Goal: Task Accomplishment & Management: Use online tool/utility

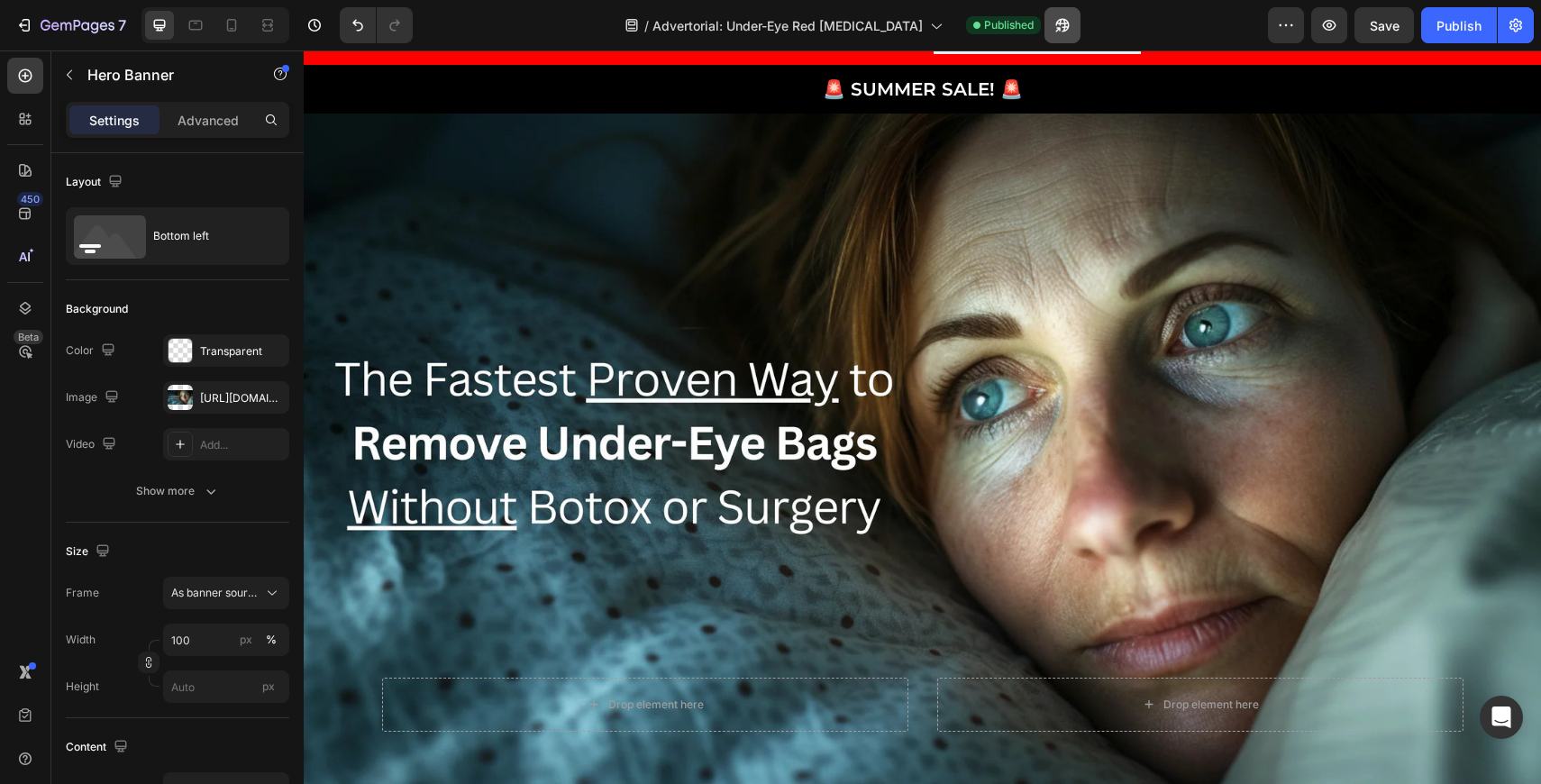
scroll to position [623, 0]
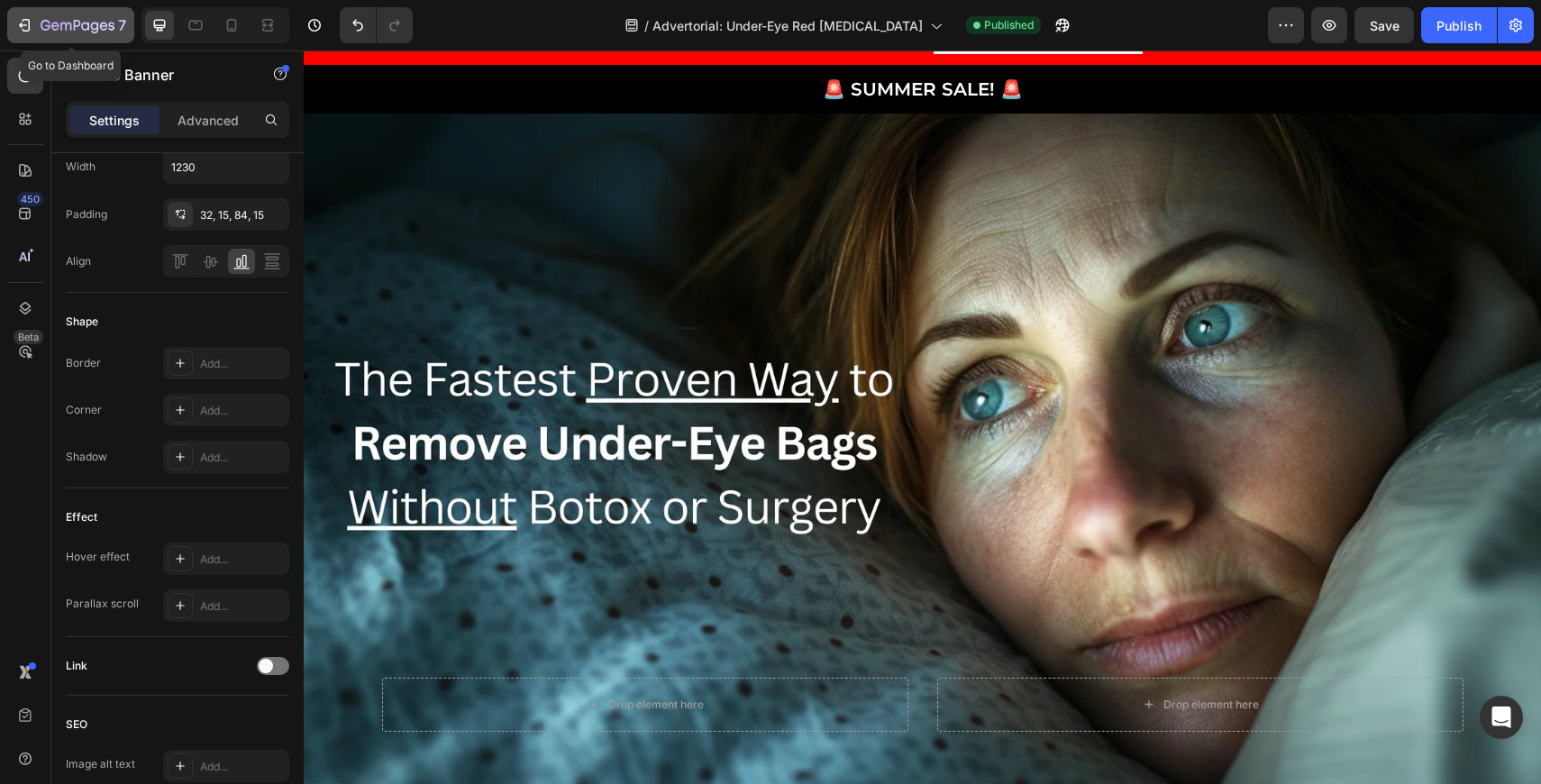
click at [26, 24] on icon "button" at bounding box center [25, 26] width 18 height 18
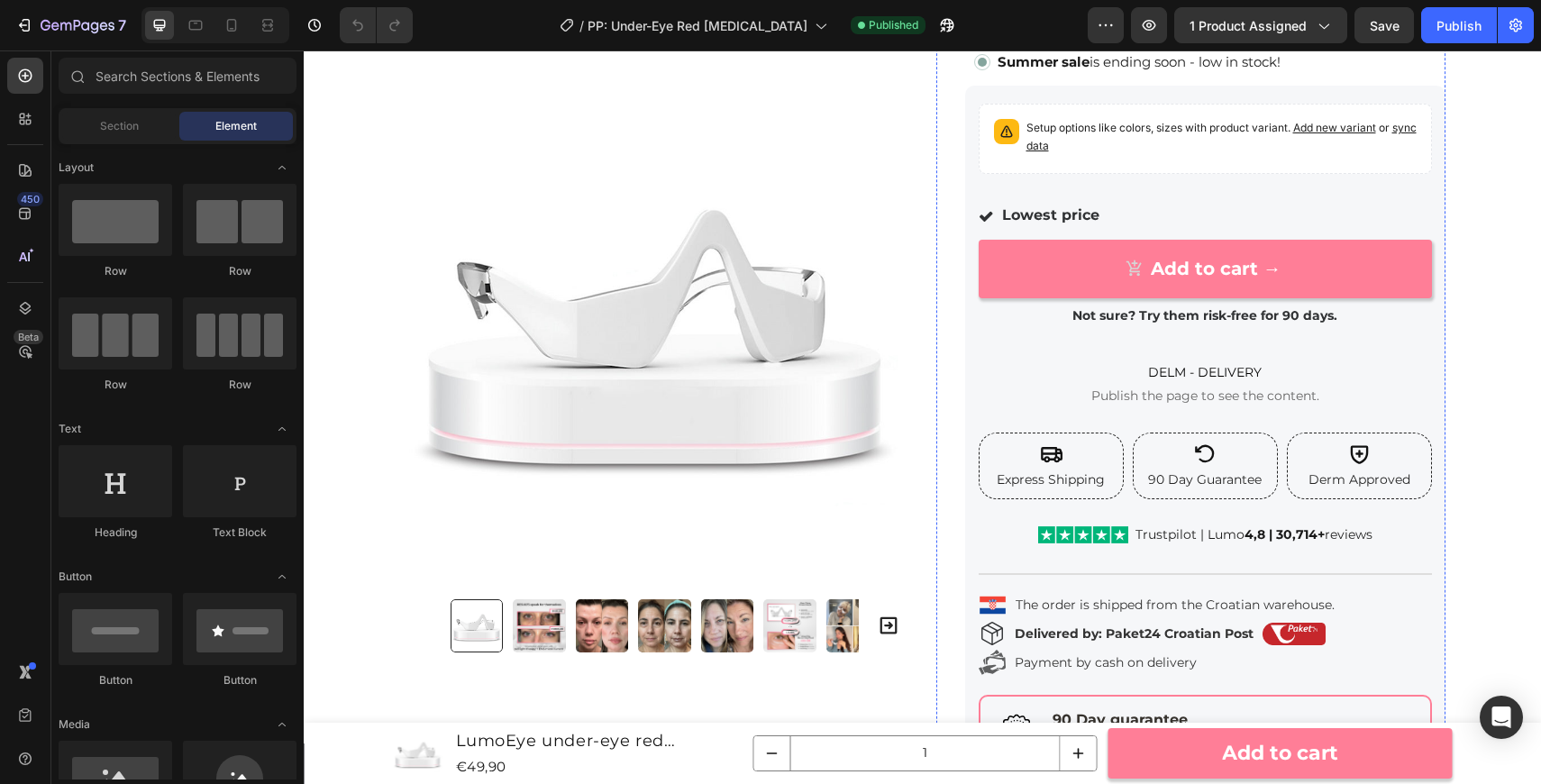
scroll to position [335, 0]
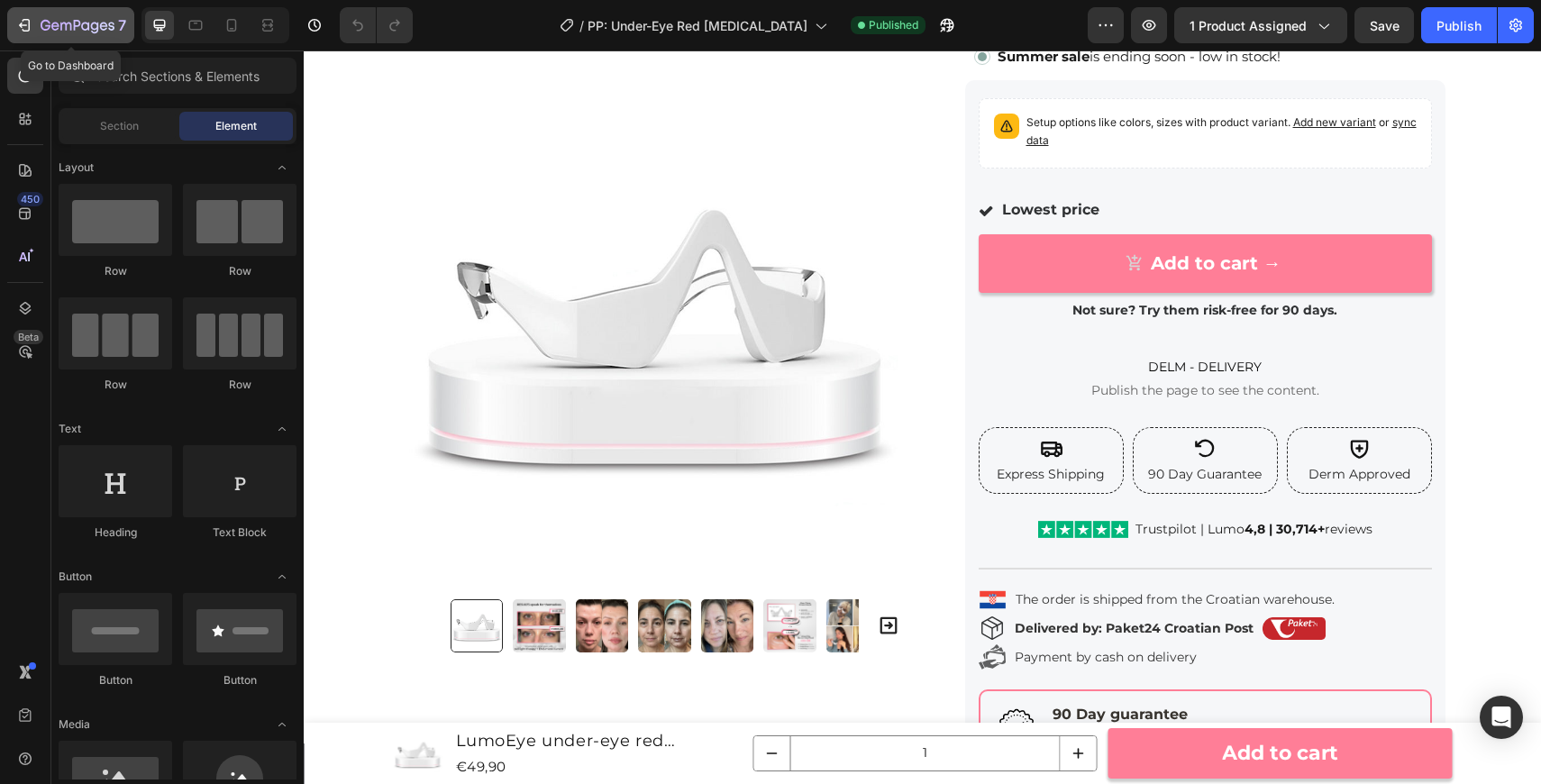
click at [21, 34] on div "7" at bounding box center [71, 26] width 111 height 22
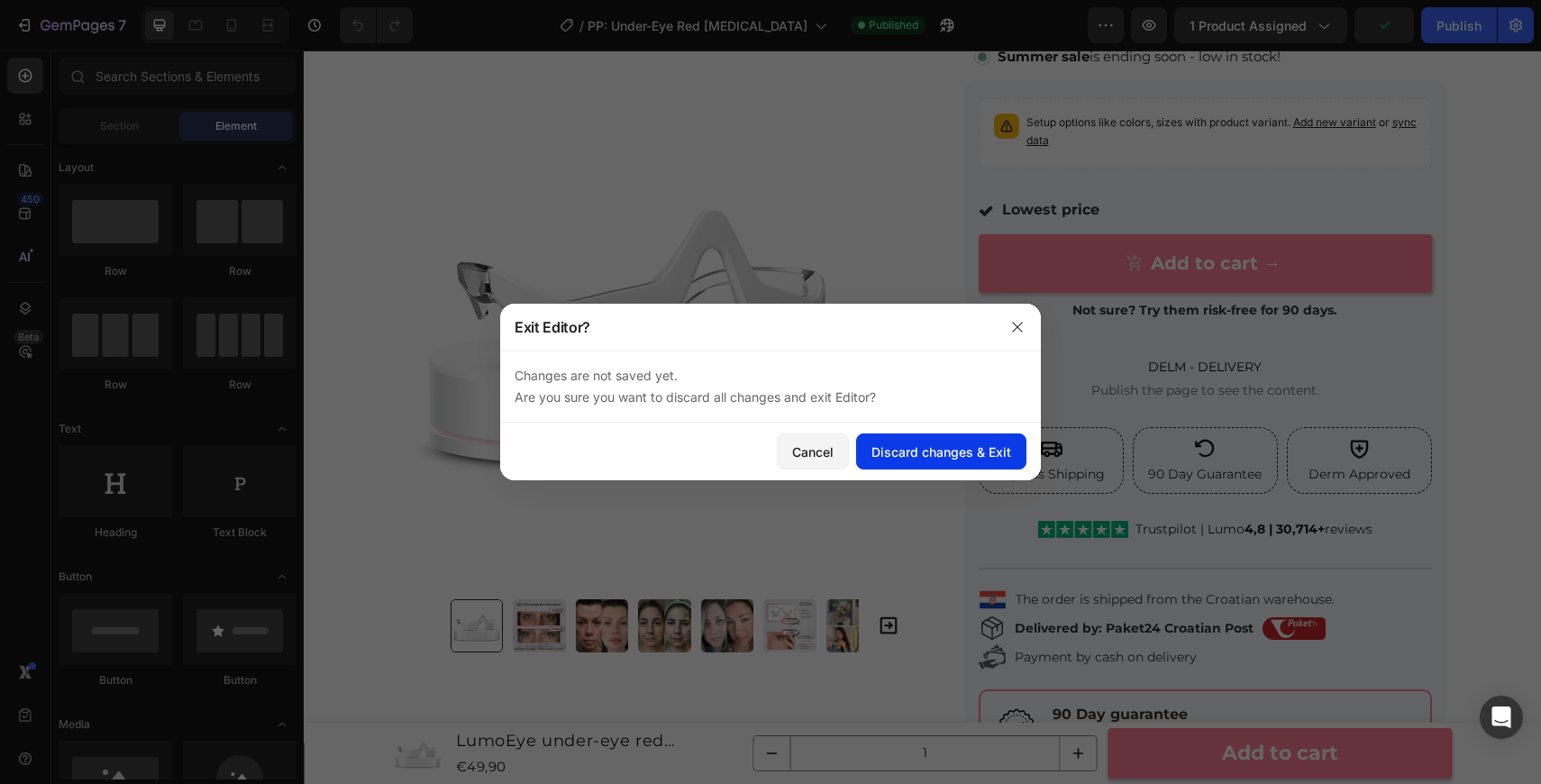
click at [961, 452] on div "Discard changes & Exit" at bounding box center [941, 451] width 139 height 19
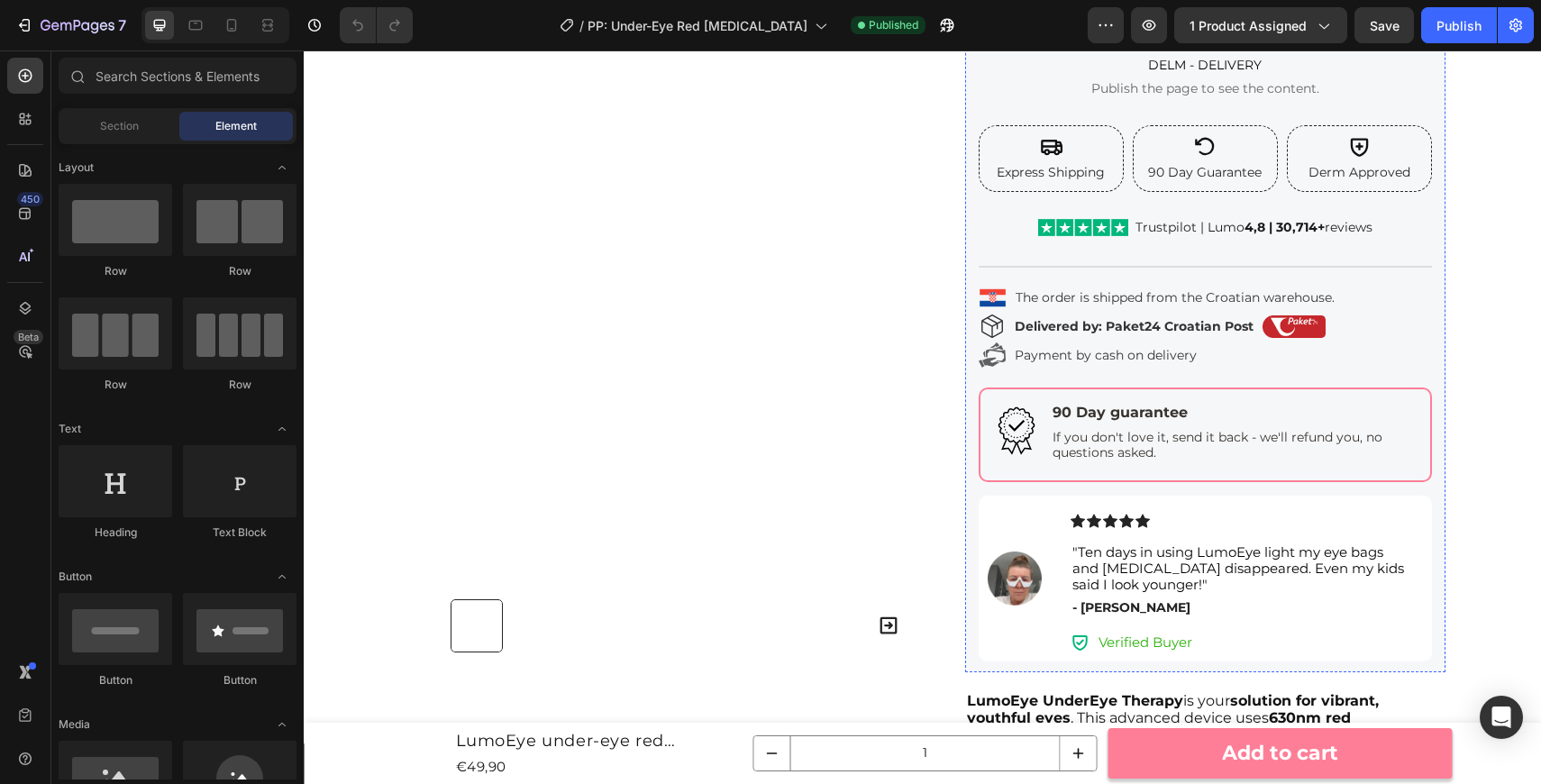
scroll to position [518, 0]
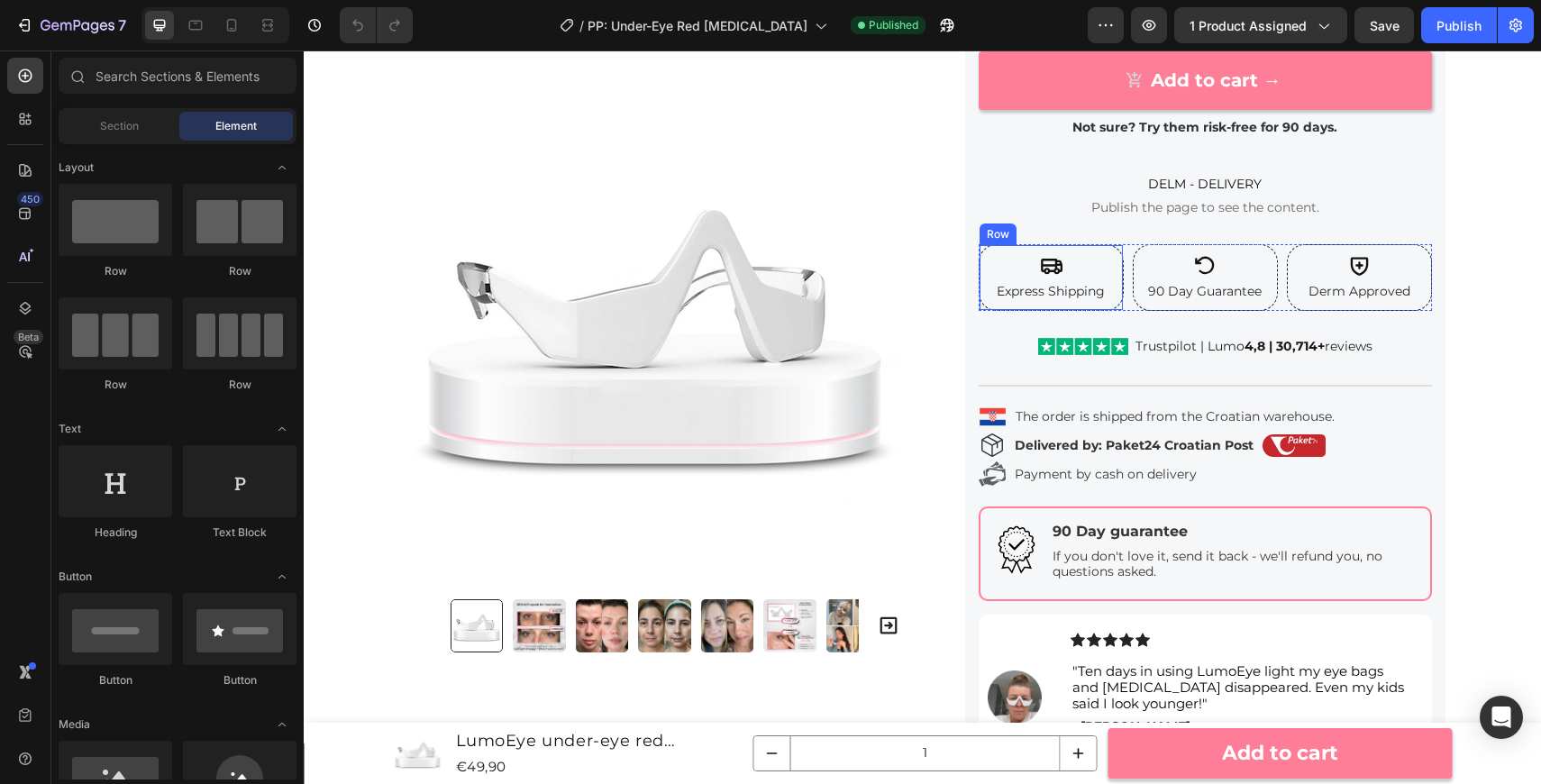
click at [1106, 247] on div "Icon Express Shipping Text Block" at bounding box center [1051, 277] width 126 height 65
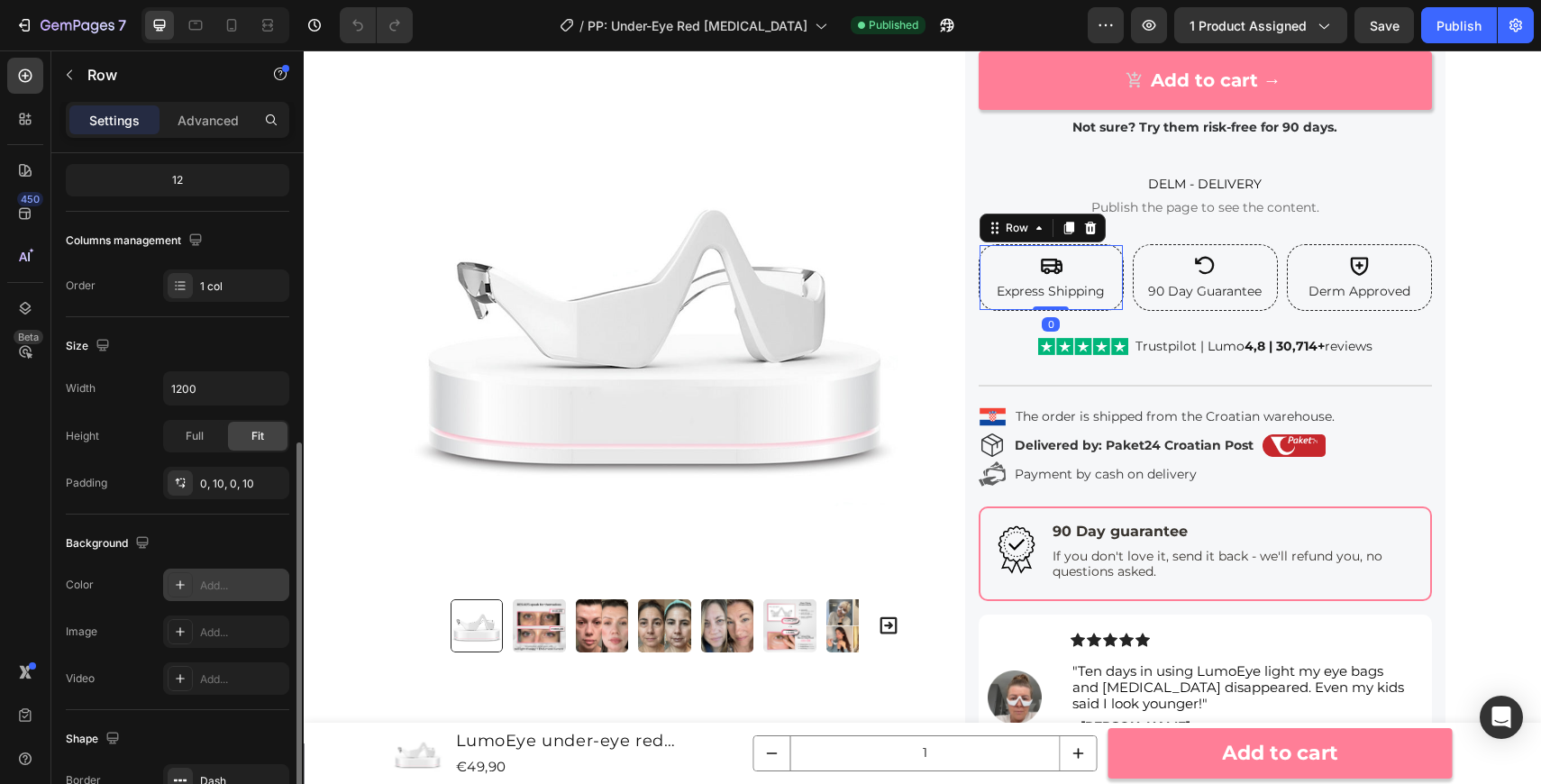
scroll to position [417, 0]
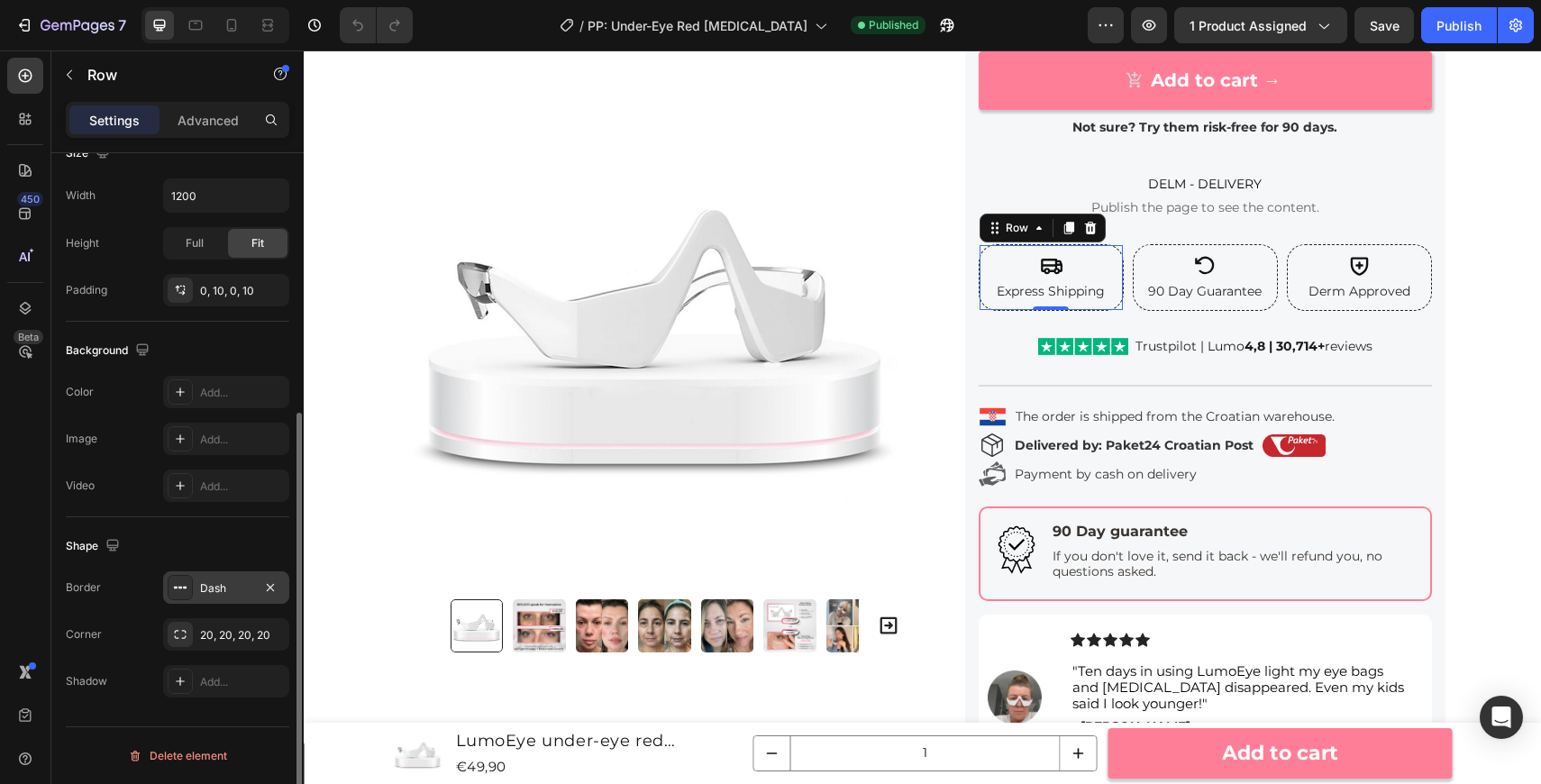
click at [233, 583] on div "Dash" at bounding box center [226, 589] width 52 height 17
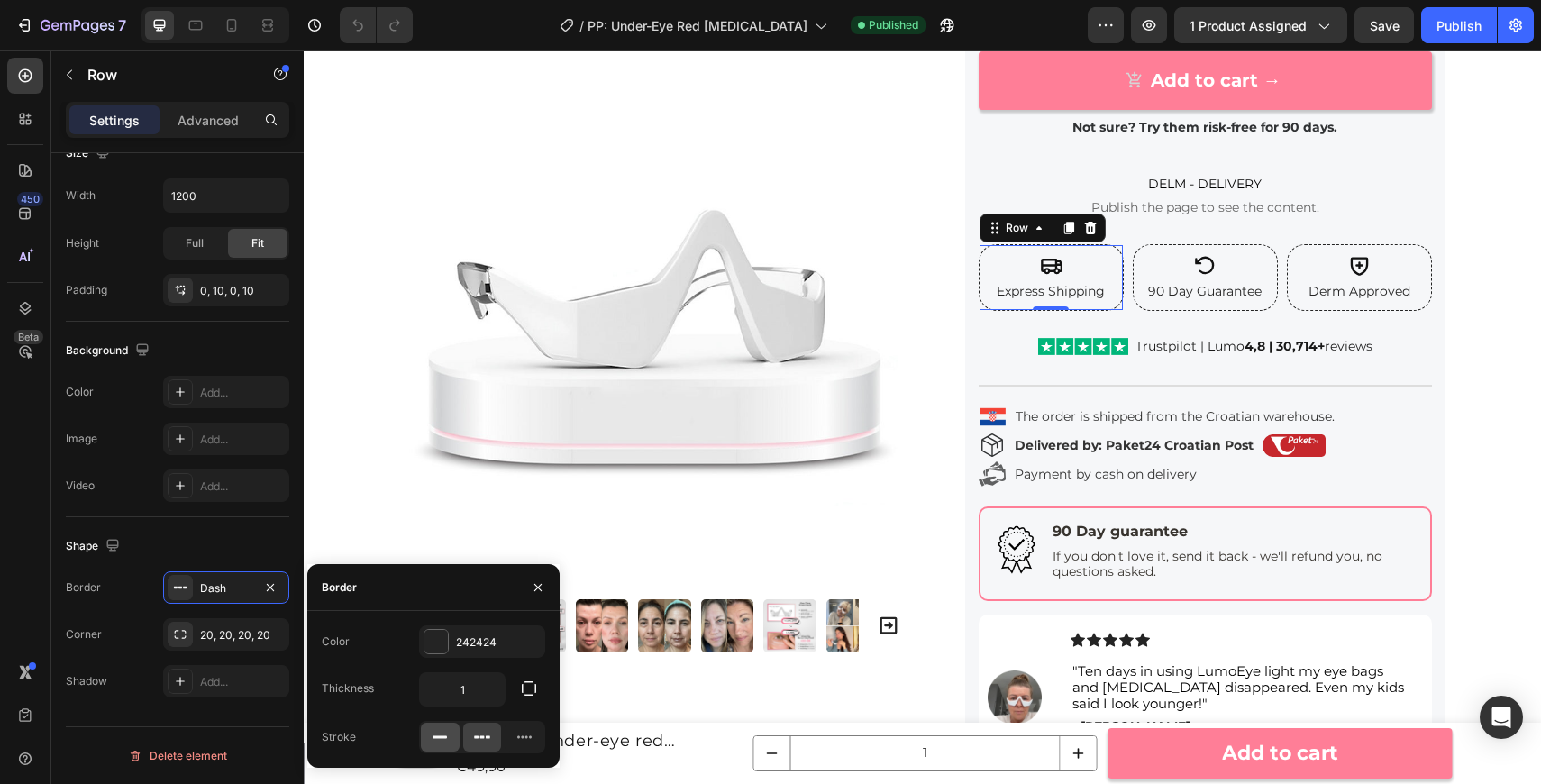
click at [444, 731] on icon at bounding box center [440, 737] width 18 height 18
click at [490, 632] on div "242424" at bounding box center [482, 641] width 127 height 32
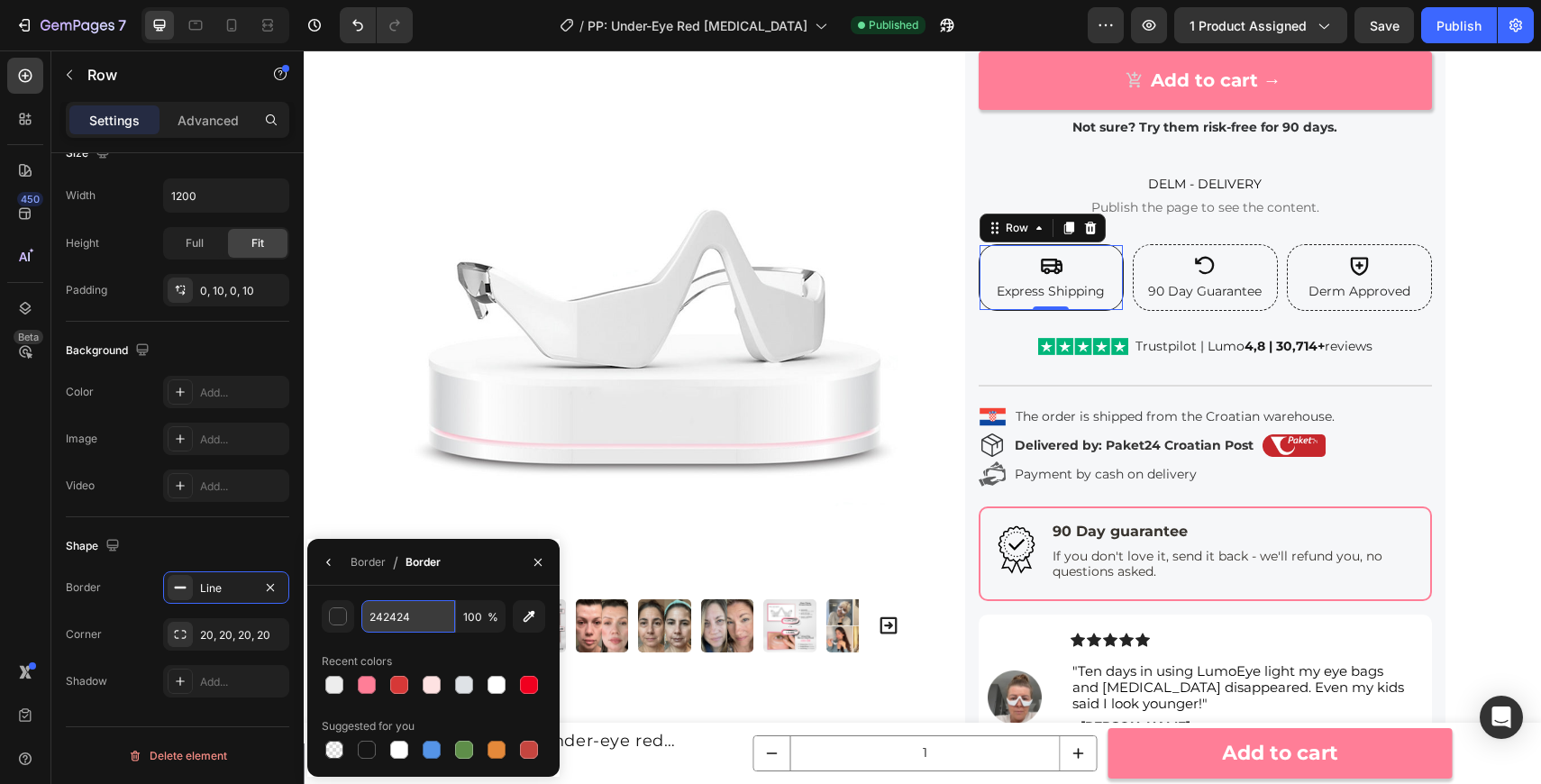
click at [416, 626] on input "242424" at bounding box center [408, 615] width 94 height 32
paste input "ff0089"
type input "ff0089"
click at [1270, 248] on div "Icon 90 Day Guarantee Text Block Row" at bounding box center [1205, 277] width 145 height 67
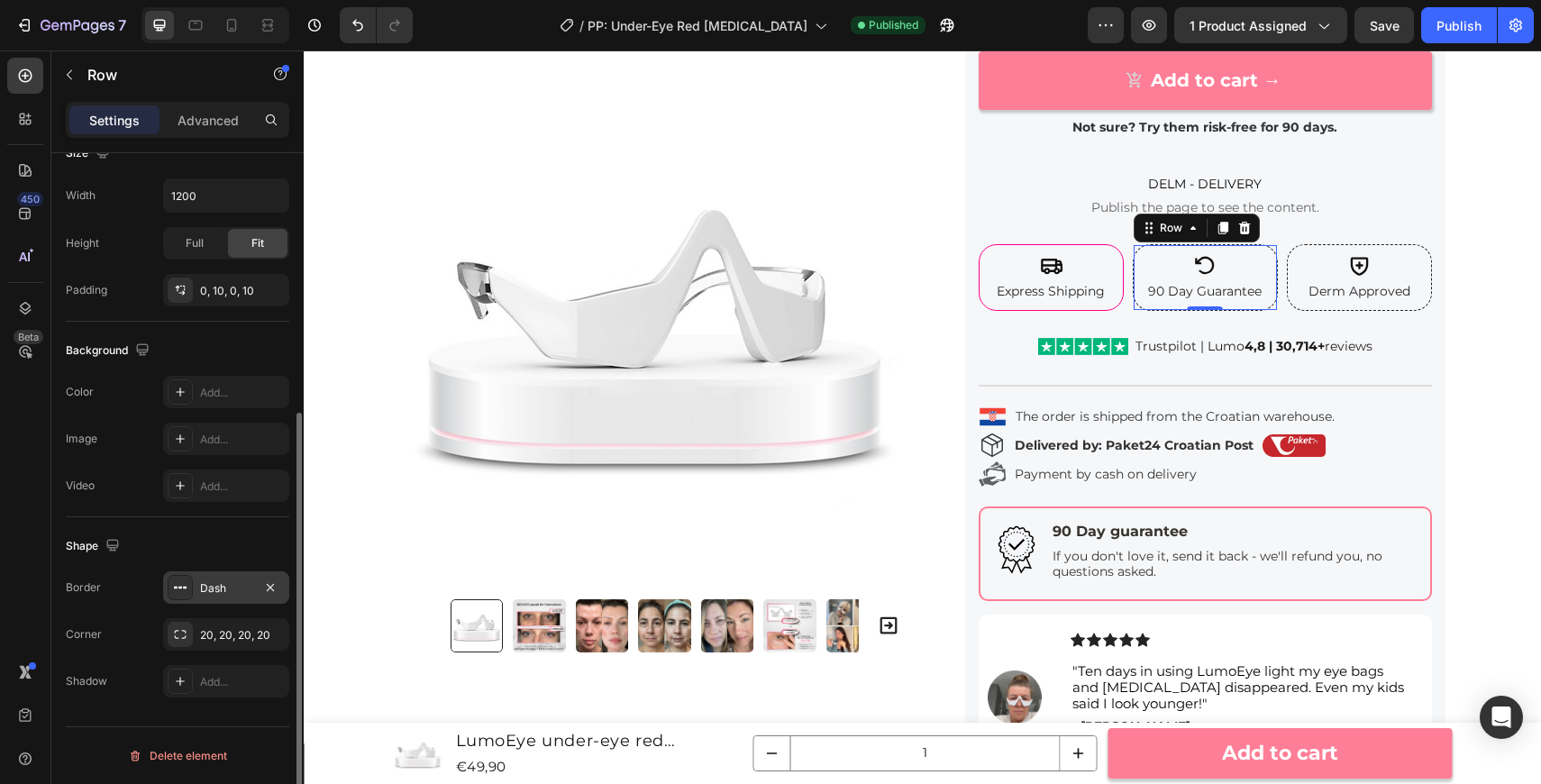
click at [229, 578] on div "Dash" at bounding box center [227, 587] width 127 height 32
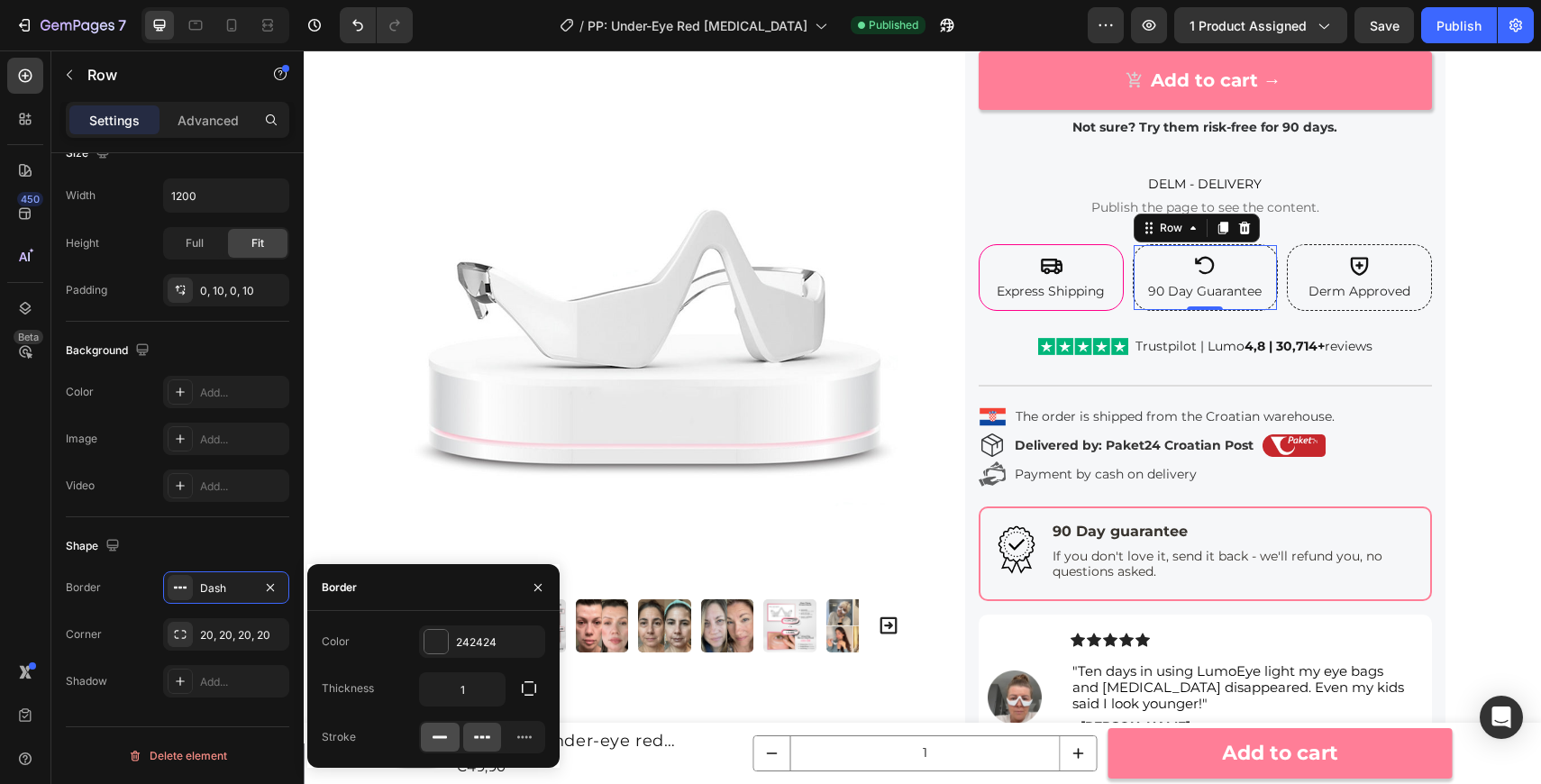
click at [437, 734] on icon at bounding box center [440, 737] width 18 height 18
click at [510, 635] on div "242424" at bounding box center [482, 641] width 127 height 32
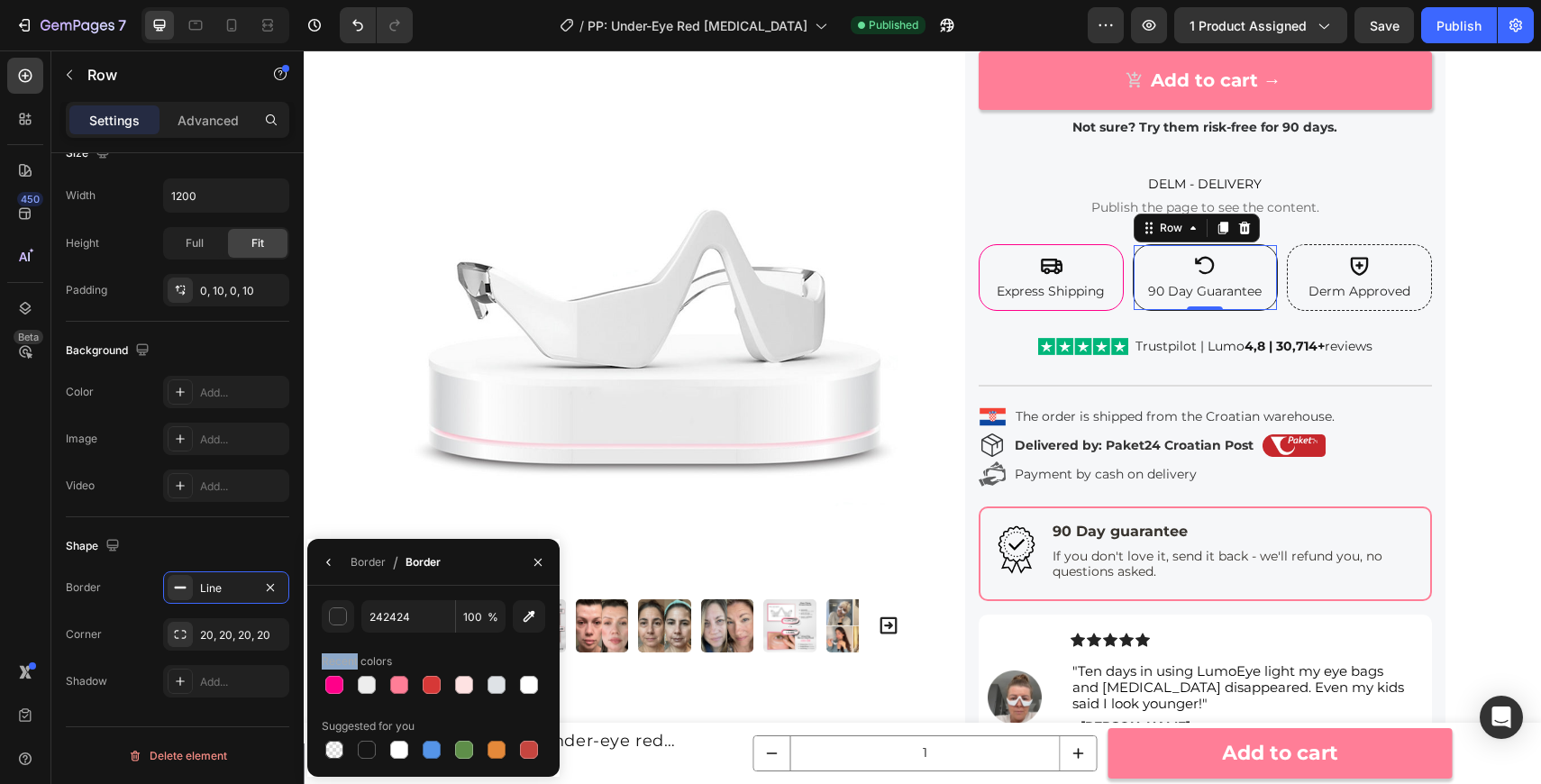
click at [510, 635] on div "242424 100 % Recent colors Suggested for you" at bounding box center [434, 680] width 224 height 162
click at [398, 618] on input "242424" at bounding box center [408, 615] width 94 height 32
click at [332, 686] on div at bounding box center [335, 685] width 18 height 18
type input "FF0089"
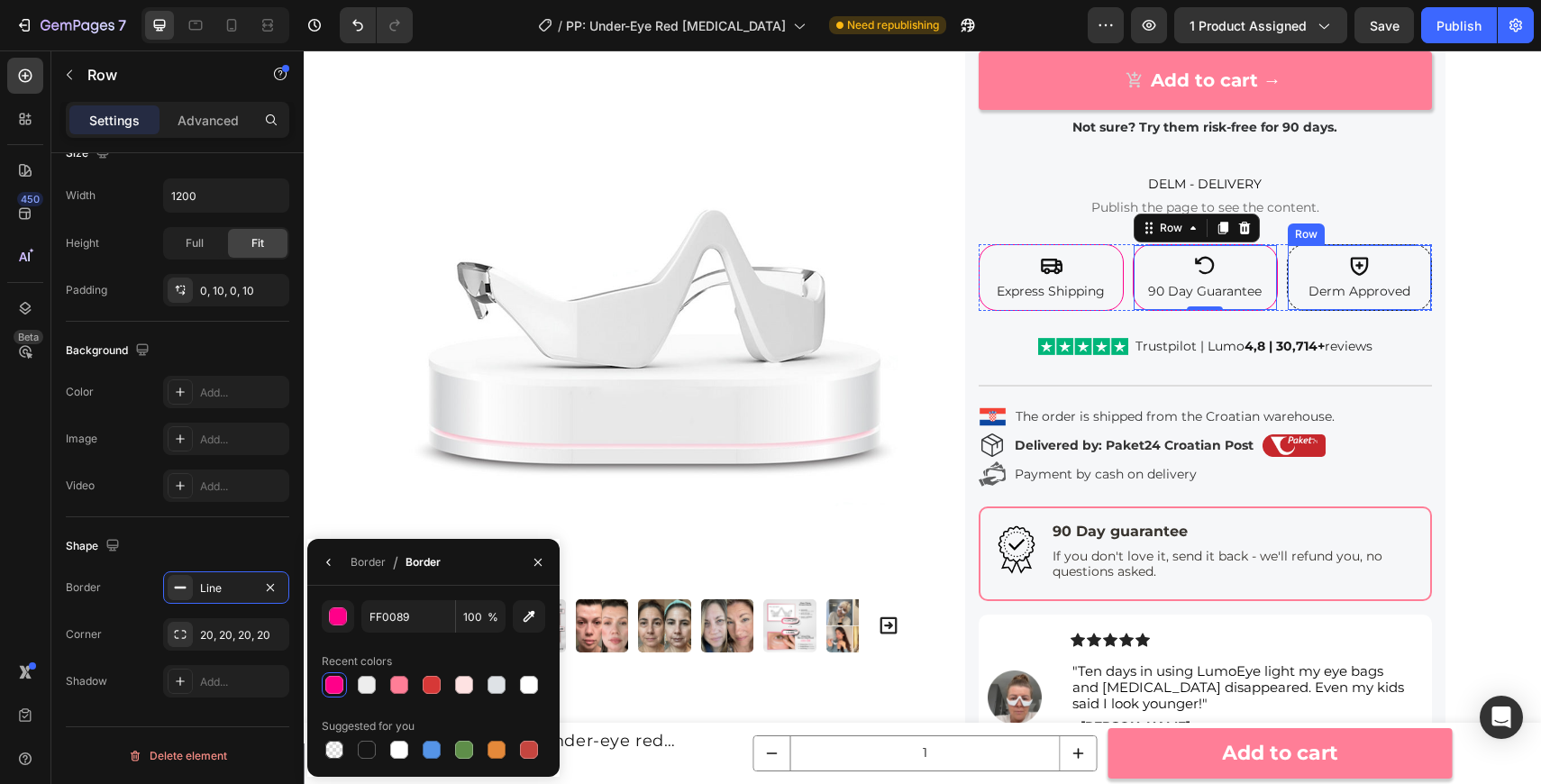
click at [1329, 246] on div "Icon Derm Approved Text Block" at bounding box center [1359, 277] width 126 height 65
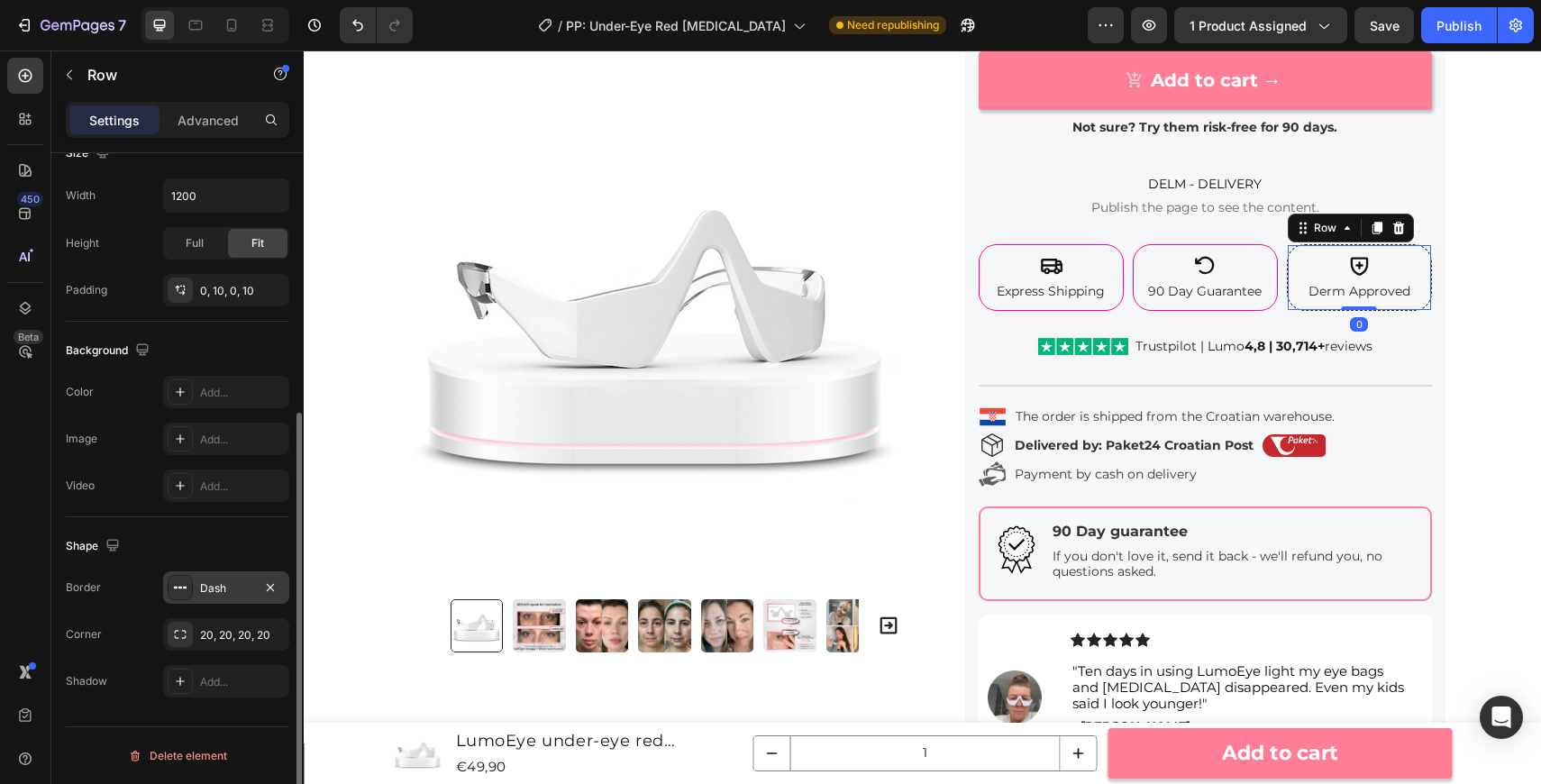
click at [233, 579] on div "Dash" at bounding box center [227, 587] width 127 height 32
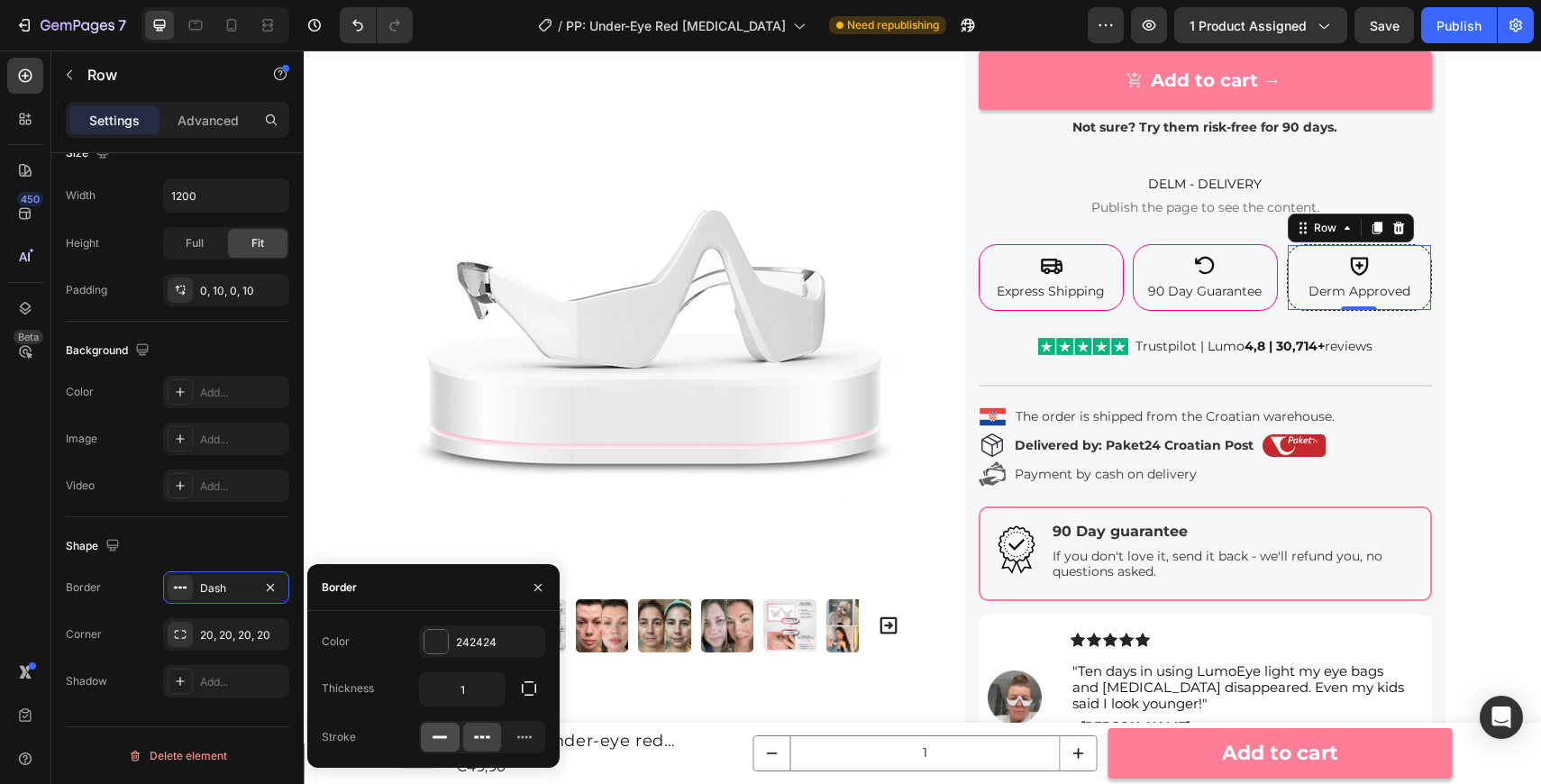
click at [453, 740] on div at bounding box center [440, 736] width 39 height 28
click at [471, 646] on div "242424" at bounding box center [482, 643] width 52 height 17
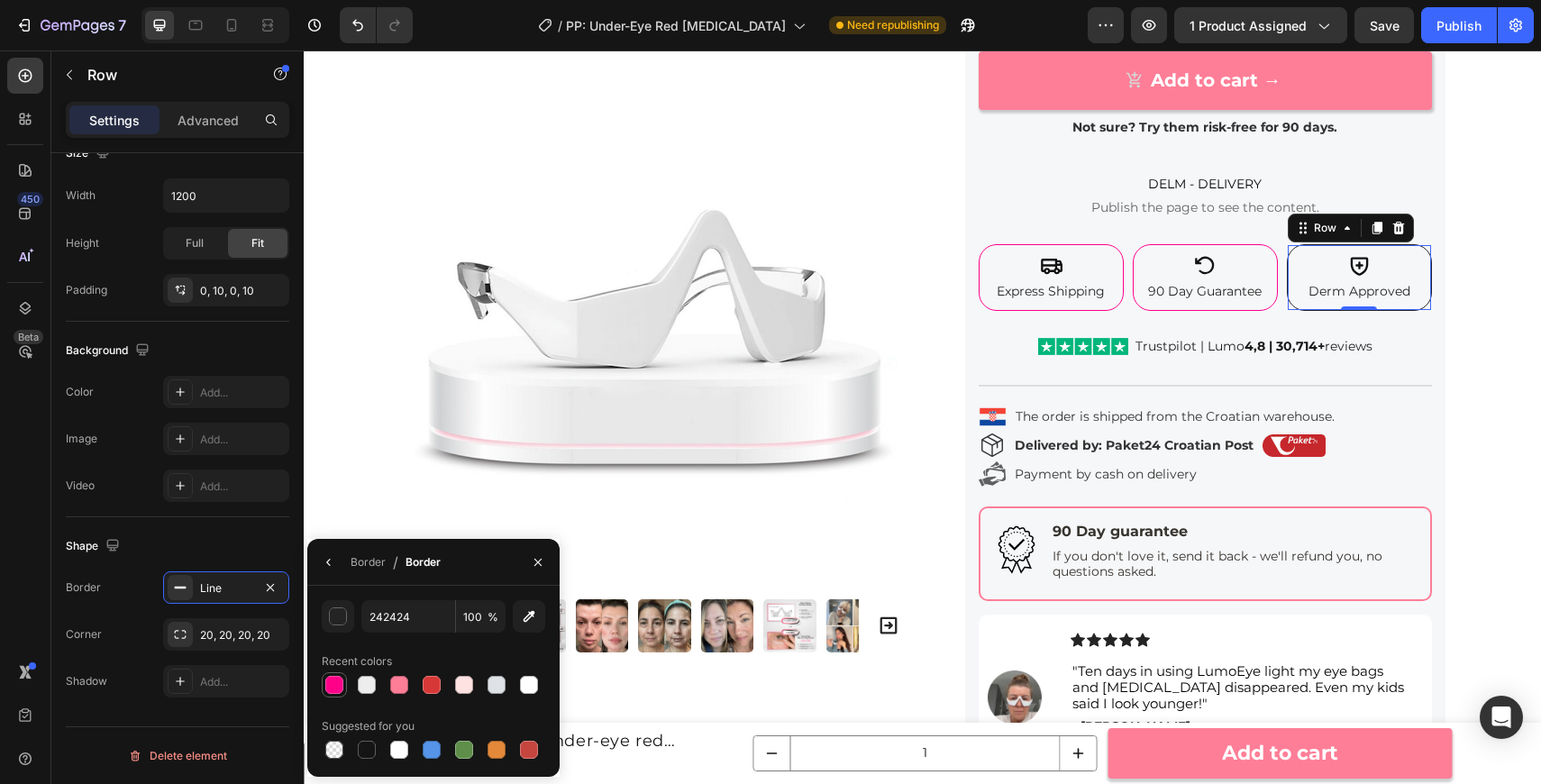
click at [335, 687] on div at bounding box center [335, 685] width 18 height 18
type input "FF0089"
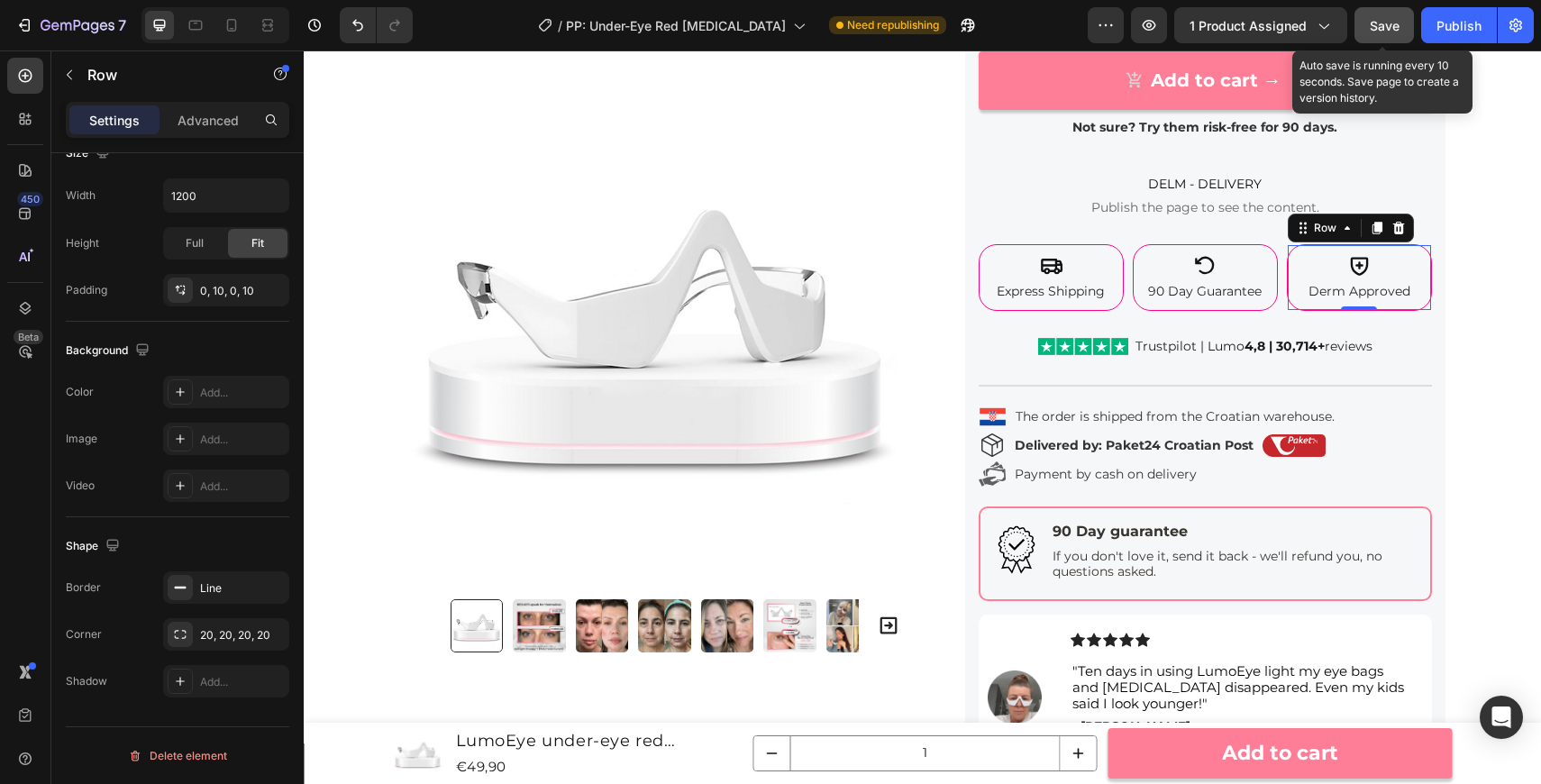
drag, startPoint x: 1385, startPoint y: 32, endPoint x: 1084, endPoint y: 12, distance: 301.7
click at [1385, 32] on span "Save" at bounding box center [1384, 26] width 29 height 16
click at [1391, 32] on div "Save" at bounding box center [1384, 26] width 29 height 19
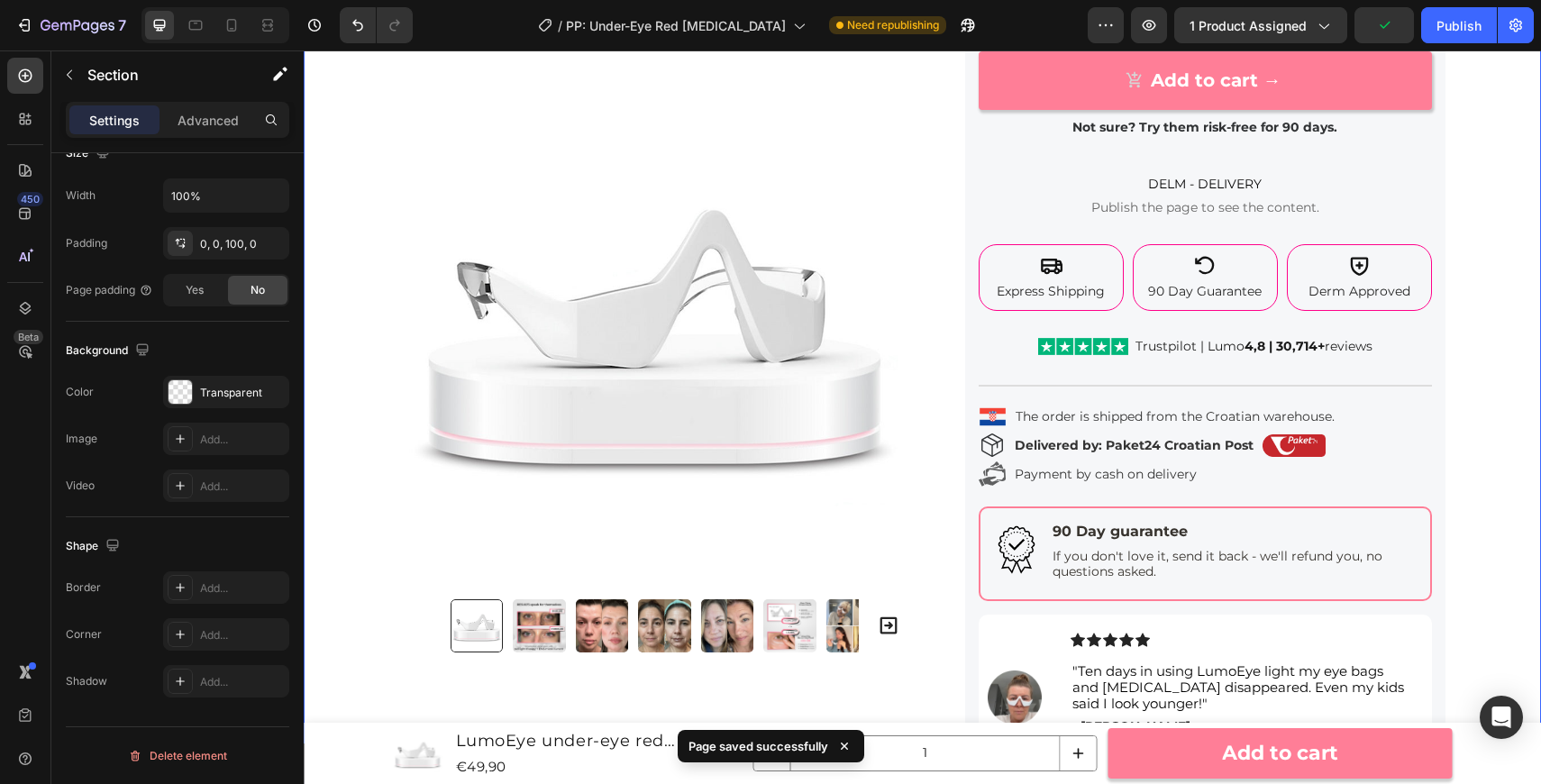
click at [1488, 266] on div "Product Images Row LumoEye under-eye red light therapy Product Title 4.8 Text B…" at bounding box center [922, 257] width 1237 height 1375
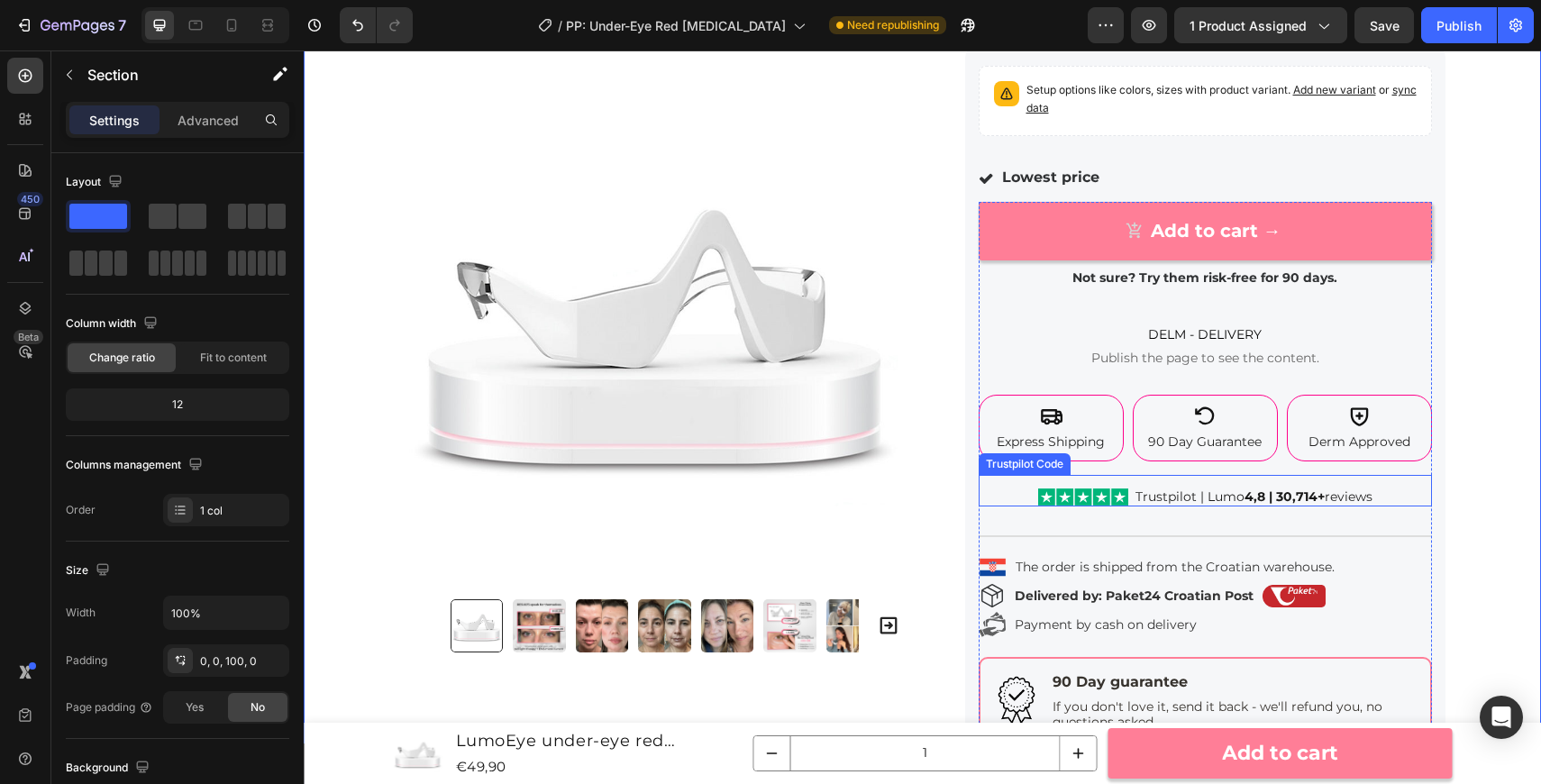
scroll to position [367, 0]
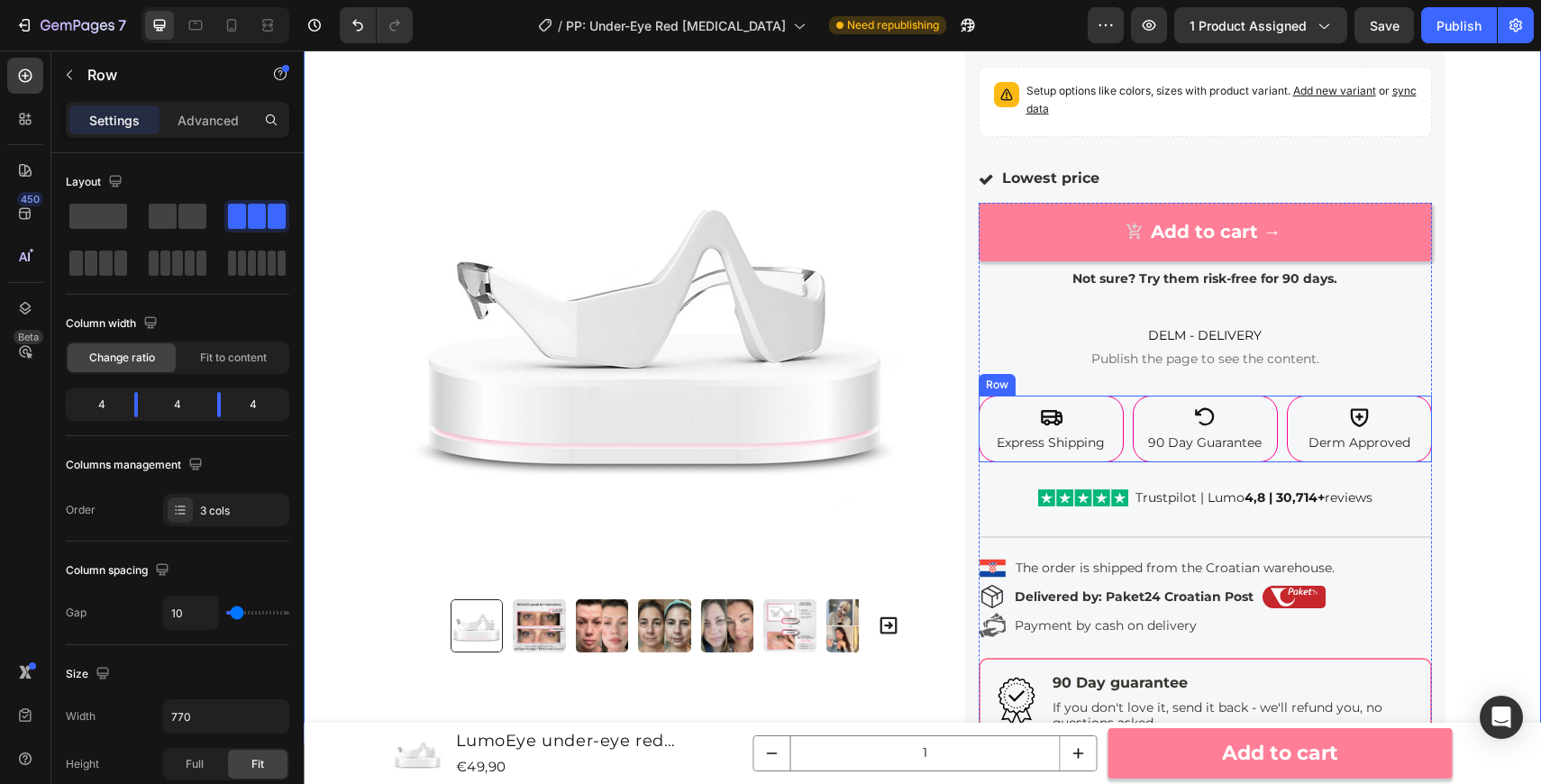
click at [1129, 414] on div "Icon Express Shipping Text Block Row Icon 90 Day Guarantee Text Block Row Icon …" at bounding box center [1205, 428] width 453 height 67
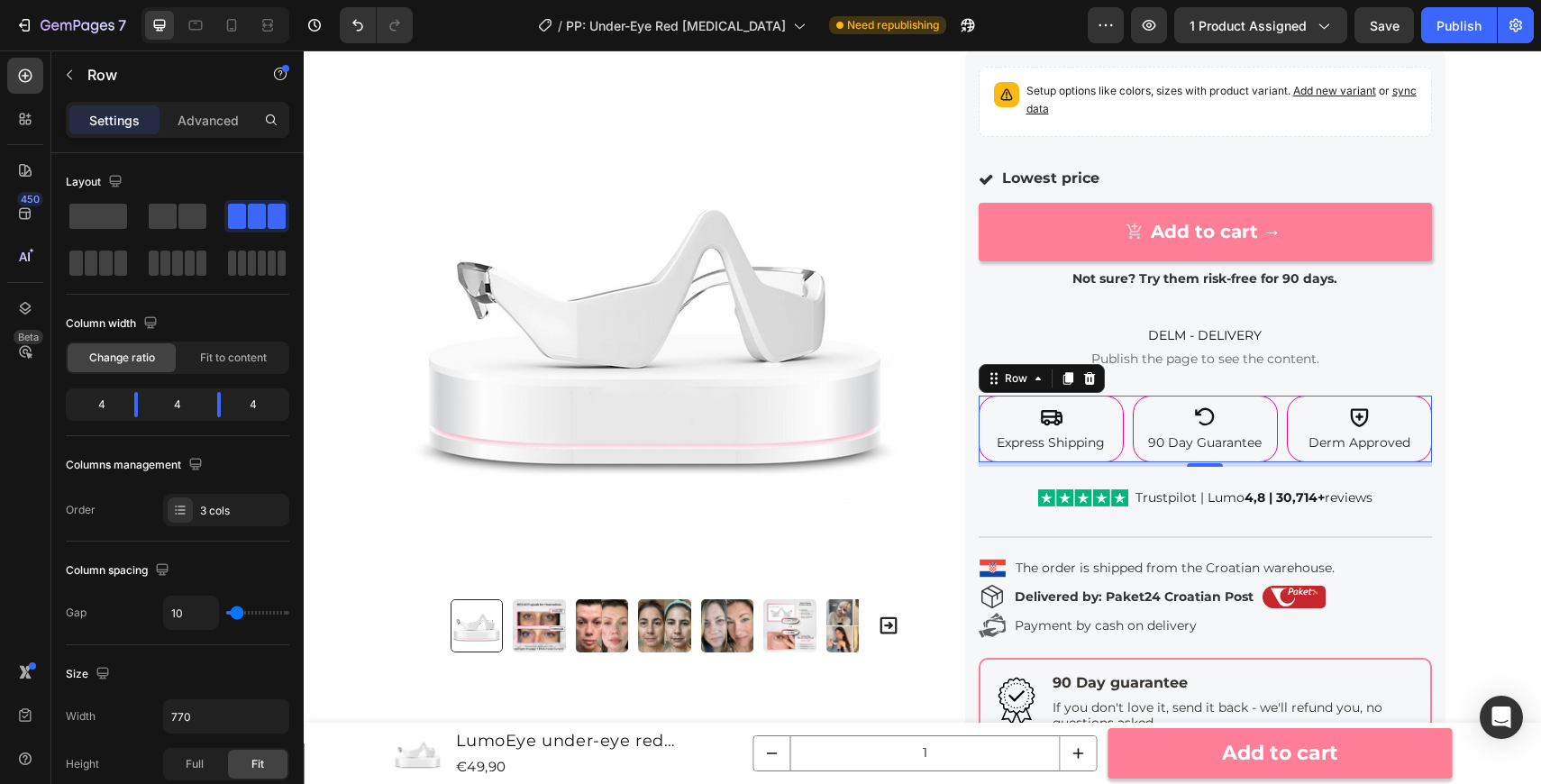
click at [1120, 410] on div "Icon Express Shipping Text Block Row" at bounding box center [1051, 428] width 145 height 67
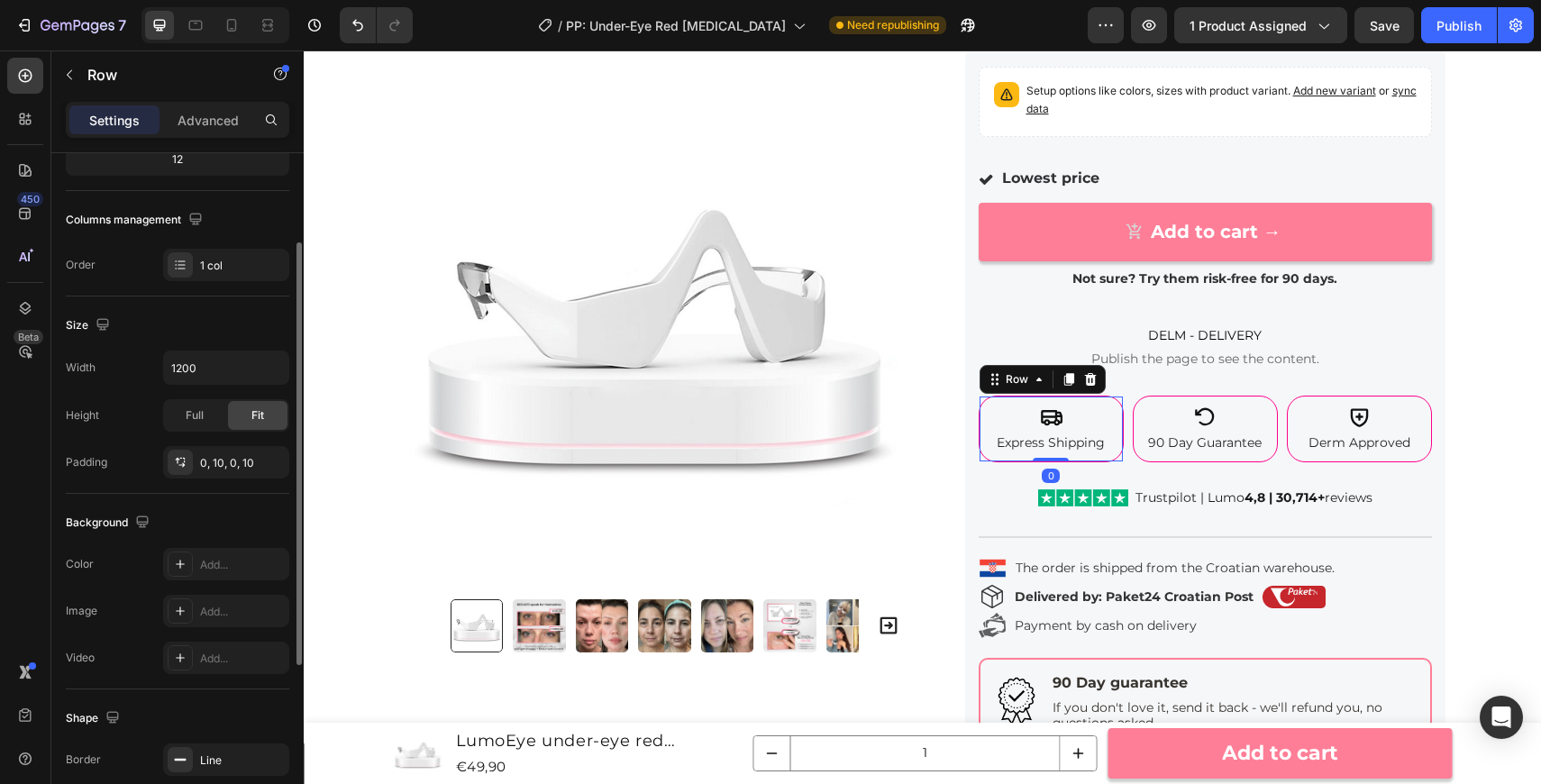
scroll to position [259, 0]
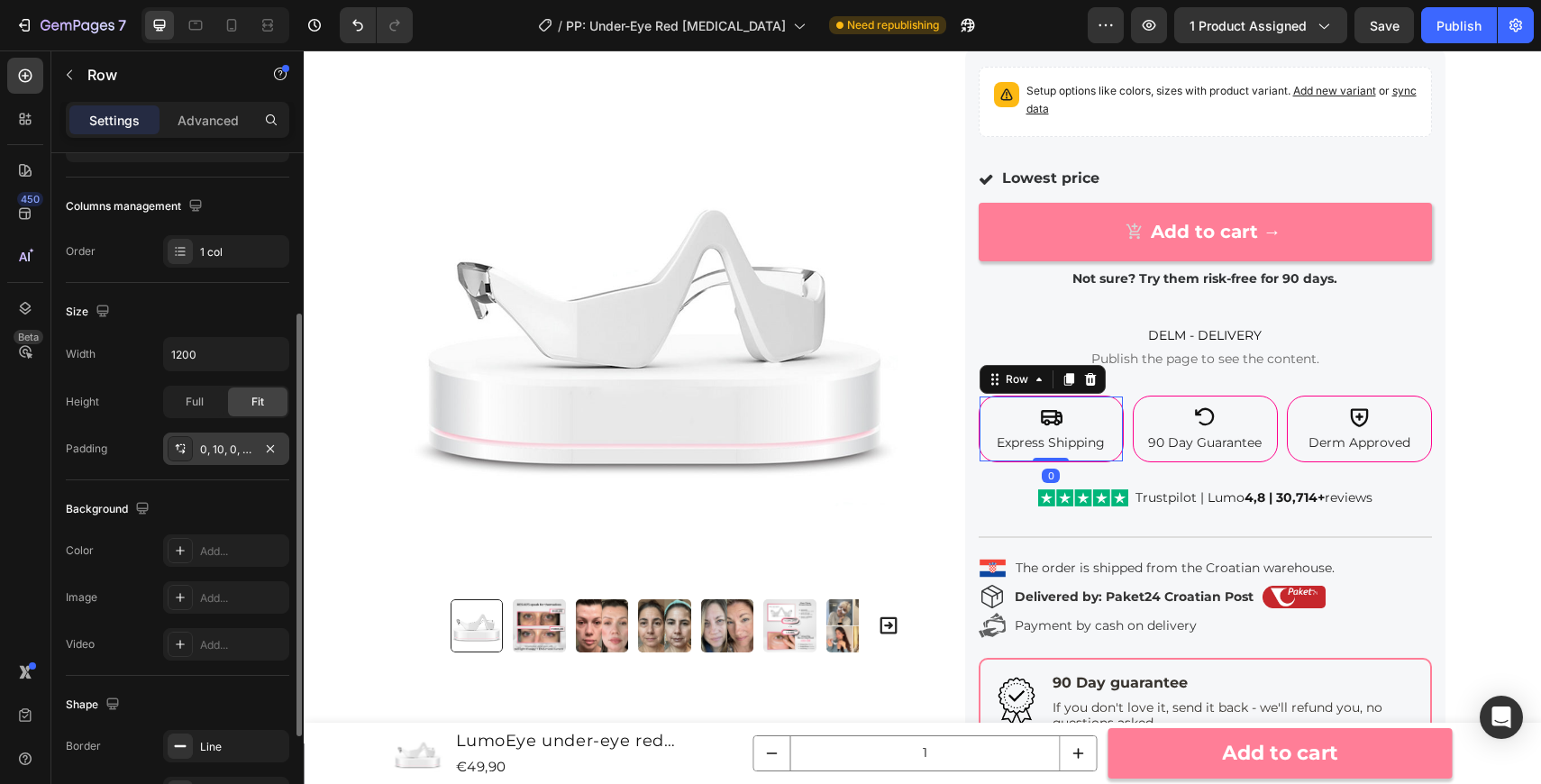
click at [242, 447] on div "0, 10, 0, 10" at bounding box center [226, 449] width 52 height 17
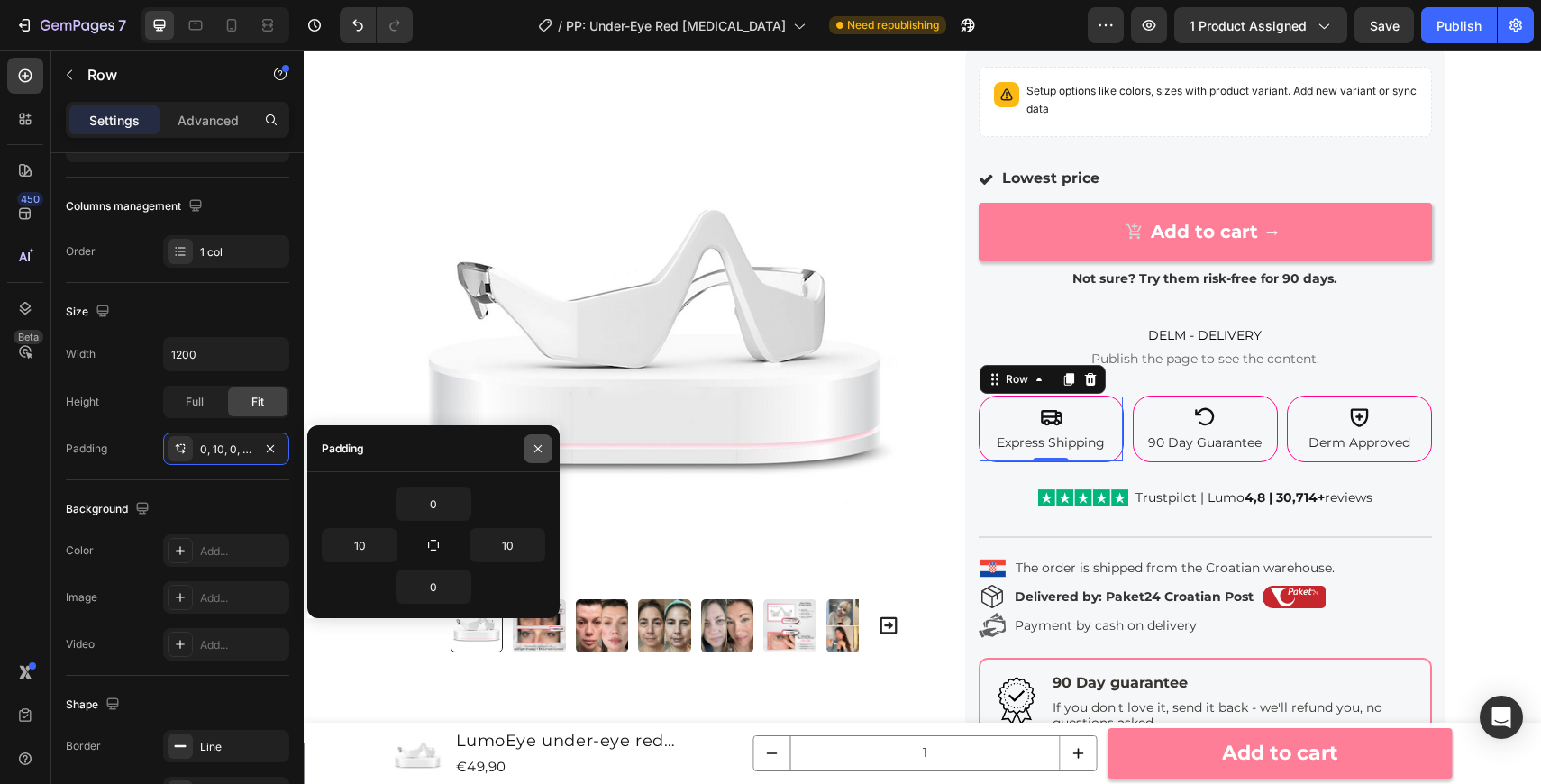
click at [538, 446] on icon "button" at bounding box center [538, 448] width 15 height 15
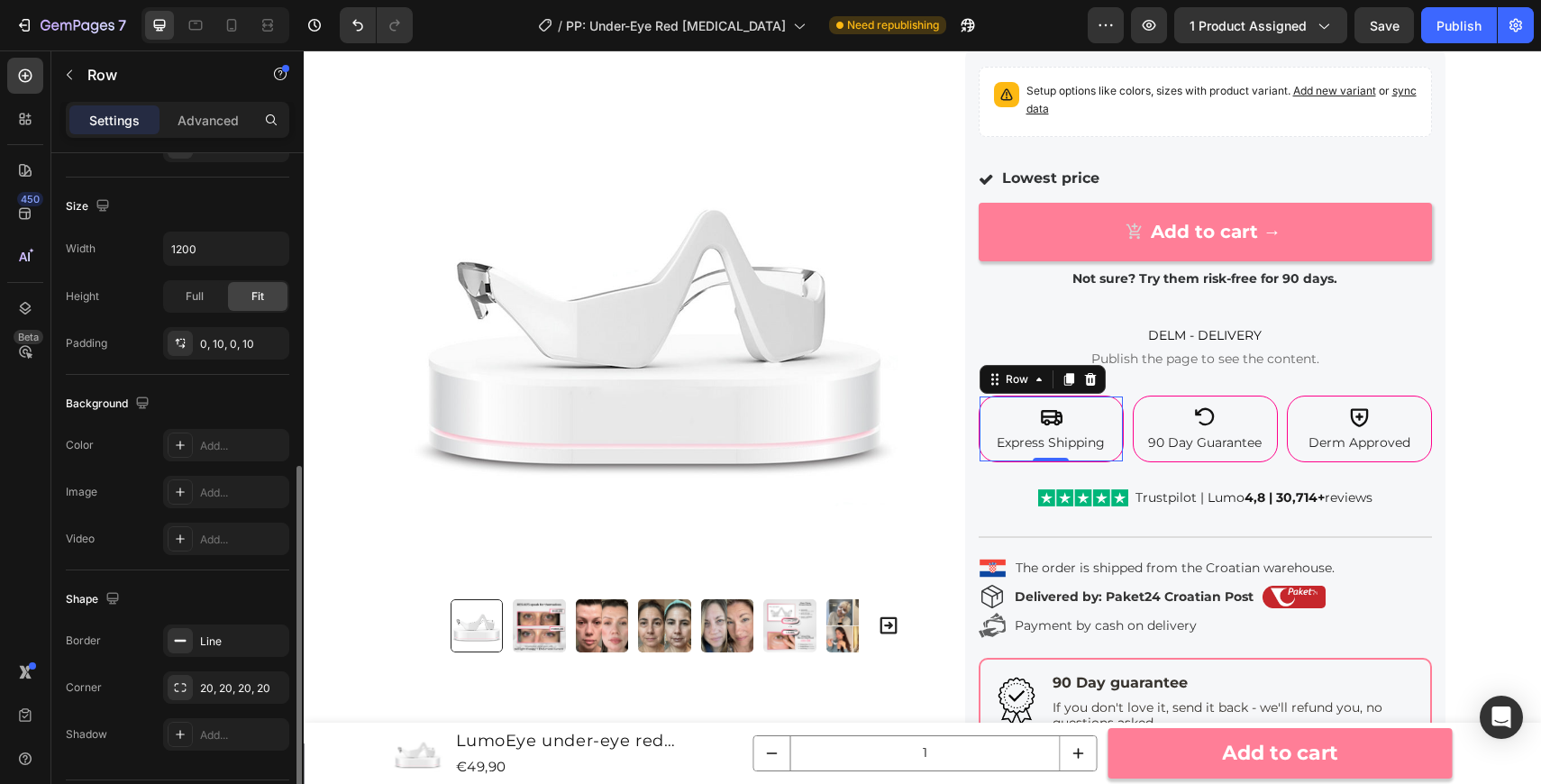
scroll to position [417, 0]
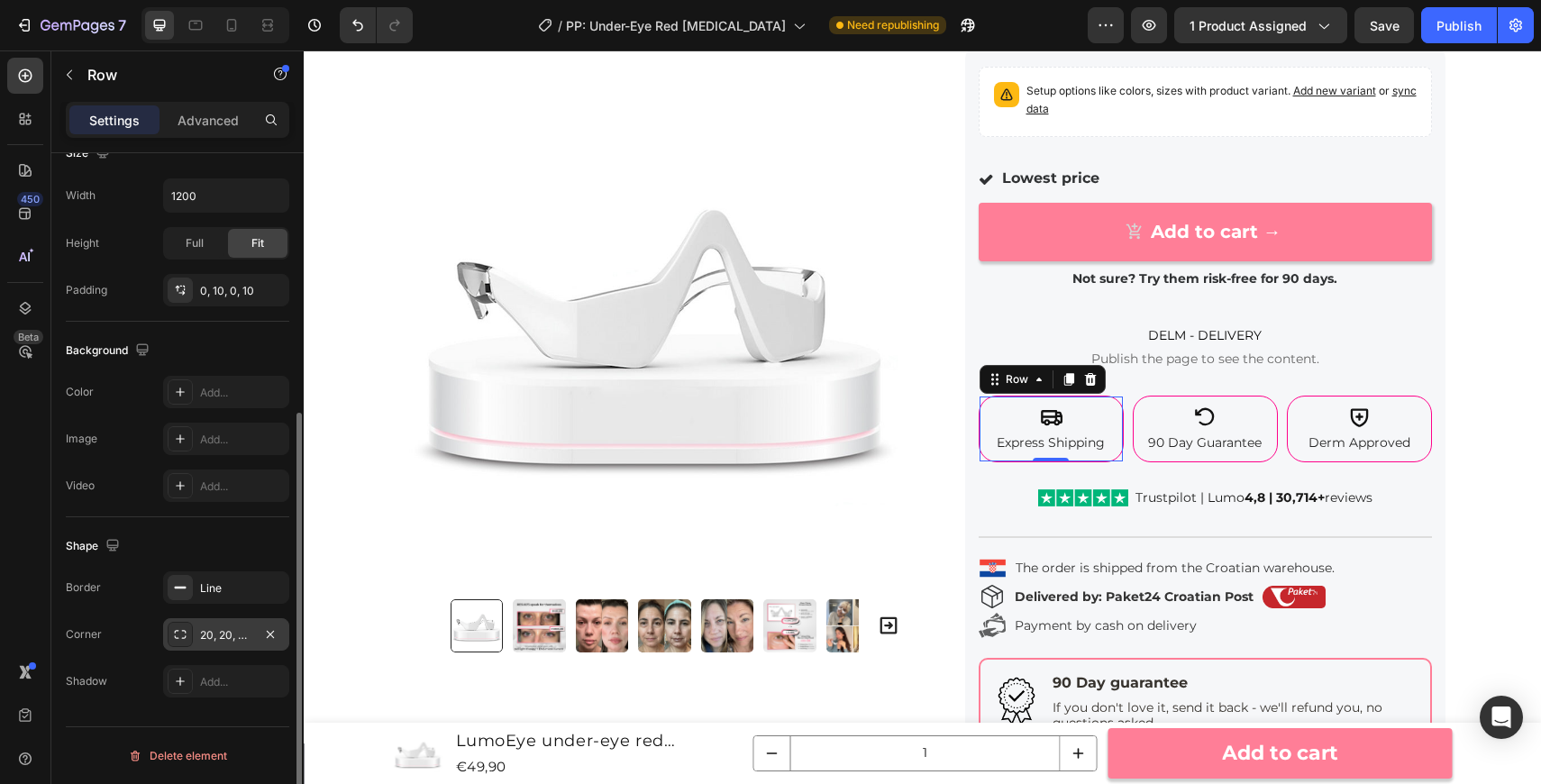
click at [218, 634] on div "20, 20, 20, 20" at bounding box center [226, 635] width 52 height 17
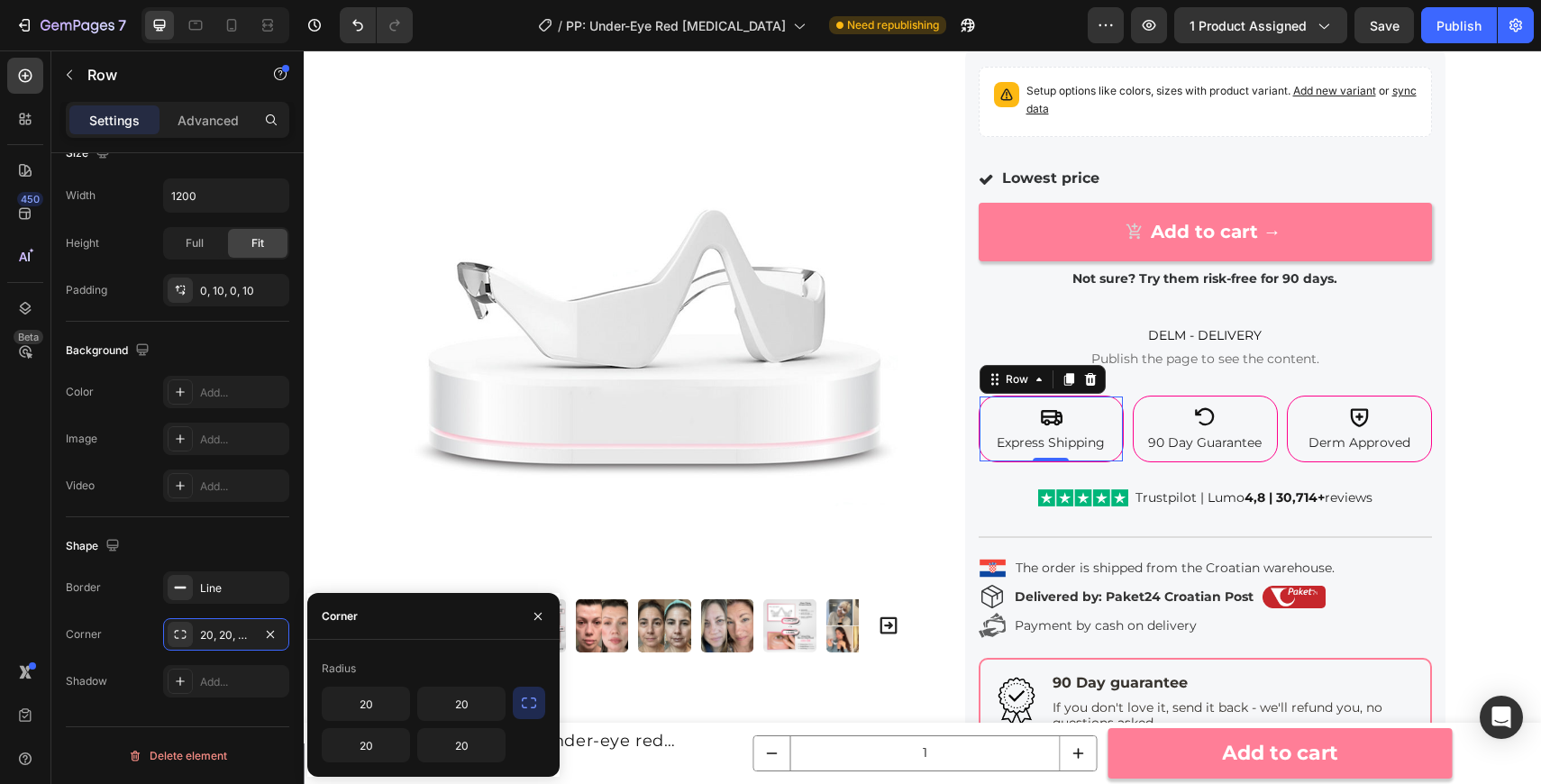
click at [533, 701] on icon "button" at bounding box center [529, 702] width 18 height 18
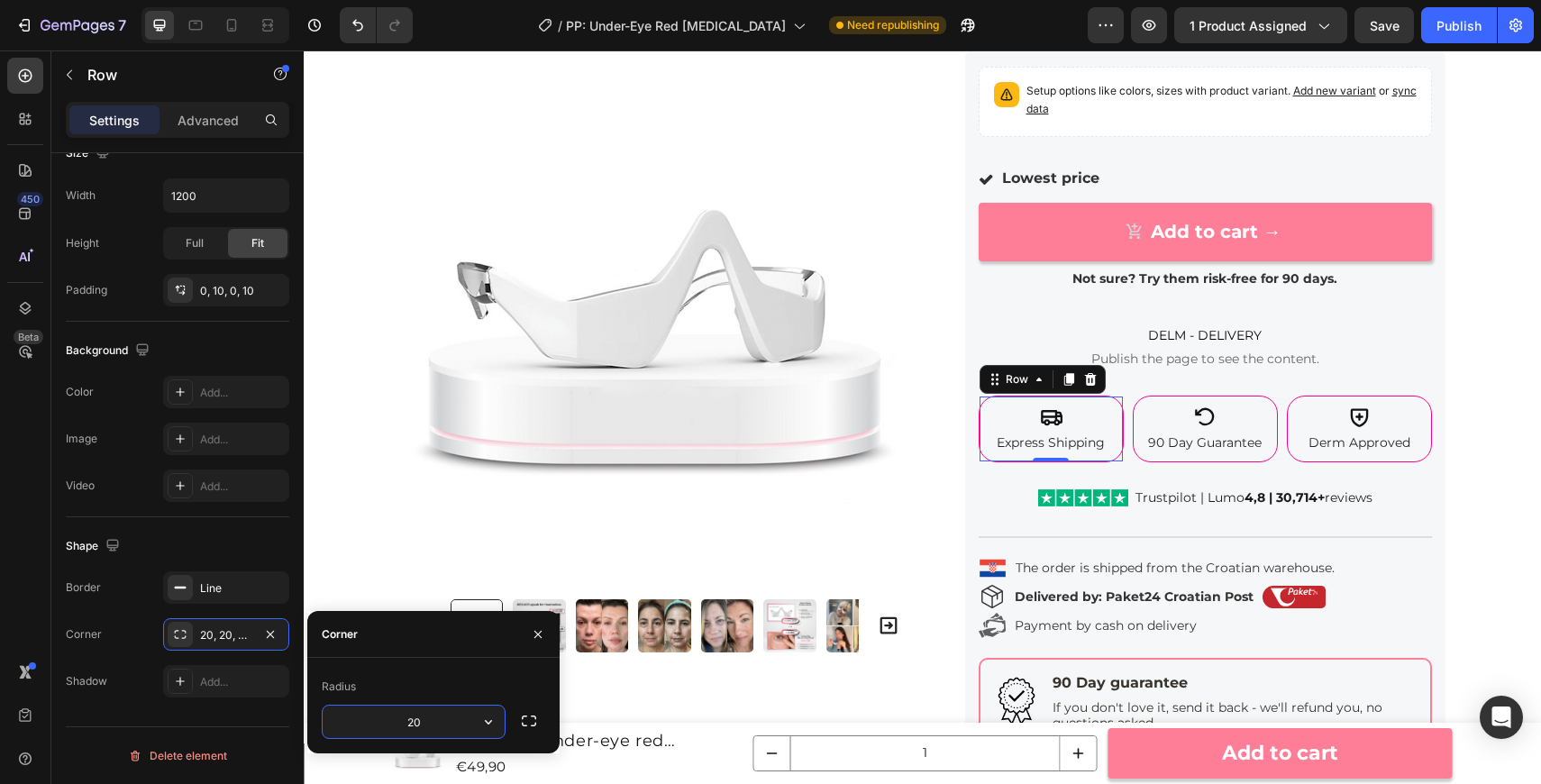
click at [449, 715] on input "20" at bounding box center [414, 721] width 182 height 32
type input "8"
click at [1272, 430] on div "Icon 90 Day Guarantee Text Block Row" at bounding box center [1205, 428] width 145 height 67
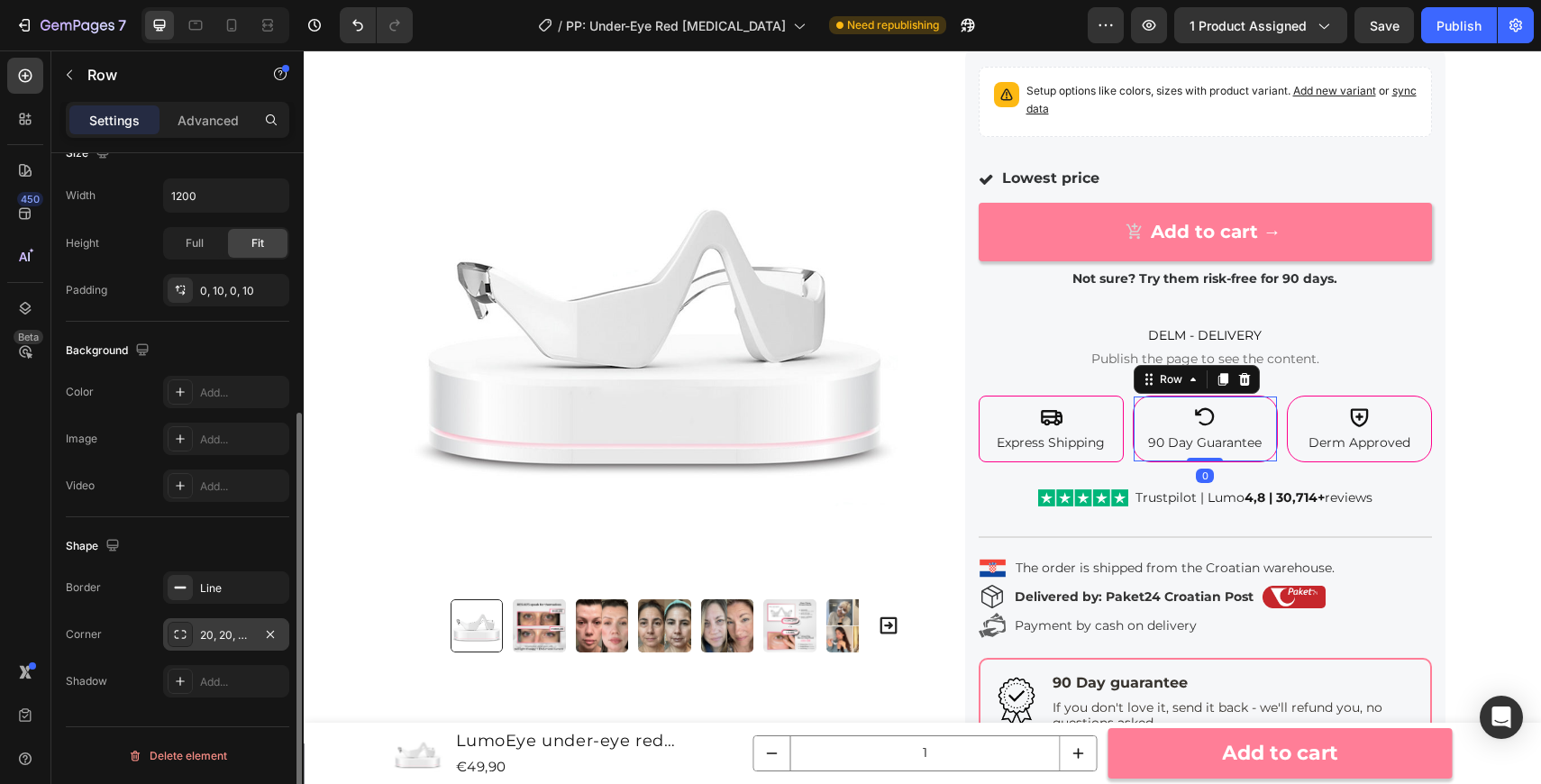
click at [226, 641] on div "20, 20, 20, 20" at bounding box center [226, 635] width 52 height 17
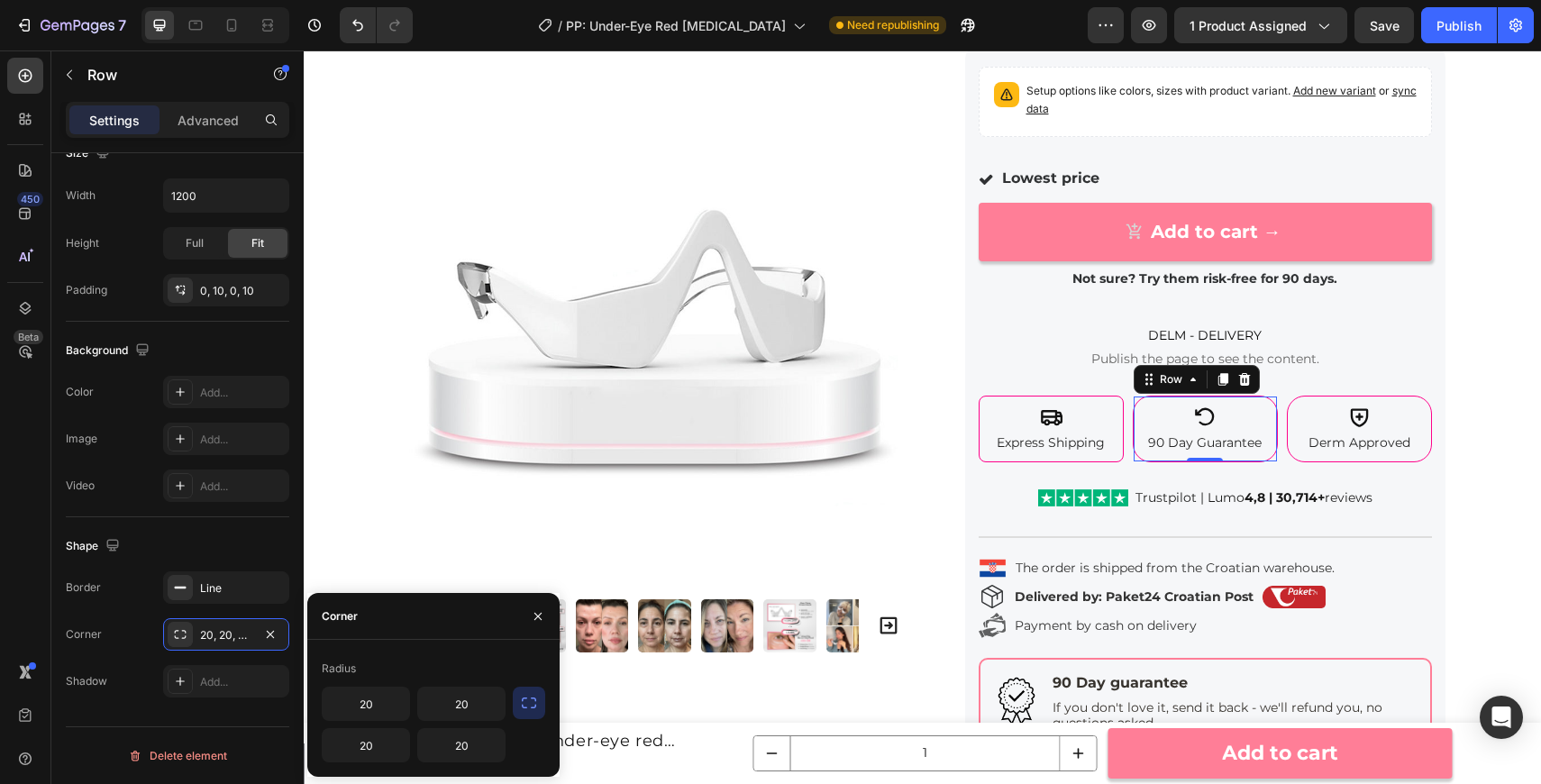
click at [531, 706] on icon "button" at bounding box center [529, 702] width 18 height 18
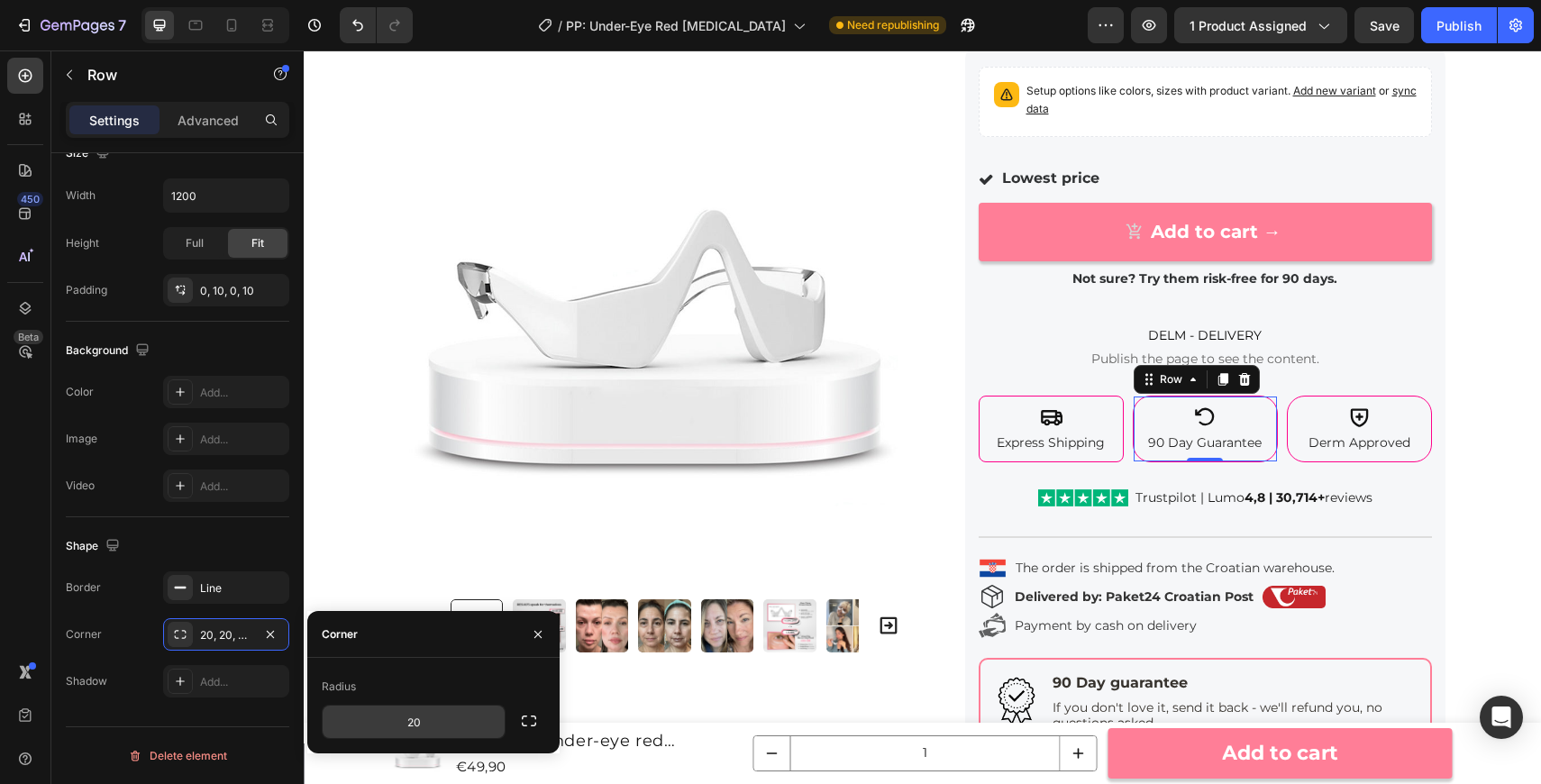
click at [434, 718] on input "20" at bounding box center [414, 721] width 182 height 32
type input "8"
click at [1423, 454] on div "Icon Derm Approved Text Block Row" at bounding box center [1359, 428] width 145 height 67
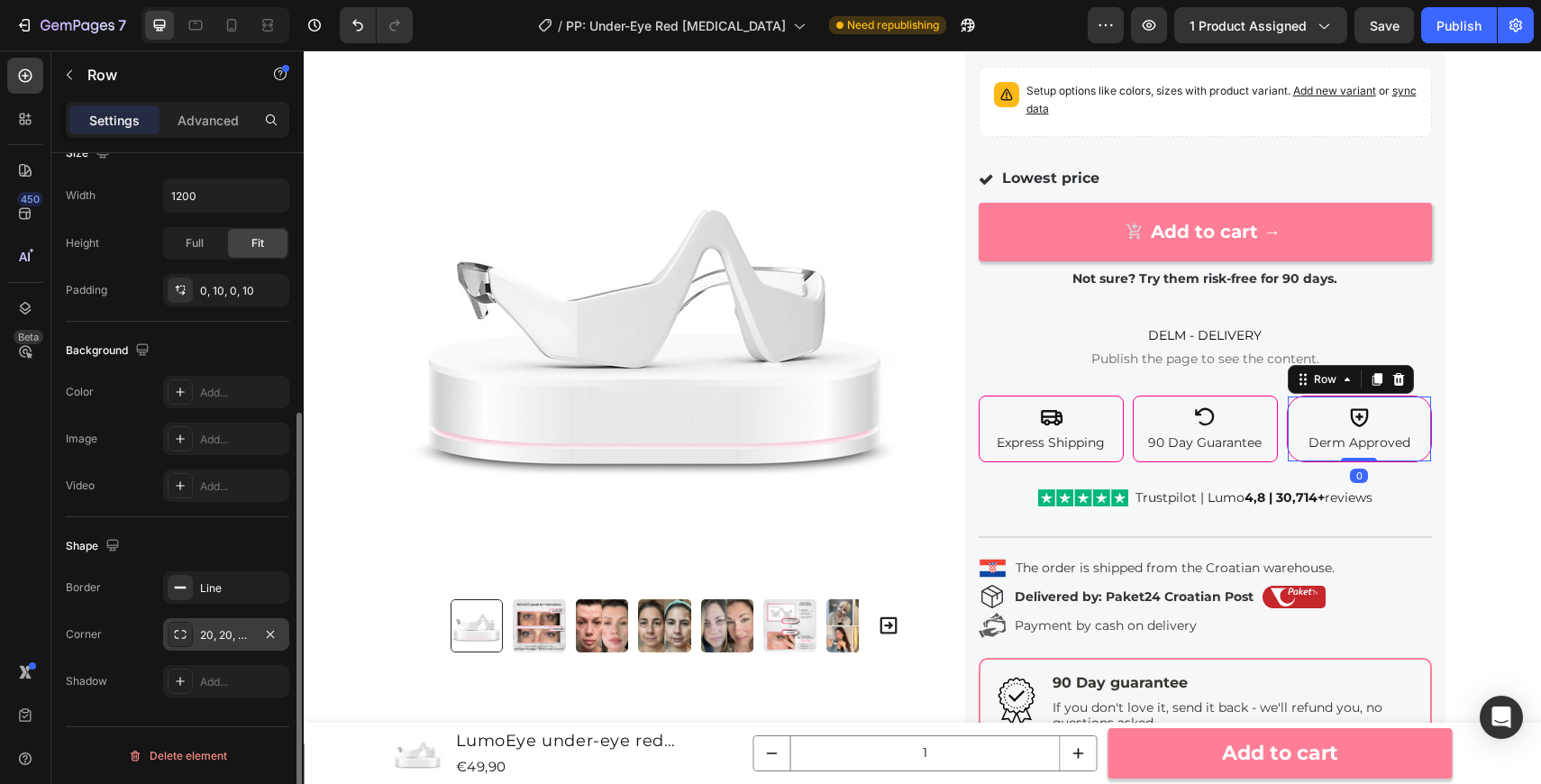
click at [238, 642] on div "20, 20, 20, 20" at bounding box center [227, 634] width 127 height 32
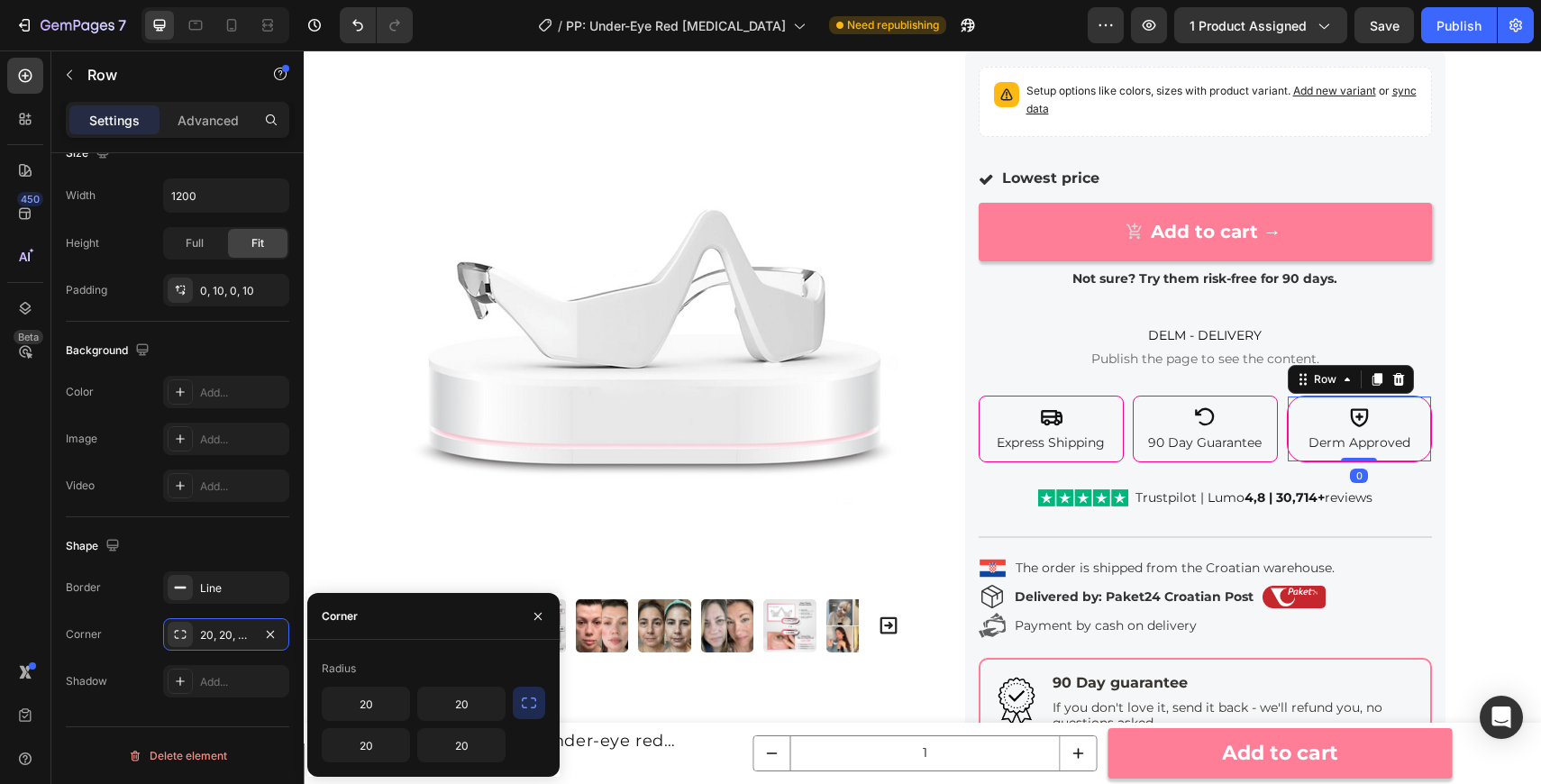
click at [525, 703] on icon "button" at bounding box center [529, 702] width 18 height 18
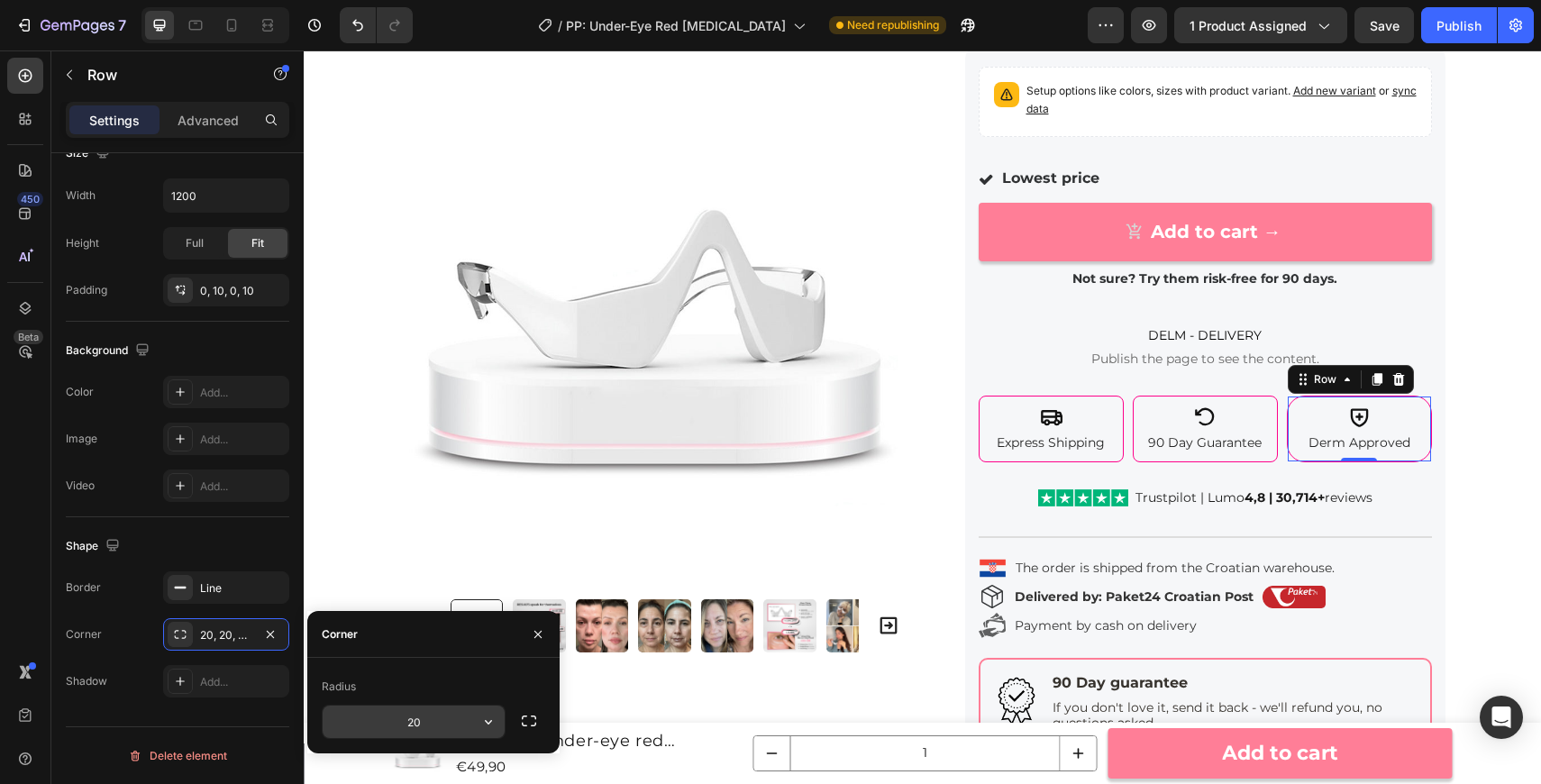
click at [425, 722] on input "20" at bounding box center [414, 721] width 182 height 32
type input "8"
click at [534, 634] on icon "button" at bounding box center [538, 635] width 15 height 15
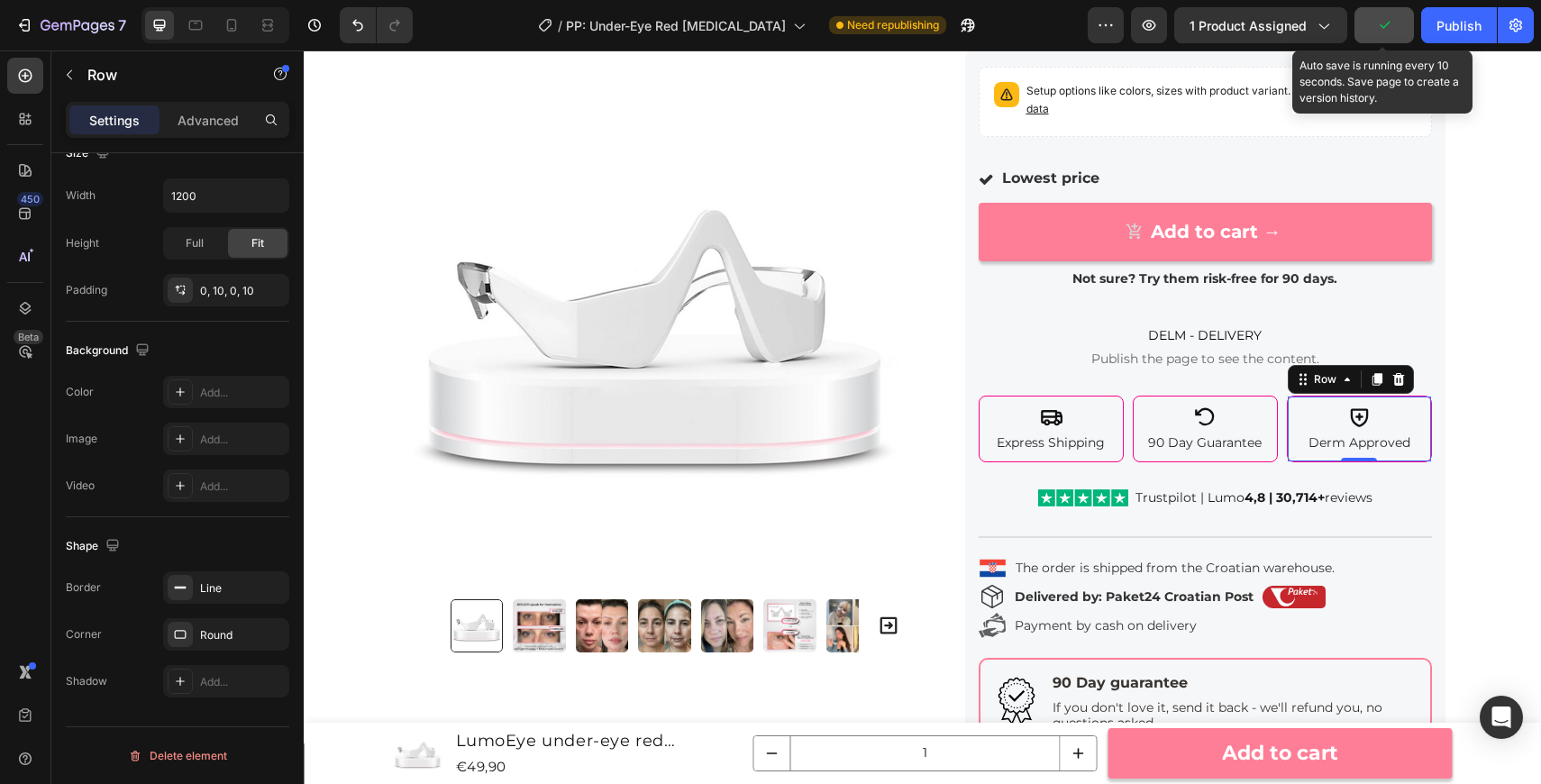
click at [1404, 20] on button "button" at bounding box center [1384, 25] width 60 height 36
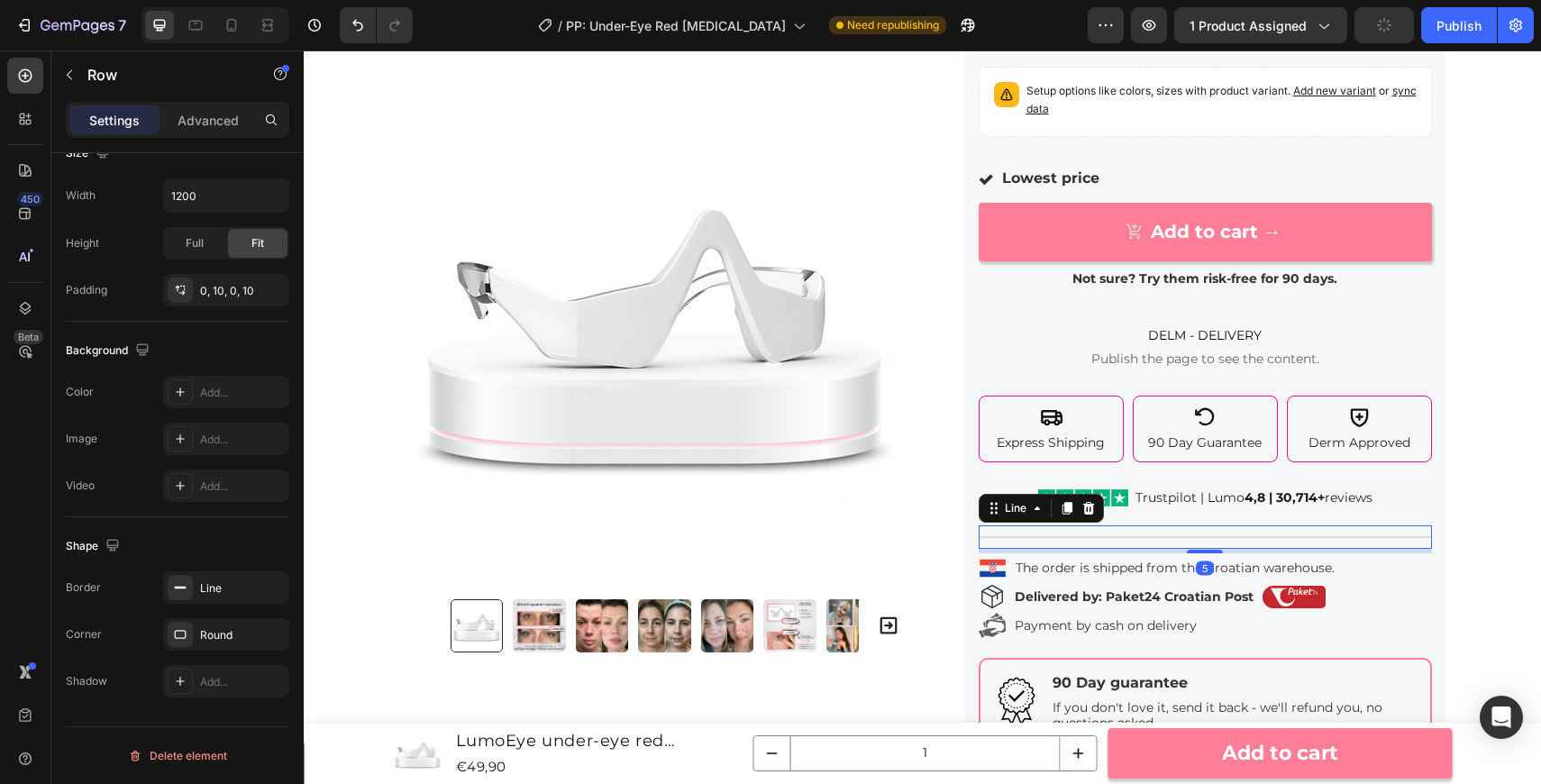
click at [1314, 534] on div "Title Line 5" at bounding box center [1205, 537] width 453 height 24
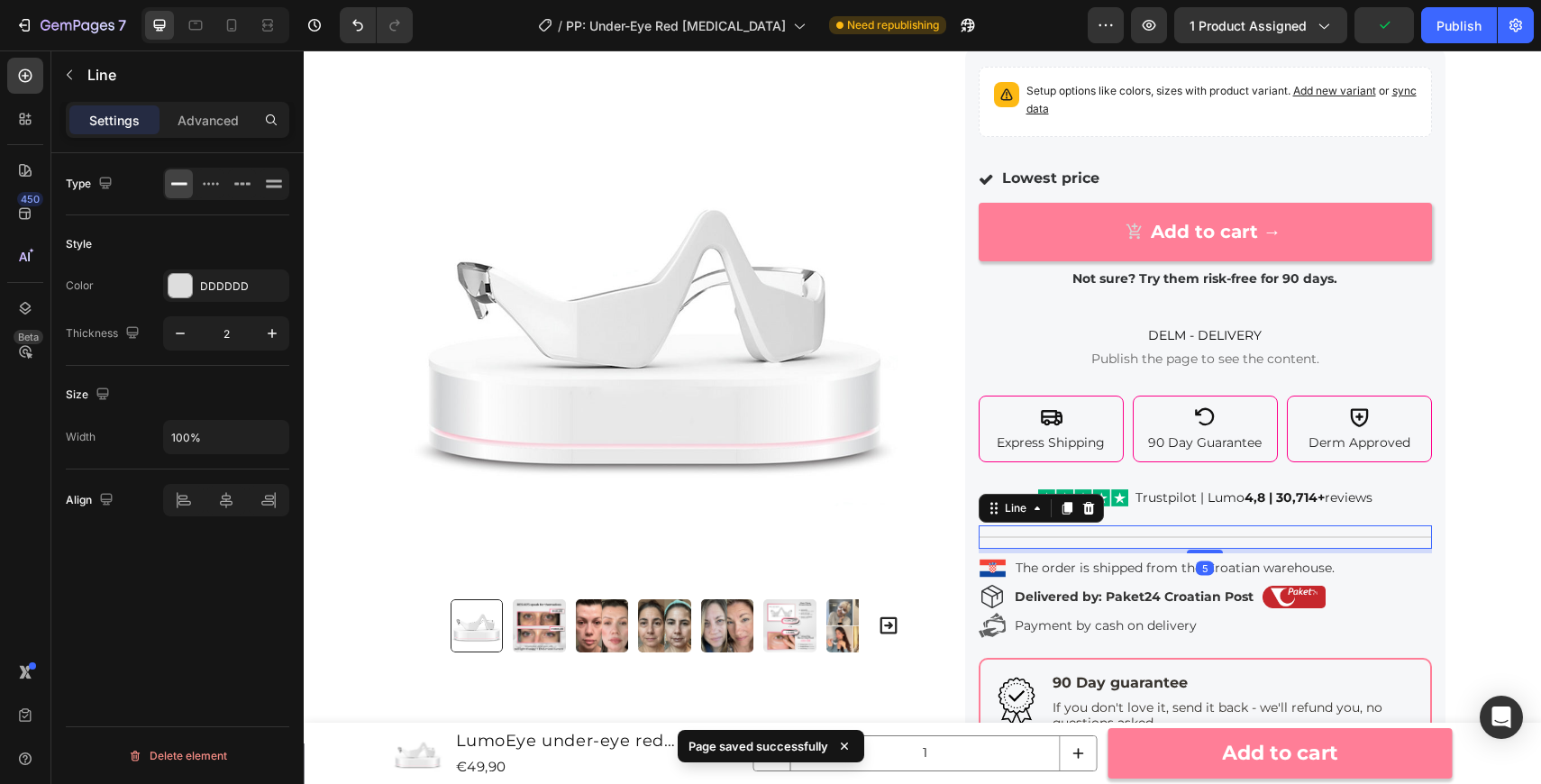
scroll to position [0, 0]
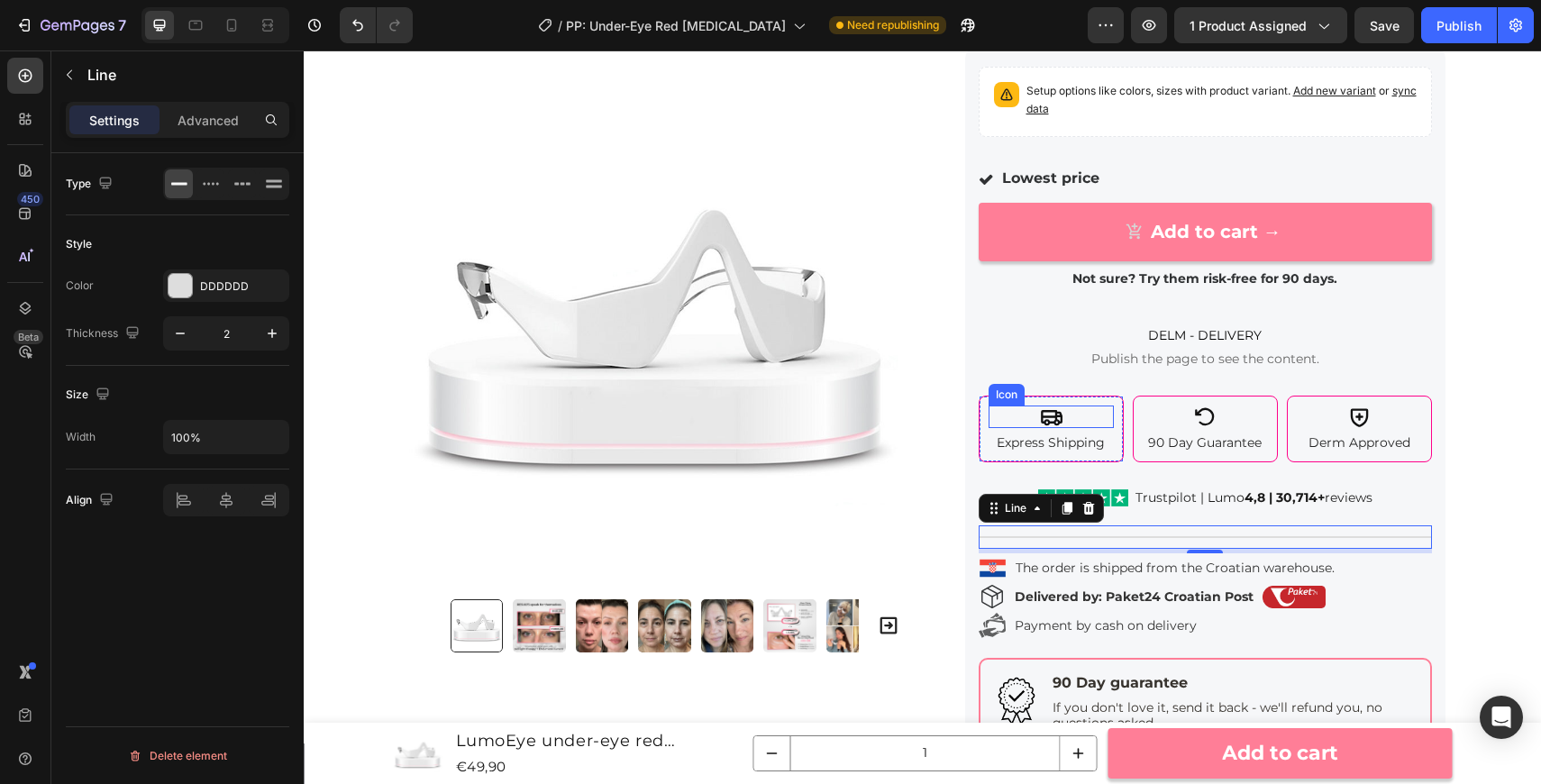
click at [1080, 421] on div "Icon" at bounding box center [1051, 416] width 126 height 23
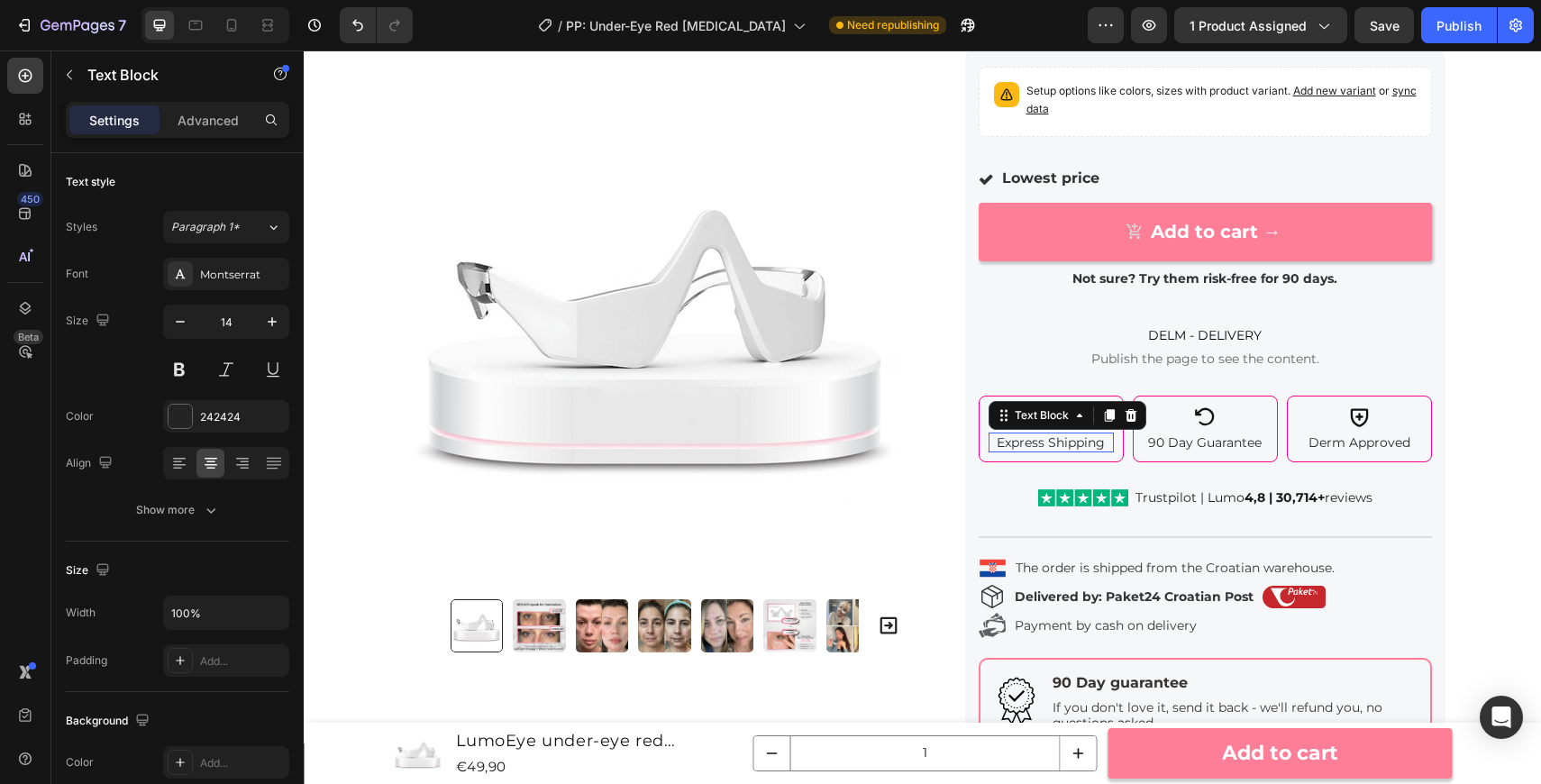
click at [1076, 444] on p "Express Shipping" at bounding box center [1051, 443] width 122 height 17
click at [182, 333] on button "button" at bounding box center [180, 321] width 32 height 32
type input "13"
click at [1188, 444] on p "90 Day Guarantee" at bounding box center [1205, 443] width 122 height 17
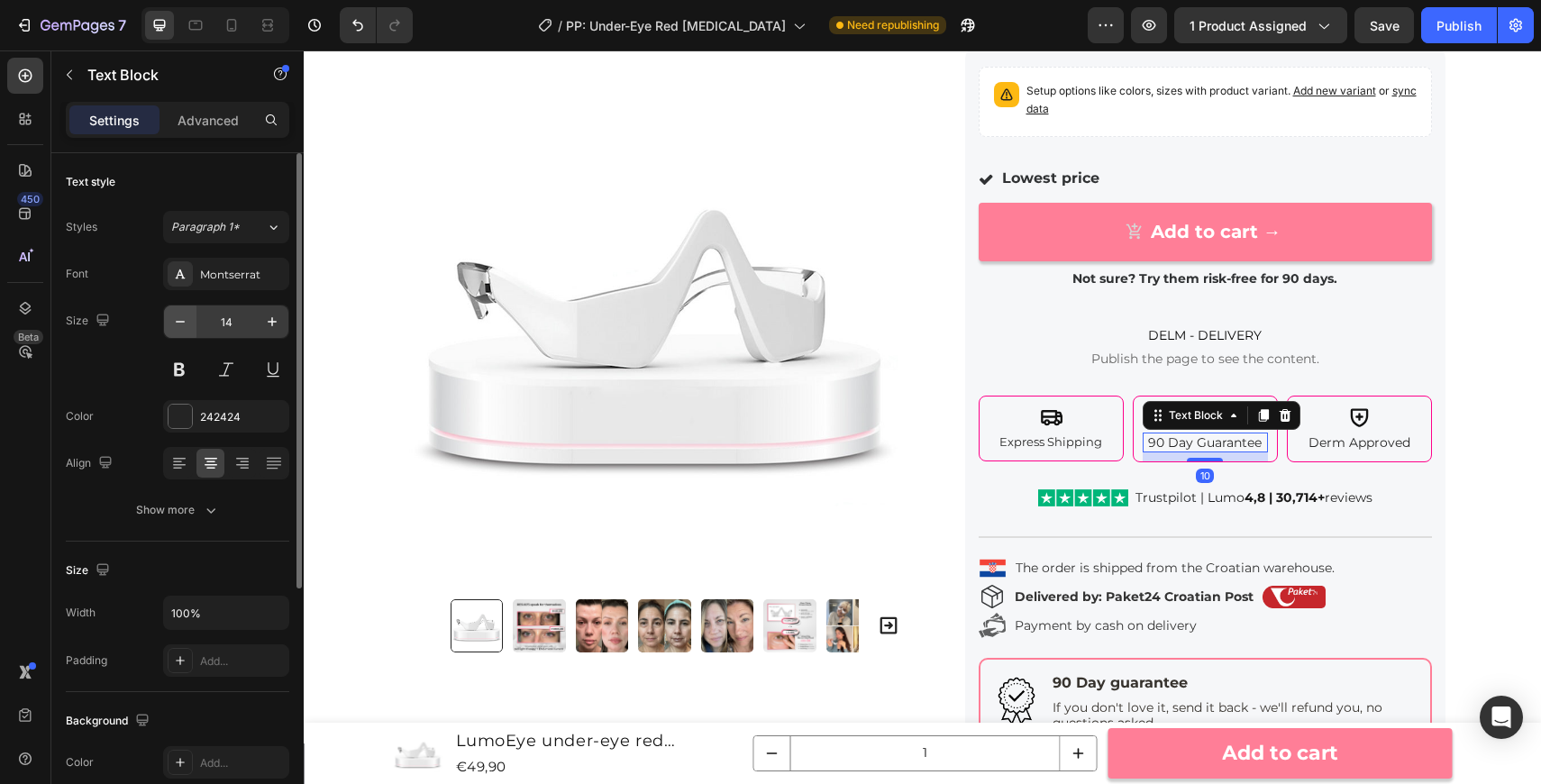
click at [187, 328] on icon "button" at bounding box center [181, 322] width 18 height 18
type input "13"
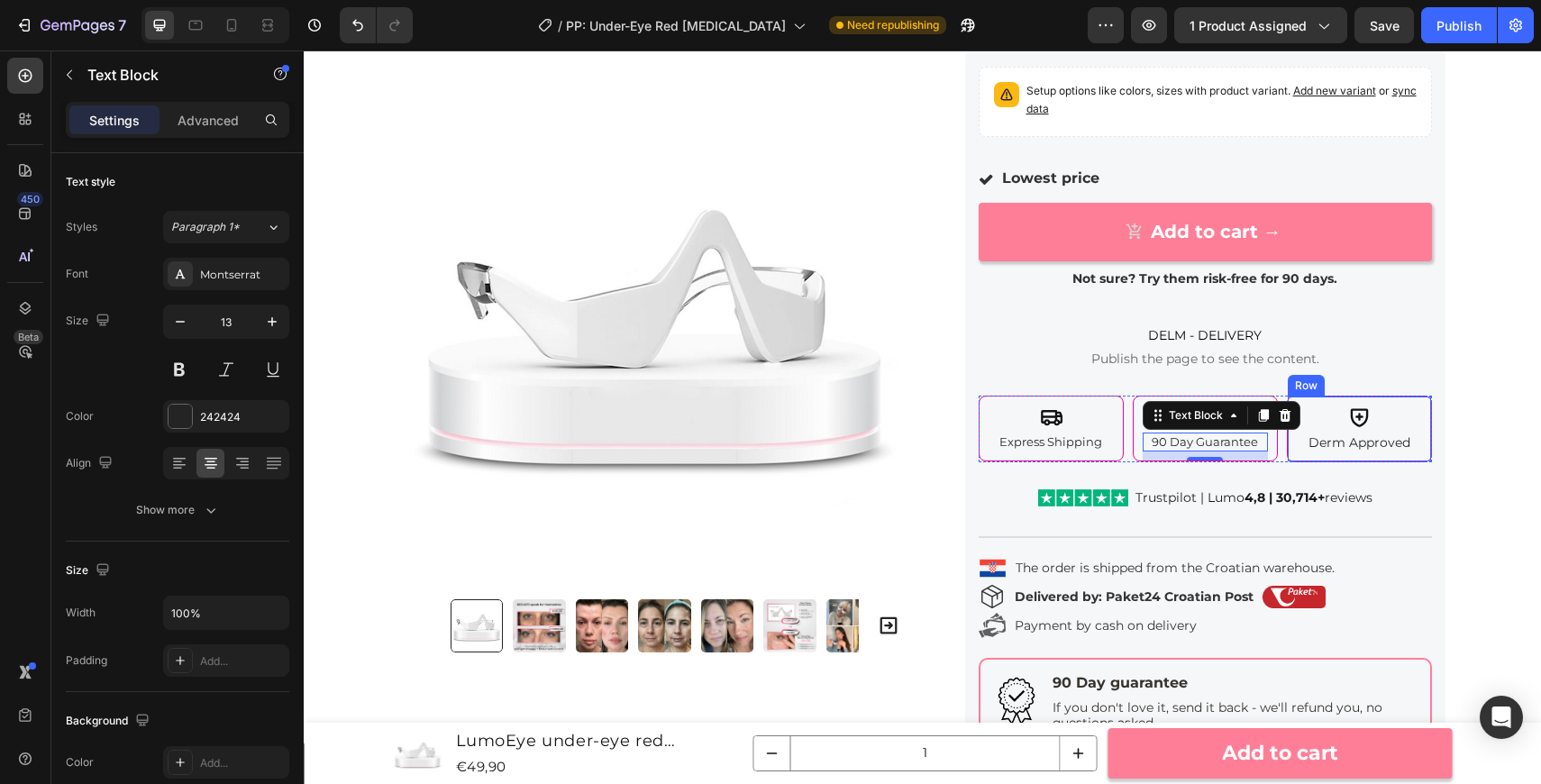
click at [1339, 451] on div "Derm Approved" at bounding box center [1359, 443] width 126 height 20
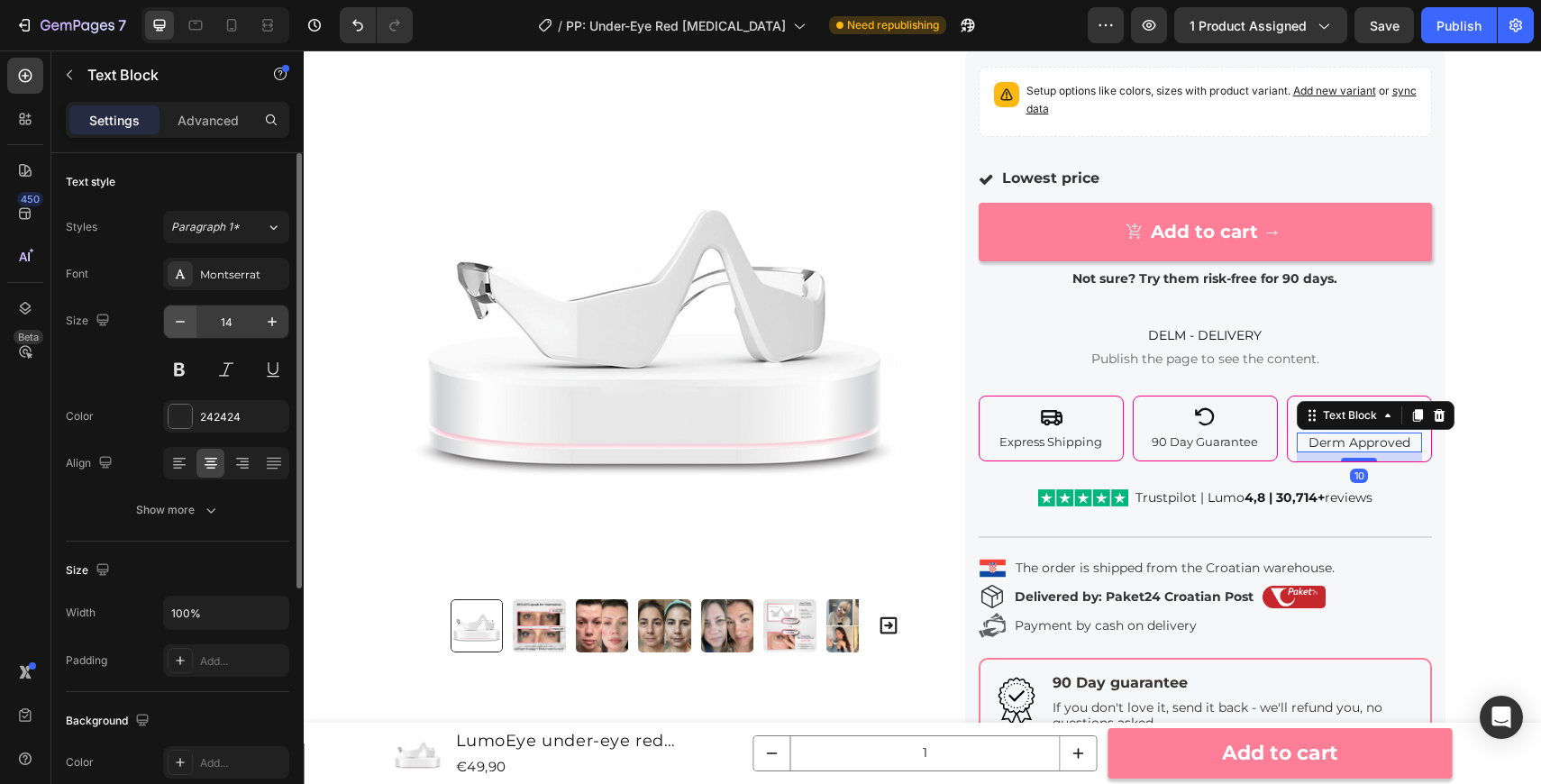
click at [181, 325] on icon "button" at bounding box center [181, 322] width 18 height 18
type input "13"
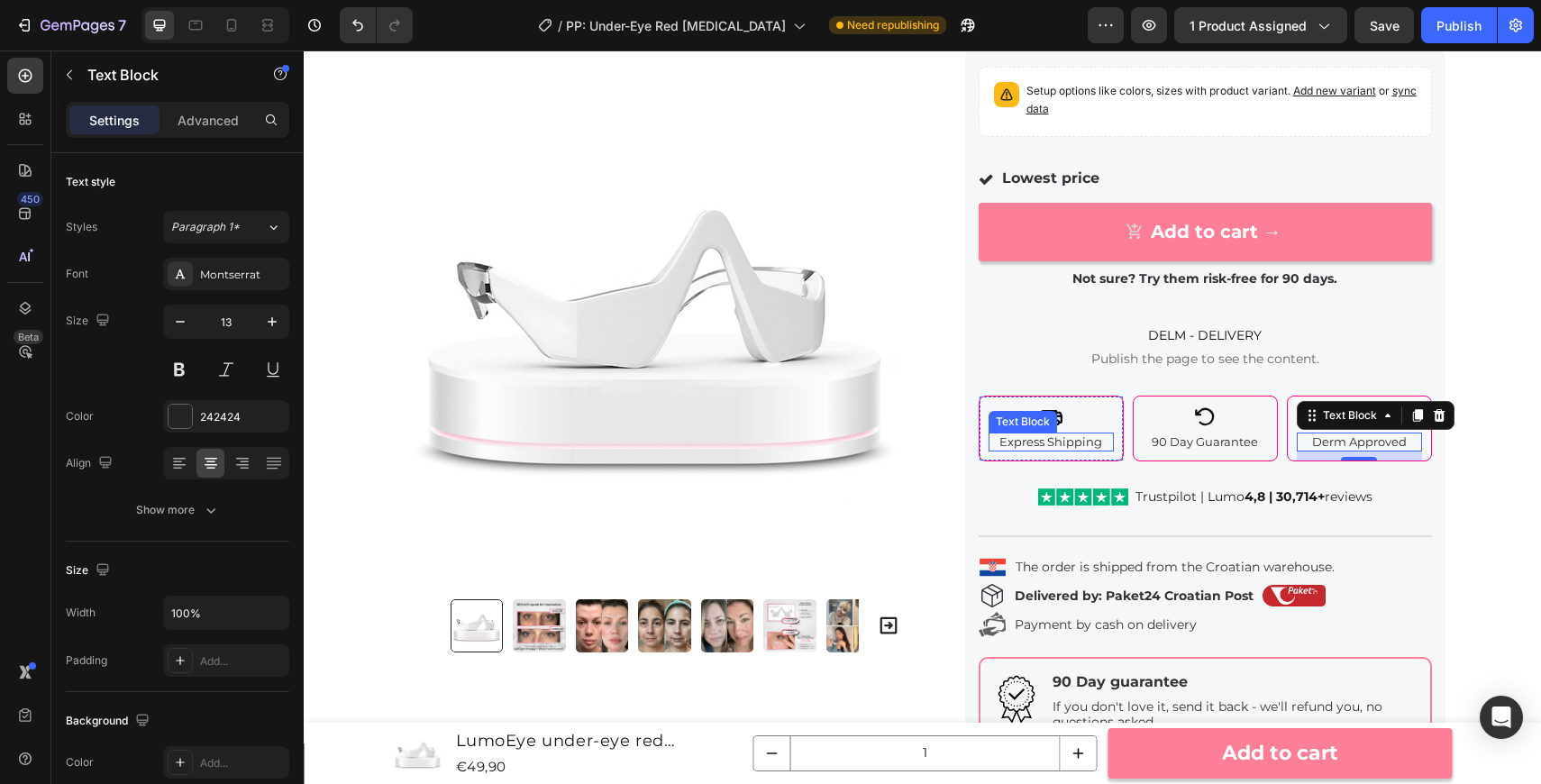
click at [1054, 446] on p "Express Shipping" at bounding box center [1051, 442] width 122 height 16
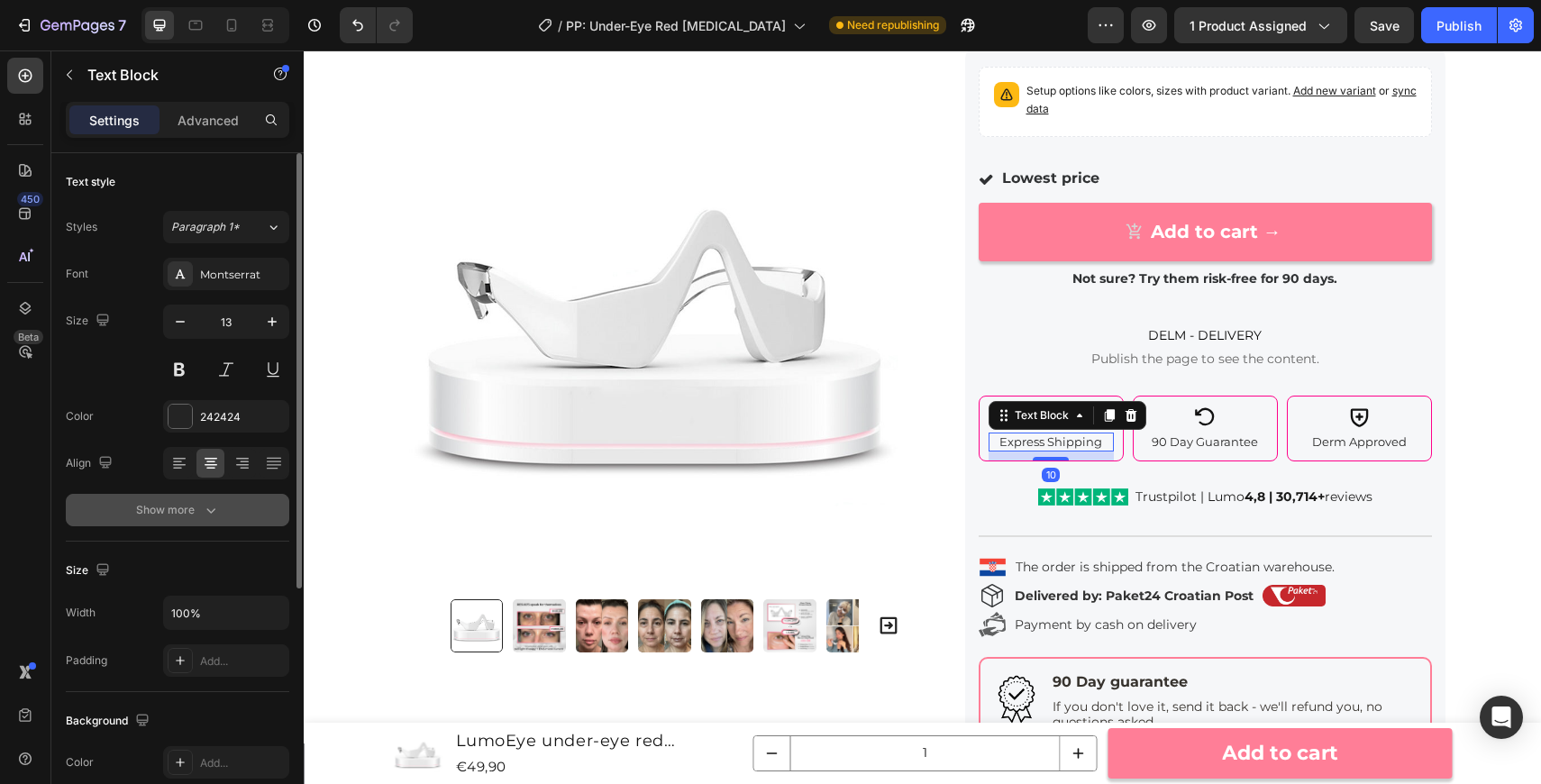
click at [167, 524] on button "Show more" at bounding box center [178, 509] width 224 height 32
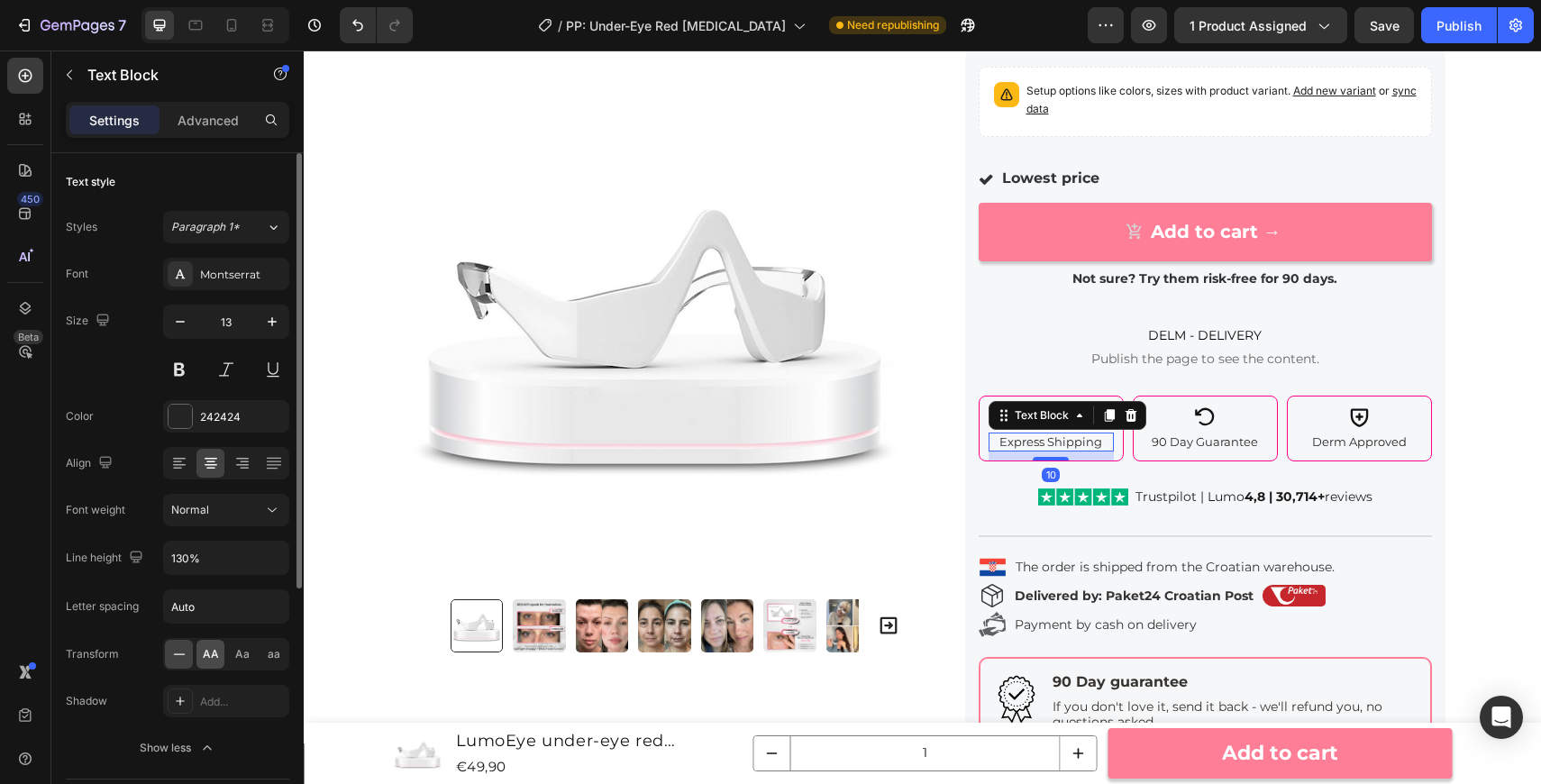
click at [216, 645] on div "AA" at bounding box center [210, 654] width 28 height 28
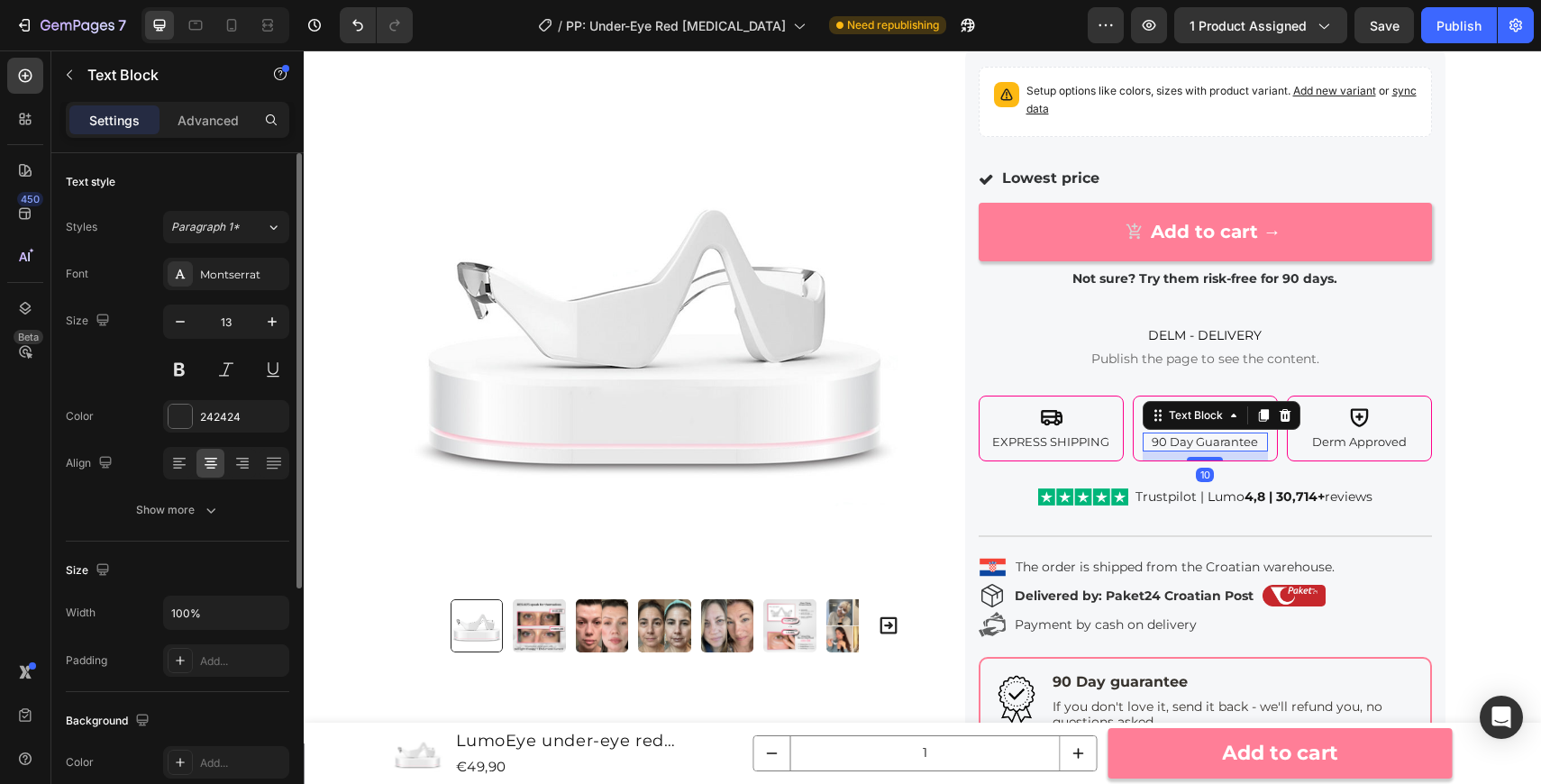
click at [1195, 443] on p "90 Day Guarantee" at bounding box center [1205, 442] width 122 height 16
click at [218, 508] on icon "button" at bounding box center [211, 510] width 18 height 18
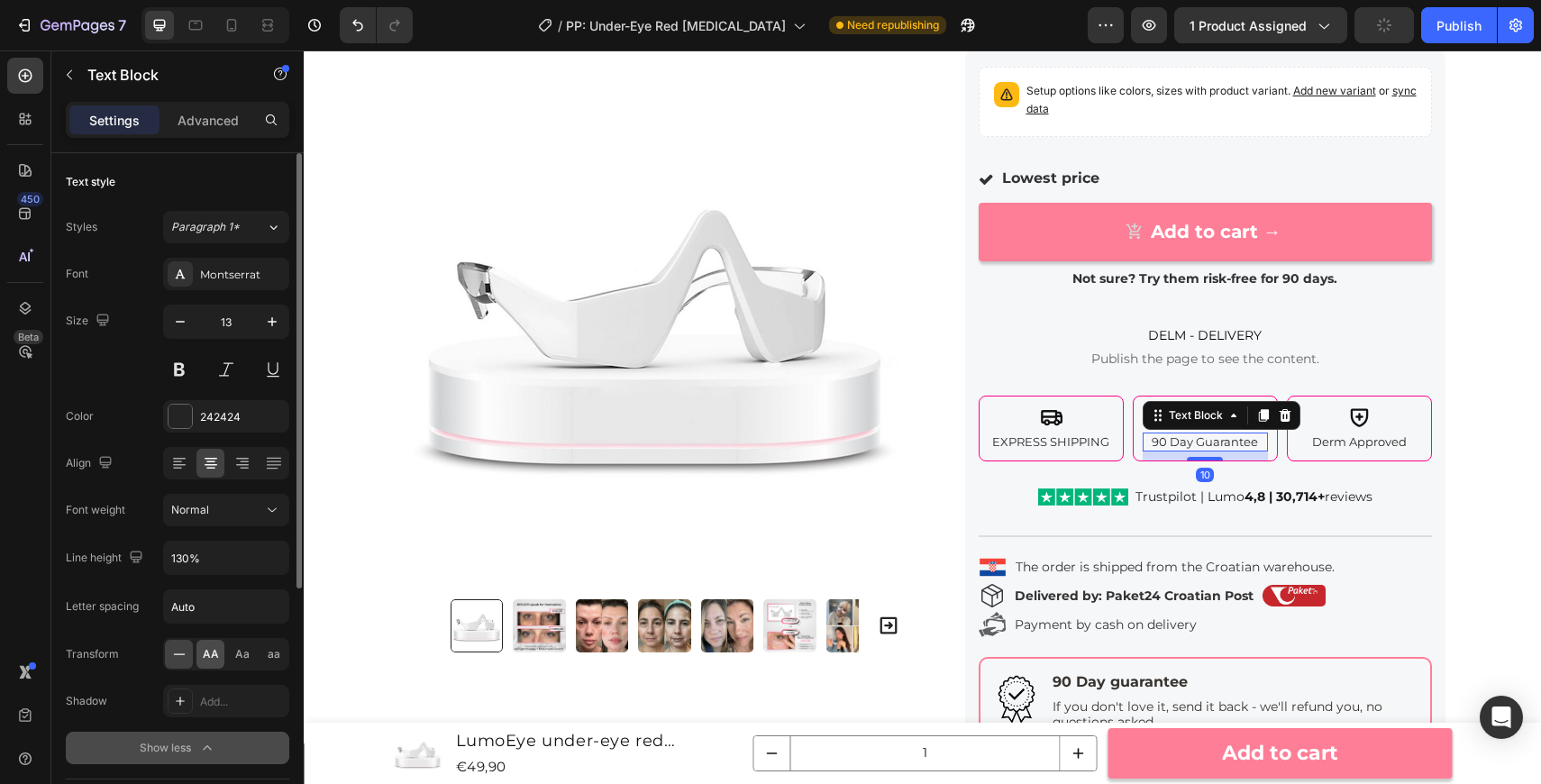
click at [215, 653] on span "AA" at bounding box center [211, 654] width 17 height 17
click at [1355, 447] on p "Derm Approved" at bounding box center [1359, 442] width 122 height 16
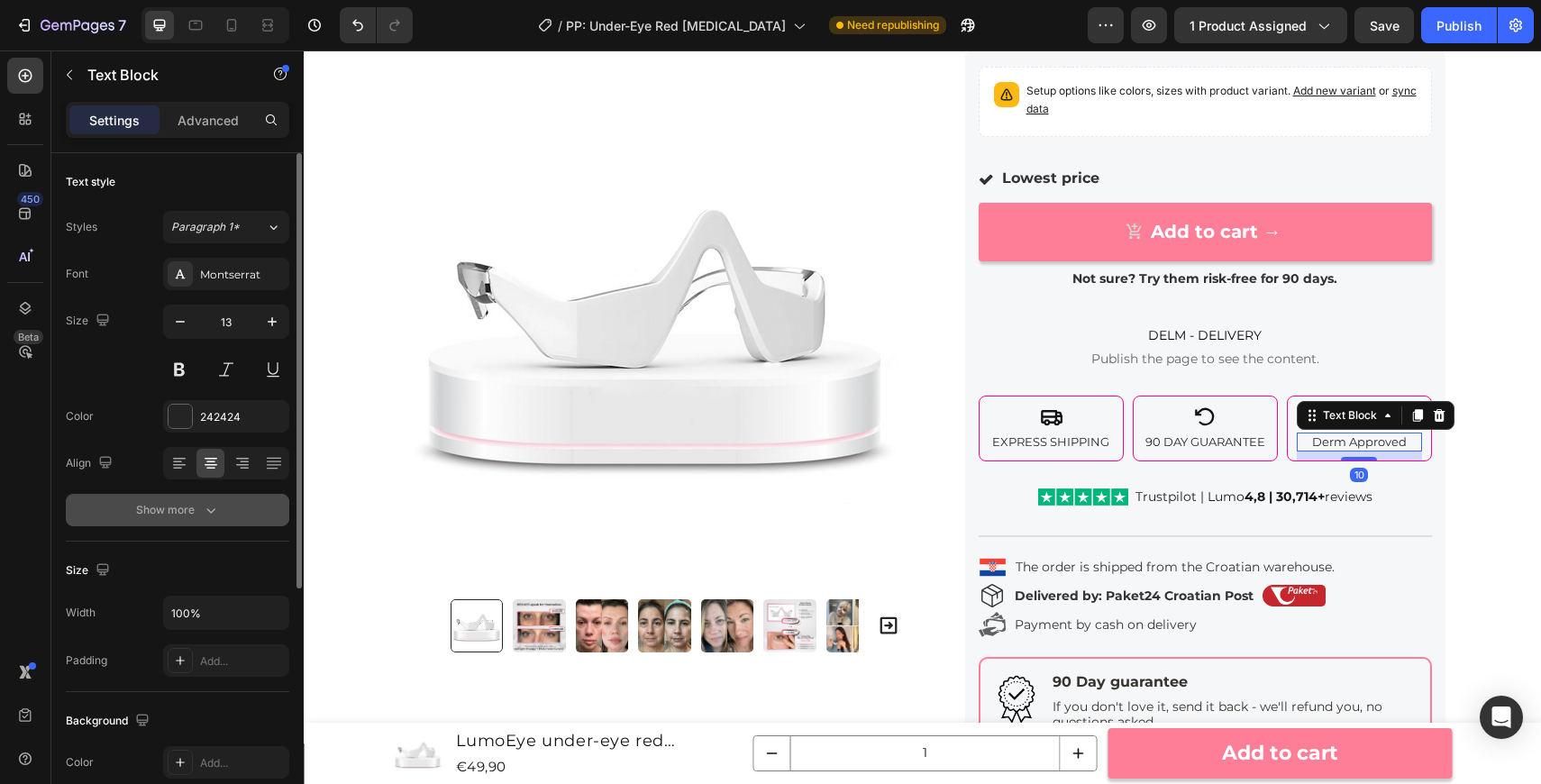
click at [204, 516] on icon "button" at bounding box center [211, 510] width 18 height 18
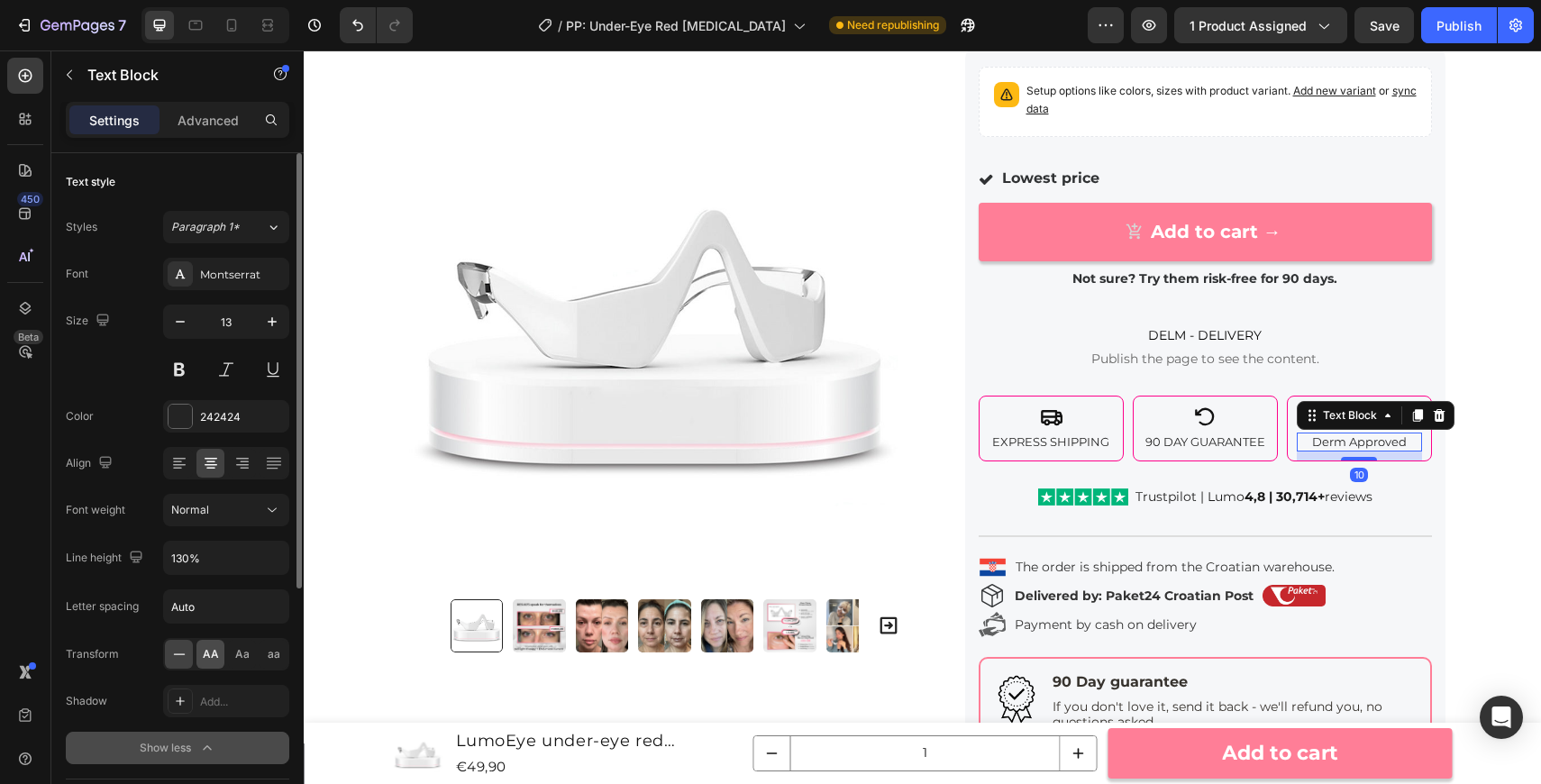
click at [220, 646] on div "AA" at bounding box center [210, 654] width 28 height 28
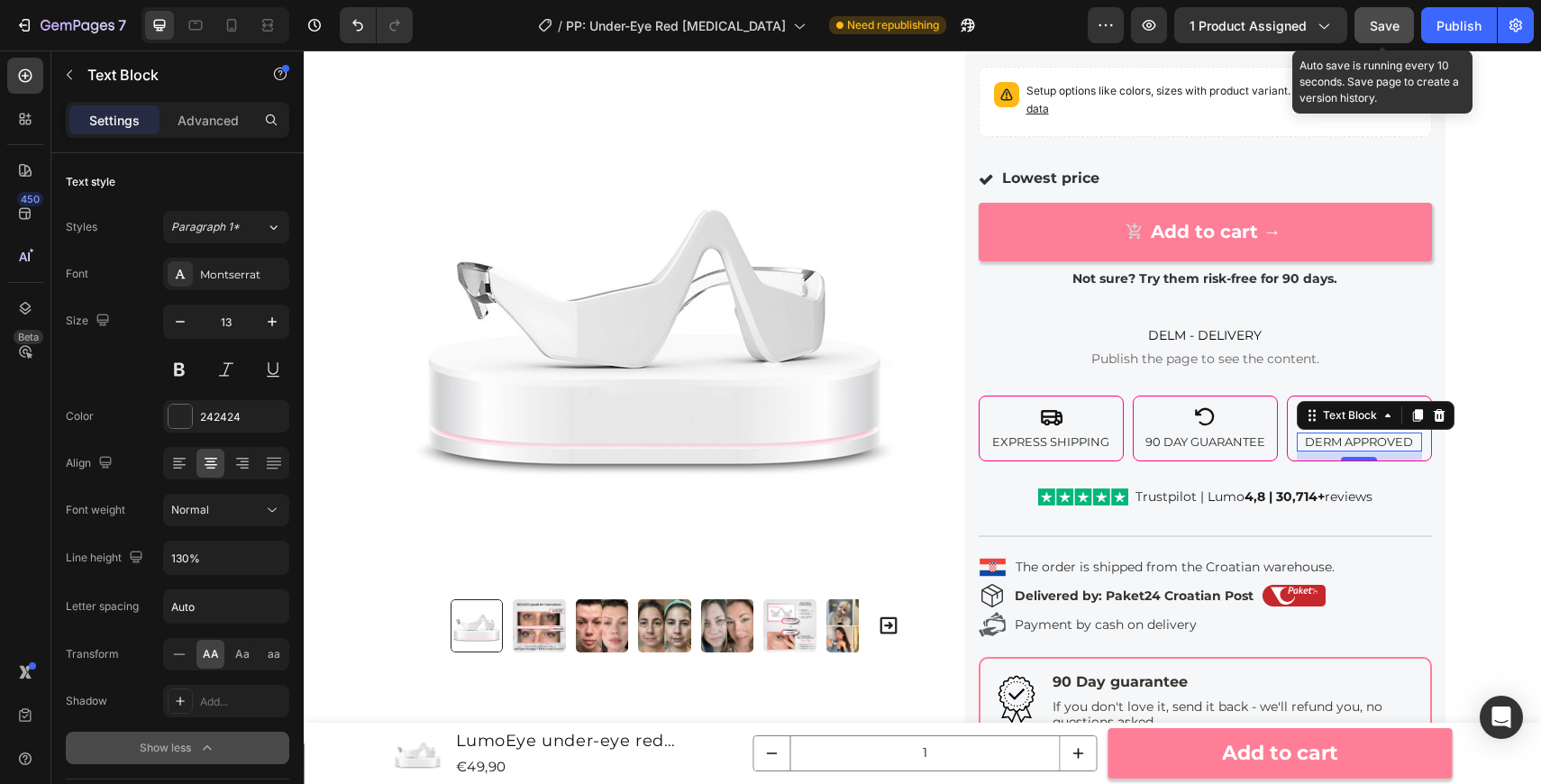
click at [1387, 33] on div "Save" at bounding box center [1384, 26] width 29 height 19
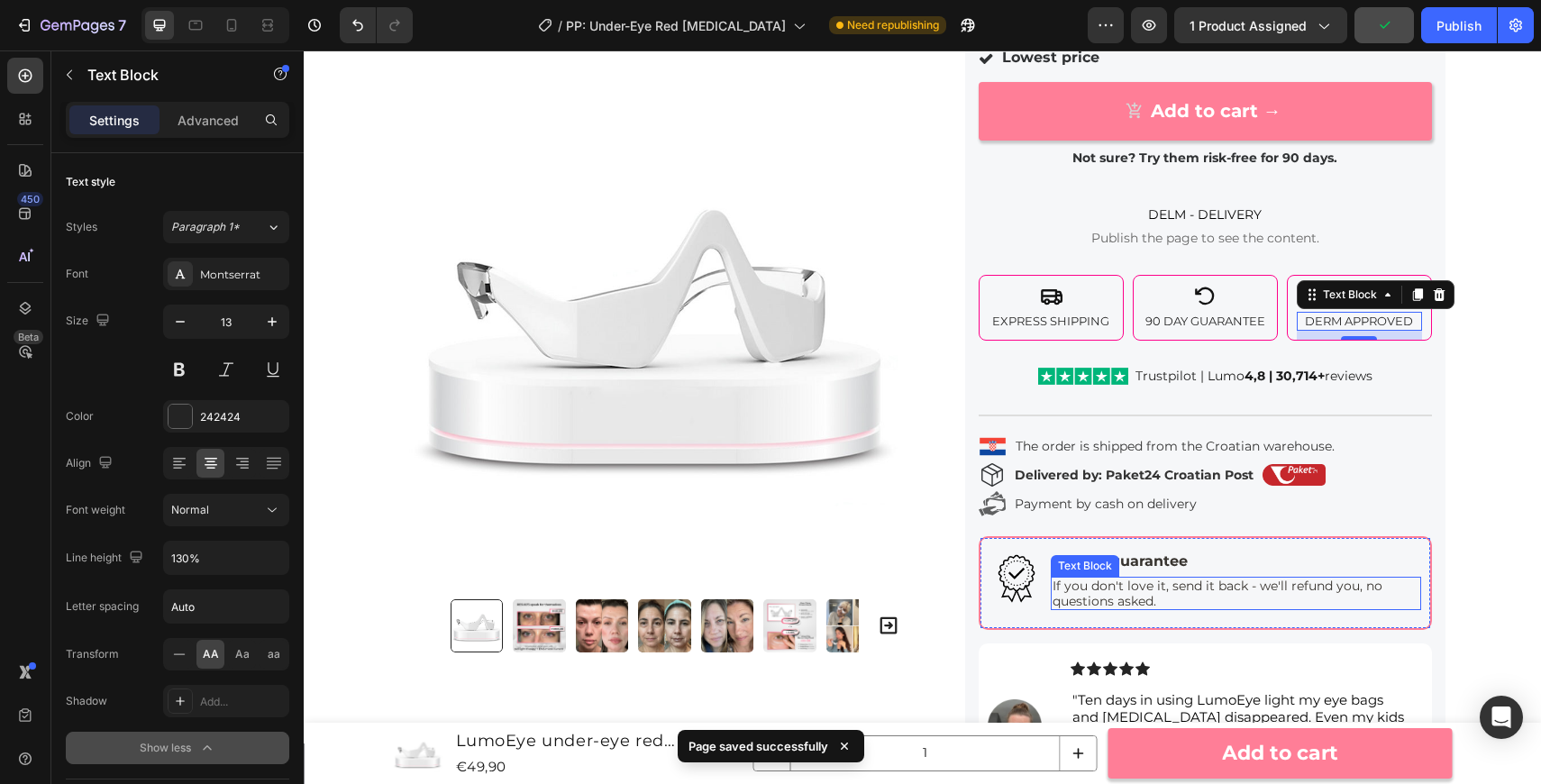
scroll to position [417, 0]
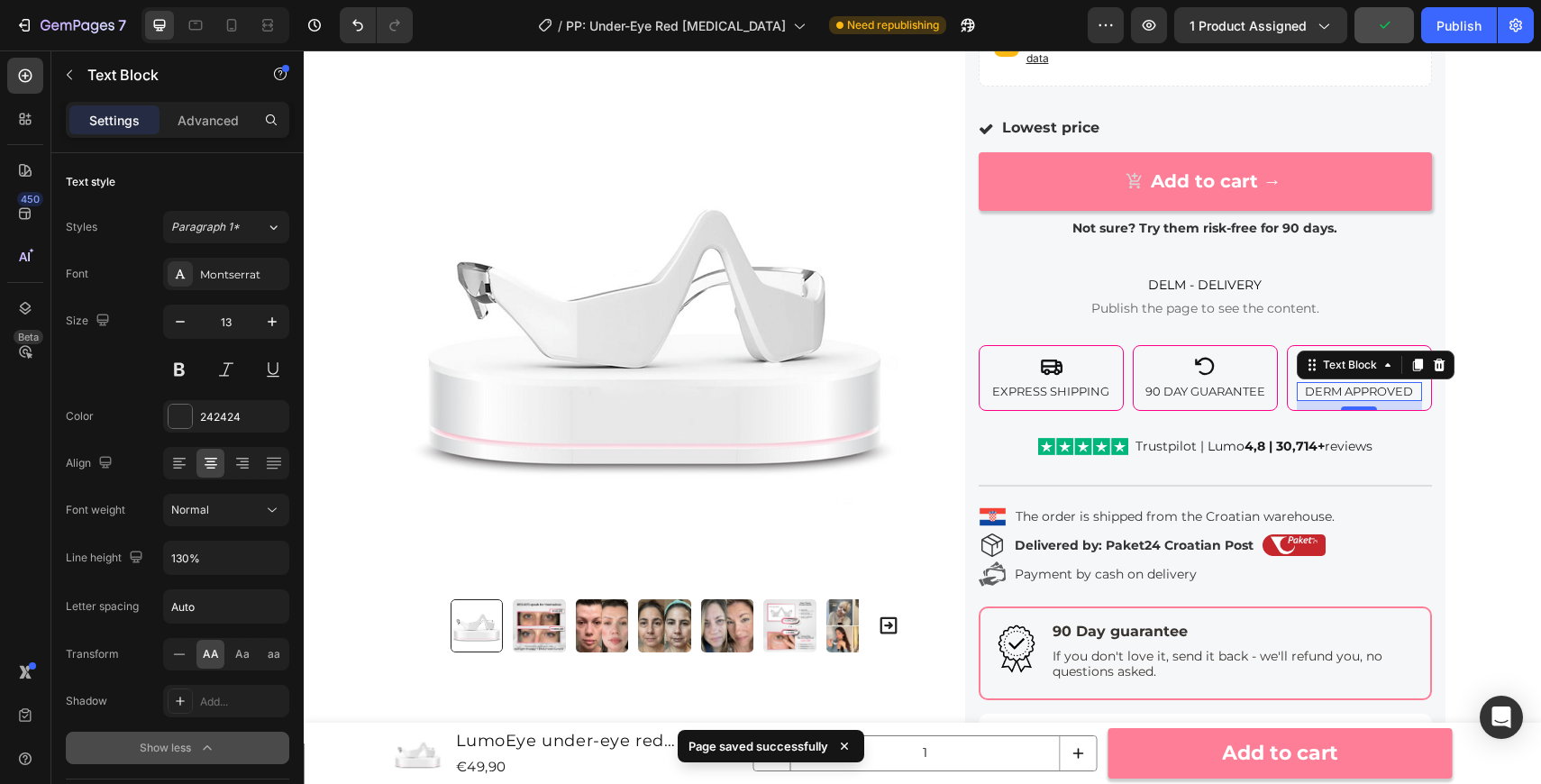
click at [1464, 48] on div "7 Version history / PP: Under-Eye Red Light Therapy Need republishing Preview 1…" at bounding box center [770, 26] width 1541 height 51
click at [1457, 29] on div "Publish" at bounding box center [1458, 26] width 45 height 19
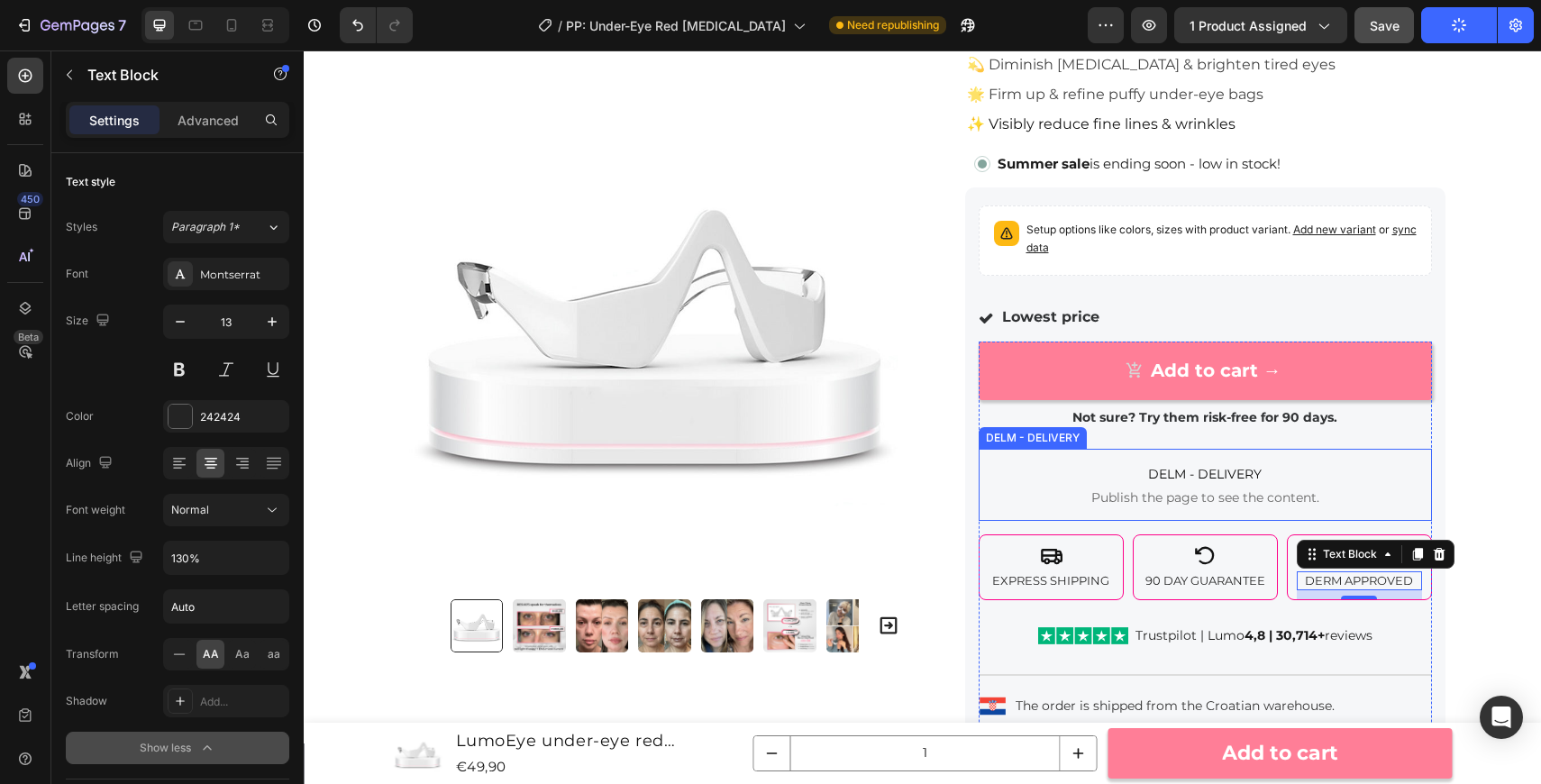
scroll to position [180, 0]
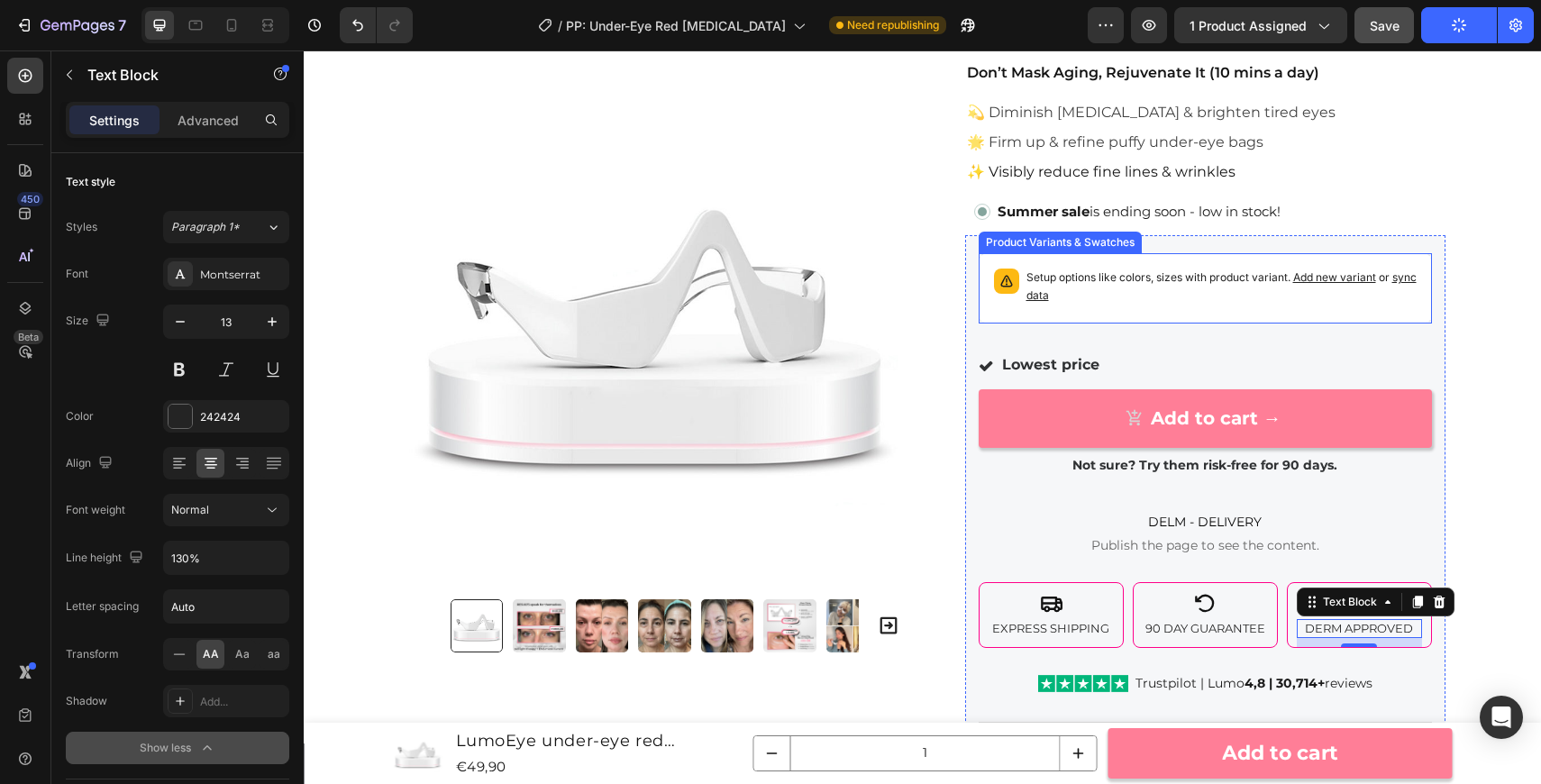
click at [1161, 317] on div "Setup options like colors, sizes with product variant. Add new variant or sync …" at bounding box center [1205, 288] width 453 height 71
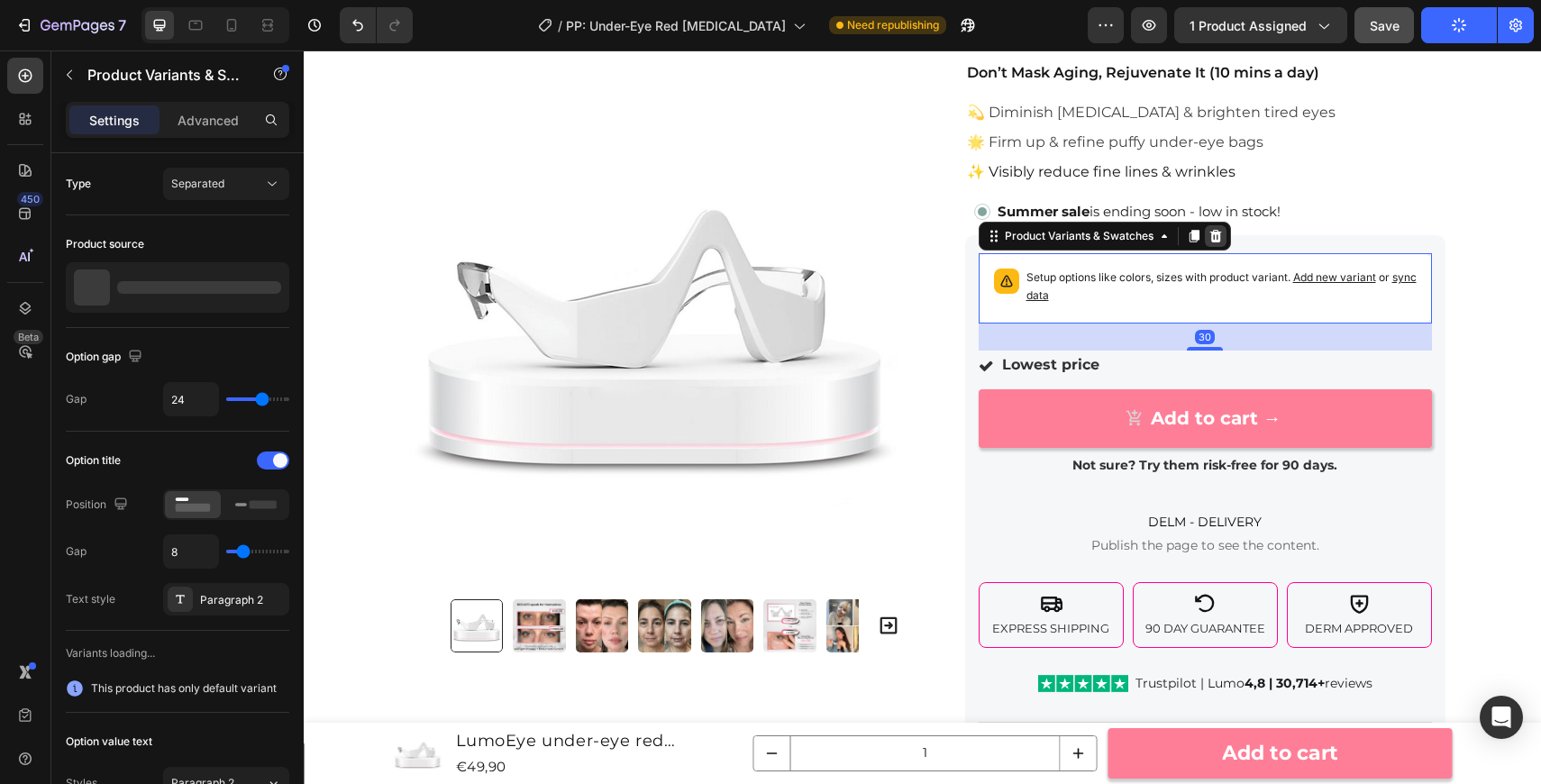
click at [1214, 241] on icon at bounding box center [1214, 237] width 12 height 13
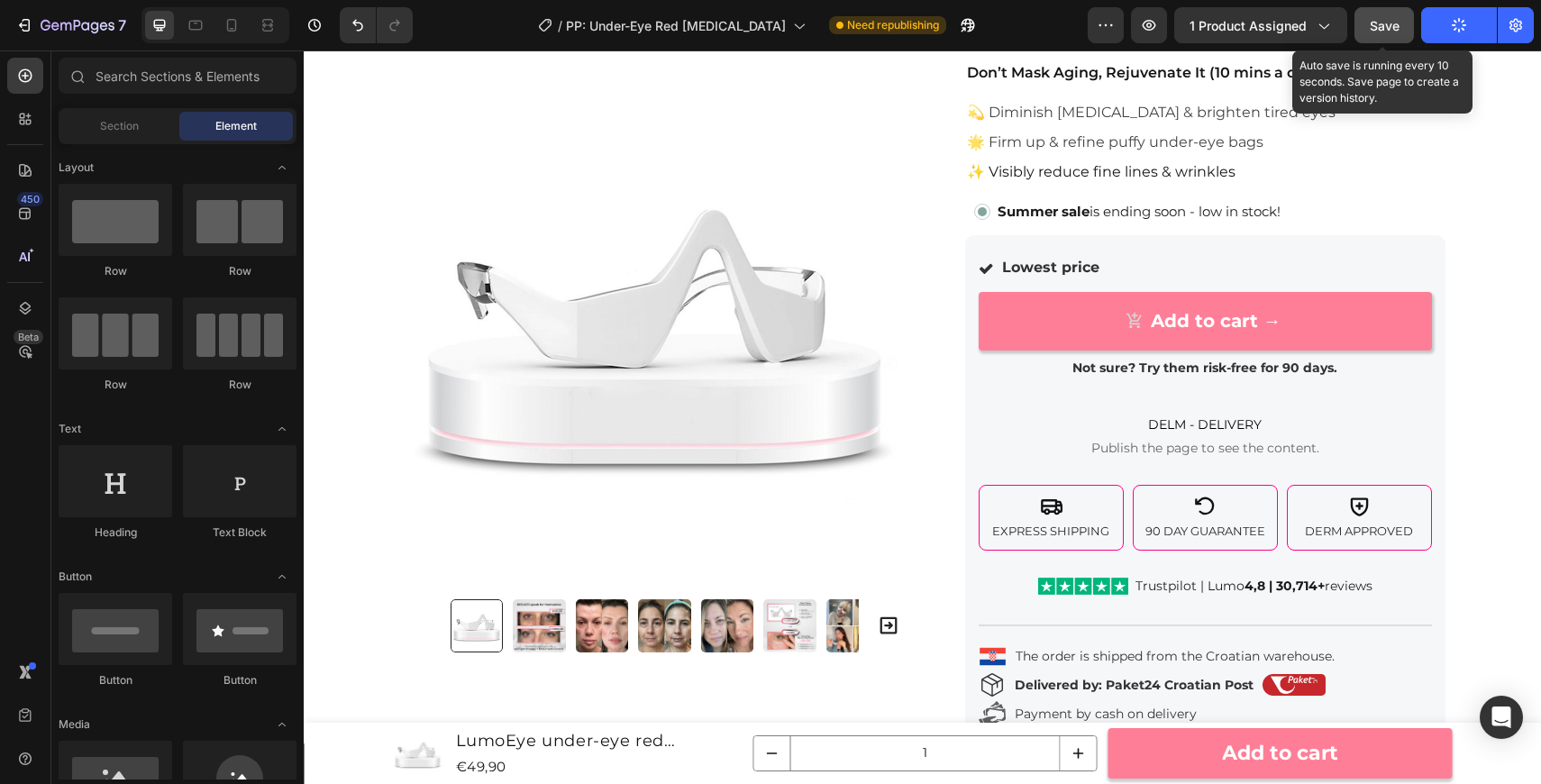
click at [1380, 28] on span "Save" at bounding box center [1384, 26] width 29 height 16
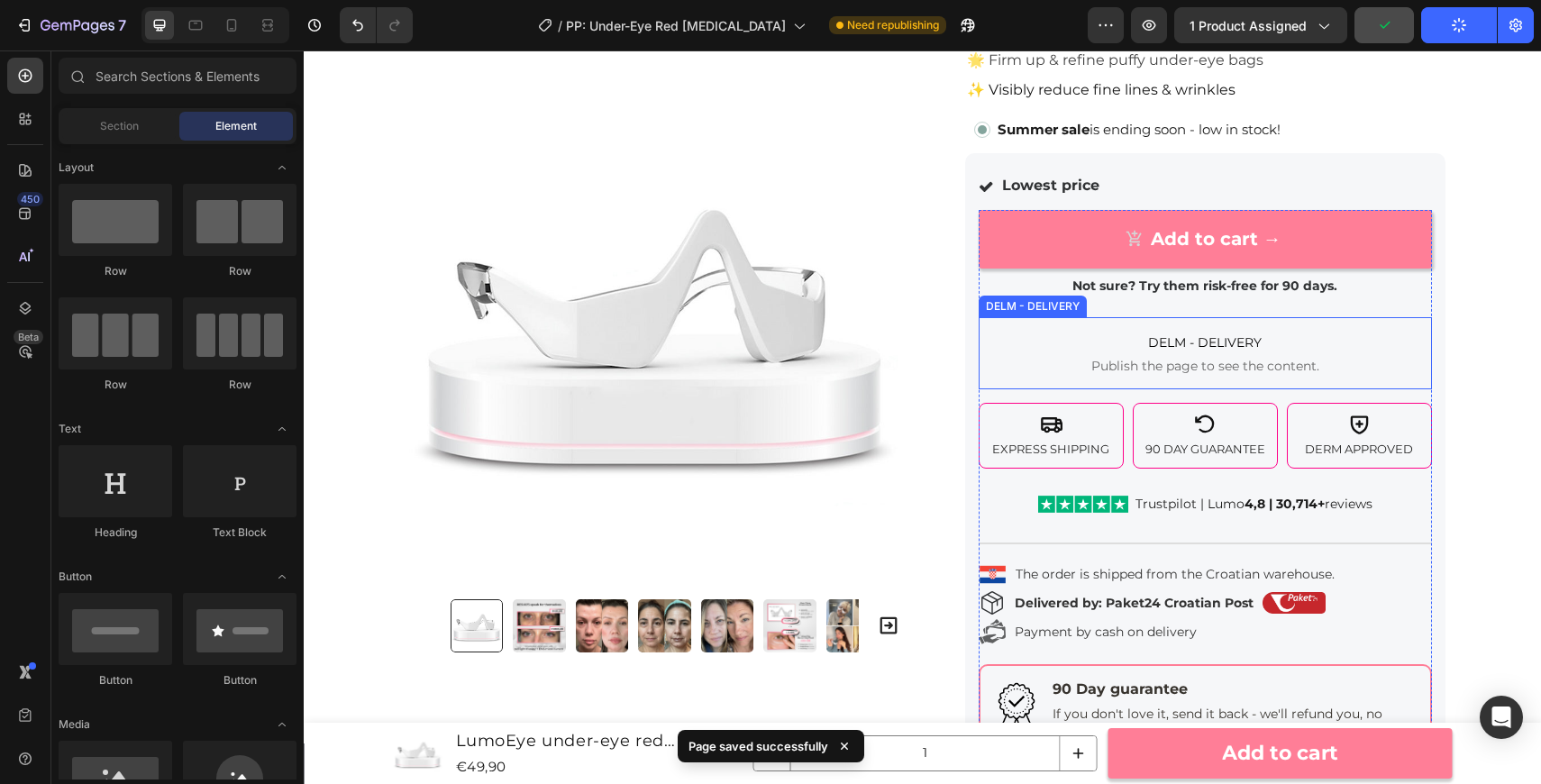
scroll to position [280, 0]
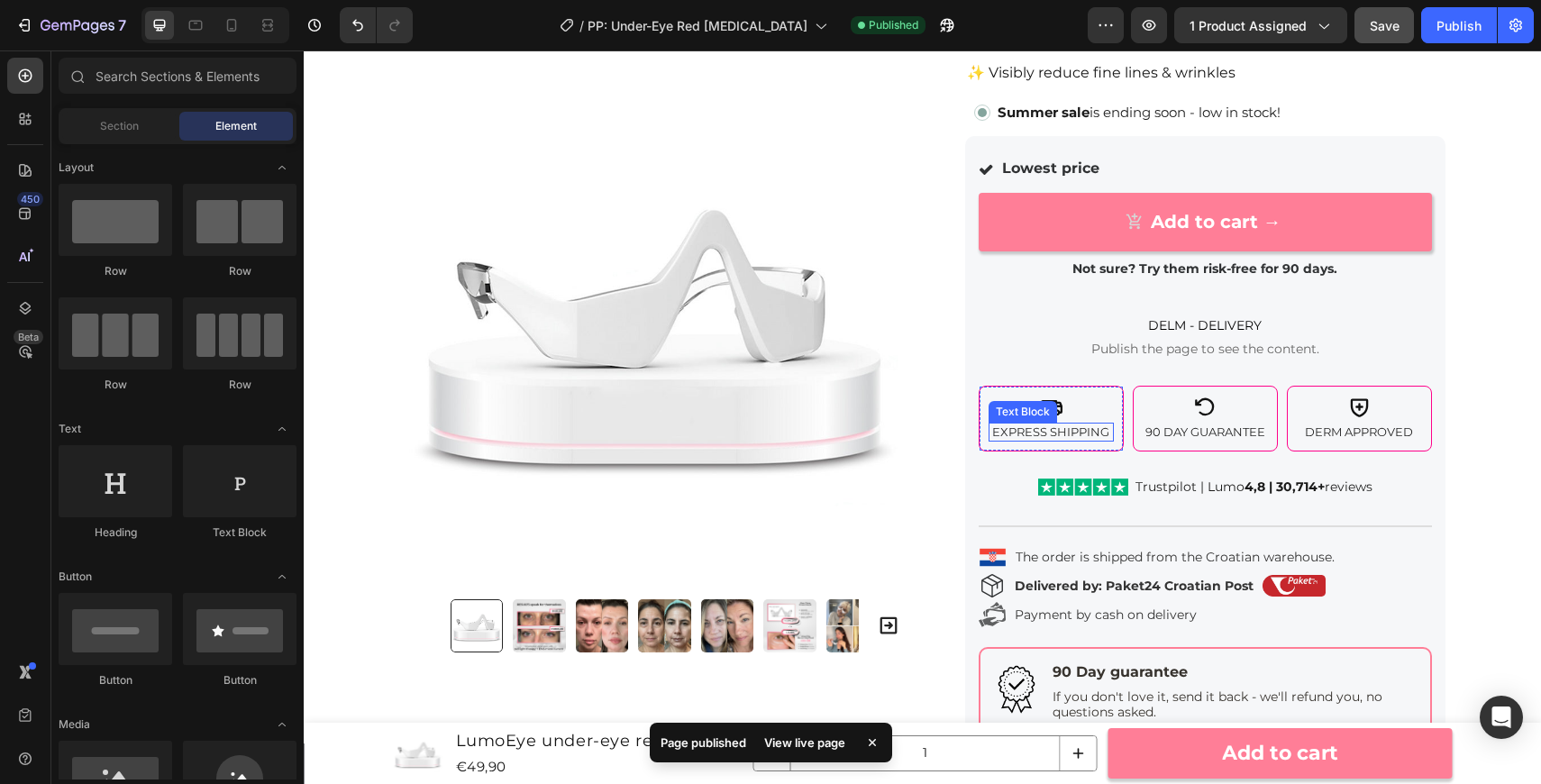
click at [1067, 434] on p "Express Shipping" at bounding box center [1051, 432] width 122 height 16
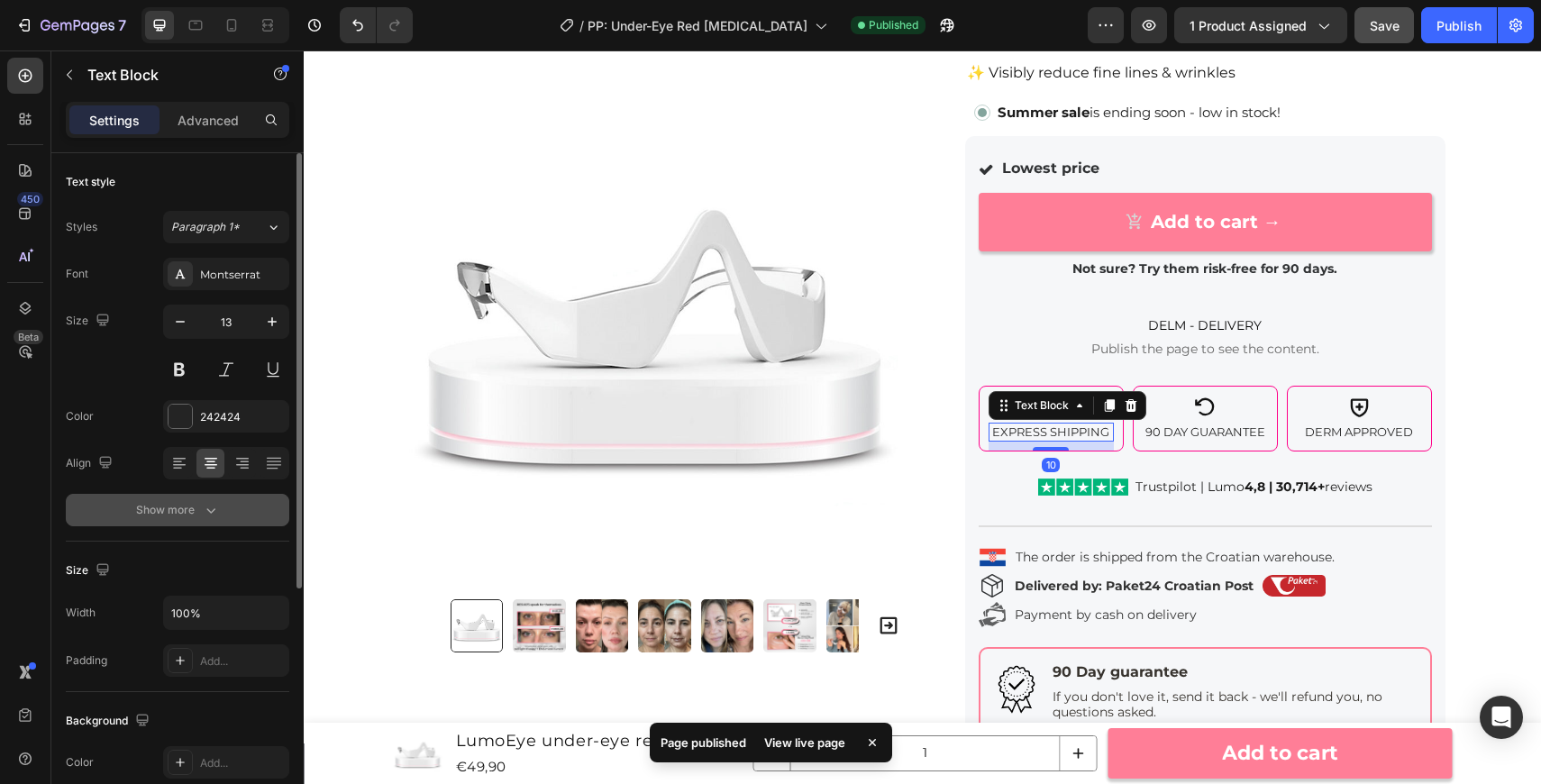
click at [213, 520] on button "Show more" at bounding box center [178, 509] width 224 height 32
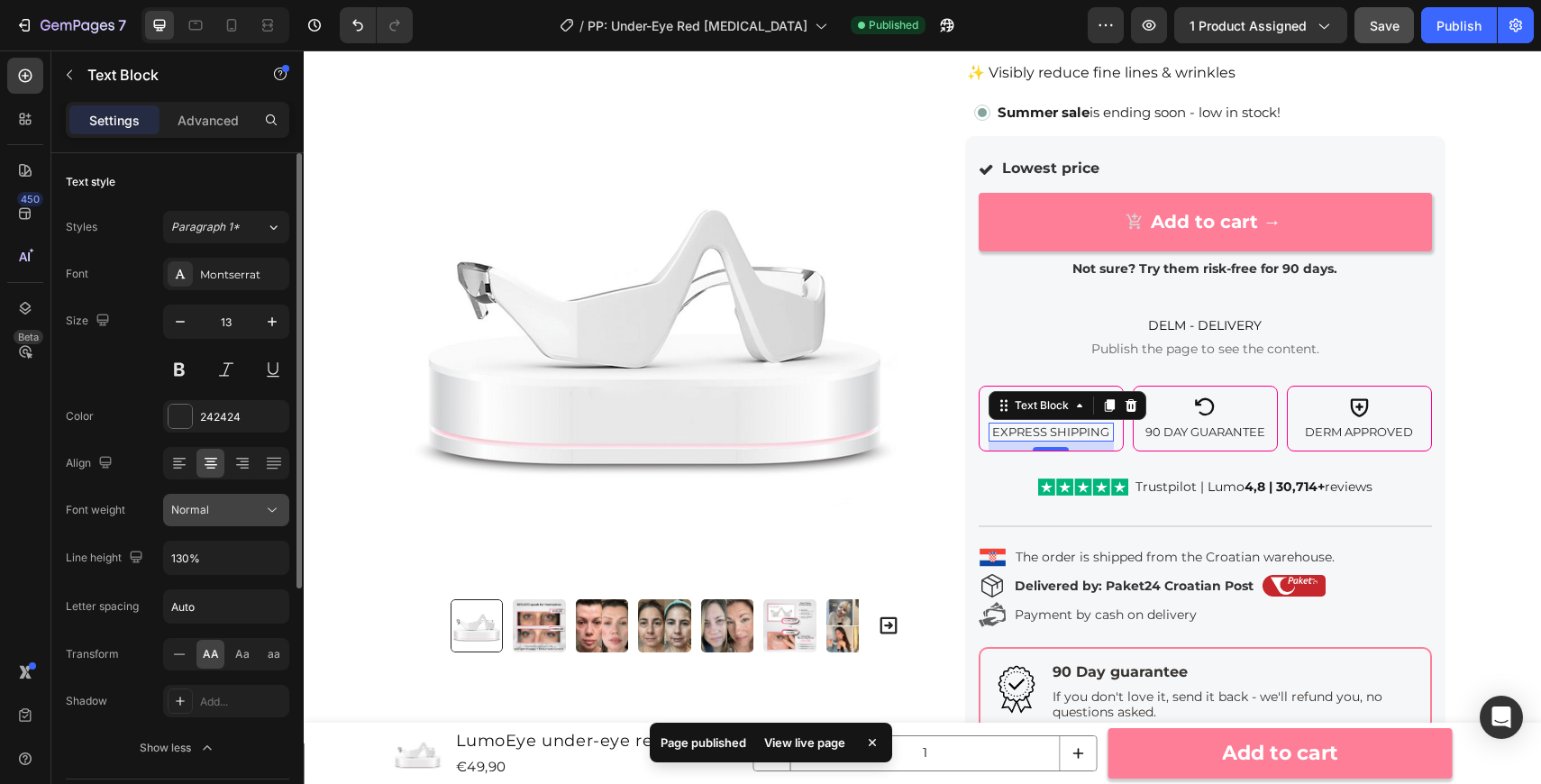
click at [213, 502] on div "Normal" at bounding box center [217, 510] width 92 height 17
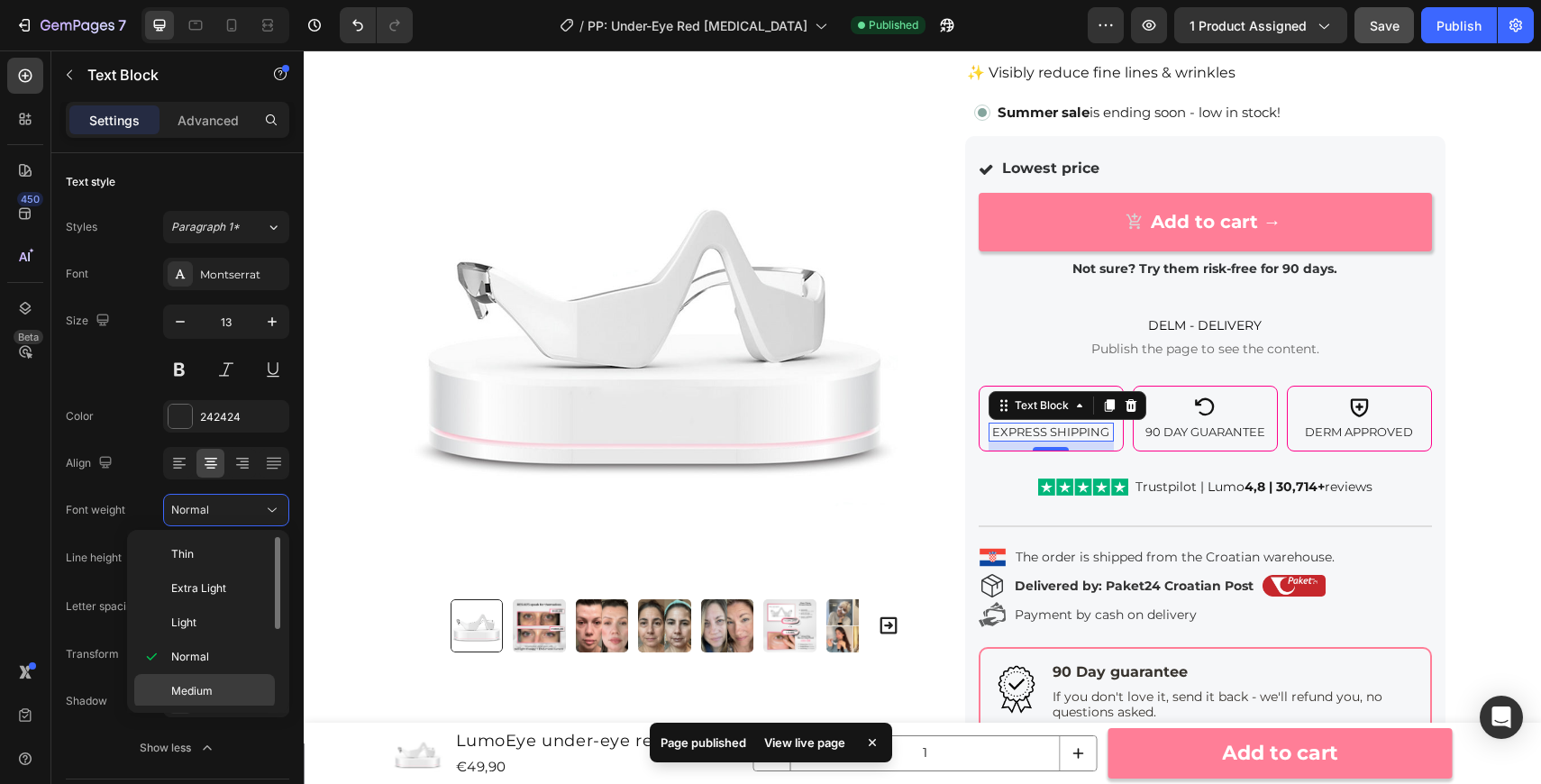
click at [222, 693] on p "Medium" at bounding box center [219, 691] width 95 height 17
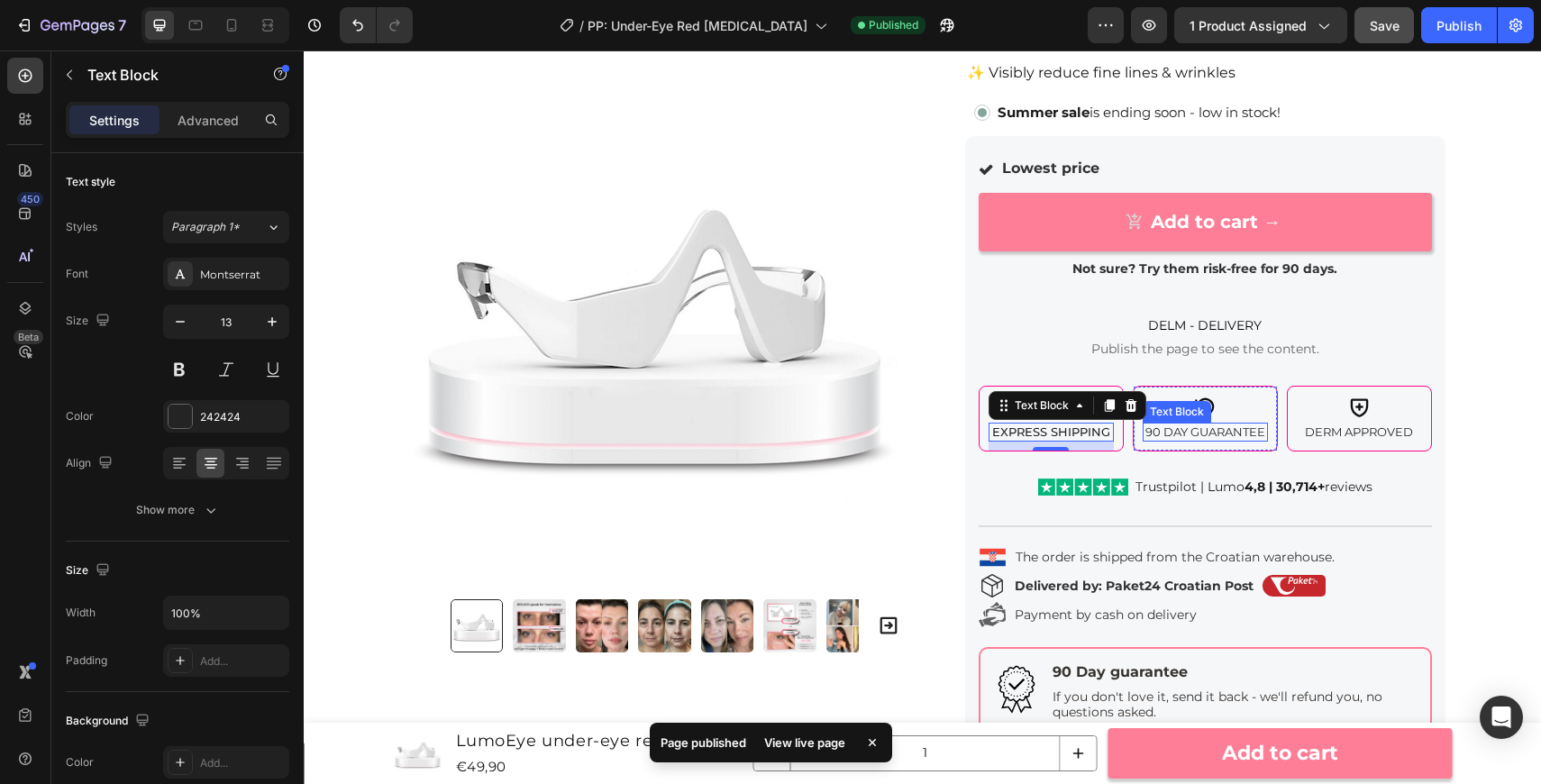
click at [1217, 437] on p "90 Day Guarantee" at bounding box center [1205, 432] width 122 height 16
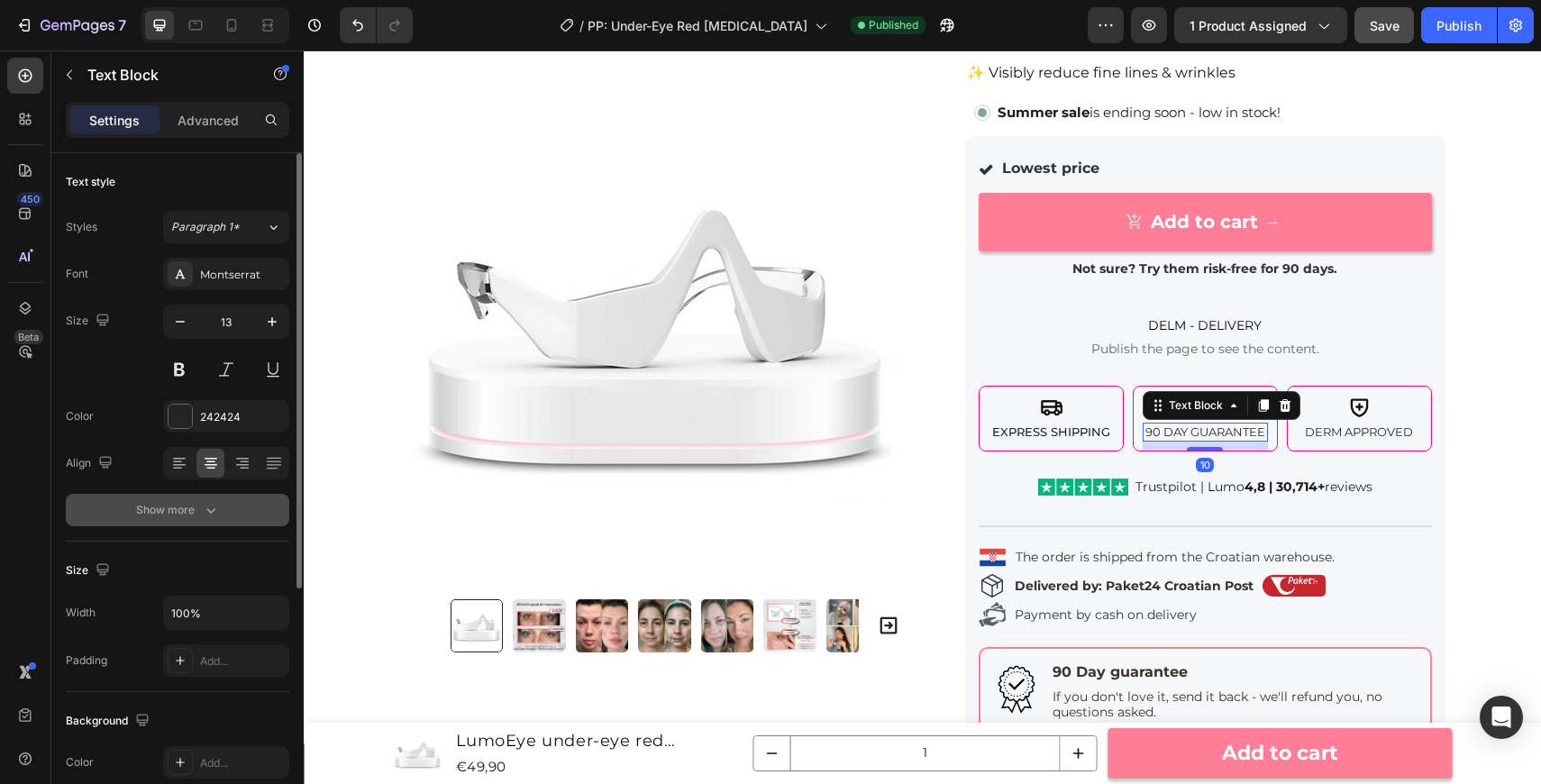
click at [220, 525] on button "Show more" at bounding box center [178, 509] width 224 height 32
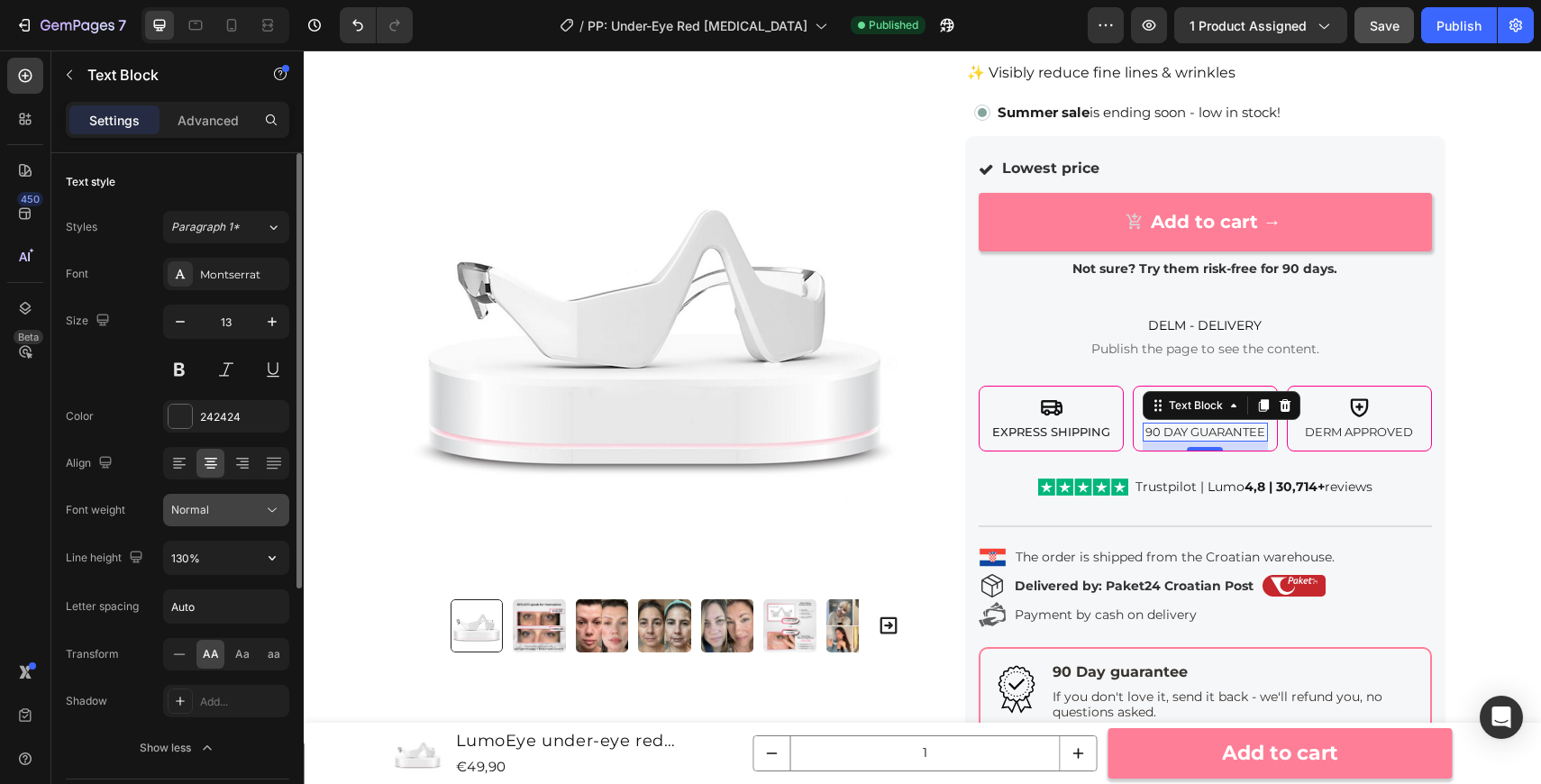
click at [207, 518] on div "Normal" at bounding box center [227, 510] width 110 height 18
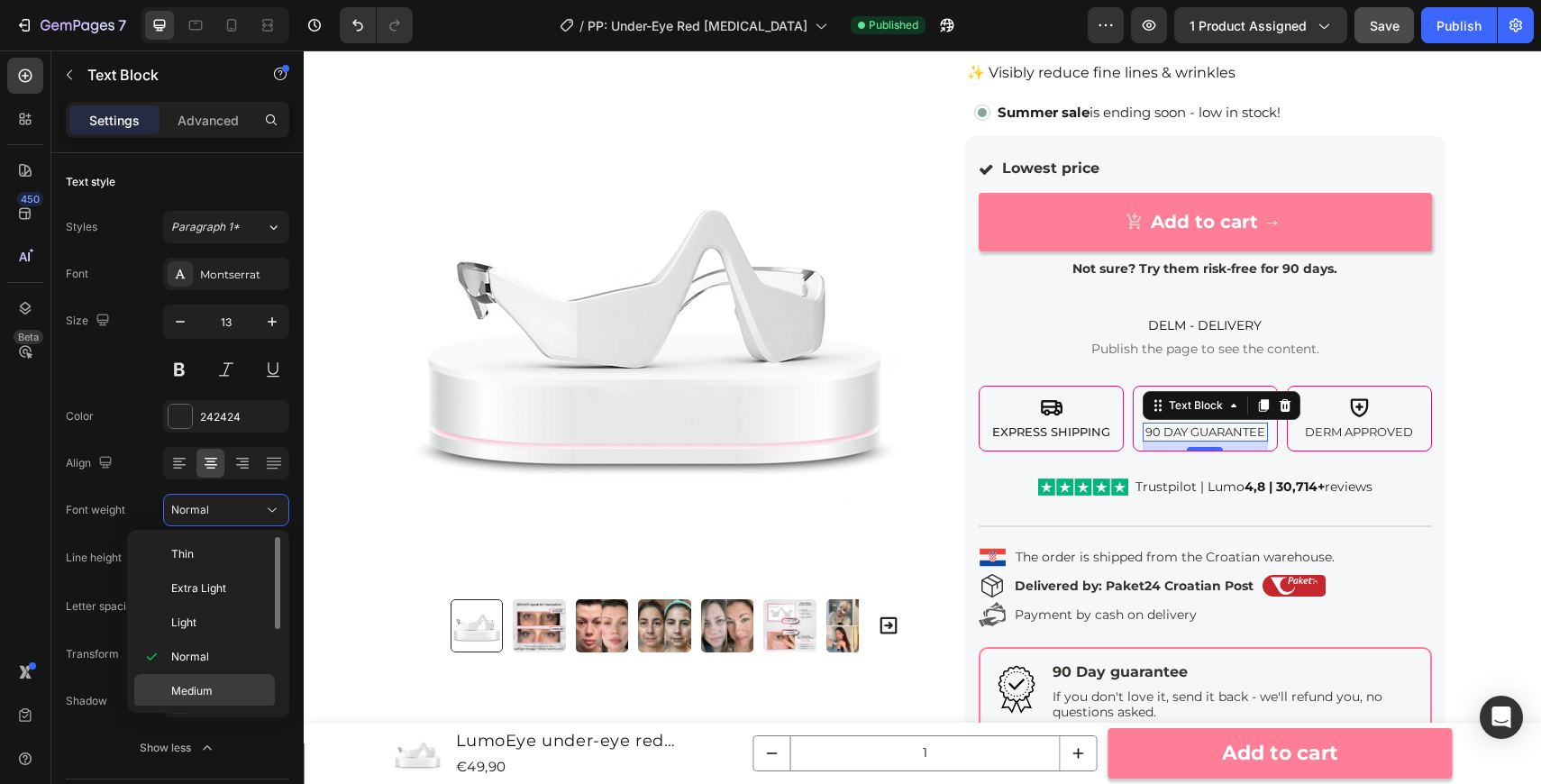
click at [230, 693] on p "Medium" at bounding box center [219, 691] width 95 height 17
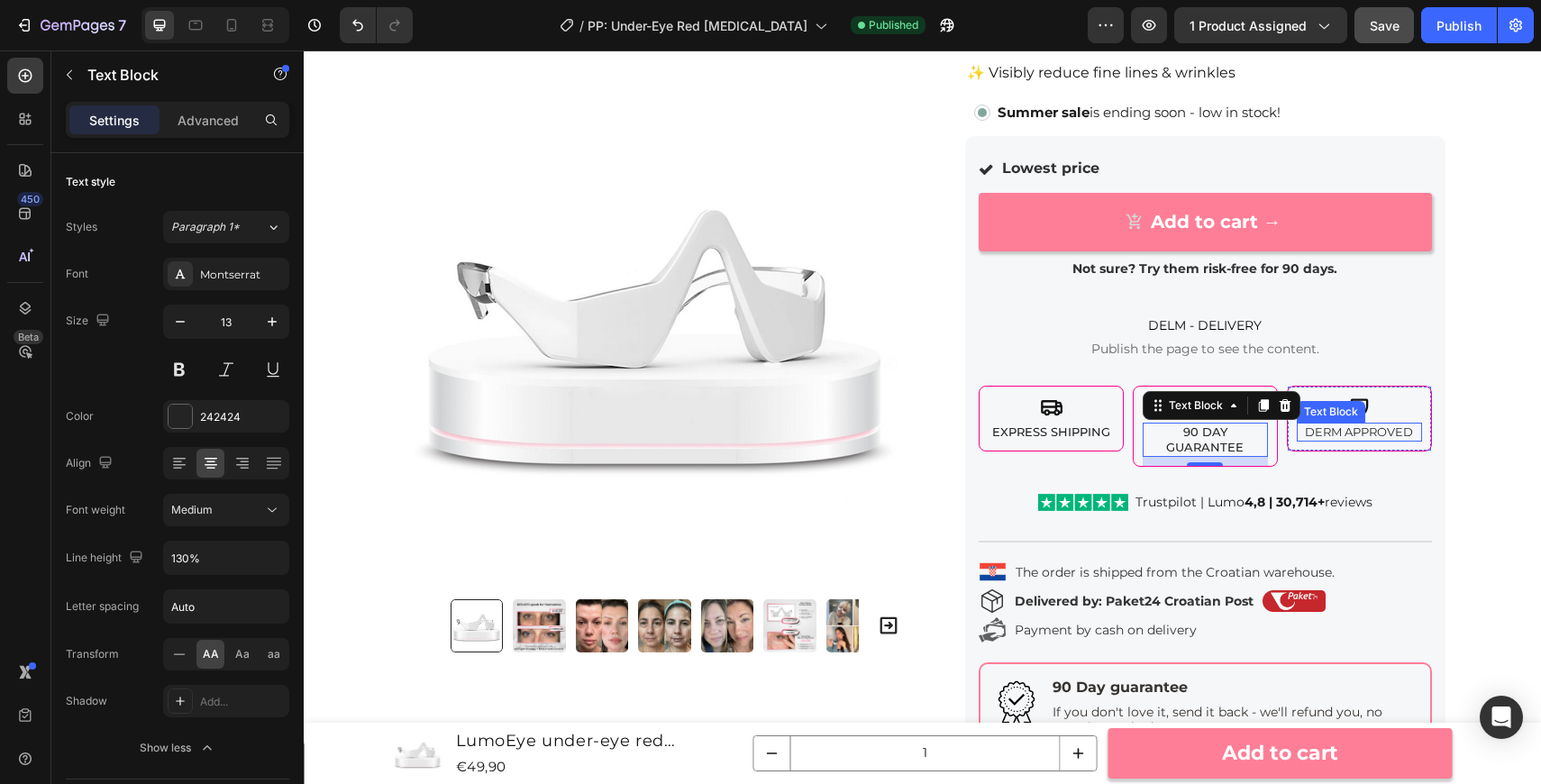
click at [1354, 430] on p "Derm Approved" at bounding box center [1359, 432] width 122 height 16
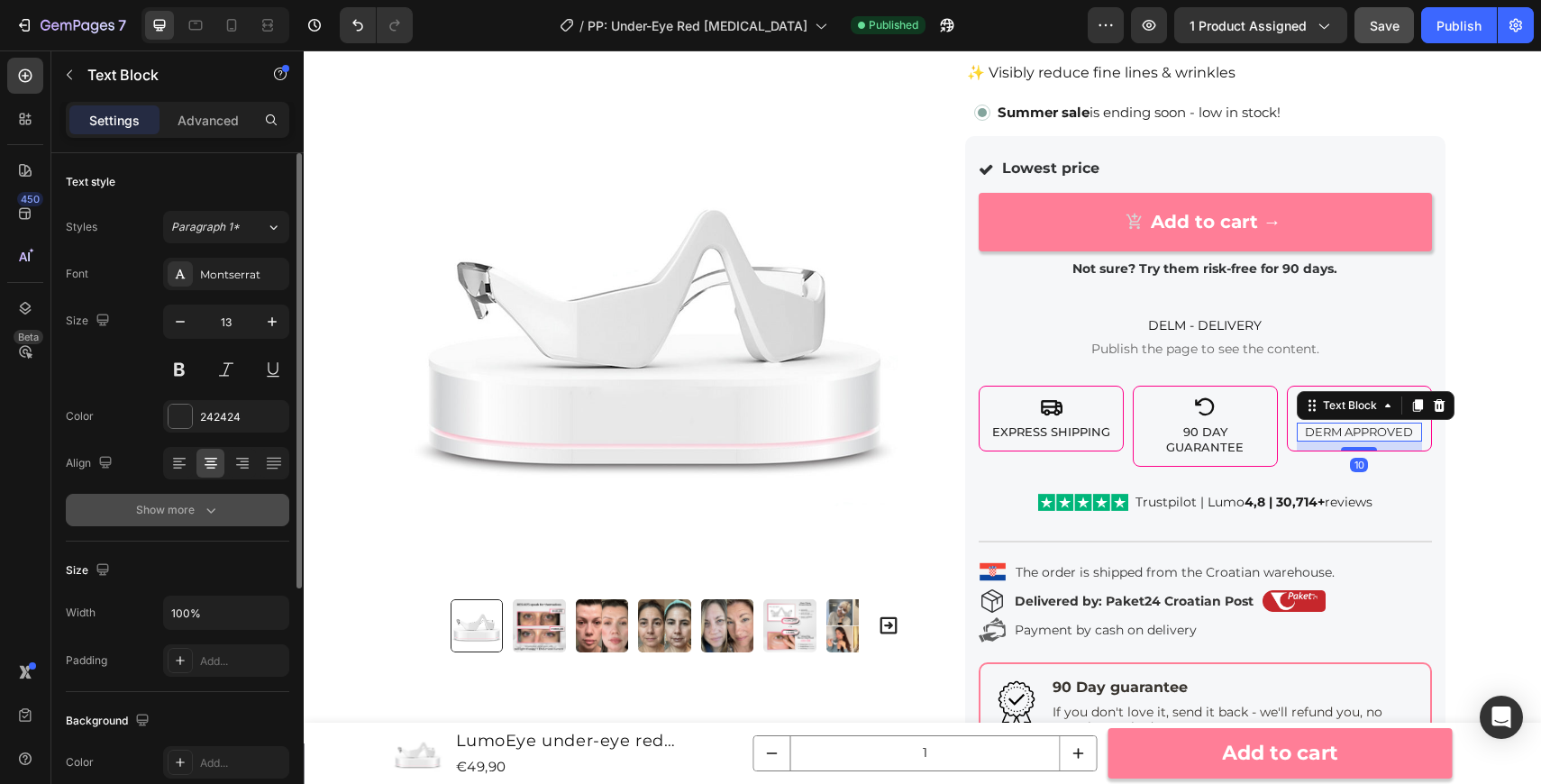
click at [202, 512] on icon "button" at bounding box center [211, 510] width 18 height 18
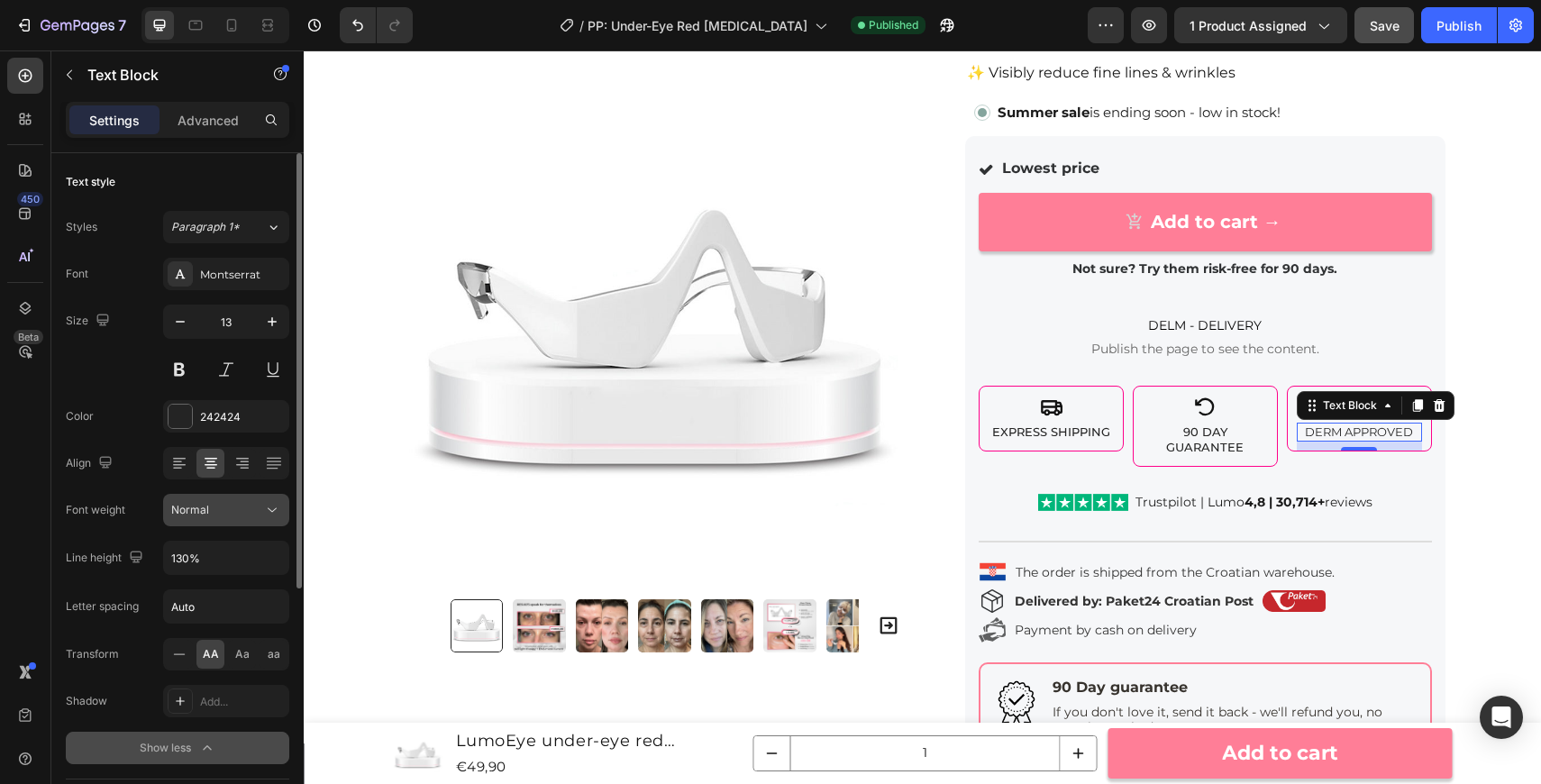
click at [226, 524] on button "Normal" at bounding box center [227, 509] width 127 height 32
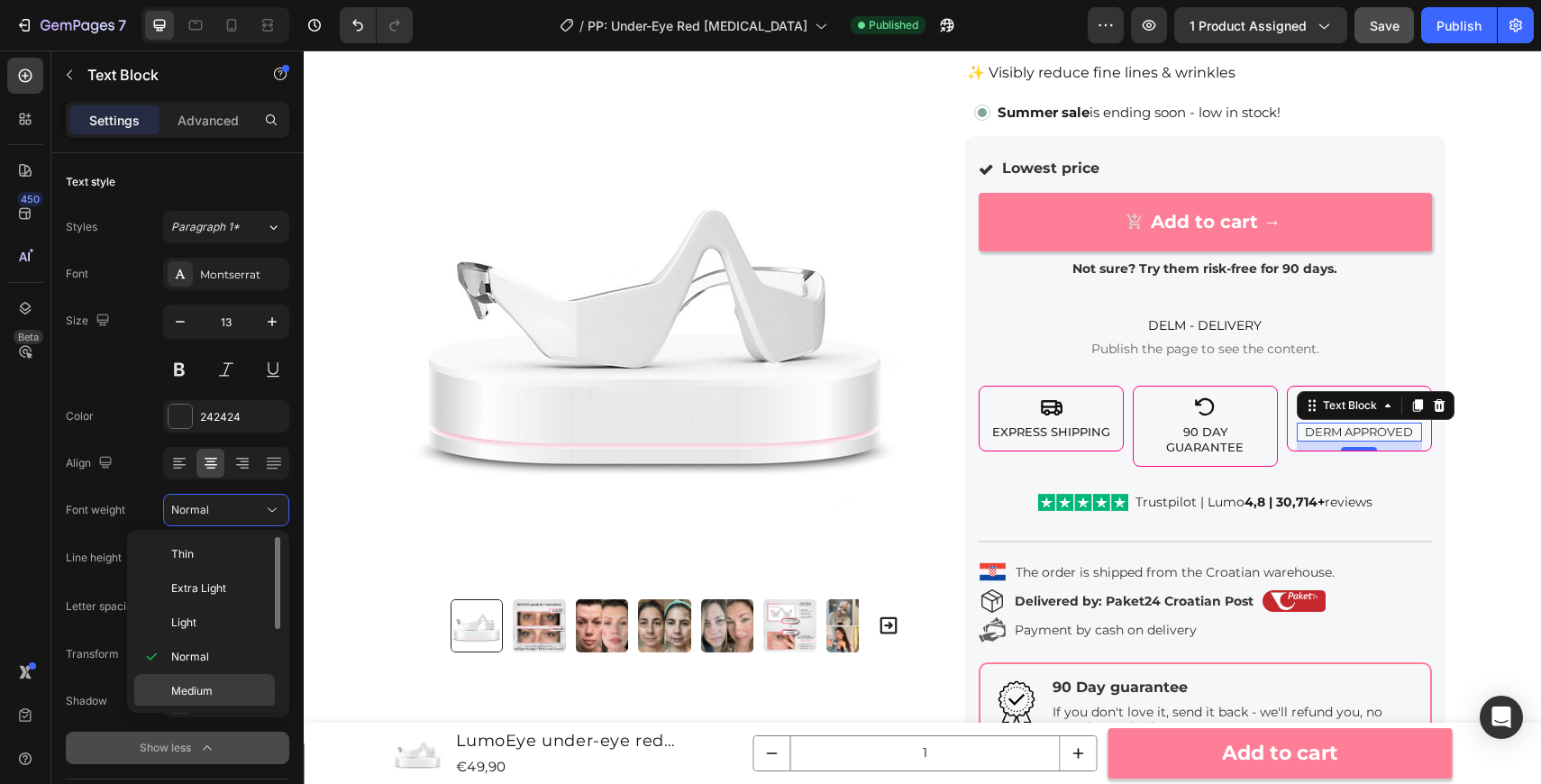
click at [223, 708] on div "Medium" at bounding box center [204, 724] width 140 height 34
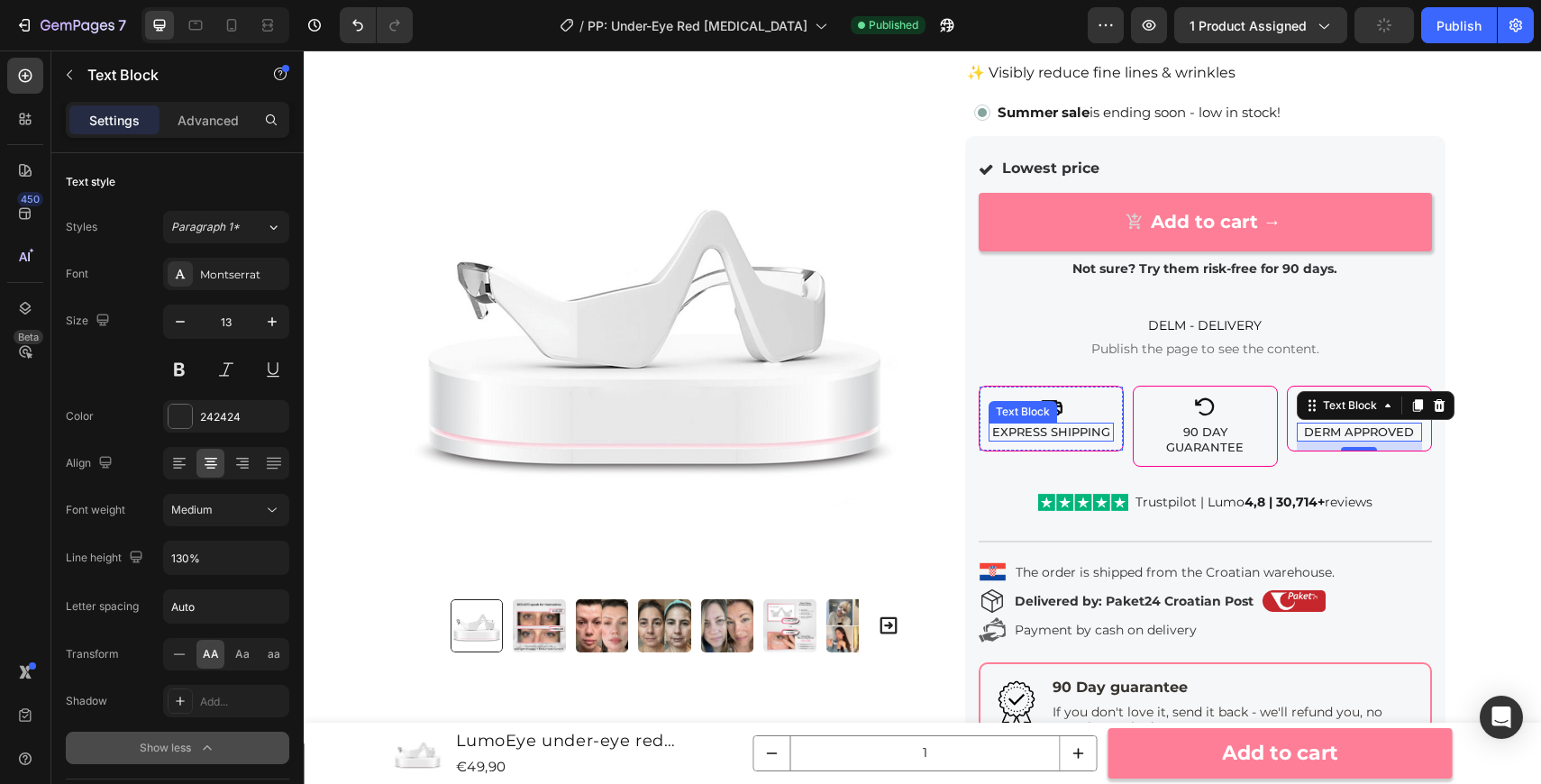
click at [1096, 431] on p "Express Shipping" at bounding box center [1051, 432] width 122 height 16
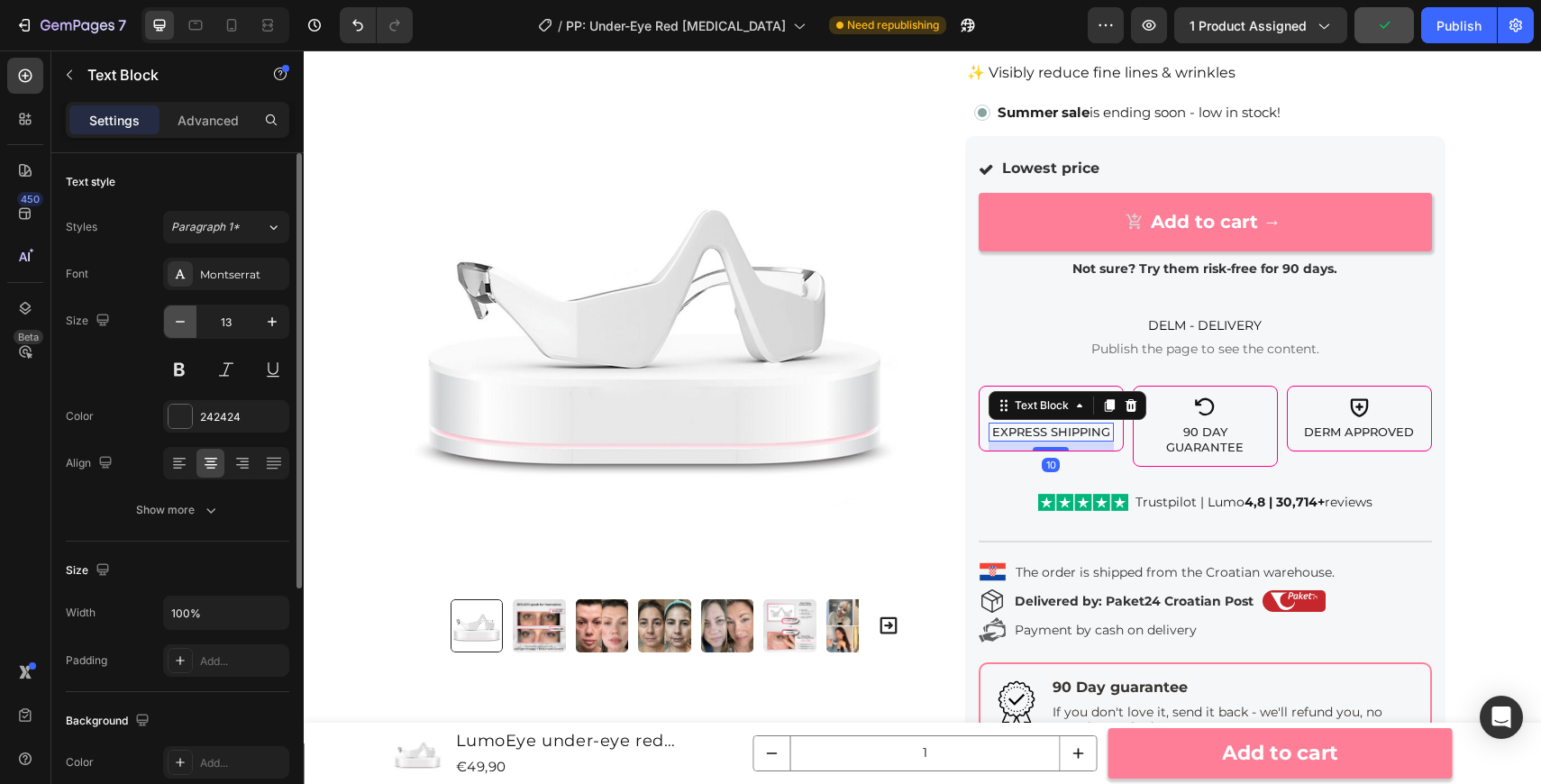
click at [180, 330] on icon "button" at bounding box center [181, 322] width 18 height 18
type input "12"
click at [1208, 441] on p "90 Day Guarantee" at bounding box center [1205, 439] width 122 height 30
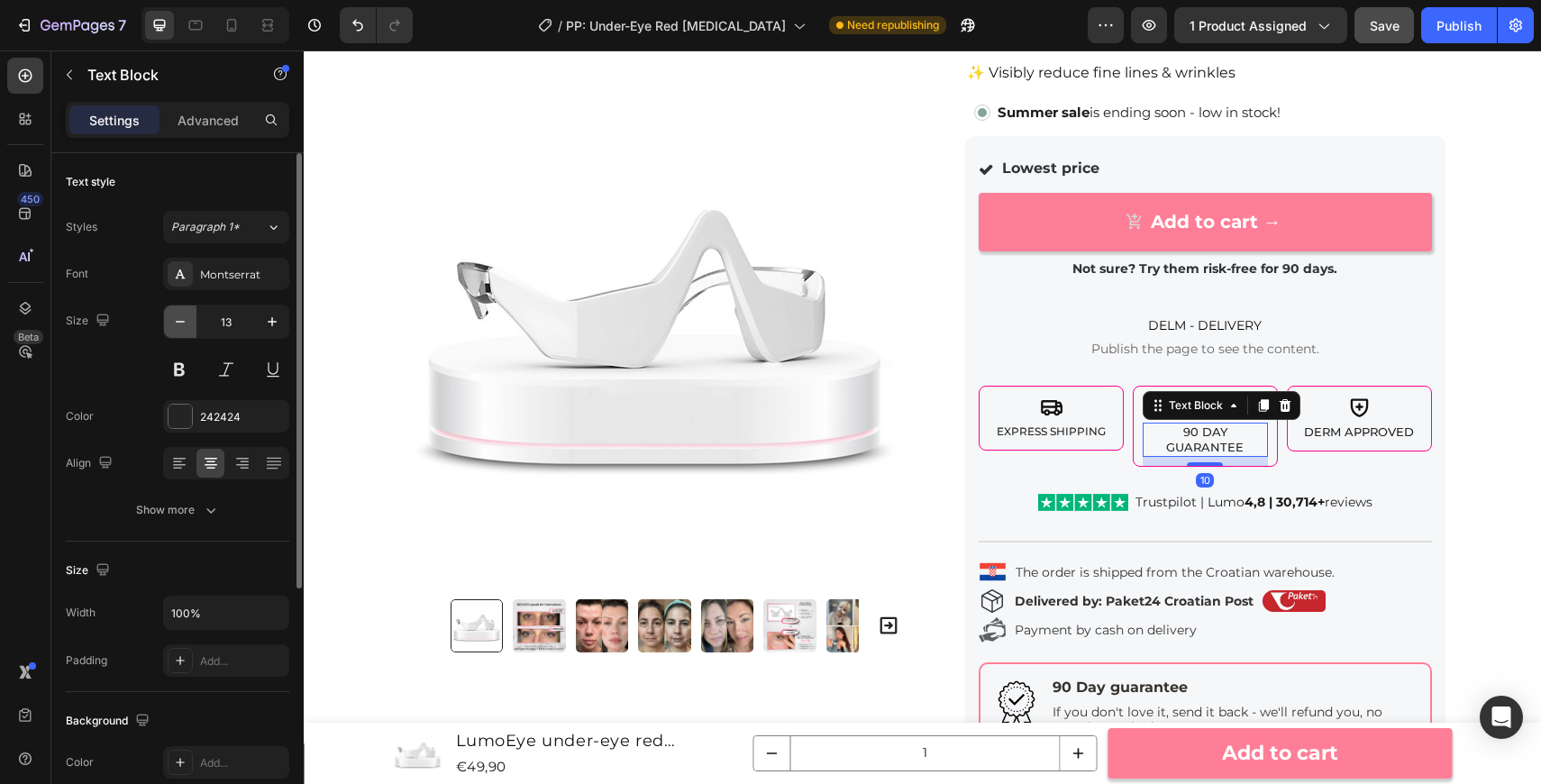
click at [194, 332] on button "button" at bounding box center [180, 321] width 32 height 32
type input "12"
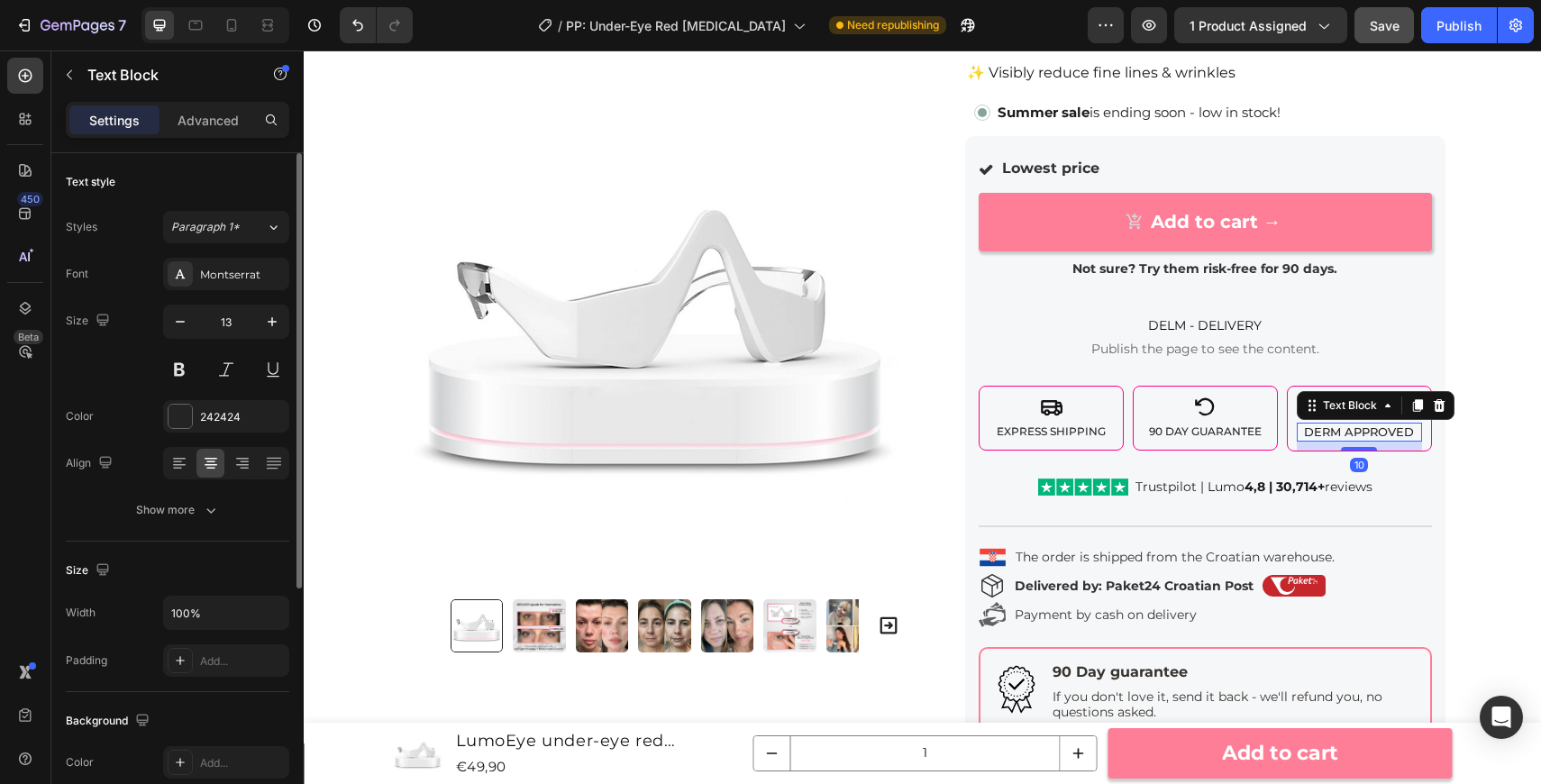
click at [1366, 429] on p "Derm Approved" at bounding box center [1359, 432] width 122 height 16
click at [183, 326] on icon "button" at bounding box center [181, 322] width 18 height 18
type input "12"
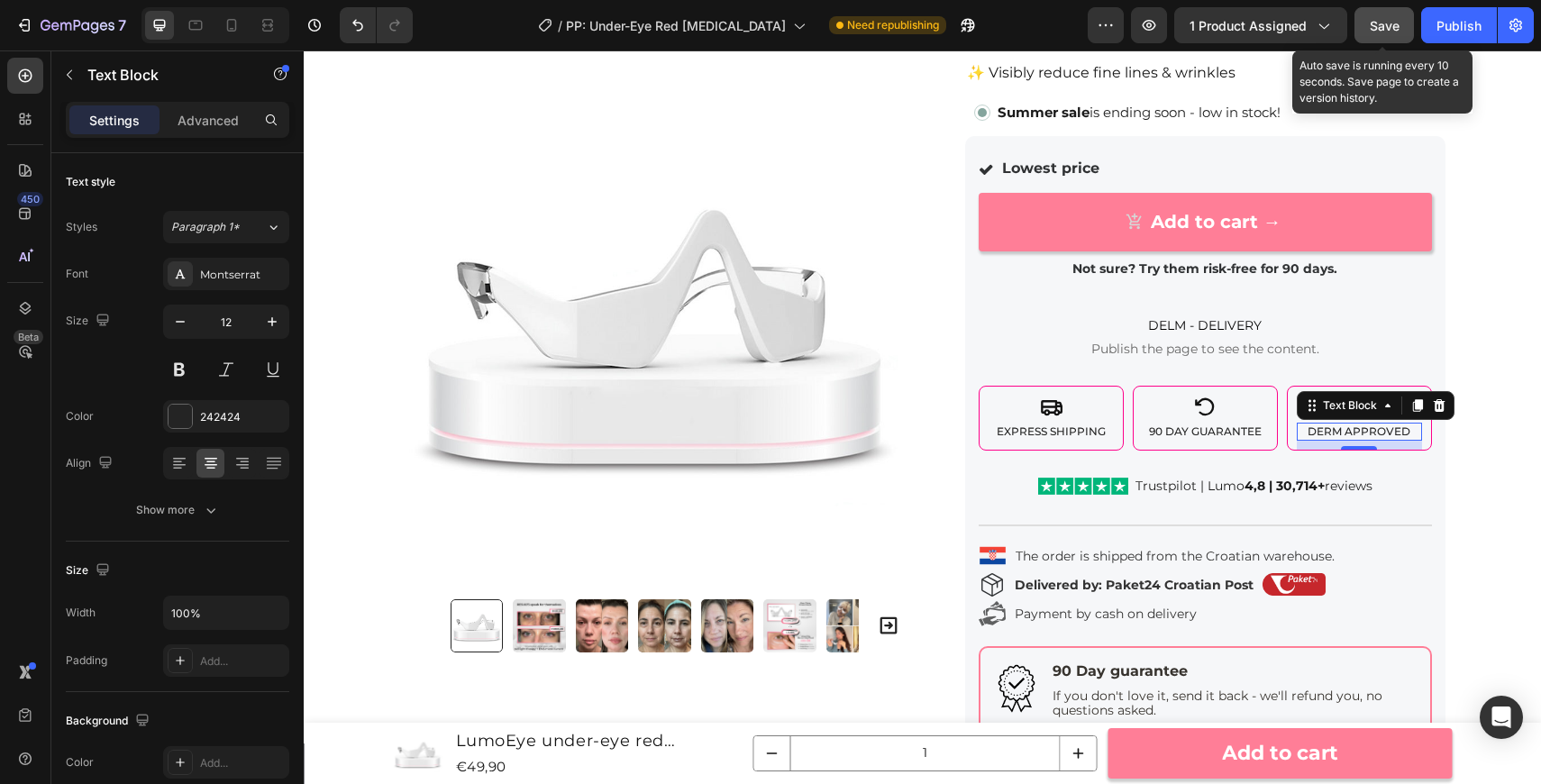
click at [1388, 23] on span "Save" at bounding box center [1384, 26] width 29 height 16
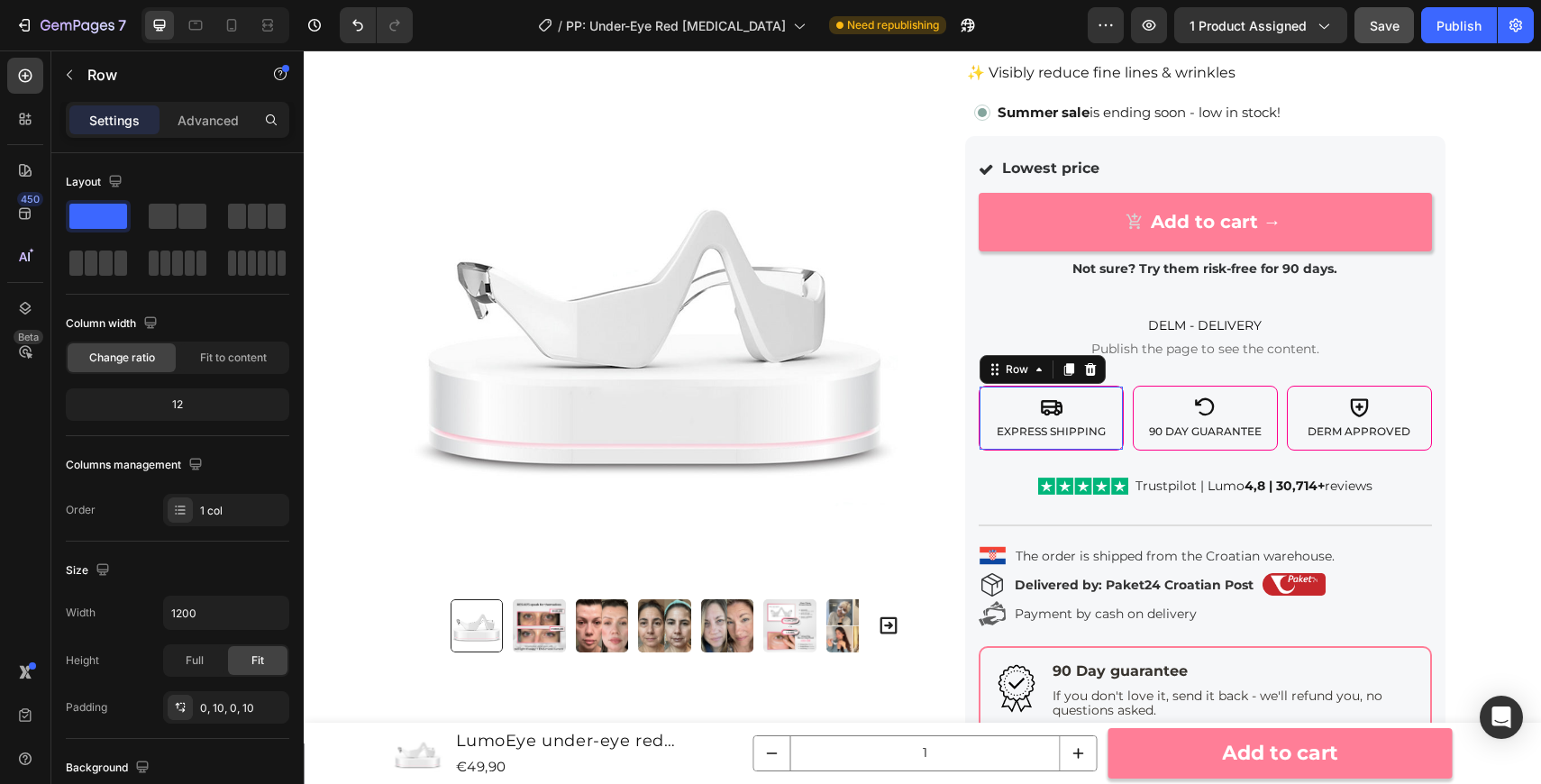
click at [983, 406] on div "Icon Express Shipping Text Block Row 0" at bounding box center [1051, 417] width 145 height 65
click at [245, 707] on div "0, 10, 0, 10" at bounding box center [226, 708] width 52 height 17
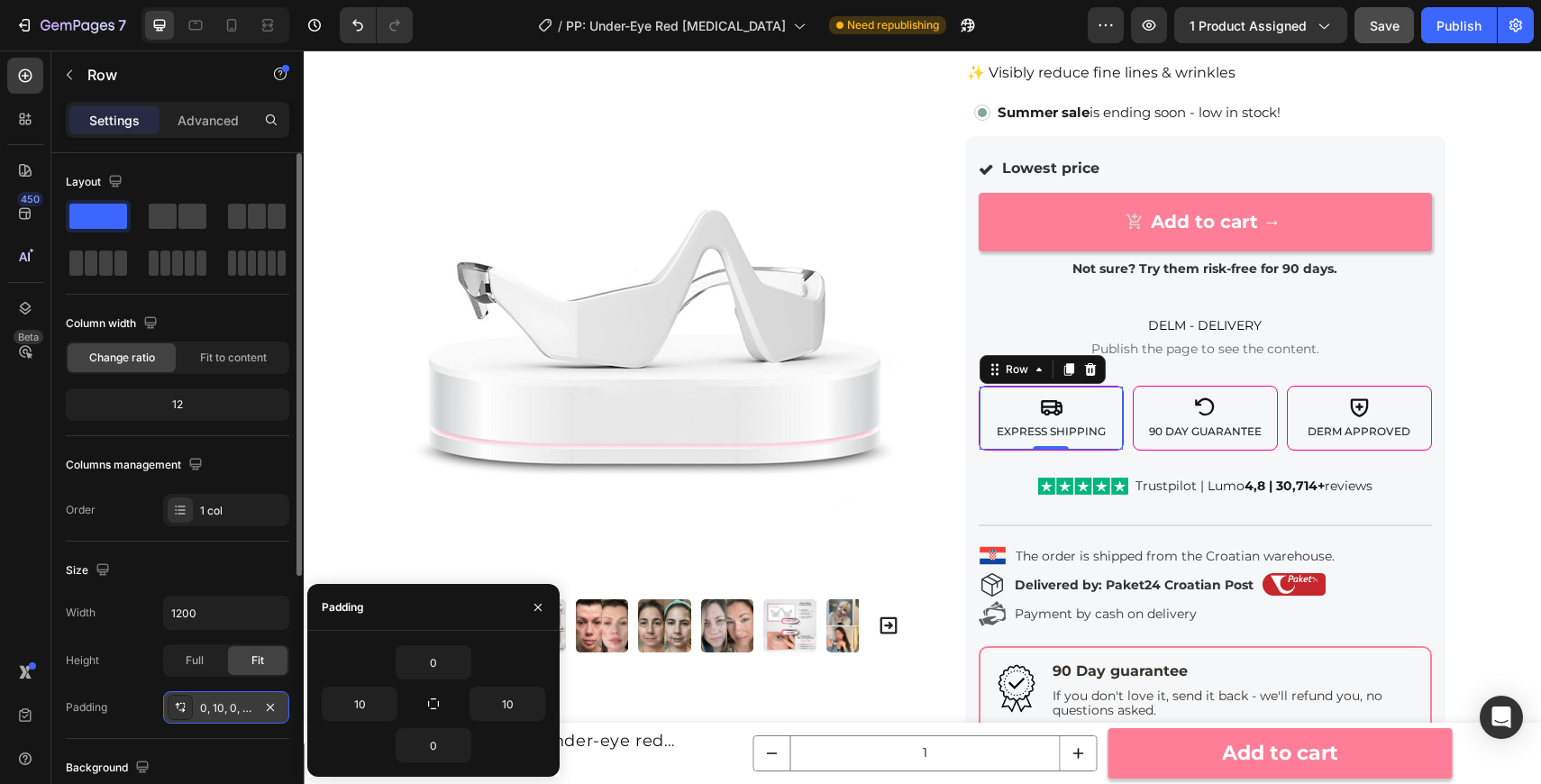
click at [245, 707] on div "0, 10, 0, 10" at bounding box center [226, 708] width 52 height 17
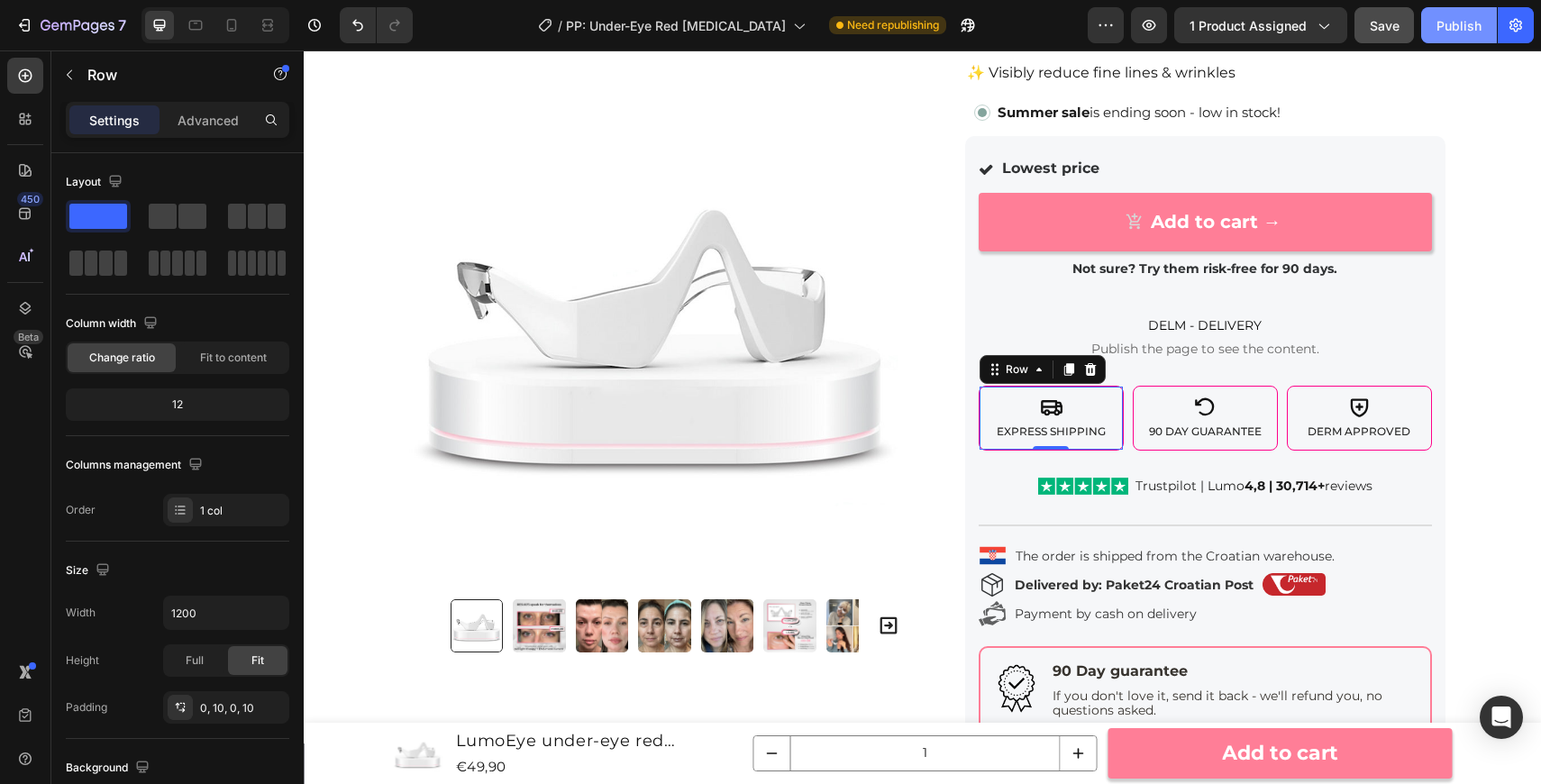
click at [1433, 28] on button "Publish" at bounding box center [1458, 25] width 76 height 36
click at [984, 395] on div "Icon Express Shipping Text Block Row 0" at bounding box center [1051, 417] width 145 height 65
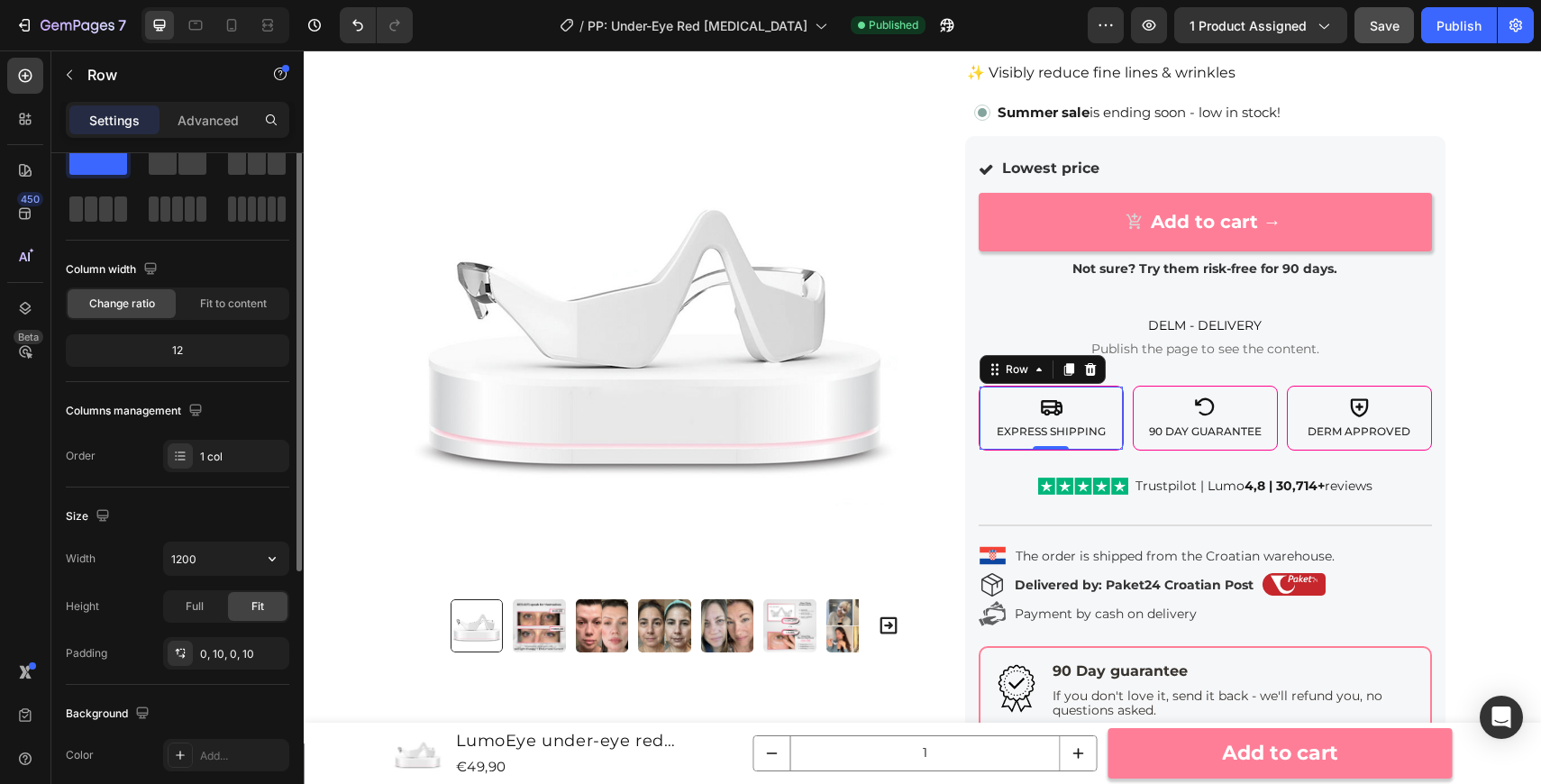
scroll to position [55, 0]
click at [197, 613] on span "Full" at bounding box center [194, 605] width 18 height 17
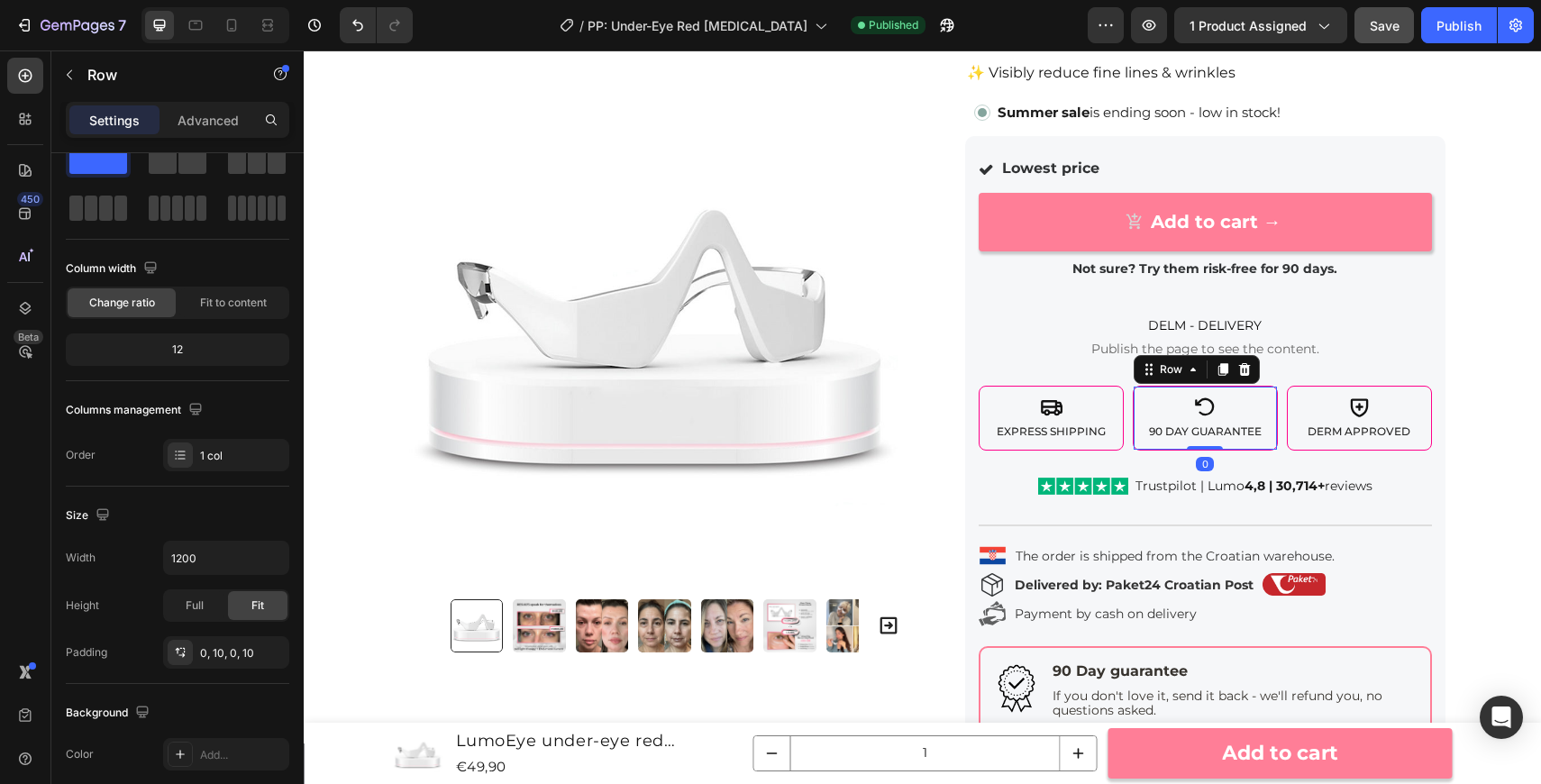
click at [1171, 446] on div "Icon 90 Day Guarantee Text Block" at bounding box center [1205, 417] width 126 height 63
click at [182, 609] on div "Full" at bounding box center [194, 604] width 60 height 28
click at [1319, 447] on div "Icon Derm Approved Text Block" at bounding box center [1359, 417] width 126 height 63
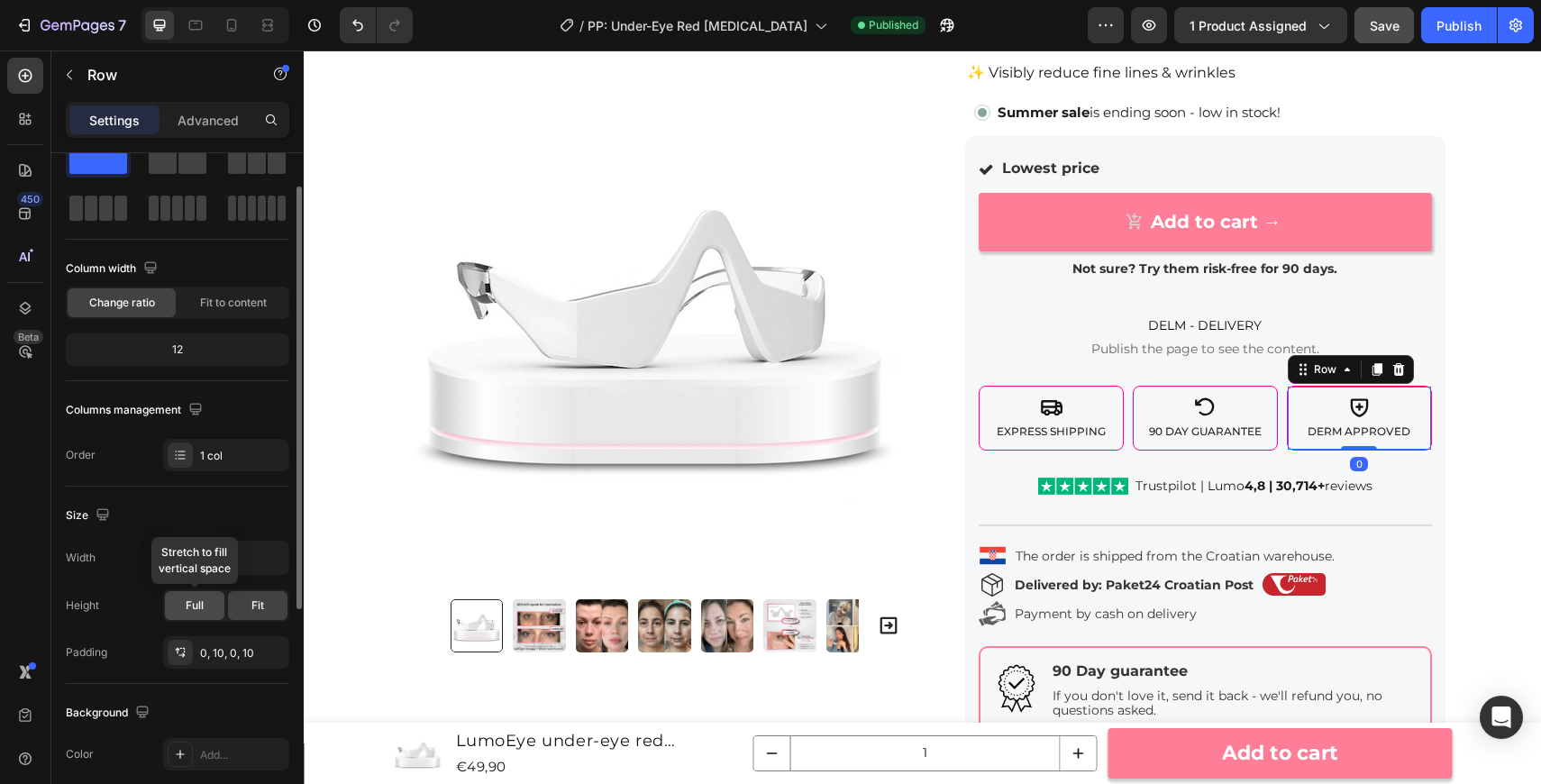
click at [192, 610] on span "Full" at bounding box center [194, 605] width 18 height 17
click at [1371, 32] on div "Save" at bounding box center [1384, 26] width 29 height 19
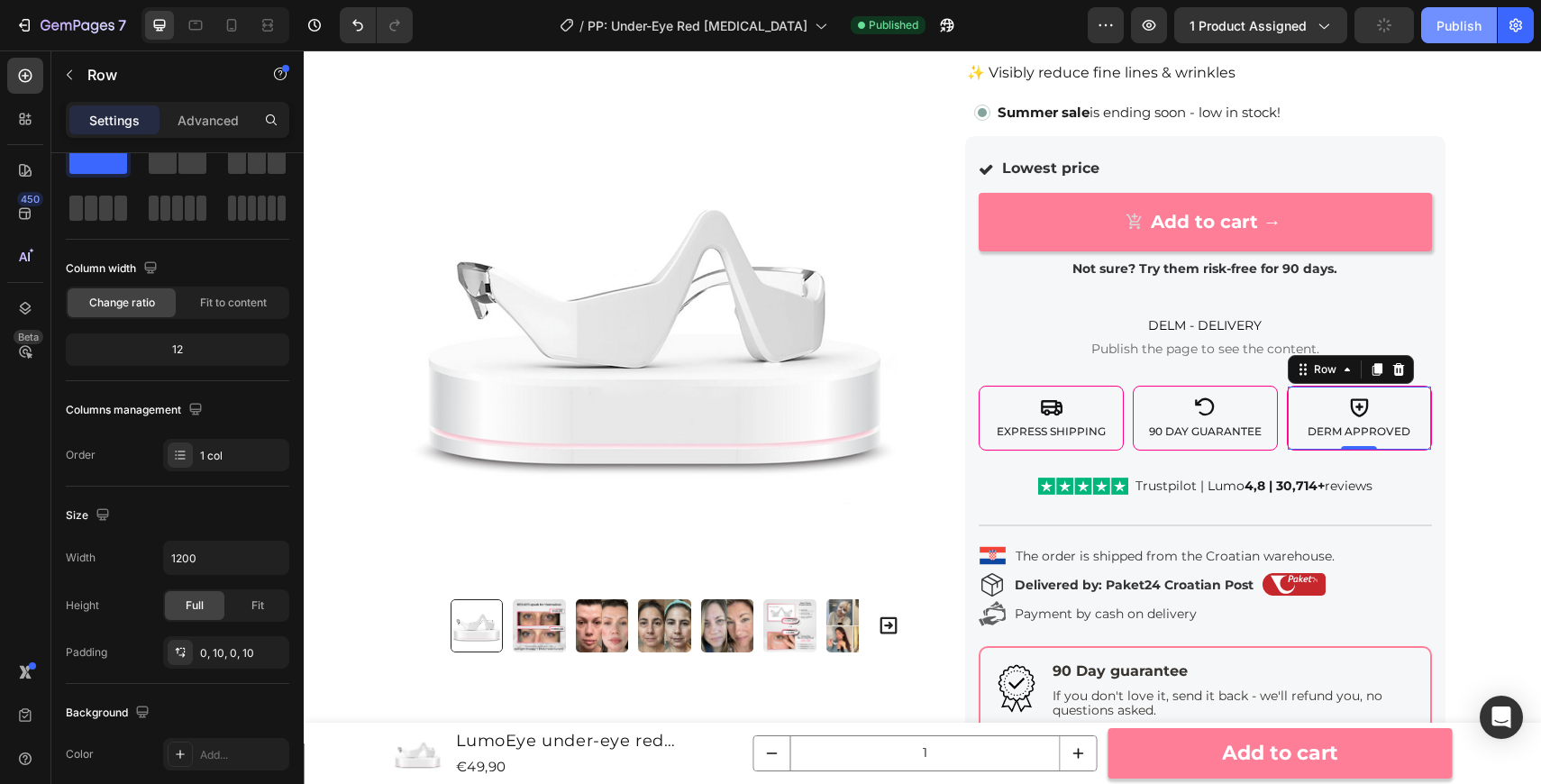
click at [1456, 28] on div "Publish" at bounding box center [1458, 26] width 45 height 19
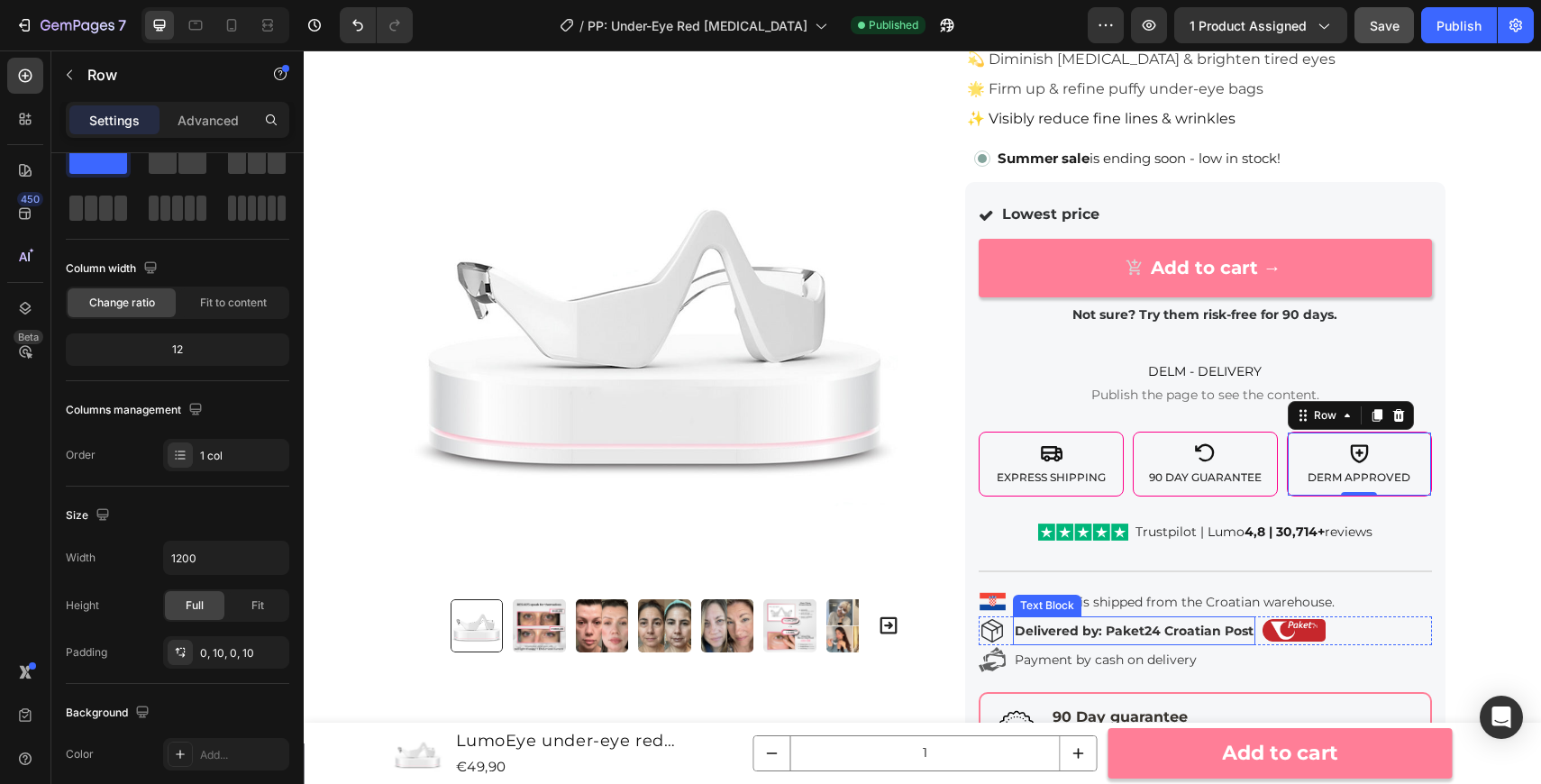
scroll to position [123, 0]
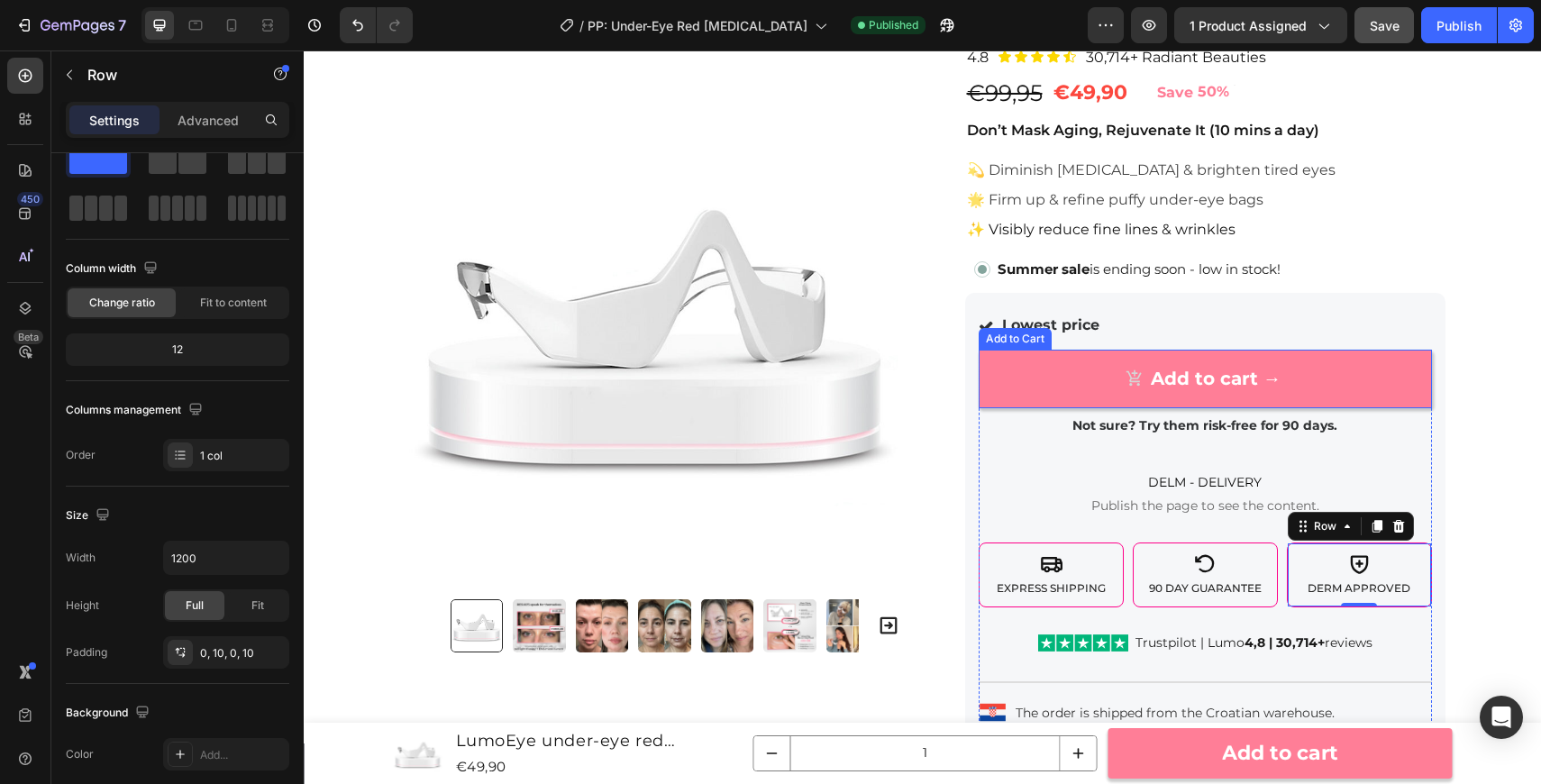
click at [1137, 371] on icon "Add to cart →" at bounding box center [1135, 379] width 18 height 18
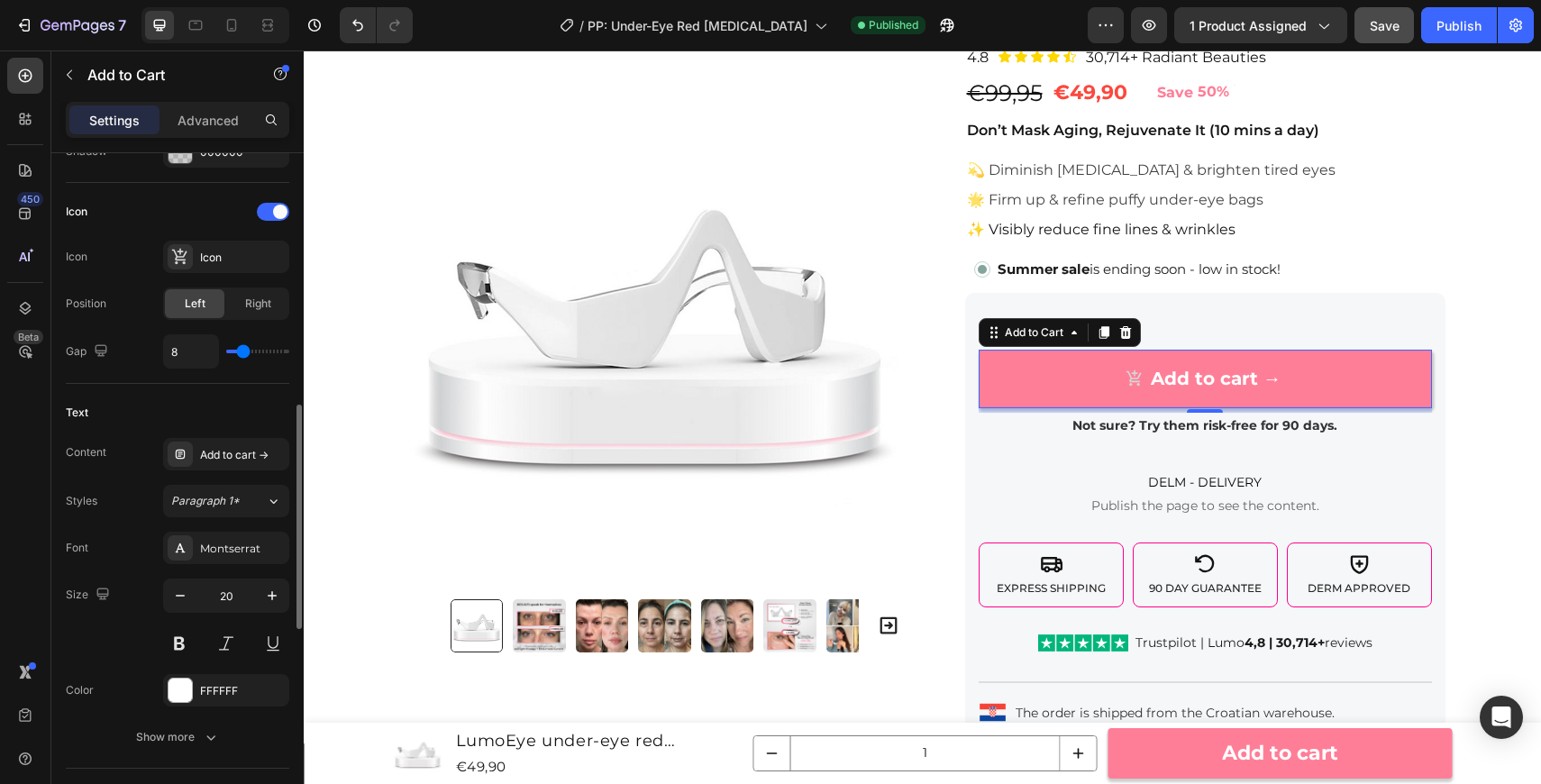
scroll to position [724, 0]
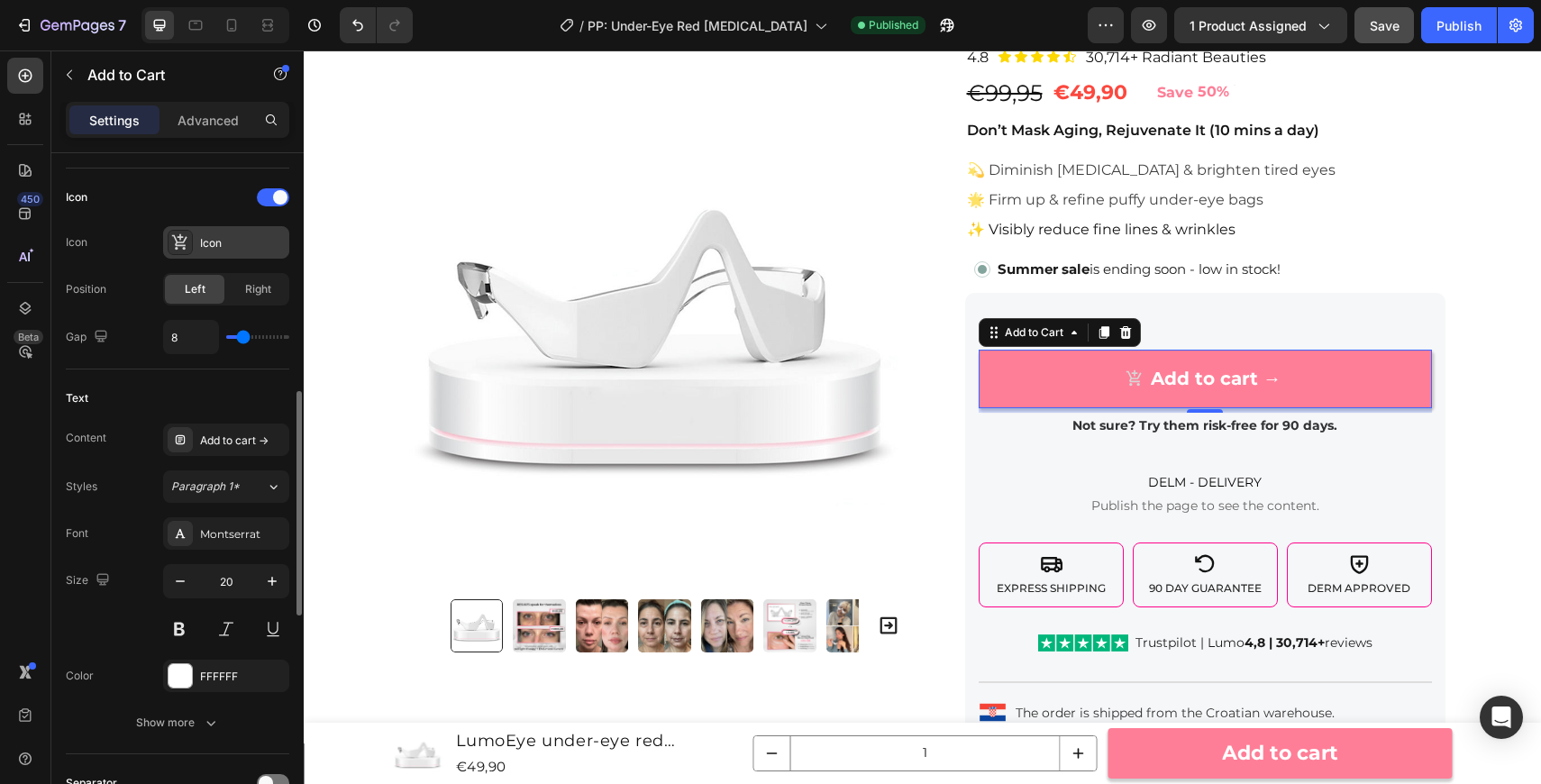
click at [229, 247] on div "Icon" at bounding box center [242, 243] width 84 height 17
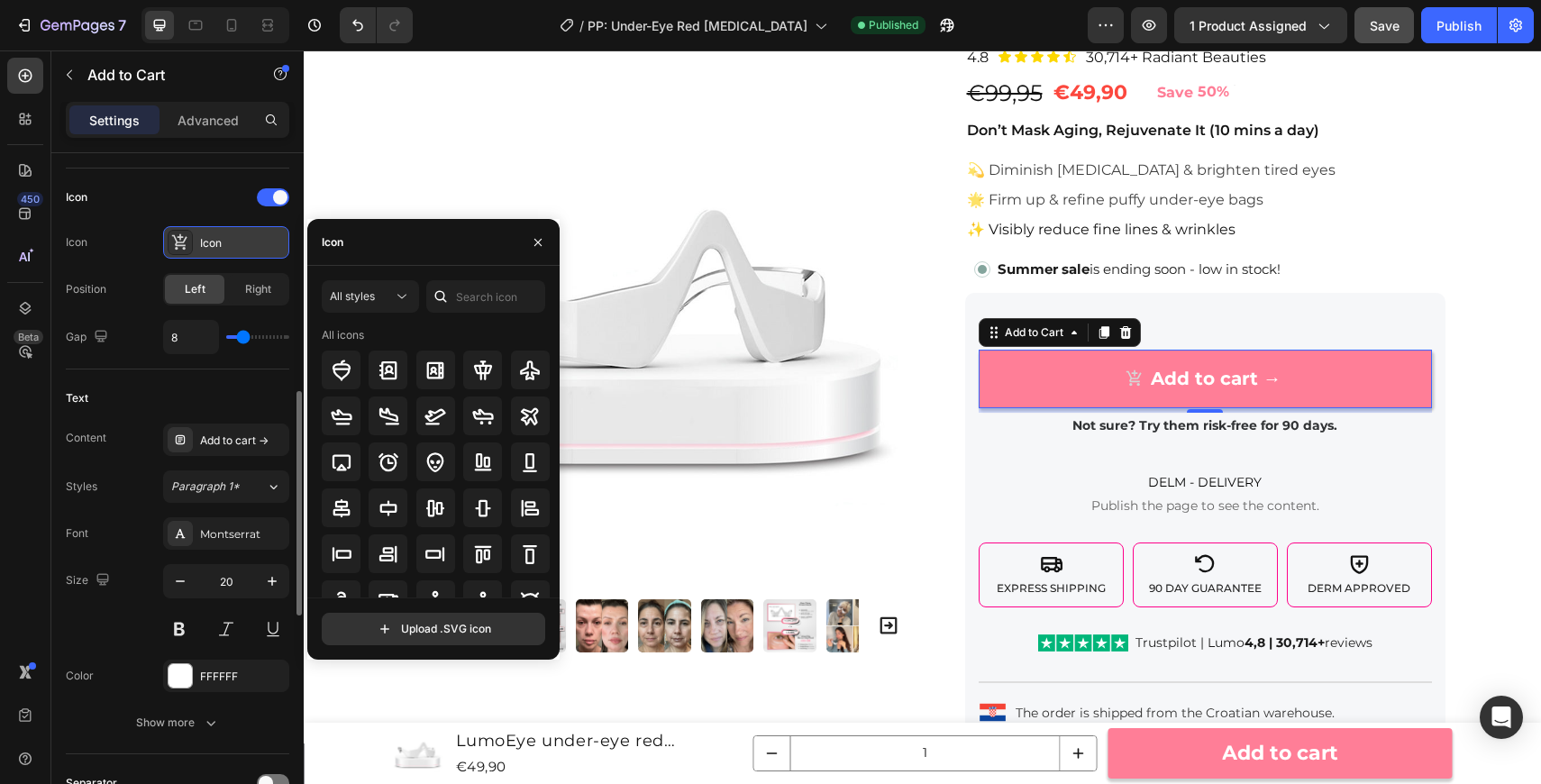
click at [229, 247] on div "Icon" at bounding box center [242, 243] width 84 height 17
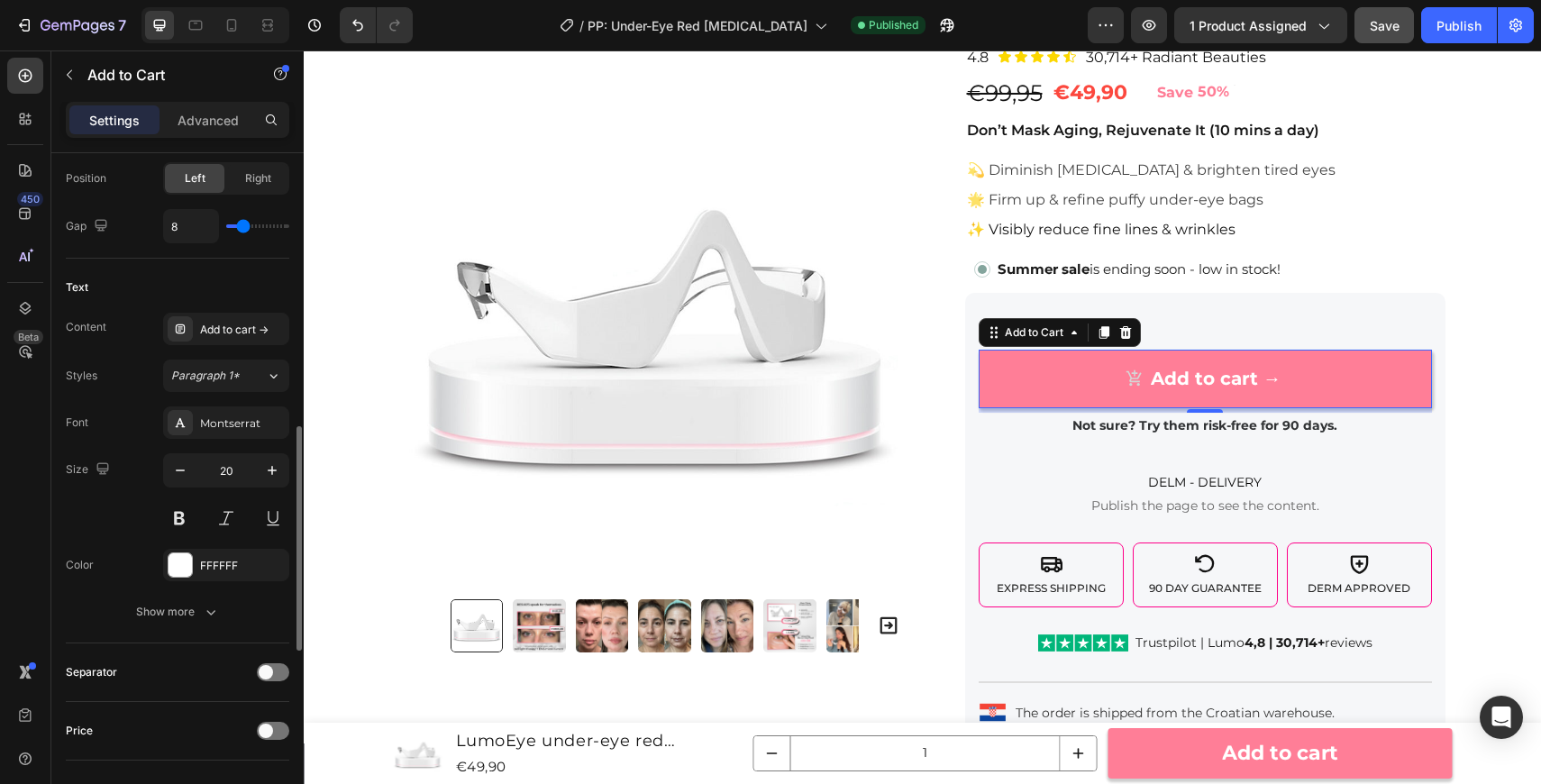
scroll to position [838, 0]
click at [144, 597] on button "Show more" at bounding box center [178, 608] width 224 height 32
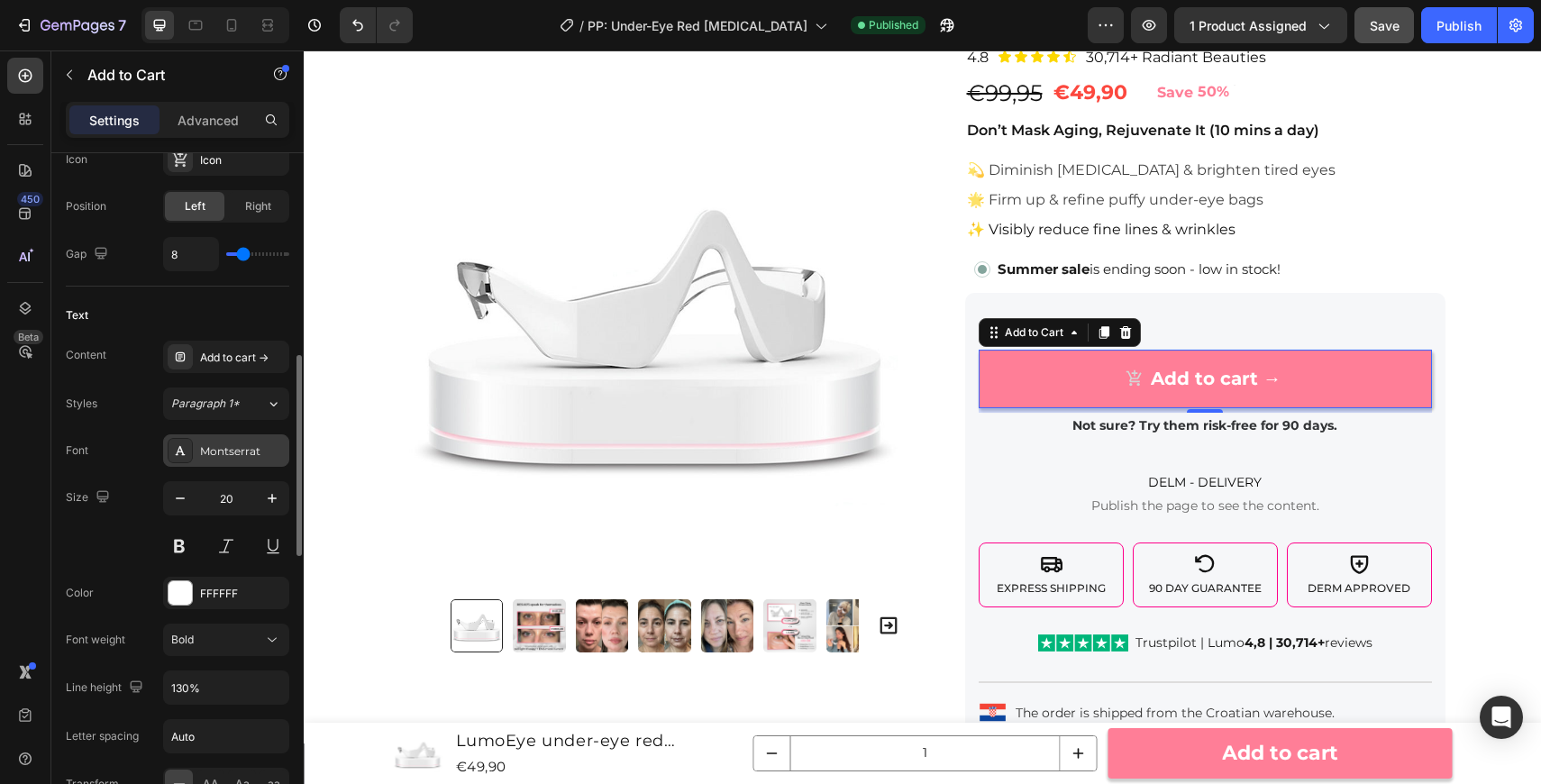
scroll to position [823, 0]
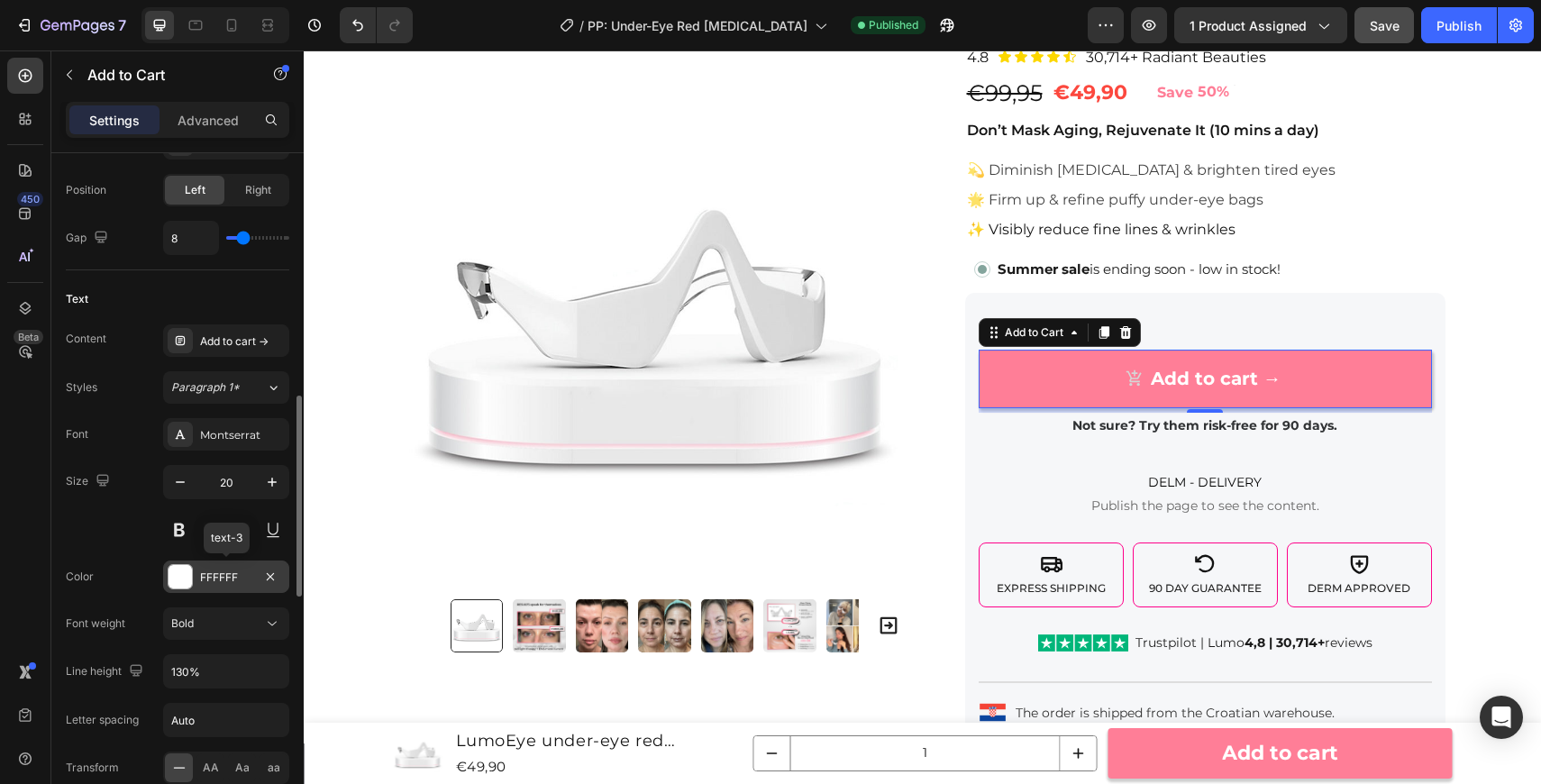
click at [221, 586] on div "FFFFFF" at bounding box center [227, 576] width 127 height 32
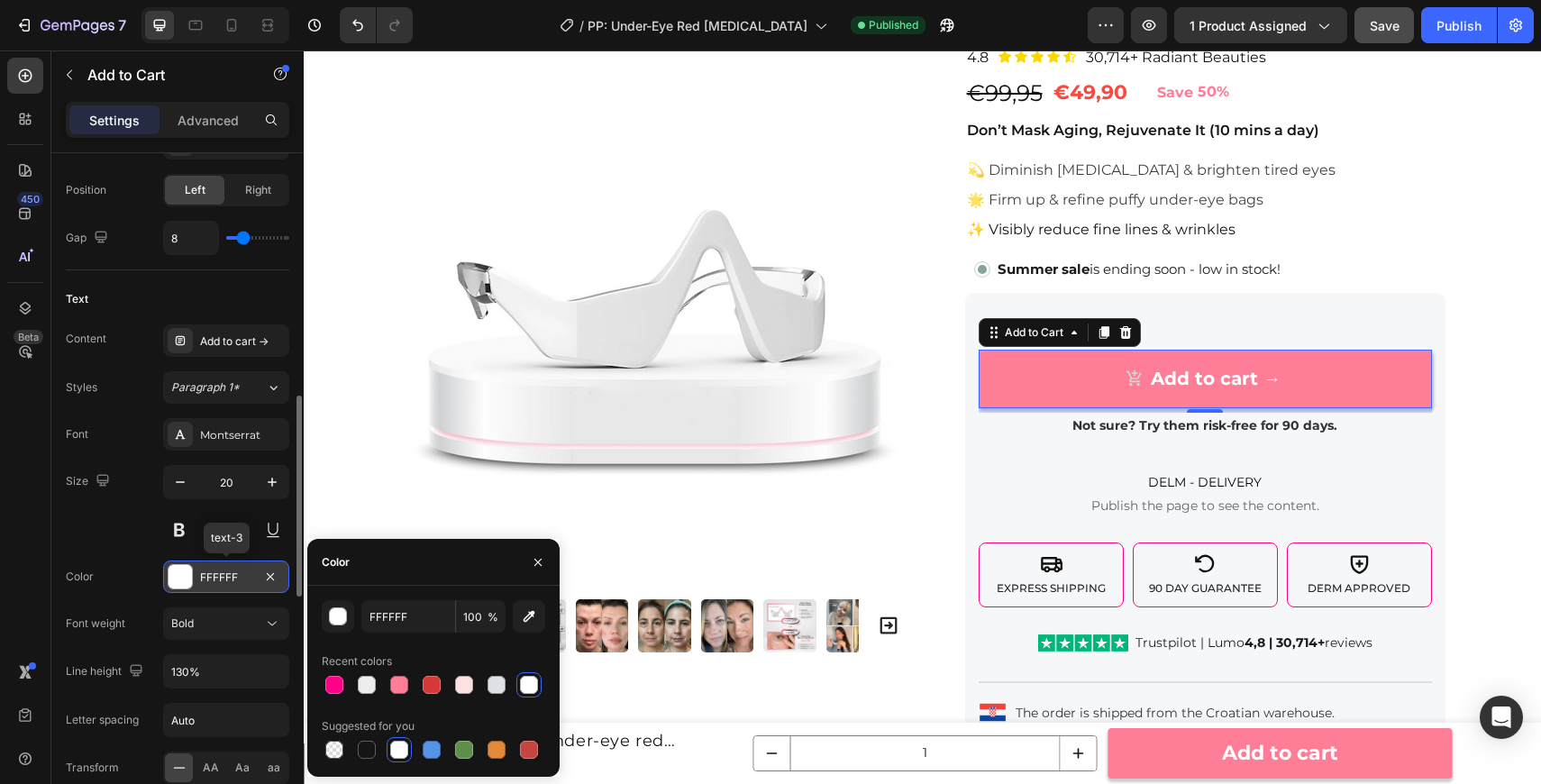
click at [221, 586] on div "FFFFFF" at bounding box center [227, 576] width 127 height 32
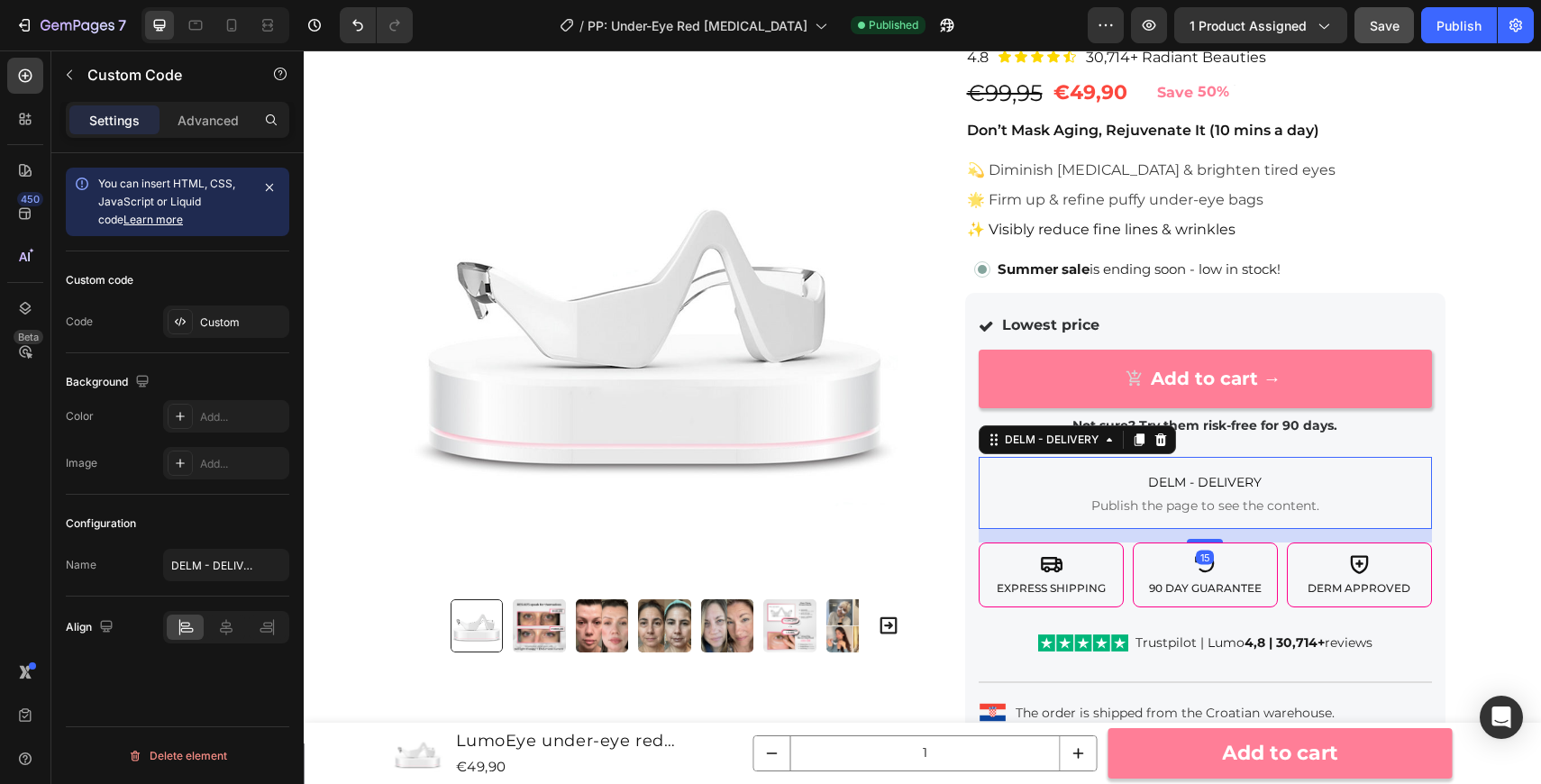
scroll to position [0, 0]
click at [1230, 488] on span "DELM - DELIVERY" at bounding box center [1205, 482] width 453 height 22
click at [1281, 282] on div "LumoEye under-eye red light therapy Product Title 4.8 Text Block Icon Icon Icon…" at bounding box center [1205, 624] width 481 height 1233
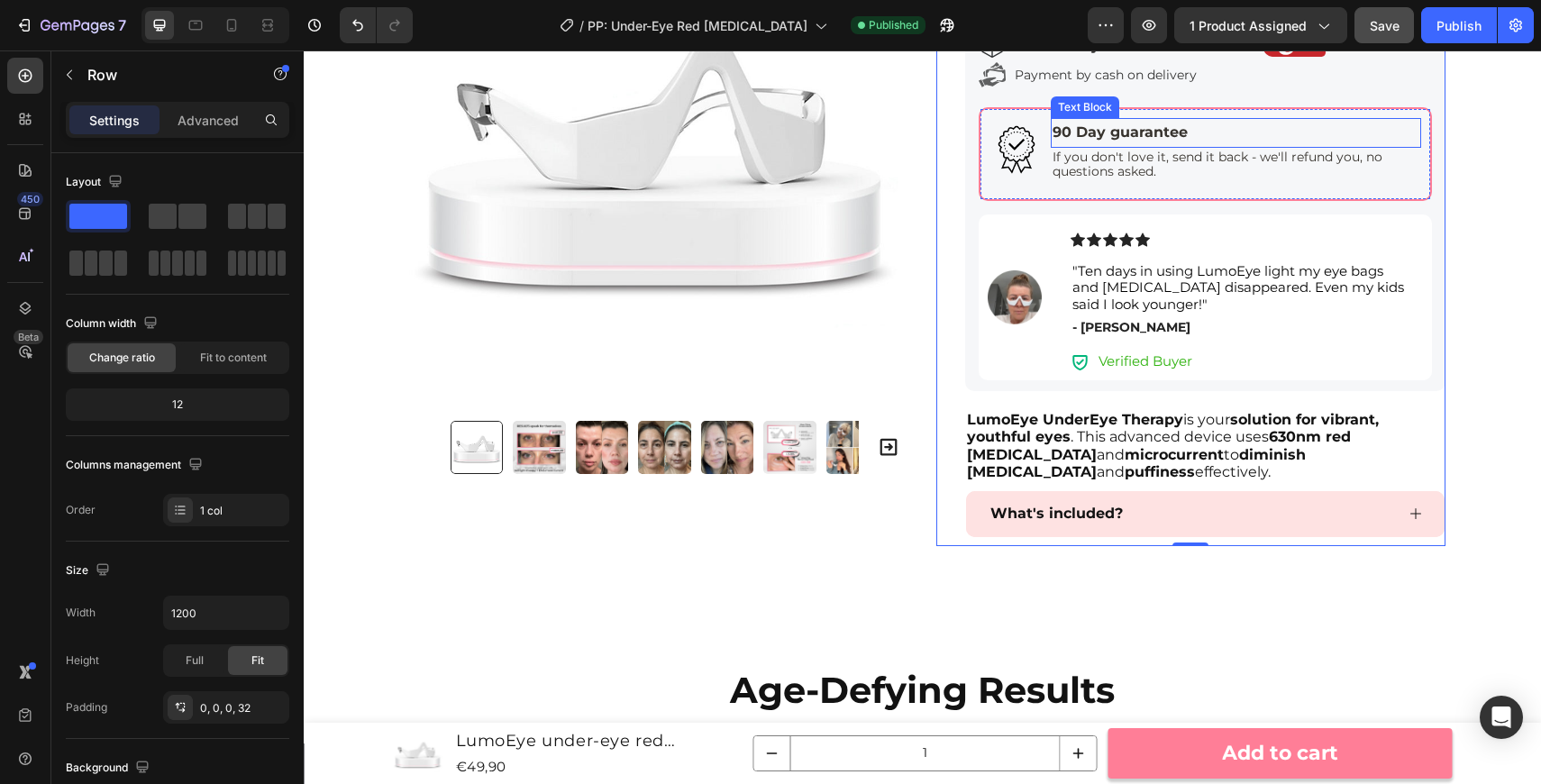
scroll to position [828, 0]
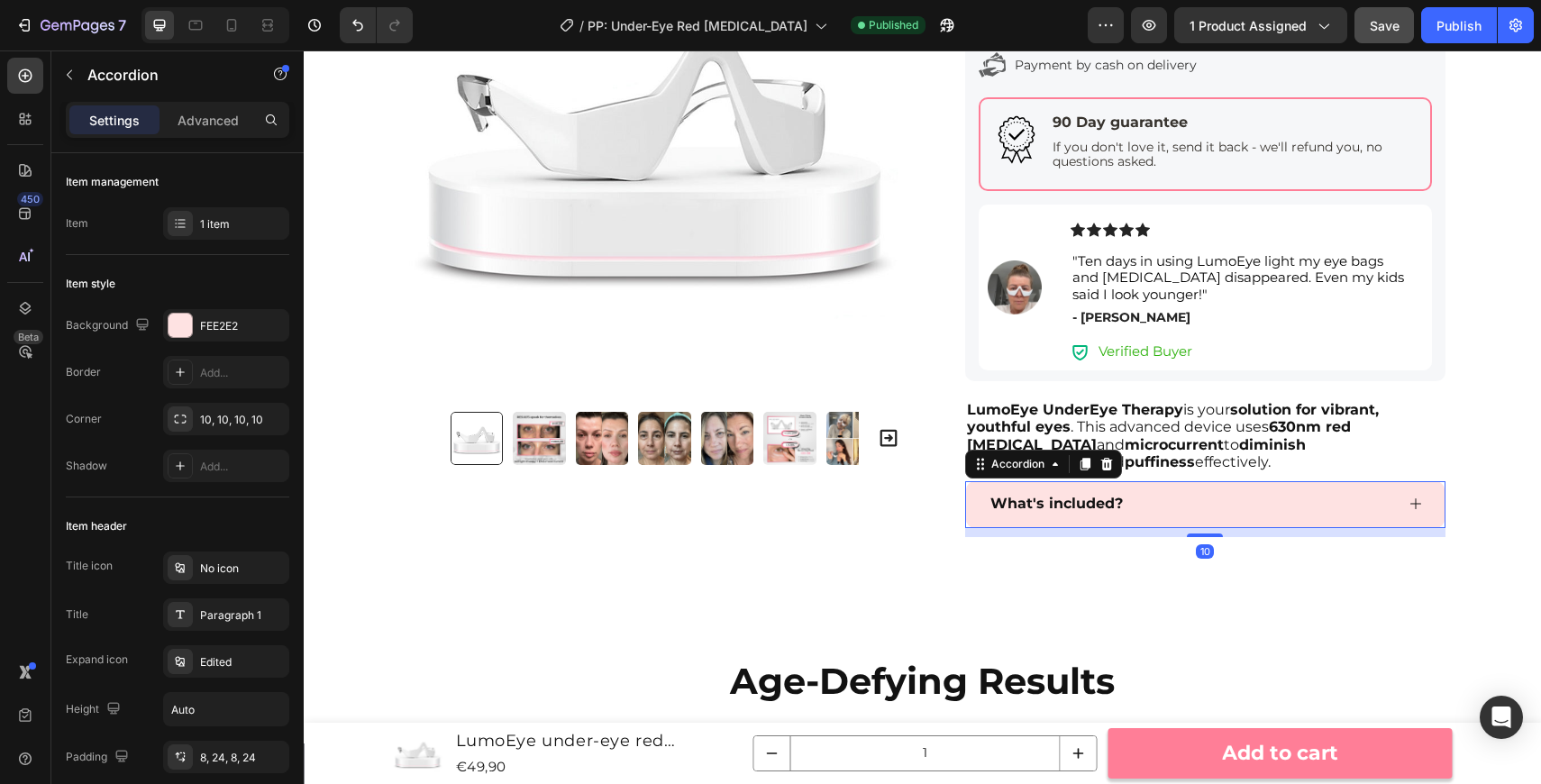
click at [1334, 488] on div "What's included?" at bounding box center [1191, 503] width 406 height 31
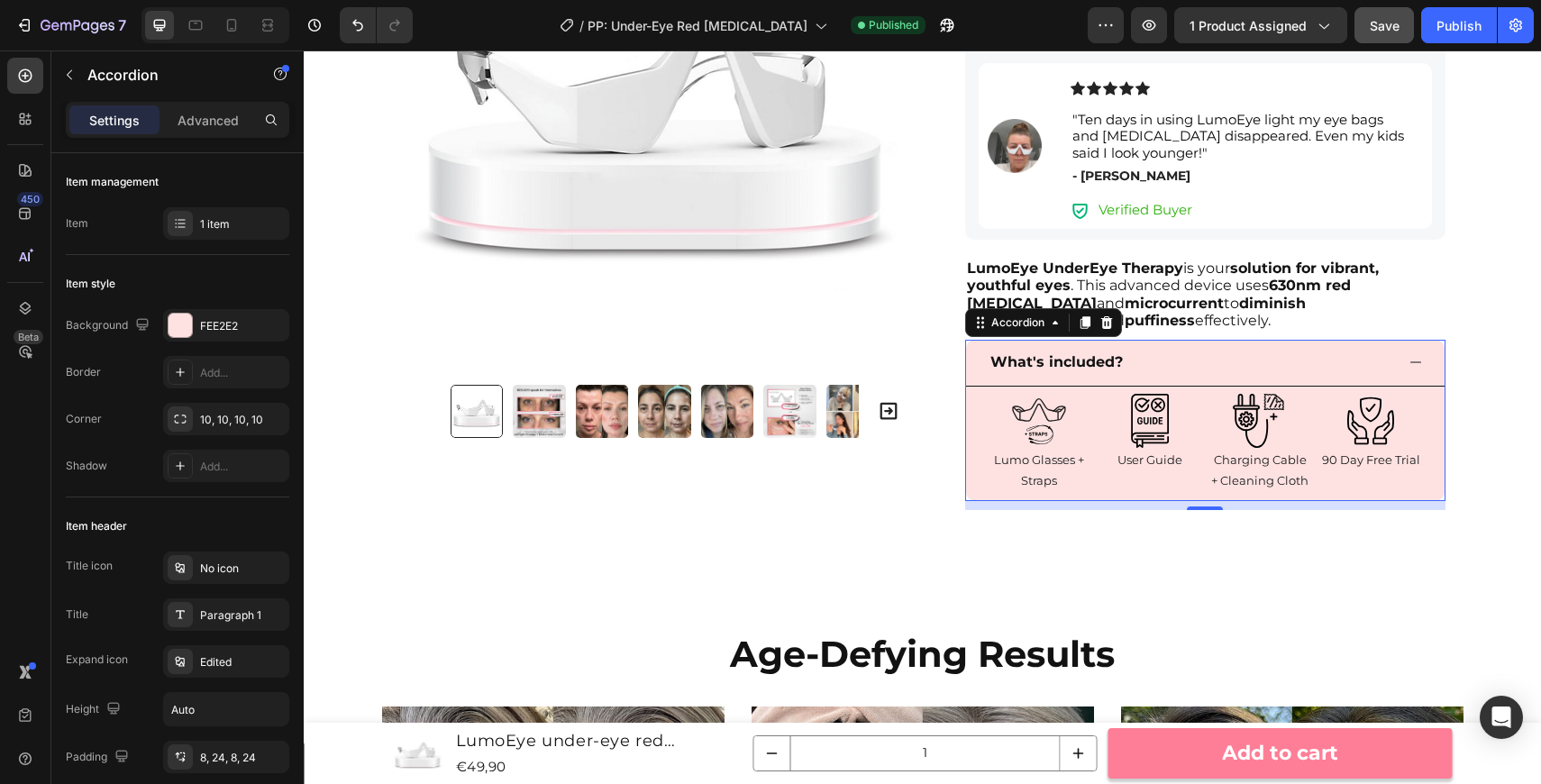
scroll to position [970, 0]
click at [1395, 361] on div "What's included?" at bounding box center [1205, 361] width 479 height 47
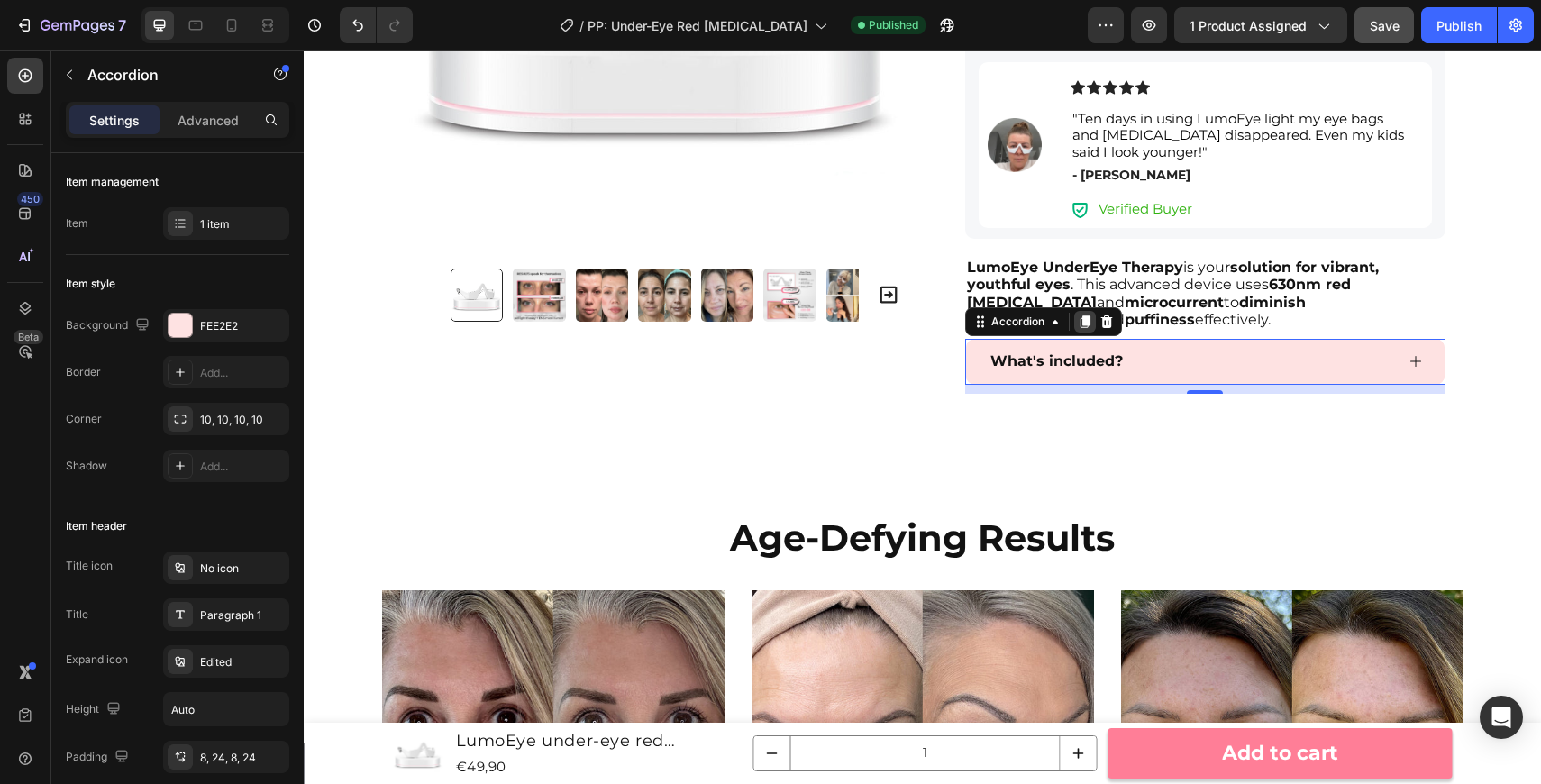
click at [1085, 322] on icon at bounding box center [1084, 322] width 10 height 13
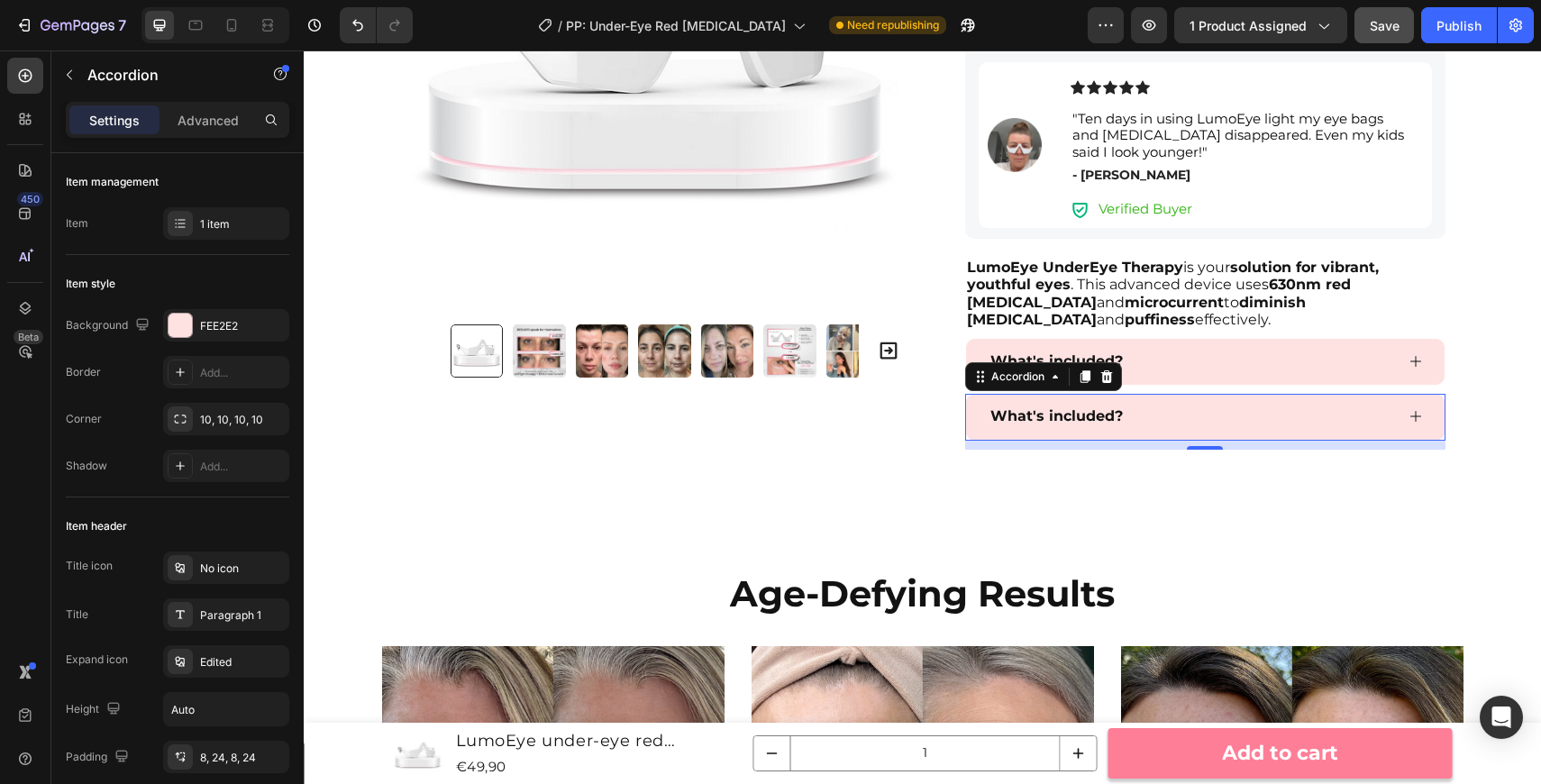
click at [1097, 416] on p "What's included?" at bounding box center [1057, 416] width 132 height 26
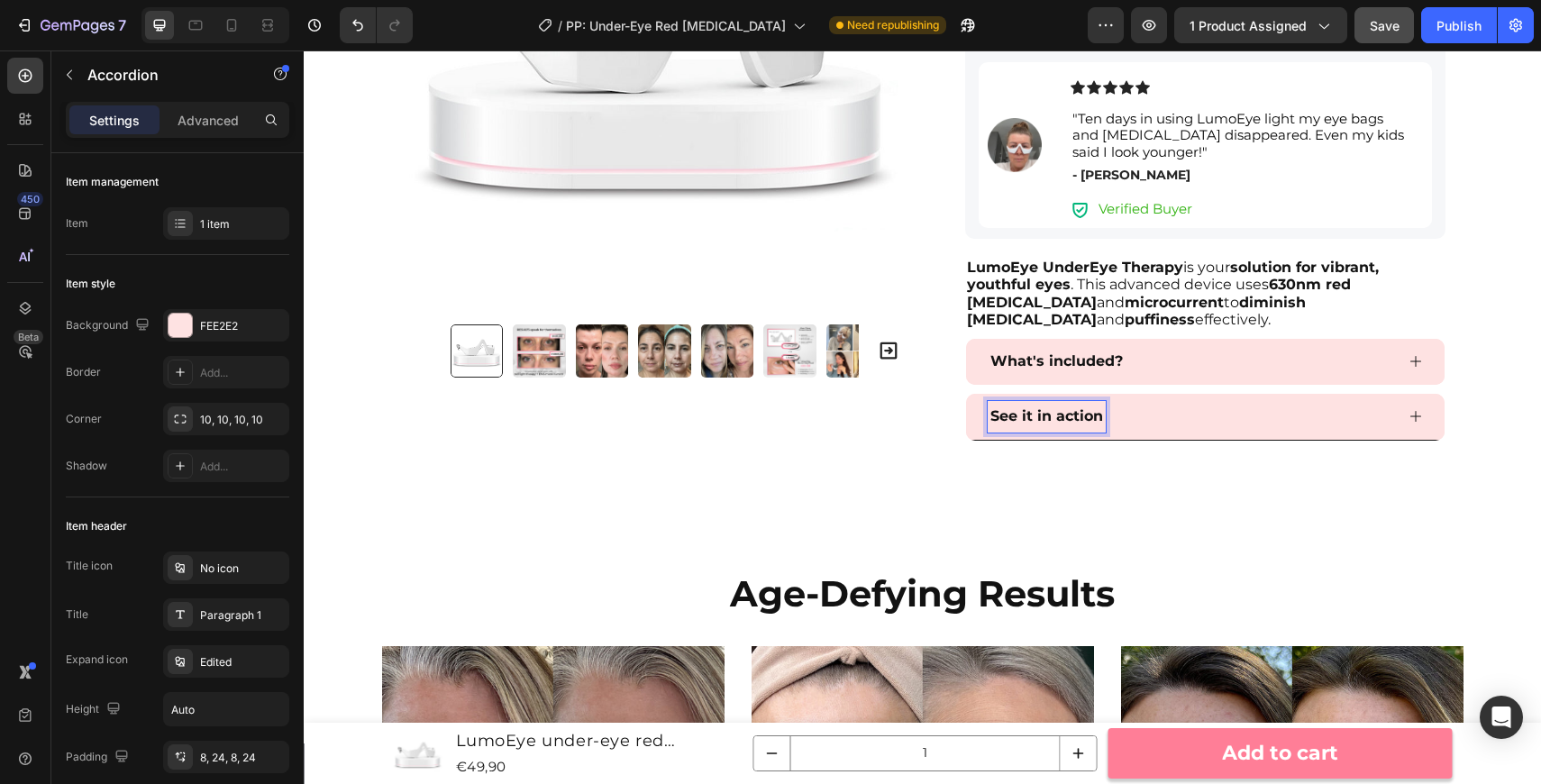
click at [1300, 424] on div "See it in action" at bounding box center [1191, 416] width 406 height 31
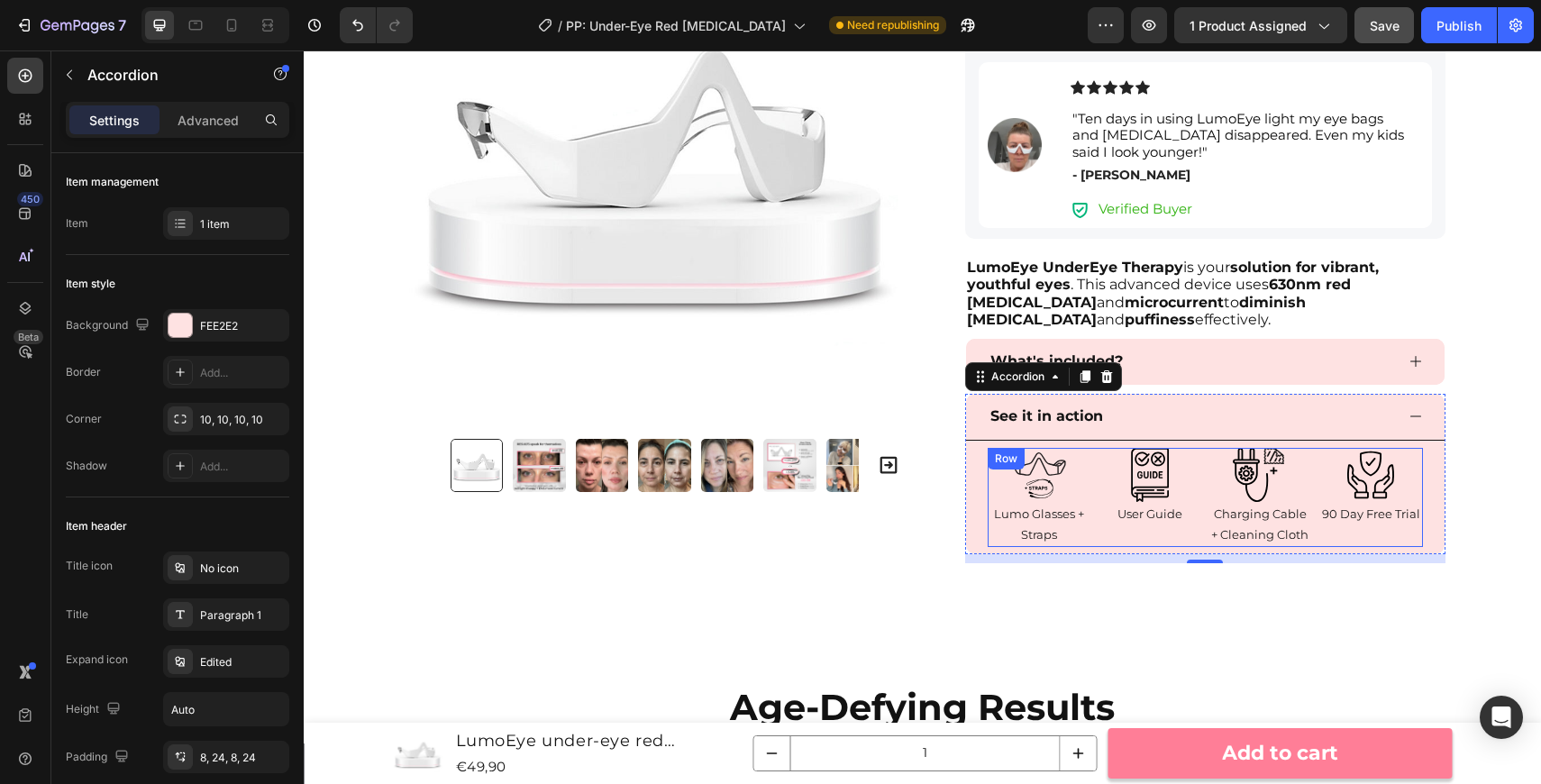
click at [1185, 532] on div "Image User Guide Text Block" at bounding box center [1149, 497] width 104 height 100
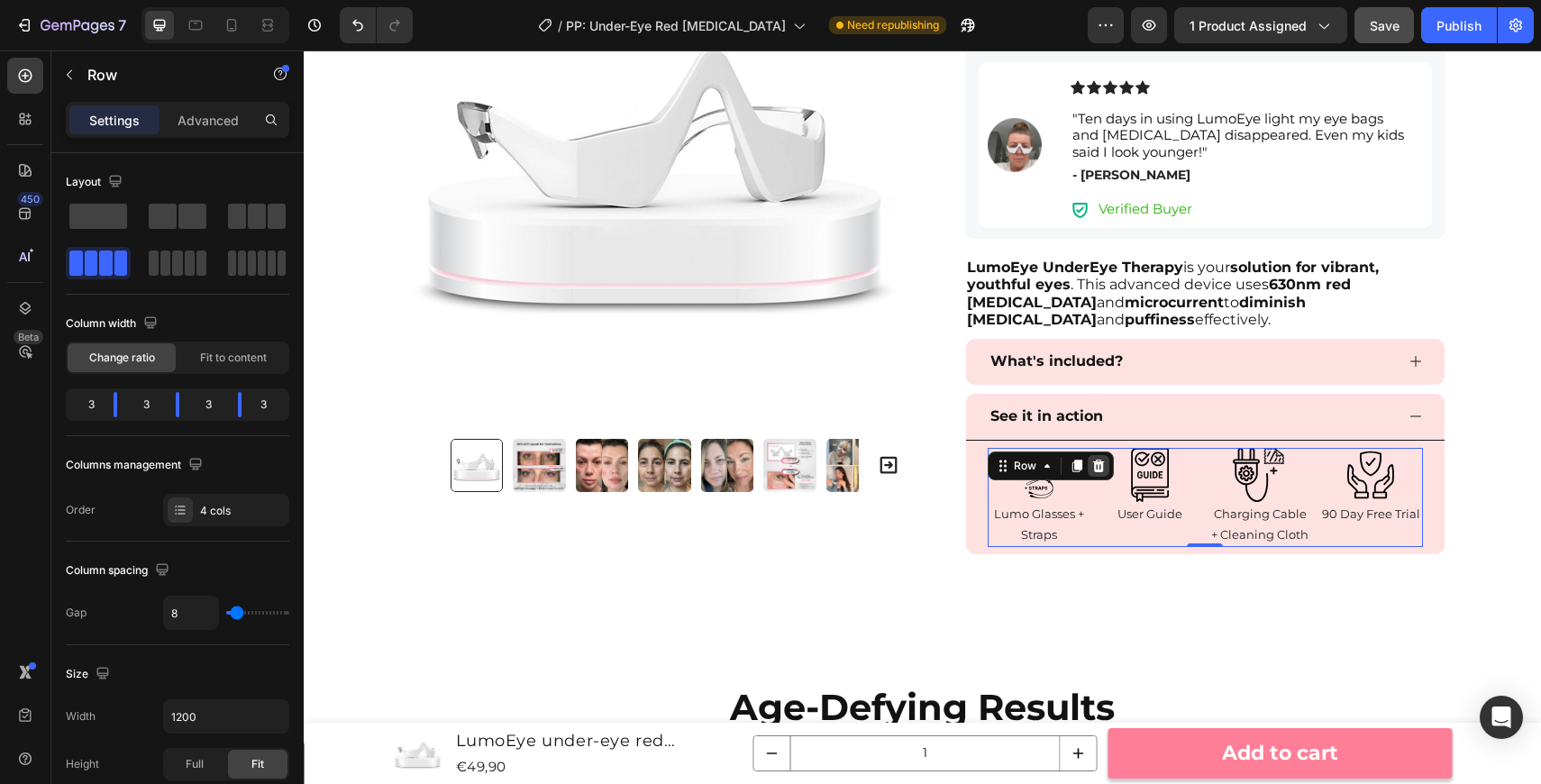
click at [1094, 458] on icon at bounding box center [1099, 466] width 15 height 15
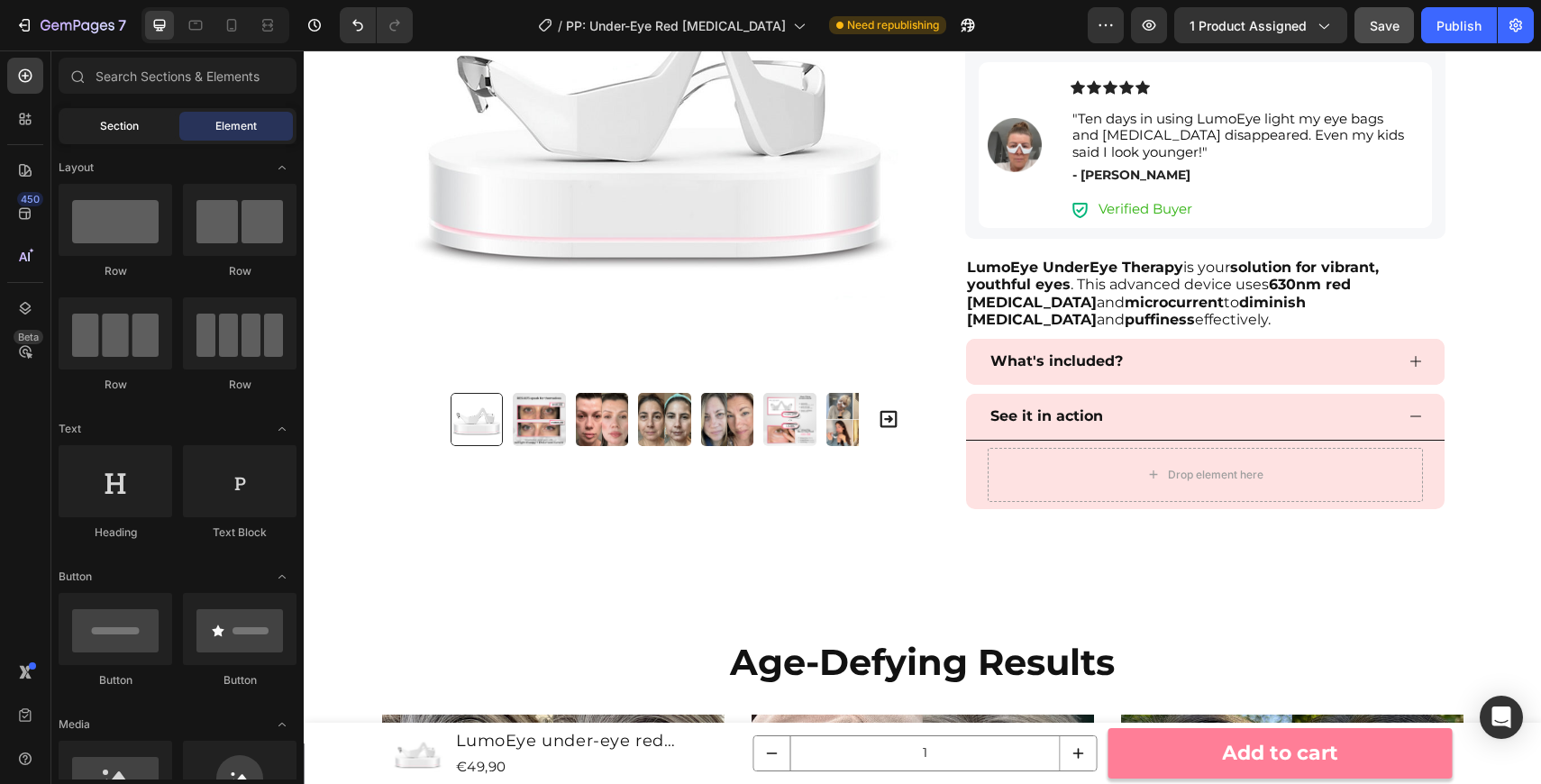
click at [106, 132] on span "Section" at bounding box center [119, 127] width 39 height 17
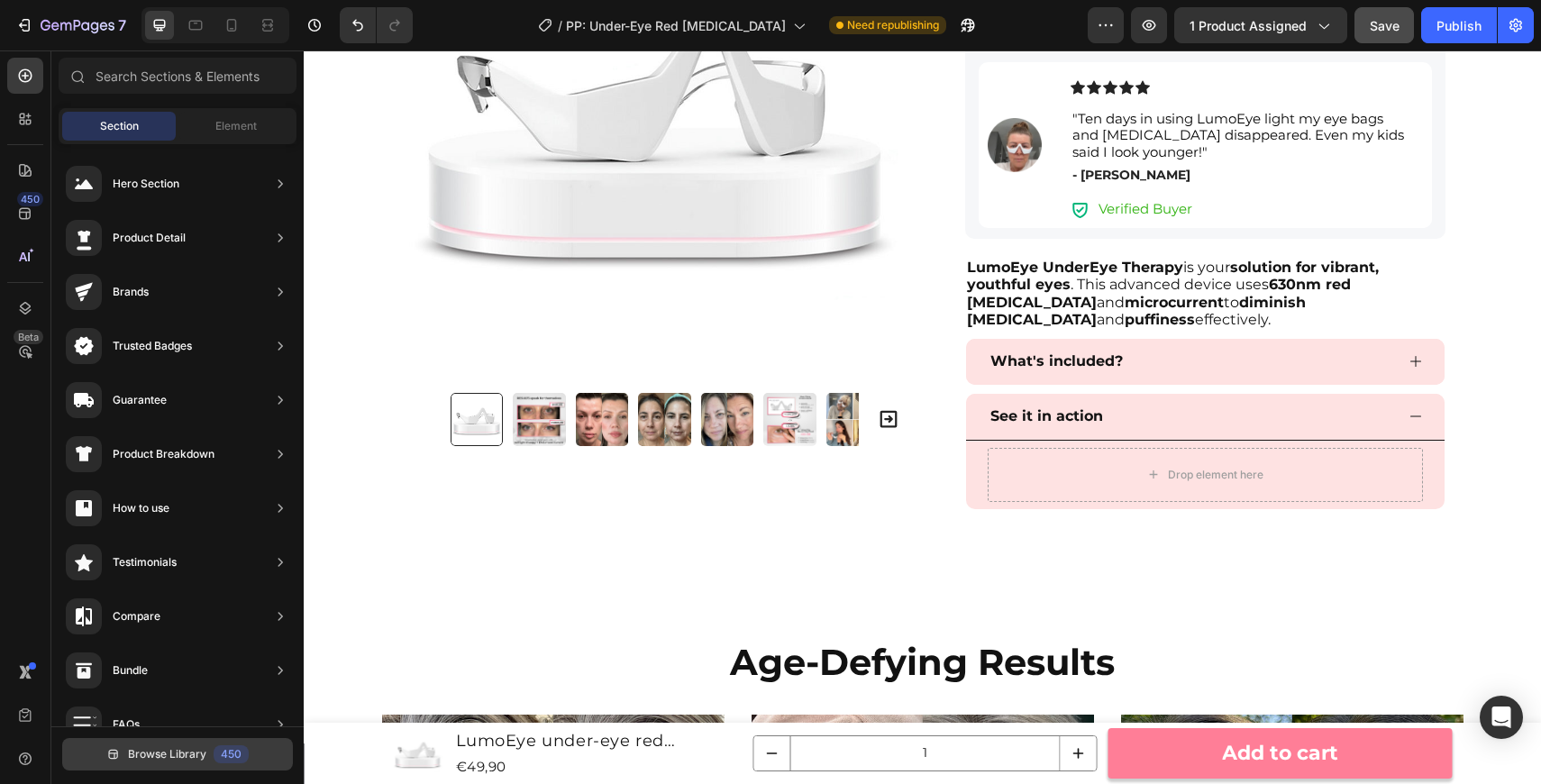
click at [159, 748] on span "Browse Library" at bounding box center [167, 754] width 78 height 17
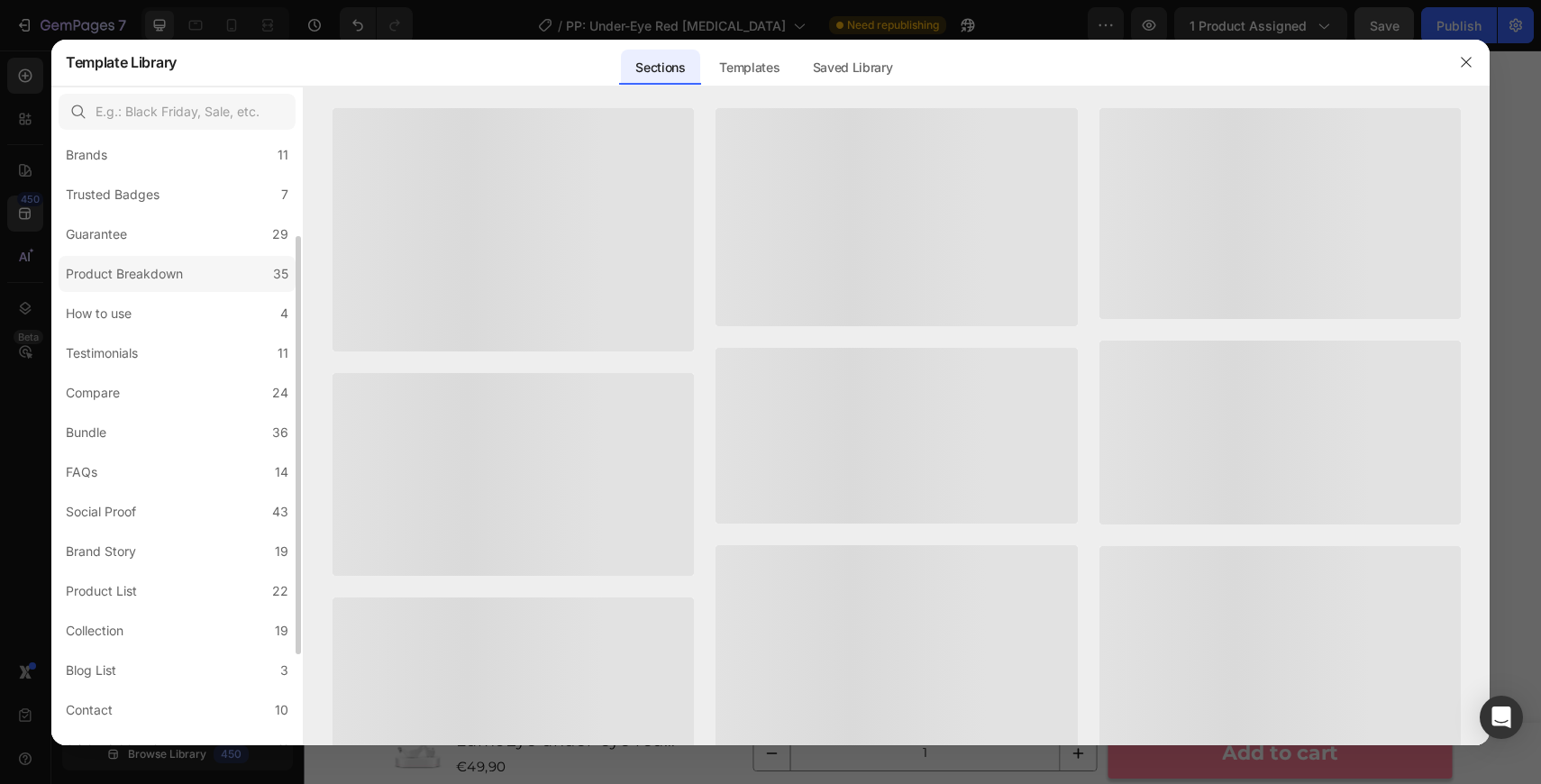
scroll to position [138, 0]
click at [166, 499] on label "Social Proof 43" at bounding box center [177, 506] width 237 height 36
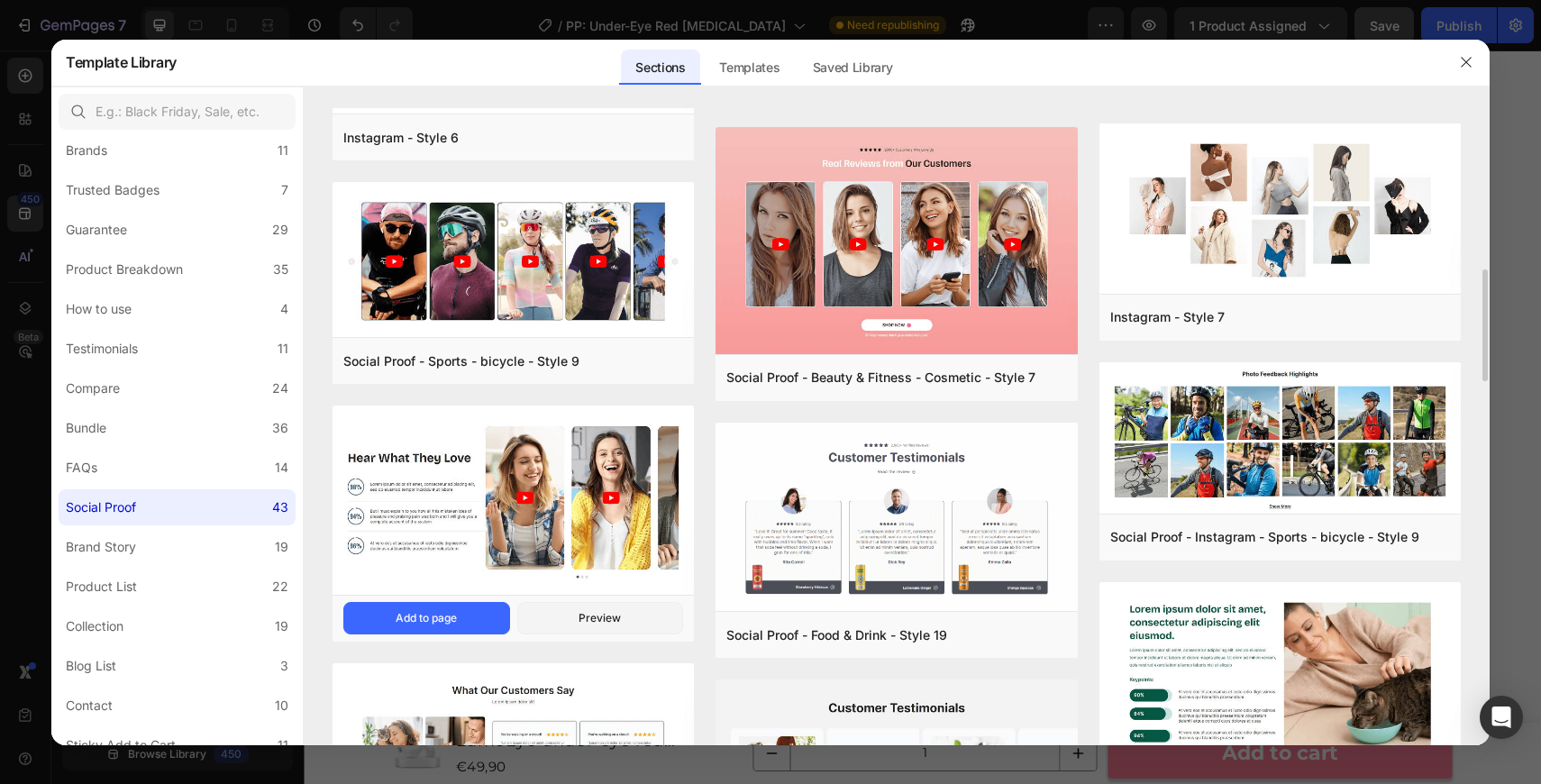
scroll to position [923, 0]
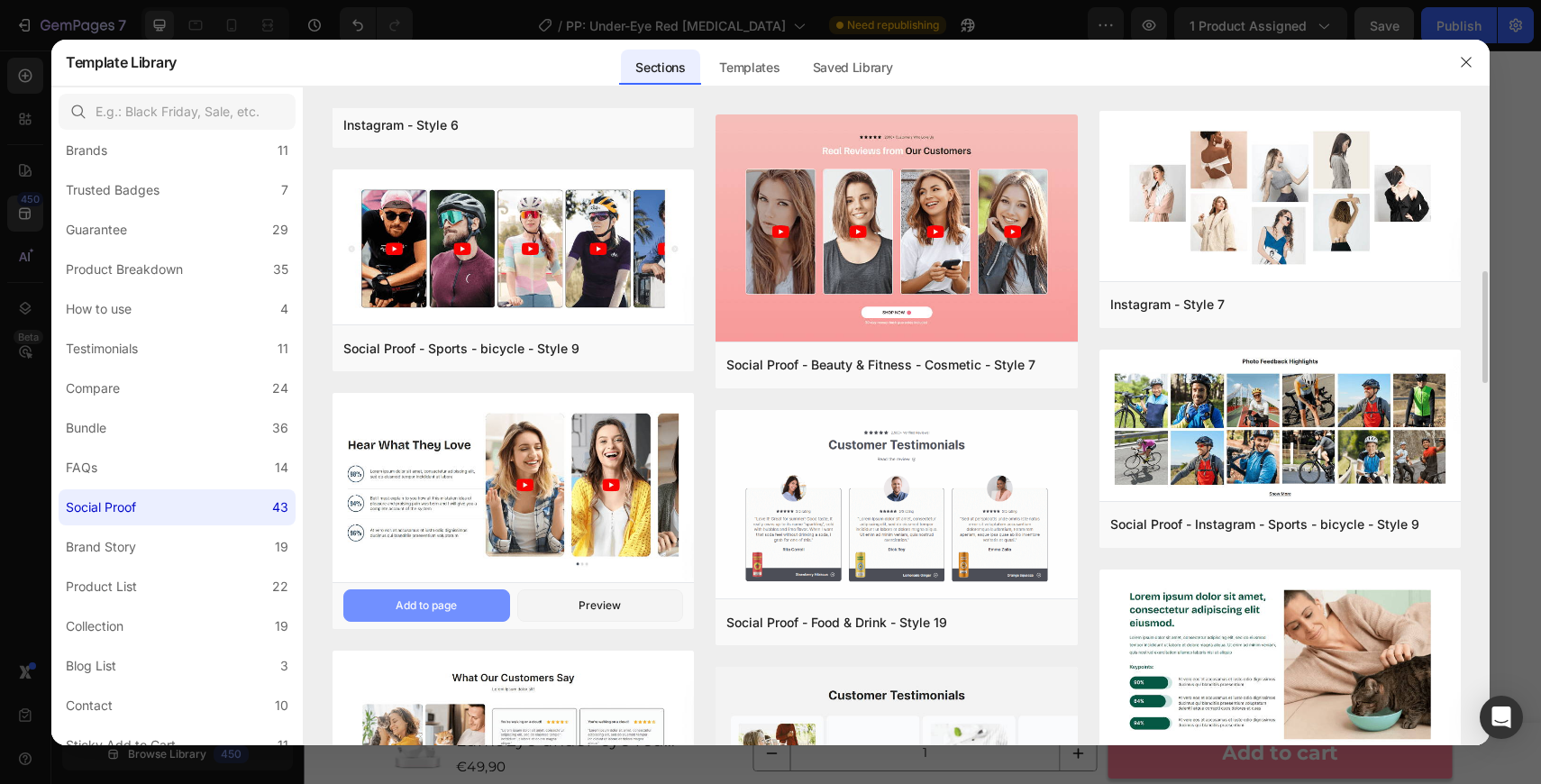
click at [428, 604] on div "Add to page" at bounding box center [426, 605] width 61 height 17
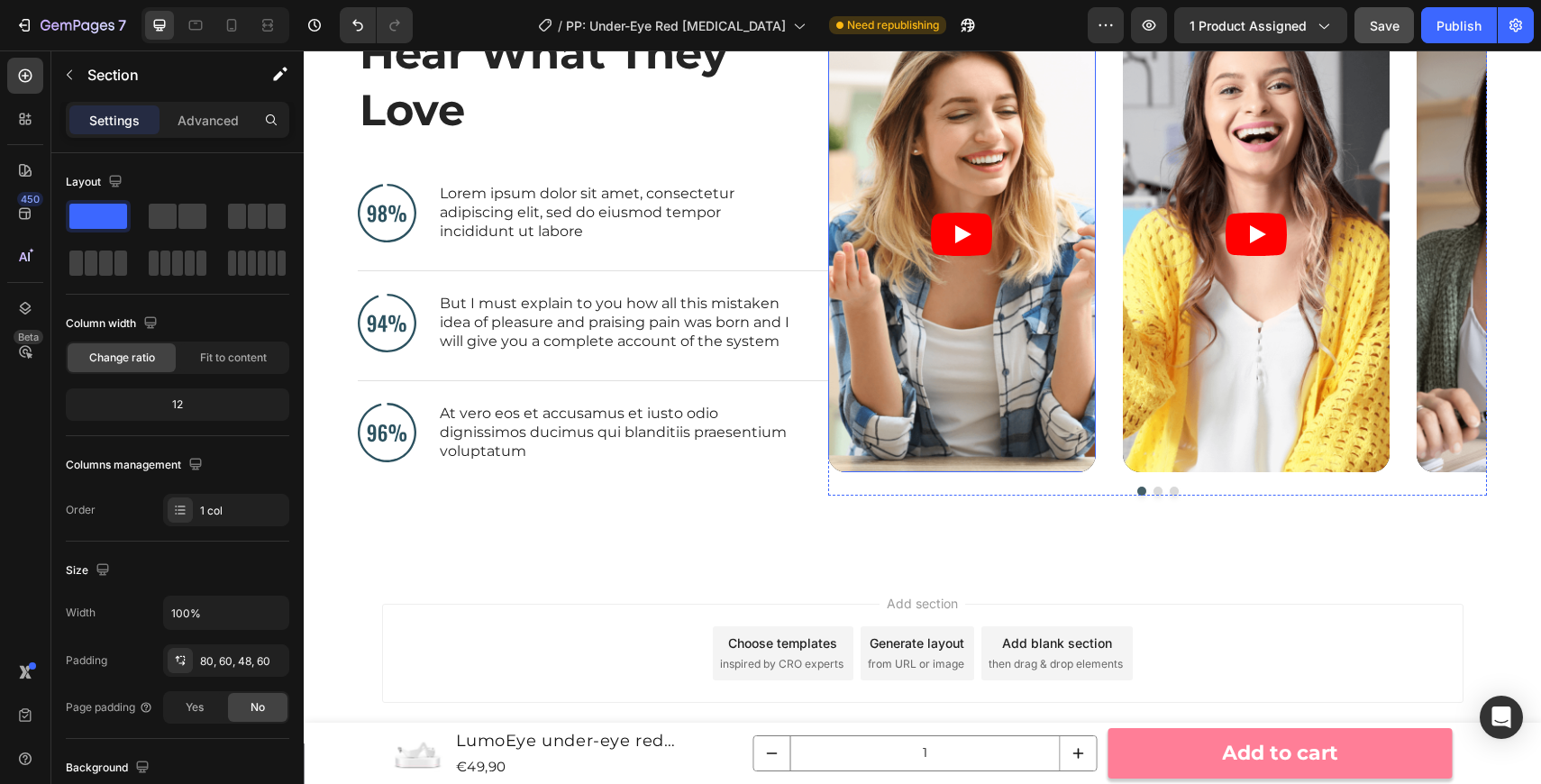
scroll to position [7422, 0]
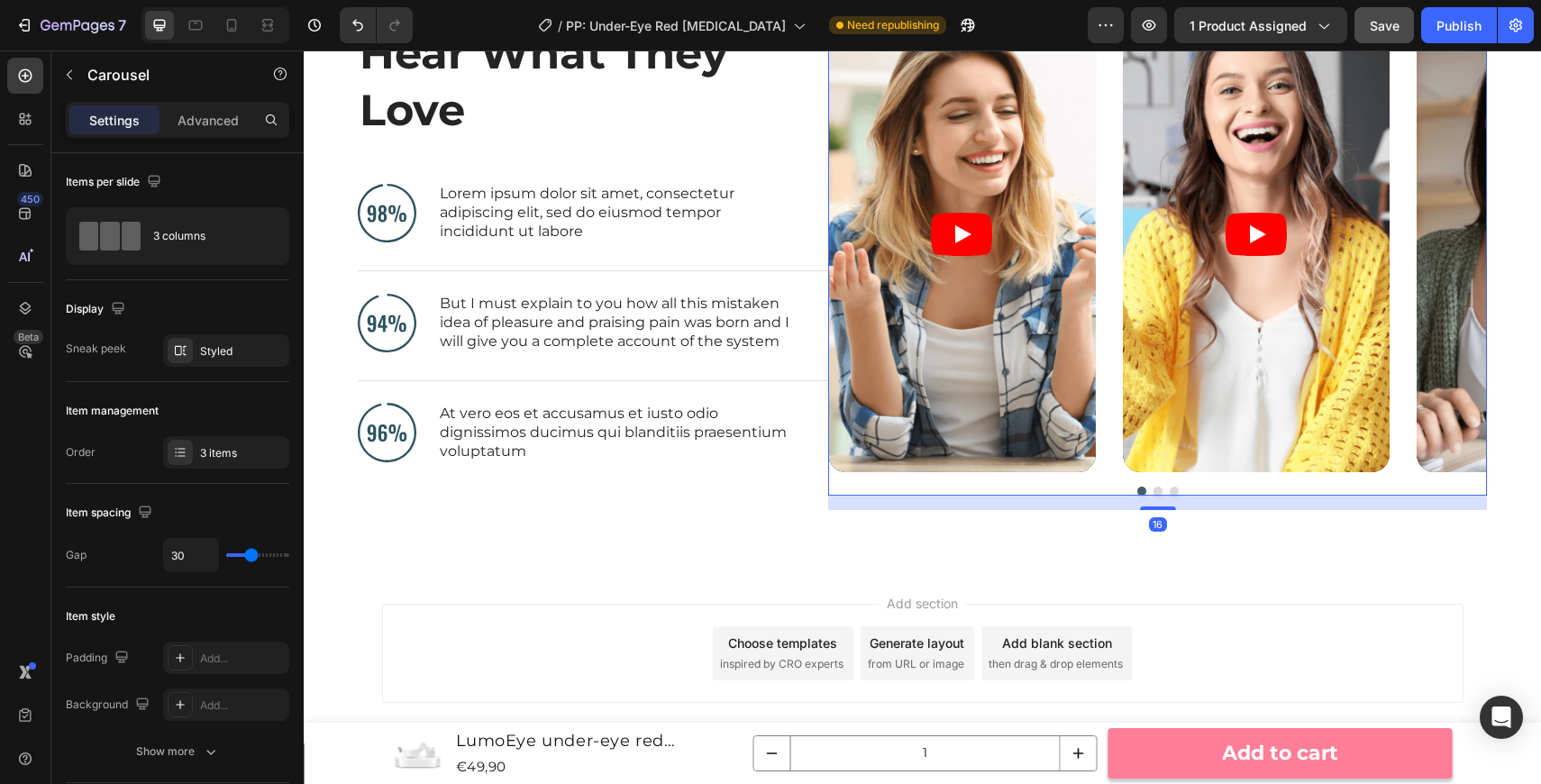
click at [1018, 489] on div at bounding box center [1158, 491] width 659 height 9
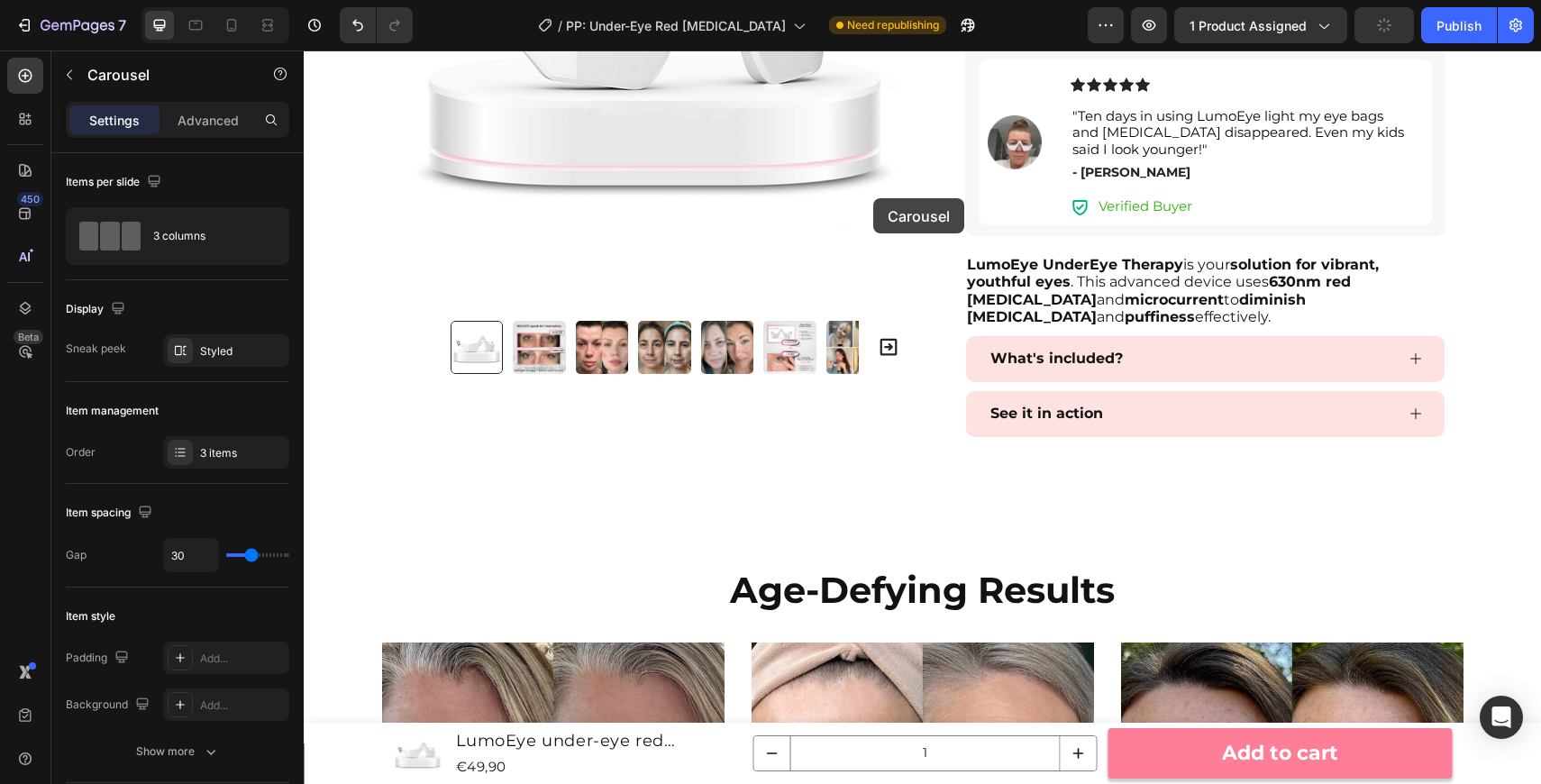
scroll to position [1066, 0]
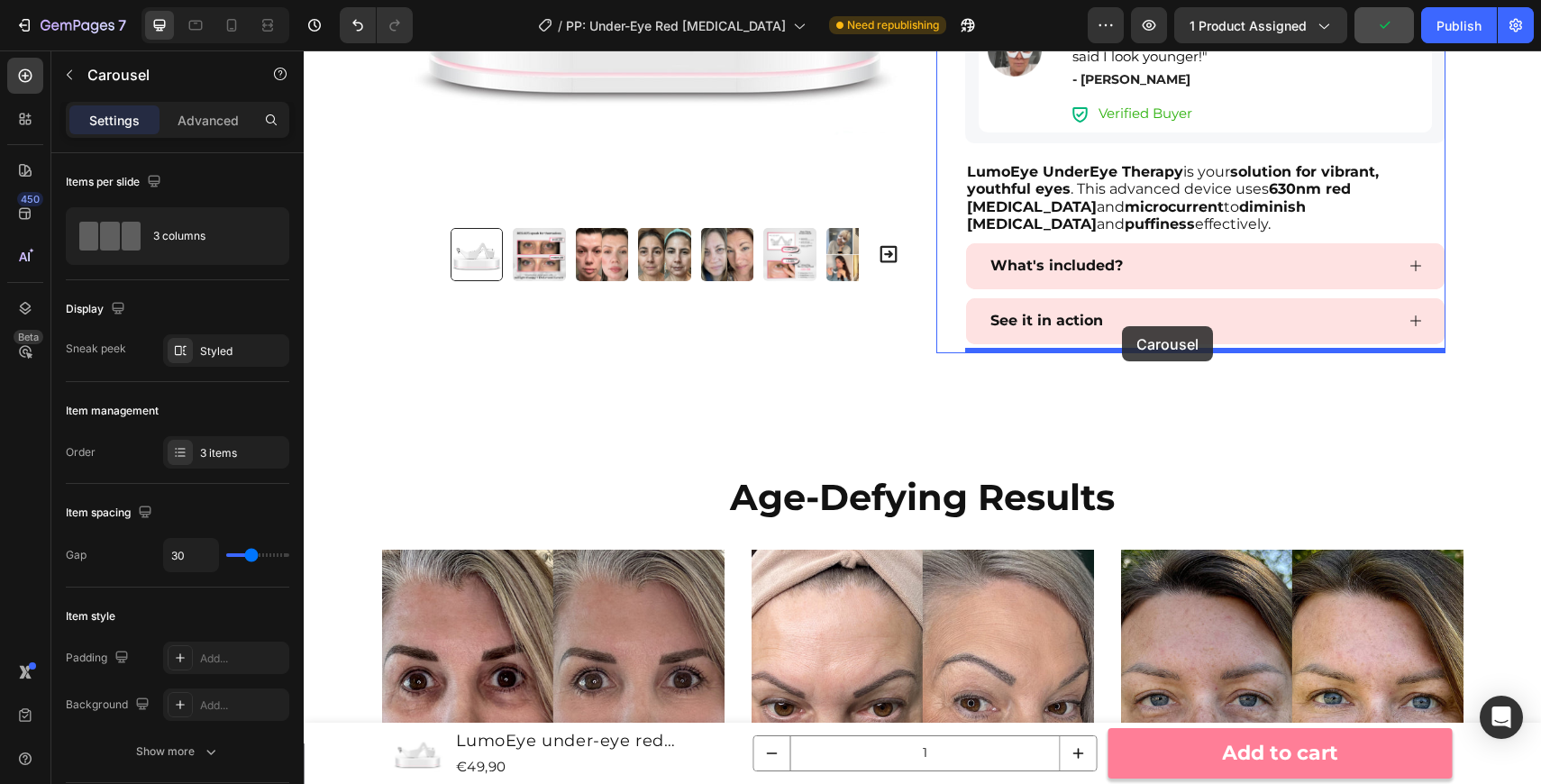
drag, startPoint x: 845, startPoint y: 302, endPoint x: 1122, endPoint y: 327, distance: 278.1
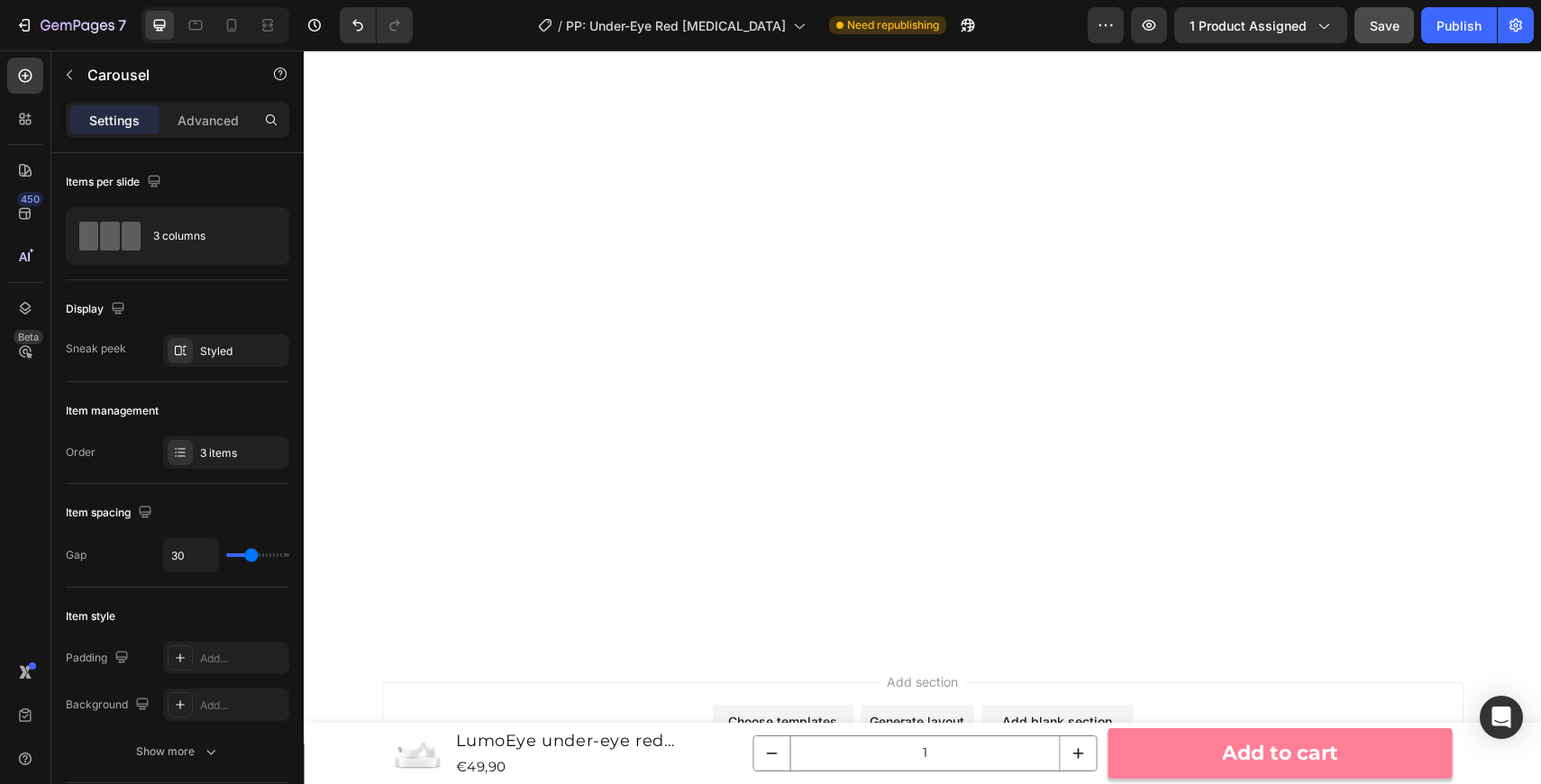
scroll to position [8062, 0]
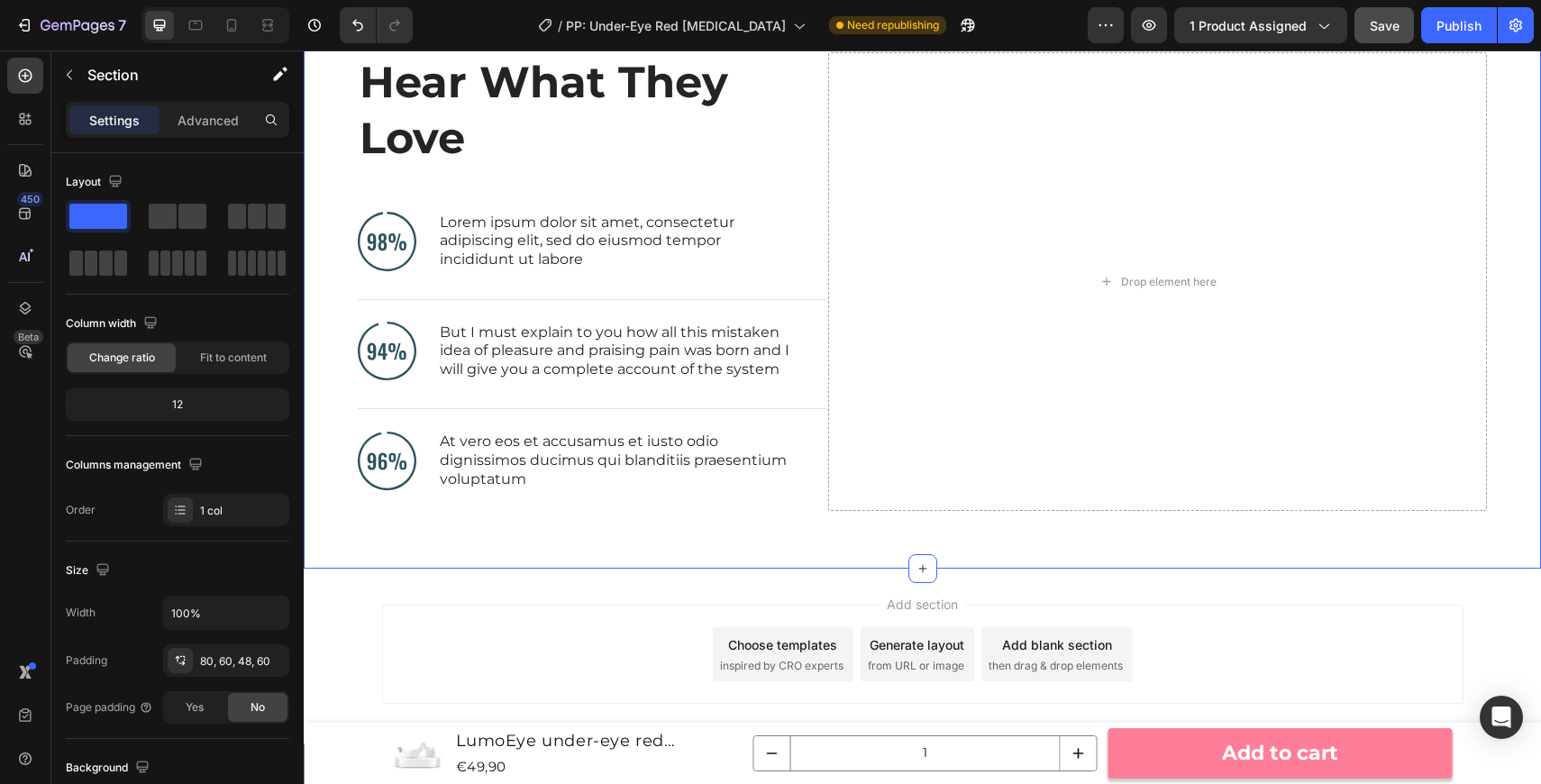
click at [557, 562] on div "Hear What They Love Heading Image Lorem ipsum dolor sit amet, consectetur adipi…" at bounding box center [922, 274] width 1237 height 589
click at [600, 542] on div "Hear What They Love Heading Image Lorem ipsum dolor sit amet, consectetur adipi…" at bounding box center [922, 274] width 1237 height 589
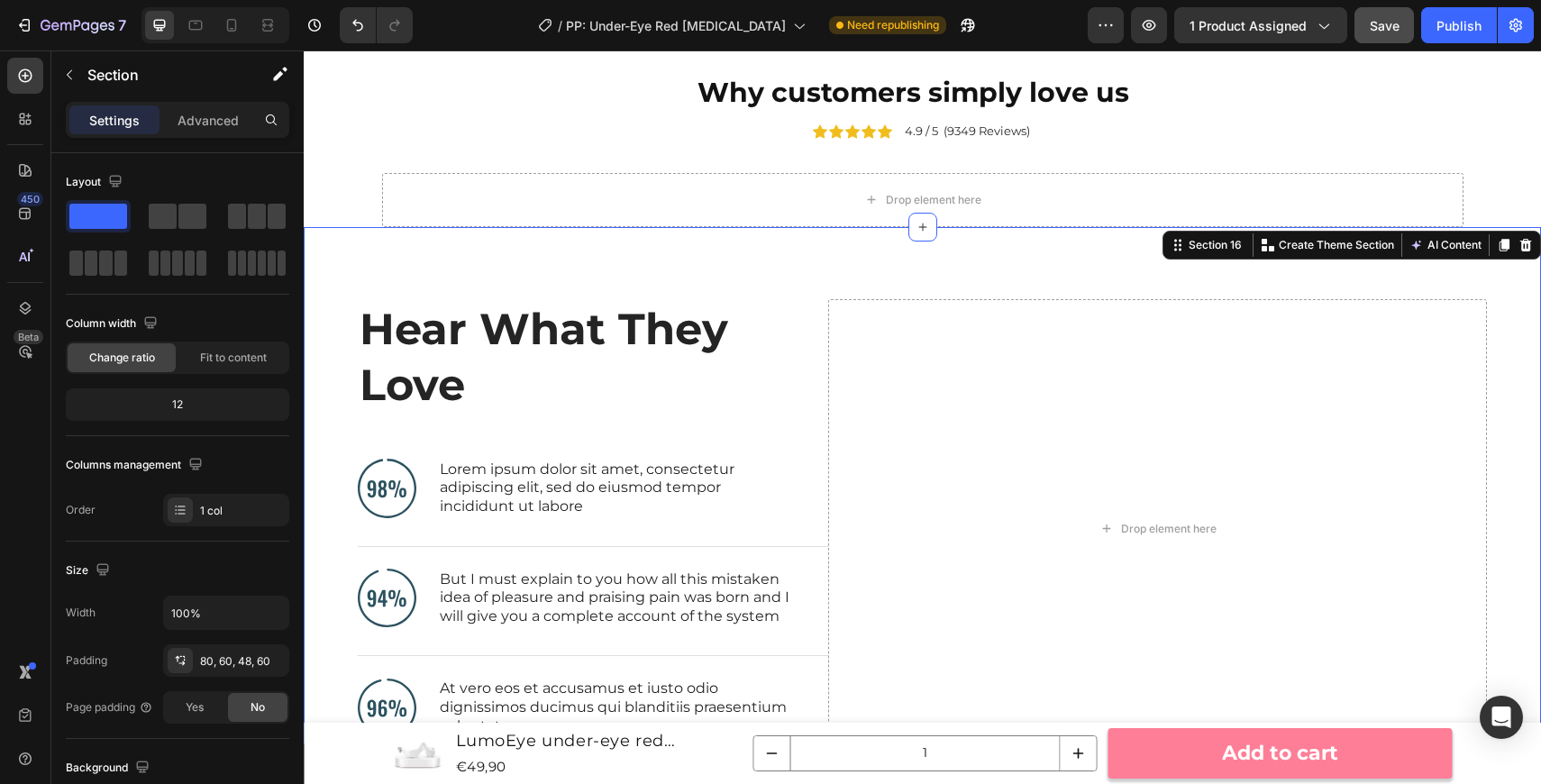
scroll to position [7569, 0]
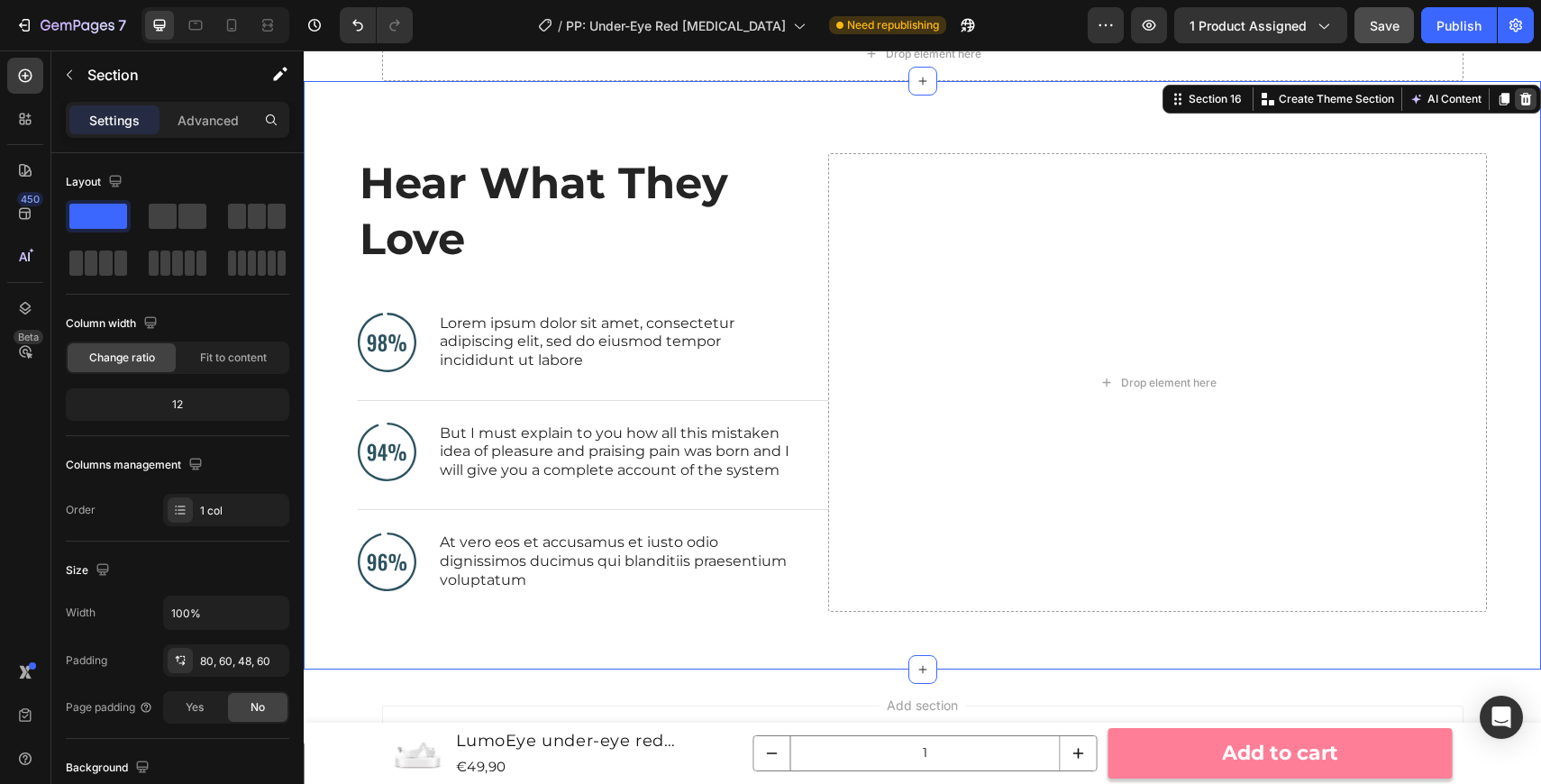
click at [1528, 102] on icon at bounding box center [1525, 99] width 12 height 13
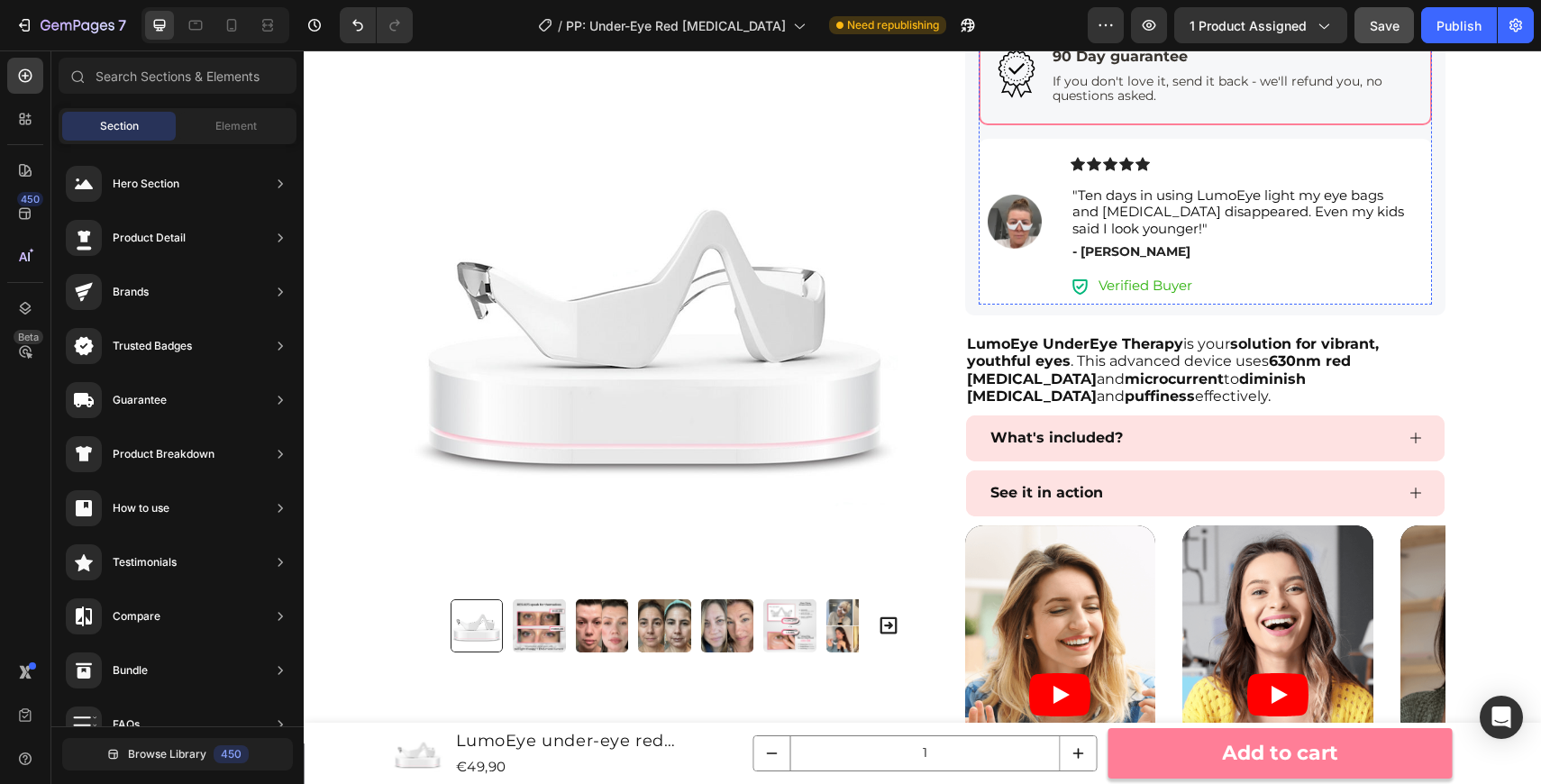
scroll to position [925, 0]
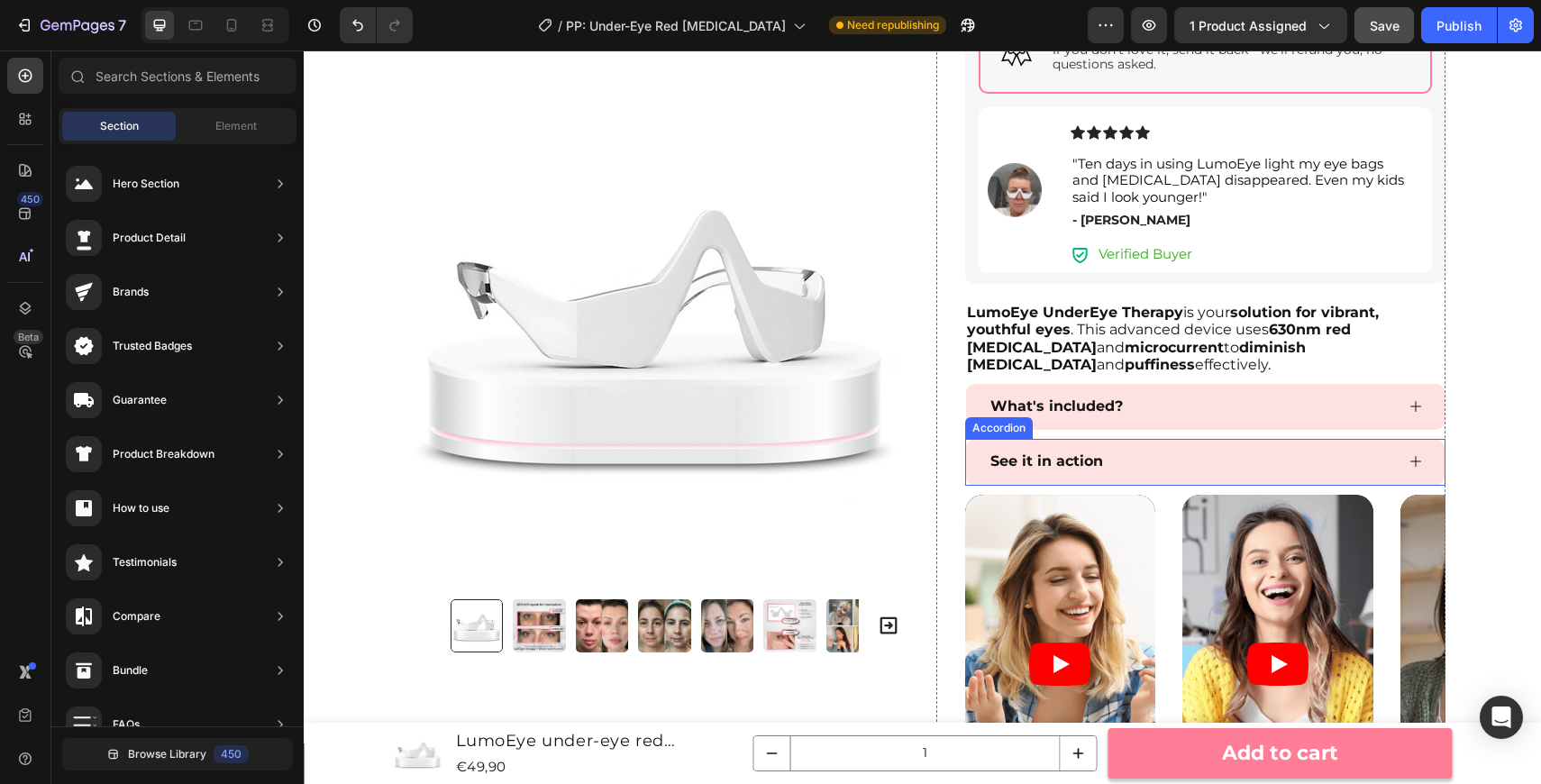
click at [1210, 467] on div "See it in action" at bounding box center [1191, 461] width 406 height 31
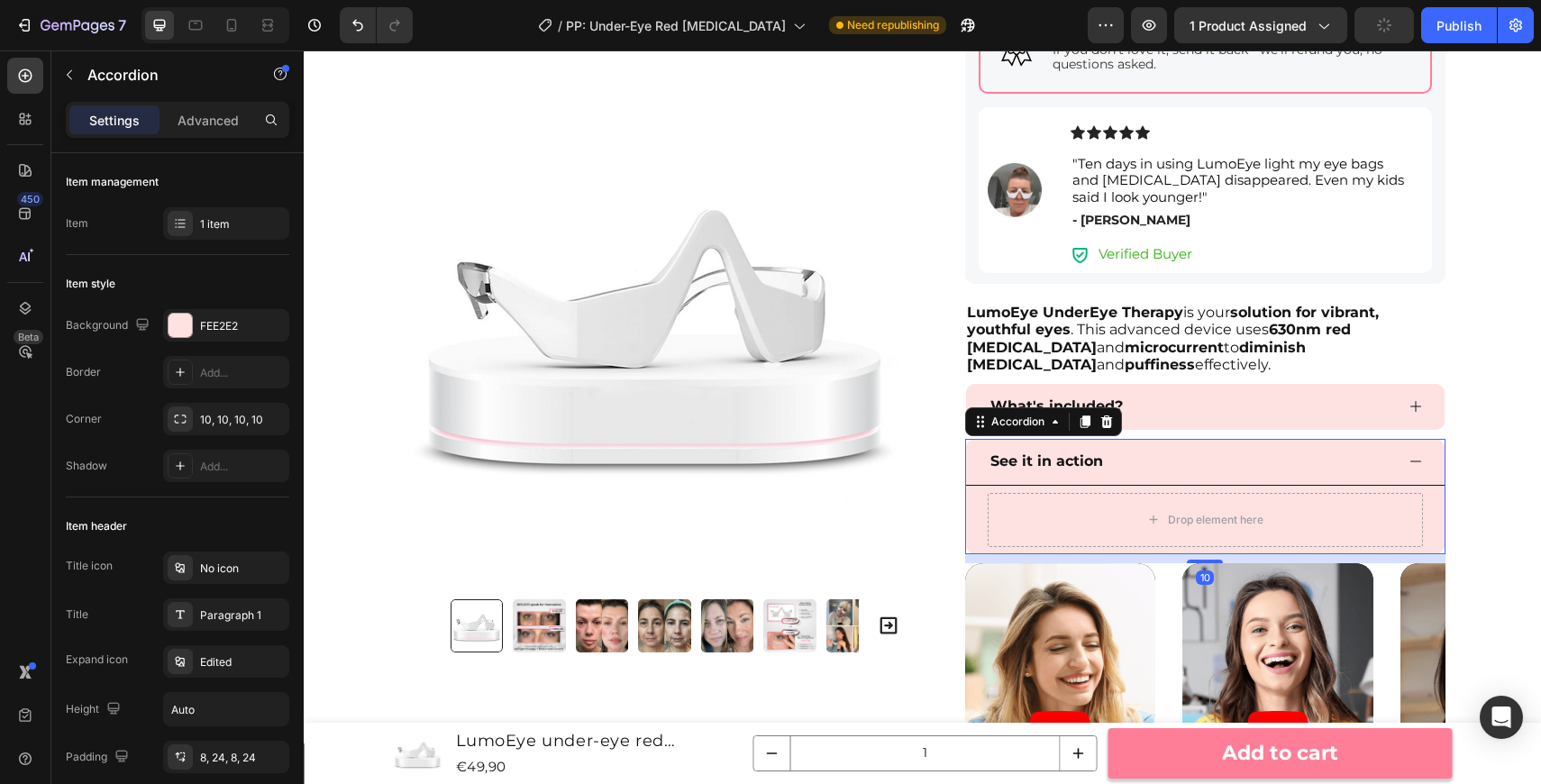
scroll to position [1189, 0]
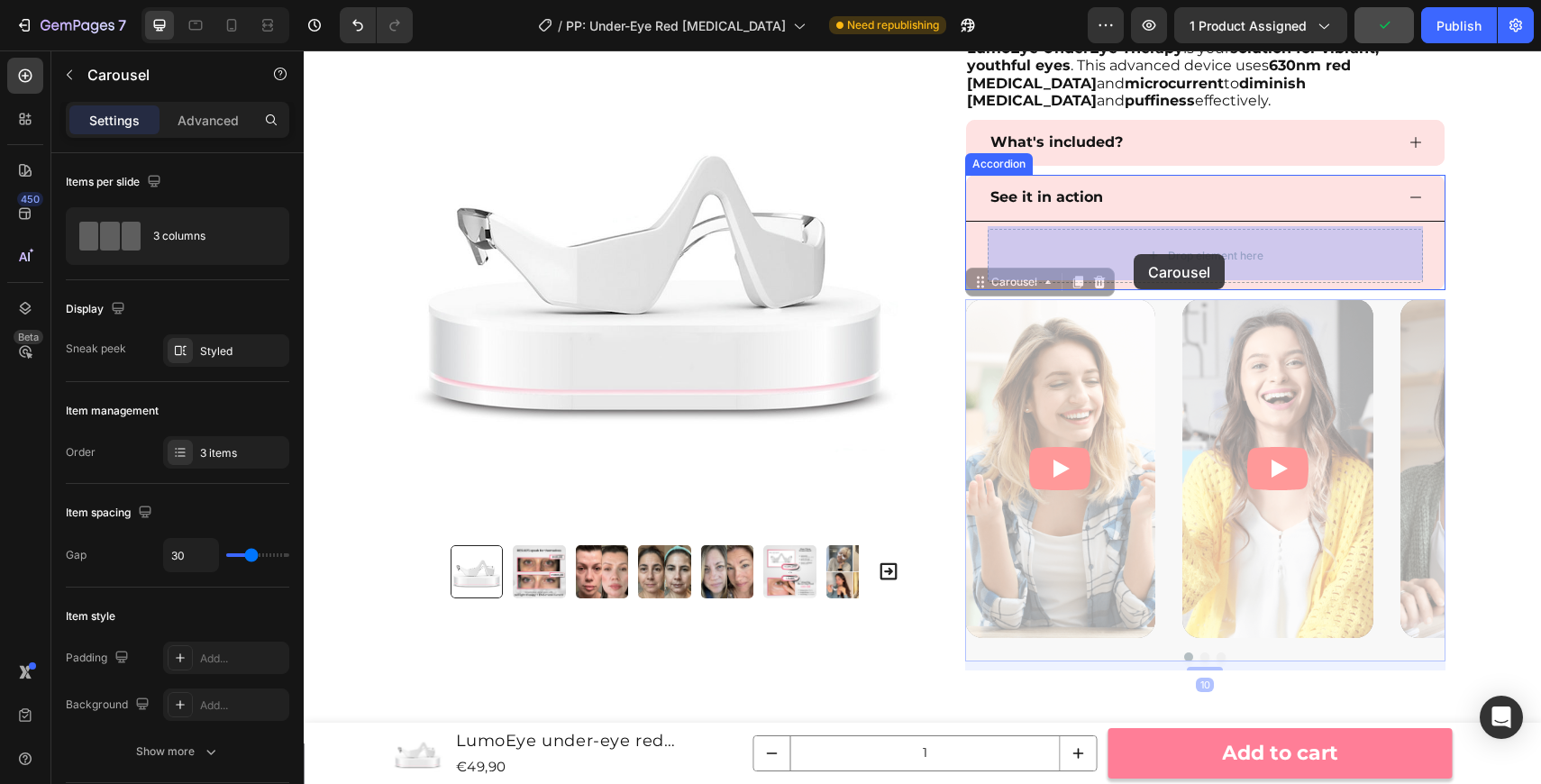
drag, startPoint x: 1161, startPoint y: 652, endPoint x: 1134, endPoint y: 254, distance: 398.9
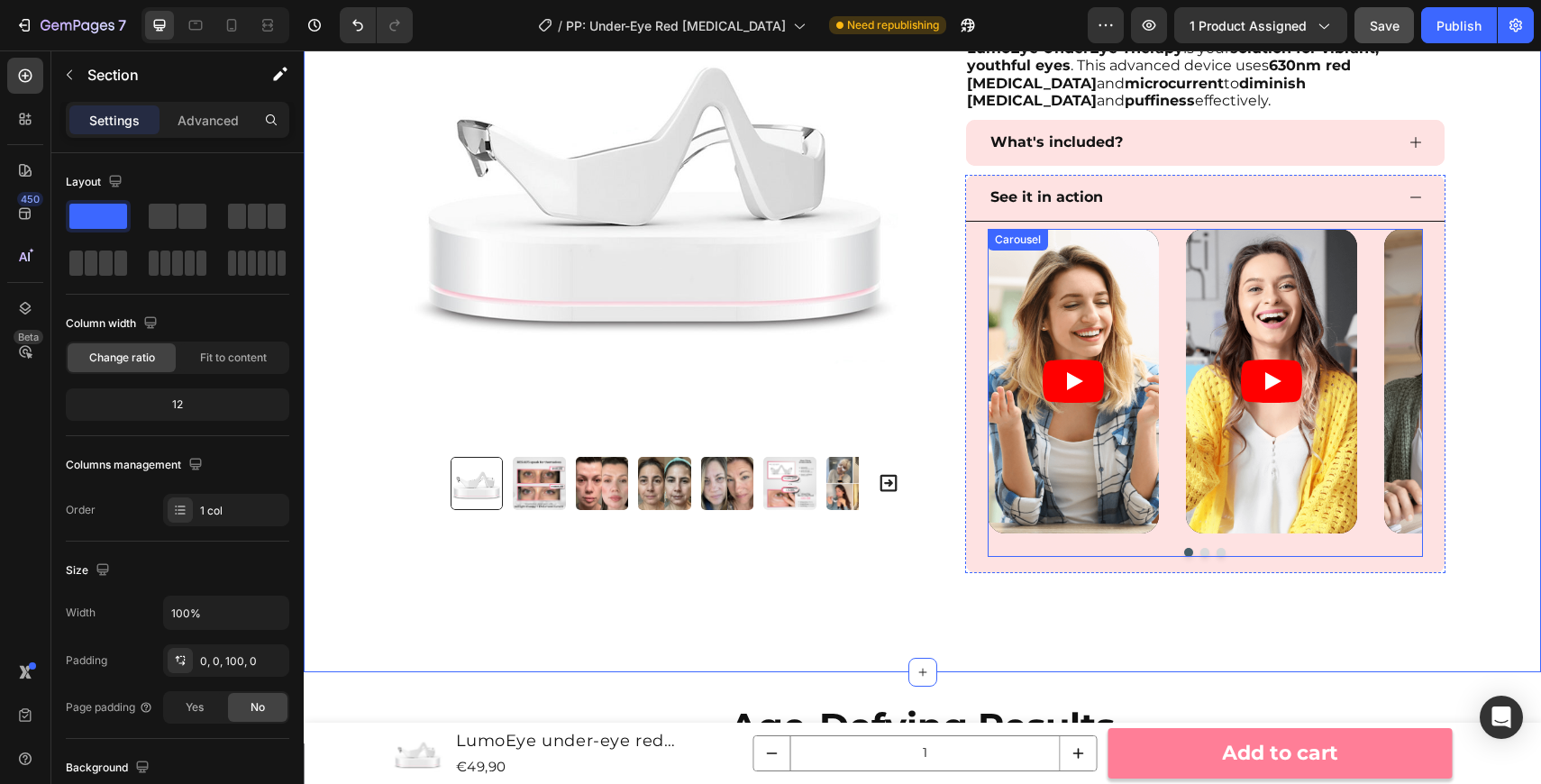
click at [1215, 541] on div "Video Video Video Carousel" at bounding box center [1205, 393] width 436 height 328
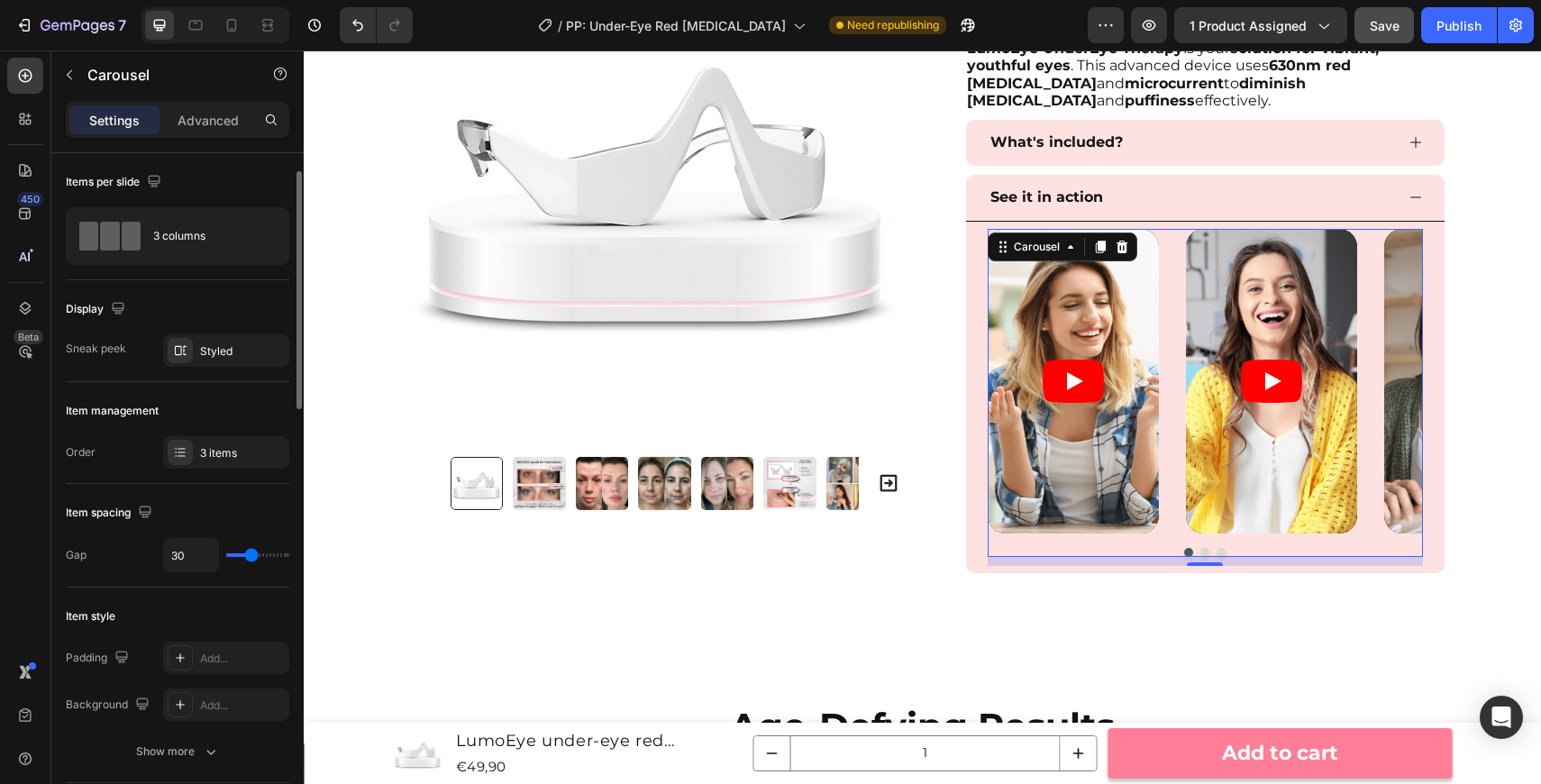
scroll to position [24, 0]
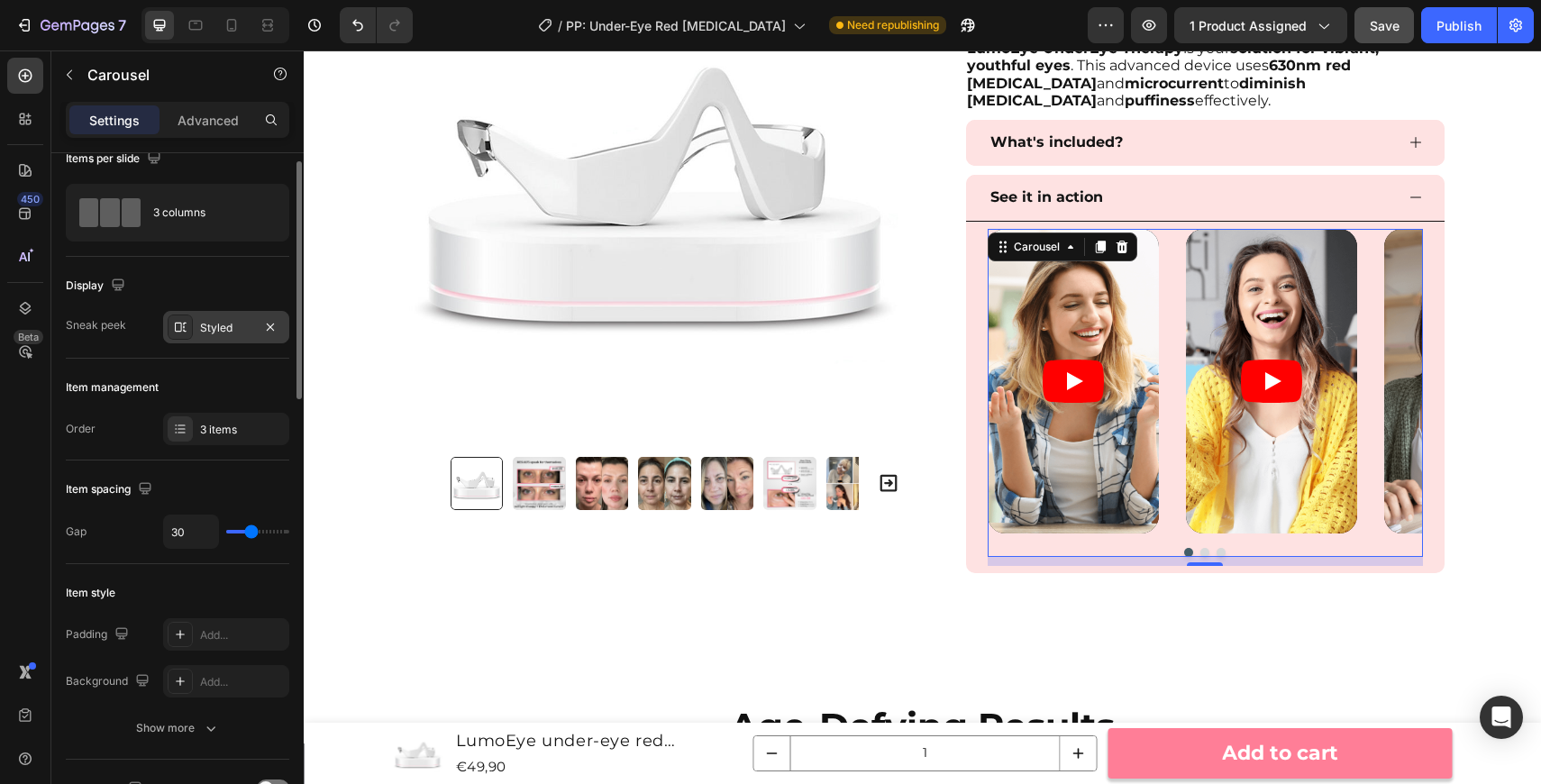
click at [231, 337] on div "Styled" at bounding box center [227, 326] width 127 height 32
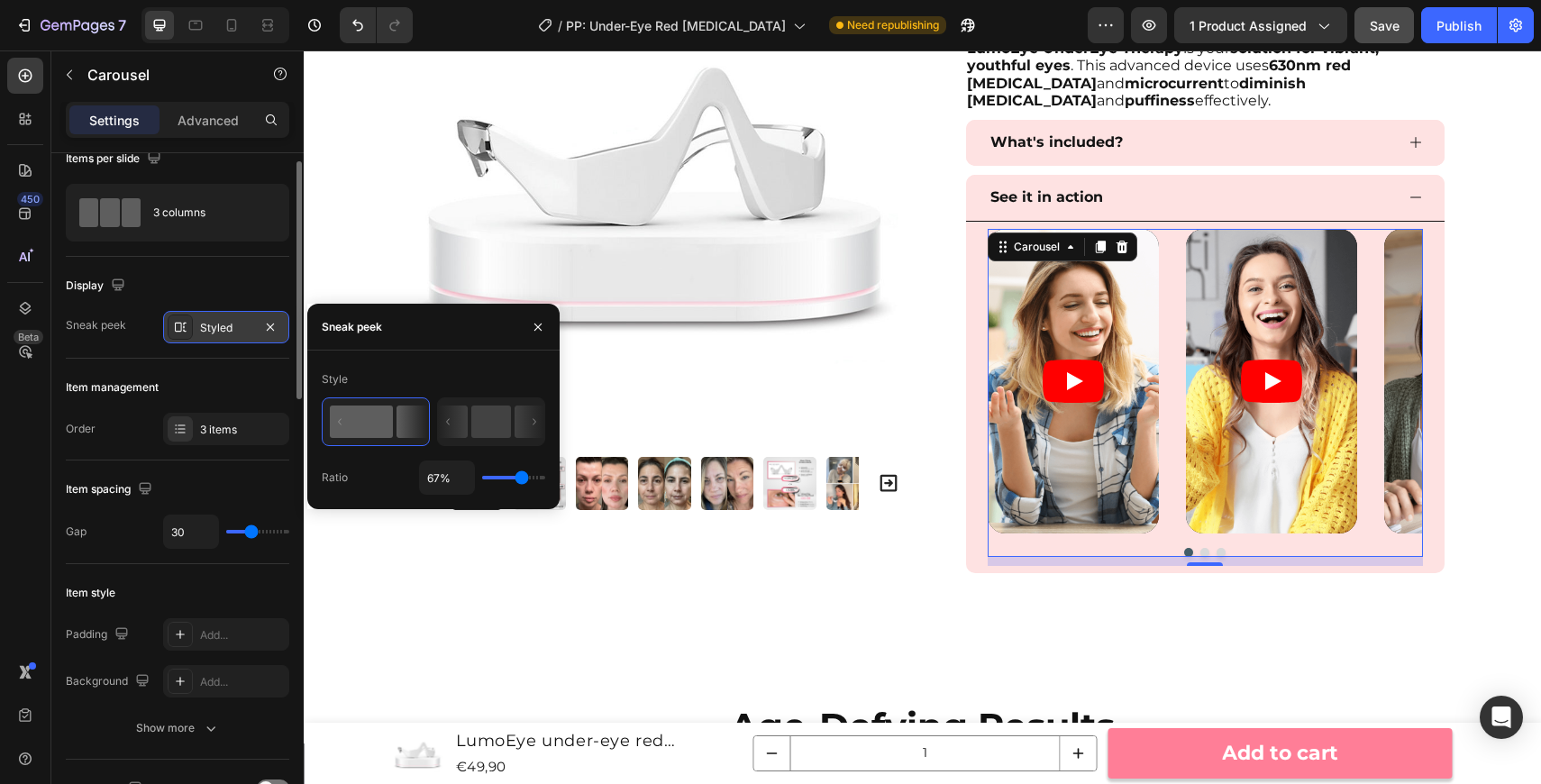
click at [231, 337] on div "Styled" at bounding box center [227, 326] width 127 height 32
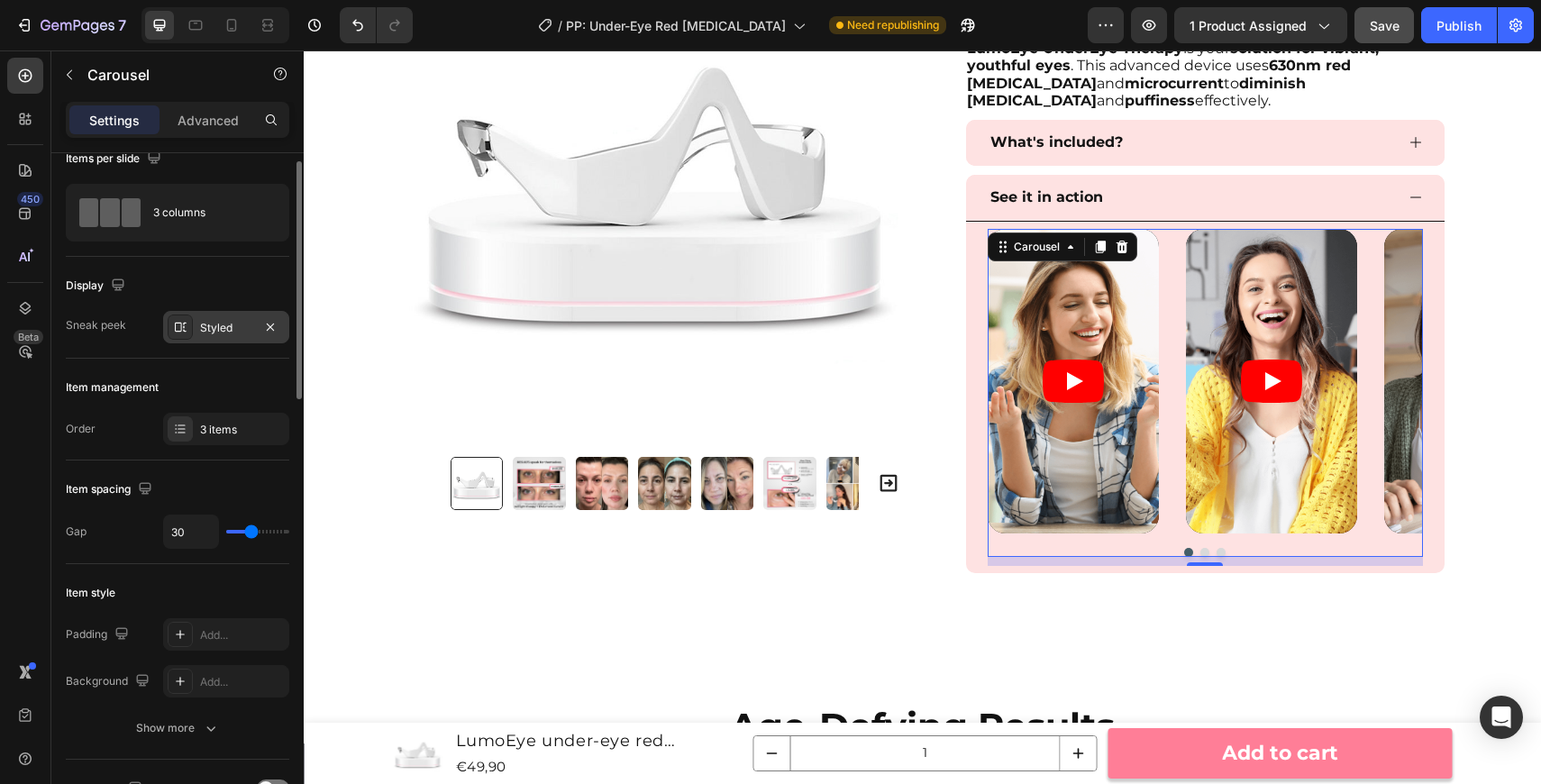
click at [254, 325] on div "Styled" at bounding box center [227, 326] width 127 height 32
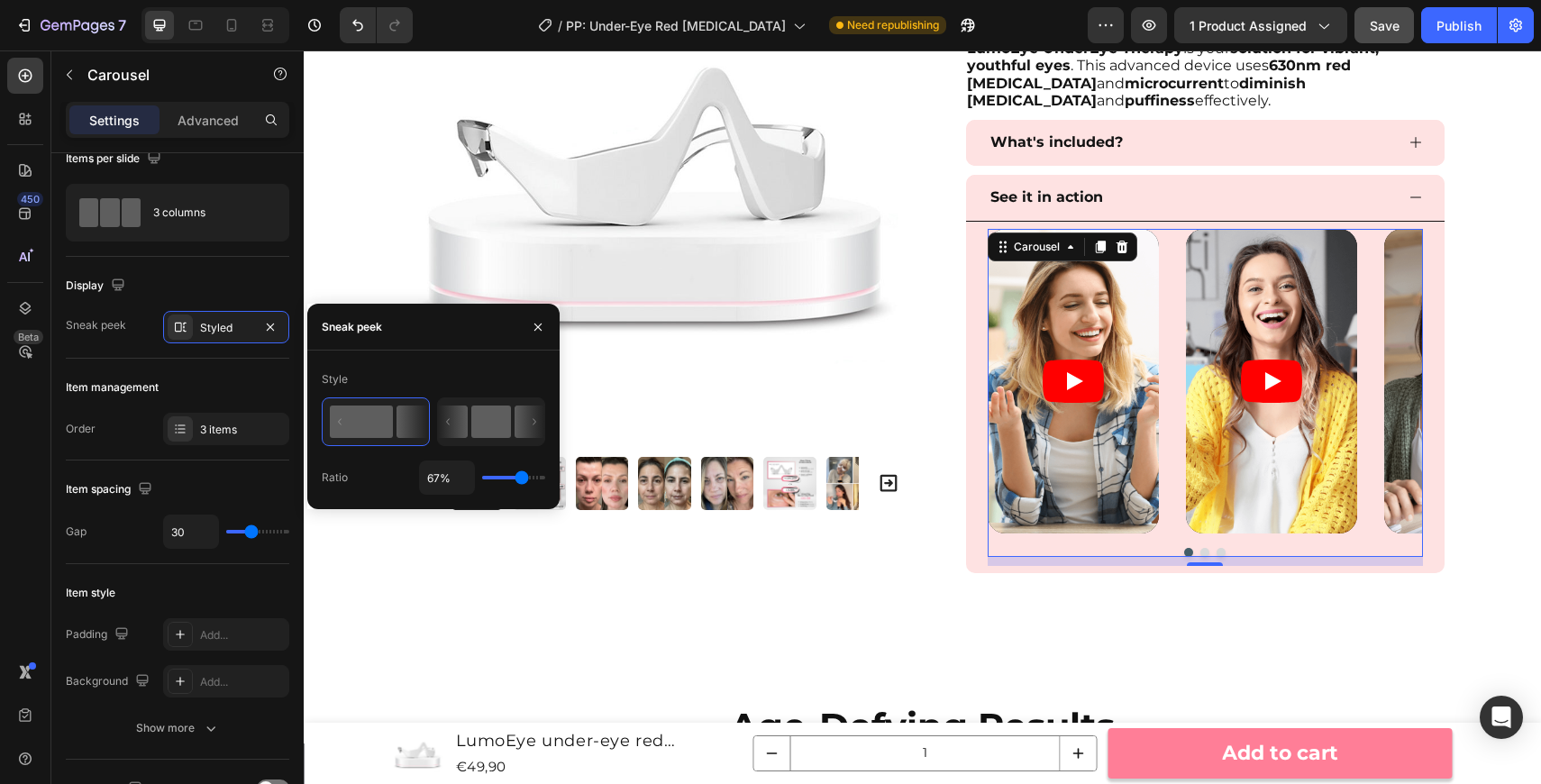
click at [489, 424] on rect at bounding box center [491, 421] width 39 height 32
type input "50%"
type input "50"
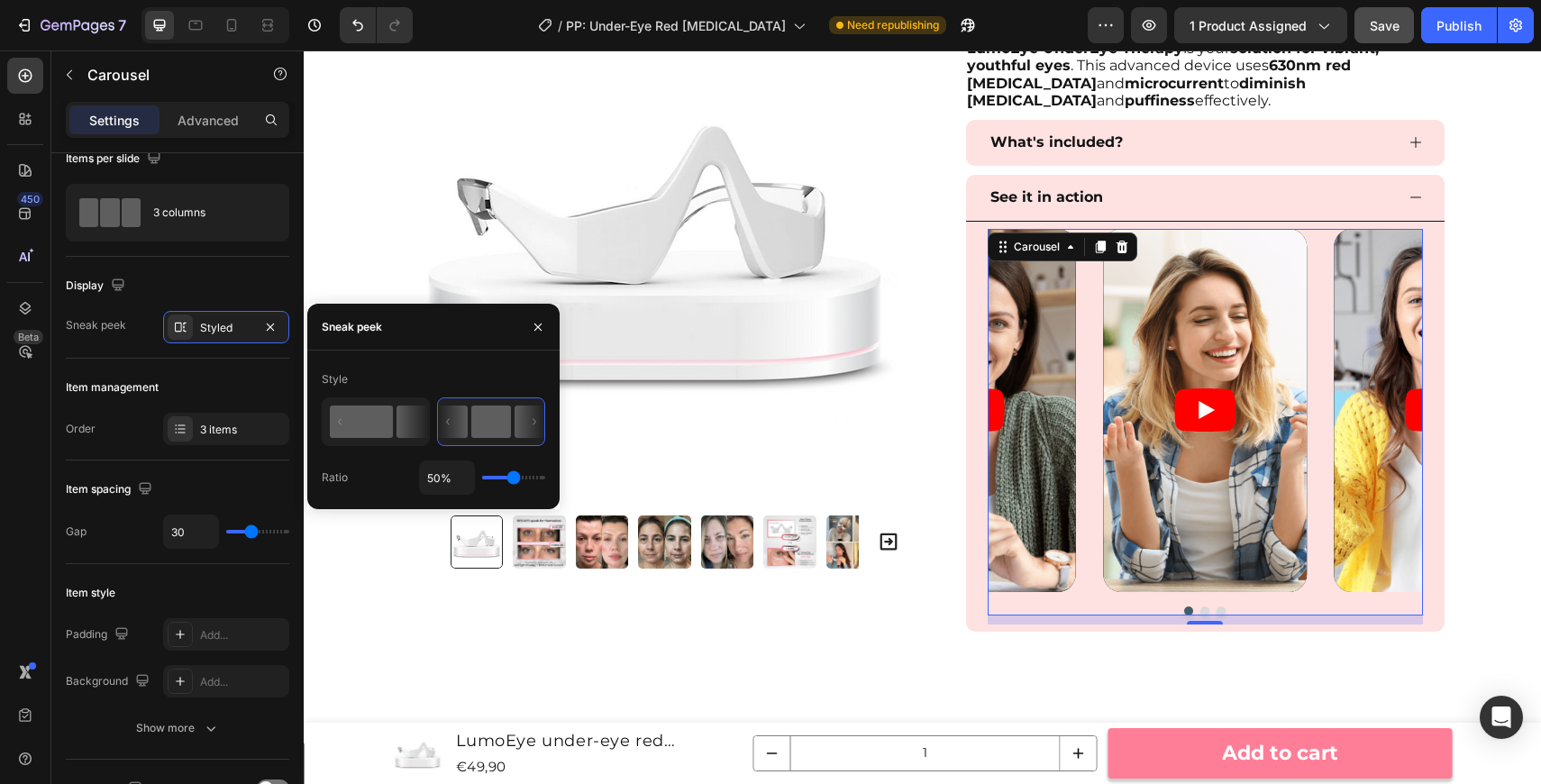
click at [376, 430] on rect at bounding box center [361, 421] width 63 height 32
type input "67%"
type input "67"
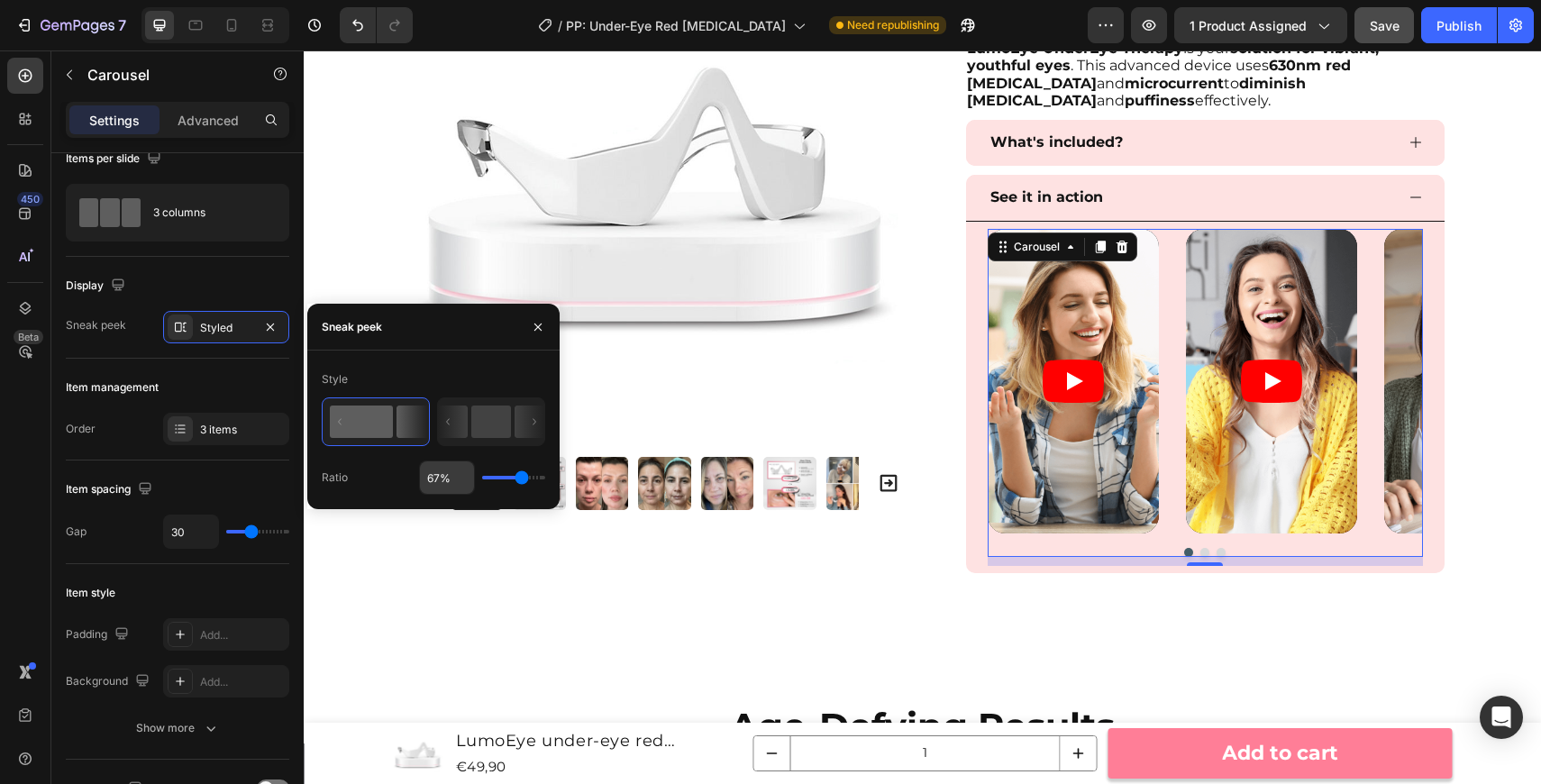
click at [449, 469] on input "67%" at bounding box center [447, 477] width 54 height 32
type input "1"
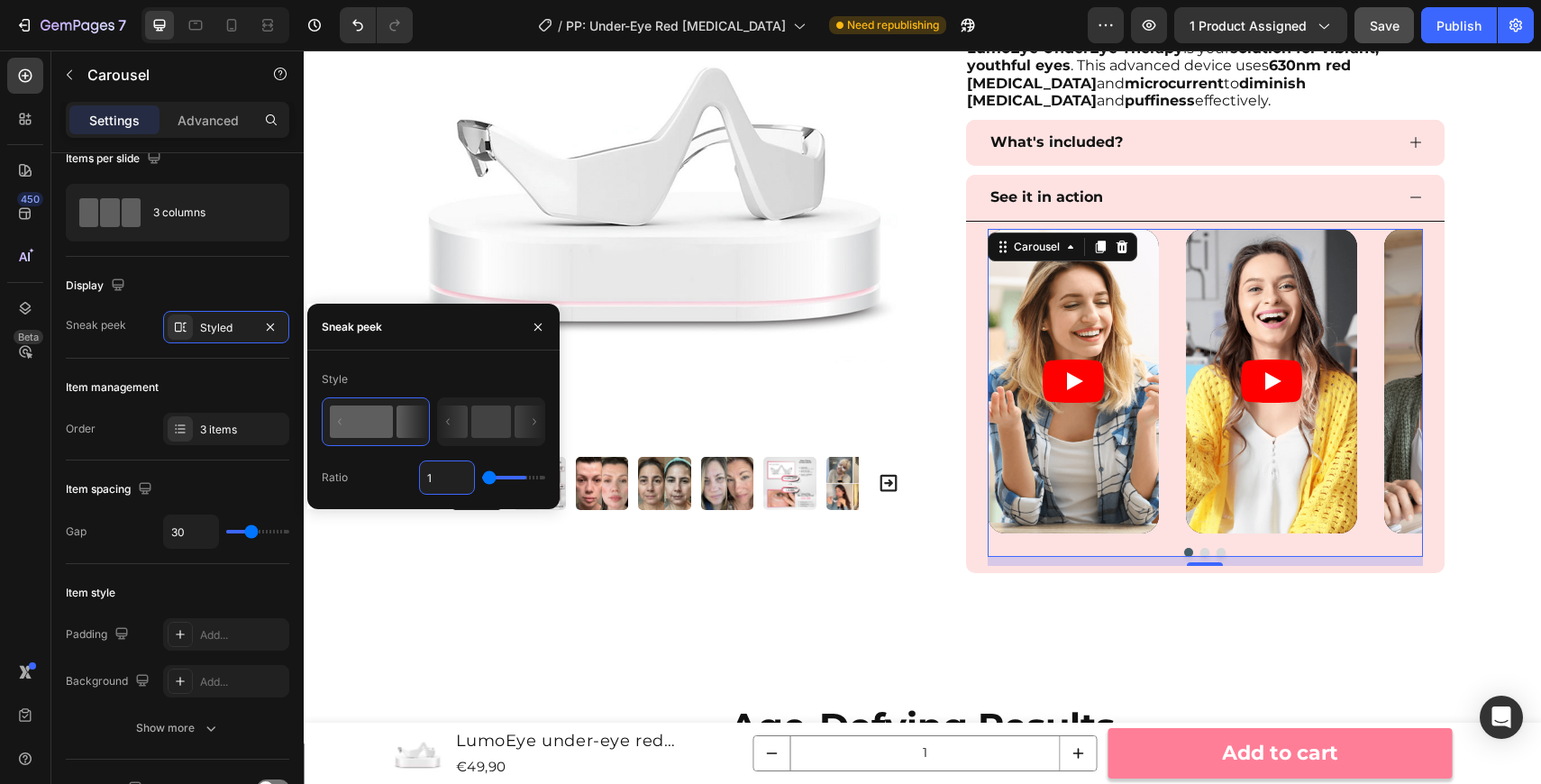
type input "10"
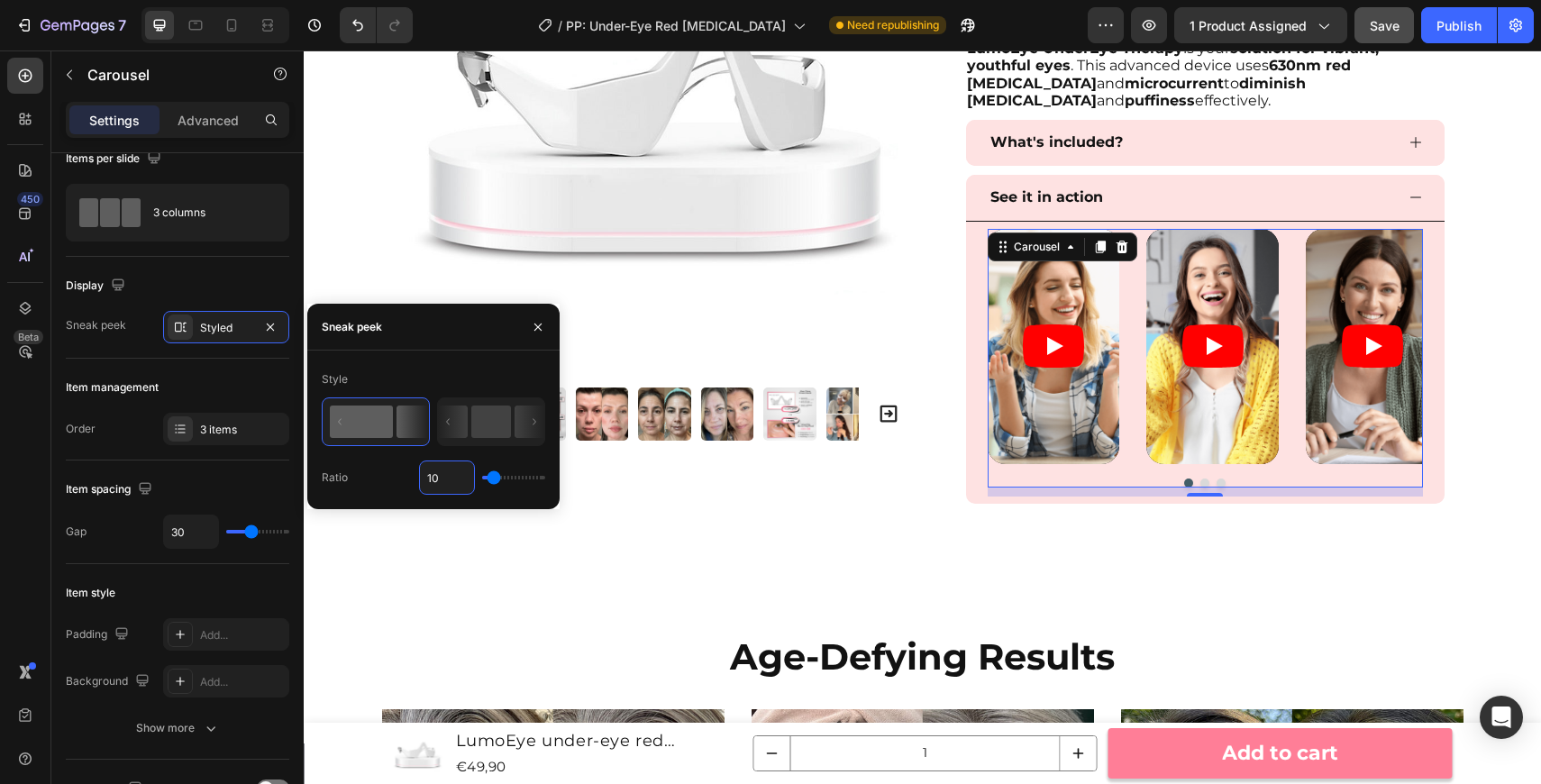
type input "100"
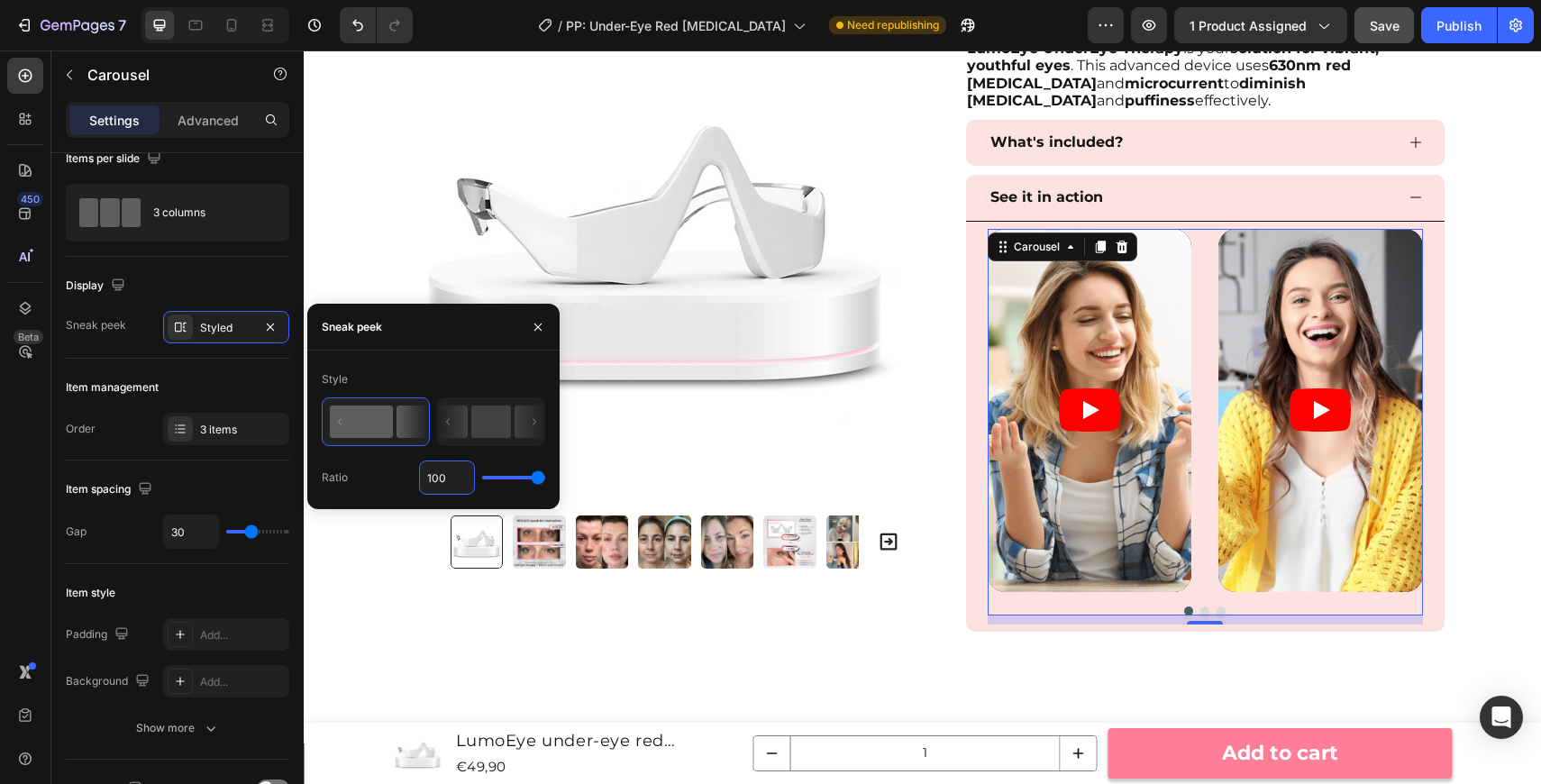
type input "10"
type input "1"
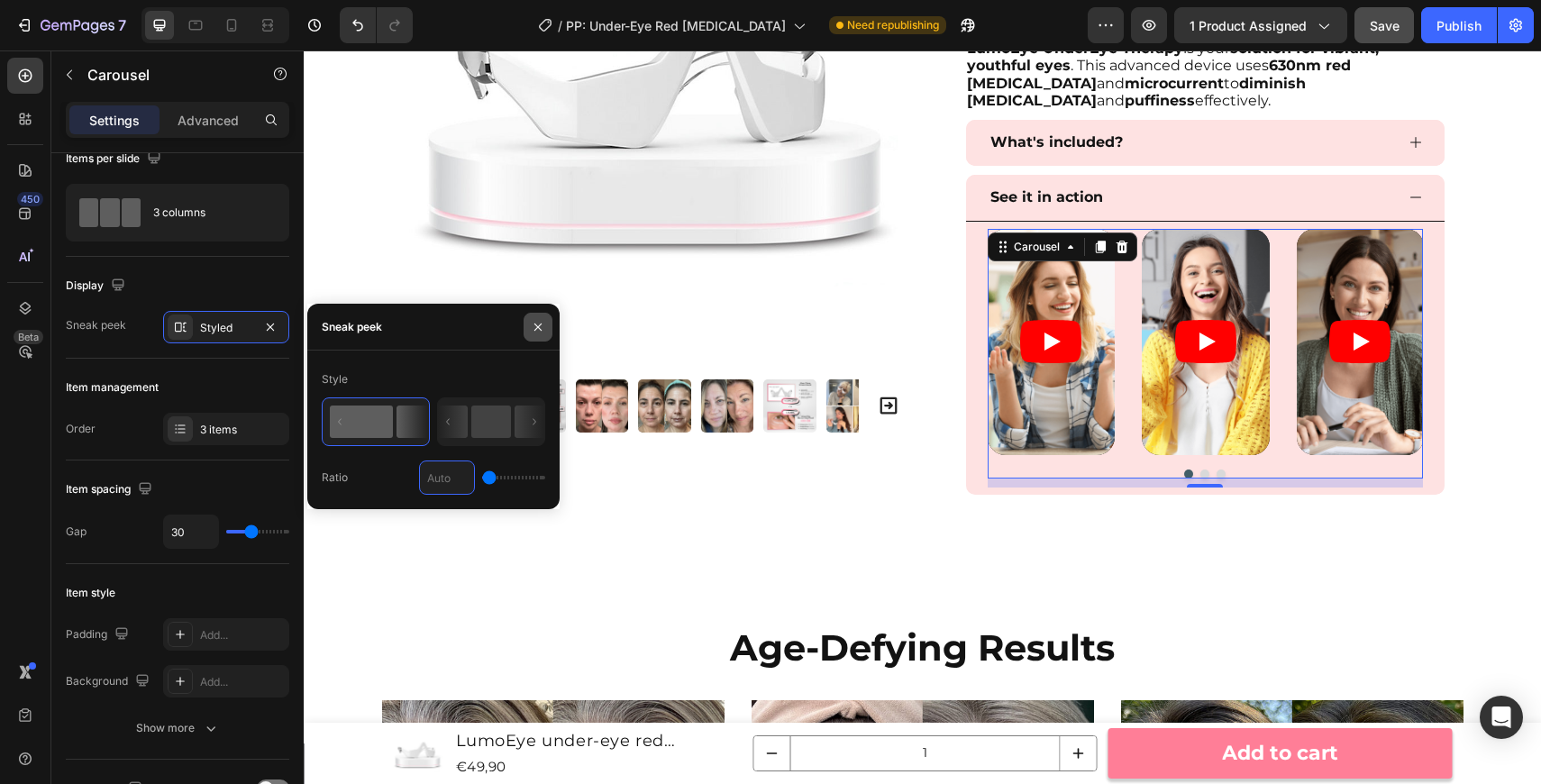
type input "1%"
click at [544, 327] on icon "button" at bounding box center [538, 327] width 15 height 15
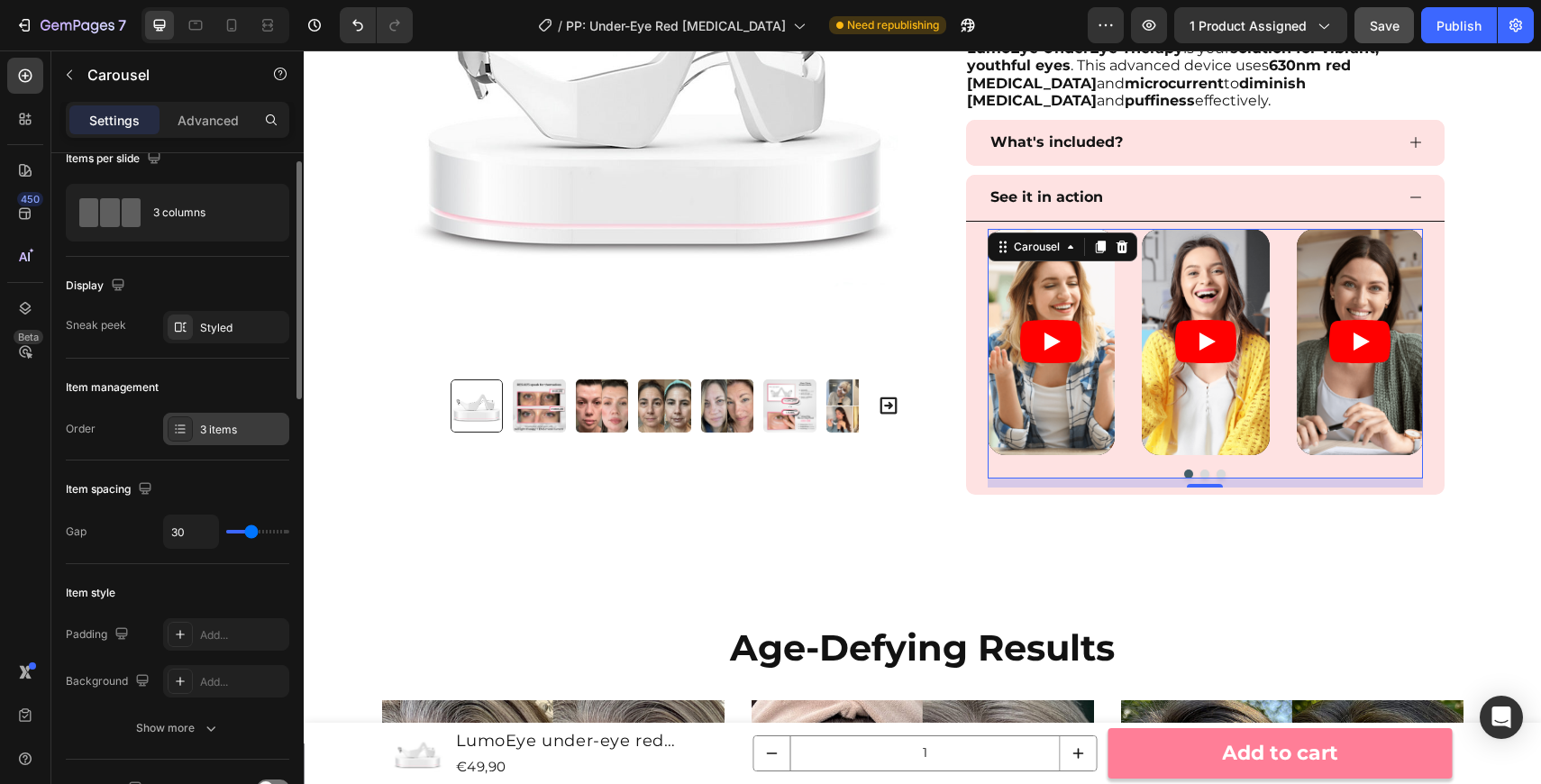
click at [238, 432] on div "3 items" at bounding box center [242, 430] width 84 height 17
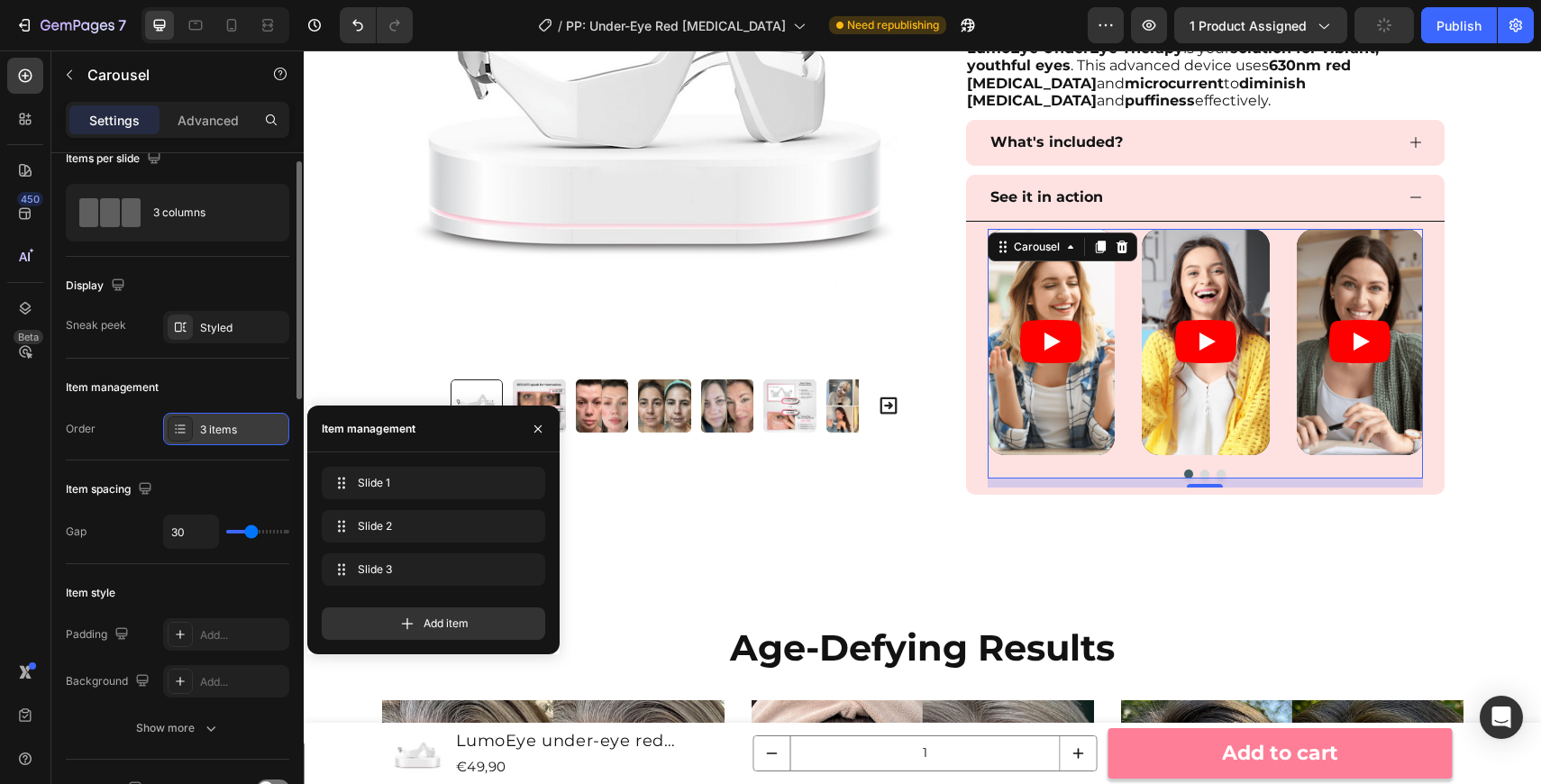
click at [238, 432] on div "3 items" at bounding box center [242, 430] width 84 height 17
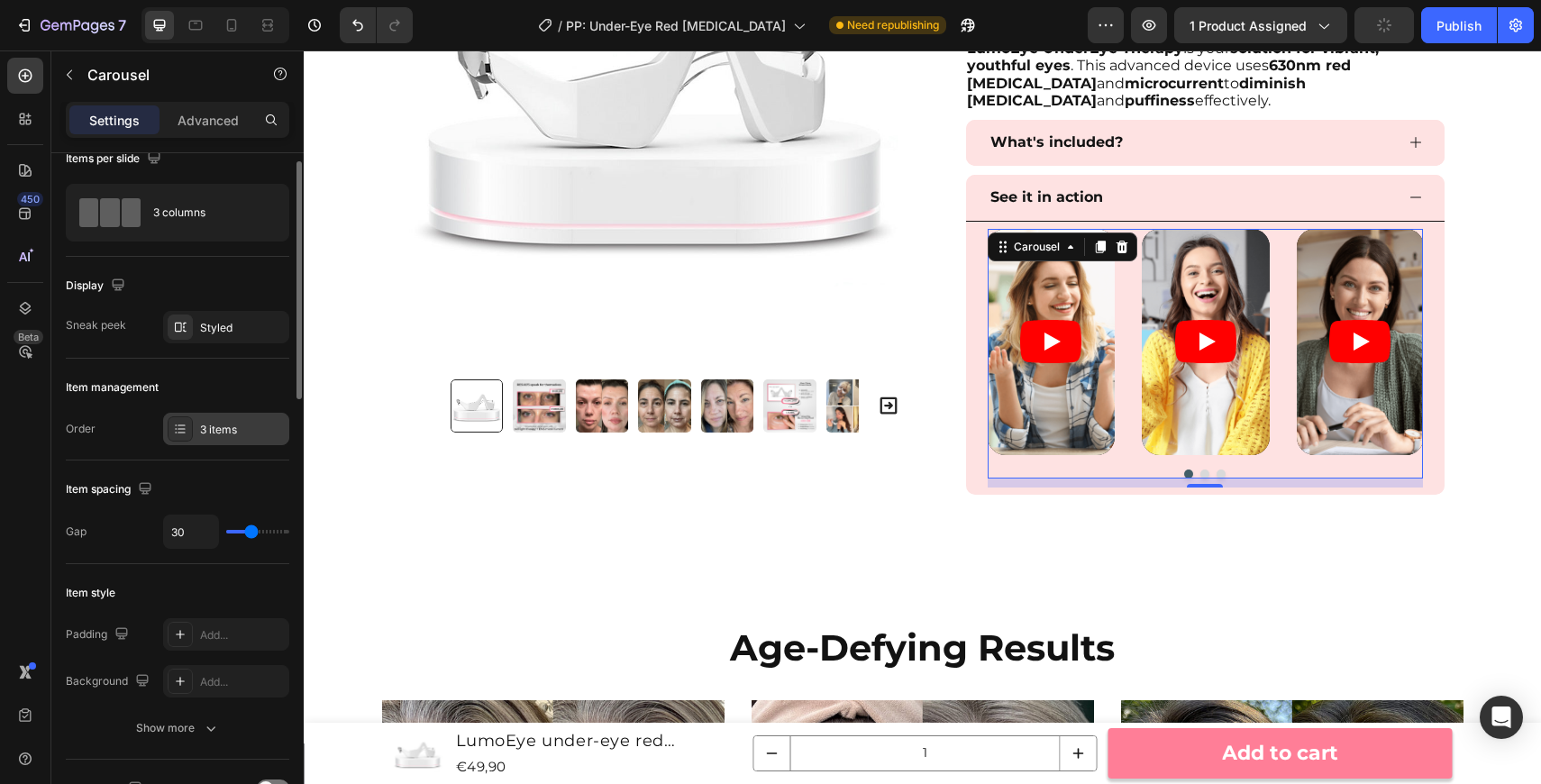
click at [238, 432] on div "3 items" at bounding box center [242, 430] width 84 height 17
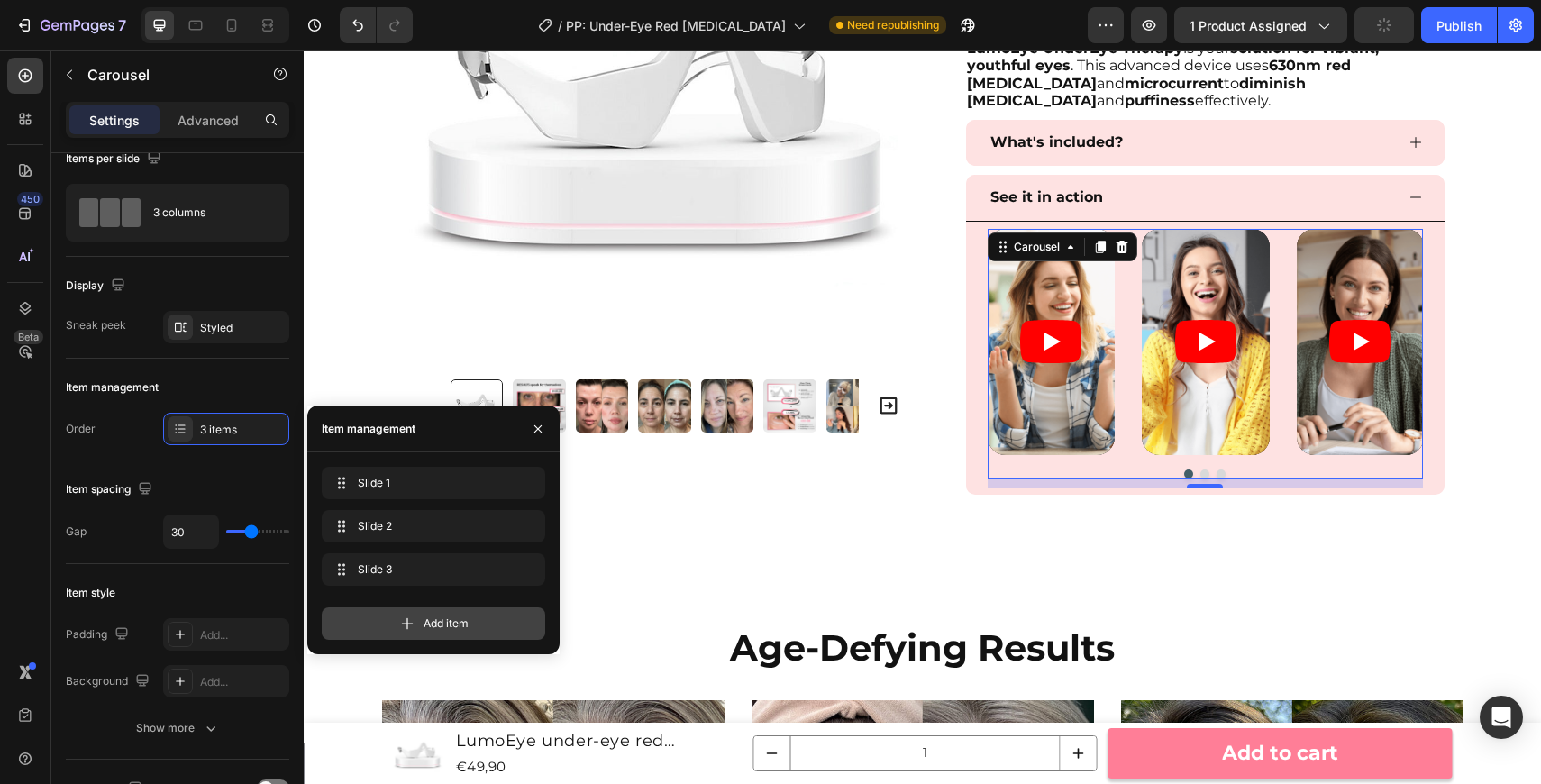
click at [401, 621] on icon at bounding box center [407, 624] width 18 height 18
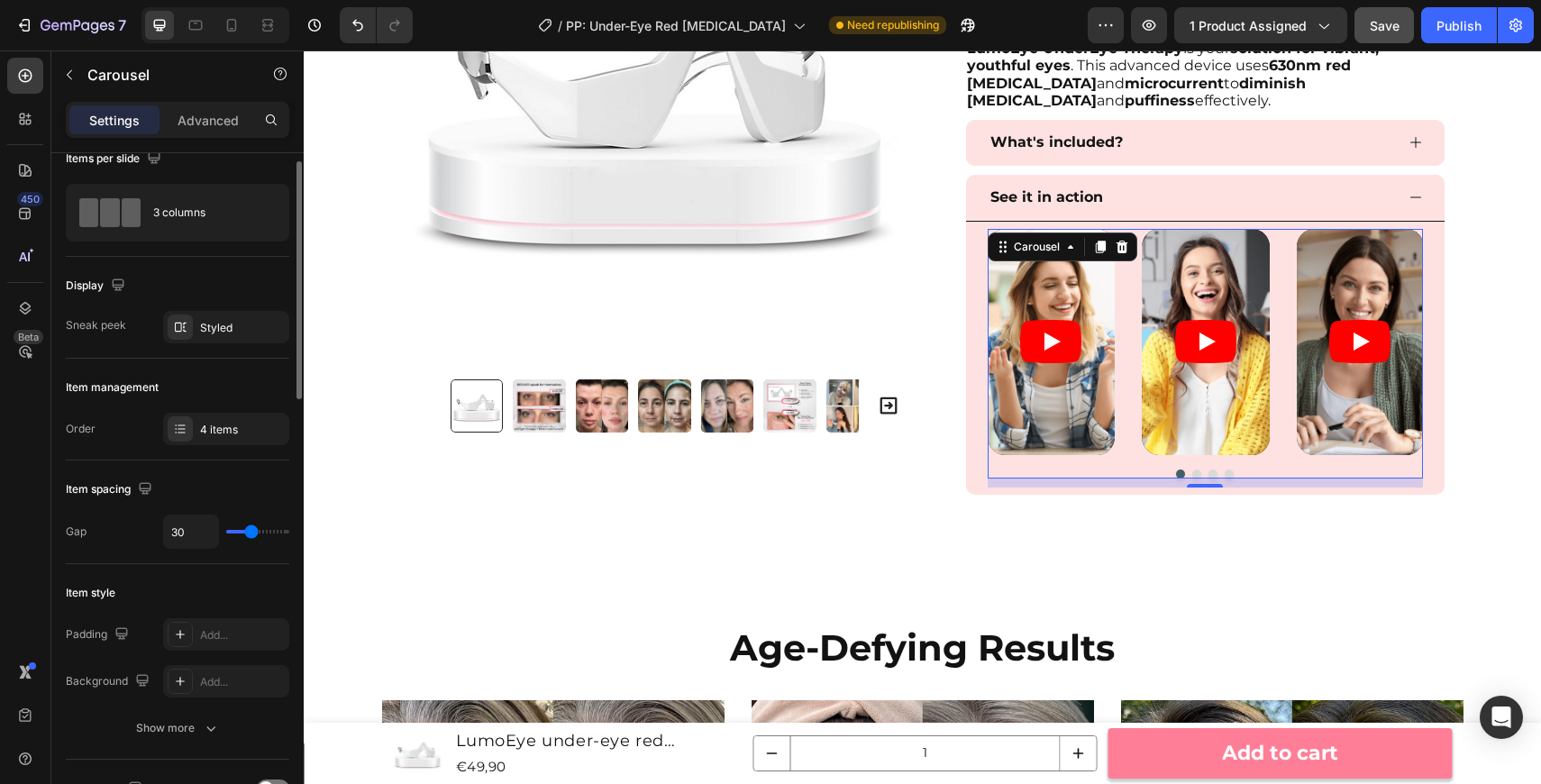
click at [83, 534] on div "Gap" at bounding box center [76, 532] width 21 height 17
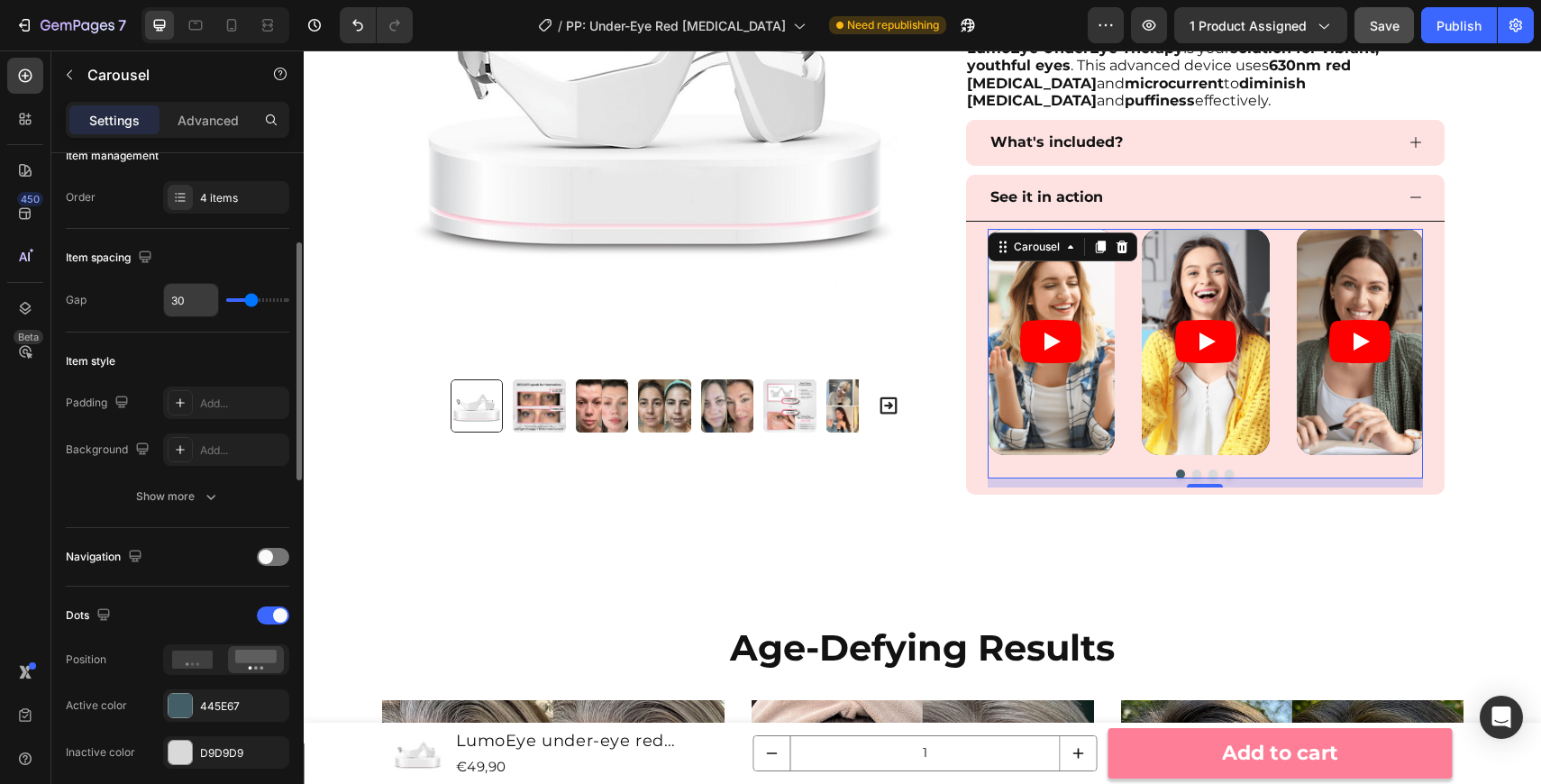
scroll to position [0, 0]
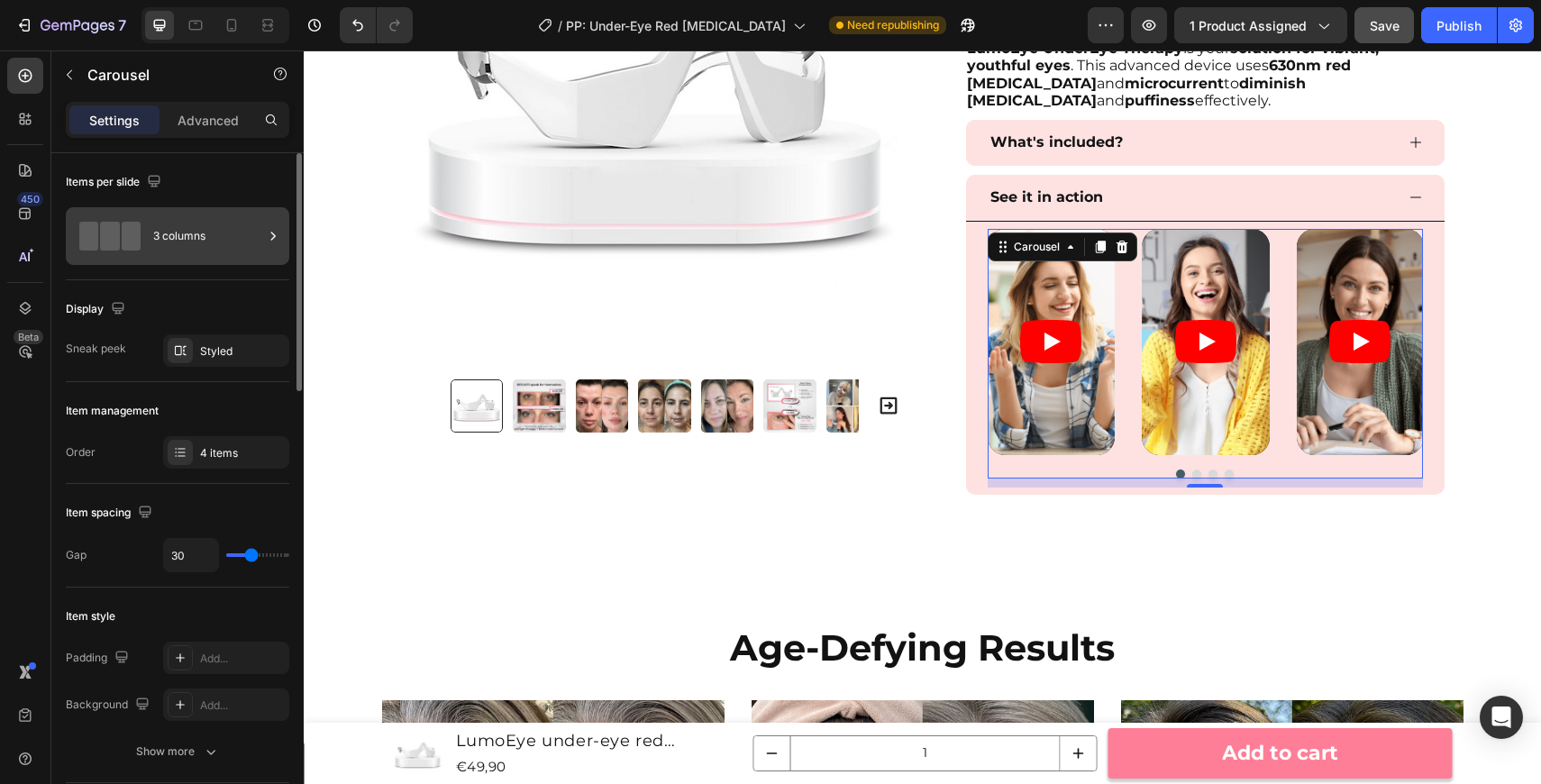
click at [215, 231] on div "3 columns" at bounding box center [208, 236] width 110 height 41
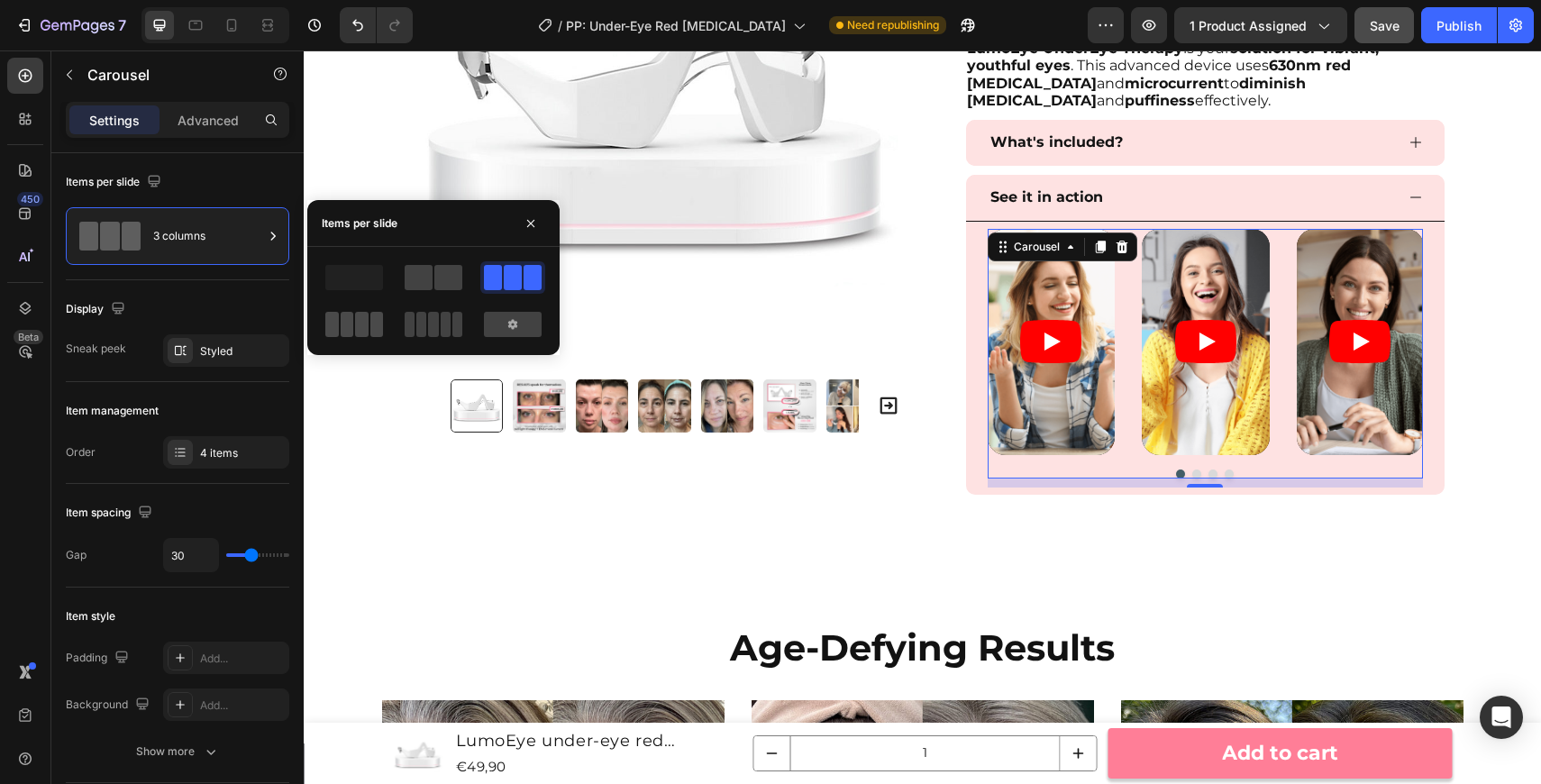
click at [369, 324] on div at bounding box center [354, 325] width 58 height 26
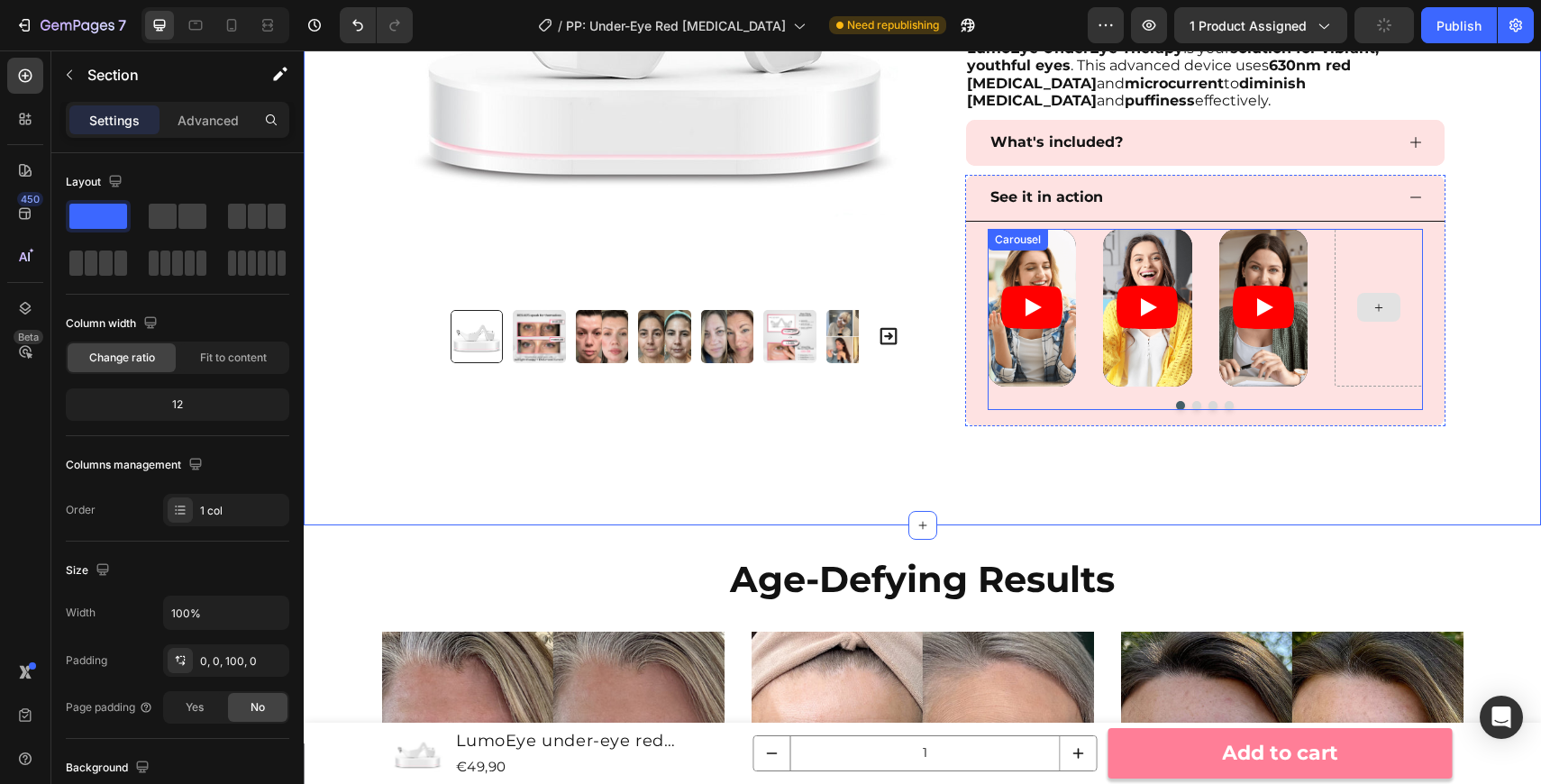
click at [1380, 315] on div at bounding box center [1379, 306] width 43 height 28
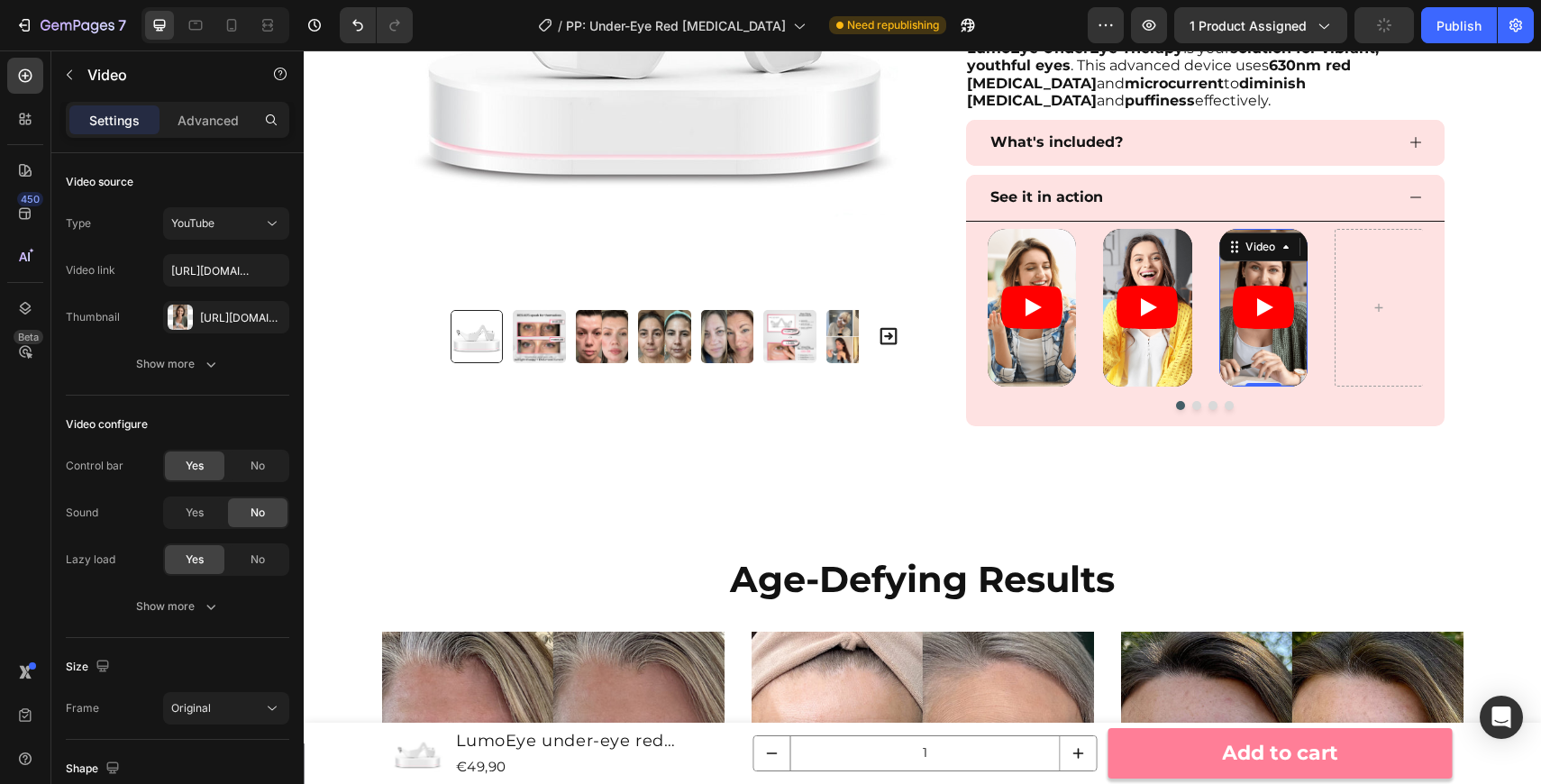
click at [1255, 333] on article at bounding box center [1263, 308] width 89 height 158
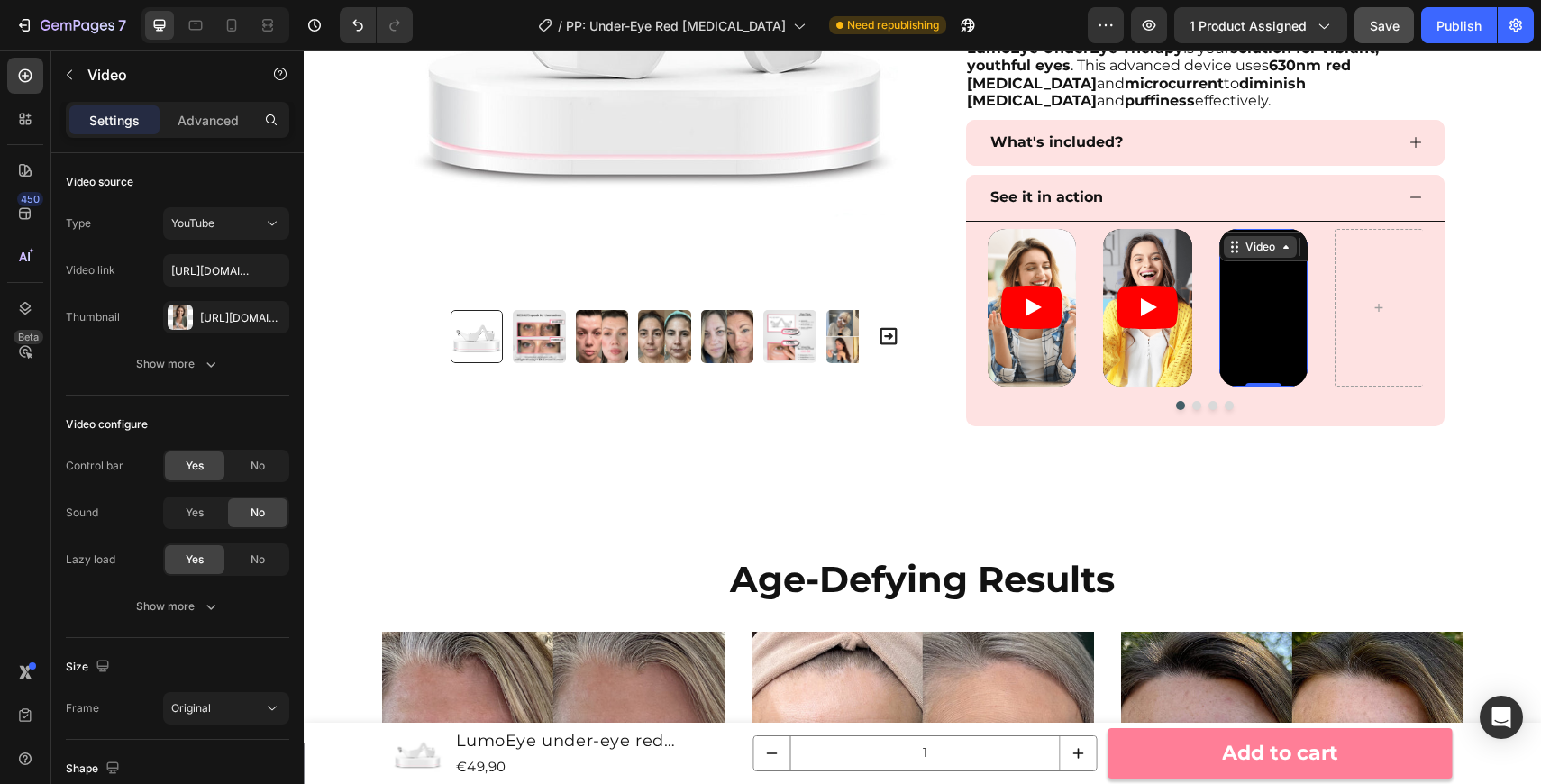
click at [1242, 248] on div "Video" at bounding box center [1260, 247] width 37 height 17
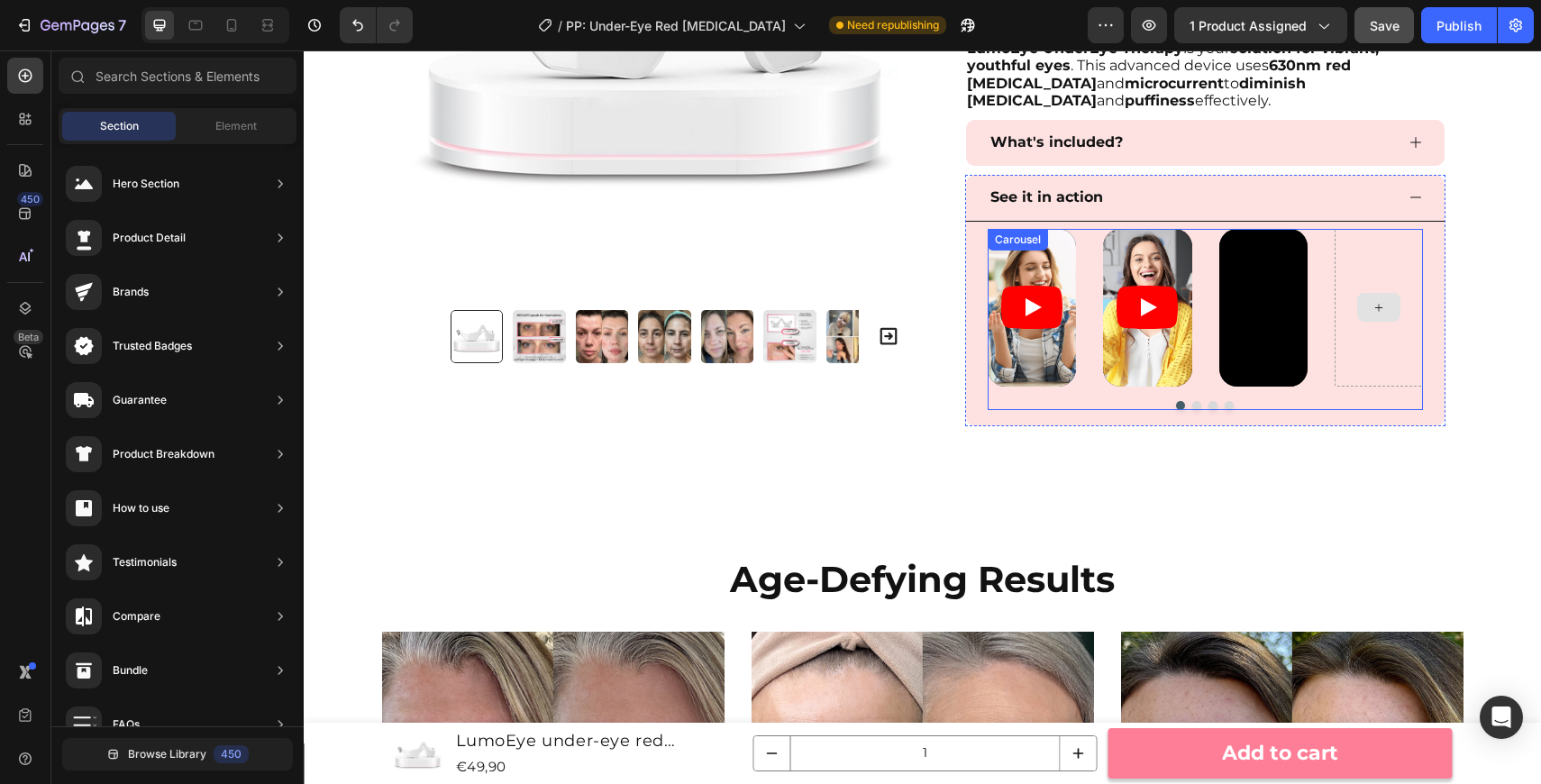
click at [1382, 307] on icon at bounding box center [1379, 307] width 15 height 16
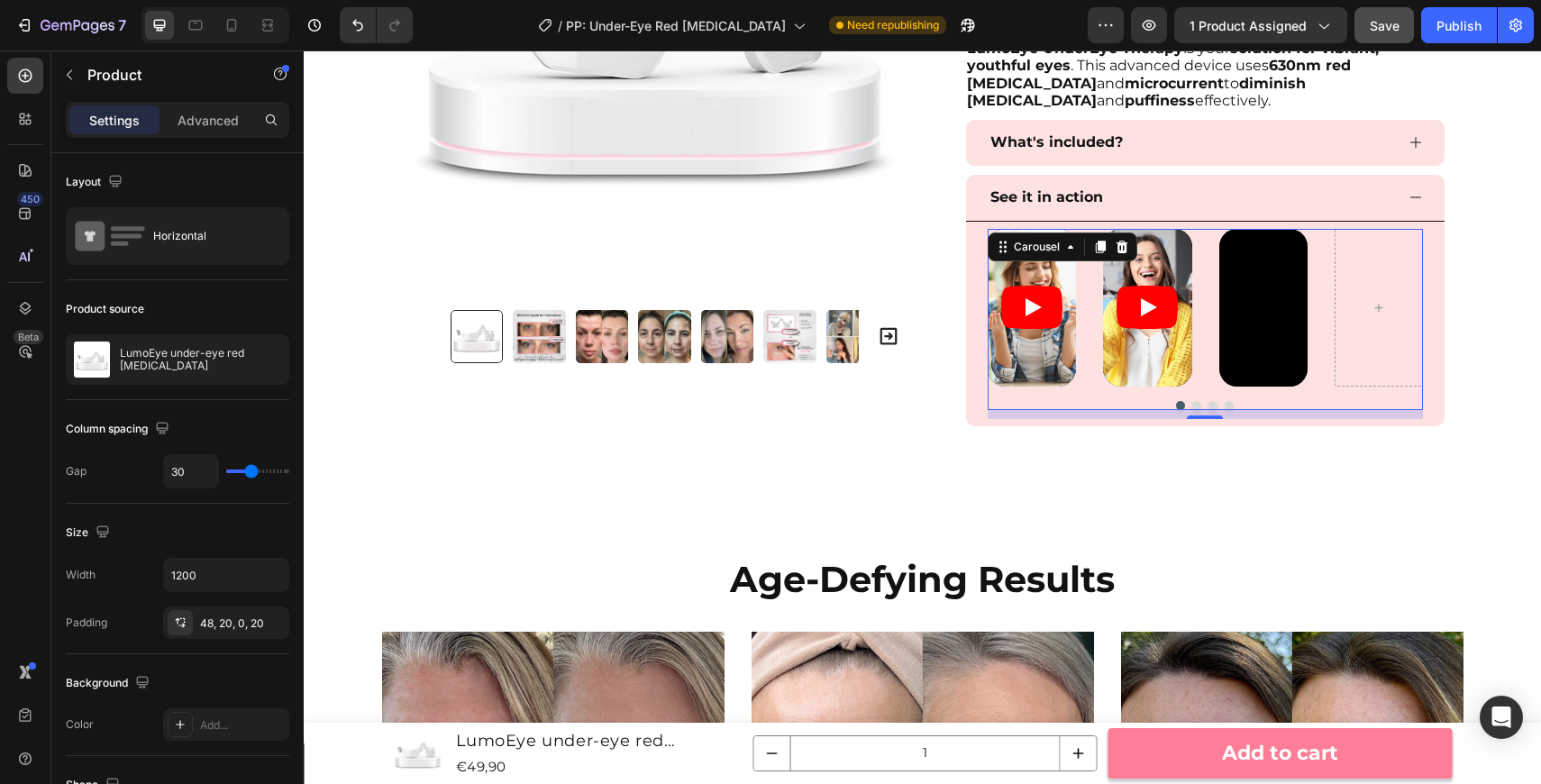
click at [1209, 354] on div "Video Video Video" at bounding box center [1205, 308] width 436 height 158
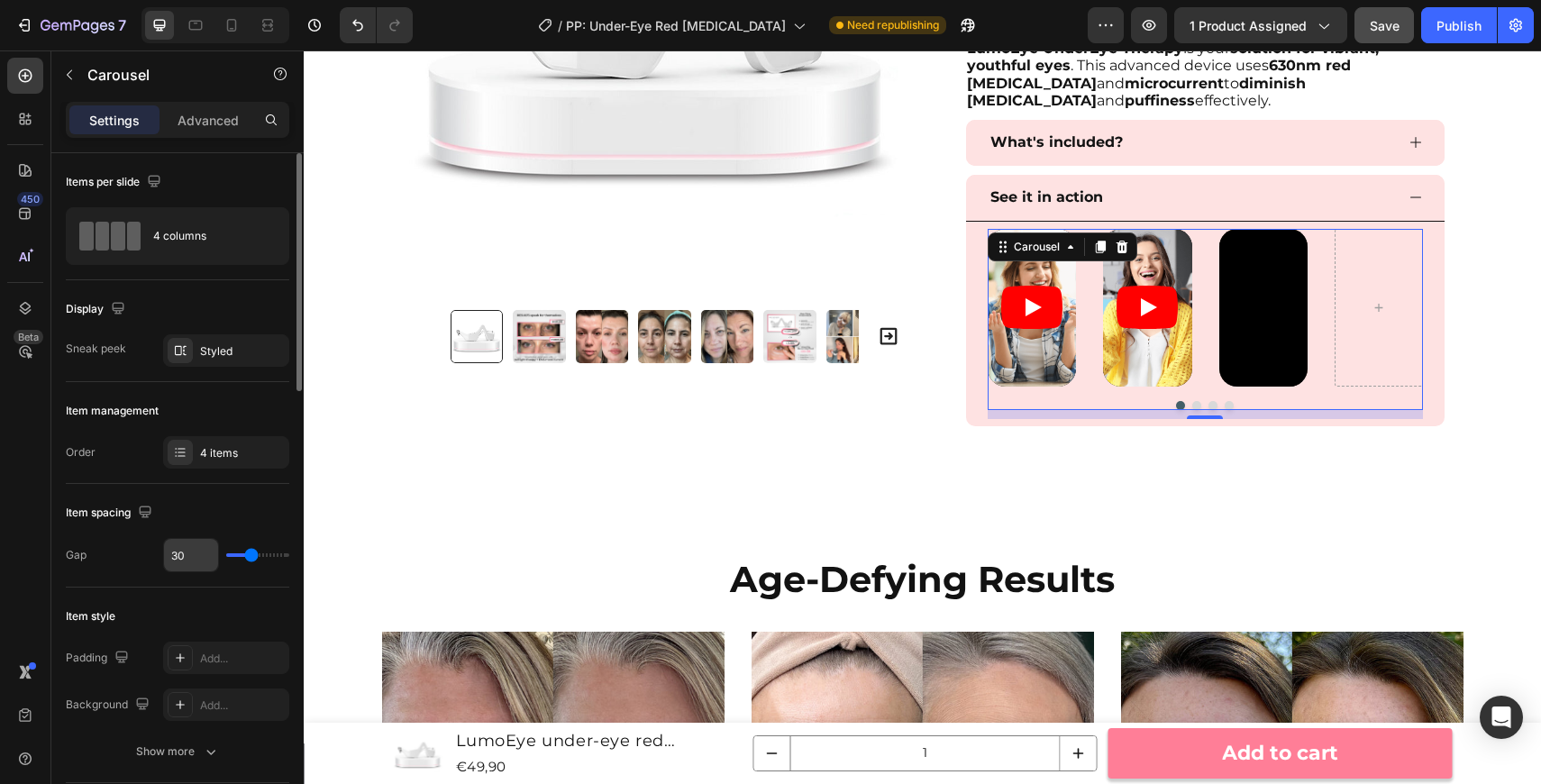
click at [199, 549] on input "30" at bounding box center [191, 555] width 54 height 32
type input "1"
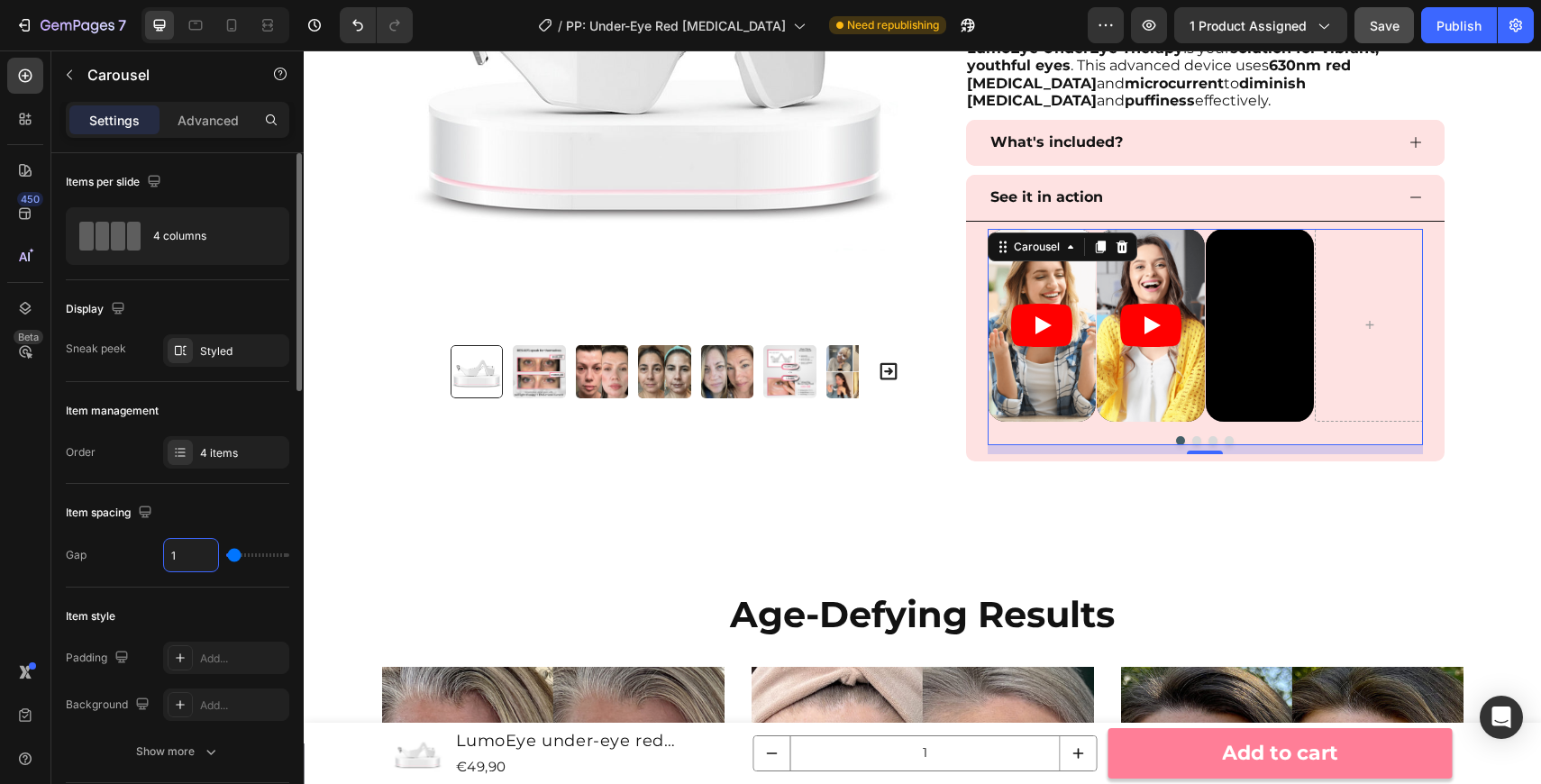
type input "10"
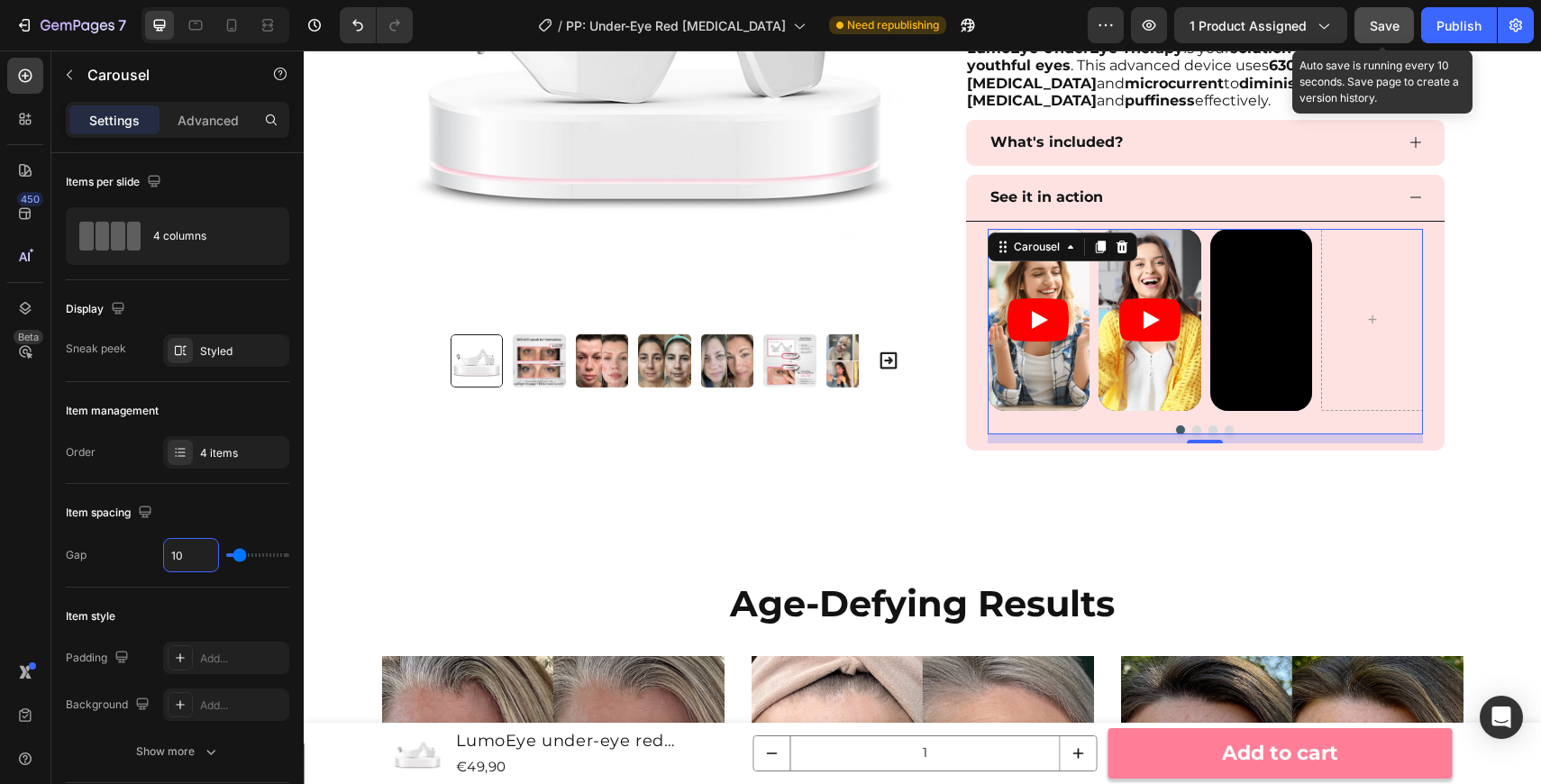
type input "10"
click at [1379, 17] on div "Save" at bounding box center [1384, 26] width 29 height 19
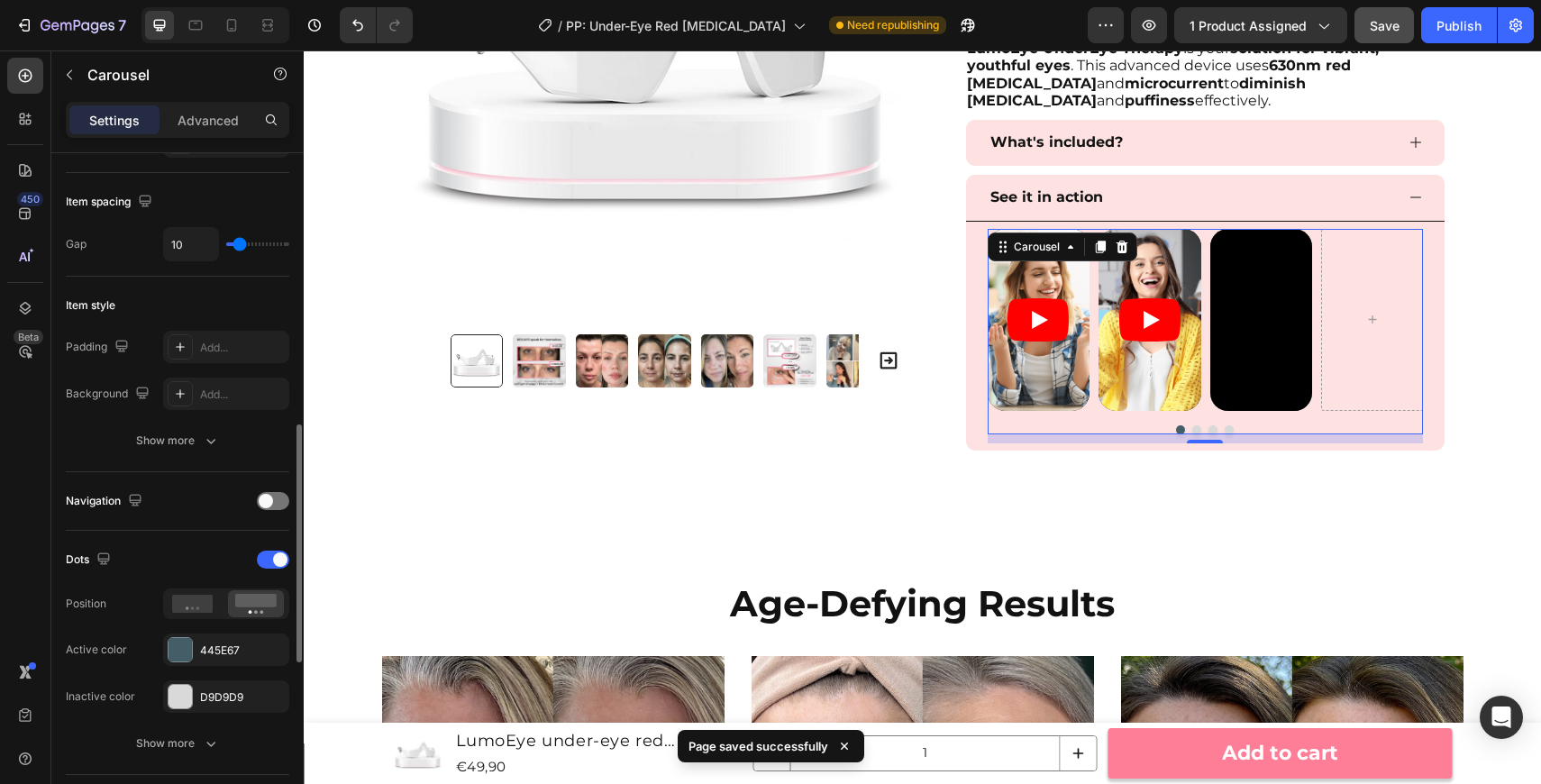
scroll to position [451, 0]
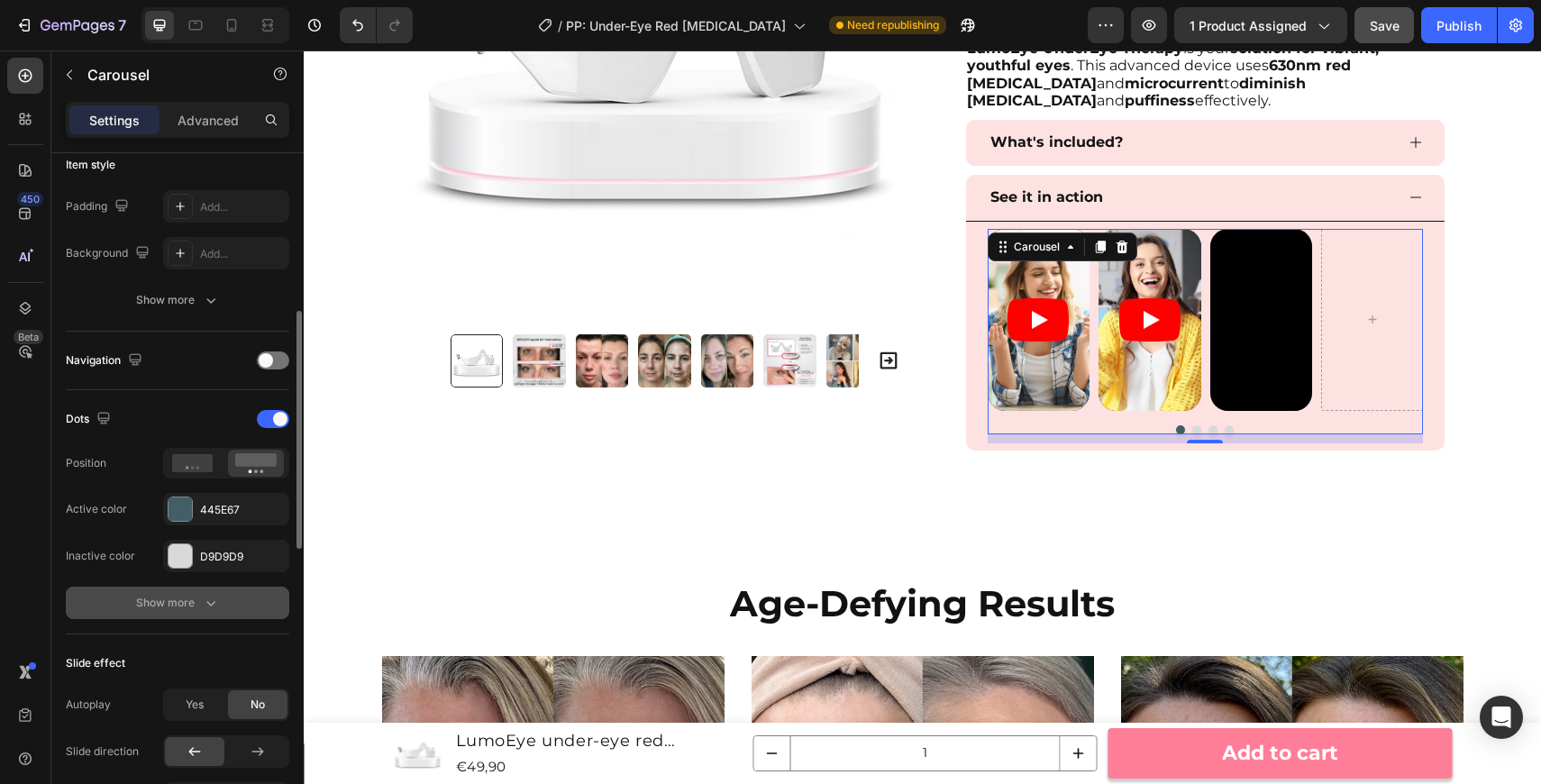
click at [190, 598] on div "Show more" at bounding box center [177, 602] width 83 height 18
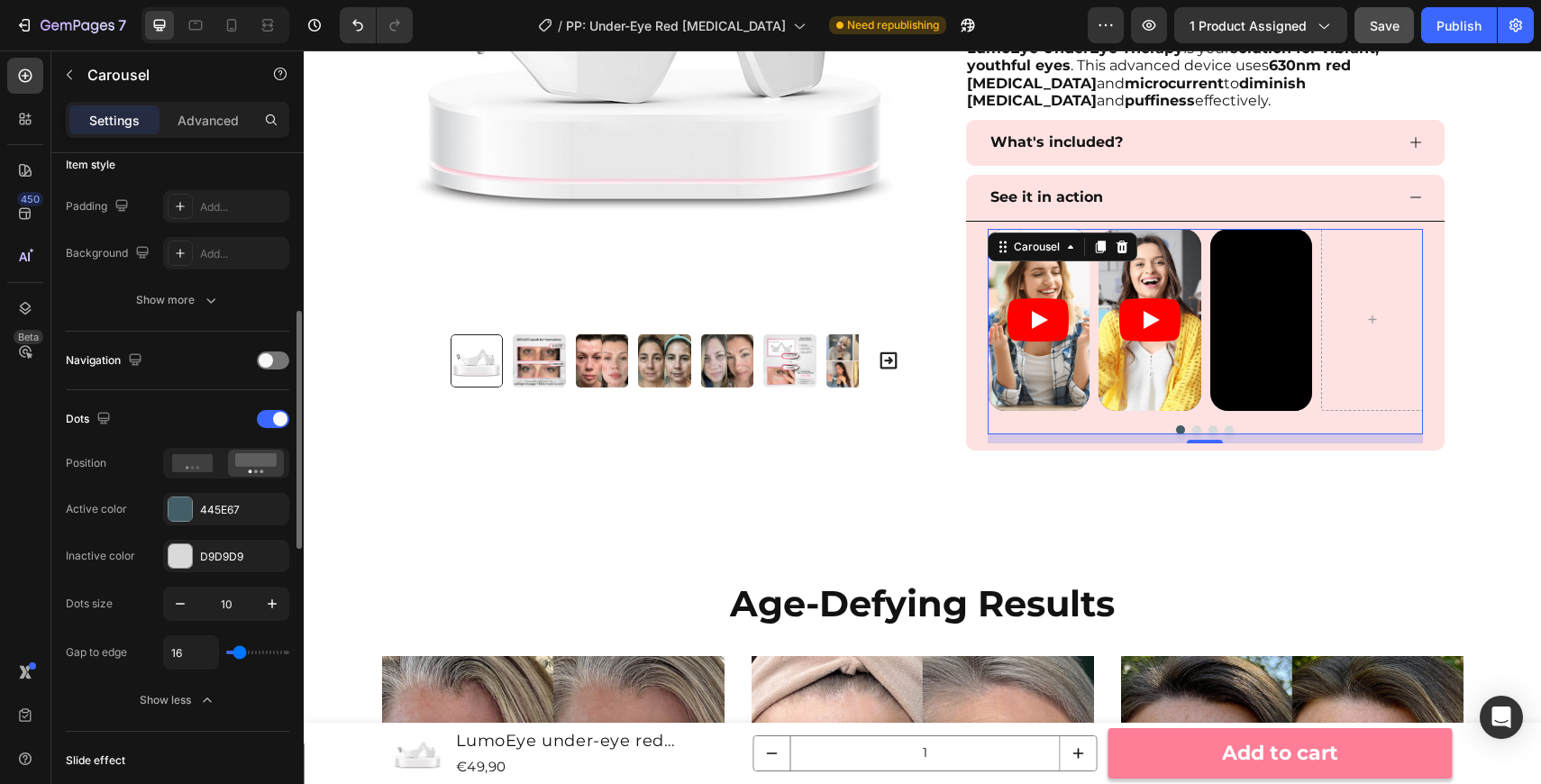
click at [279, 440] on div "Dots Position Active color 445E67 Inactive color D9D9D9" at bounding box center [178, 488] width 224 height 168
click at [275, 420] on span at bounding box center [281, 419] width 15 height 15
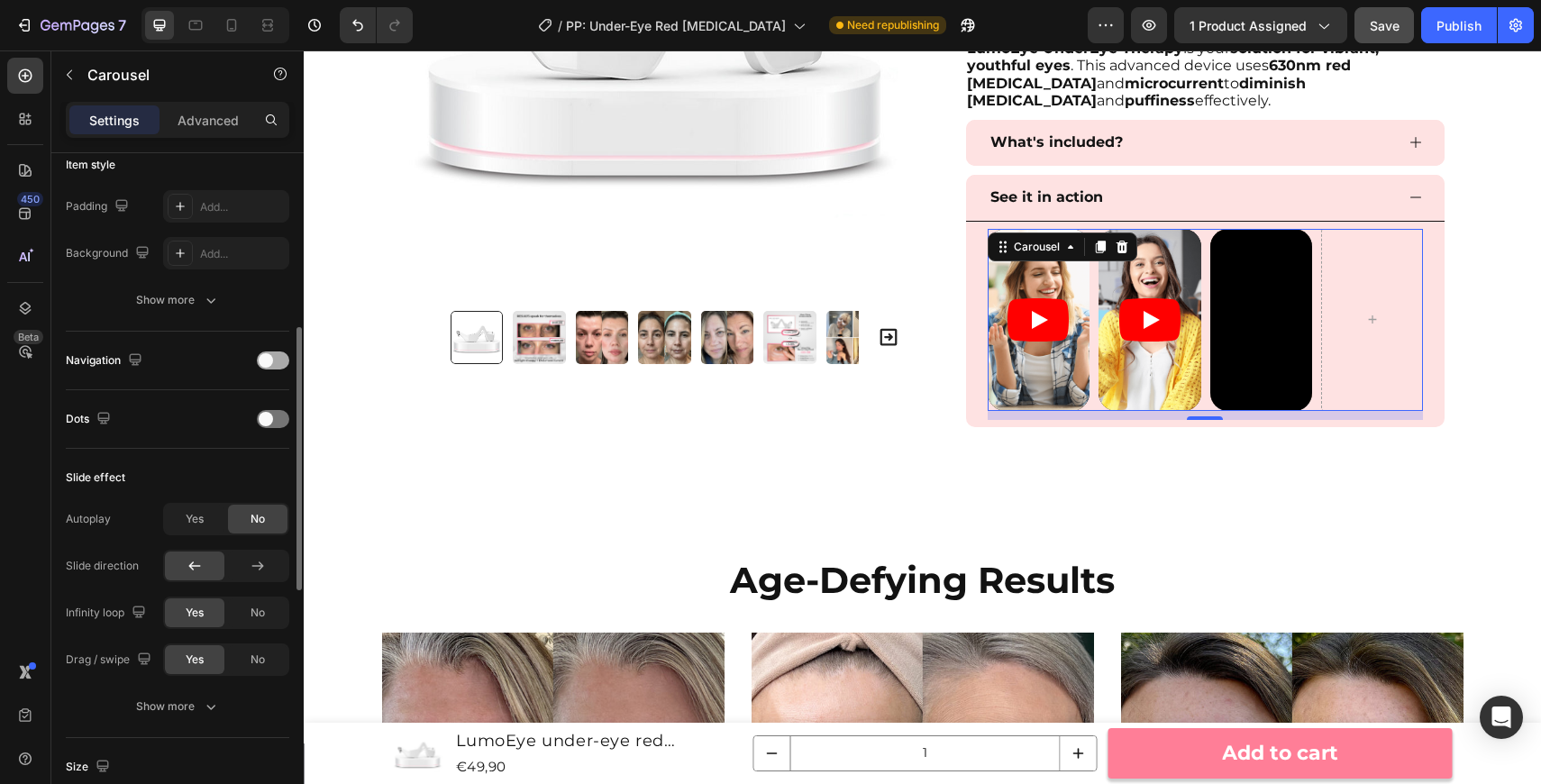
click at [269, 362] on span at bounding box center [266, 360] width 15 height 15
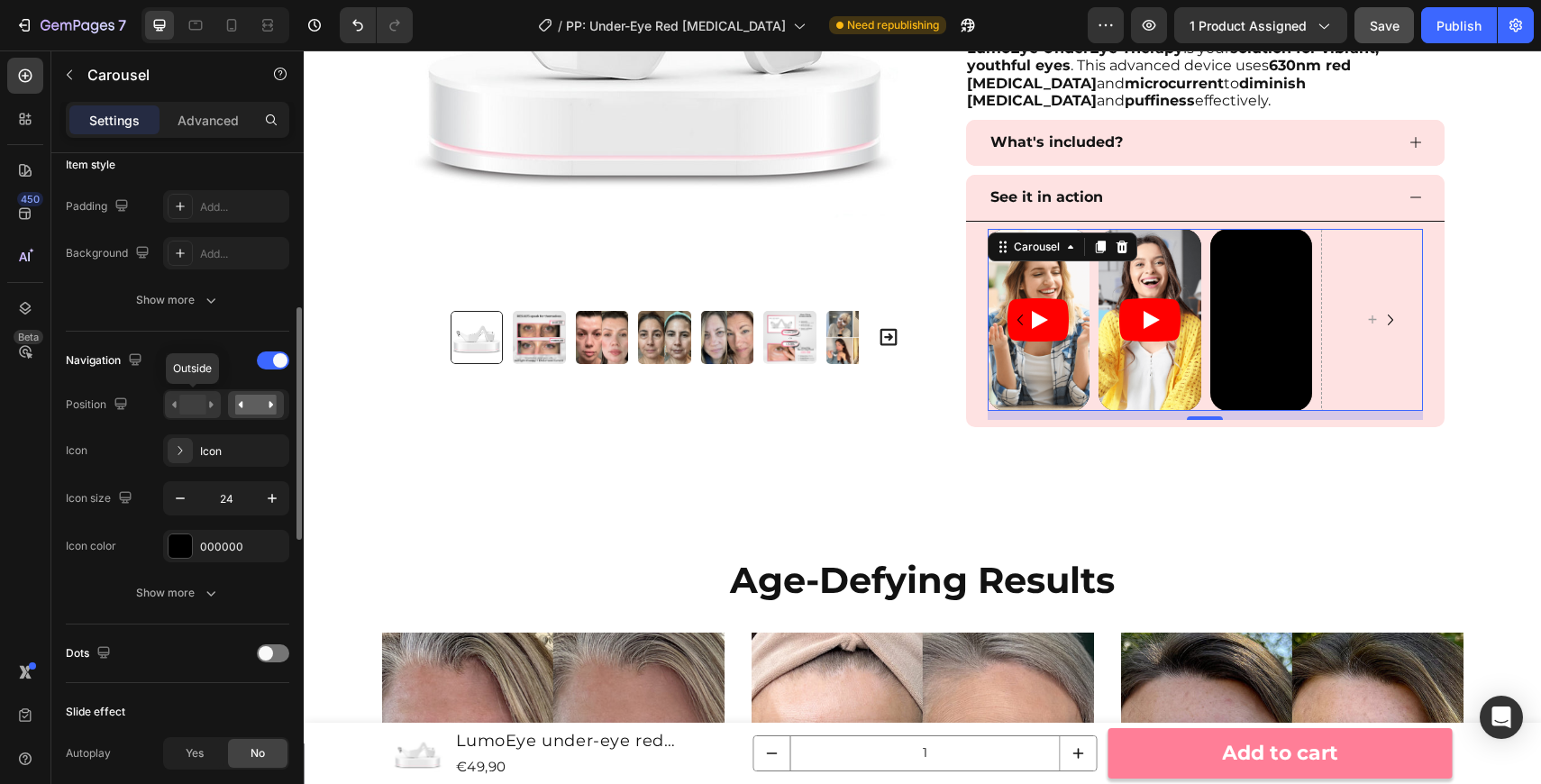
click at [194, 410] on rect at bounding box center [193, 404] width 26 height 20
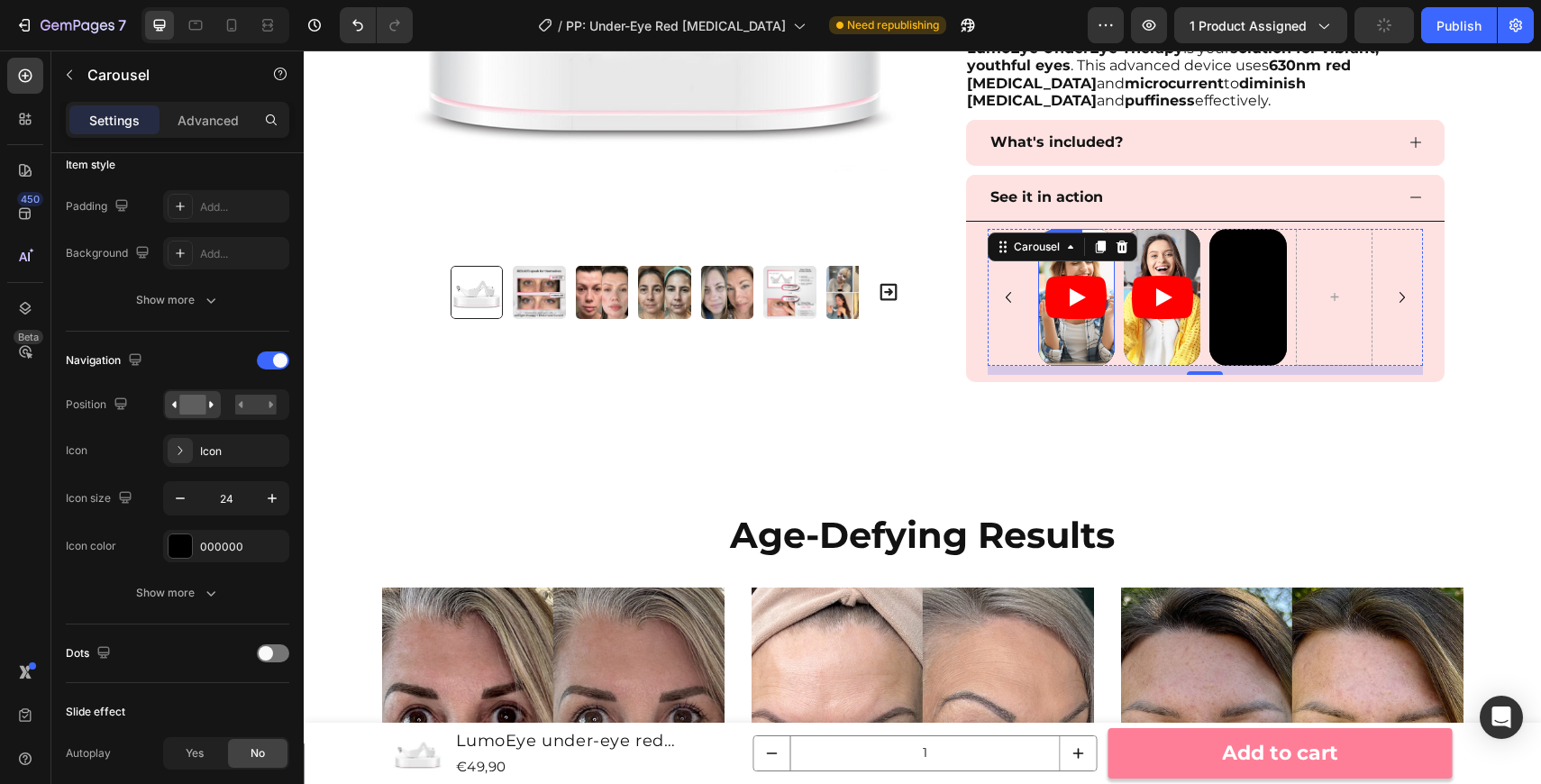
click at [1081, 306] on icon "Play" at bounding box center [1076, 297] width 61 height 43
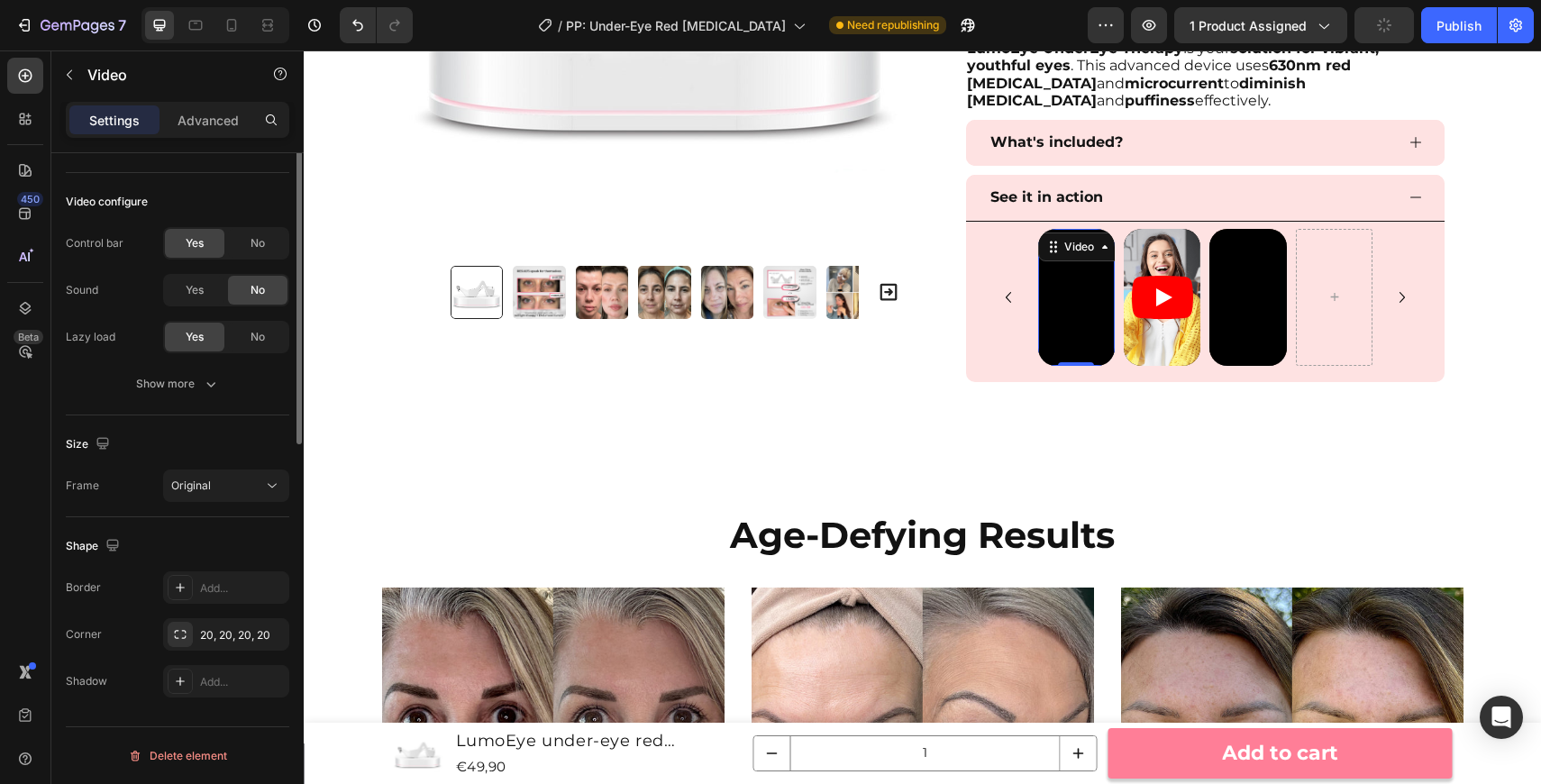
scroll to position [0, 0]
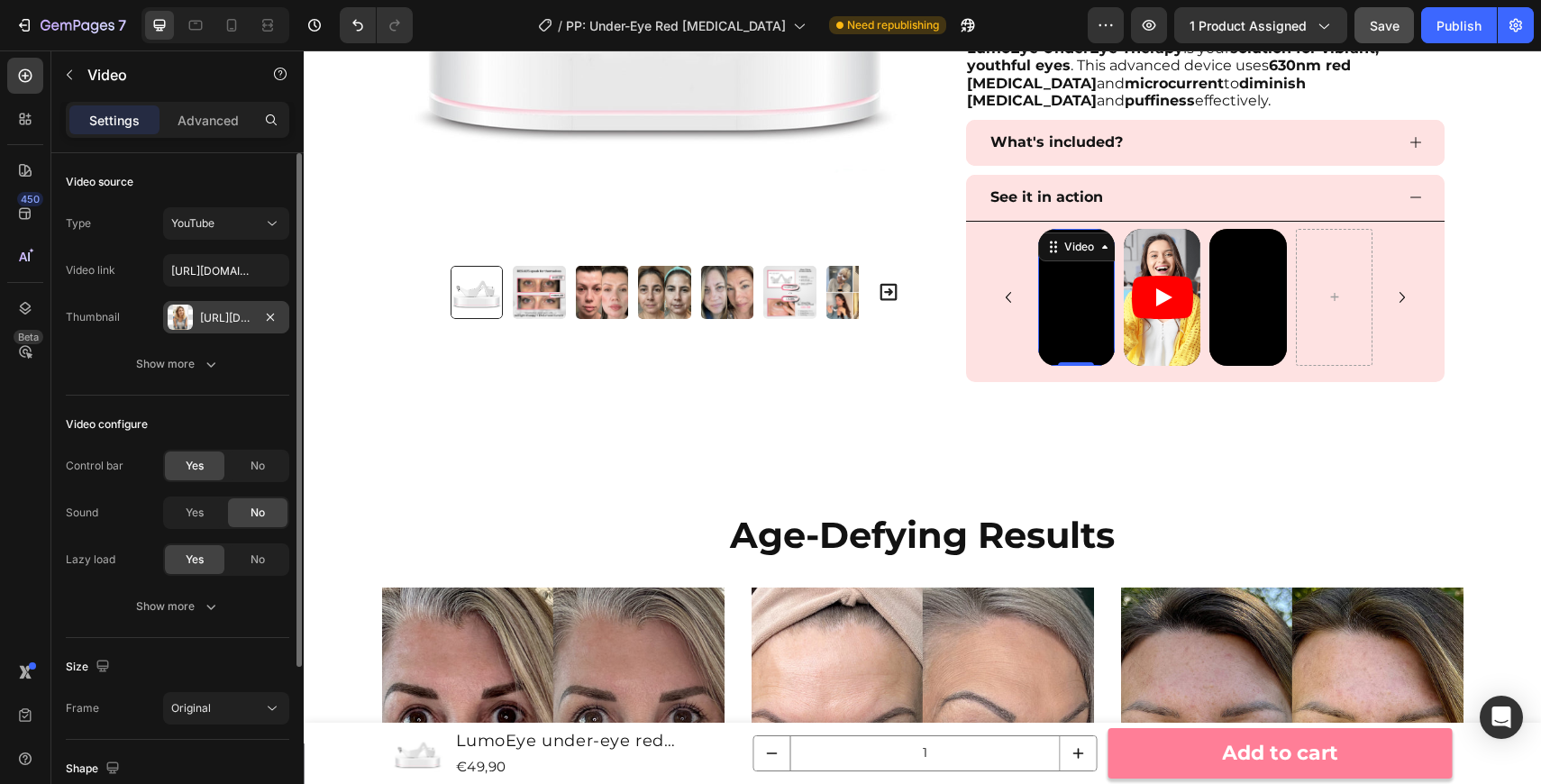
click at [252, 309] on div "Https://cdn.Shopify.Com/s/files/1/2005/9307/files/gempages_432750572815254551-4…" at bounding box center [227, 316] width 127 height 32
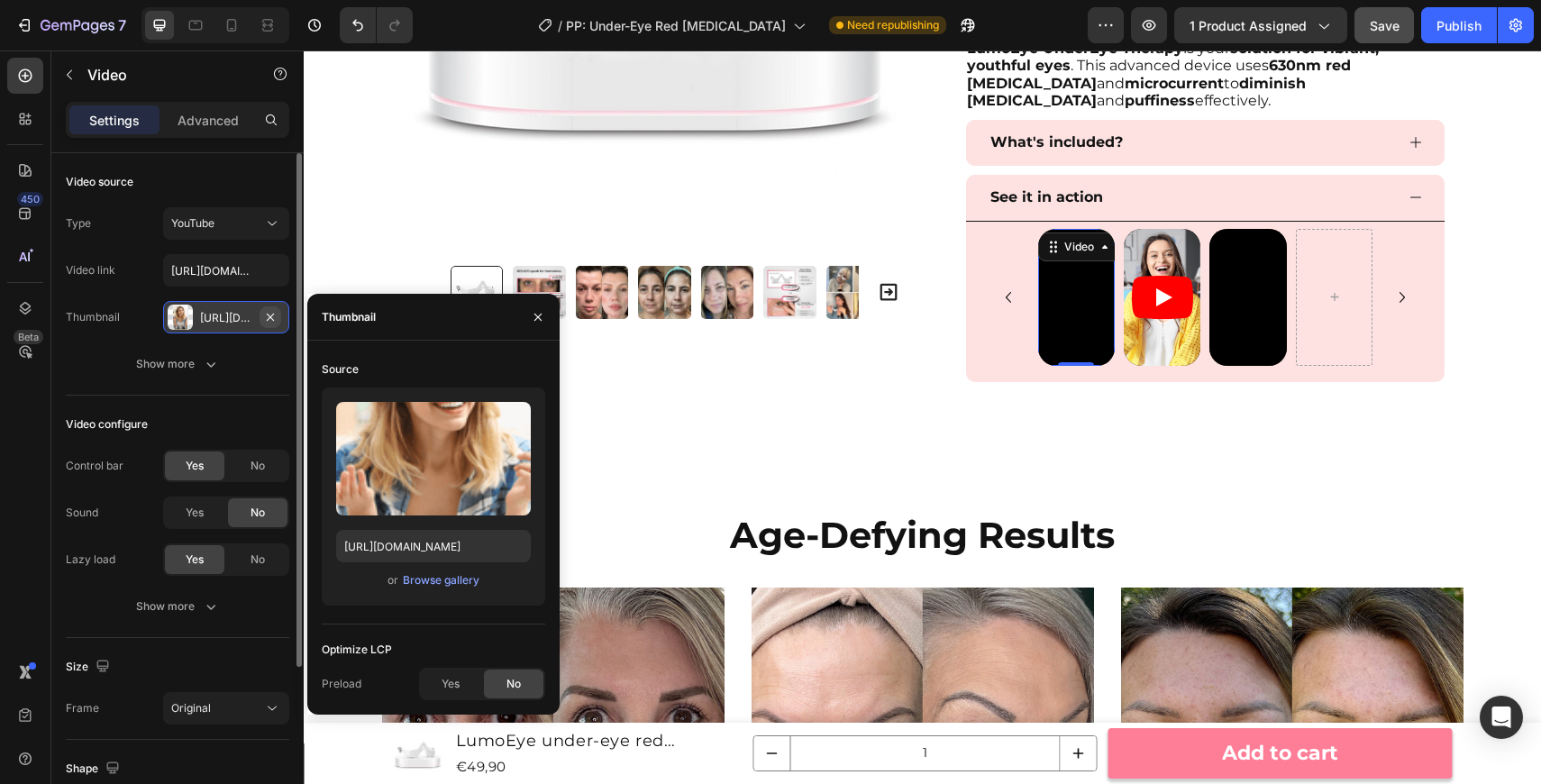
click at [274, 311] on icon "button" at bounding box center [271, 317] width 15 height 15
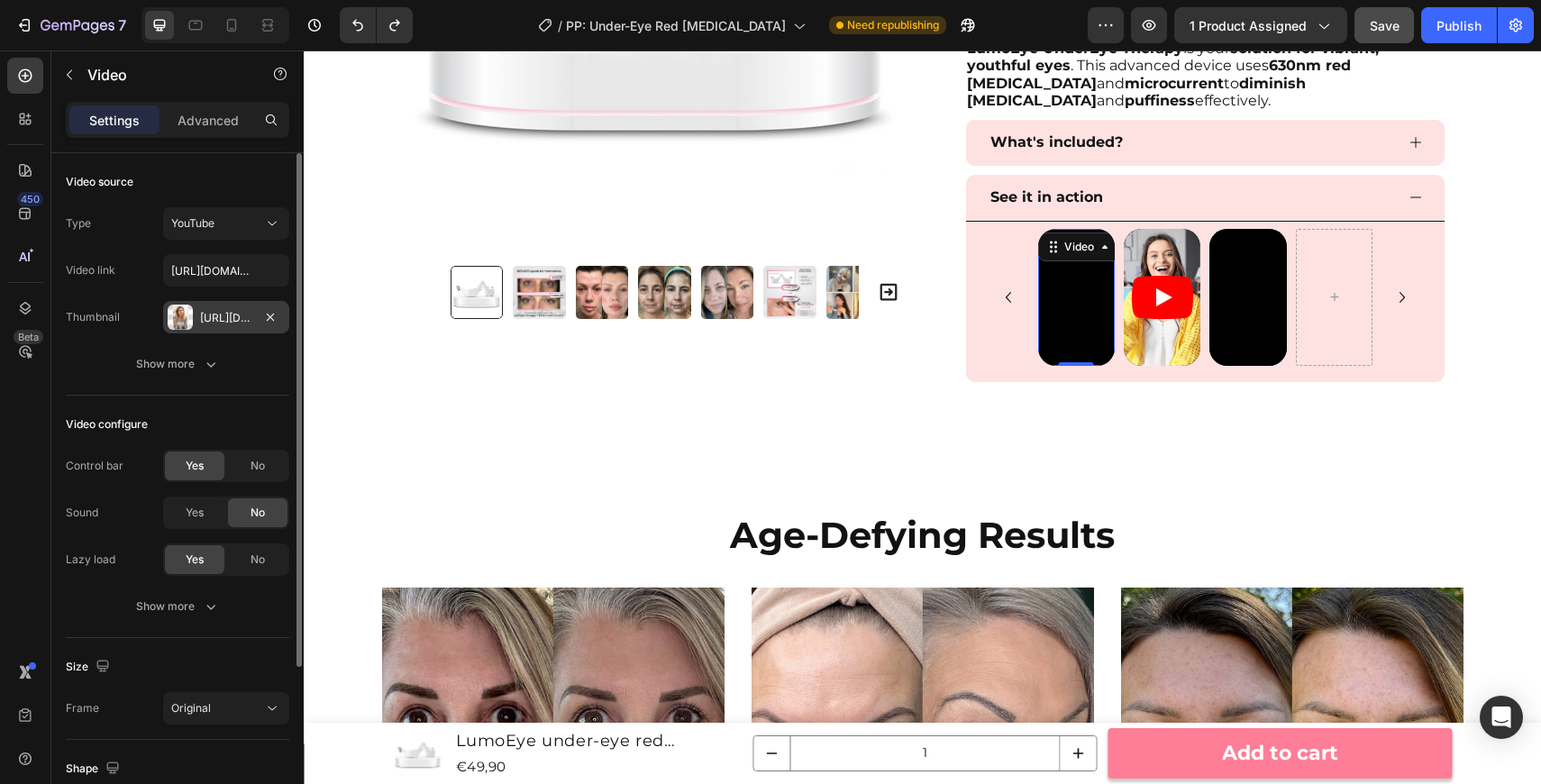
click at [1385, 44] on div "7 Version history / PP: Under-Eye Red Light Therapy Need republishing Preview 1…" at bounding box center [770, 26] width 1541 height 51
click at [1387, 22] on span "Save" at bounding box center [1384, 26] width 29 height 16
click at [1020, 344] on div "Video 0 Video Video" at bounding box center [1205, 297] width 436 height 137
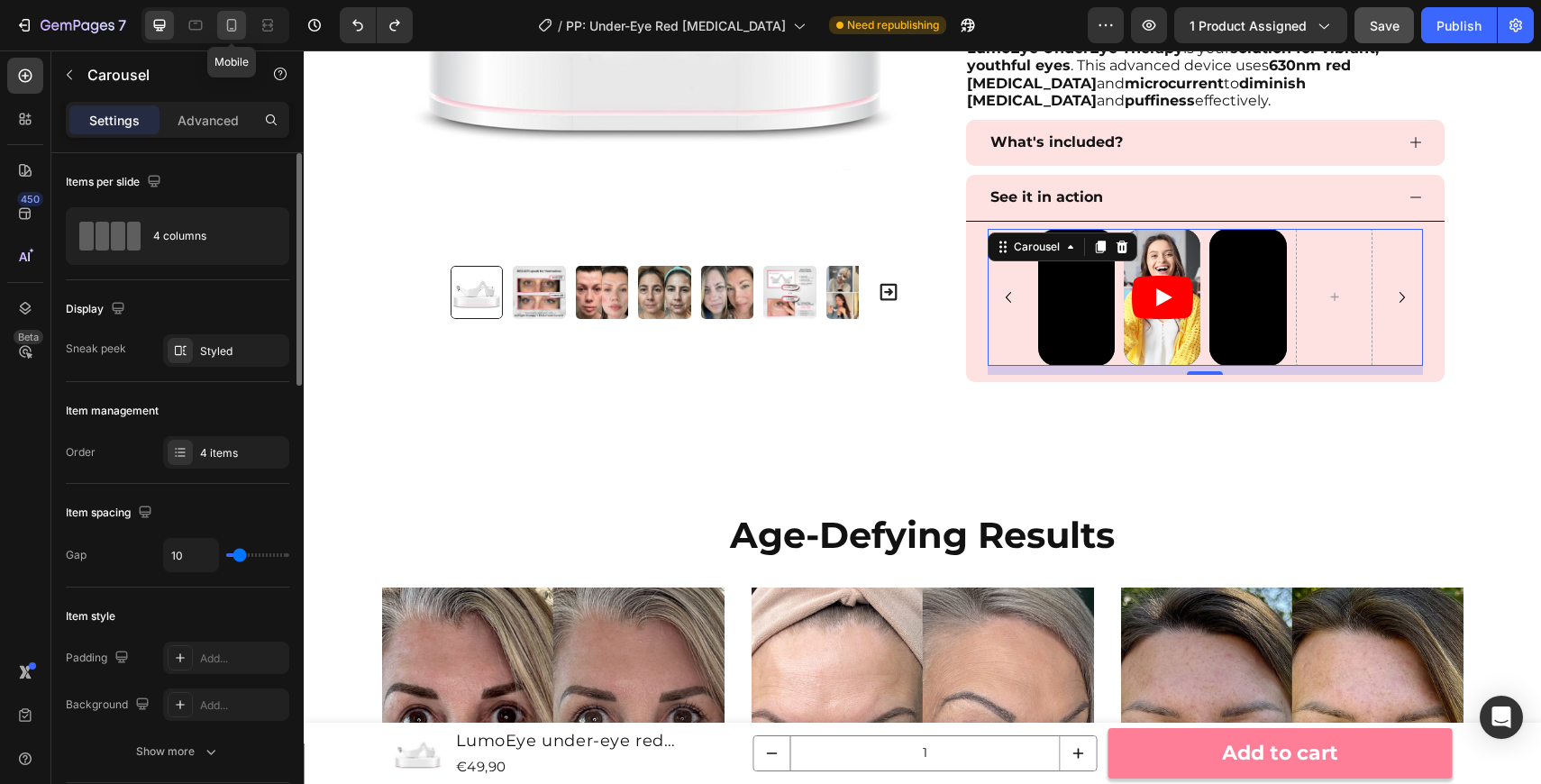
click at [235, 37] on div at bounding box center [231, 25] width 28 height 28
type input "100%"
type input "24"
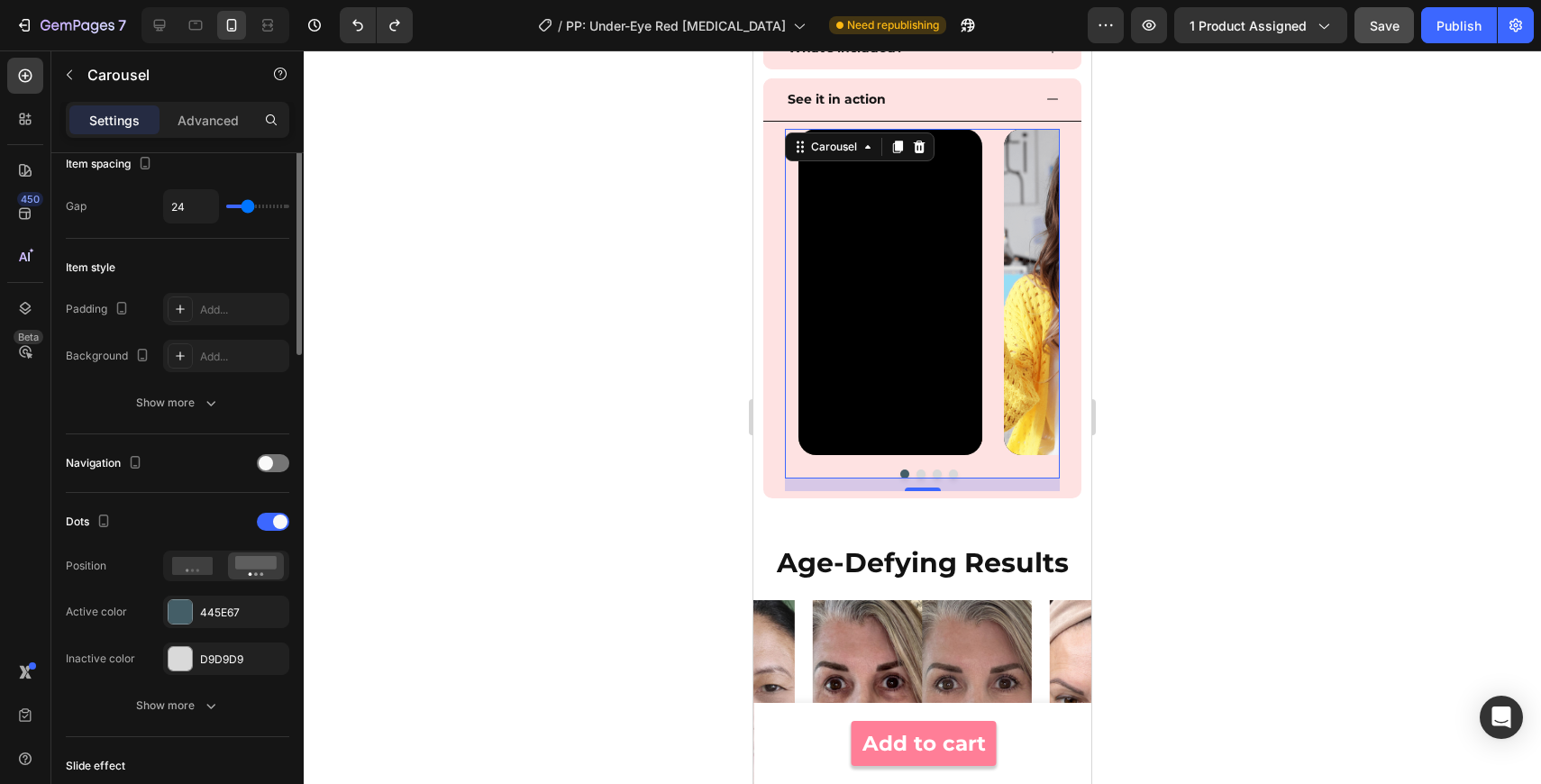
scroll to position [351, 0]
click at [221, 659] on div "D9D9D9" at bounding box center [226, 657] width 52 height 17
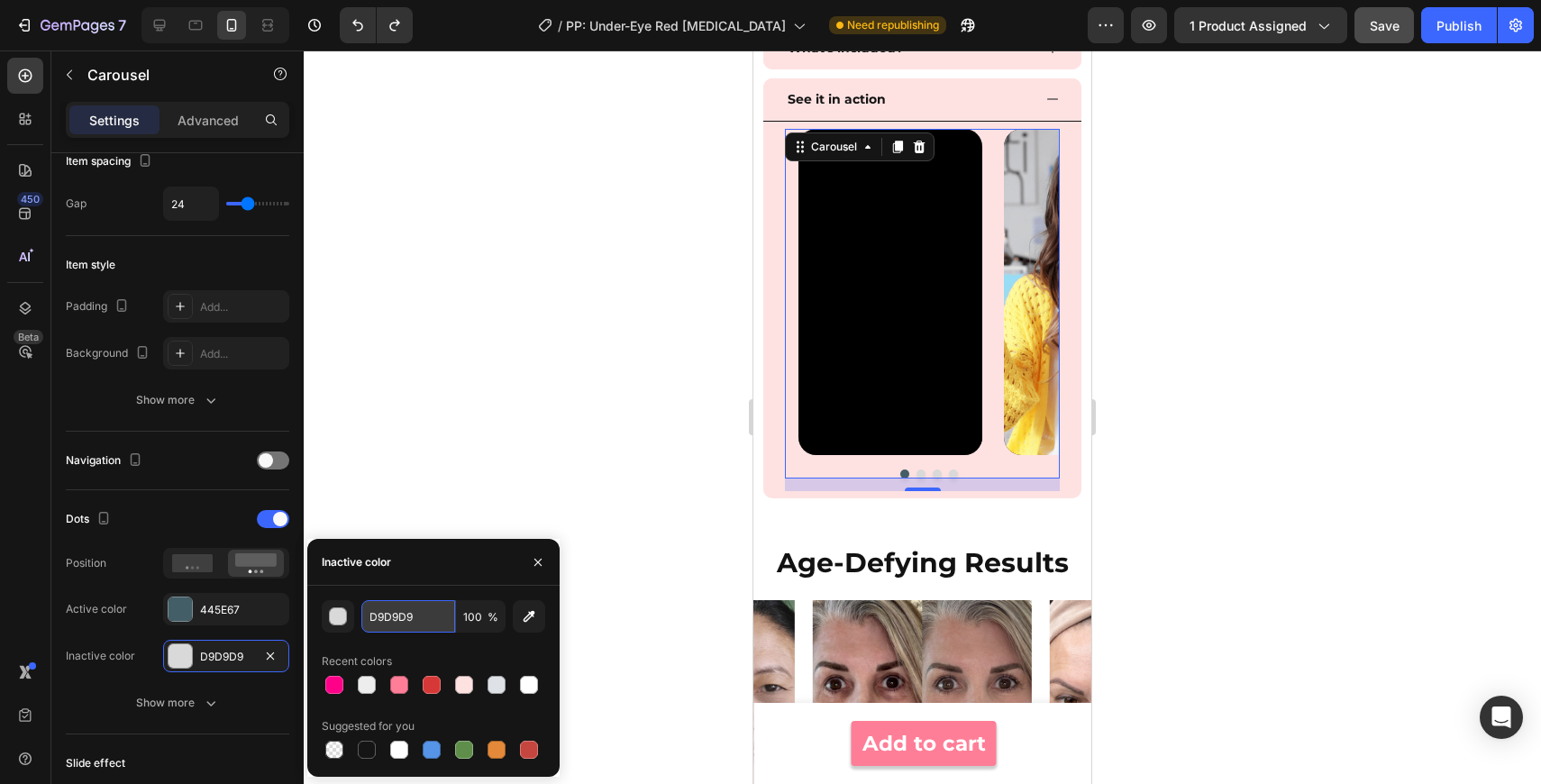
click at [418, 621] on input "D9D9D9" at bounding box center [408, 615] width 94 height 32
paste input "#fec2c6"
type input "#fec2c6"
click at [227, 608] on div "445E67" at bounding box center [226, 610] width 52 height 17
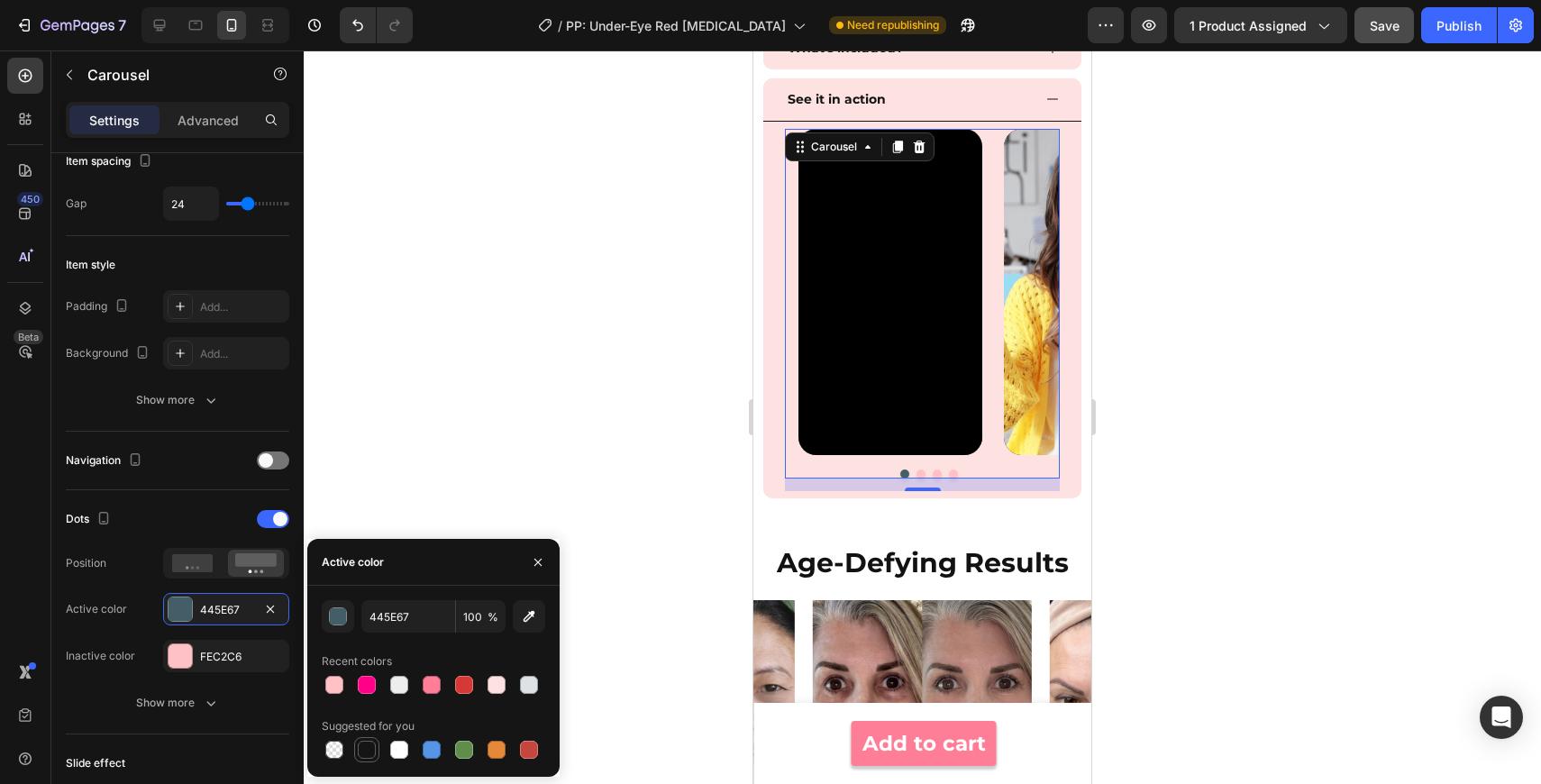
click at [366, 752] on div at bounding box center [367, 750] width 18 height 18
type input "151515"
click at [59, 614] on div "Items per slide 2 columns Display Sneak peek Styled Item management Order 4 ite…" at bounding box center [177, 777] width 252 height 1949
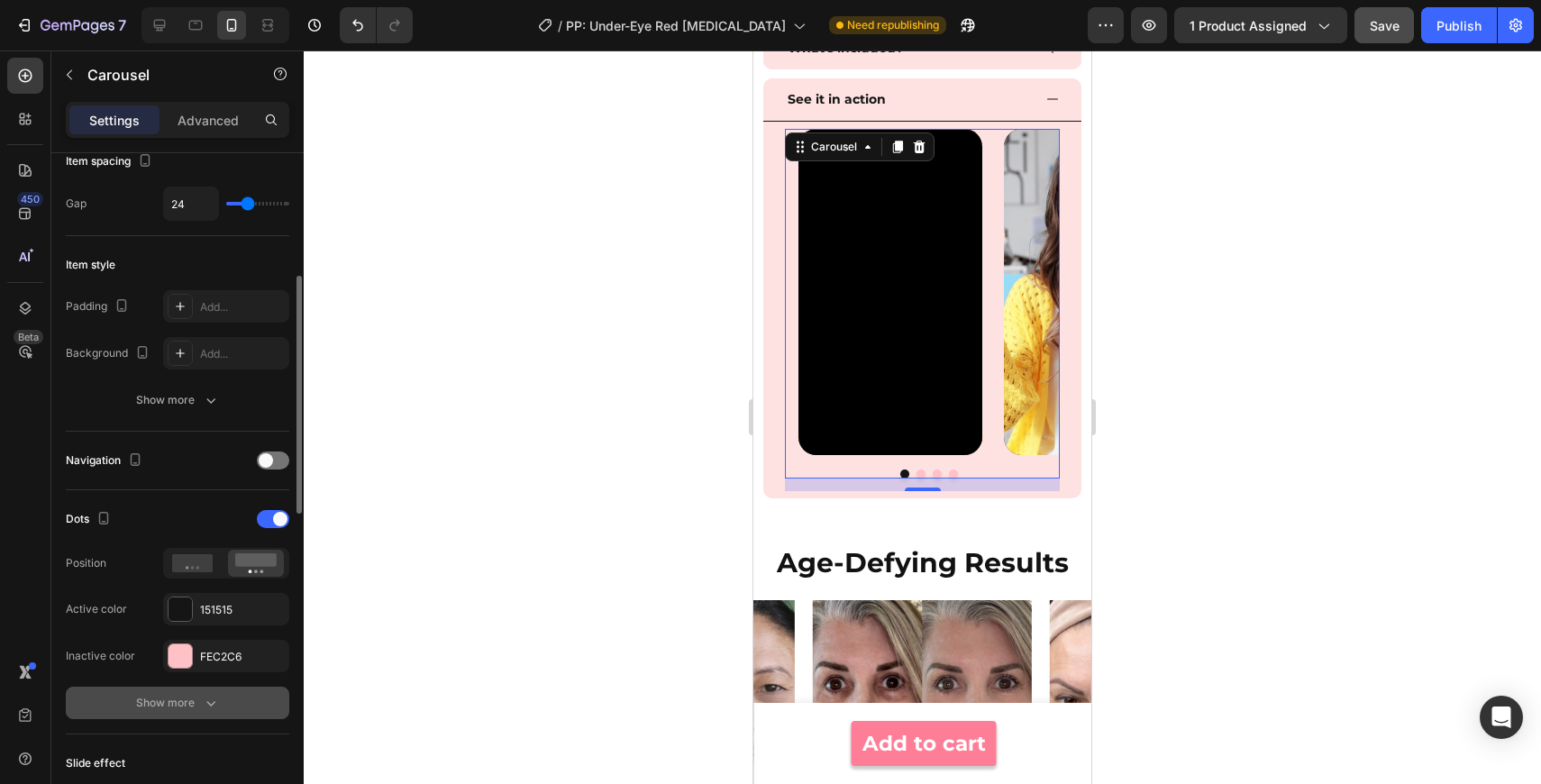
click at [203, 691] on button "Show more" at bounding box center [178, 702] width 224 height 32
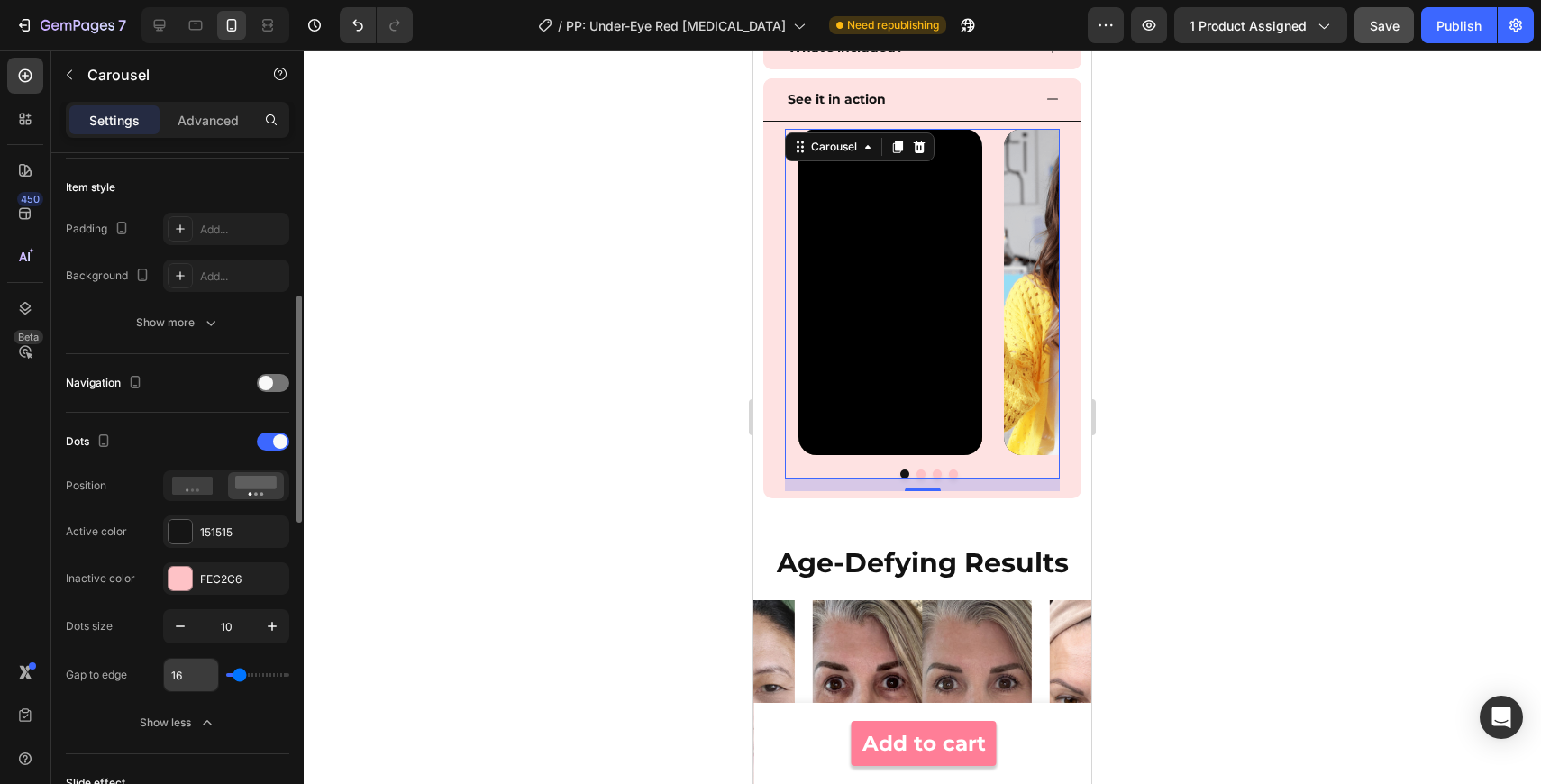
click at [197, 683] on input "16" at bounding box center [191, 674] width 54 height 32
type input "1"
type input "13"
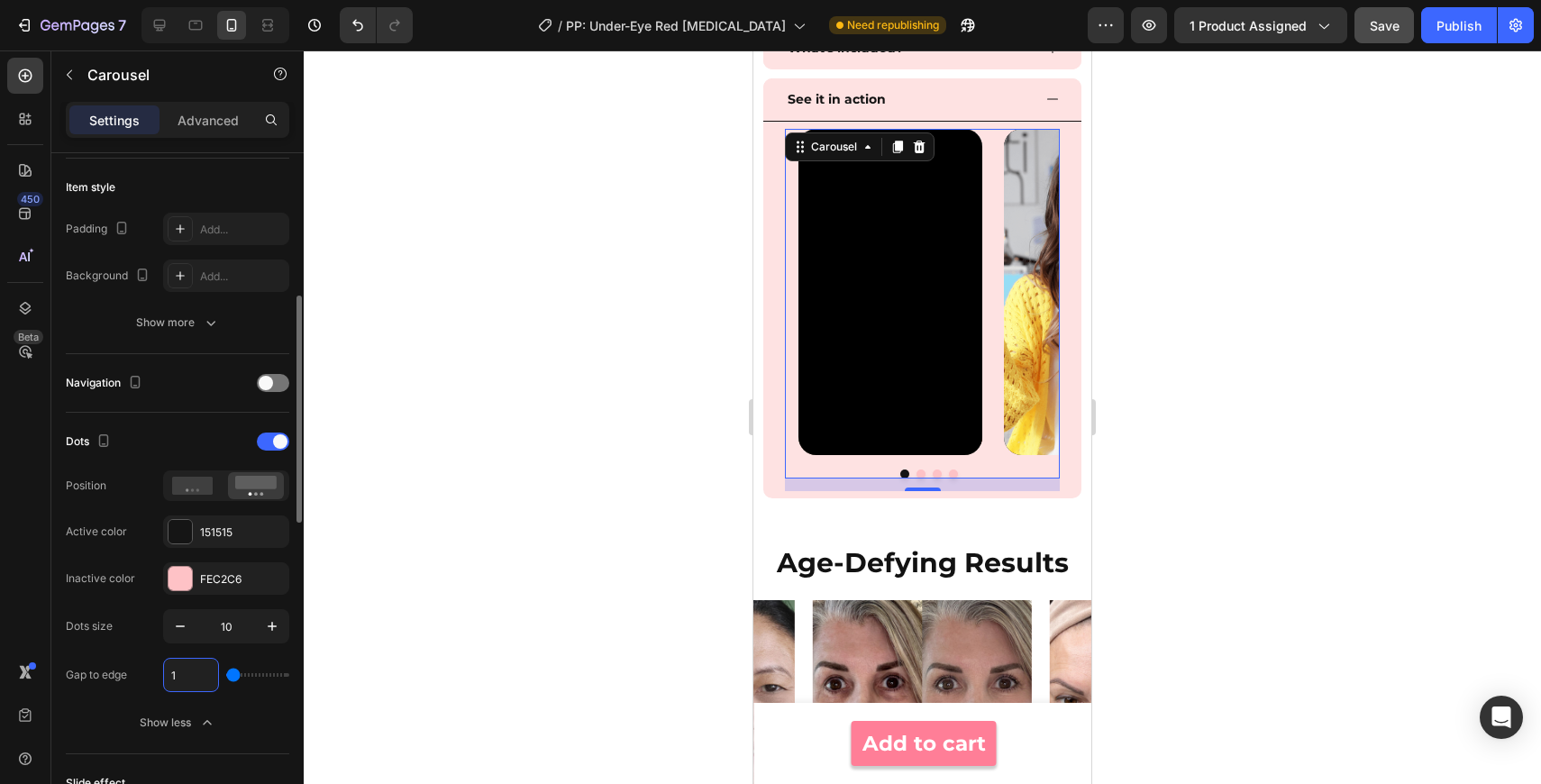
type input "13"
type input "16"
click at [183, 631] on icon "button" at bounding box center [181, 626] width 18 height 18
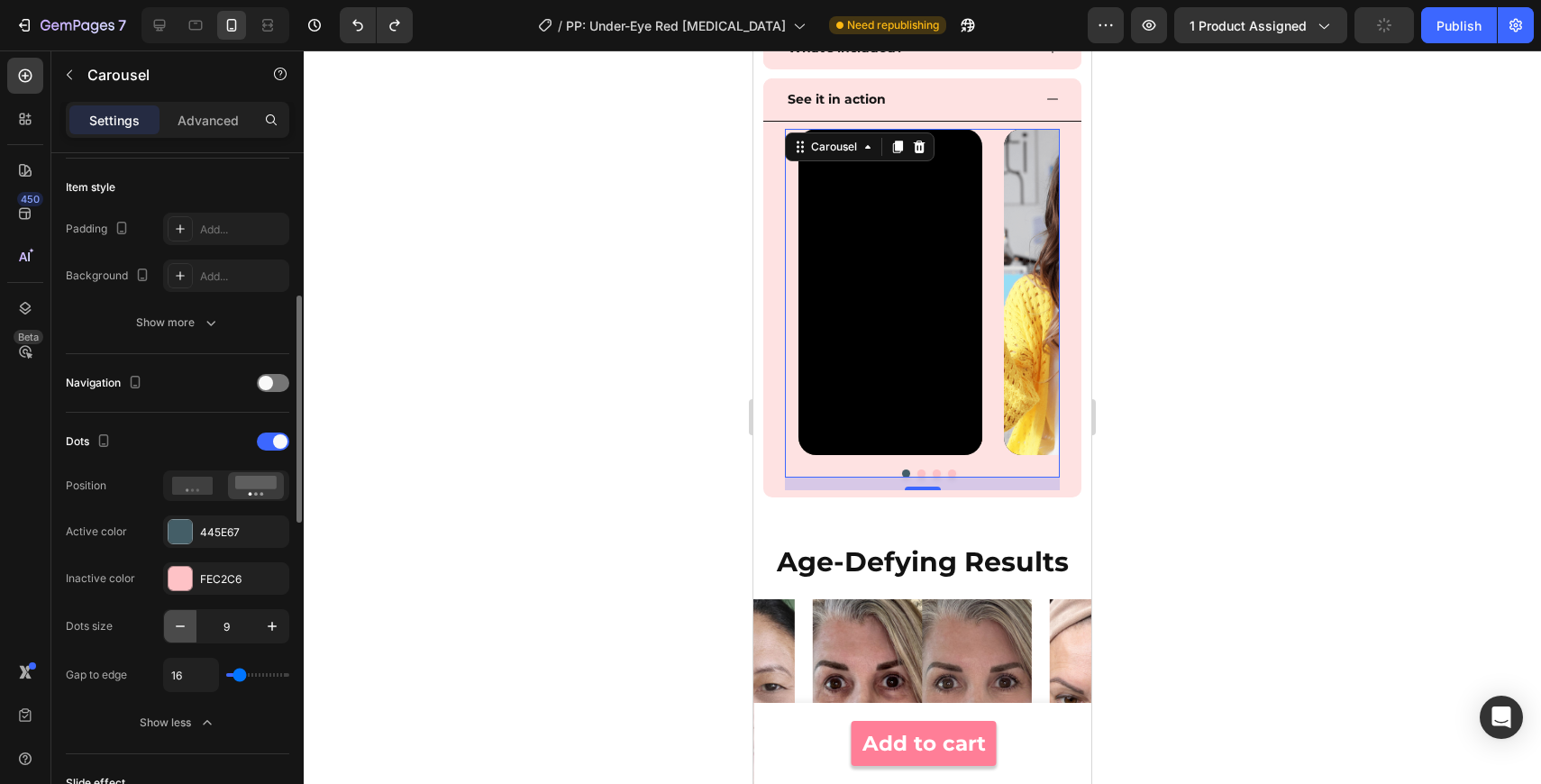
type input "8"
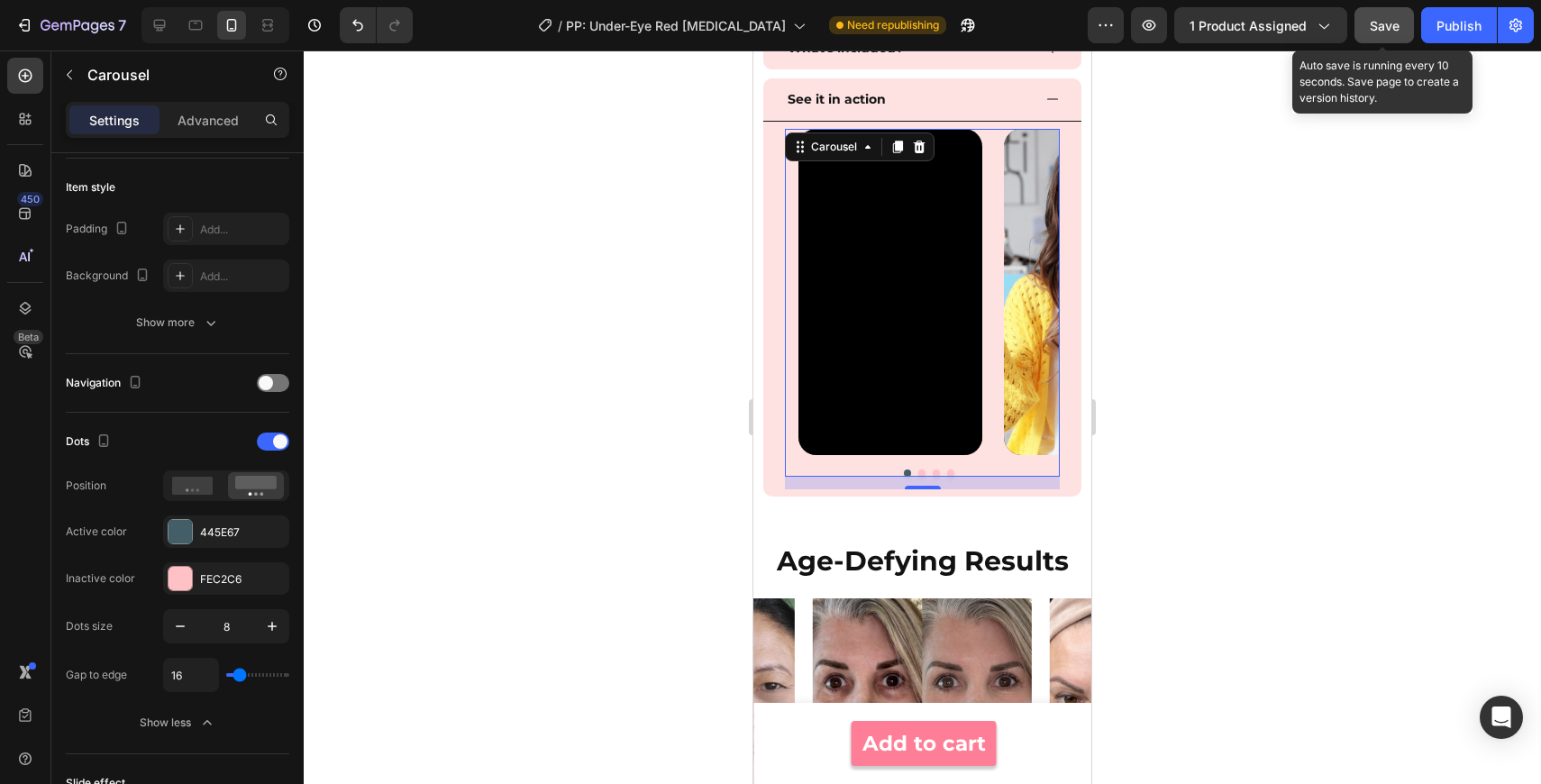
click at [1385, 25] on span "Save" at bounding box center [1384, 26] width 29 height 16
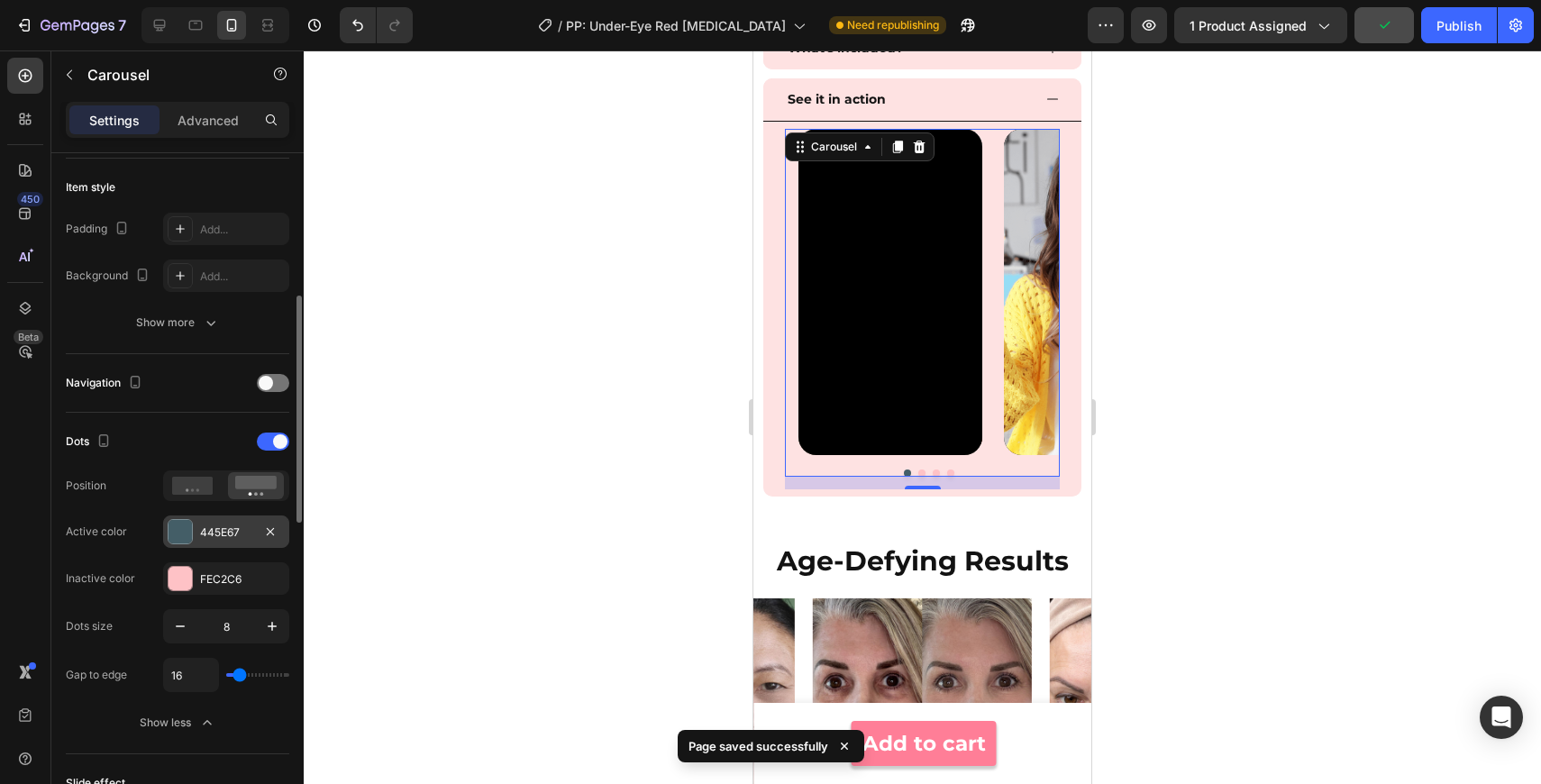
click at [183, 535] on div at bounding box center [181, 532] width 24 height 24
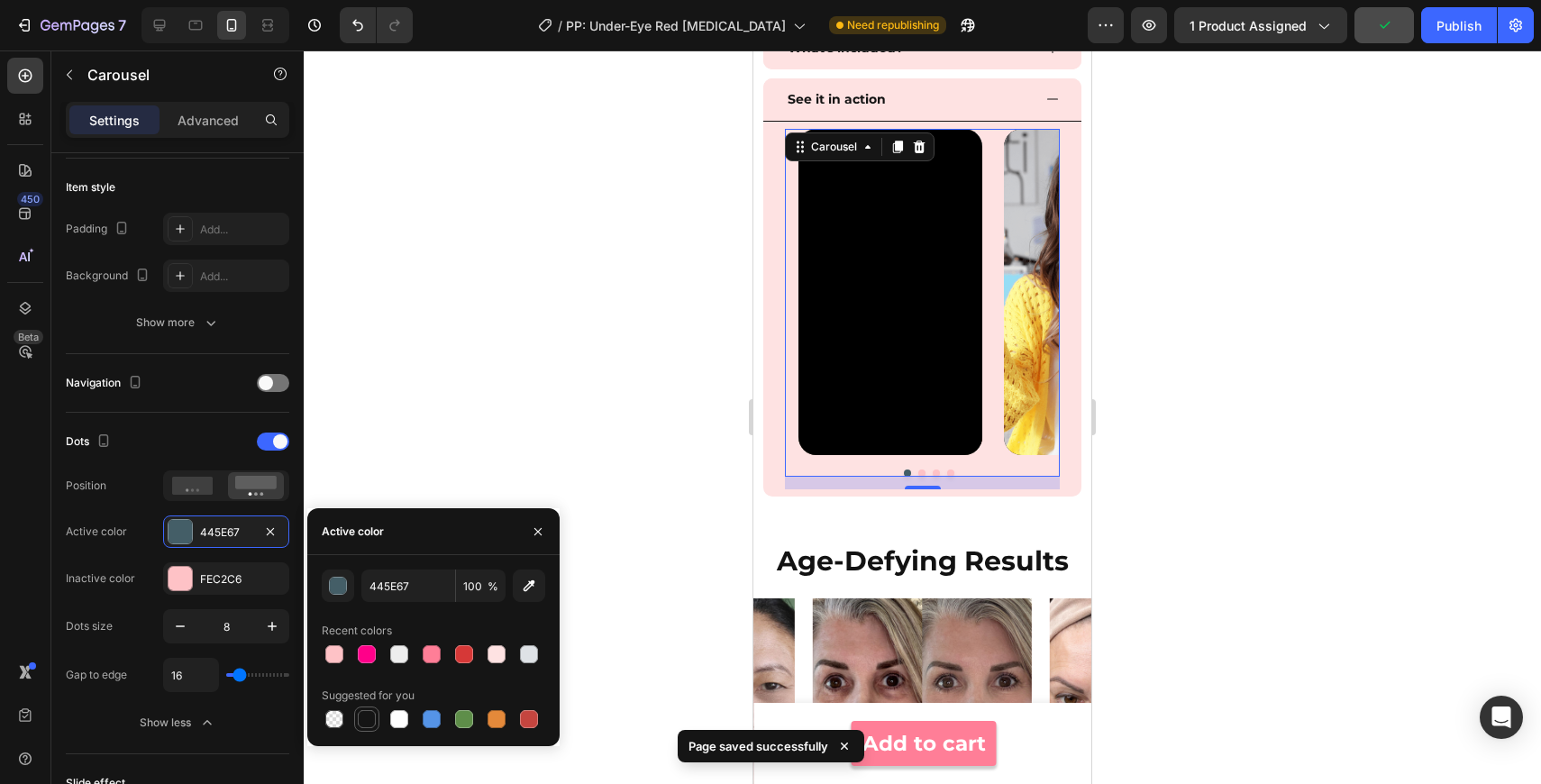
click at [371, 710] on div at bounding box center [367, 719] width 18 height 18
type input "151515"
click at [1206, 284] on div at bounding box center [922, 417] width 1237 height 734
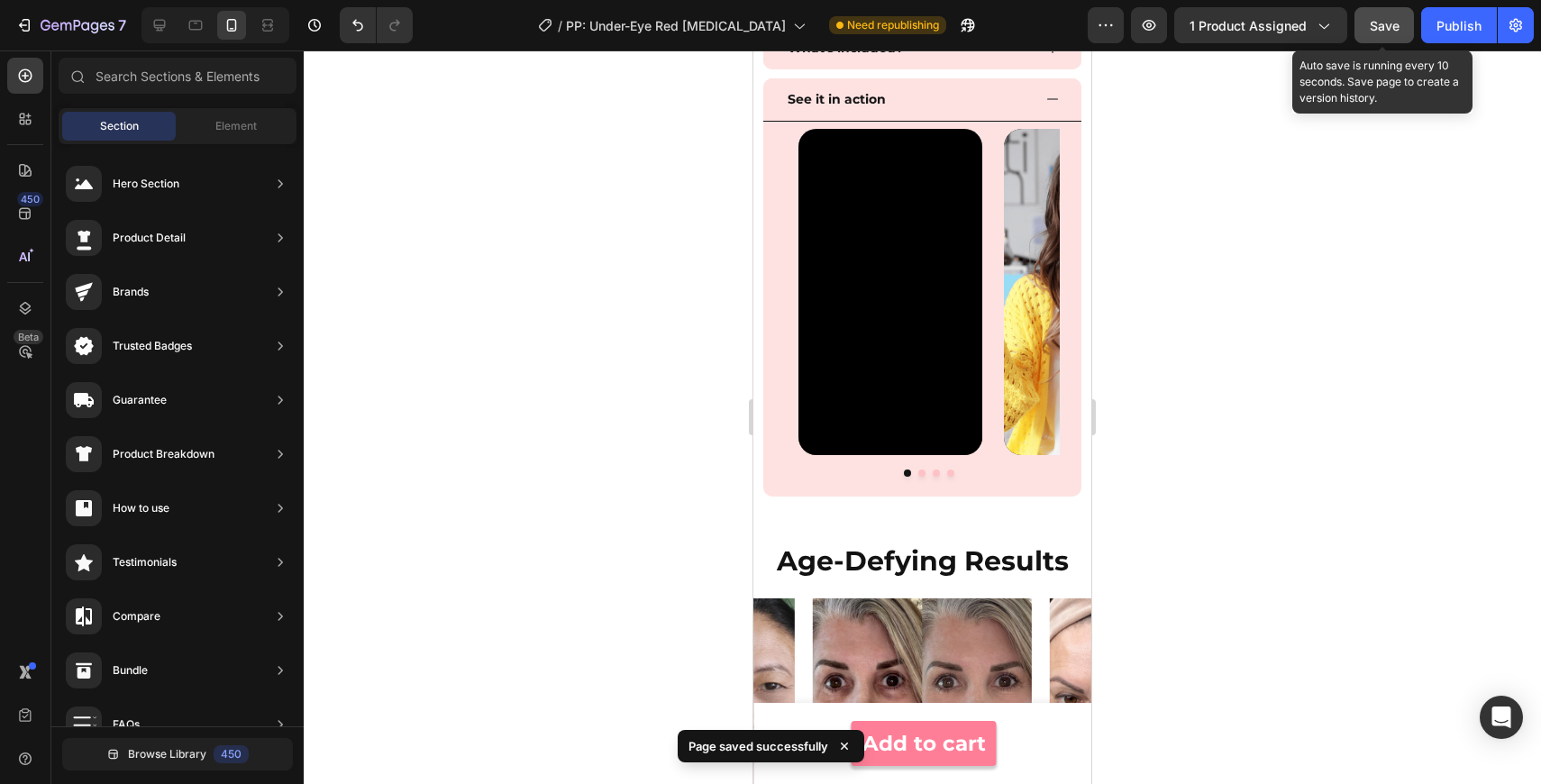
click at [1390, 32] on span "Save" at bounding box center [1384, 26] width 29 height 16
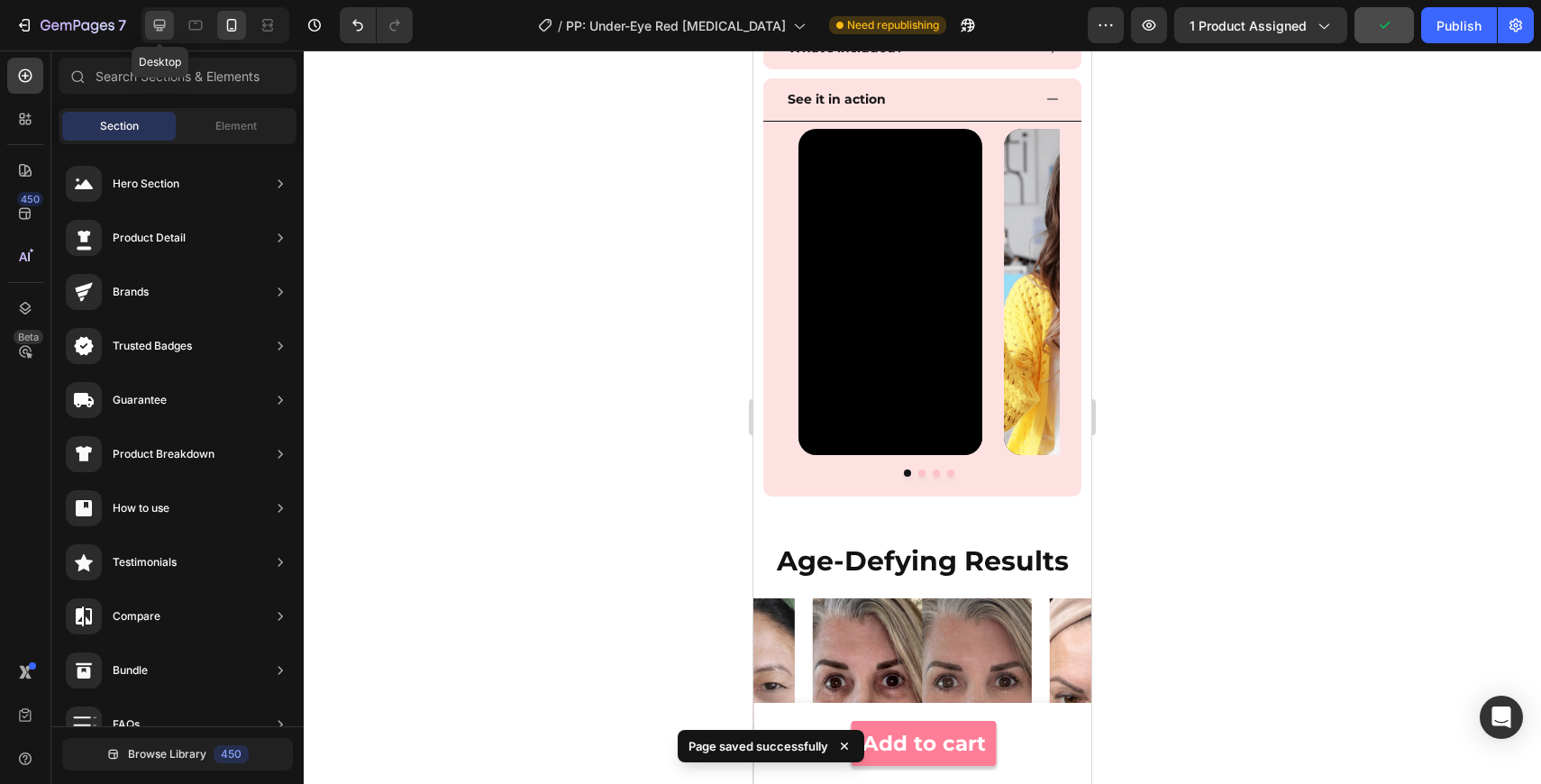
click at [157, 28] on icon at bounding box center [160, 26] width 12 height 12
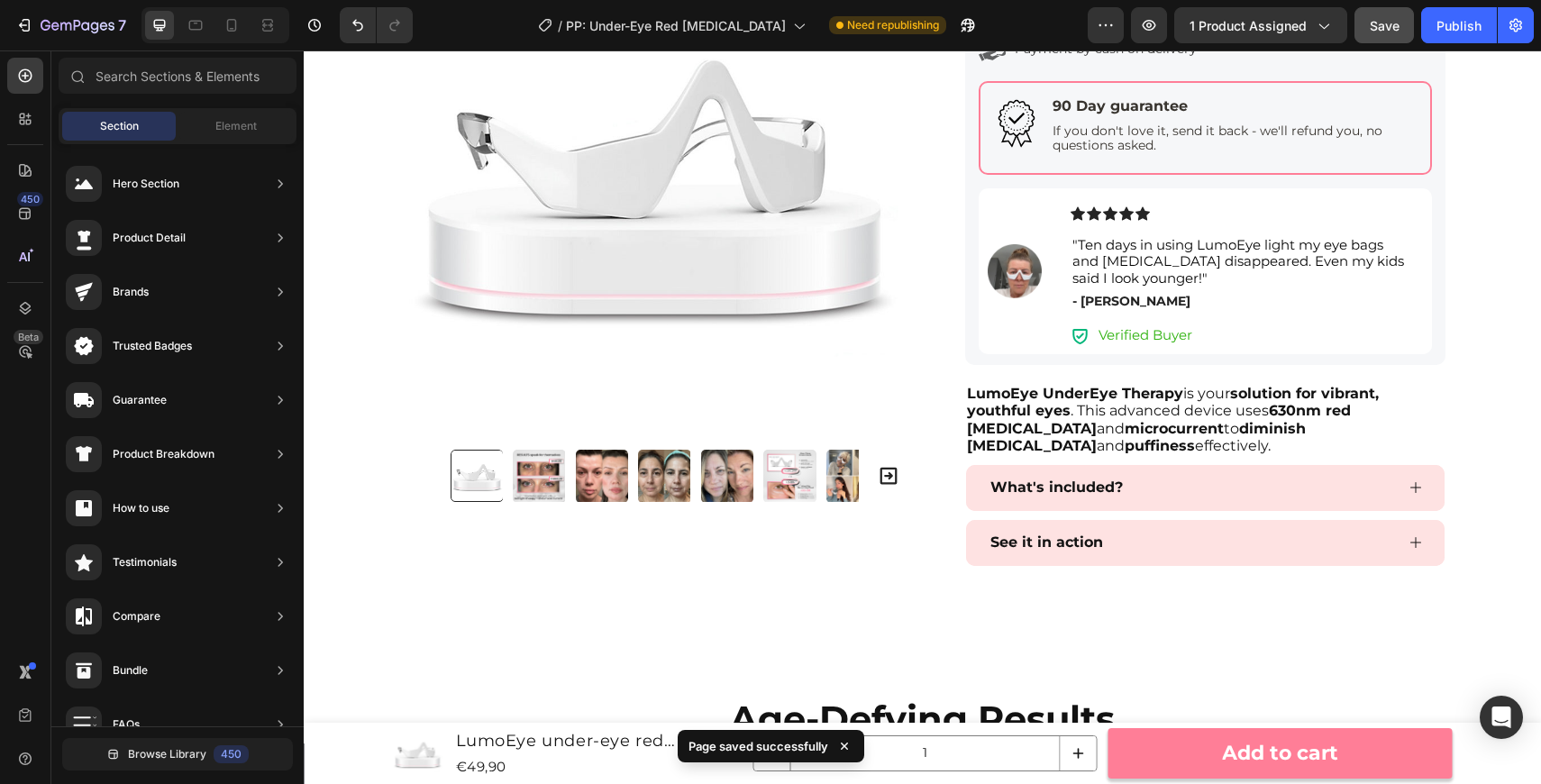
scroll to position [850, 0]
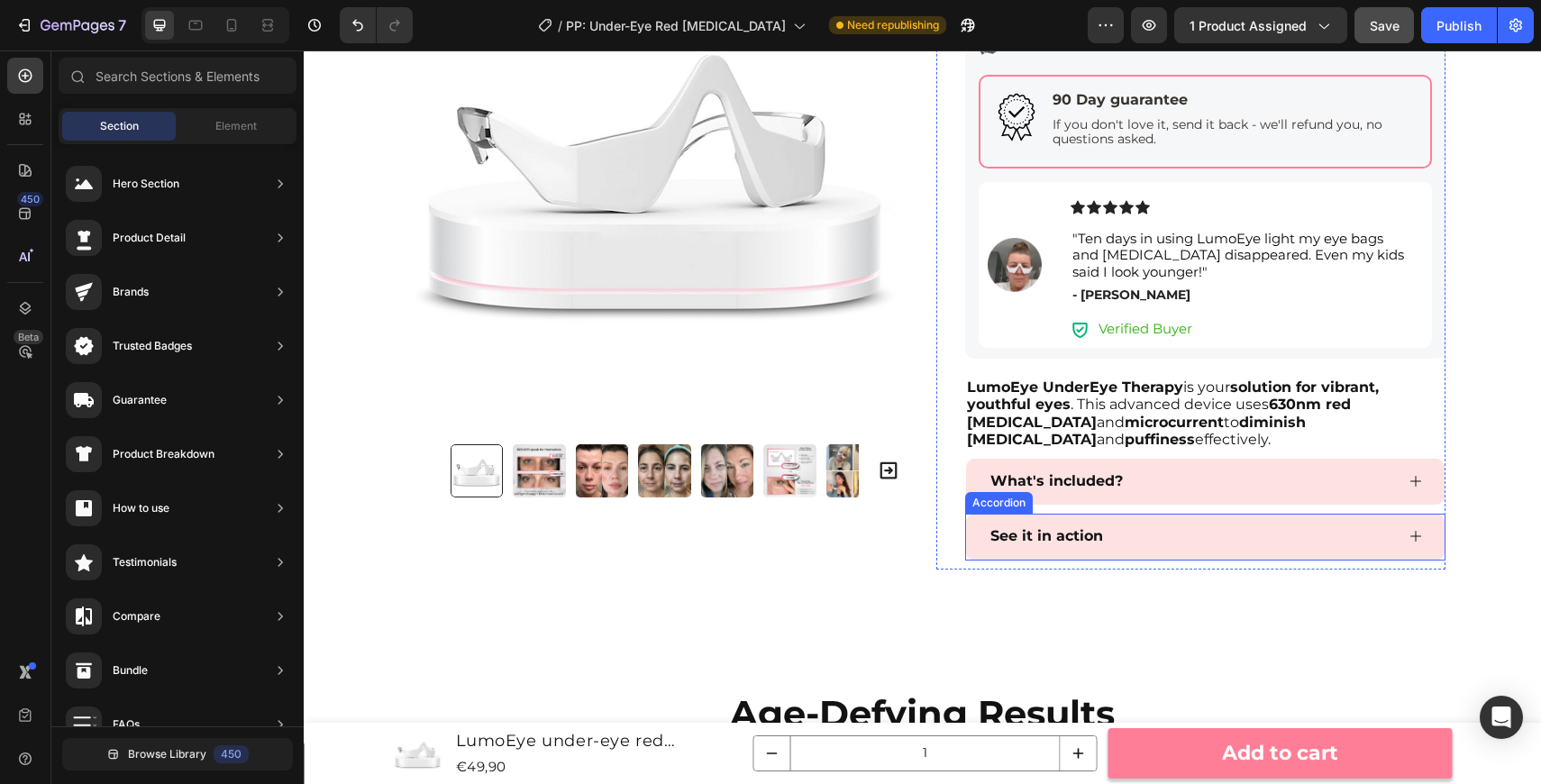
click at [1148, 526] on div "See it in action" at bounding box center [1191, 536] width 406 height 31
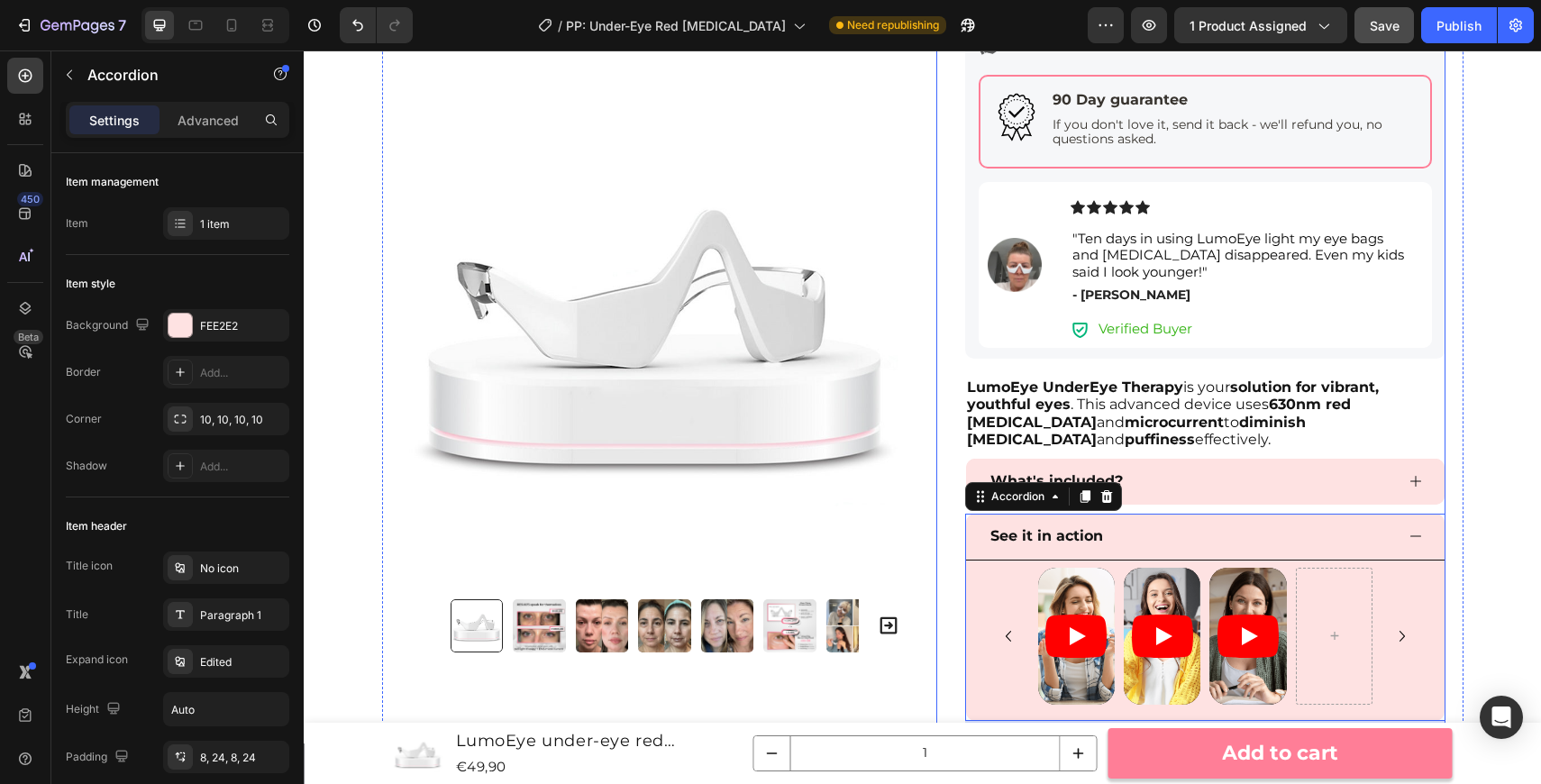
scroll to position [1048, 0]
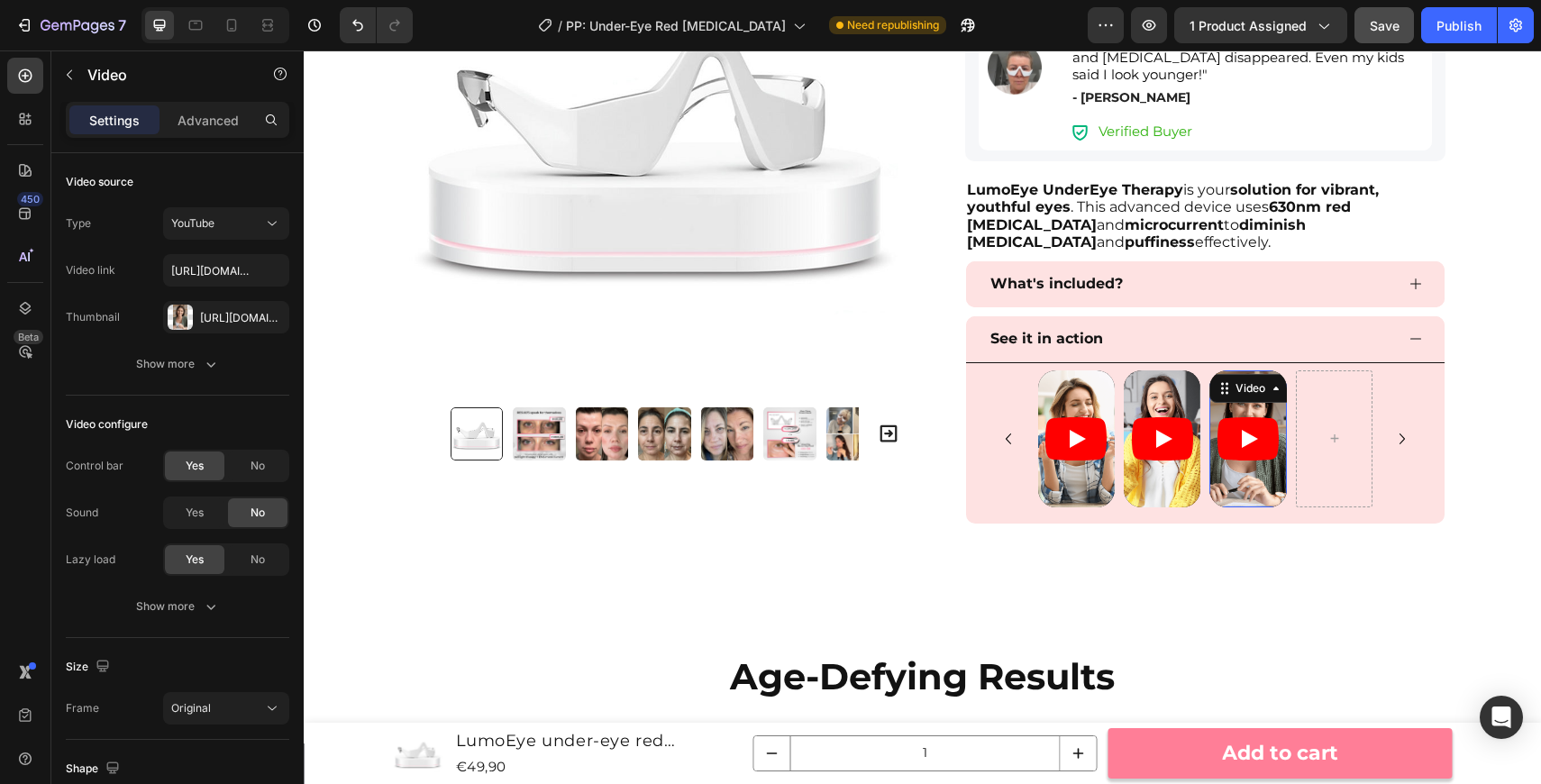
click at [1243, 435] on icon "Play" at bounding box center [1250, 439] width 17 height 18
click at [1278, 389] on icon at bounding box center [1276, 389] width 15 height 15
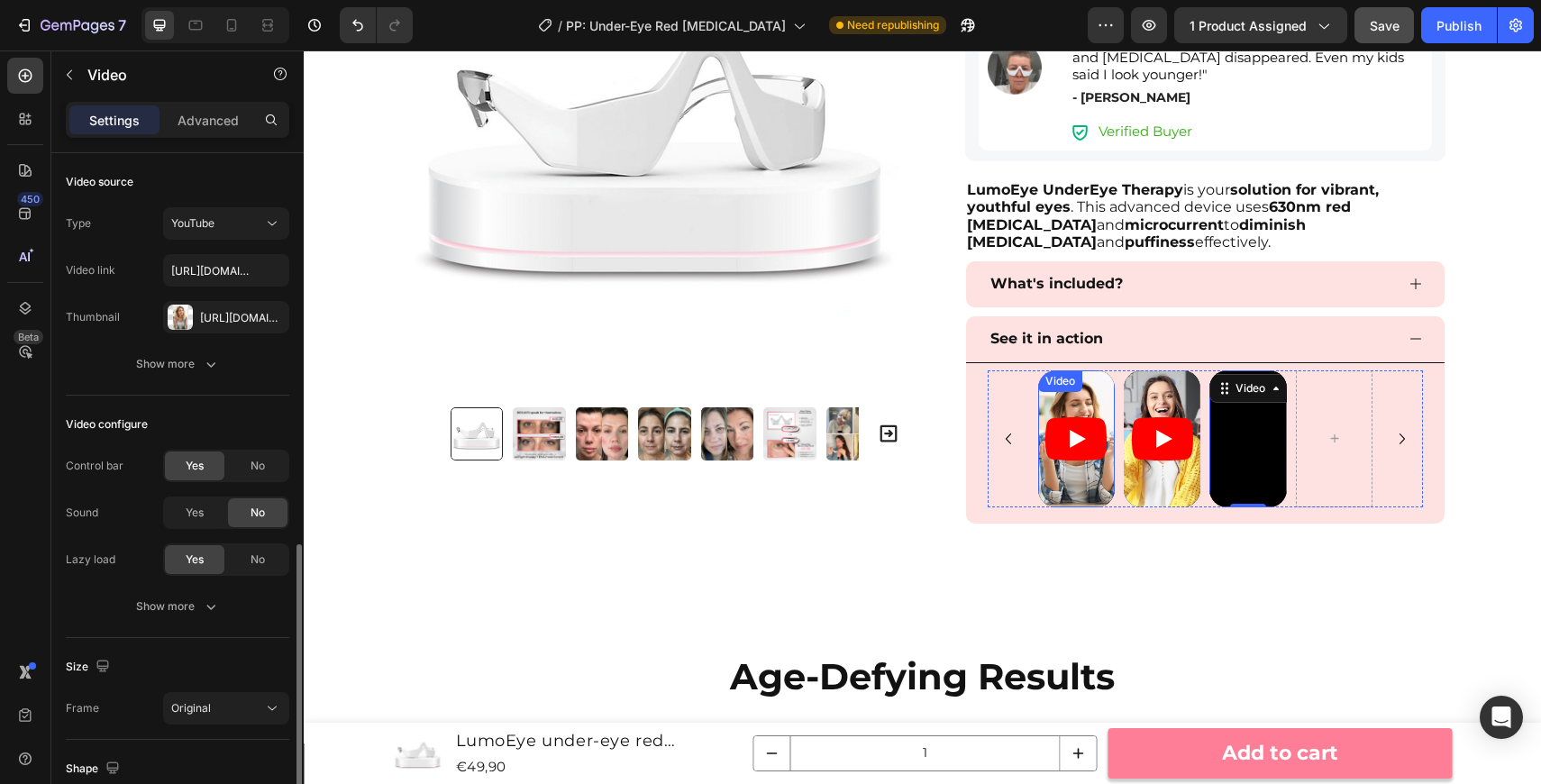
click at [1066, 456] on icon "Play" at bounding box center [1076, 438] width 61 height 43
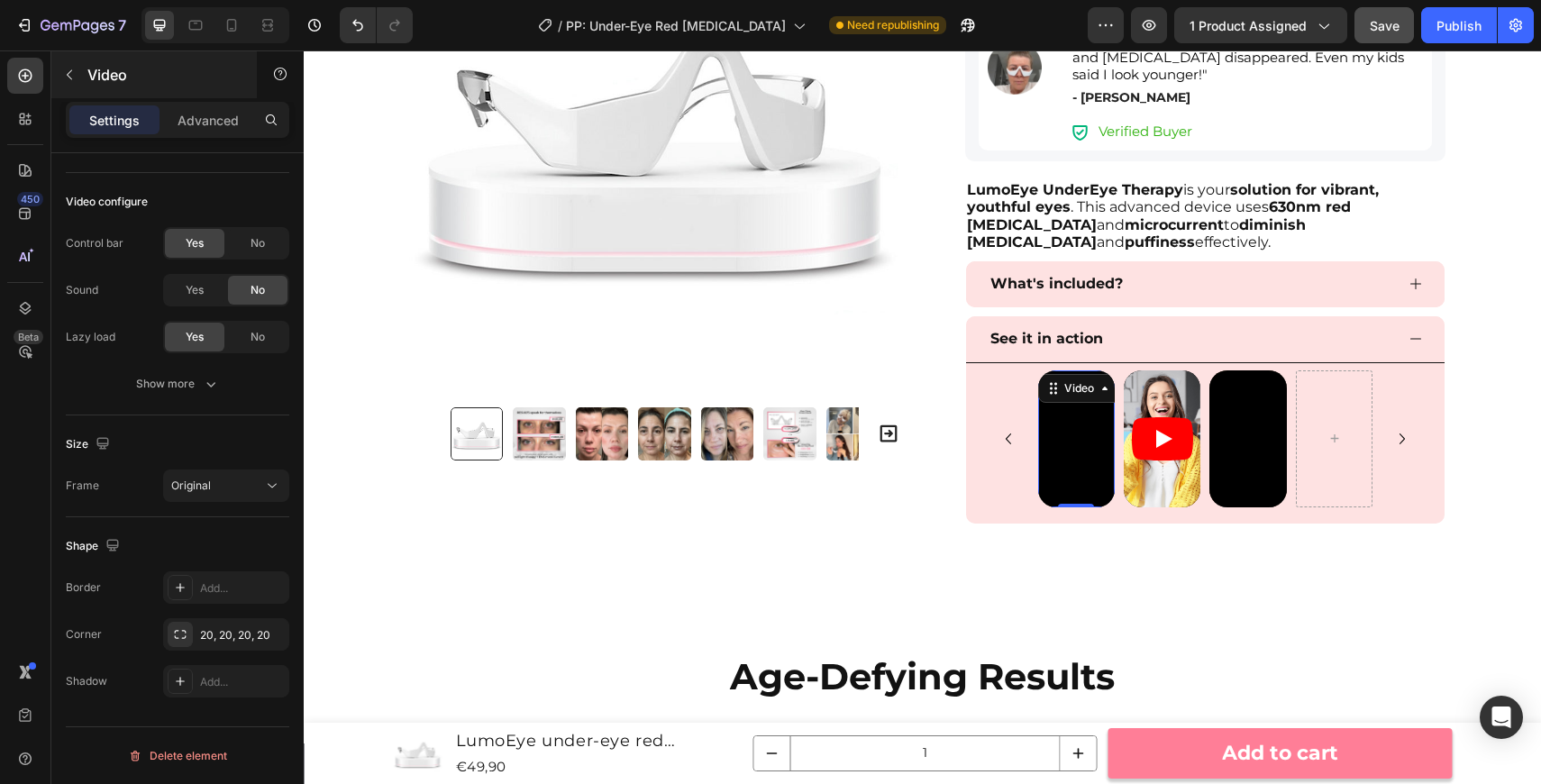
click at [73, 77] on icon "button" at bounding box center [70, 75] width 15 height 15
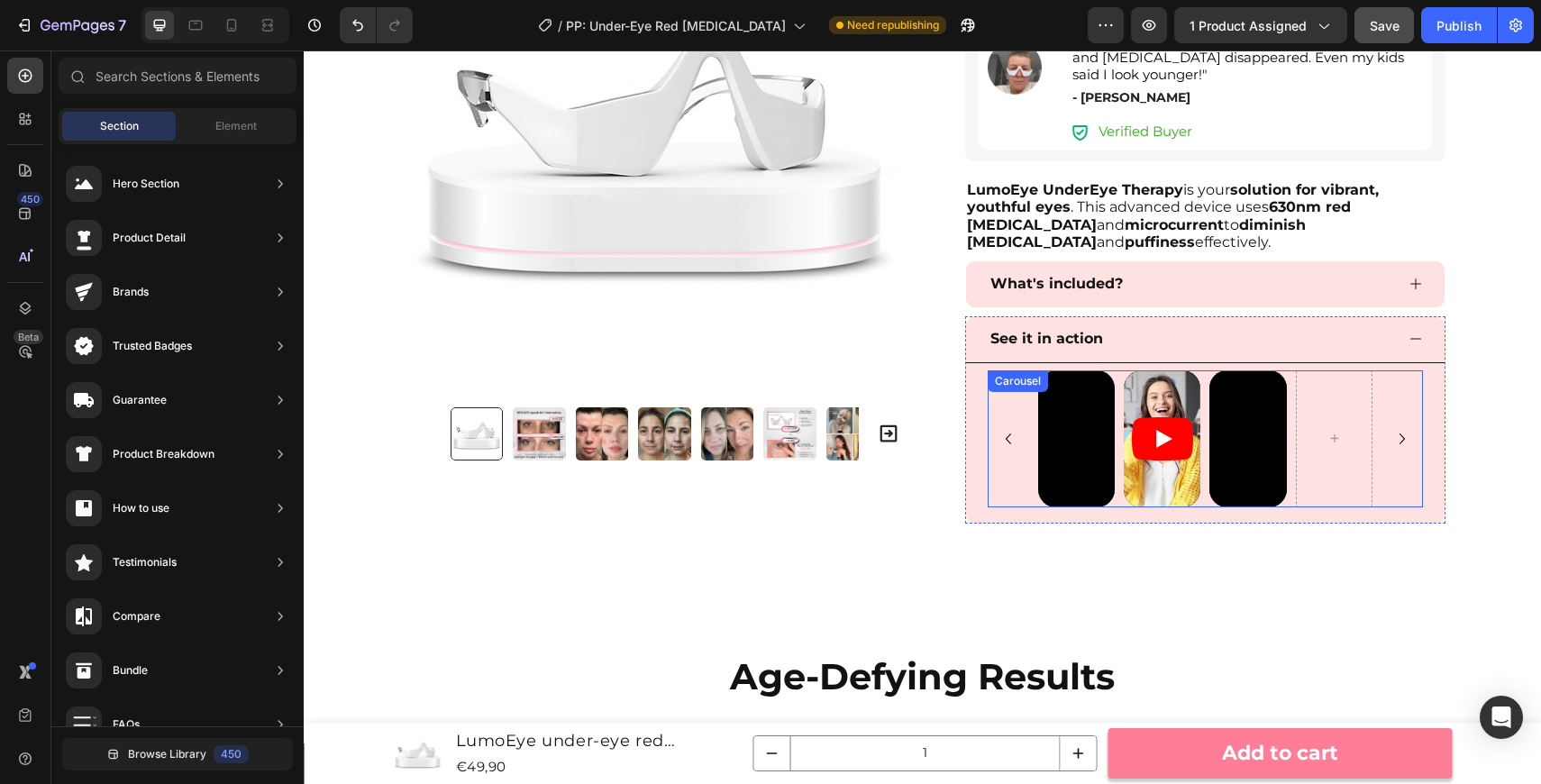
click at [1117, 378] on div "Video Video Video" at bounding box center [1205, 438] width 334 height 137
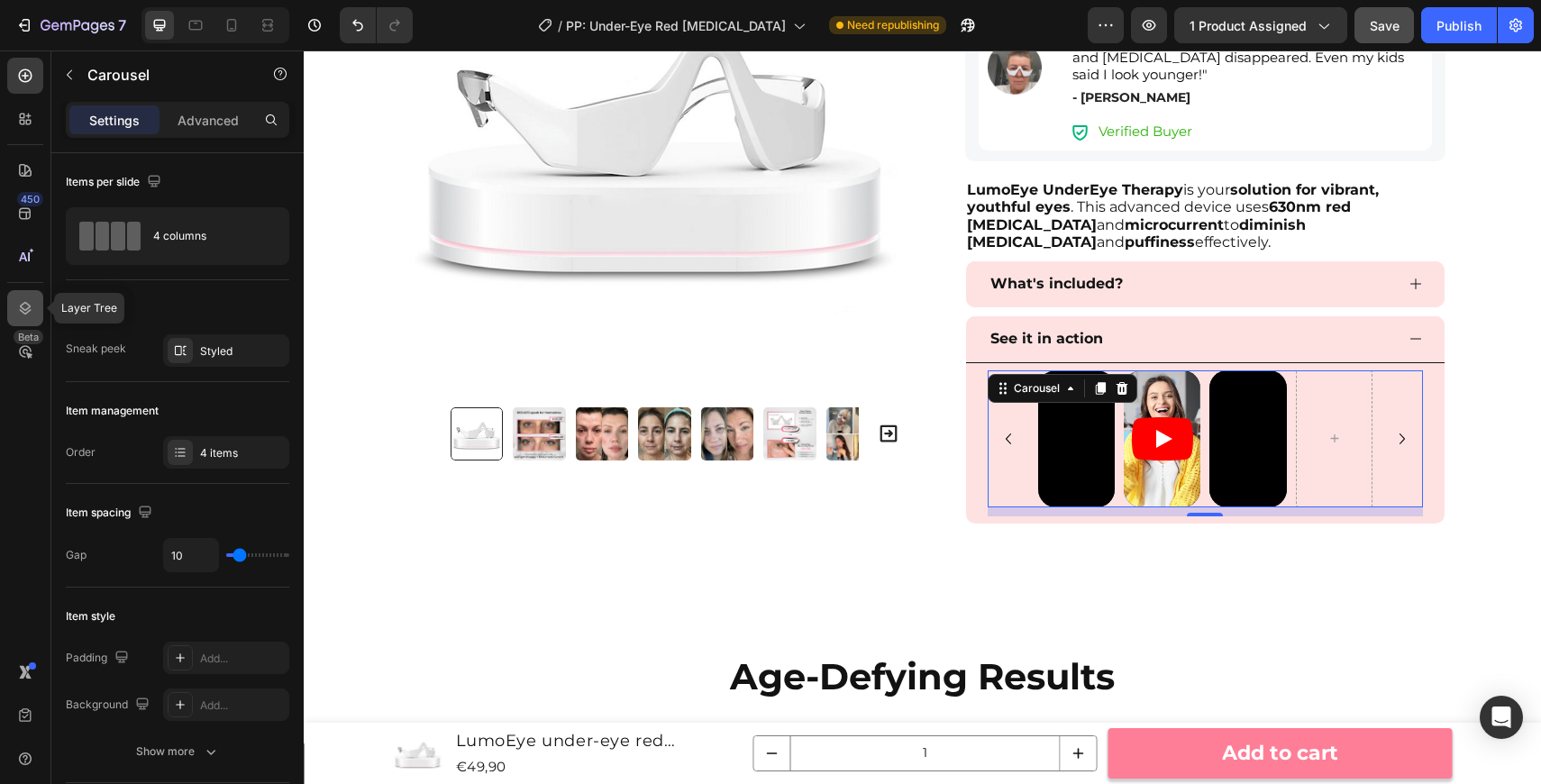
click at [22, 313] on icon at bounding box center [26, 308] width 18 height 18
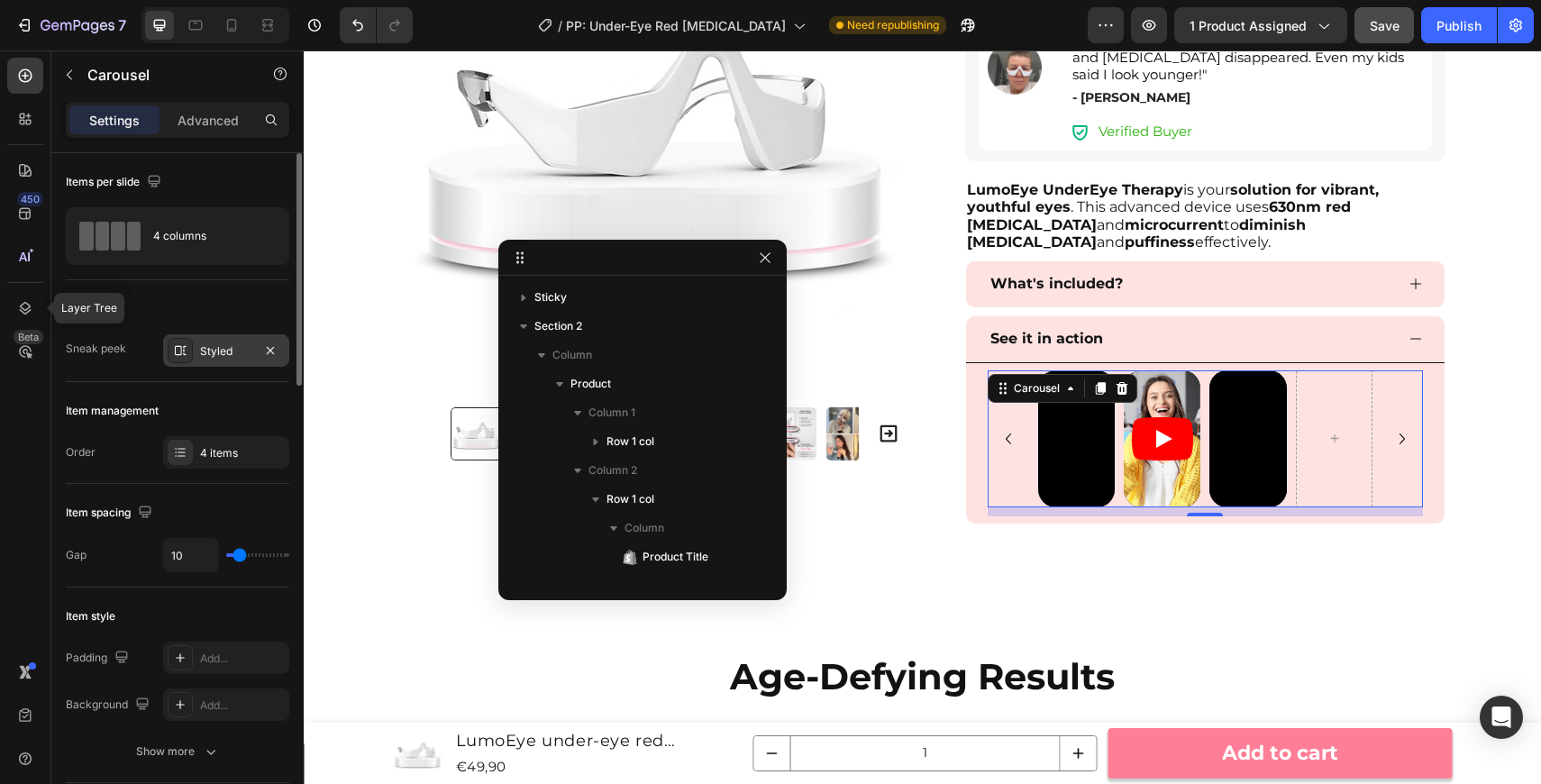
scroll to position [571, 0]
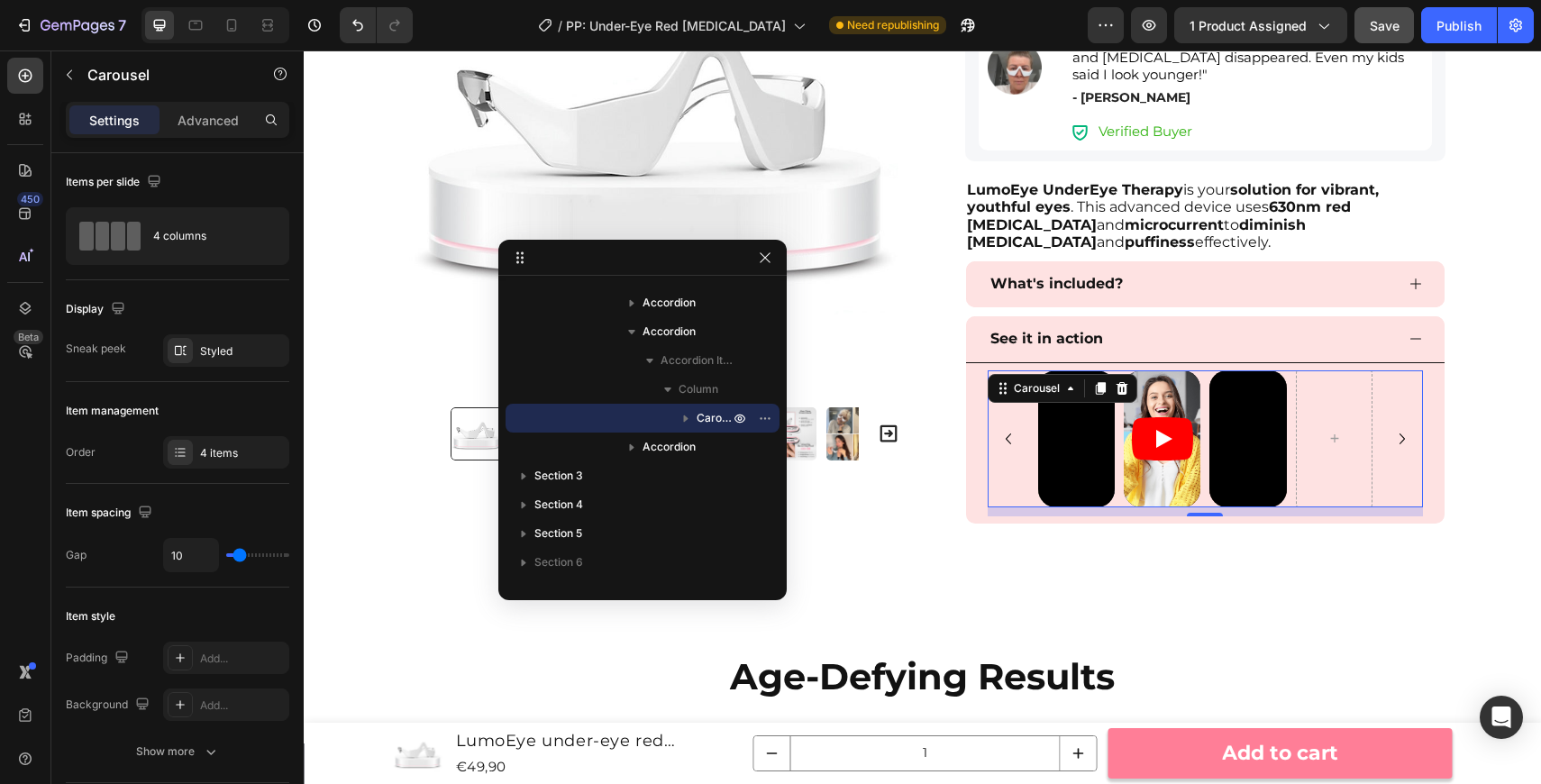
click at [41, 466] on div "450 Beta" at bounding box center [25, 356] width 36 height 596
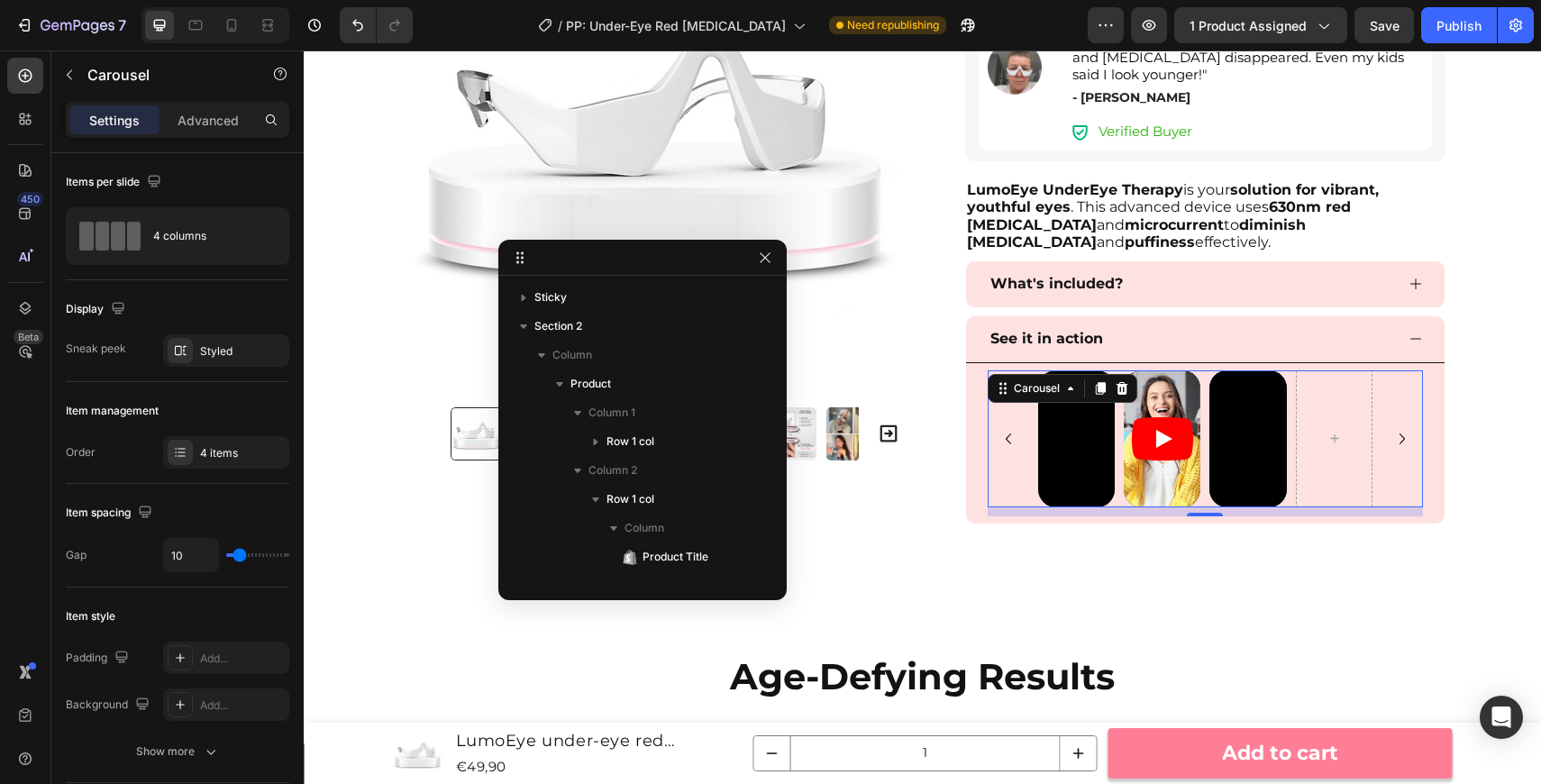
scroll to position [571, 0]
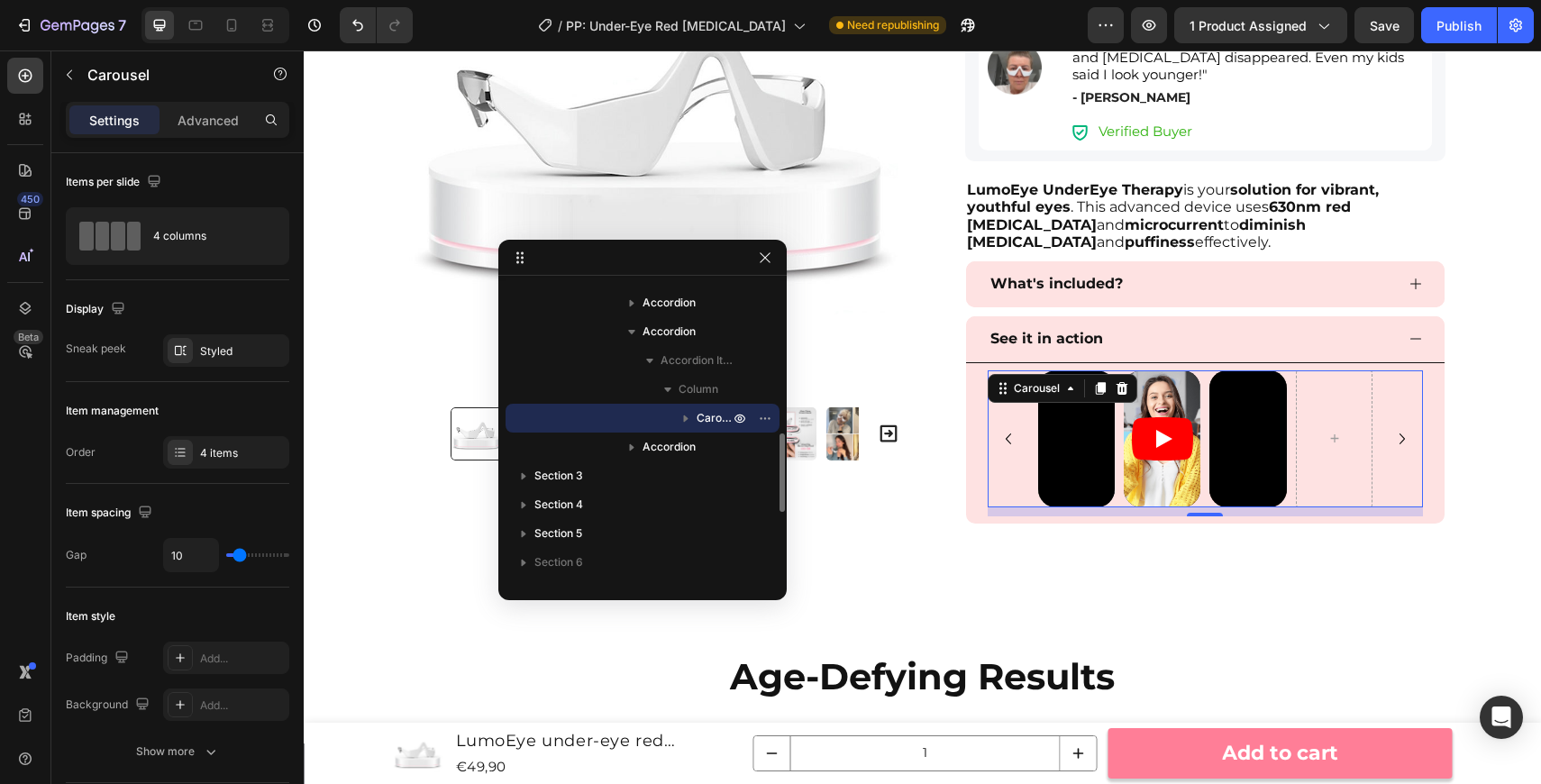
click at [690, 412] on icon "button" at bounding box center [686, 418] width 18 height 18
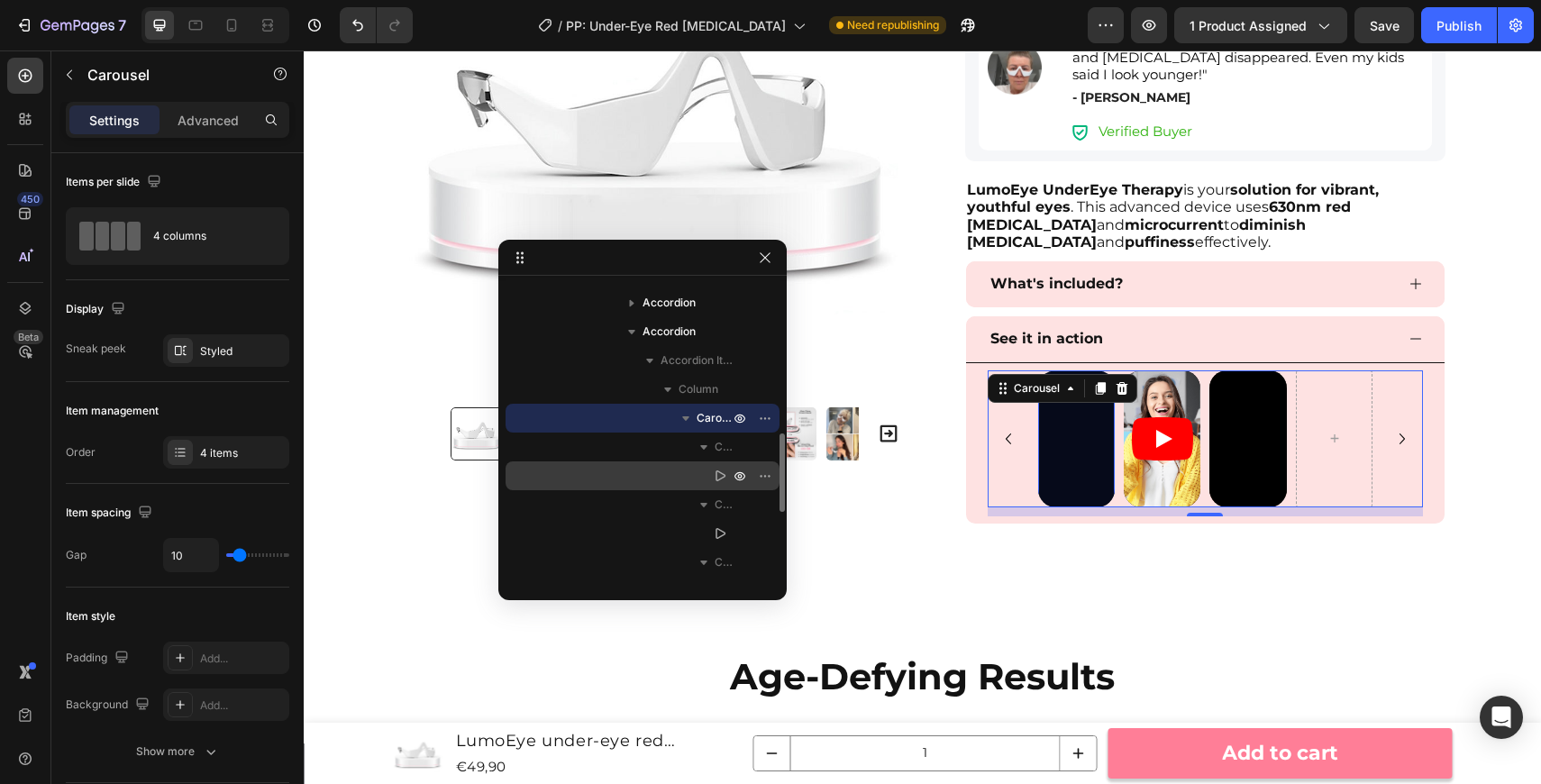
click at [725, 475] on icon at bounding box center [720, 476] width 10 height 11
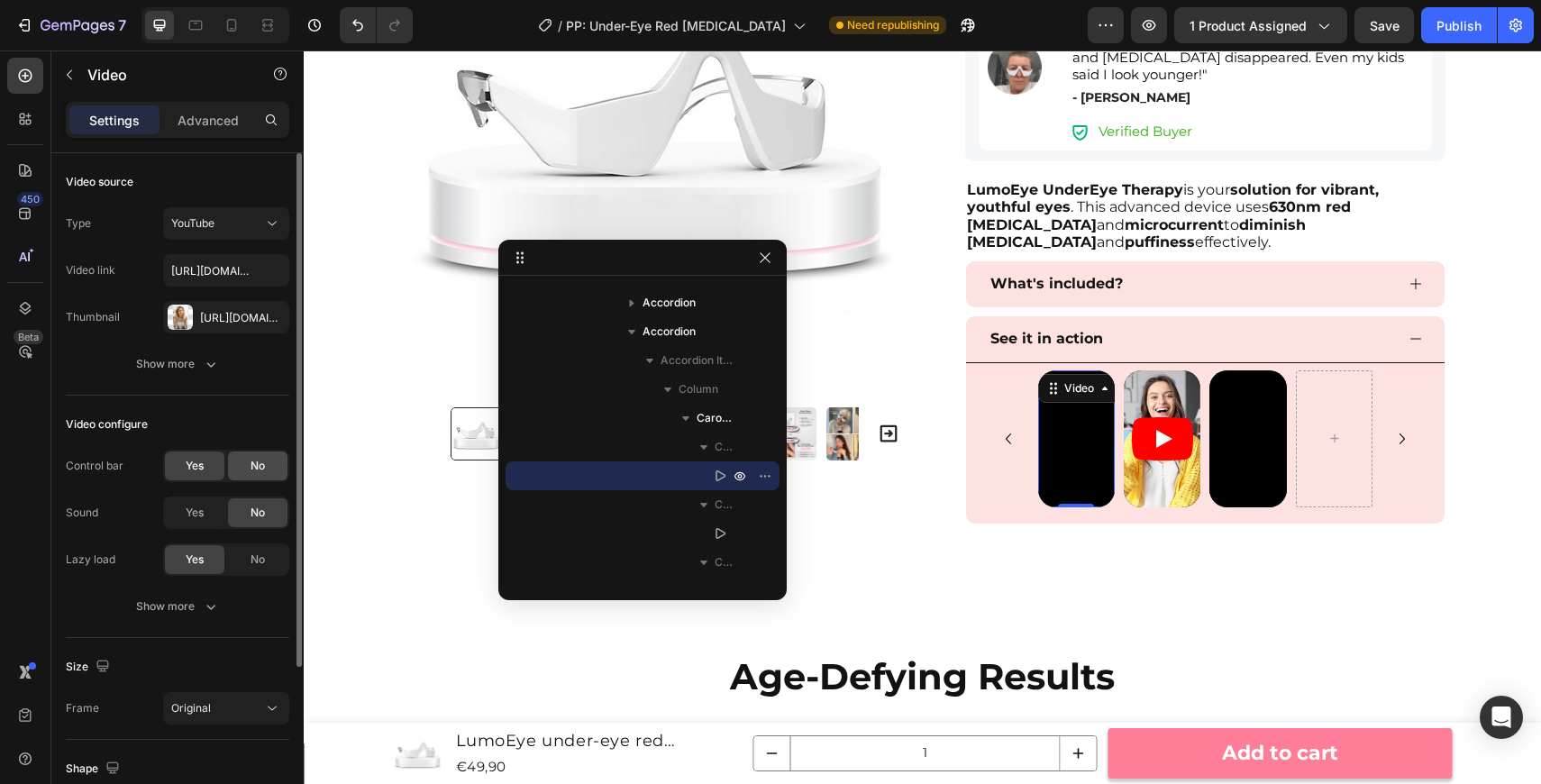
click at [261, 473] on span "No" at bounding box center [258, 466] width 15 height 17
click at [252, 214] on button "YouTube" at bounding box center [227, 223] width 127 height 32
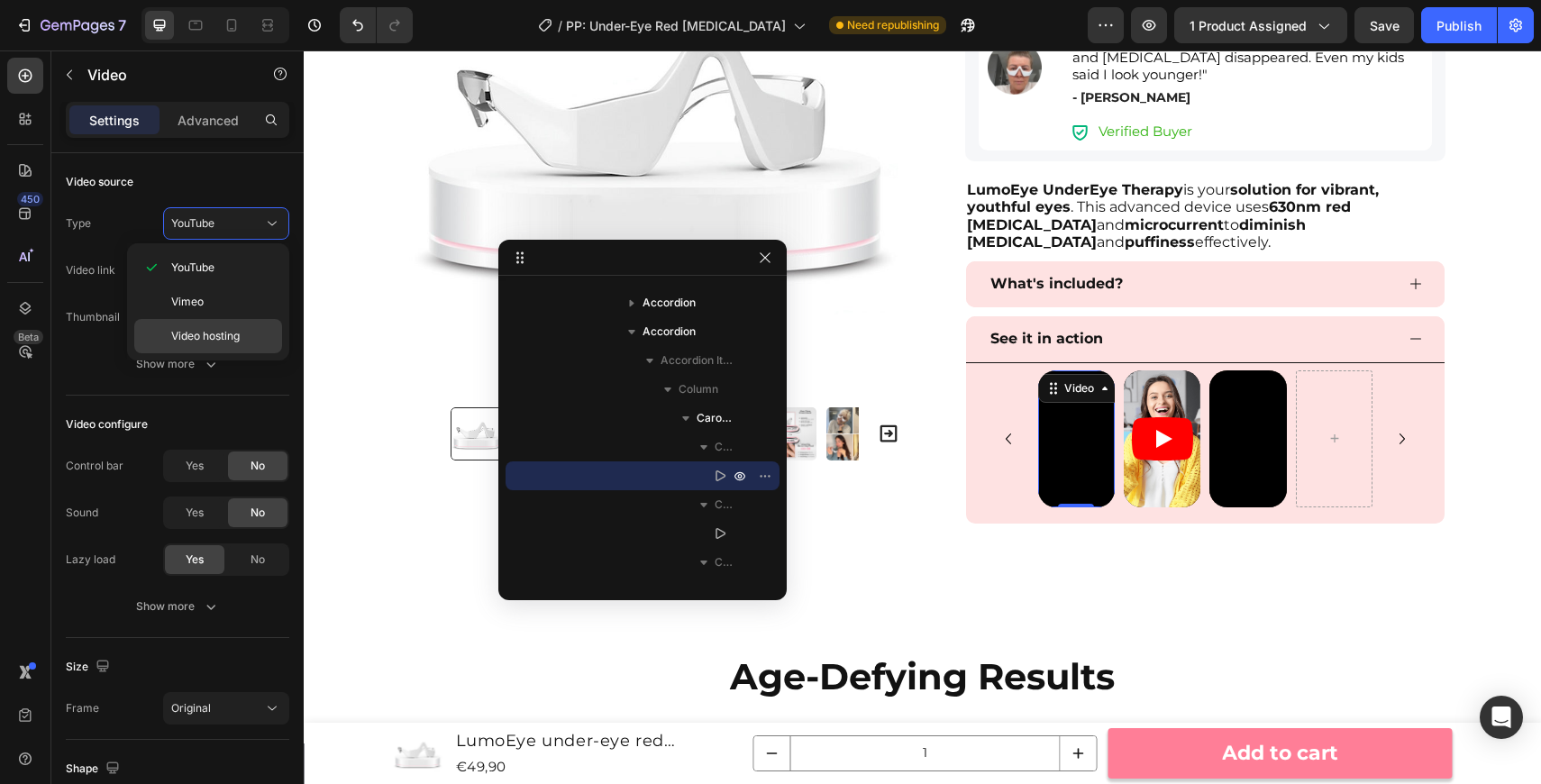
click at [249, 329] on p "Video hosting" at bounding box center [223, 337] width 103 height 17
type input "https://media.w3.org/2010/05/sintel/trailer.mp4"
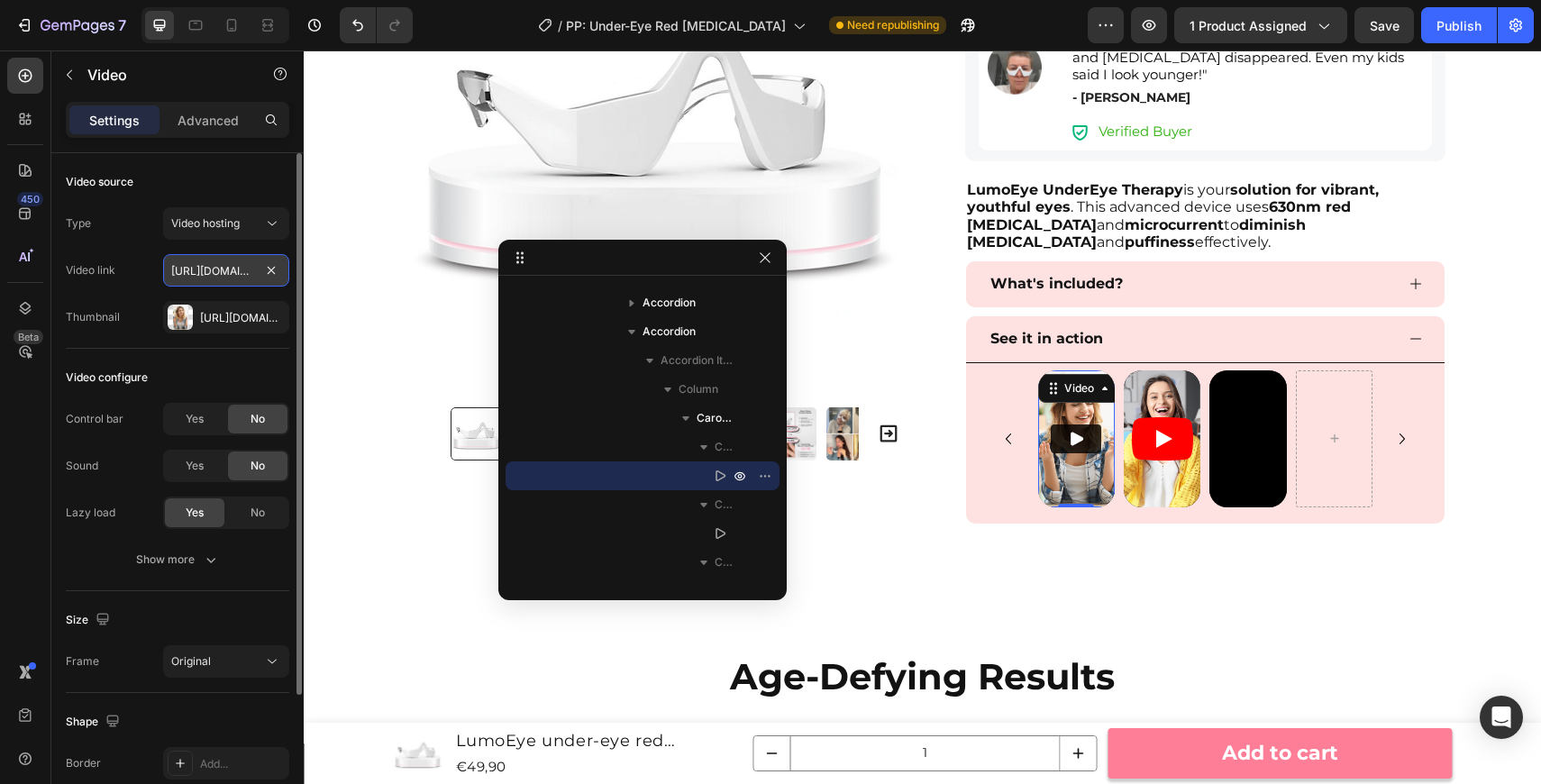
click at [228, 262] on input "https://media.w3.org/2010/05/sintel/trailer.mp4" at bounding box center [227, 270] width 127 height 32
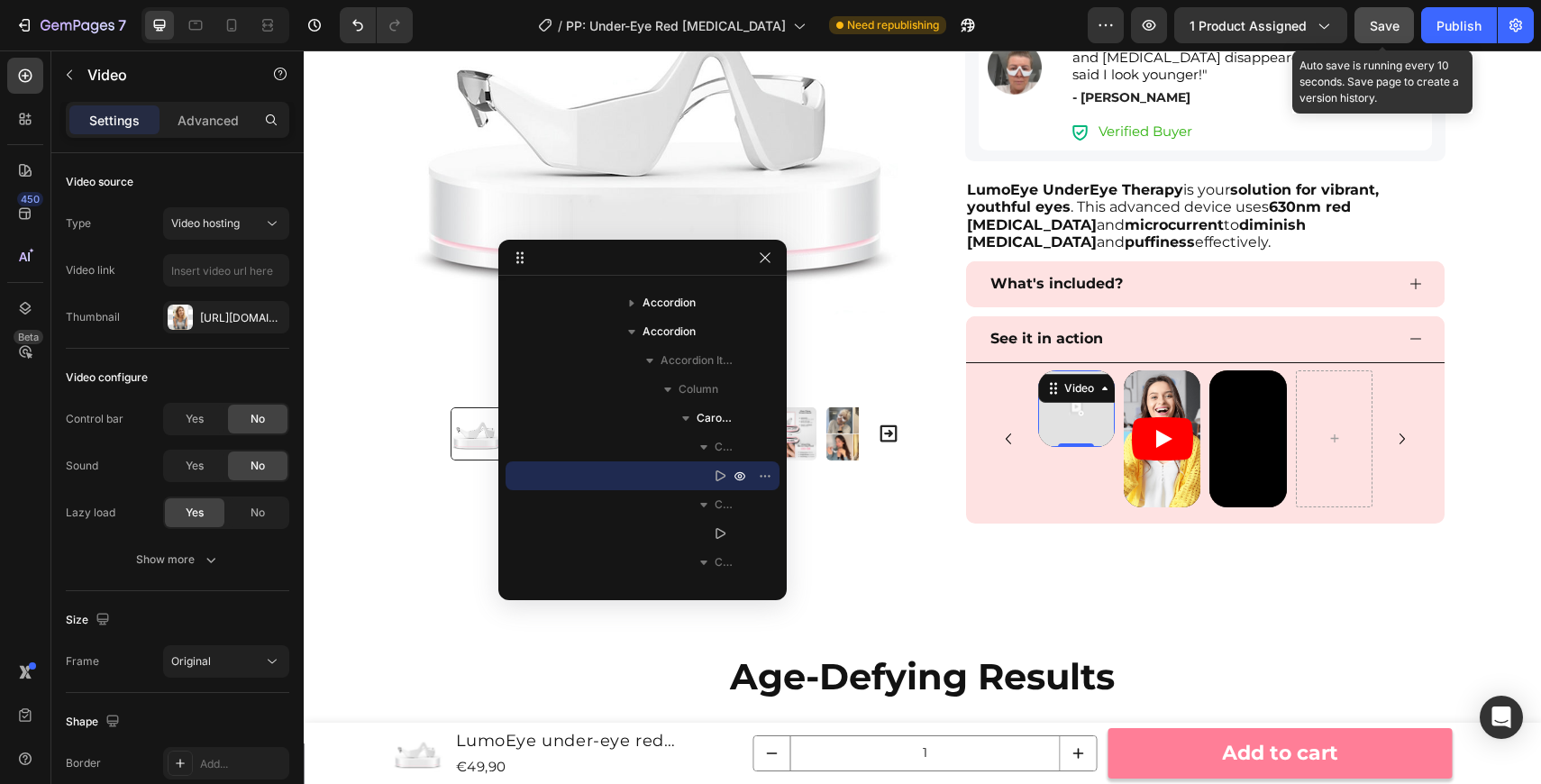
click at [1387, 23] on span "Save" at bounding box center [1384, 26] width 29 height 16
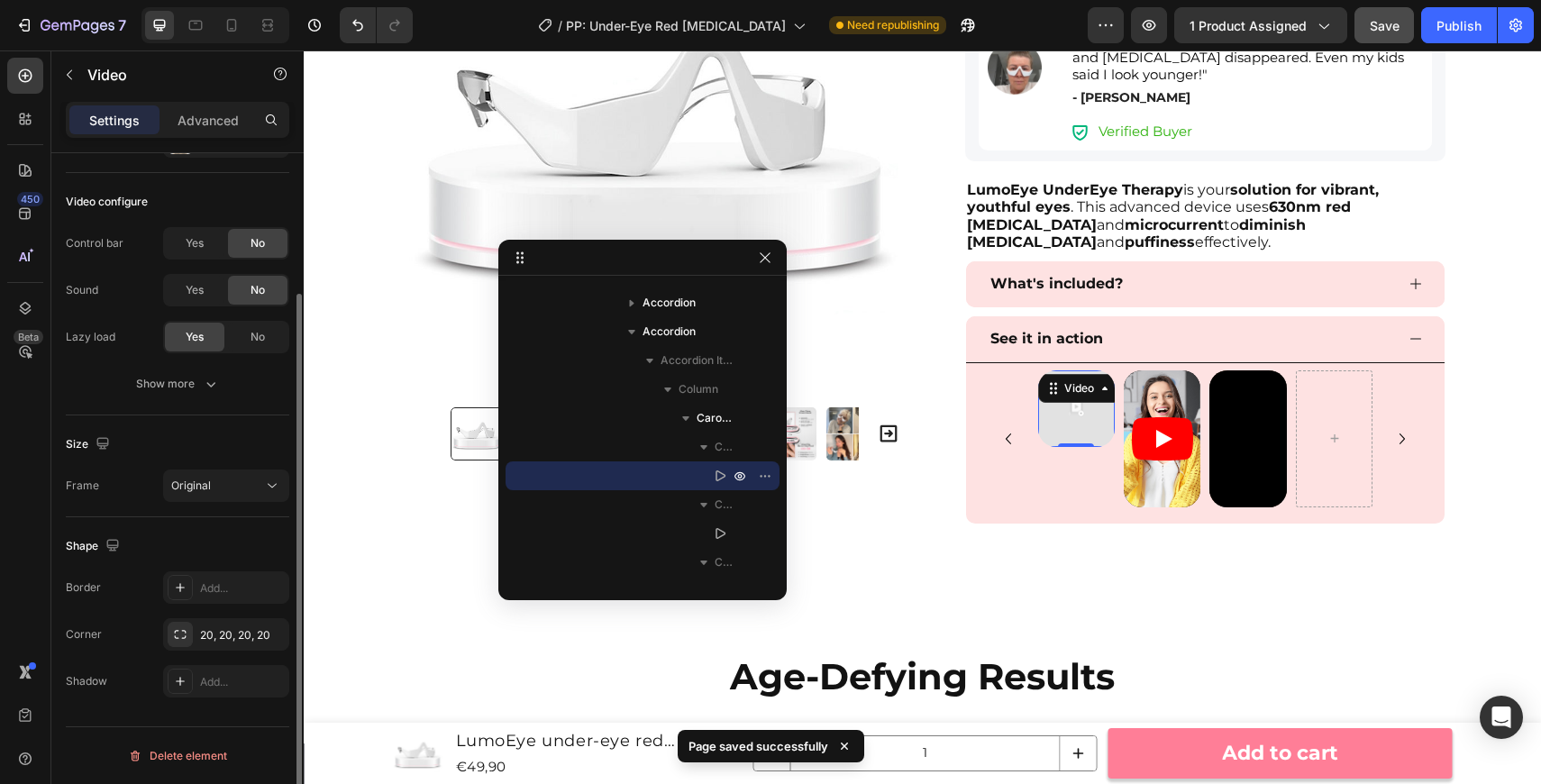
scroll to position [0, 0]
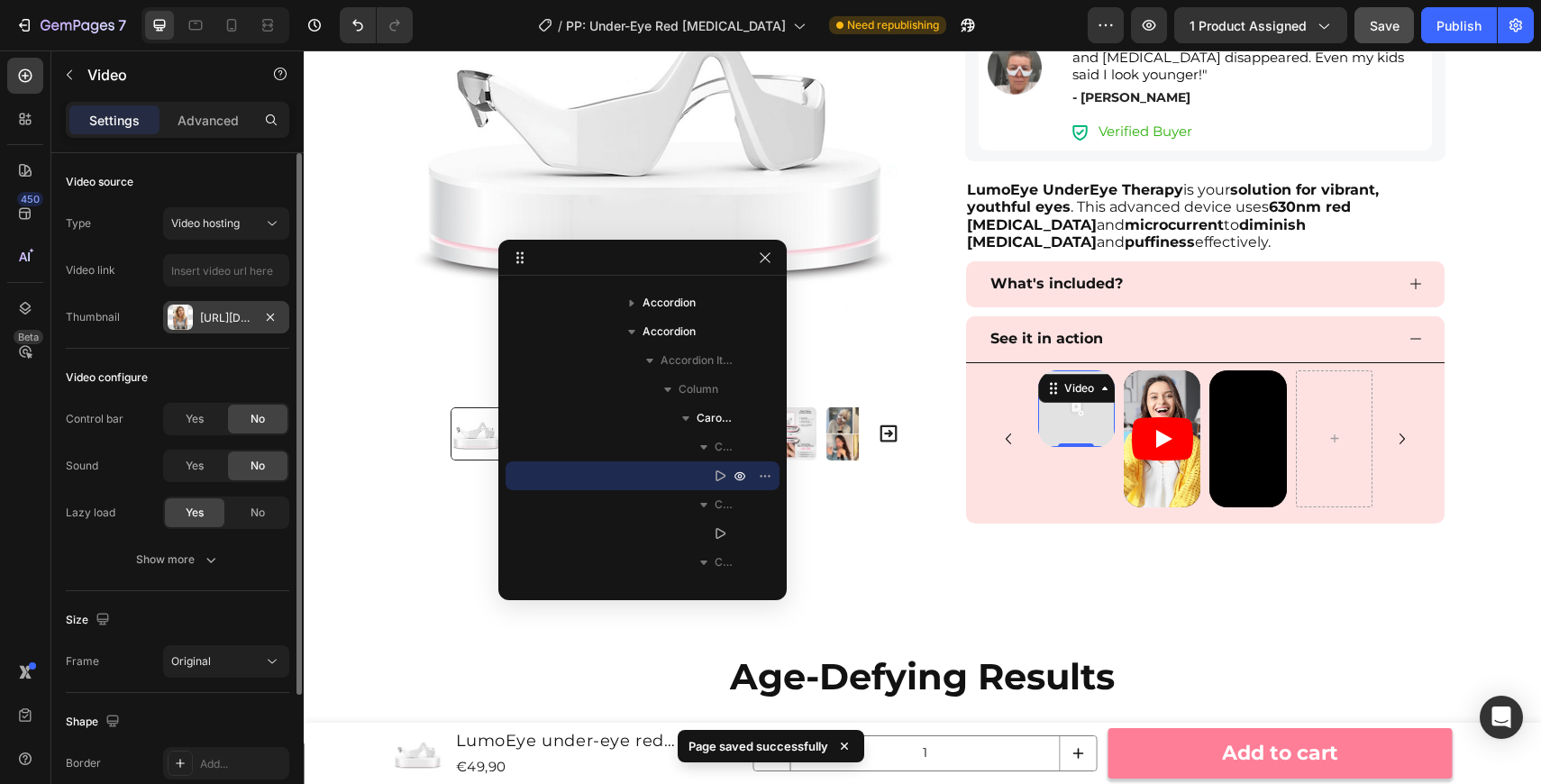
click at [221, 318] on div "Https://cdn.Shopify.Com/s/files/1/2005/9307/files/gempages_432750572815254551-4…" at bounding box center [226, 318] width 52 height 17
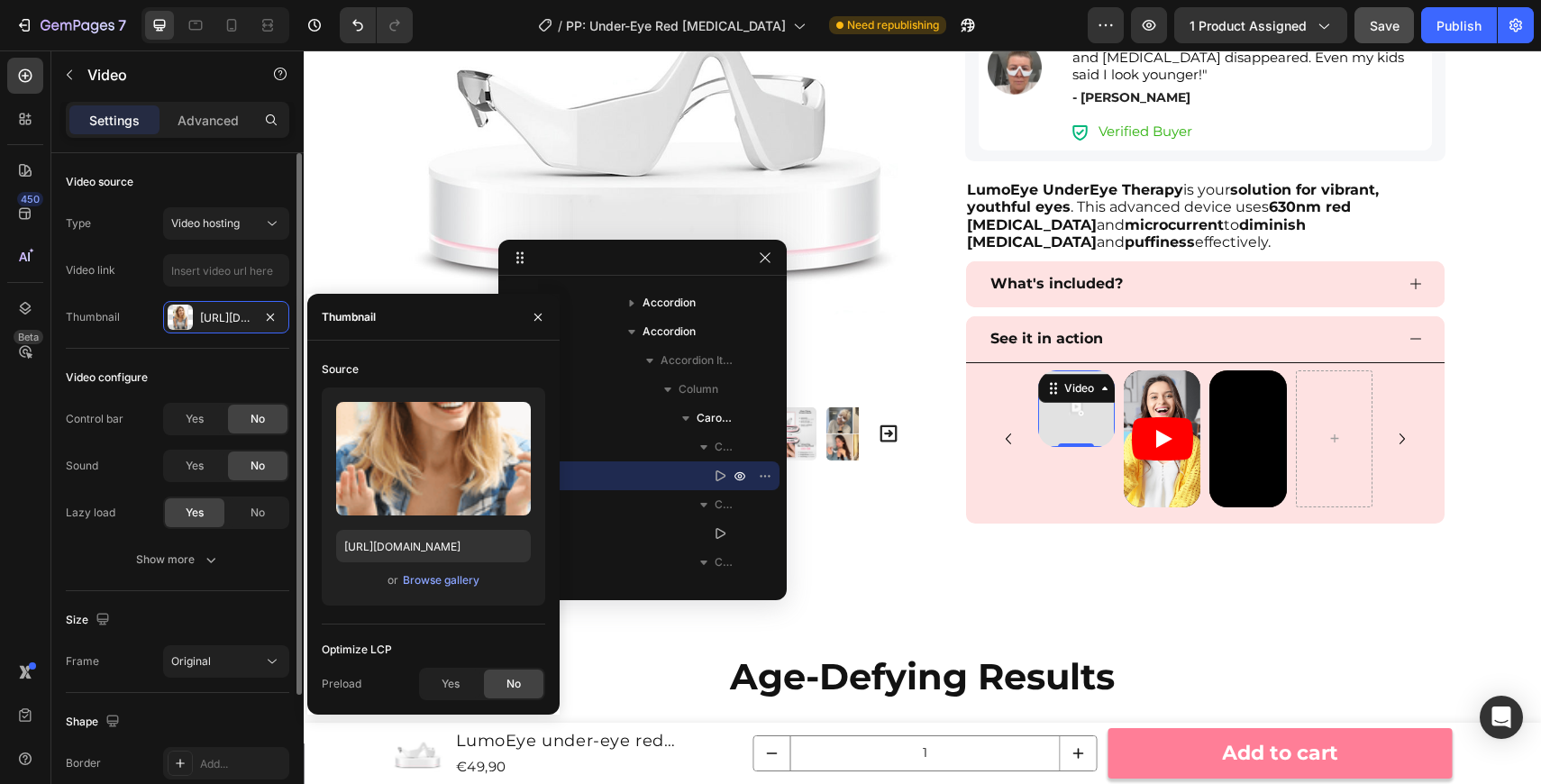
click at [97, 330] on div "Thumbnail" at bounding box center [93, 316] width 54 height 28
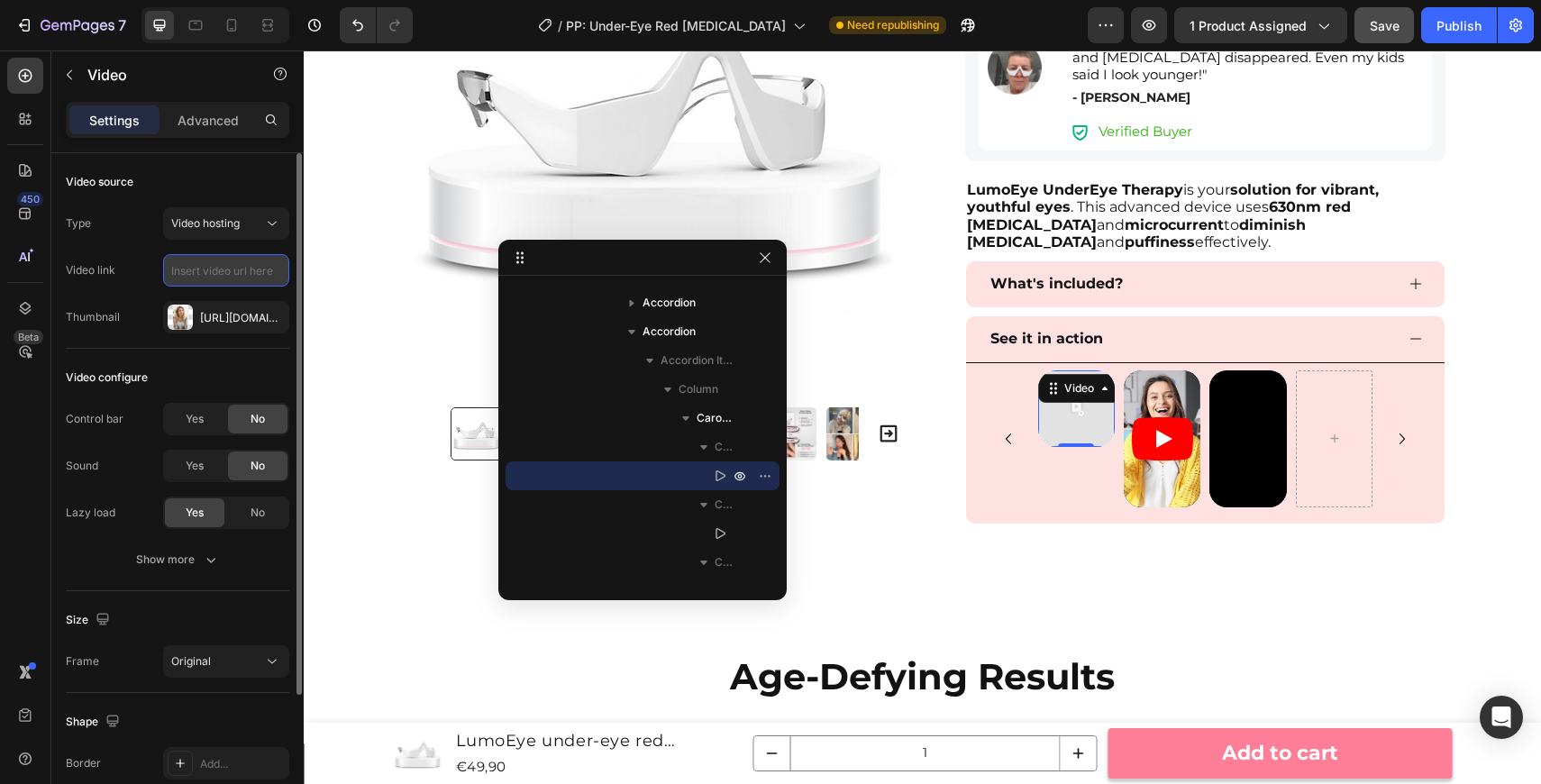
click at [215, 267] on input "text" at bounding box center [227, 270] width 127 height 32
paste input "https://cdn.shopify.com/videos/c/o/v/54ae58efa19d4acca73960885a5fd3ff.mp4"
type input "https://cdn.shopify.com/videos/c/o/v/54ae58efa19d4acca73960885a5fd3ff.mp4"
click at [215, 267] on input "https://cdn.shopify.com/videos/c/o/v/54ae58efa19d4acca73960885a5fd3ff.mp4" at bounding box center [227, 270] width 127 height 32
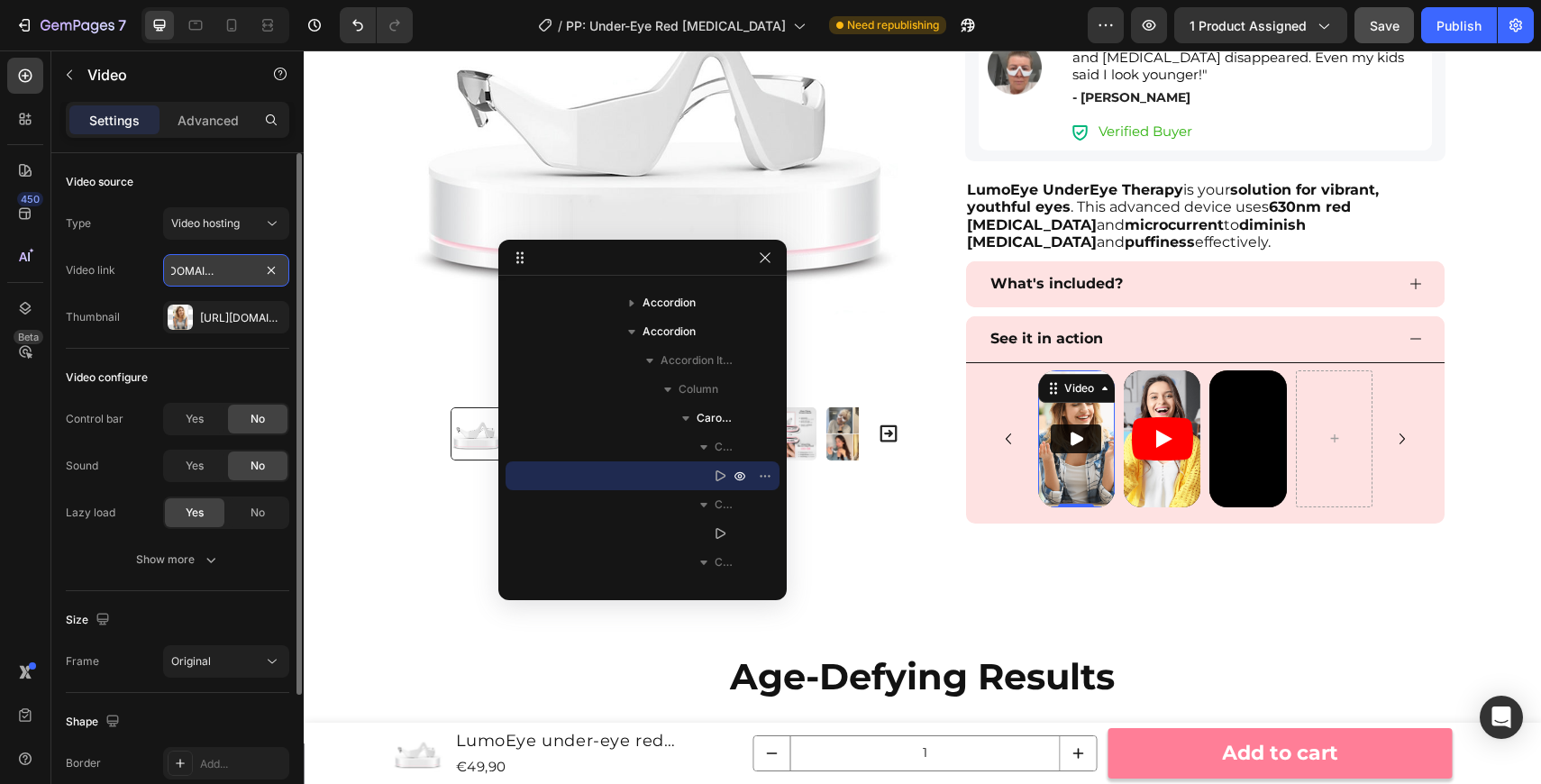
click at [215, 267] on input "https://cdn.shopify.com/videos/c/o/v/54ae58efa19d4acca73960885a5fd3ff.mp4" at bounding box center [227, 270] width 127 height 32
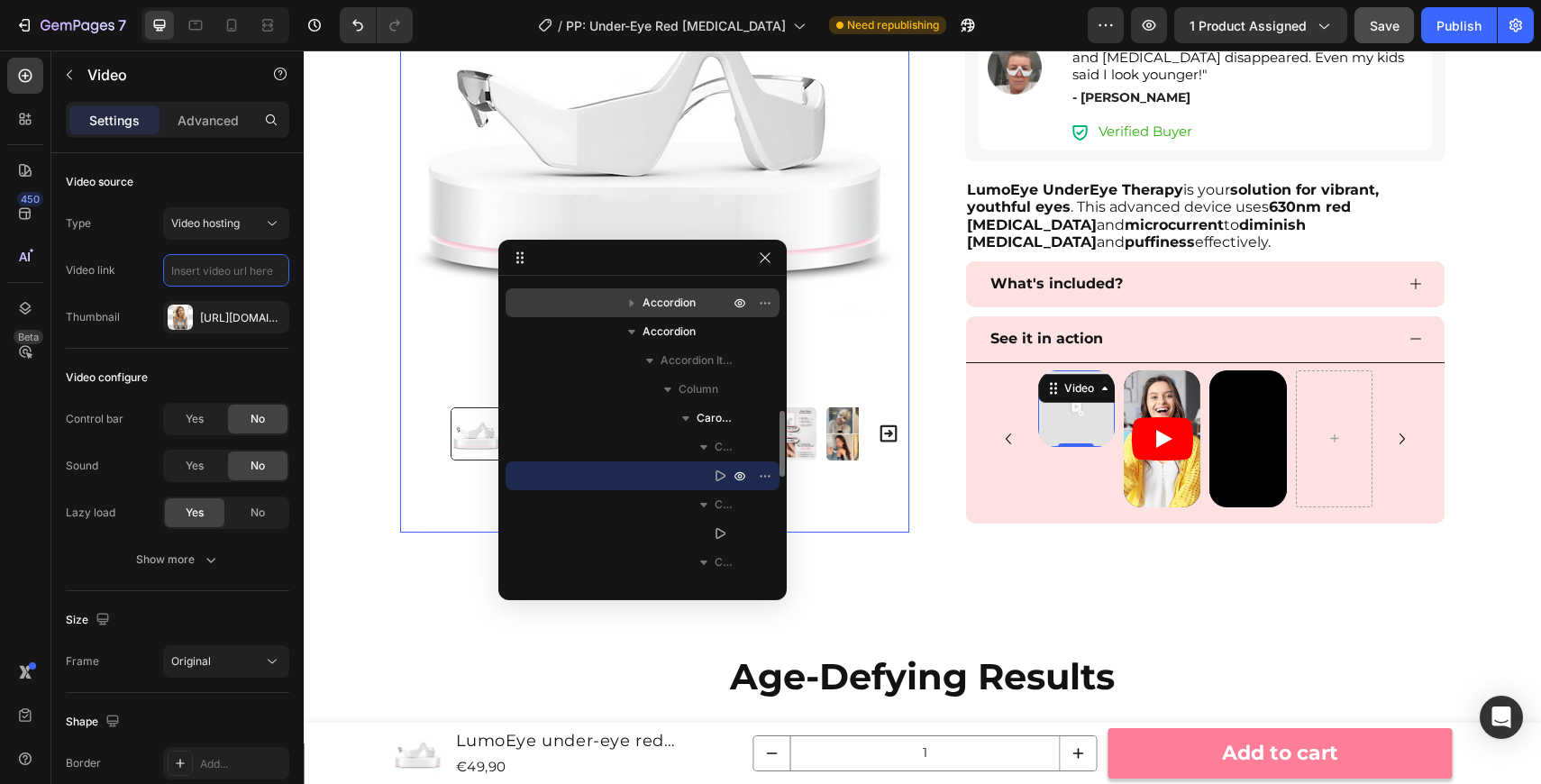
paste input "https://cdn.shopify.com/videos/c/o/v/54ae58efa19d4acca73960885a5fd3ff.mp4"
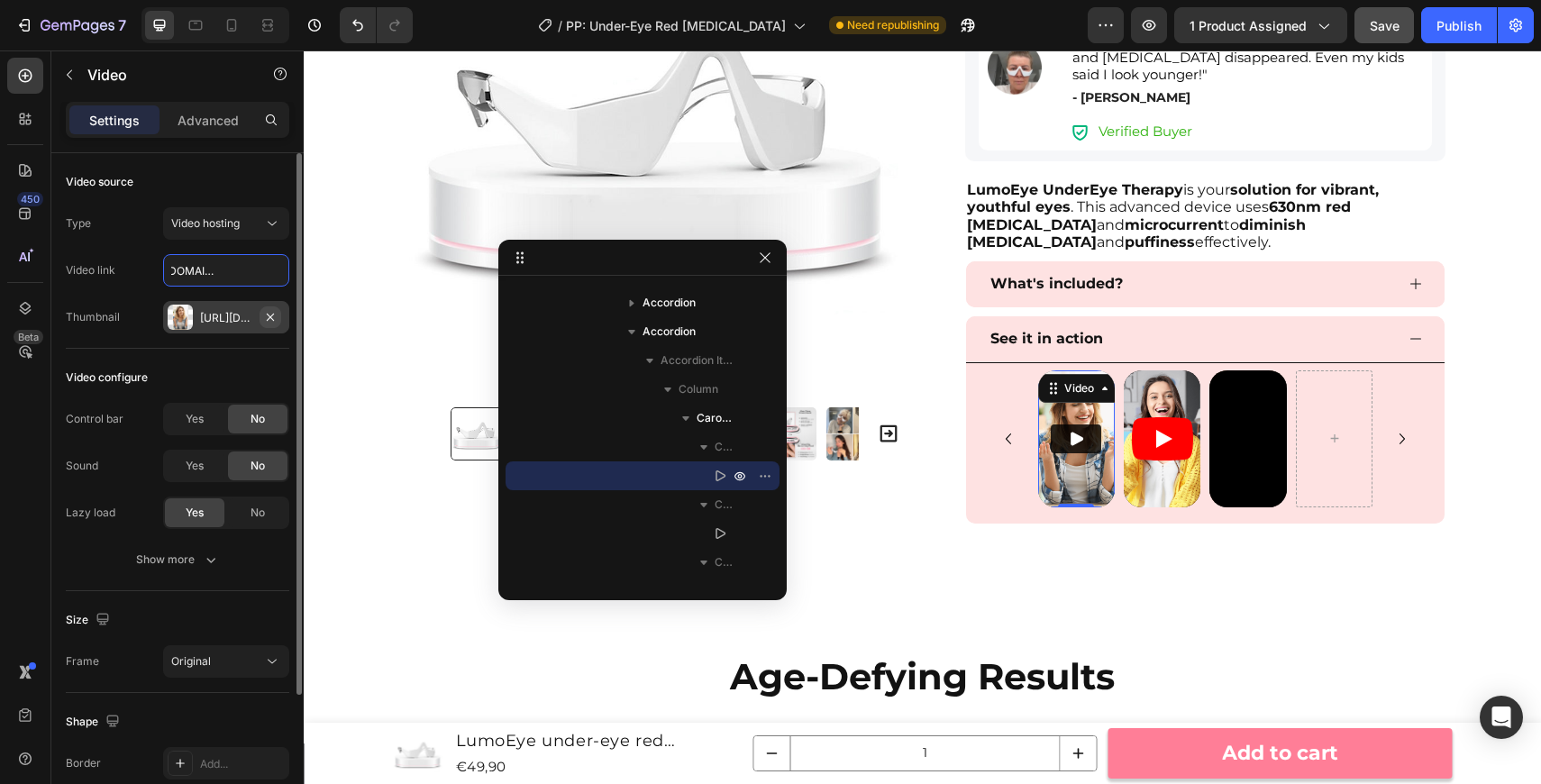
type input "https://cdn.shopify.com/videos/c/o/v/54ae58efa19d4acca73960885a5fd3ff.mp4"
click at [273, 319] on icon "button" at bounding box center [271, 317] width 15 height 15
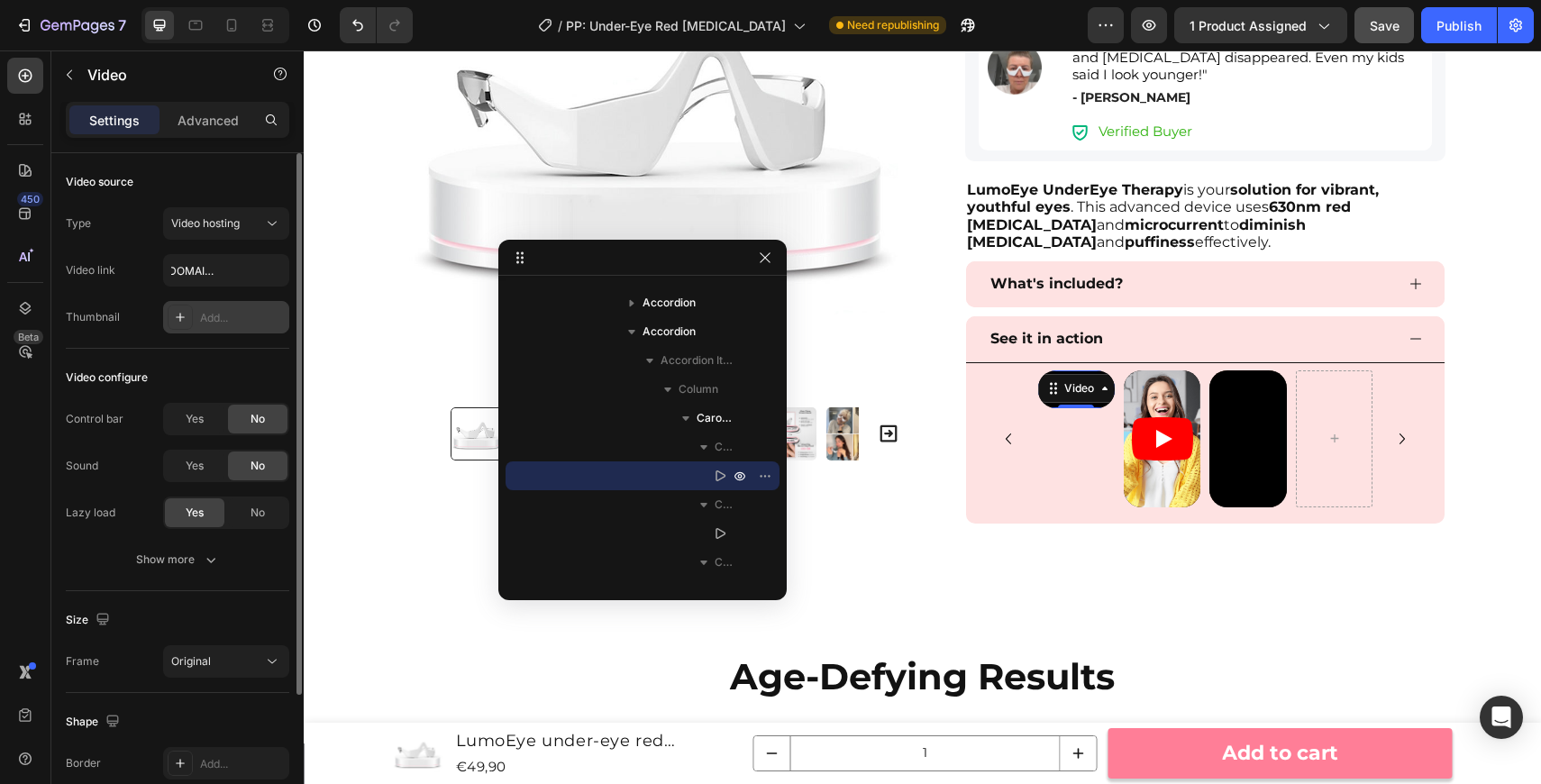
scroll to position [0, 0]
click at [231, 269] on input "https://cdn.shopify.com/videos/c/o/v/54ae58efa19d4acca73960885a5fd3ff.mp4" at bounding box center [227, 270] width 127 height 32
click at [246, 314] on div "Add..." at bounding box center [242, 318] width 84 height 17
type input "https://ucarecdn.com/06075225-af9e-460c-8e3c-6be63c0b773a/-/format/auto/"
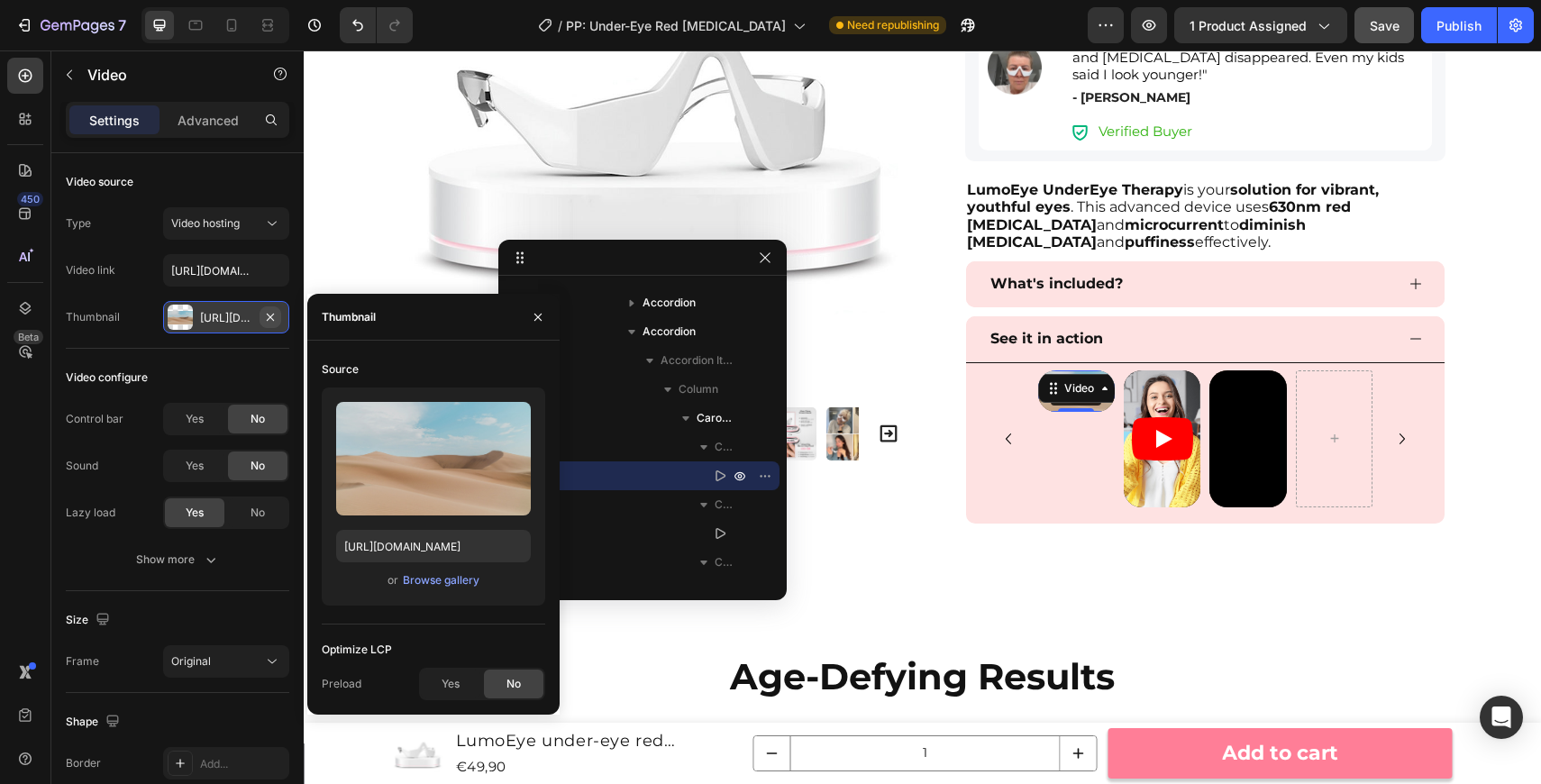
click at [271, 316] on icon "button" at bounding box center [271, 316] width 7 height 7
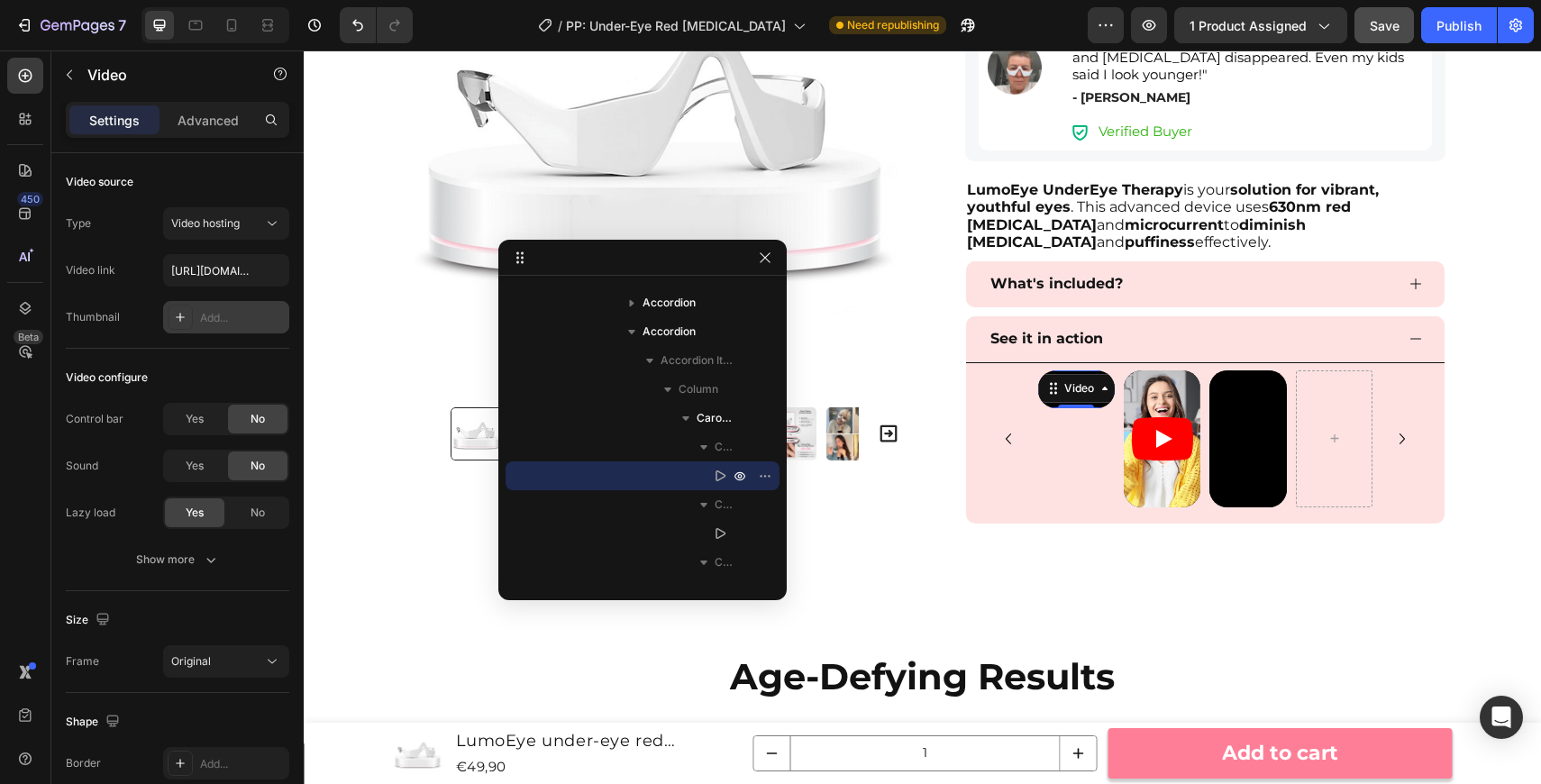
click at [1103, 409] on video at bounding box center [1077, 390] width 77 height 39
click at [1081, 409] on video at bounding box center [1077, 390] width 77 height 39
click at [765, 254] on icon "button" at bounding box center [765, 258] width 15 height 15
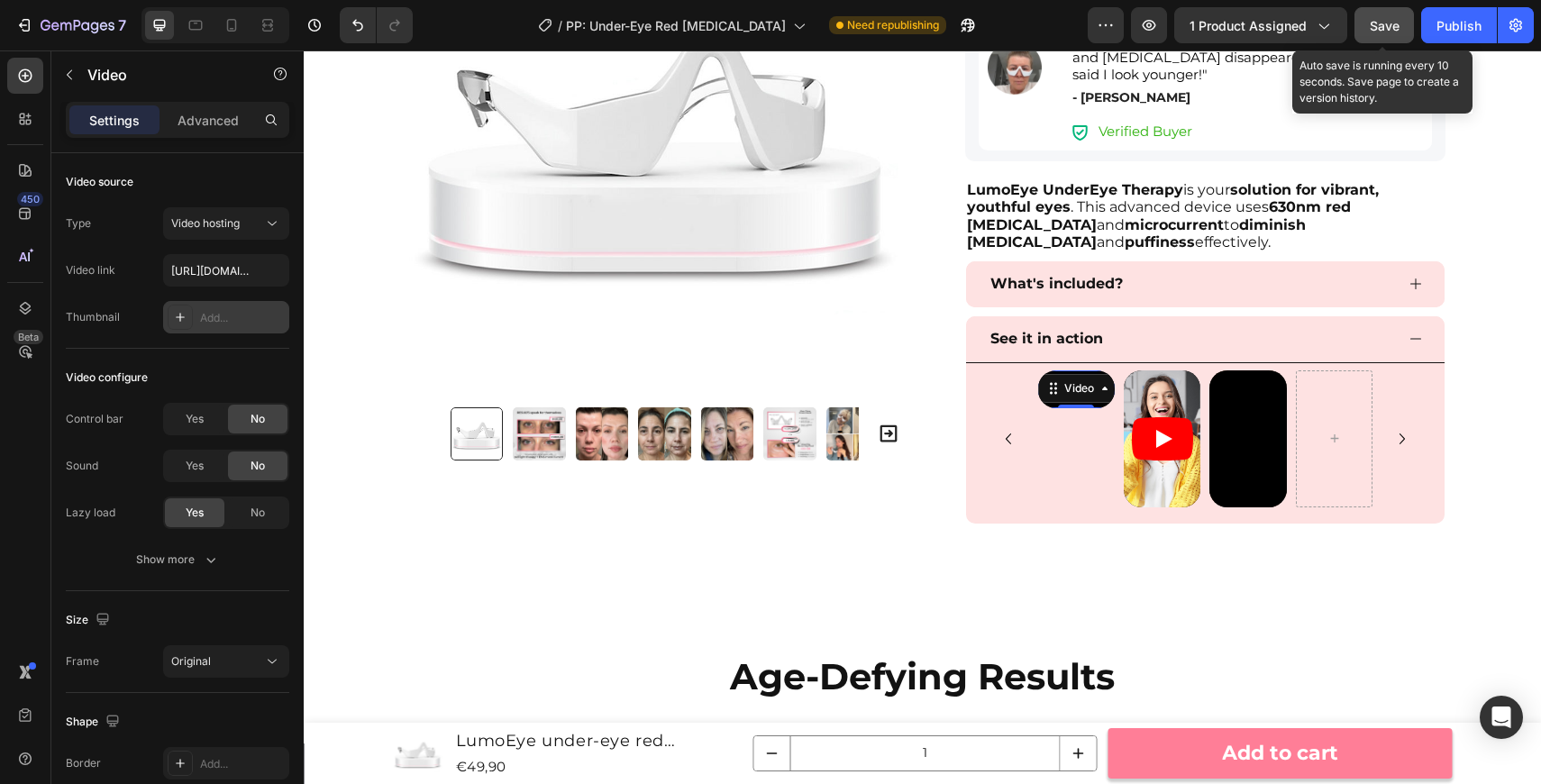
click at [1371, 18] on span "Save" at bounding box center [1384, 26] width 29 height 16
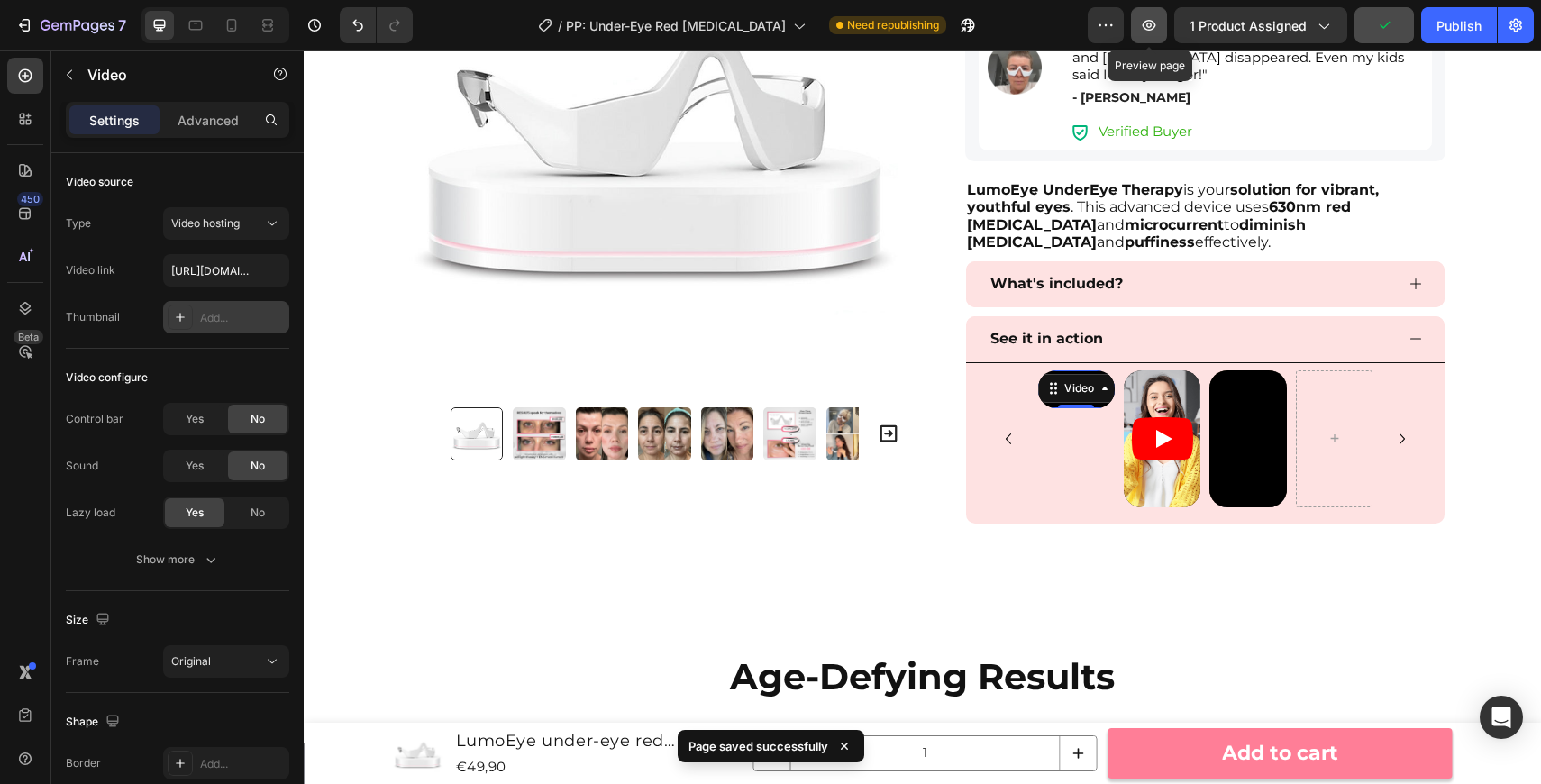
click at [1137, 35] on button "button" at bounding box center [1148, 25] width 36 height 36
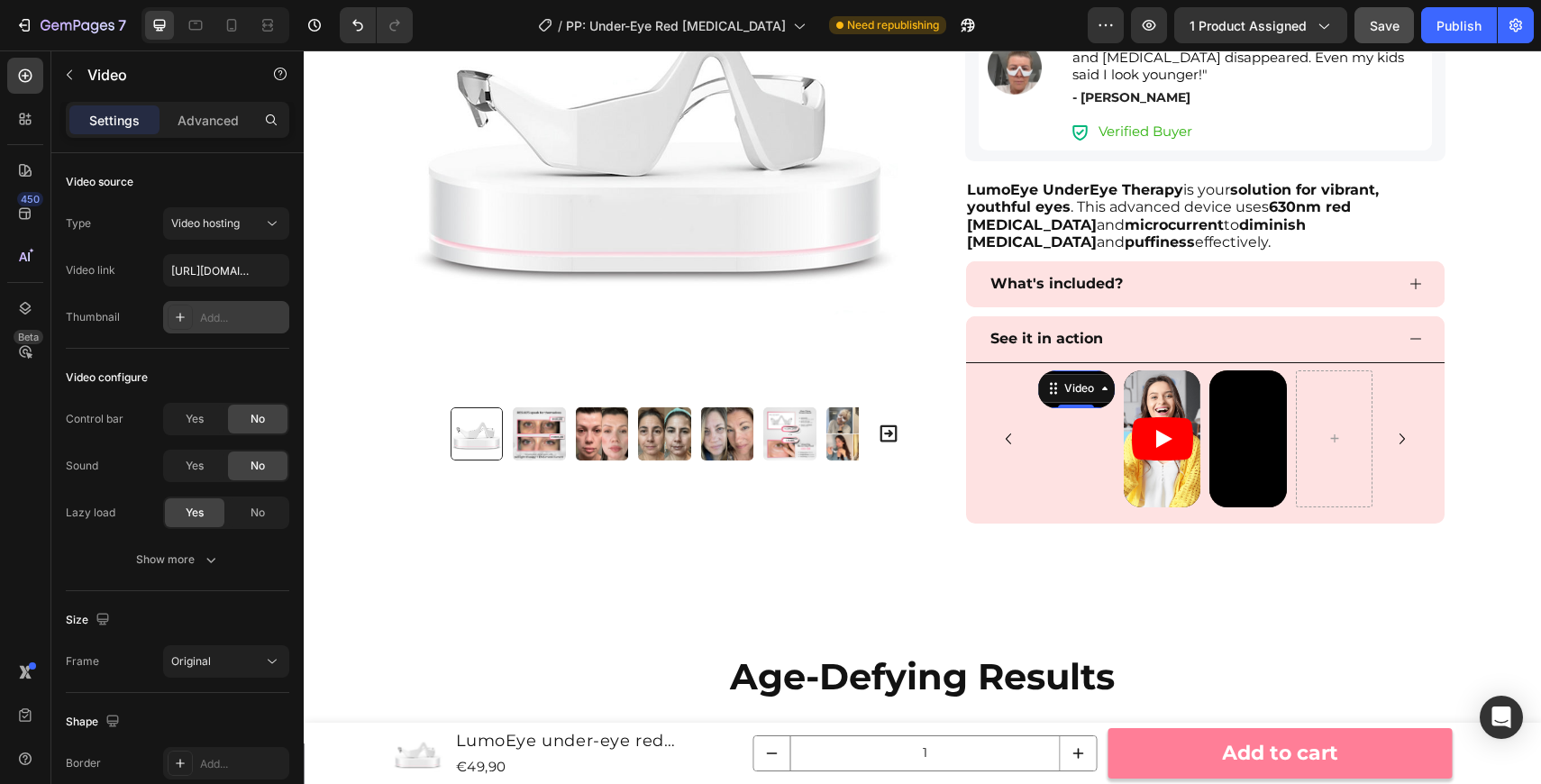
click at [1088, 409] on video at bounding box center [1077, 390] width 77 height 39
click at [248, 267] on input "https://cdn.shopify.com/videos/c/o/v/54ae58efa19d4acca73960885a5fd3ff.mp4" at bounding box center [227, 270] width 127 height 32
paste input "https://cdn.shopify.com/videos/c/o/v/54ae58efa19d4acca73960885a5fd3ff.mp4"
type input "https://cdn.shopify.com/videos/c/o/v/54ae58efa19d4acca73960885a5fd3ff.mp4"
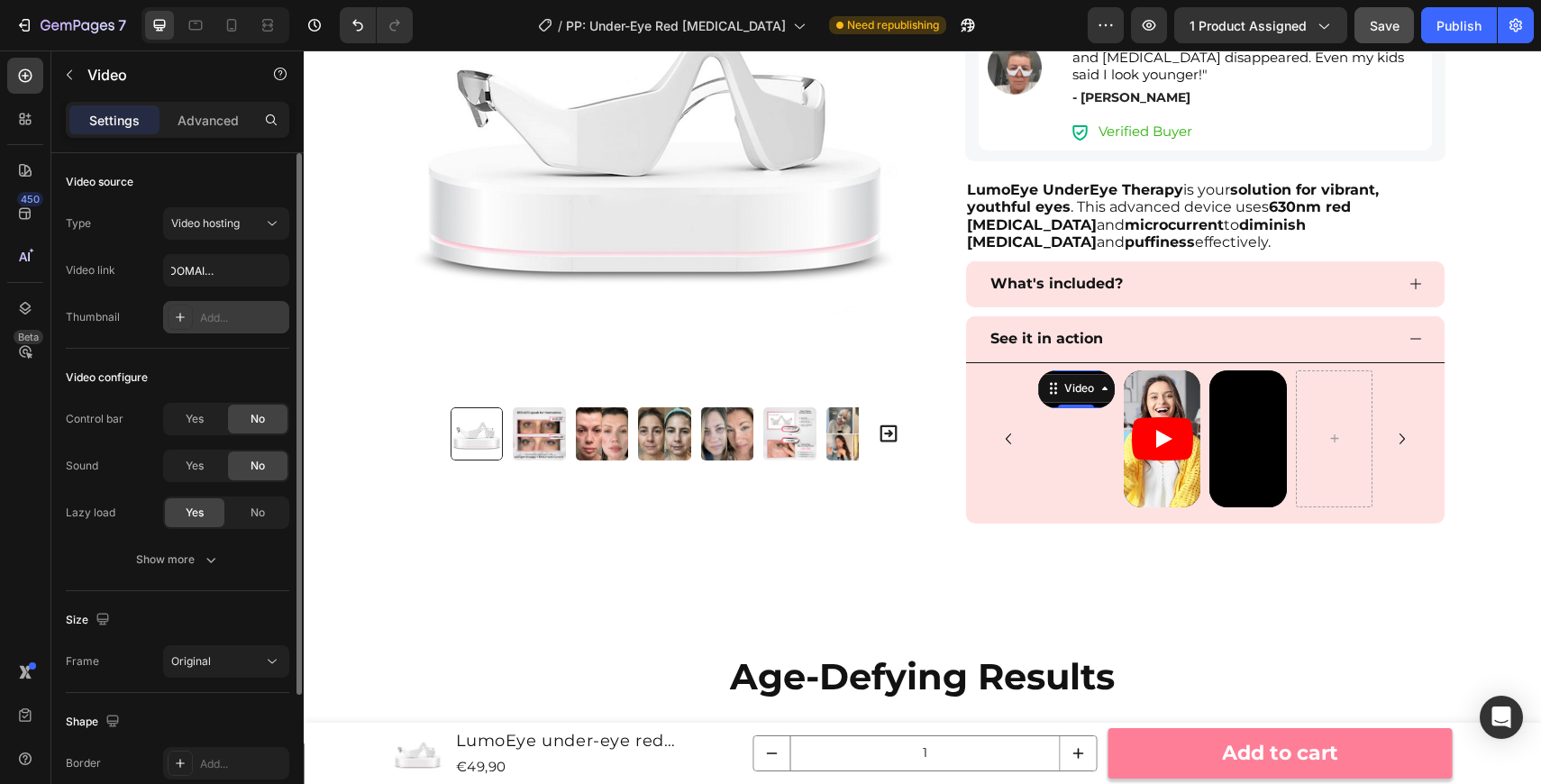
click at [241, 292] on div "Type Video hosting Video link https://cdn.shopify.com/videos/c/o/v/54ae58efa19d…" at bounding box center [178, 271] width 224 height 127
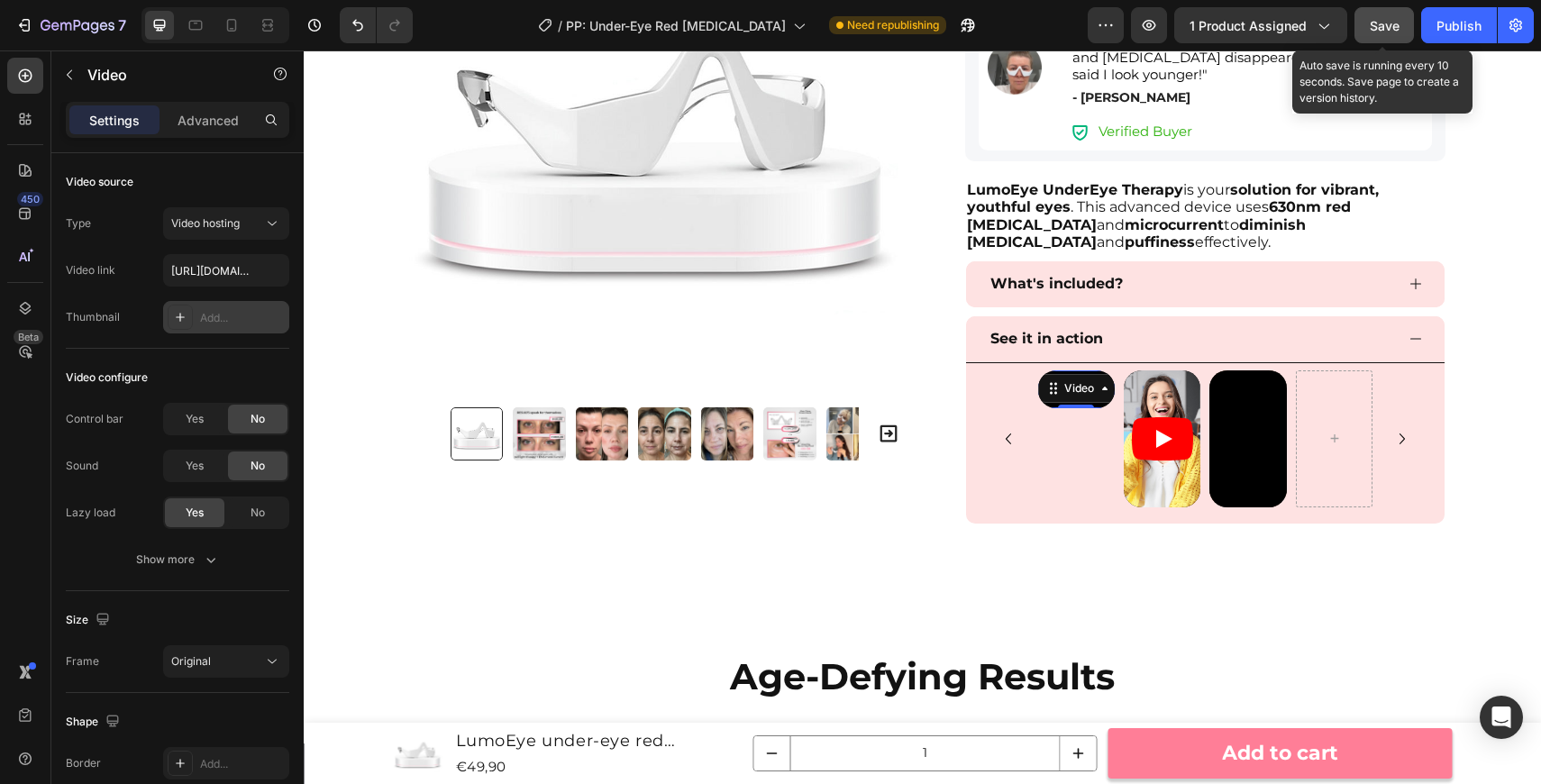
click at [1369, 39] on button "Save" at bounding box center [1384, 25] width 60 height 36
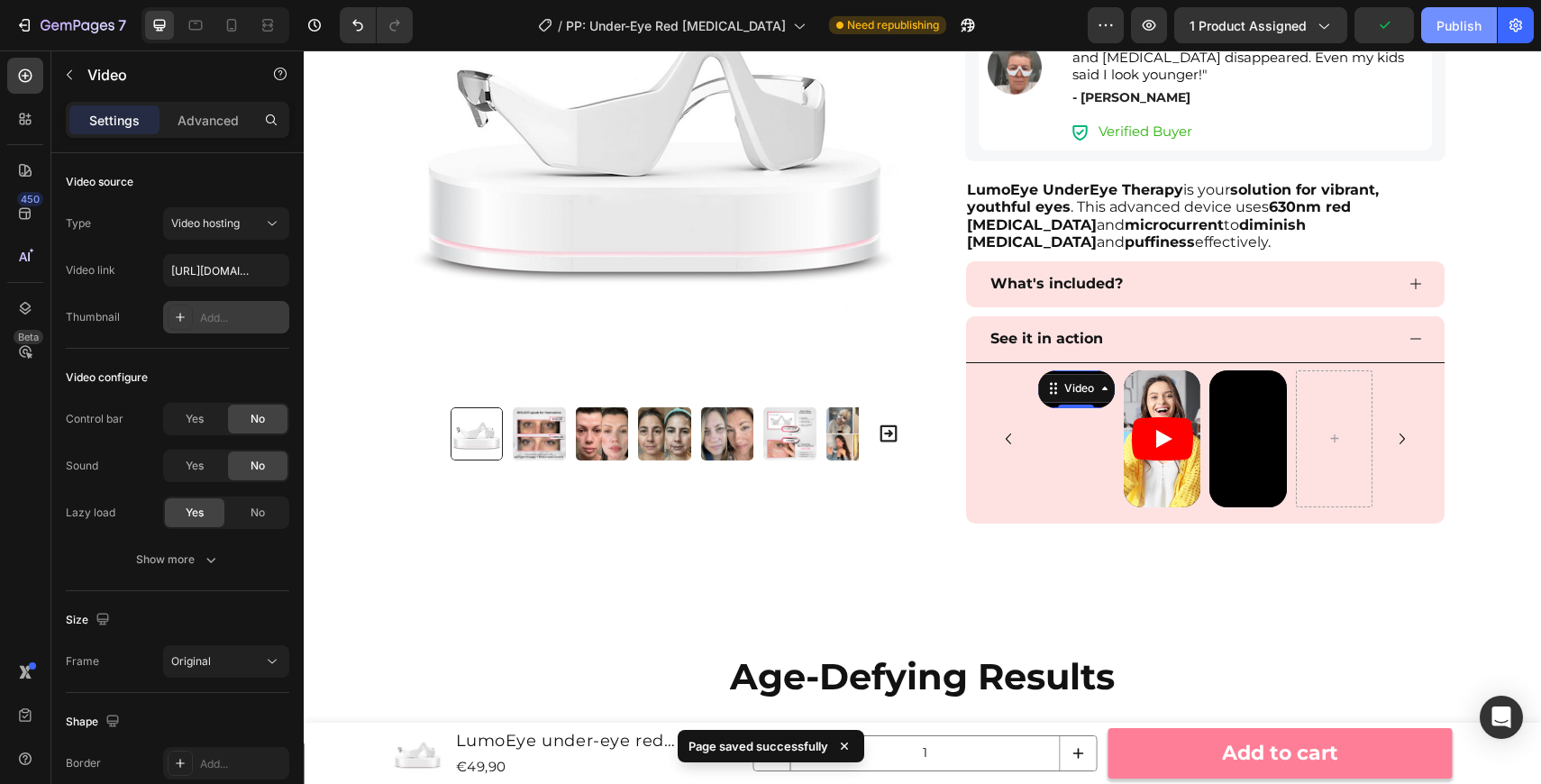
click at [1443, 31] on div "Publish" at bounding box center [1458, 26] width 45 height 19
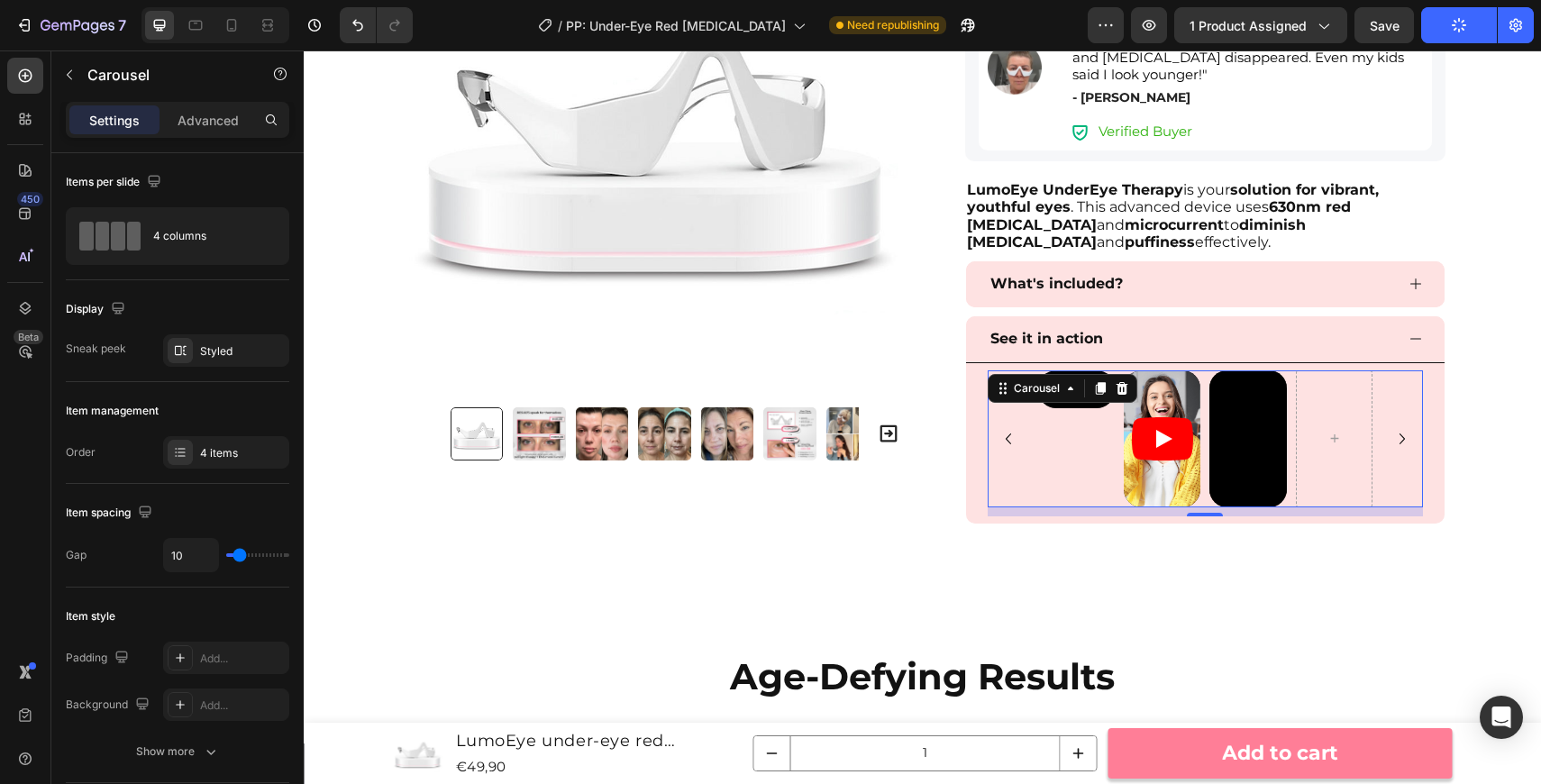
click at [1020, 476] on div "Video Video Video" at bounding box center [1205, 438] width 436 height 137
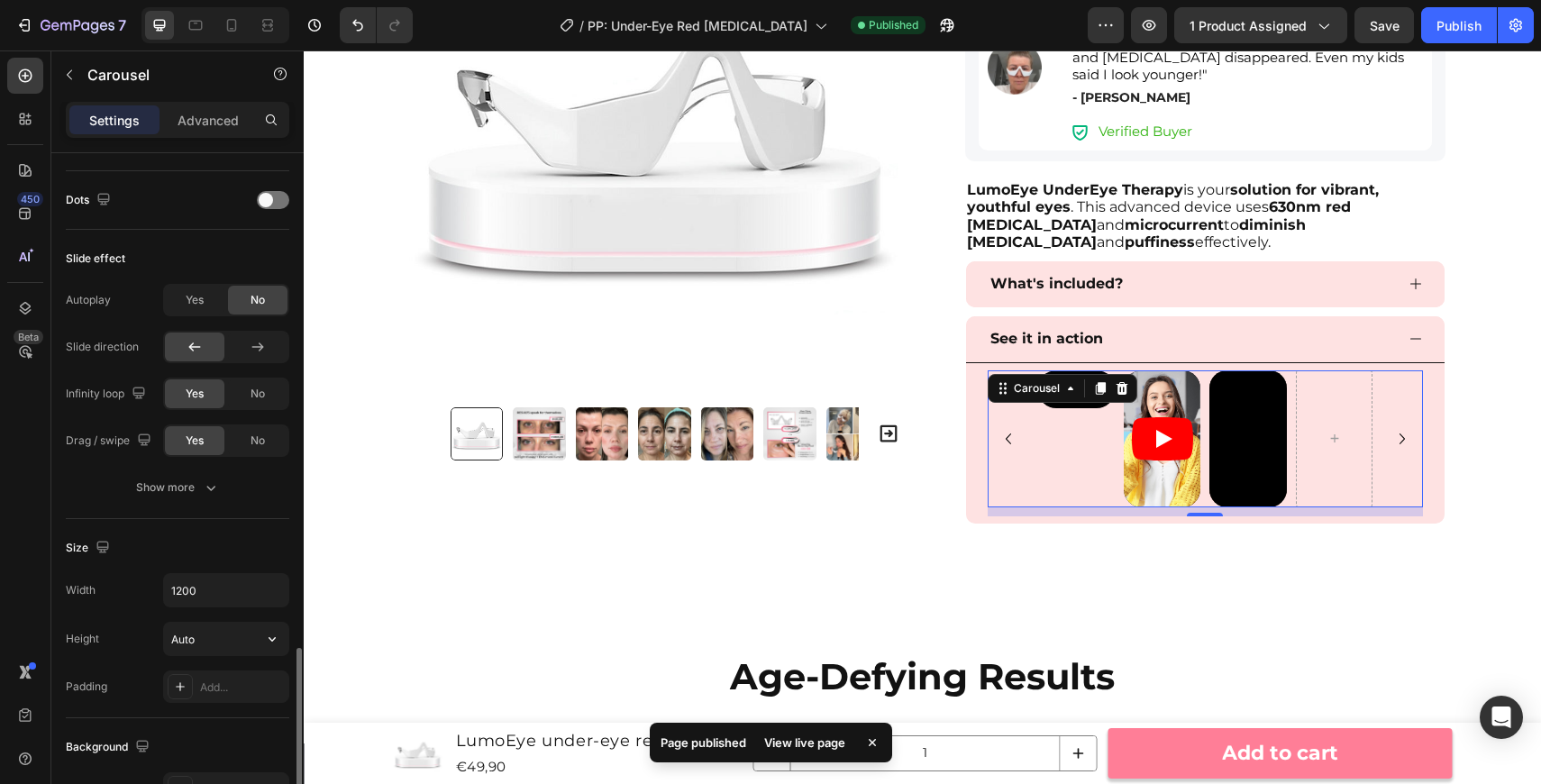
scroll to position [768, 0]
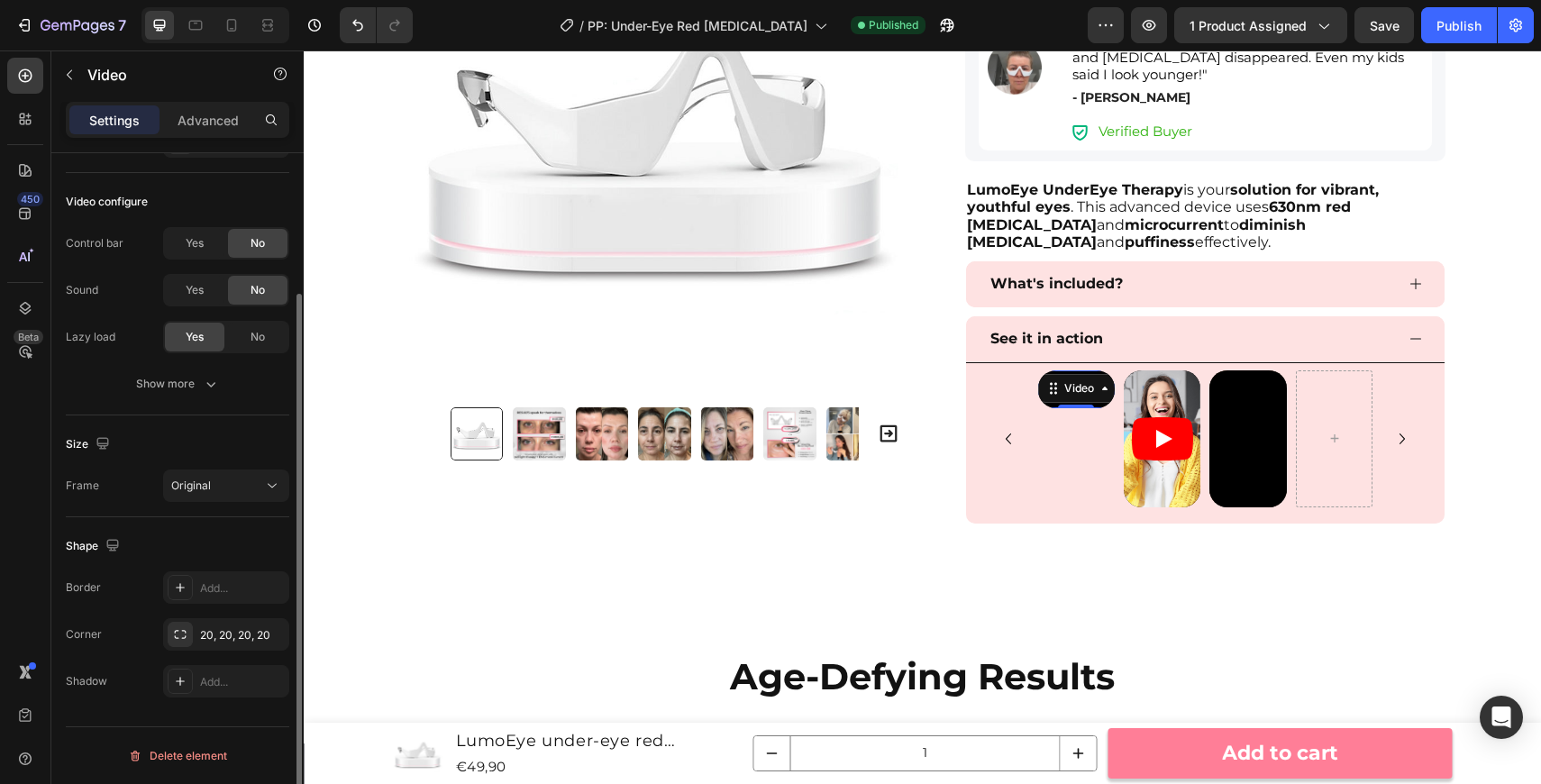
click at [1066, 409] on video at bounding box center [1077, 390] width 77 height 39
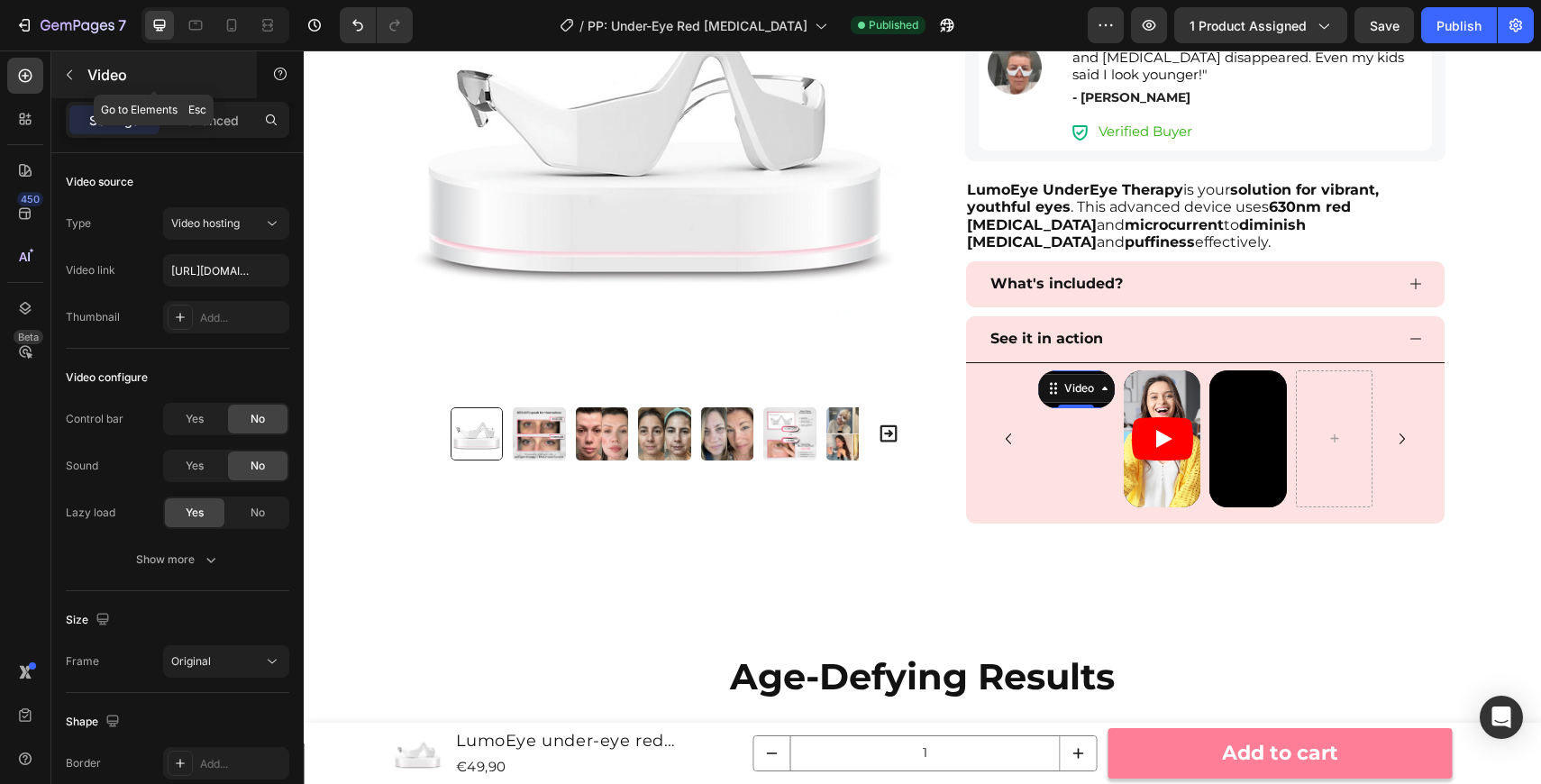
click at [69, 74] on icon "button" at bounding box center [70, 75] width 15 height 15
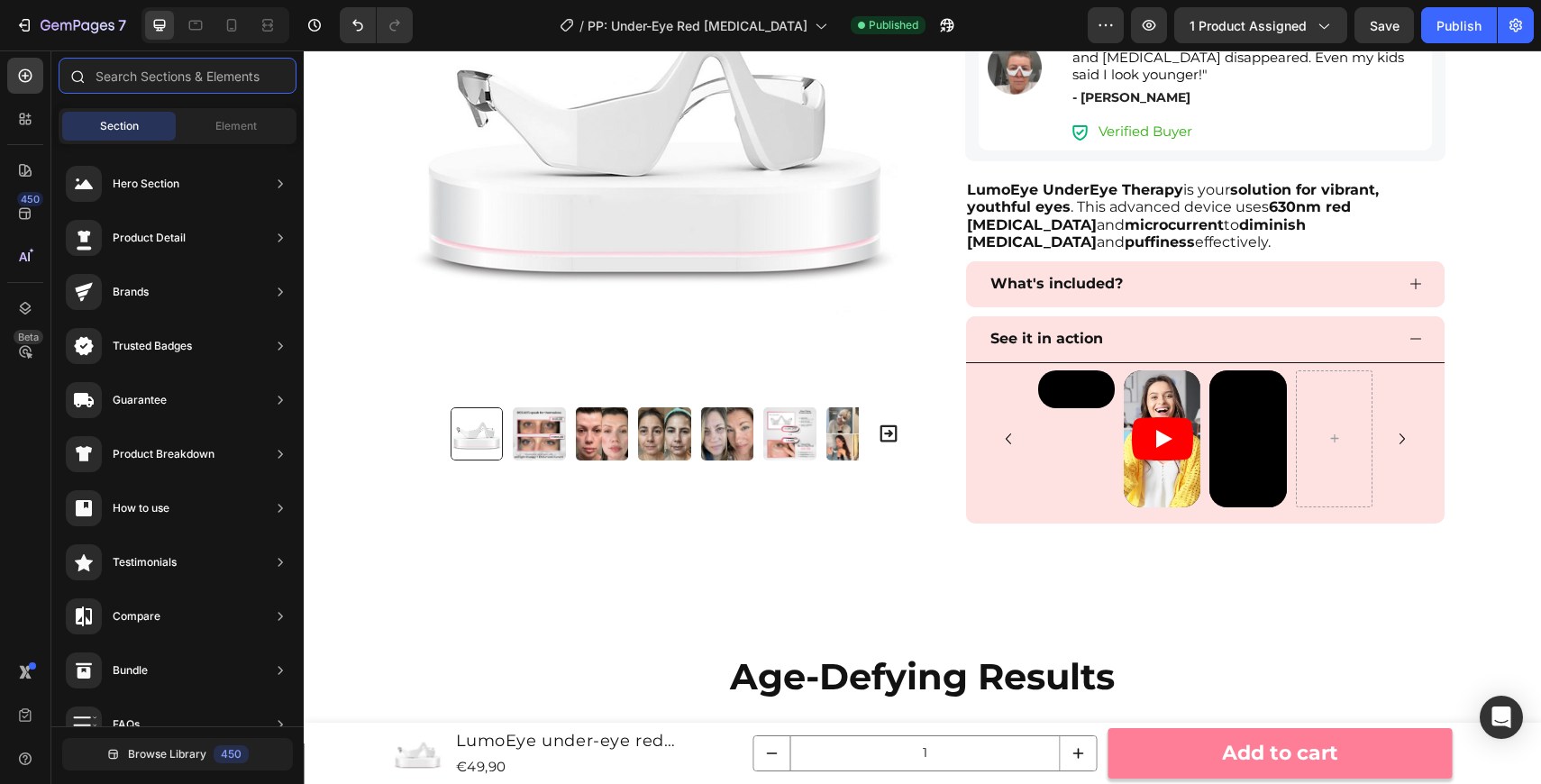
click at [106, 75] on input "text" at bounding box center [177, 75] width 238 height 36
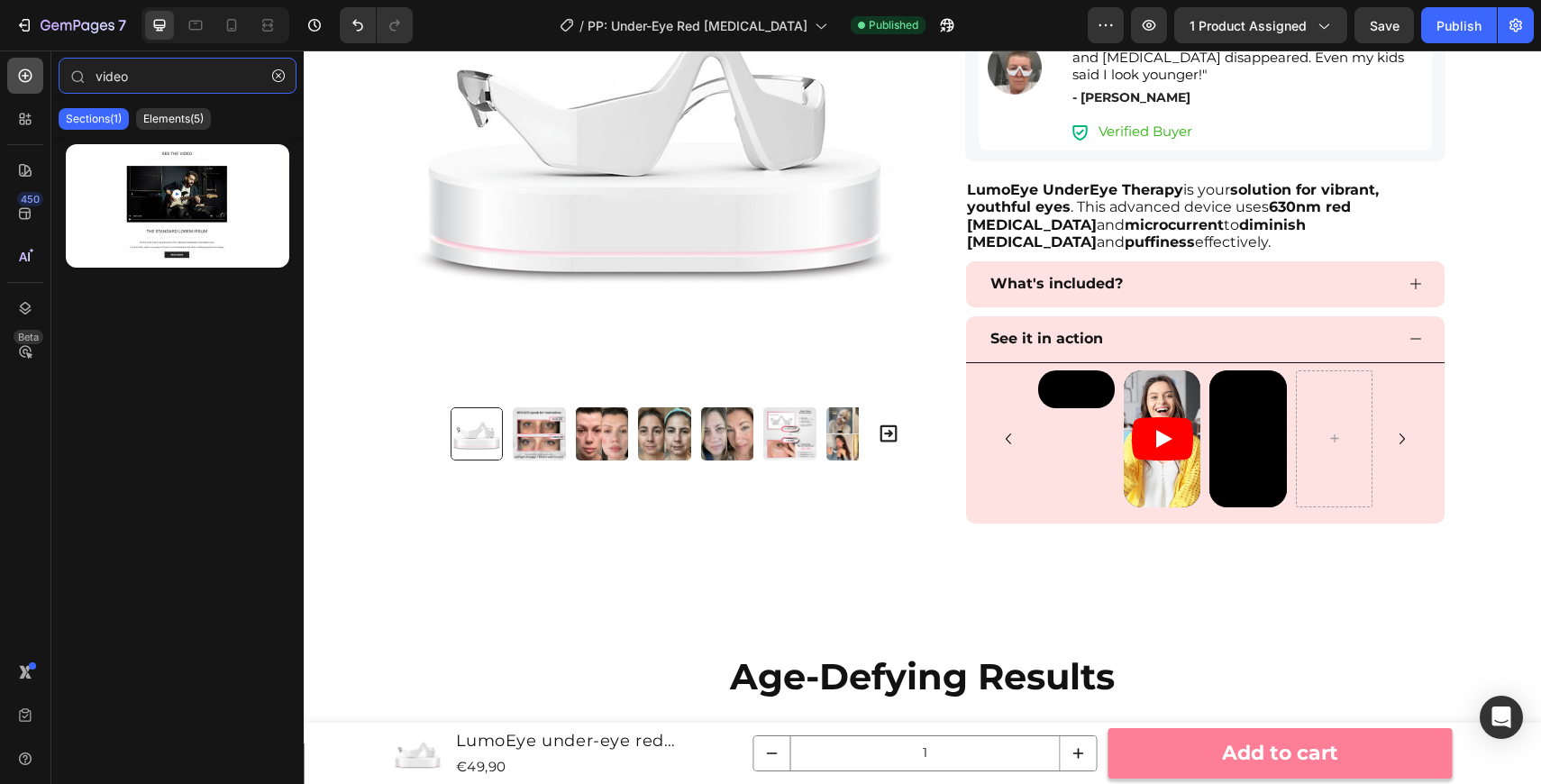
type input "video"
click at [41, 72] on div at bounding box center [25, 75] width 36 height 36
type input "video"
click at [177, 119] on p "Elements(5)" at bounding box center [173, 119] width 61 height 15
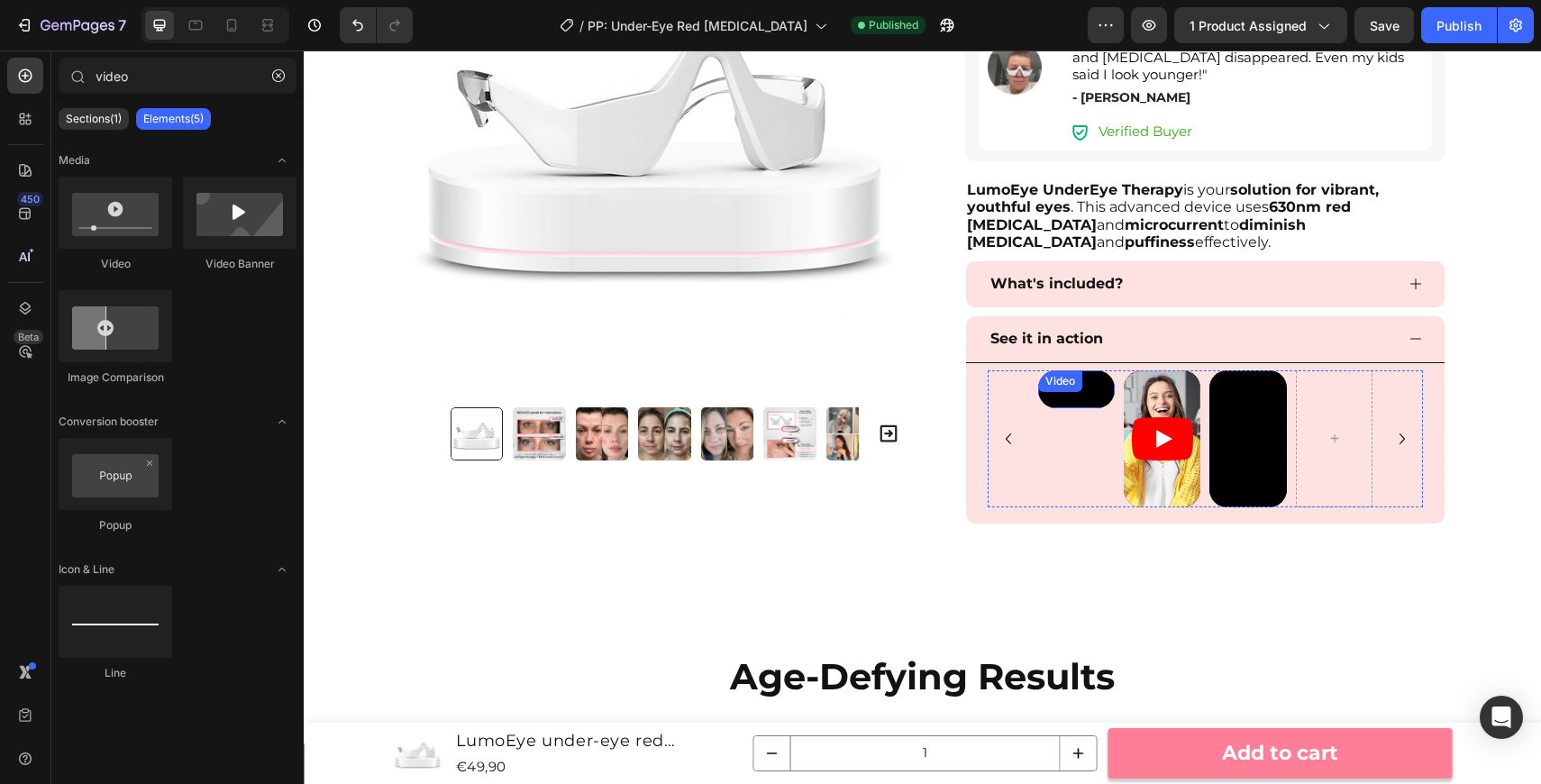
click at [1085, 409] on video at bounding box center [1077, 390] width 77 height 39
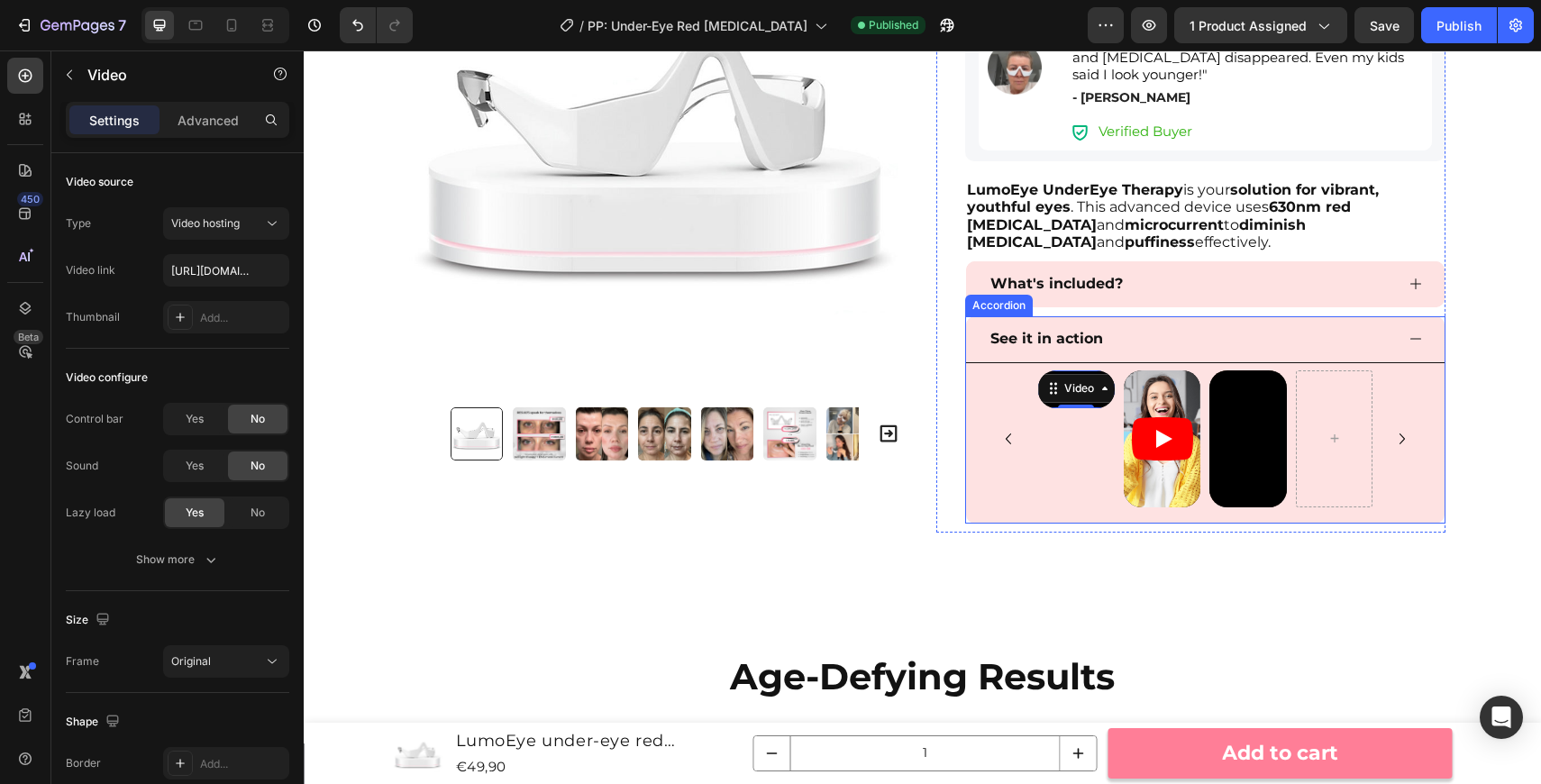
click at [1097, 345] on p "See it in action" at bounding box center [1047, 339] width 113 height 26
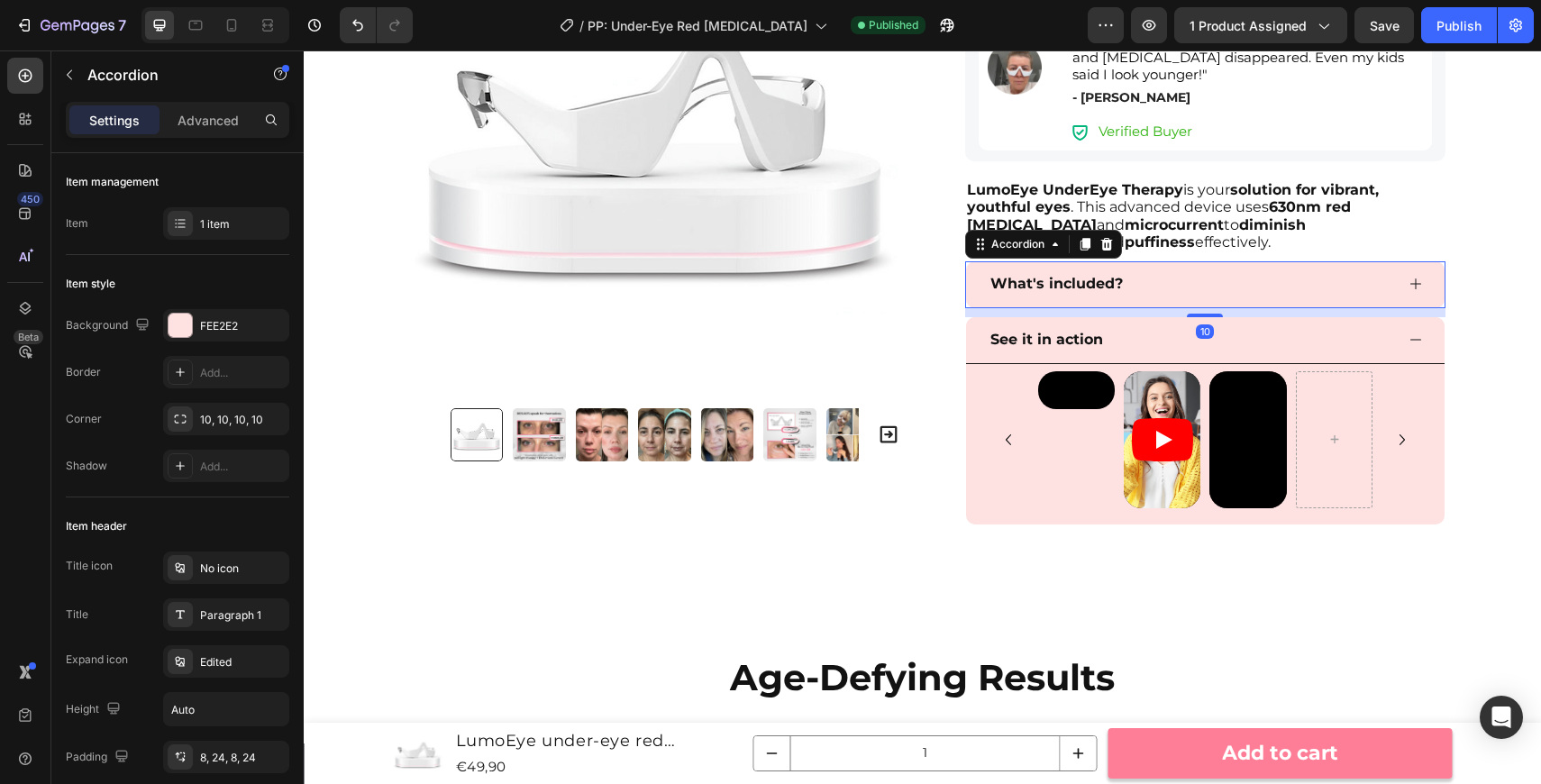
click at [1088, 275] on p "What's included?" at bounding box center [1057, 284] width 132 height 26
click at [1070, 288] on p "What's included?" at bounding box center [1057, 284] width 132 height 26
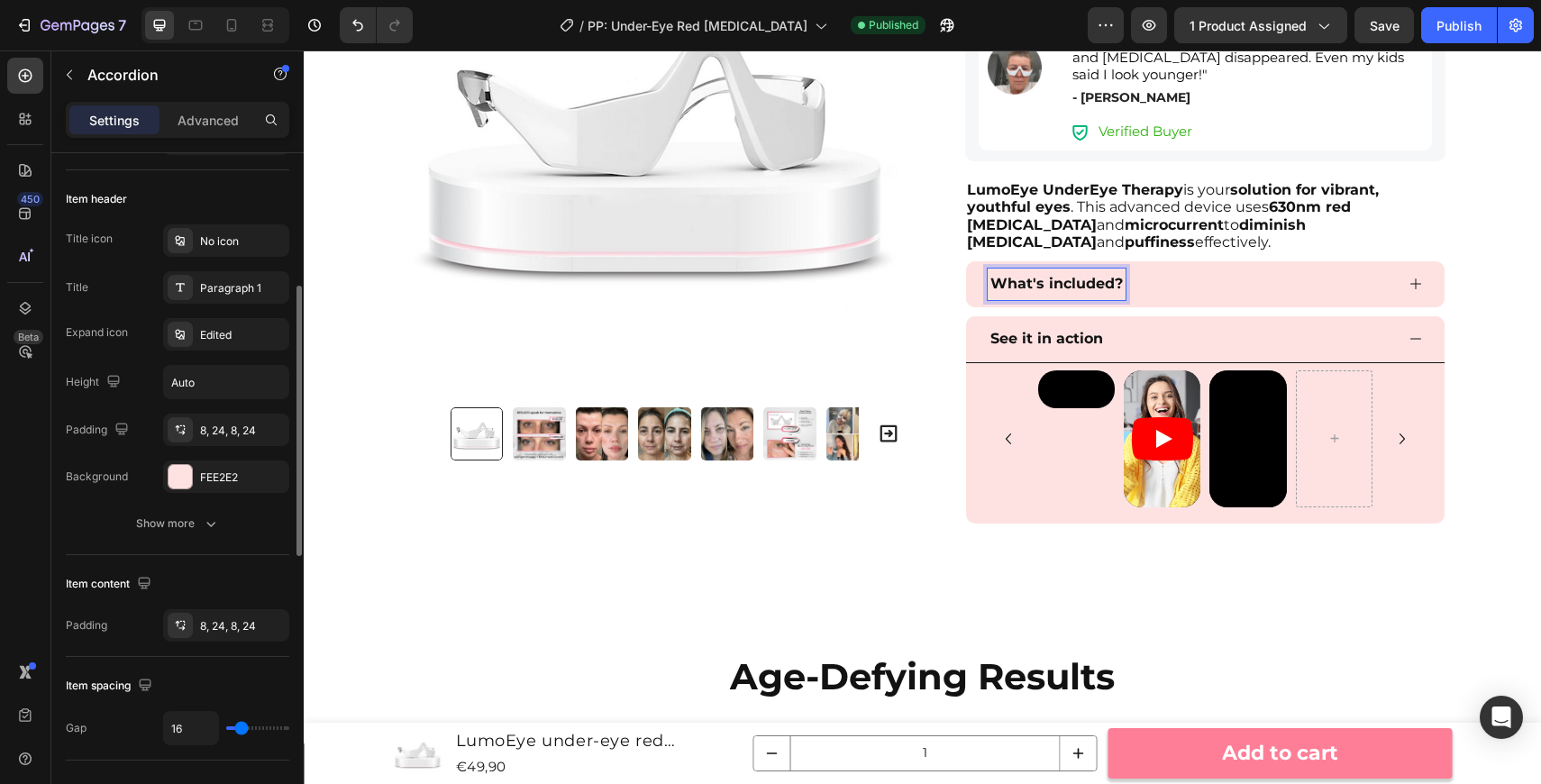
scroll to position [329, 0]
click at [243, 290] on div "Paragraph 1" at bounding box center [242, 287] width 84 height 17
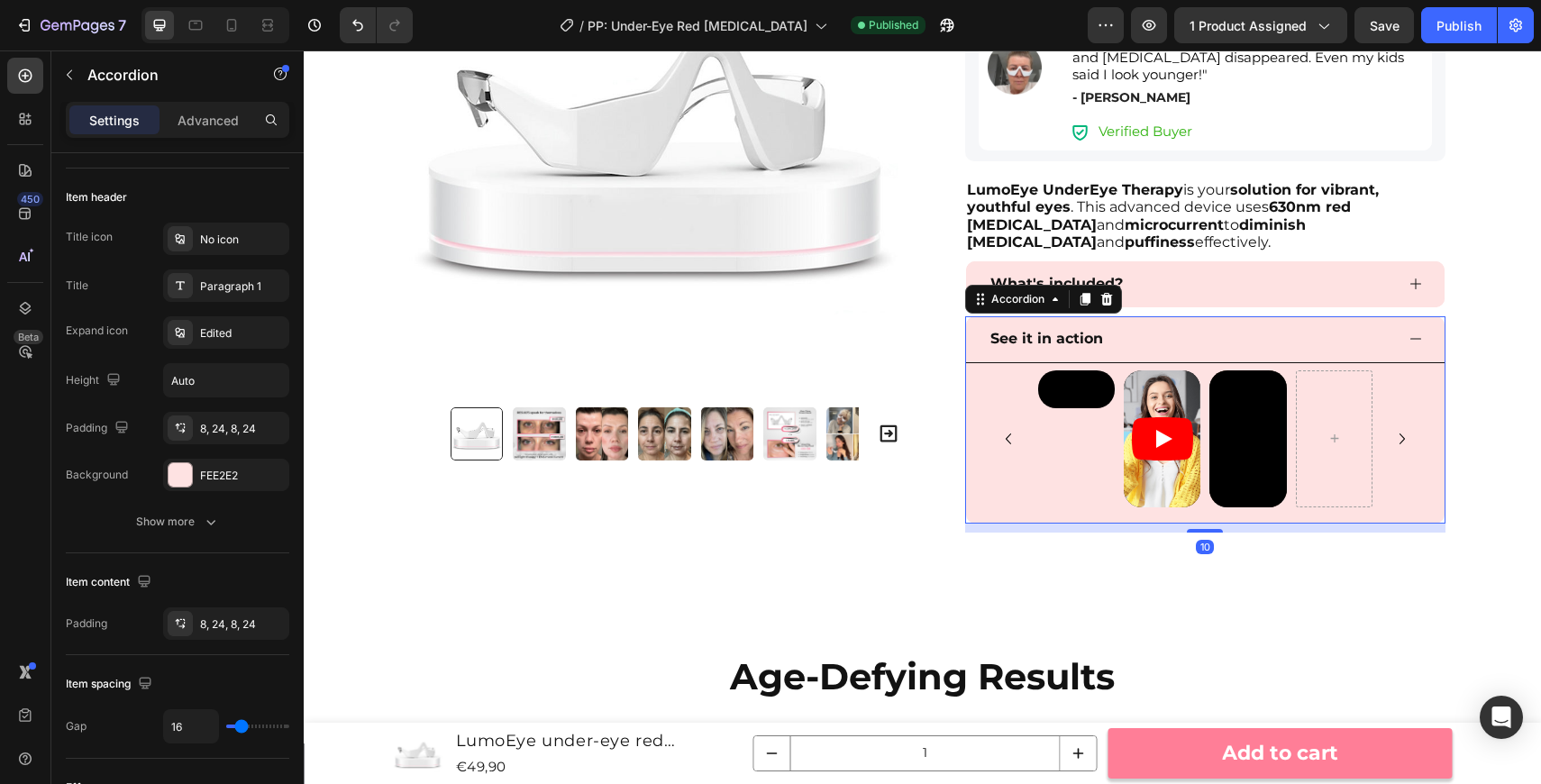
click at [1054, 336] on strong "See it in action" at bounding box center [1047, 338] width 113 height 17
click at [230, 297] on div "Paragraph 1" at bounding box center [227, 285] width 127 height 32
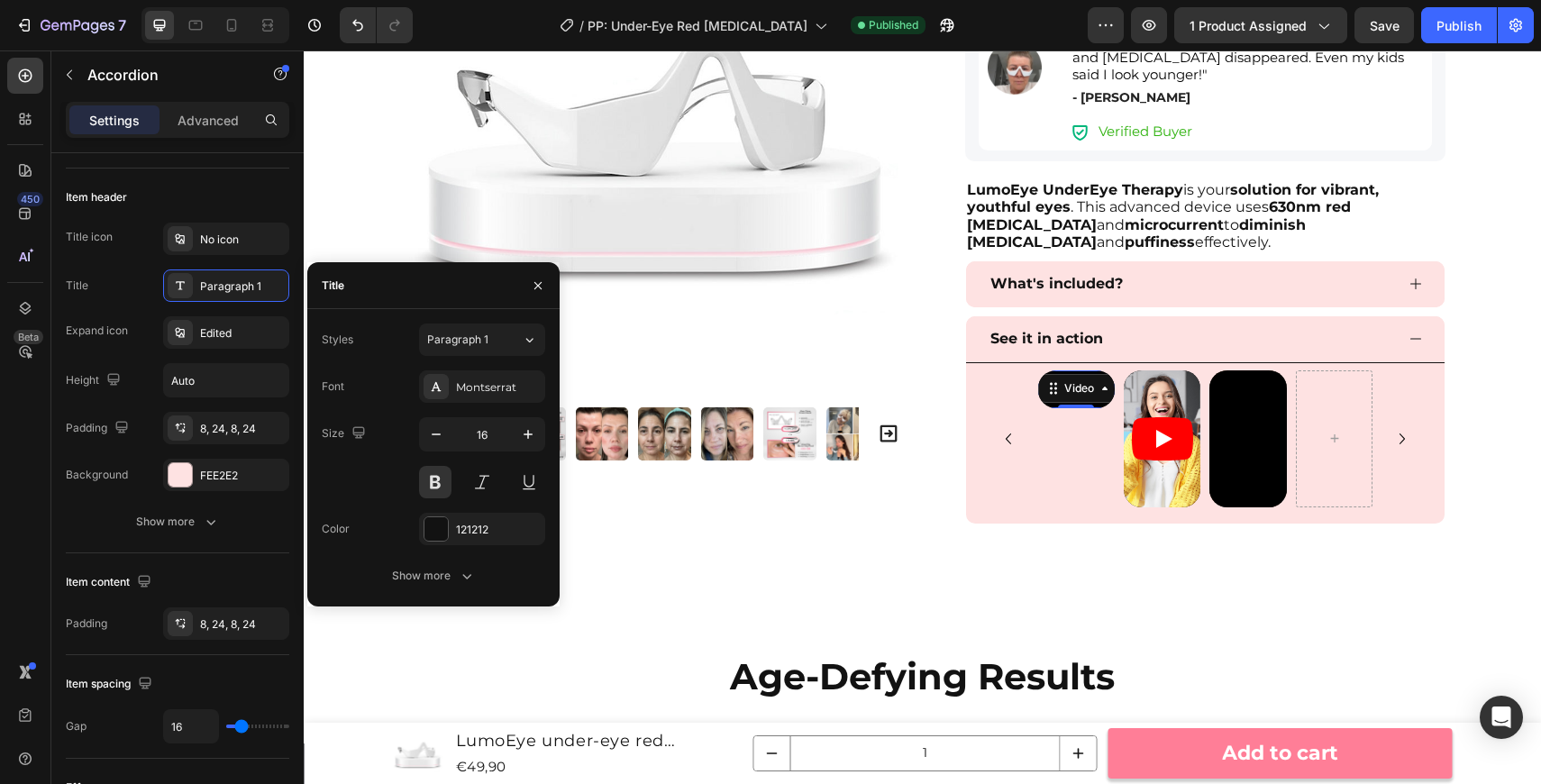
click at [1077, 409] on video at bounding box center [1077, 390] width 77 height 39
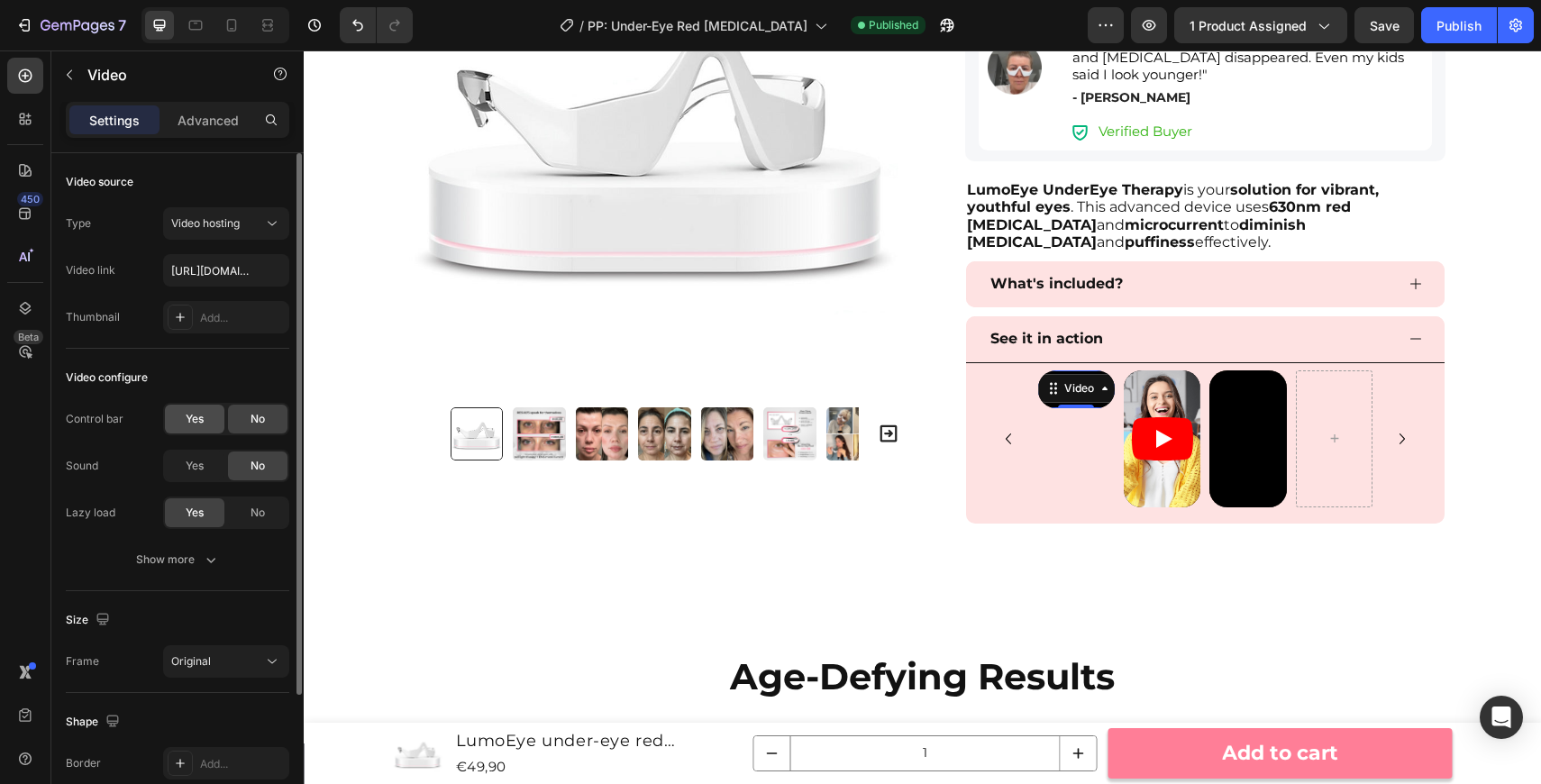
click at [214, 419] on div "Yes" at bounding box center [194, 418] width 60 height 28
click at [1399, 26] on span "Save" at bounding box center [1384, 26] width 29 height 16
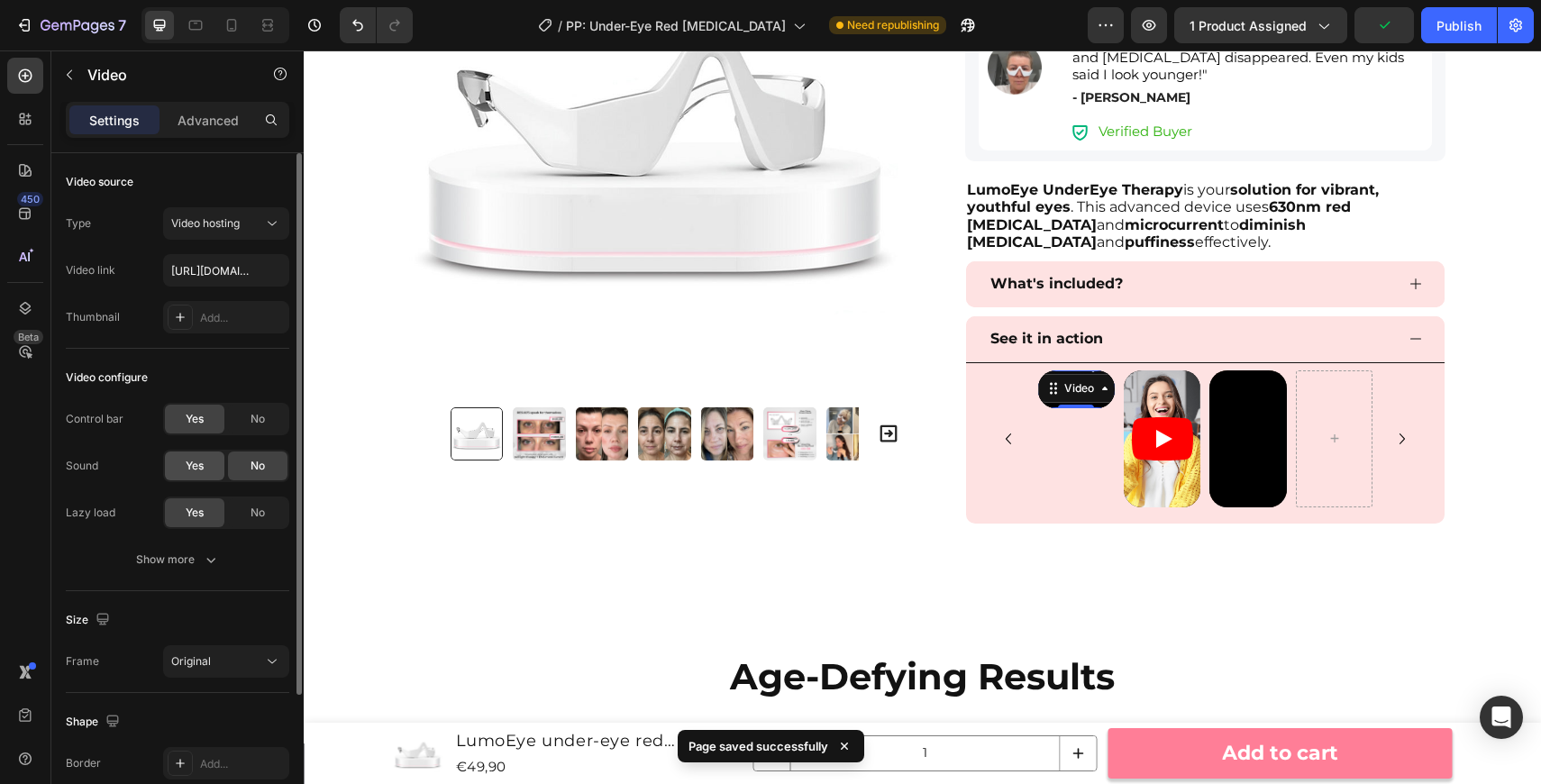
click at [217, 469] on div "Yes" at bounding box center [194, 465] width 60 height 28
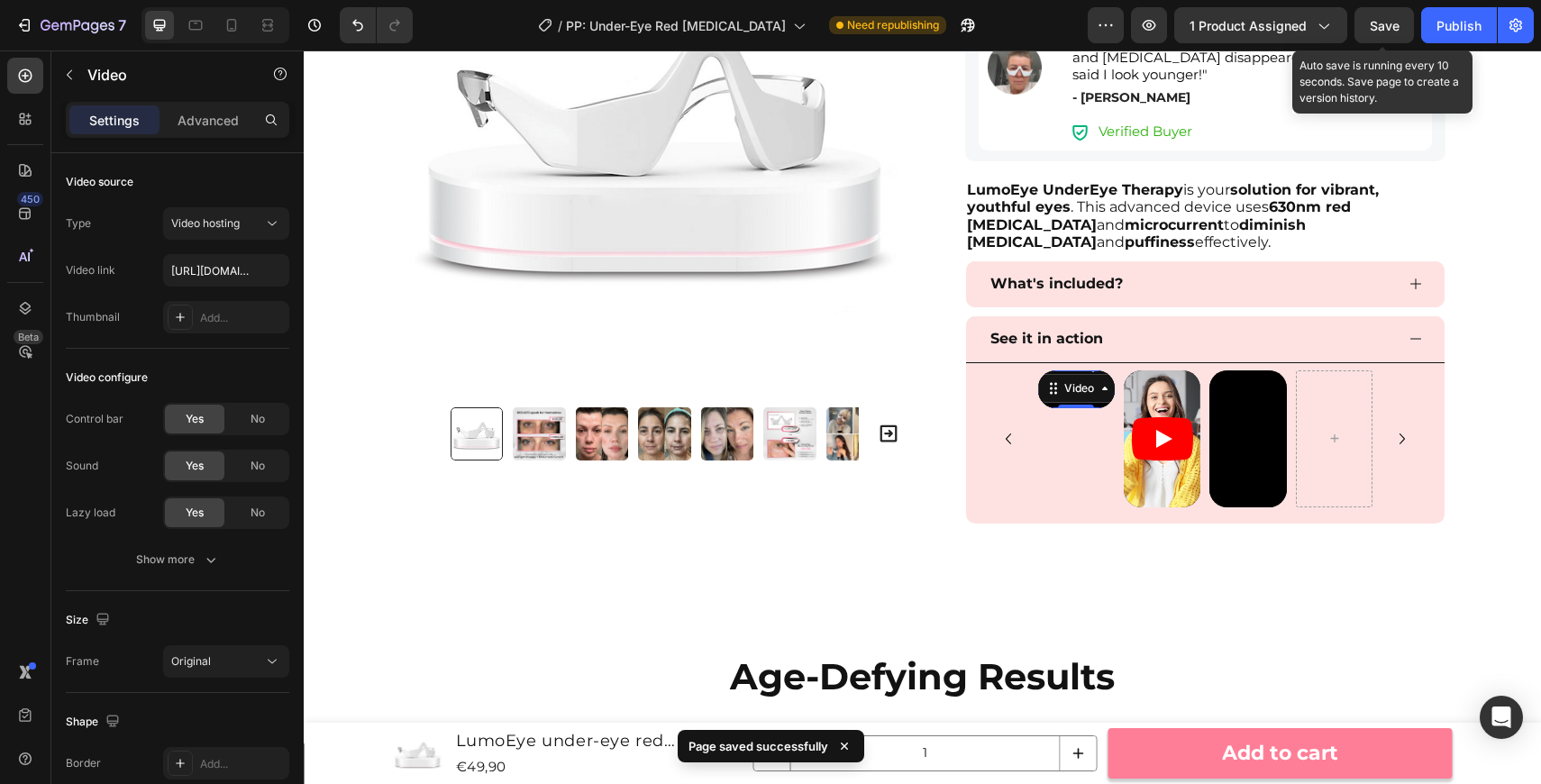
click at [1378, 22] on span "Save" at bounding box center [1384, 26] width 29 height 16
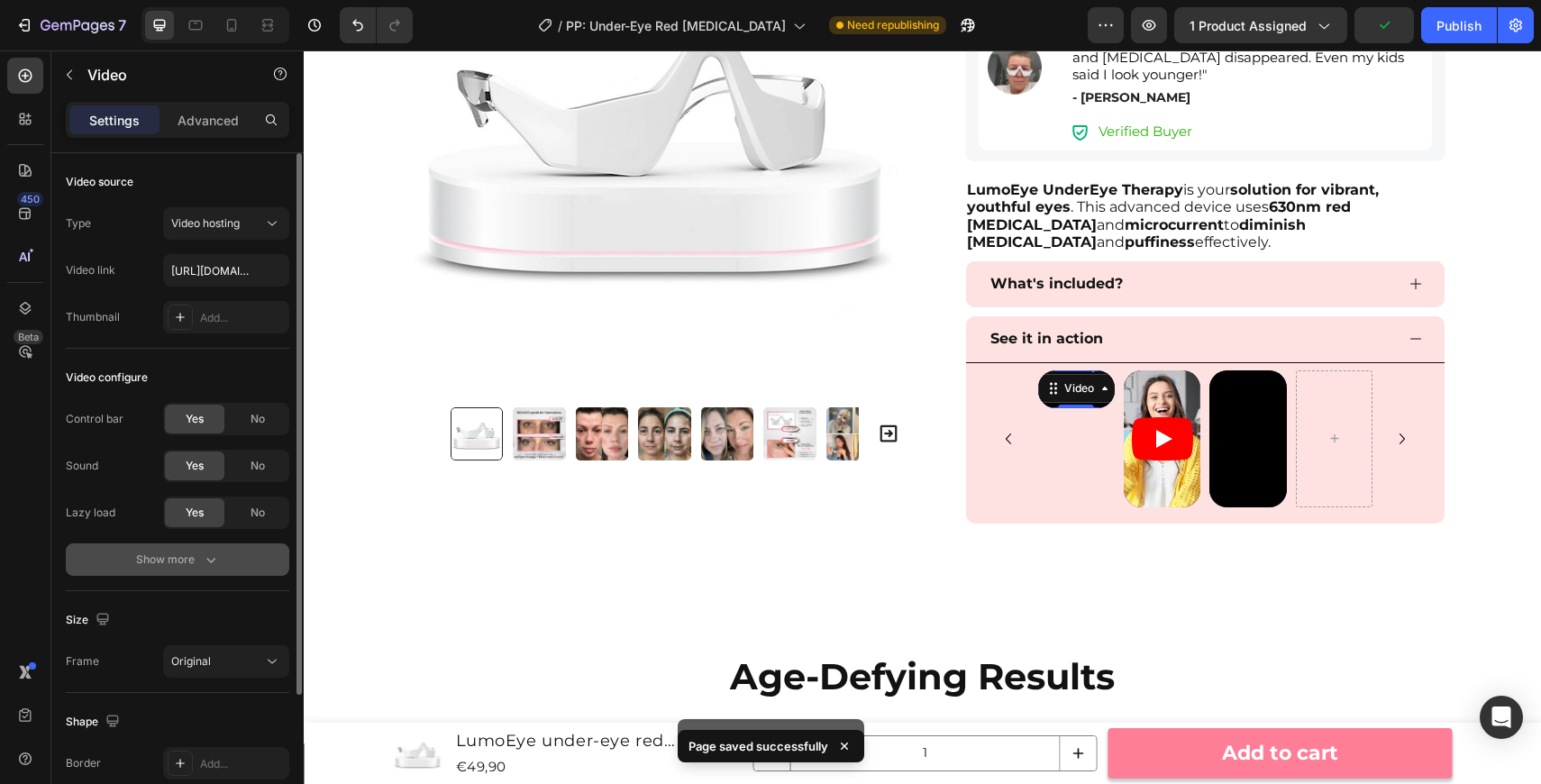
click at [183, 555] on div "Show more" at bounding box center [177, 559] width 83 height 18
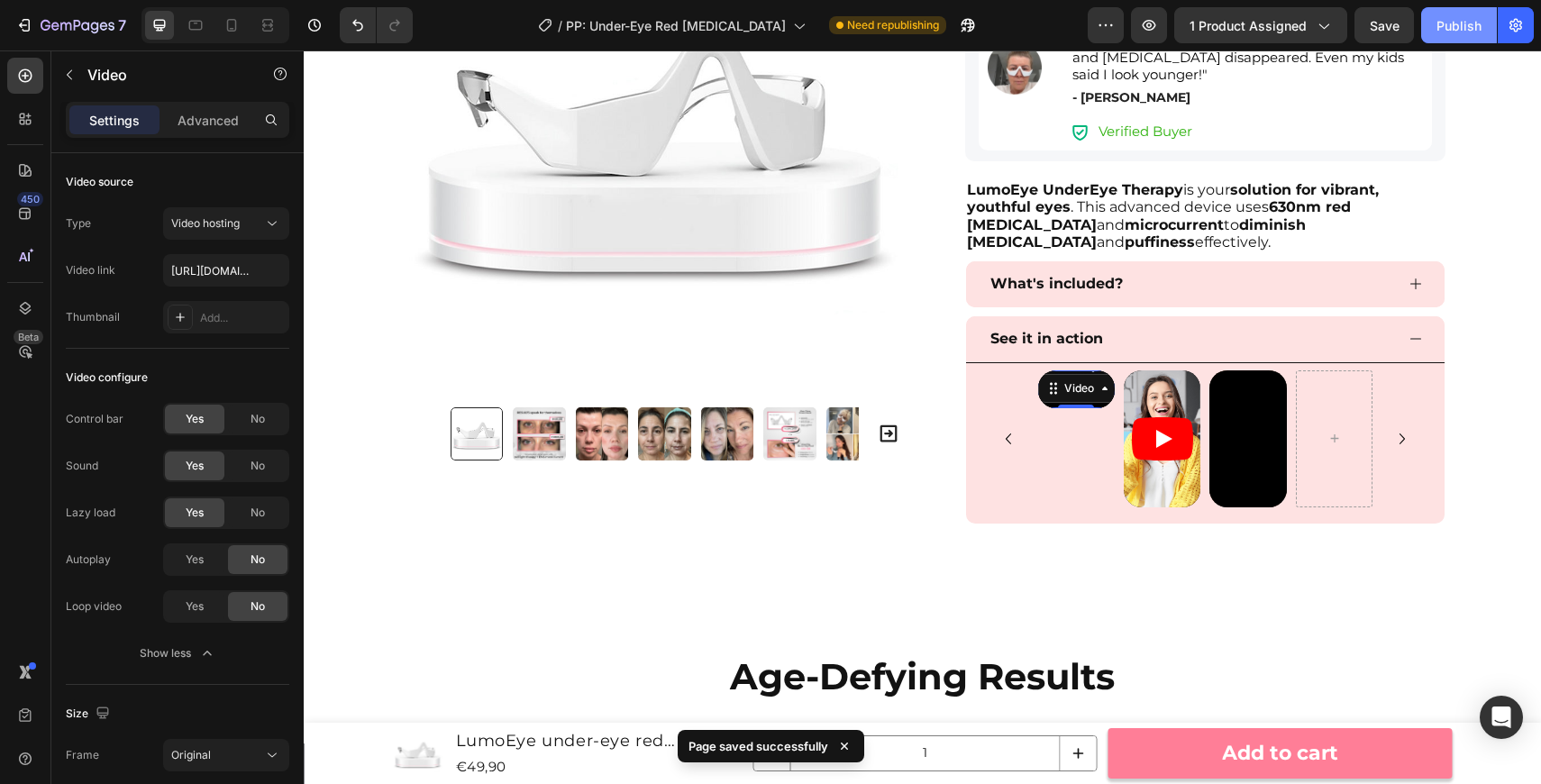
click at [1463, 41] on button "Publish" at bounding box center [1458, 25] width 76 height 36
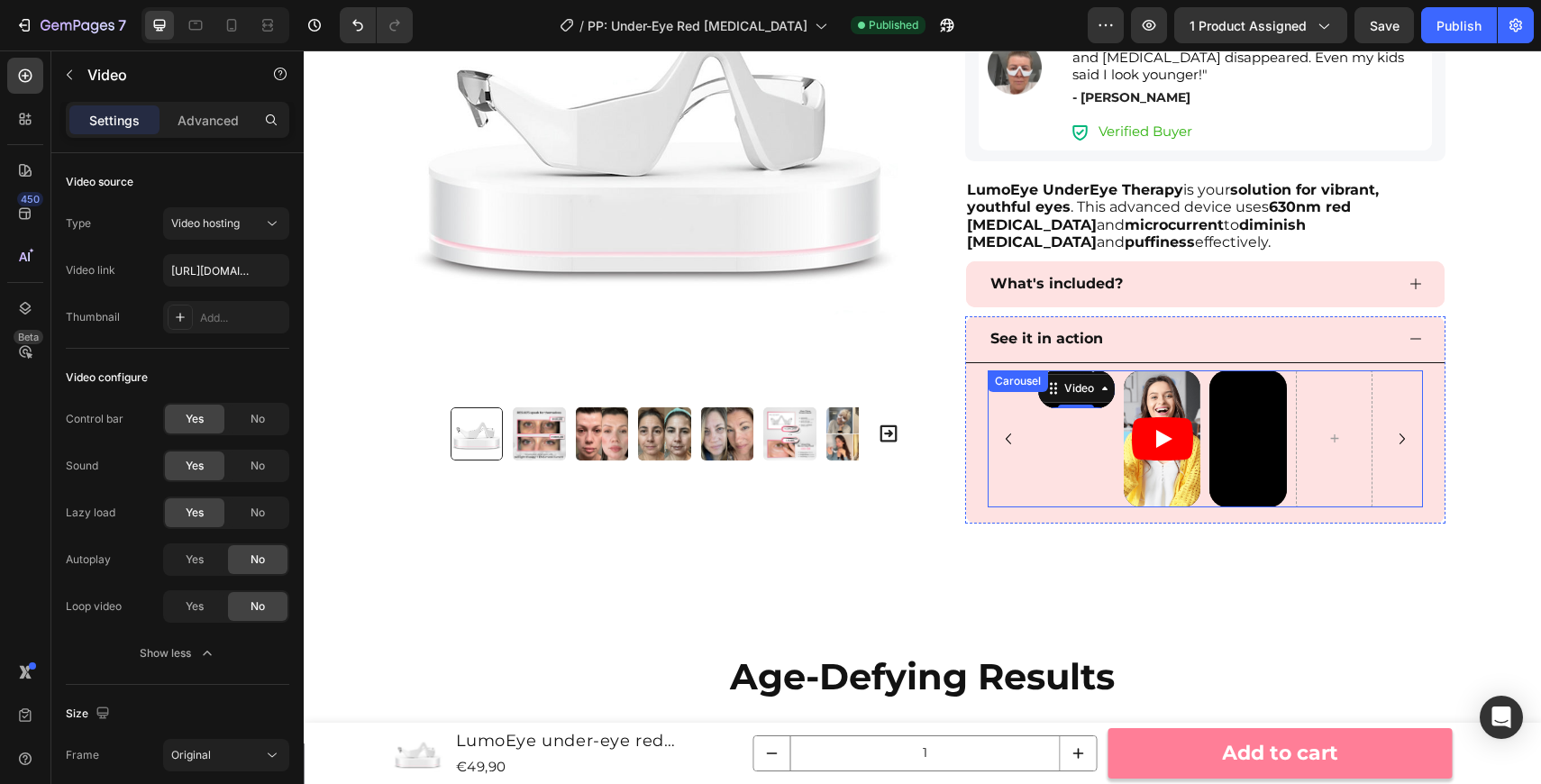
click at [1025, 410] on div "Video 0 Video Video" at bounding box center [1205, 438] width 436 height 137
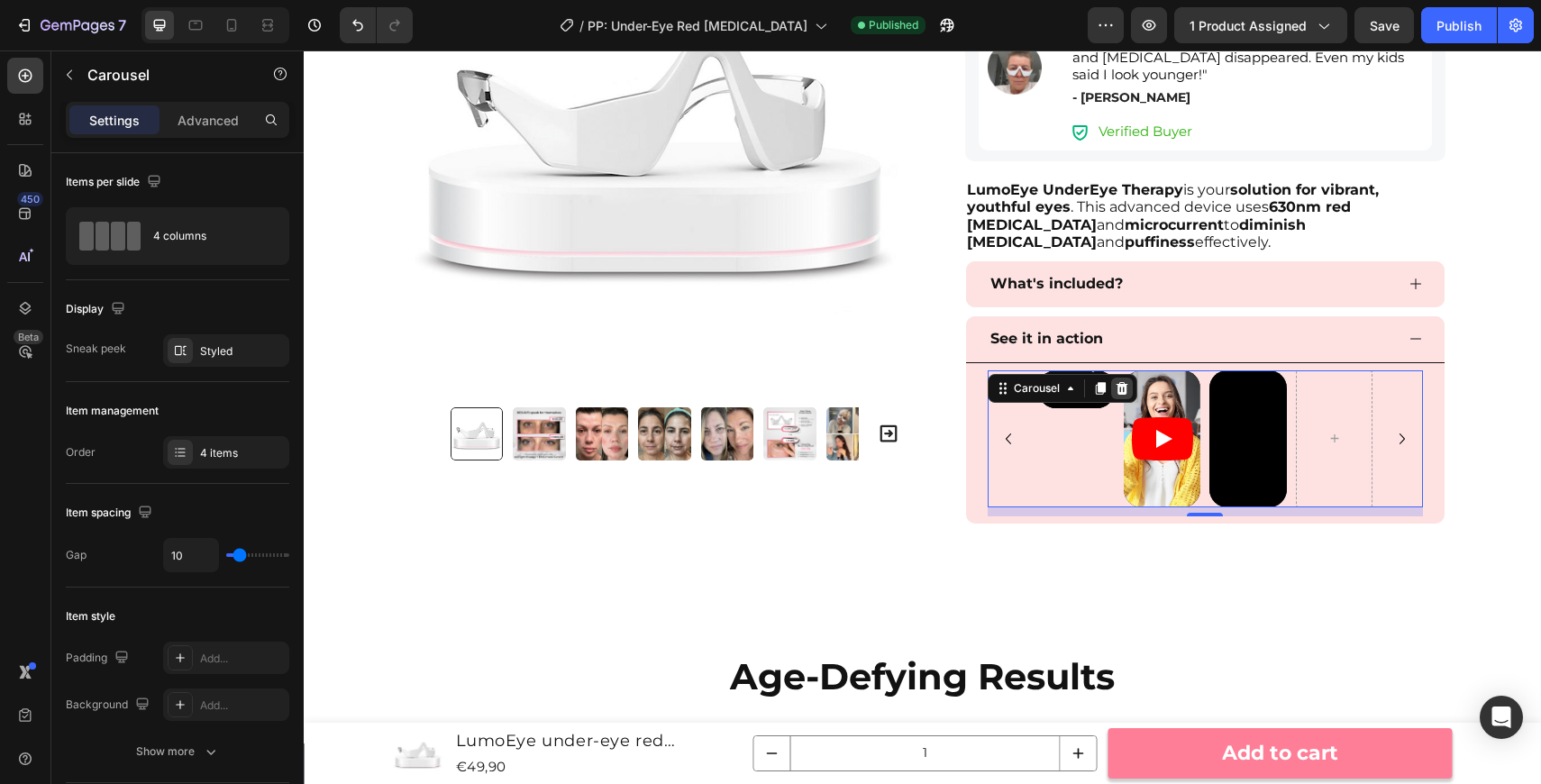
click at [1120, 385] on icon at bounding box center [1122, 389] width 15 height 15
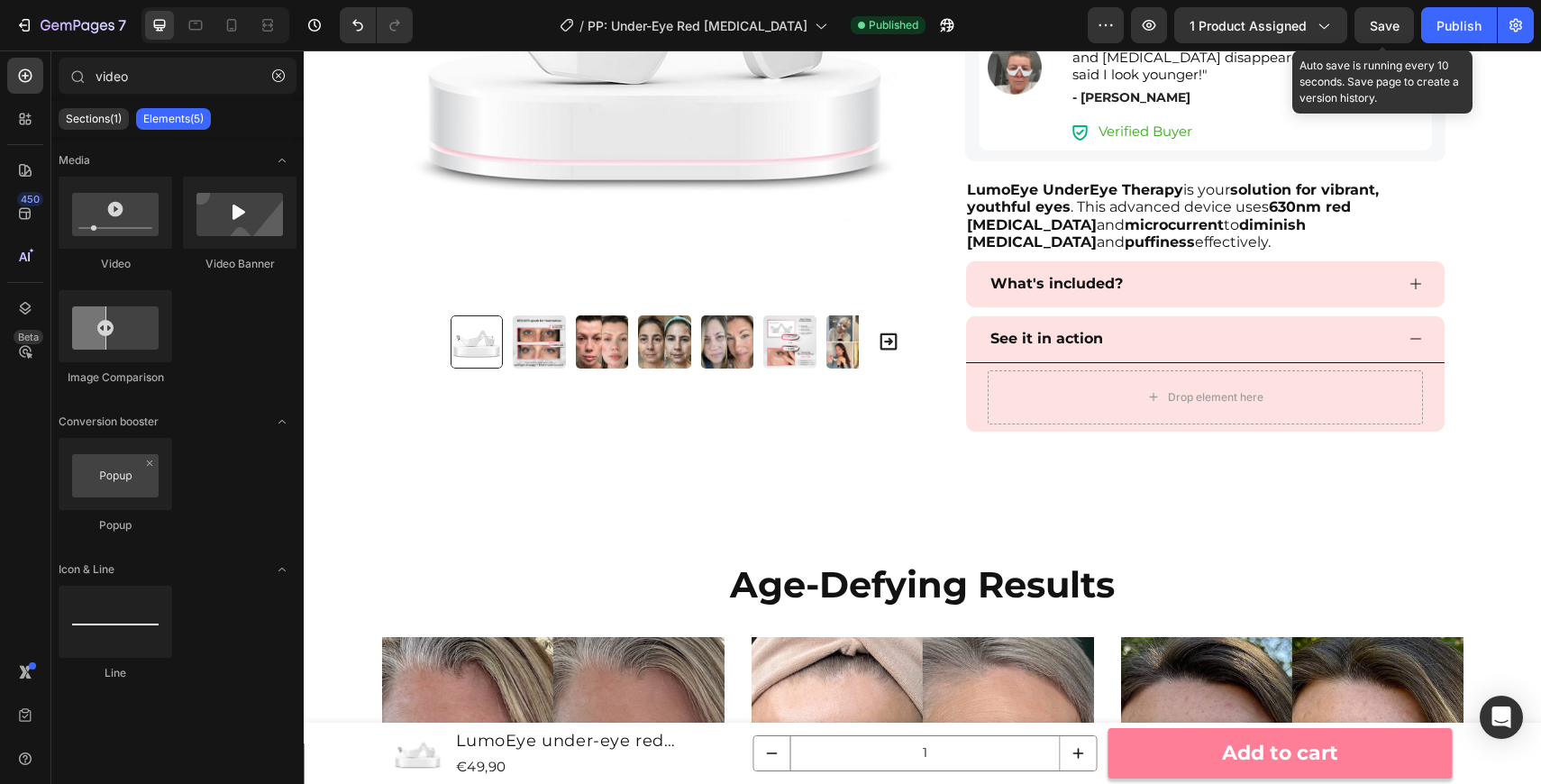
click at [1391, 25] on span "Save" at bounding box center [1384, 26] width 29 height 16
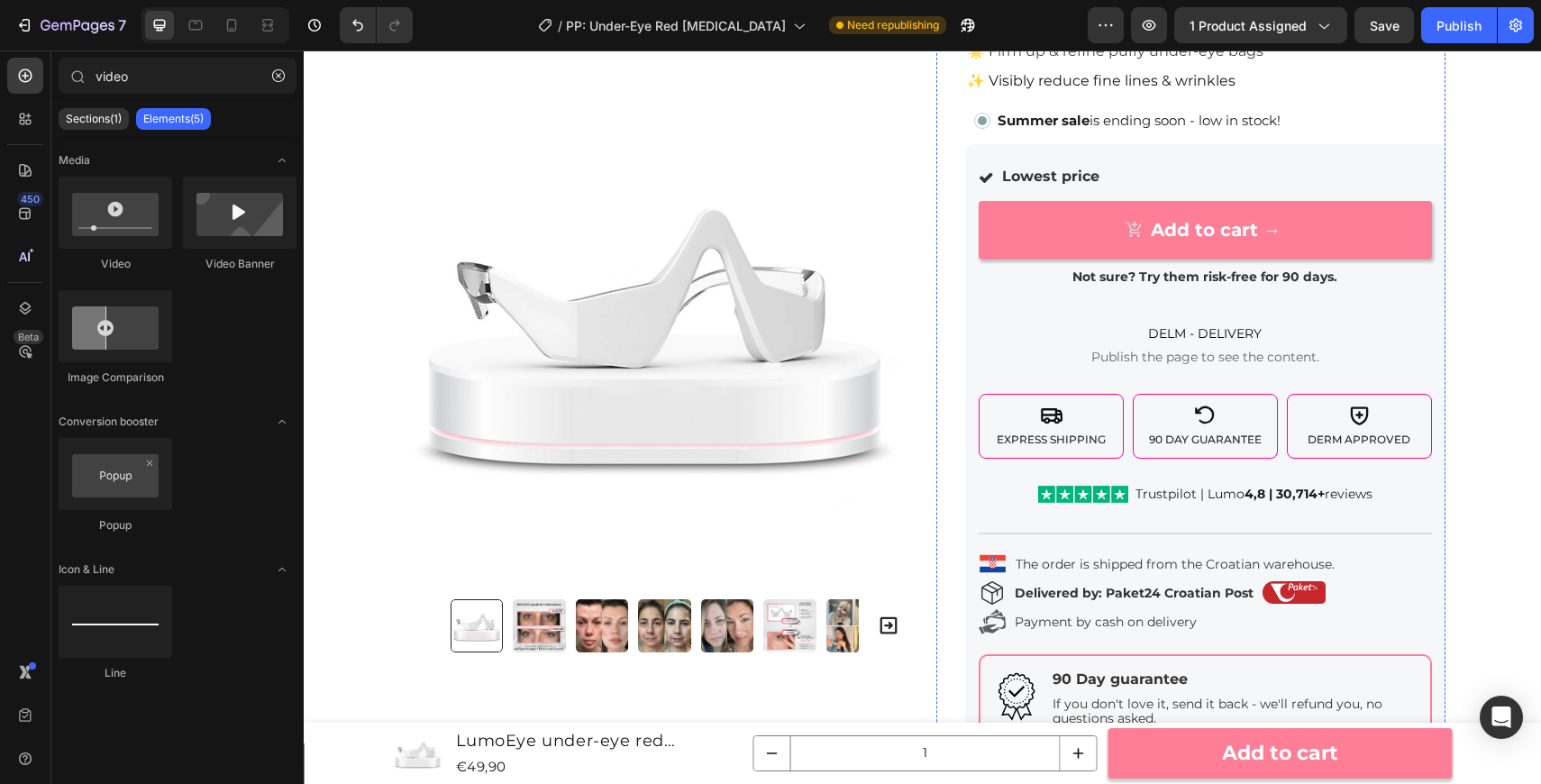
scroll to position [400, 0]
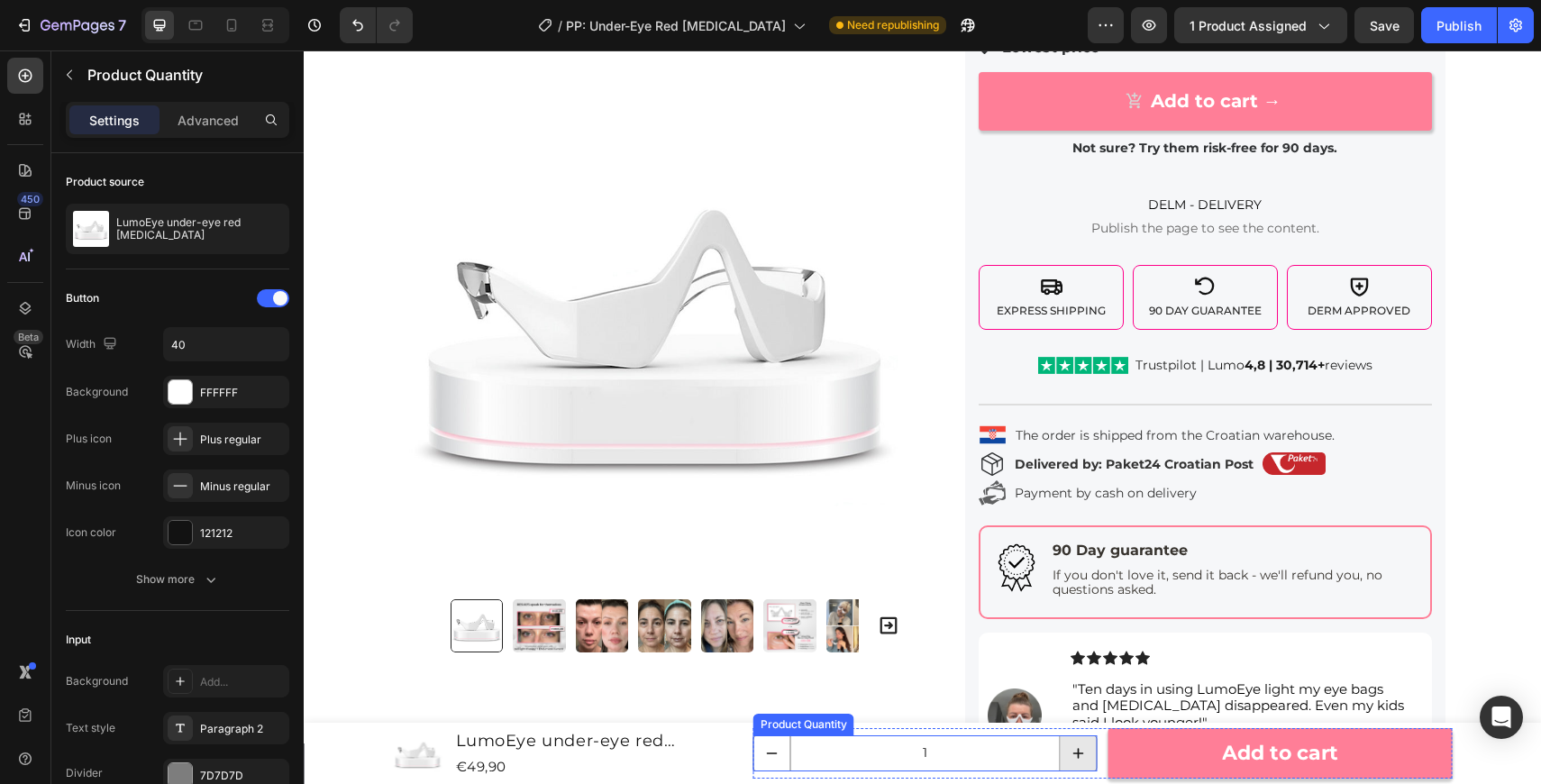
click at [1087, 736] on button "increment" at bounding box center [1078, 753] width 36 height 34
type input "2"
click at [932, 716] on icon at bounding box center [927, 718] width 12 height 13
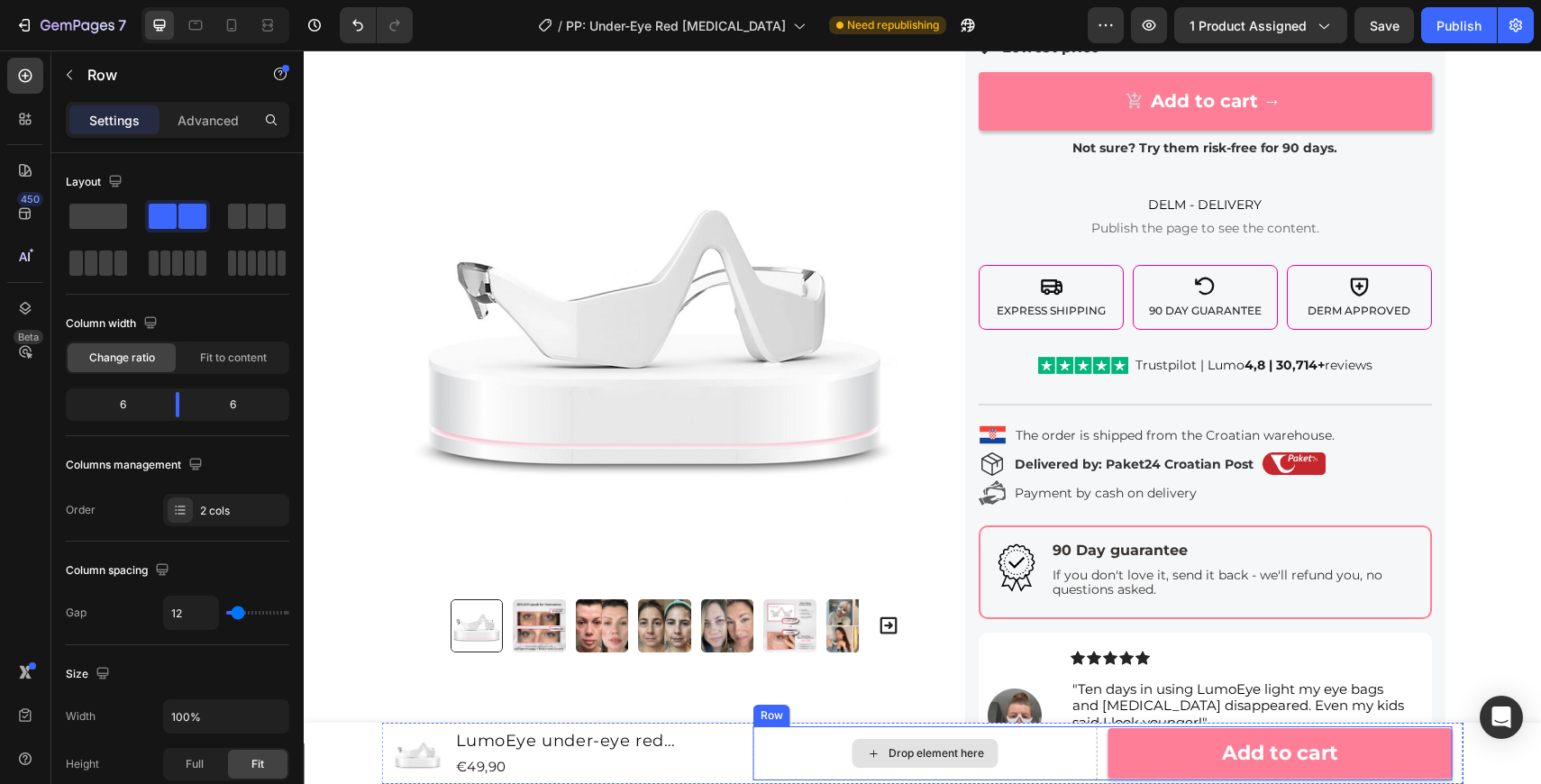
click at [1050, 751] on div "Drop element here" at bounding box center [925, 753] width 344 height 54
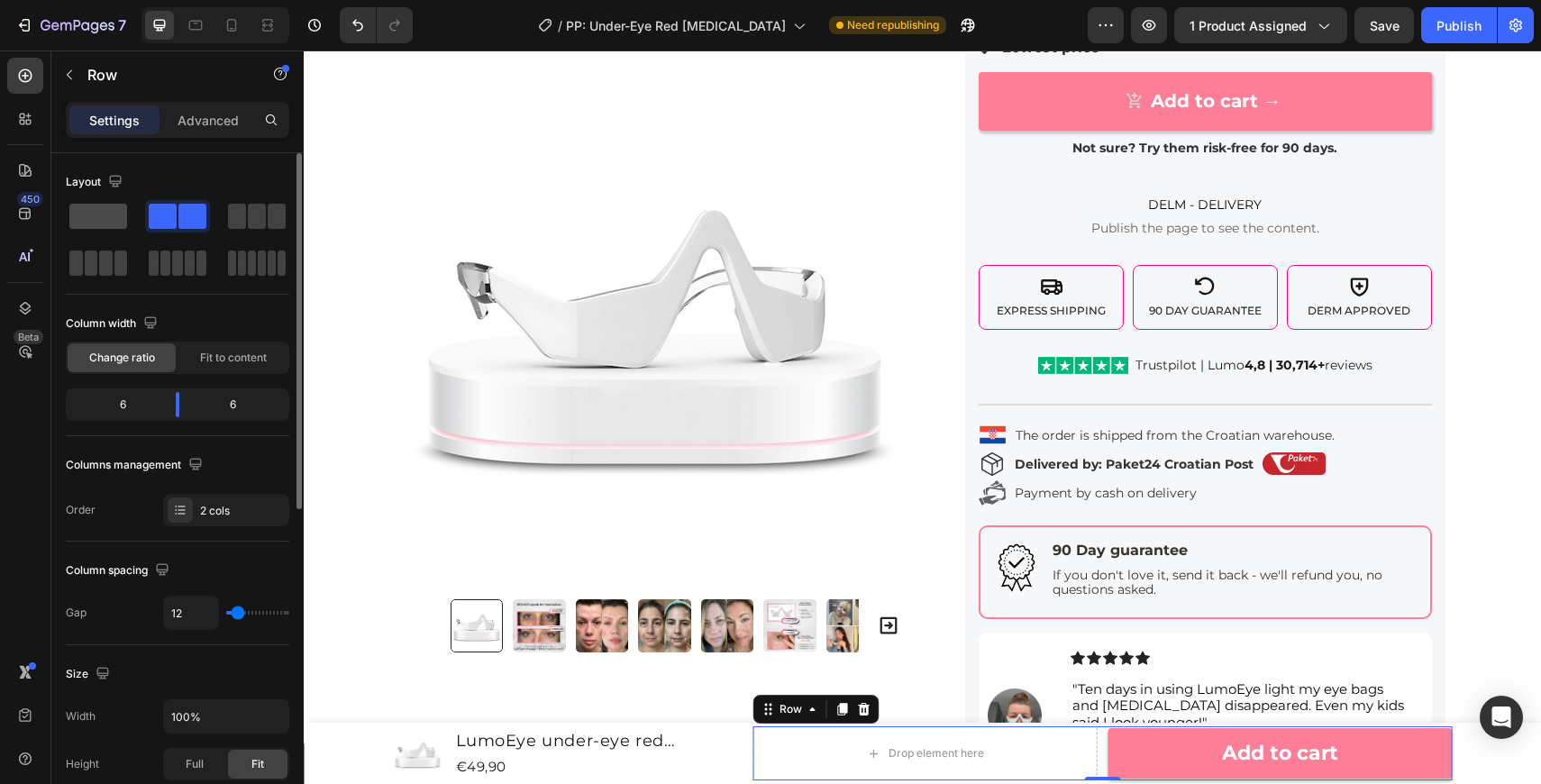
click at [103, 206] on span at bounding box center [98, 216] width 58 height 26
click at [1463, 26] on div "Publish" at bounding box center [1458, 26] width 45 height 19
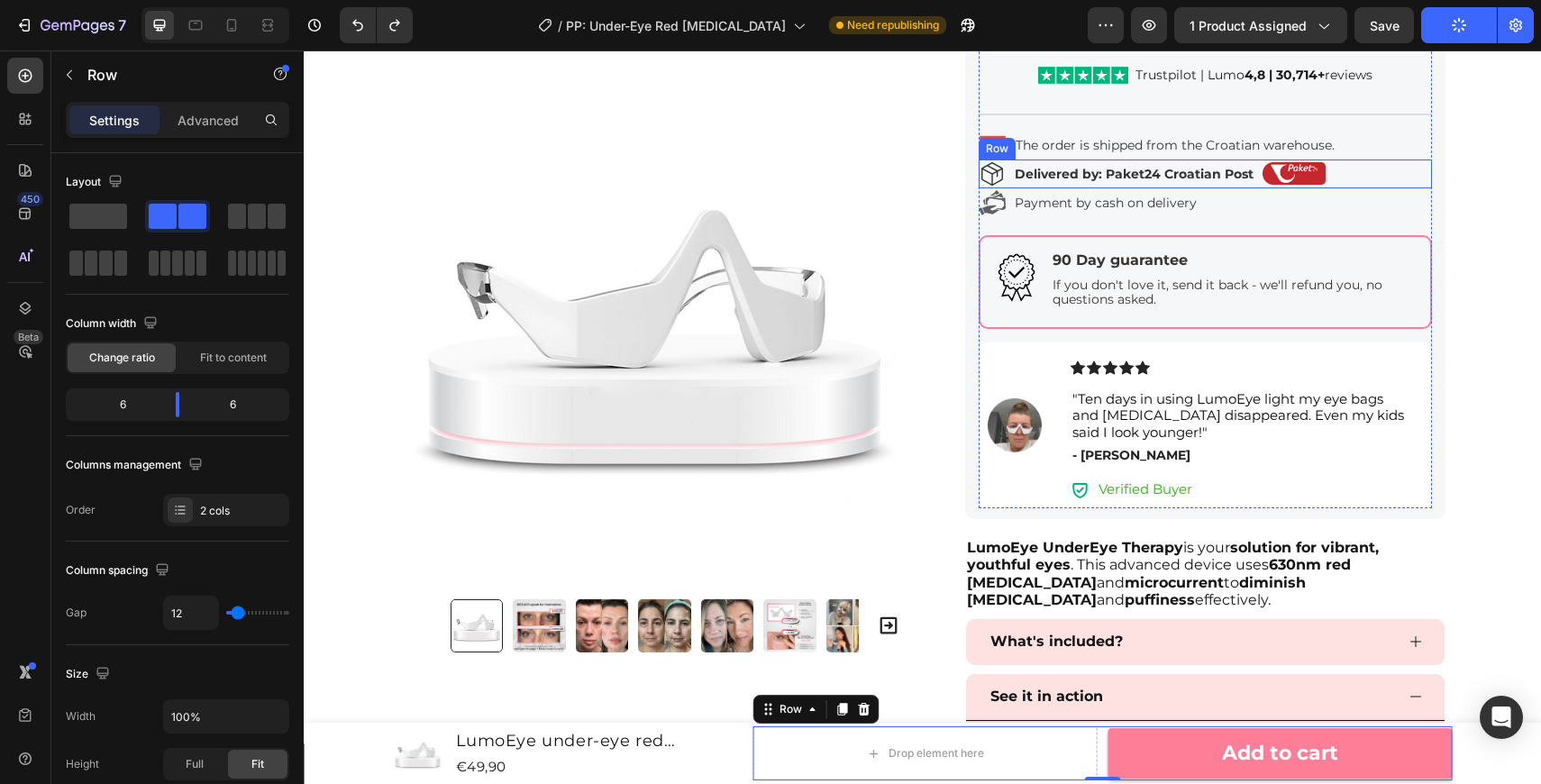
scroll to position [862, 0]
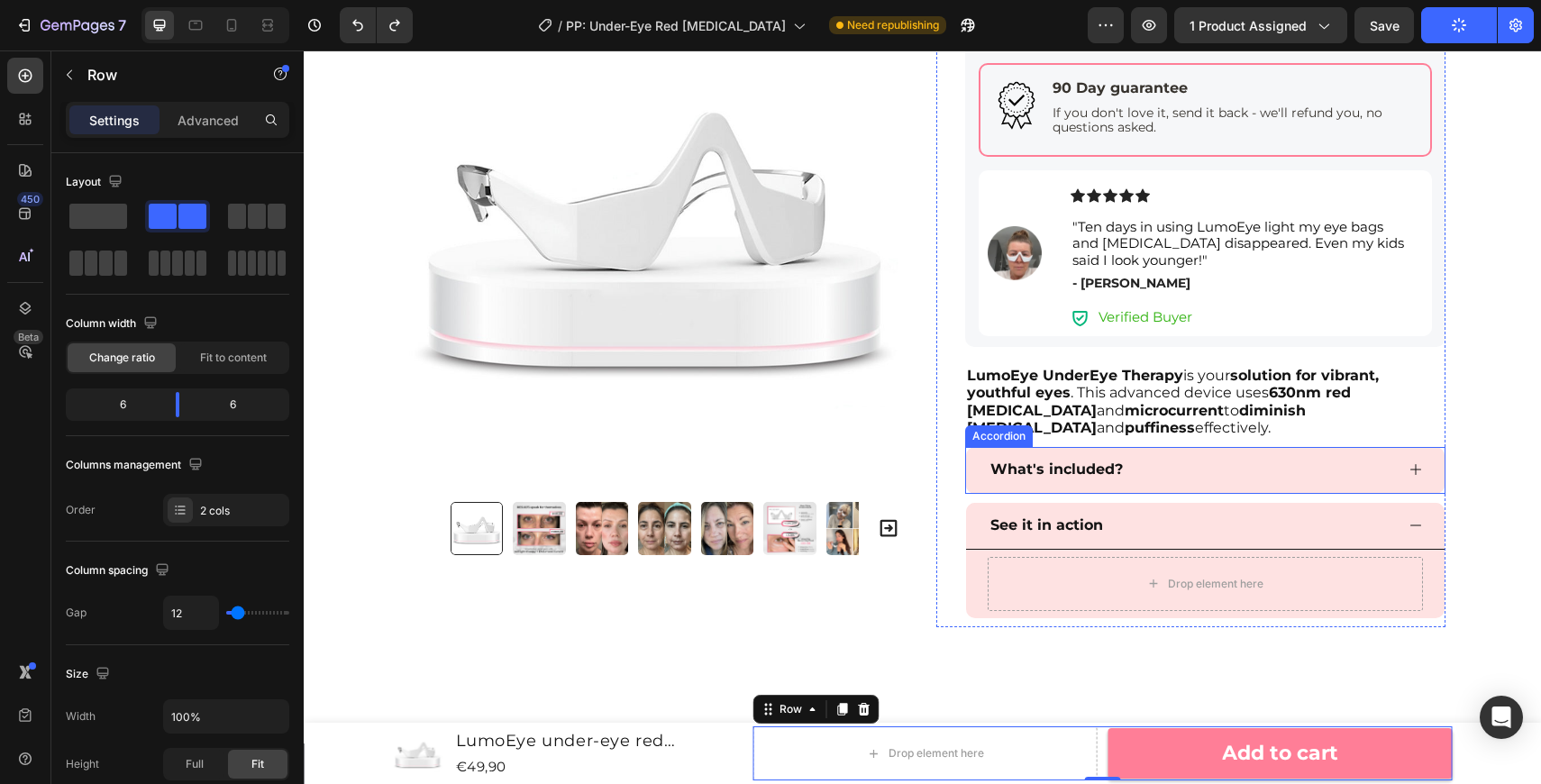
click at [1090, 470] on p "What's included?" at bounding box center [1057, 469] width 132 height 26
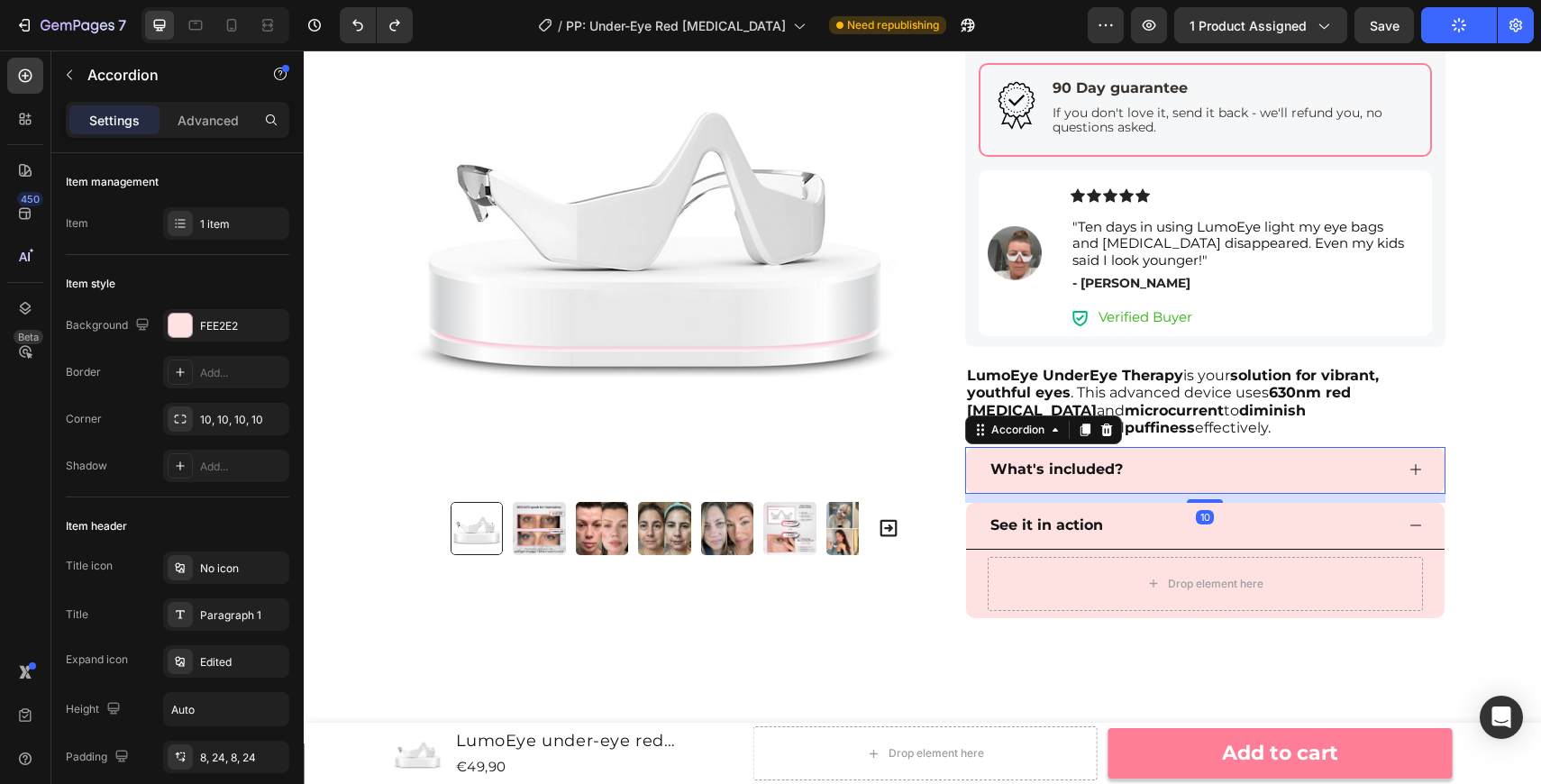
click at [1152, 466] on div "What's included?" at bounding box center [1191, 469] width 406 height 31
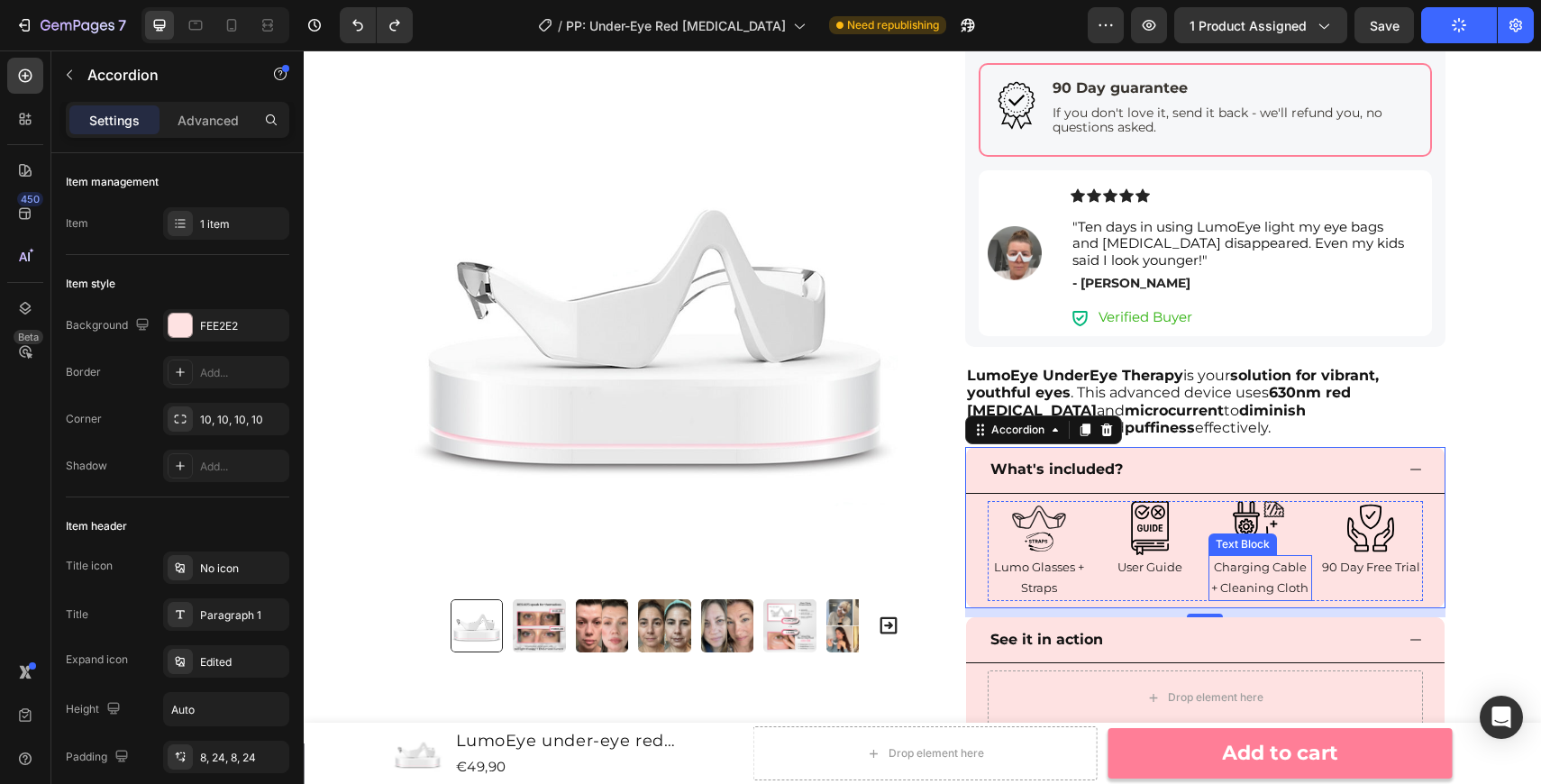
click at [1286, 579] on p "Charging Cable + Cleaning Cloth" at bounding box center [1259, 578] width 100 height 42
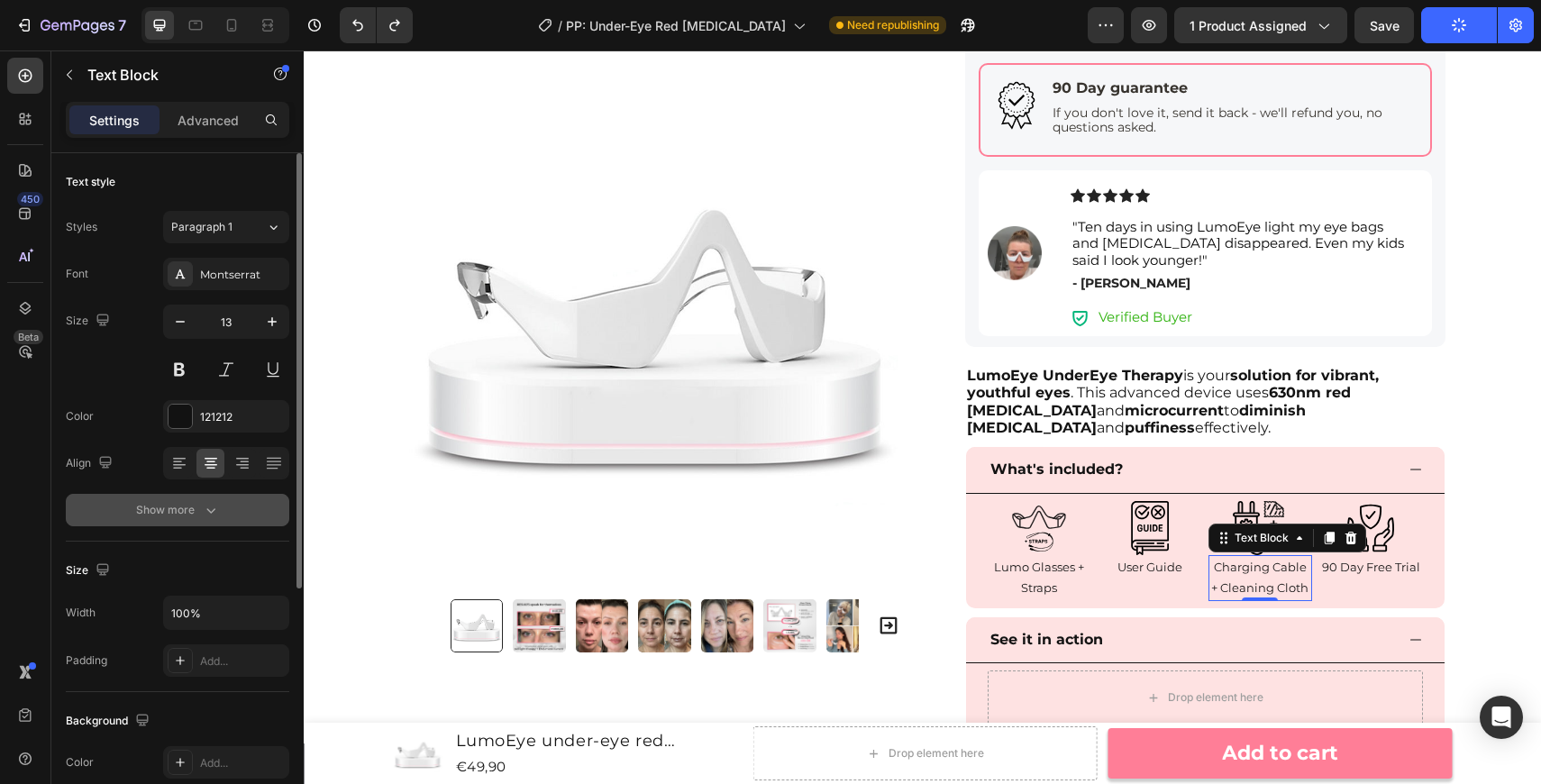
click at [209, 502] on icon "button" at bounding box center [211, 510] width 18 height 18
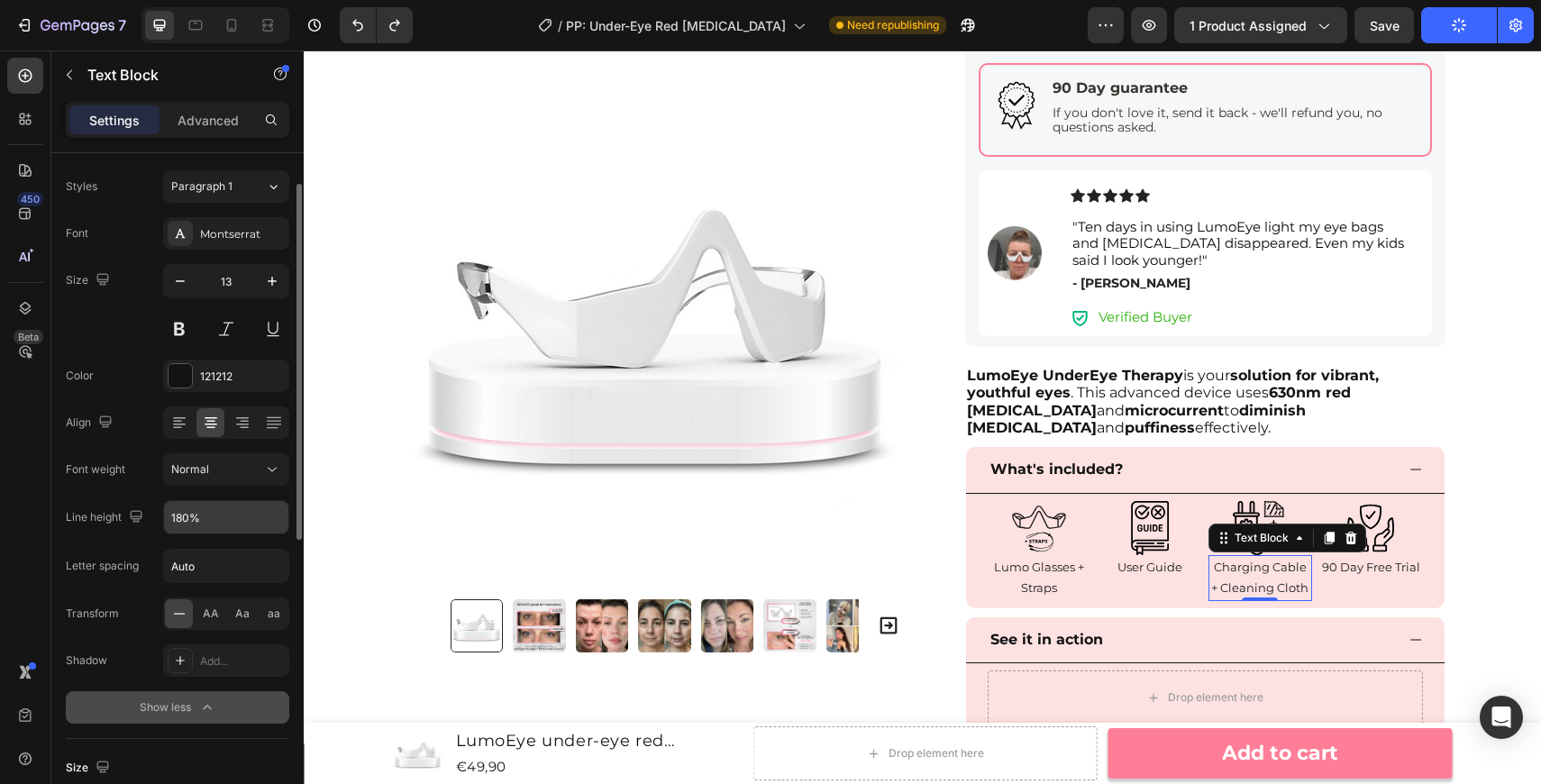
scroll to position [54, 0]
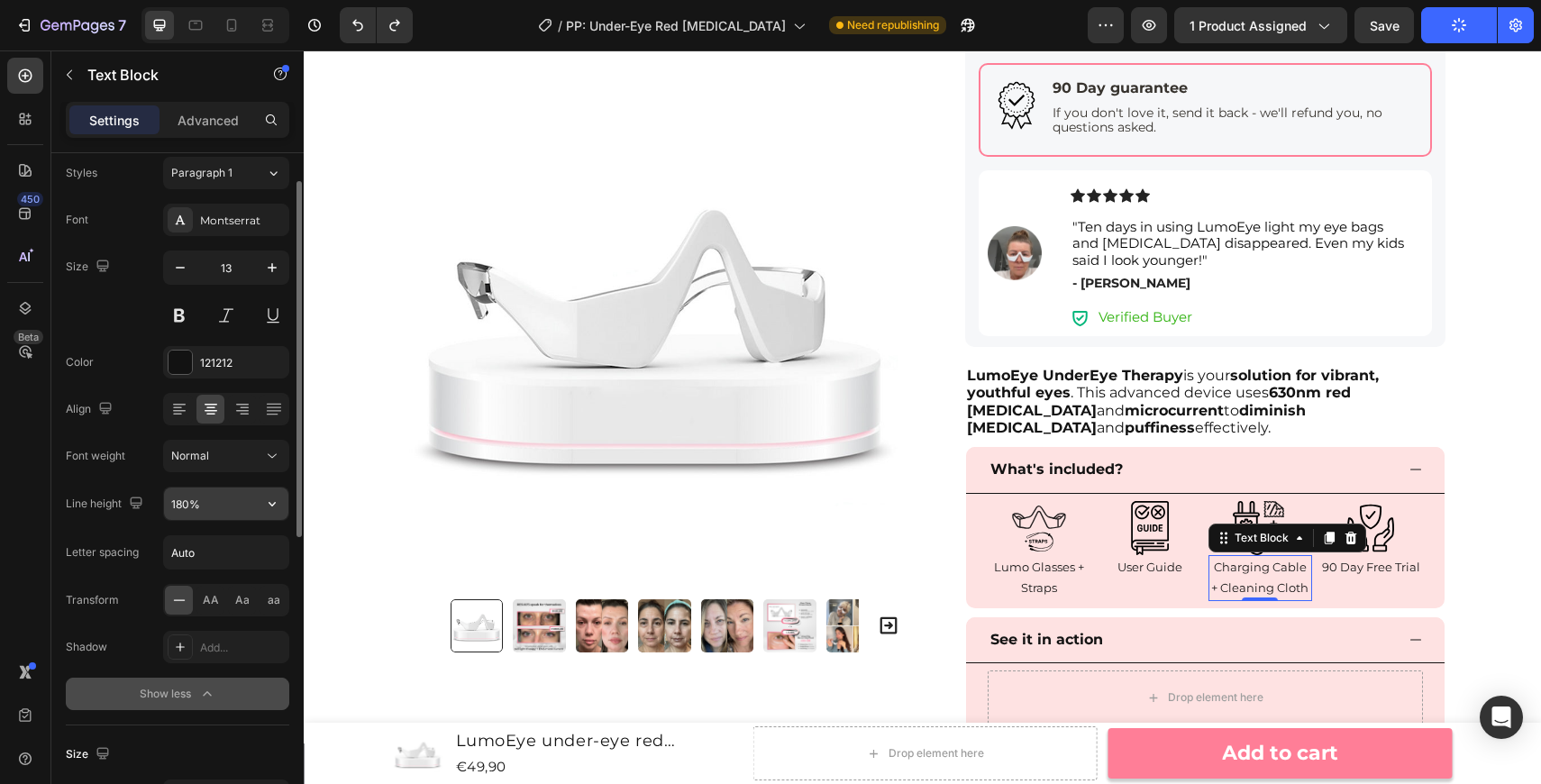
click at [190, 508] on input "180%" at bounding box center [227, 503] width 125 height 32
click at [277, 501] on icon "button" at bounding box center [272, 503] width 18 height 18
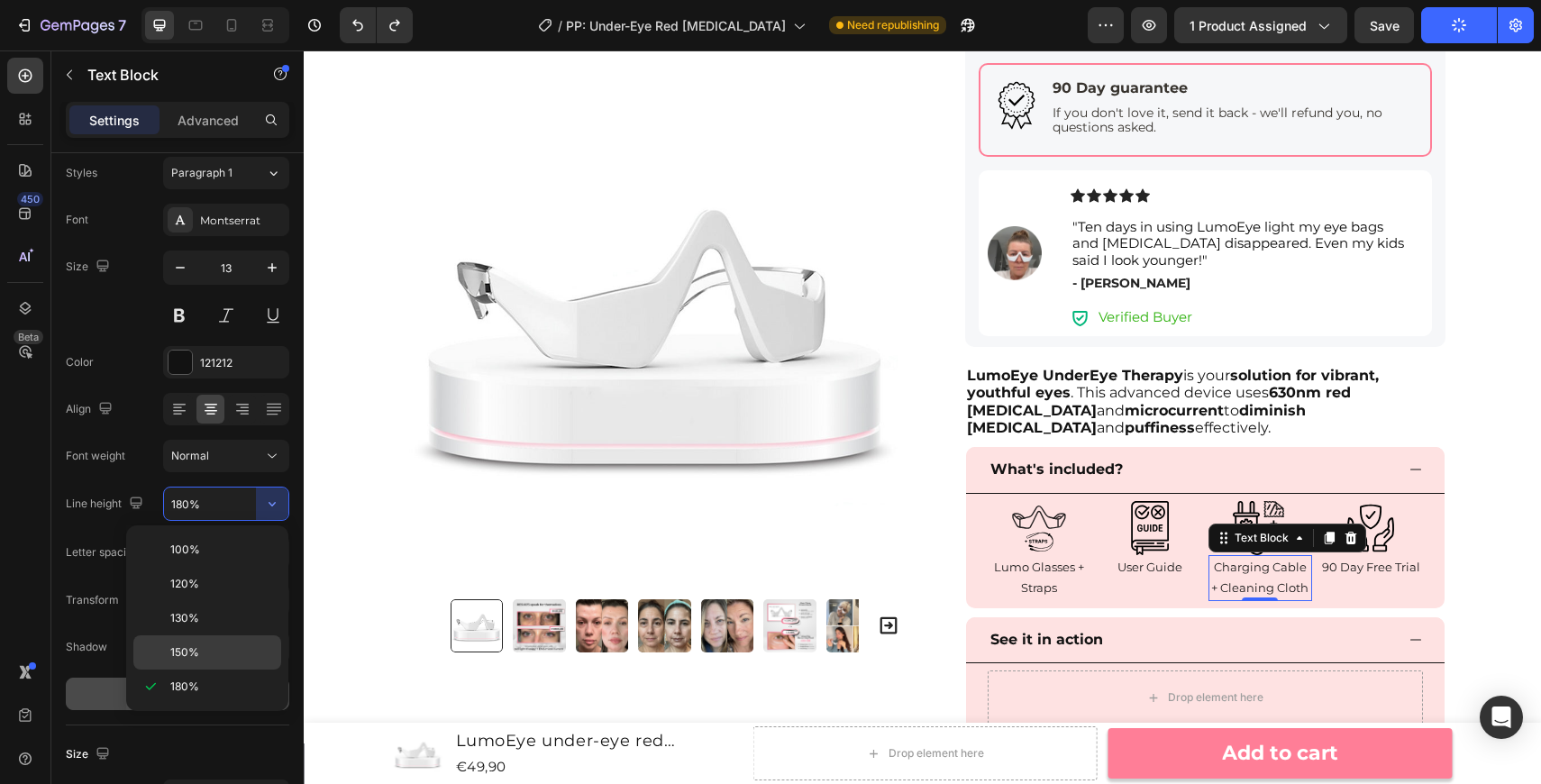
click at [221, 655] on p "150%" at bounding box center [222, 652] width 103 height 17
type input "150%"
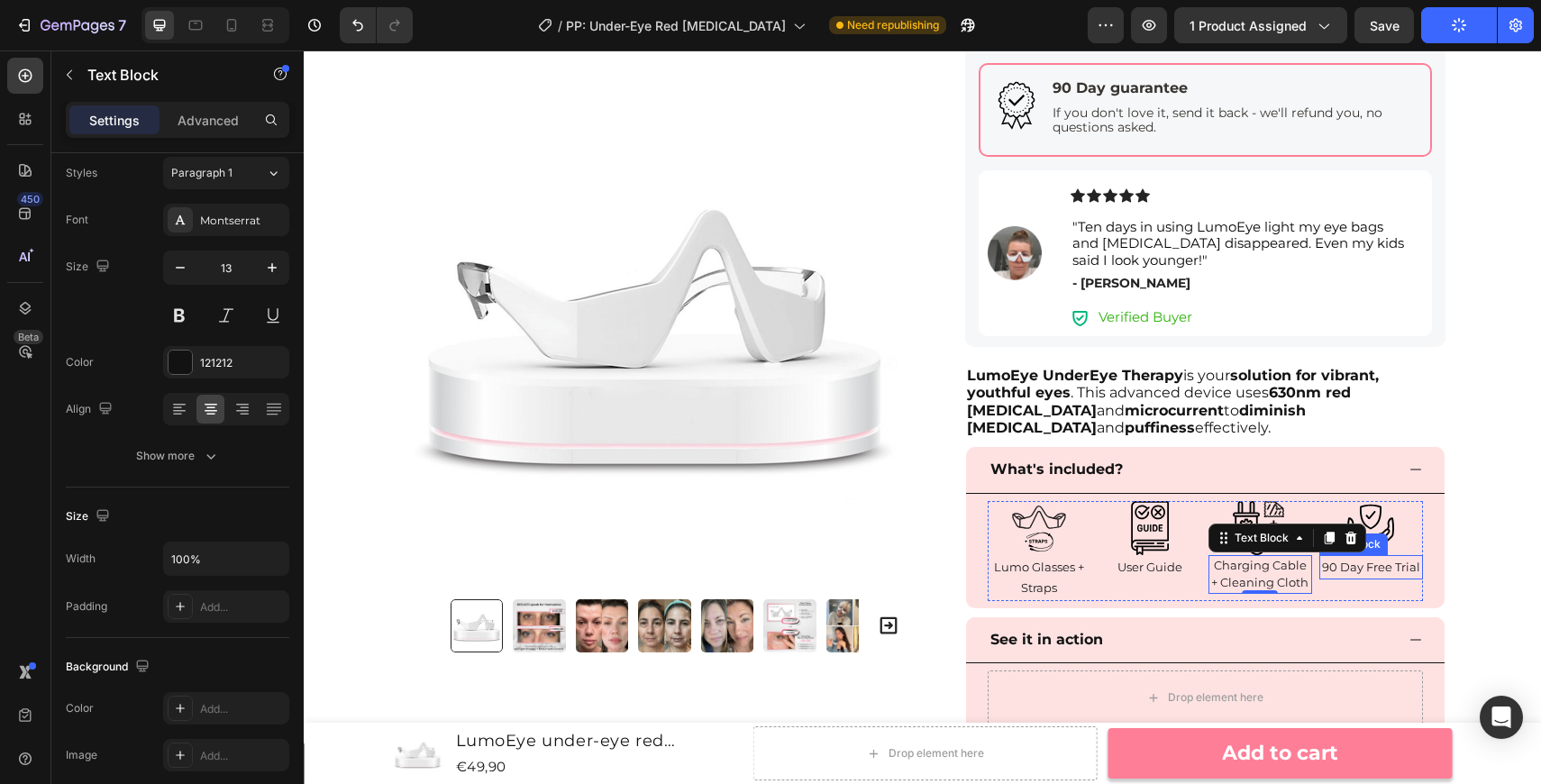
click at [1363, 568] on p "90 Day Free Trial" at bounding box center [1370, 567] width 100 height 21
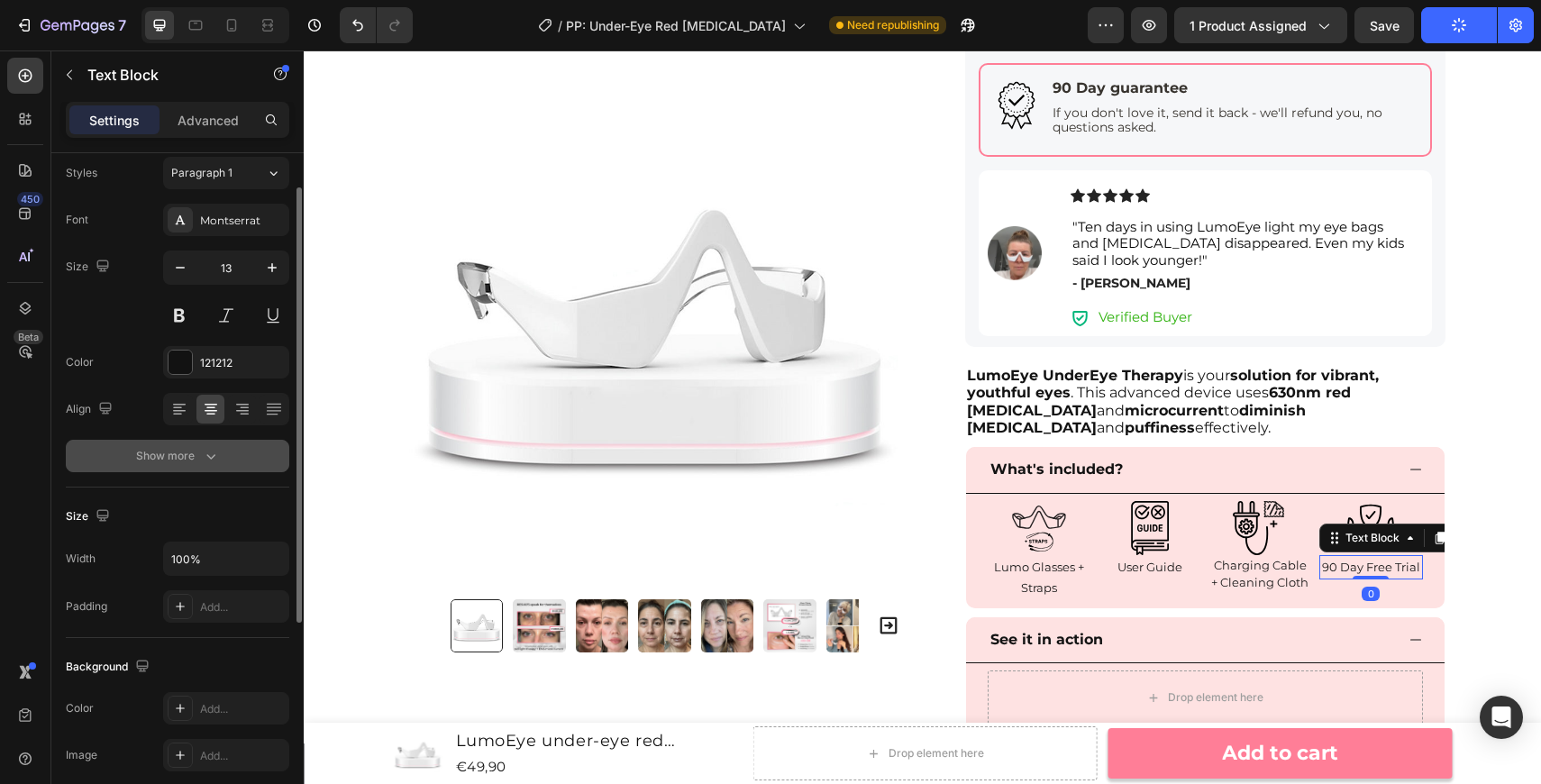
click at [196, 454] on div "Show more" at bounding box center [177, 456] width 83 height 18
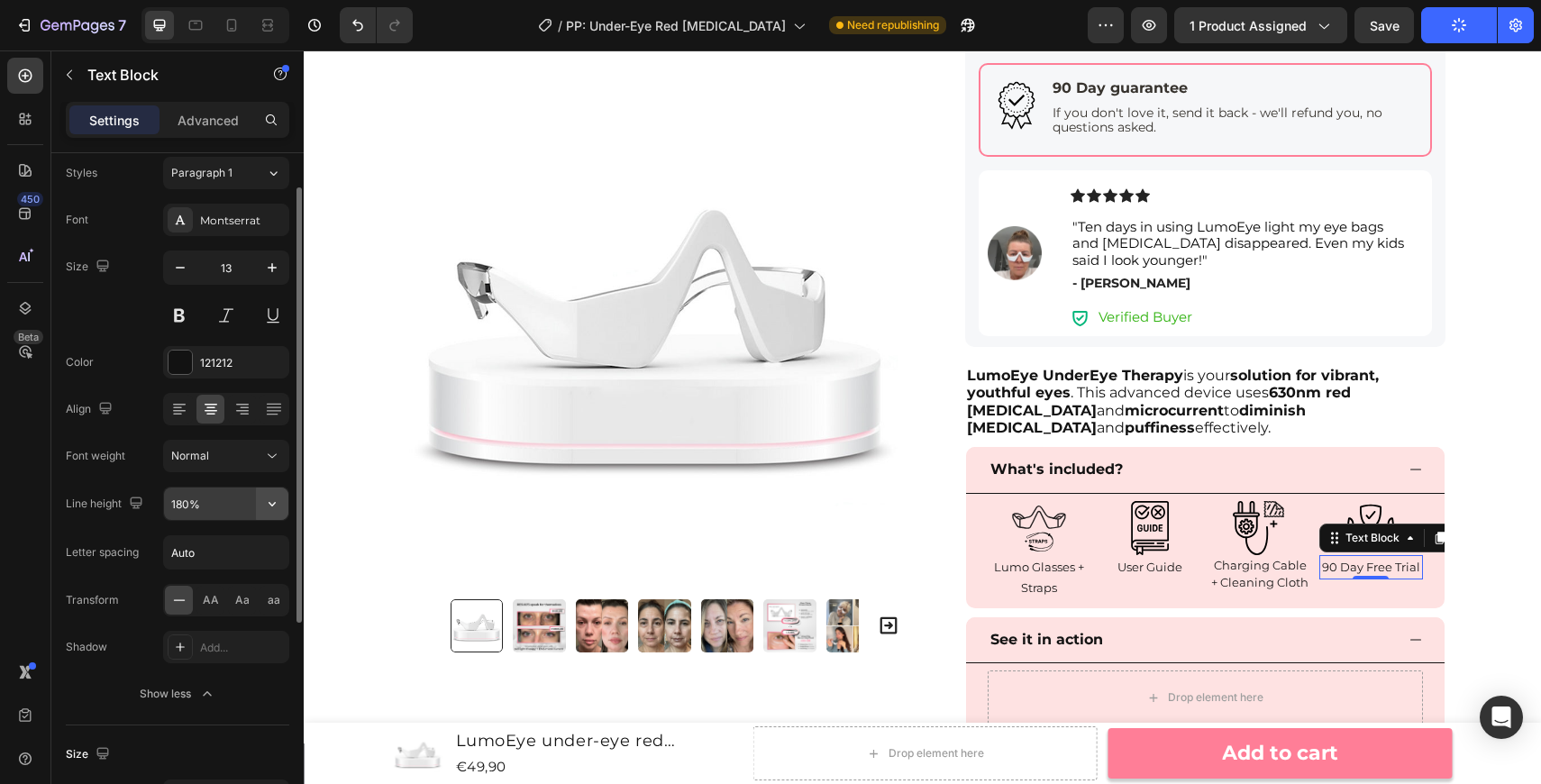
click at [270, 508] on icon "button" at bounding box center [272, 503] width 18 height 18
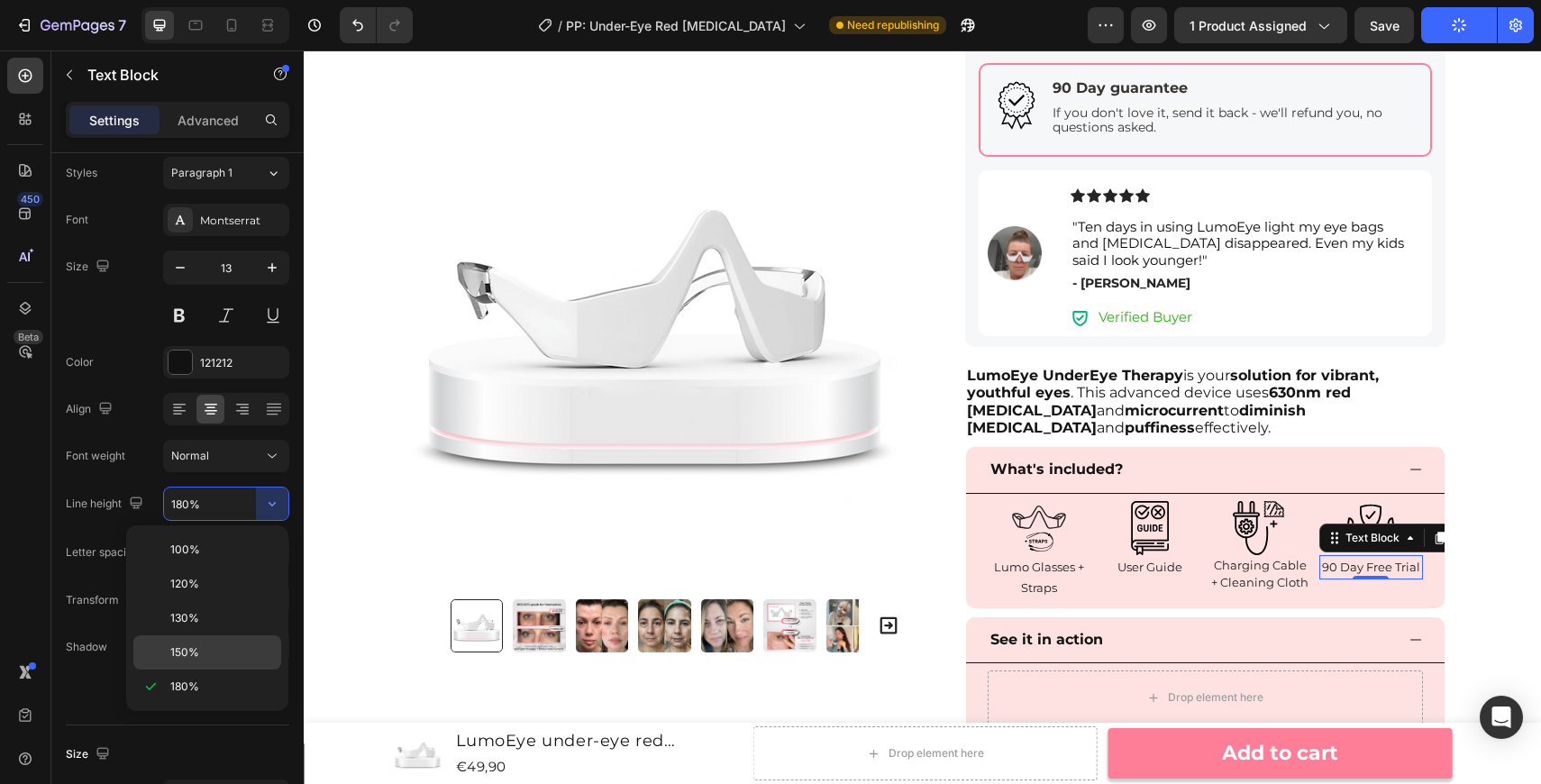
click at [250, 650] on p "150%" at bounding box center [222, 652] width 103 height 17
type input "150%"
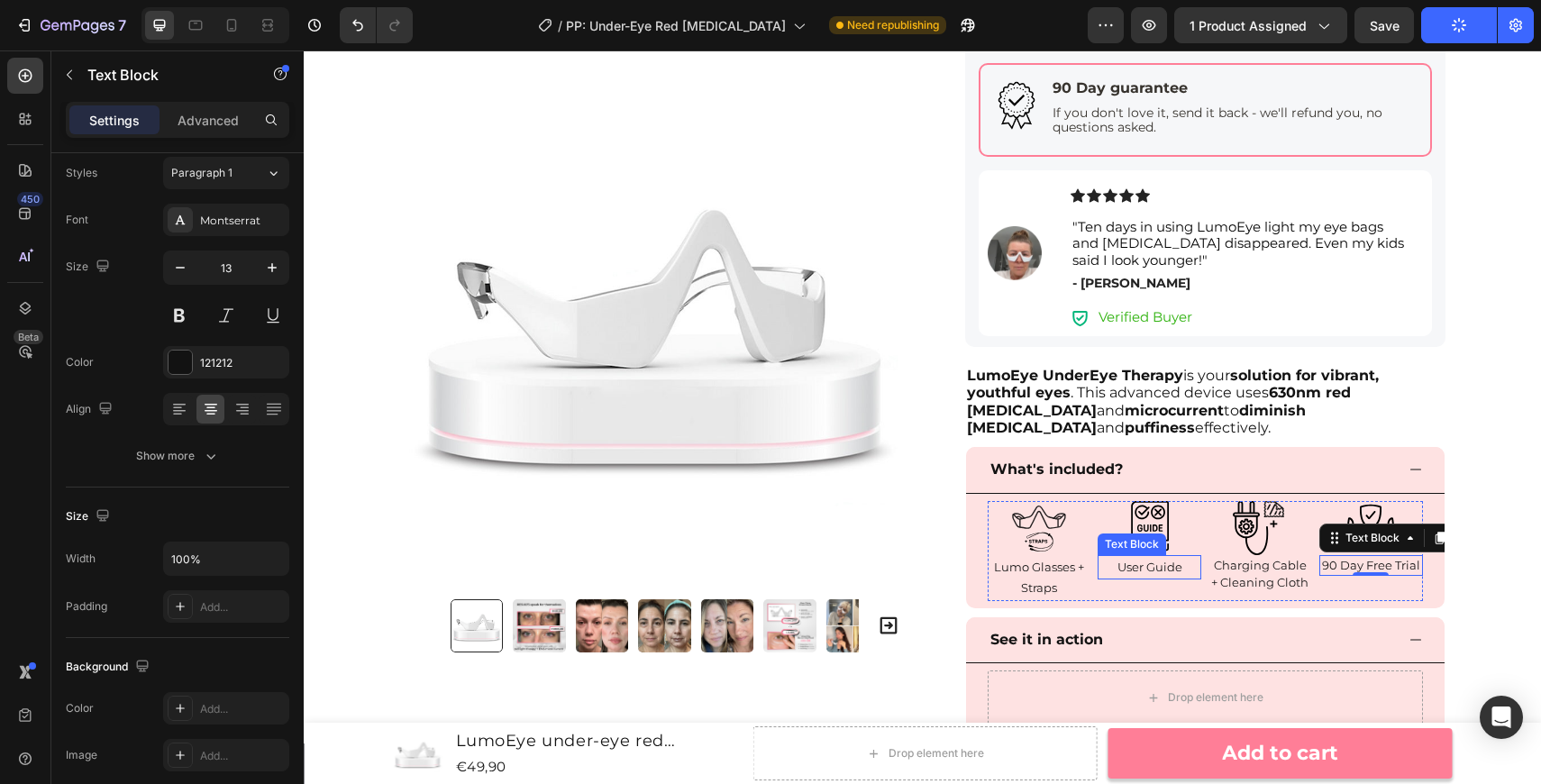
click at [1159, 564] on p "User Guide" at bounding box center [1149, 567] width 100 height 21
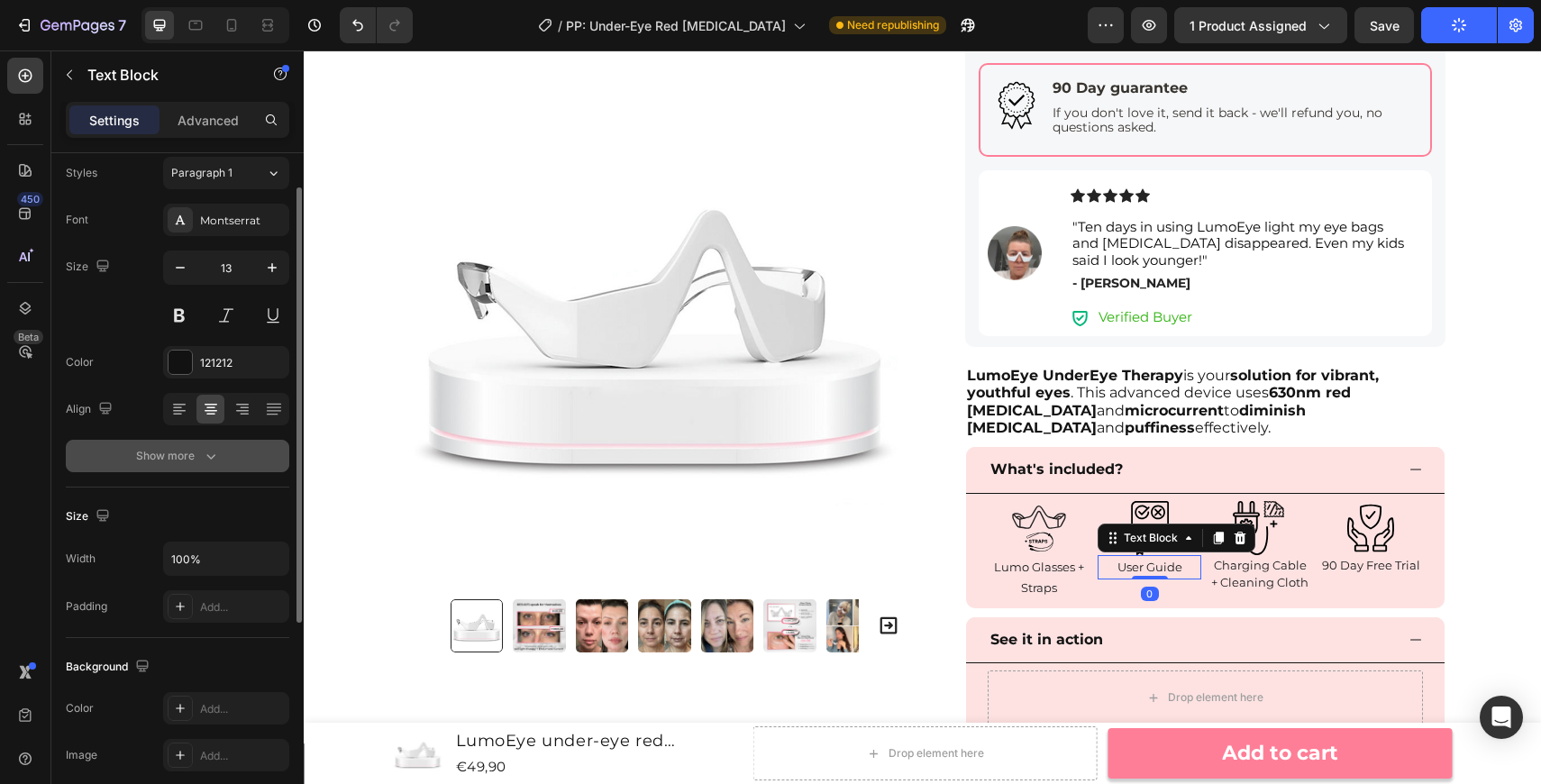
click at [207, 460] on icon "button" at bounding box center [211, 456] width 18 height 18
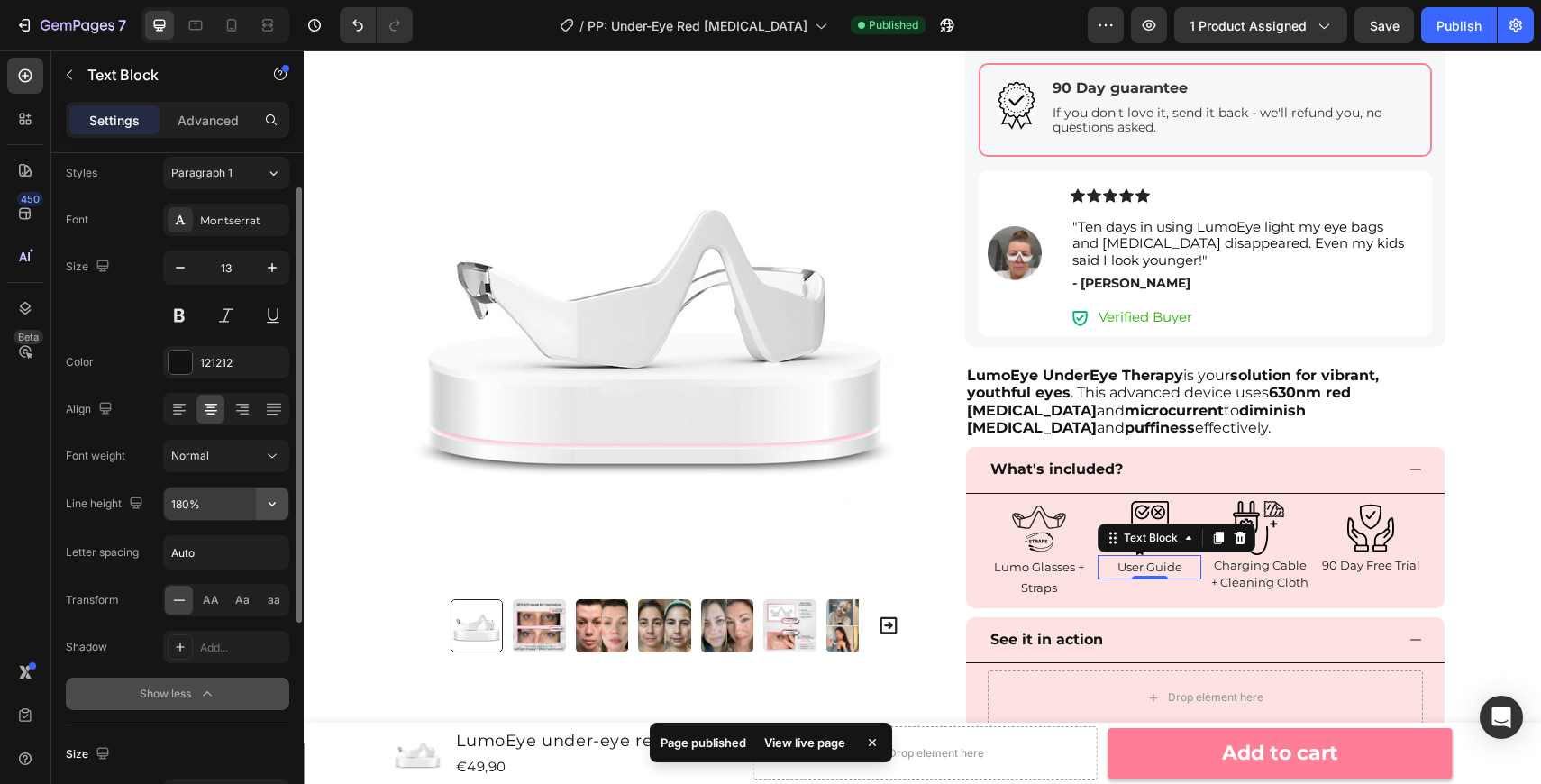
click at [275, 506] on icon "button" at bounding box center [272, 503] width 18 height 18
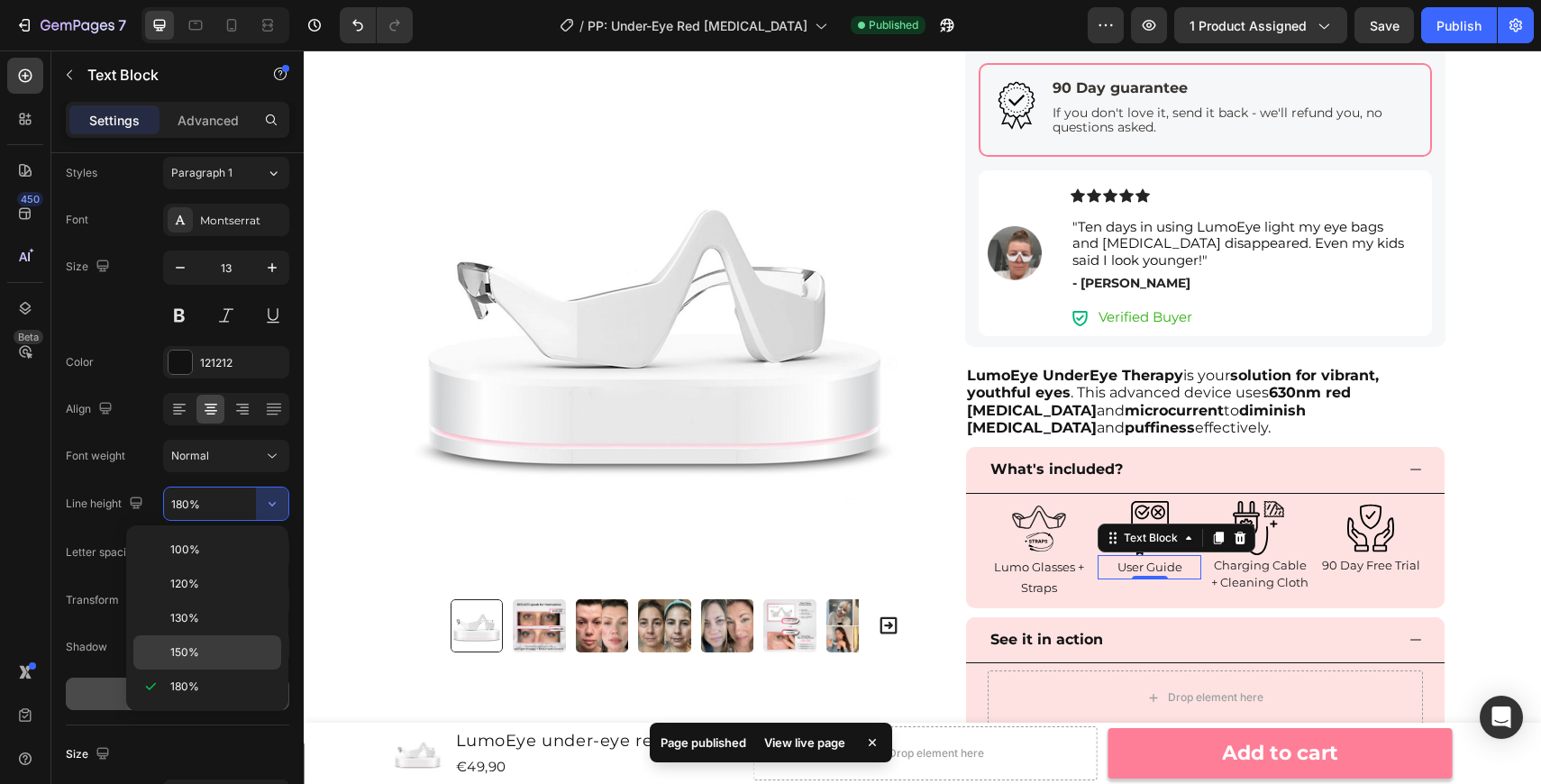
click at [249, 656] on p "150%" at bounding box center [222, 652] width 103 height 17
type input "150%"
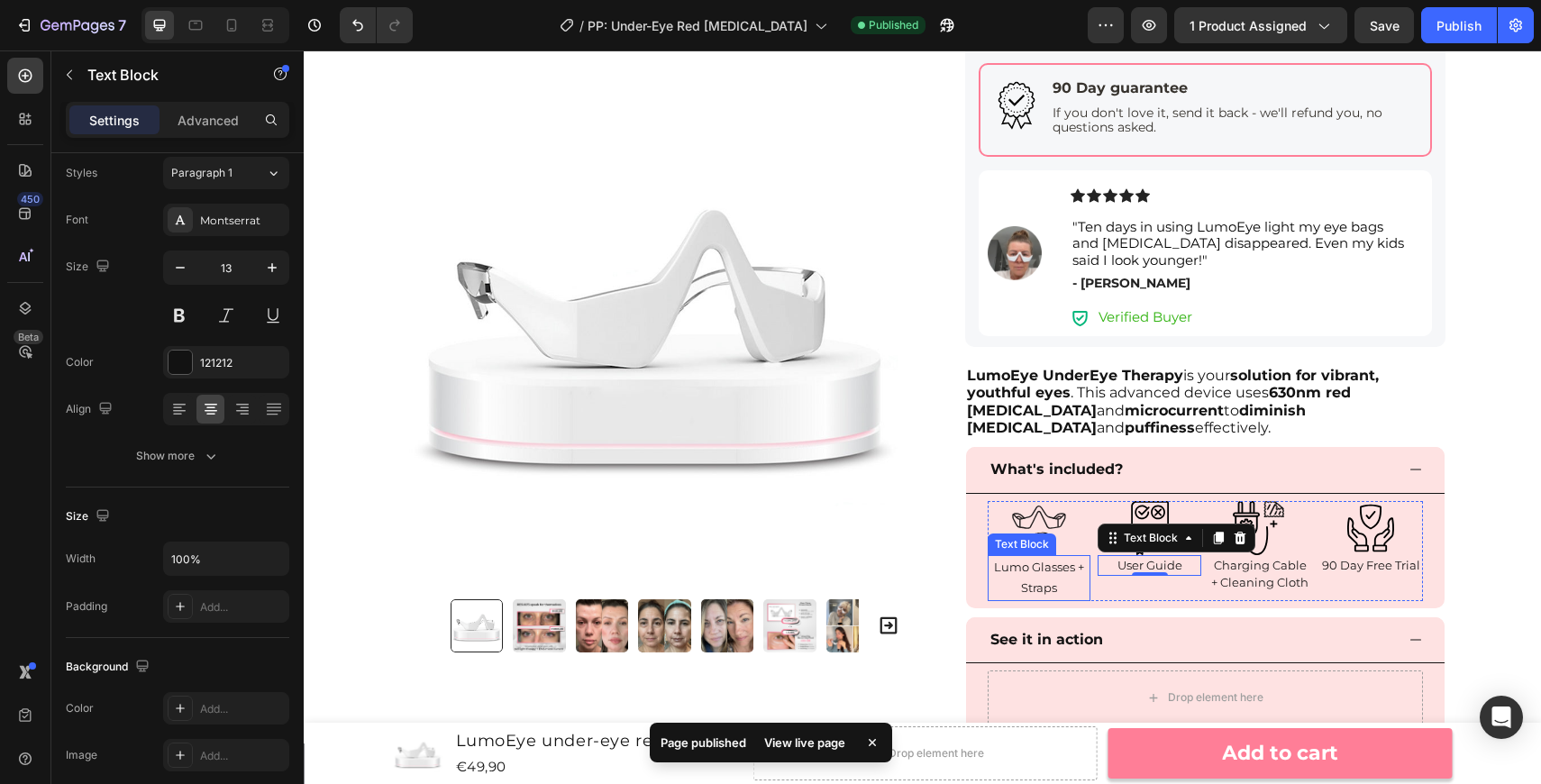
click at [1037, 589] on p "Lumo Glasses + Straps" at bounding box center [1039, 578] width 100 height 42
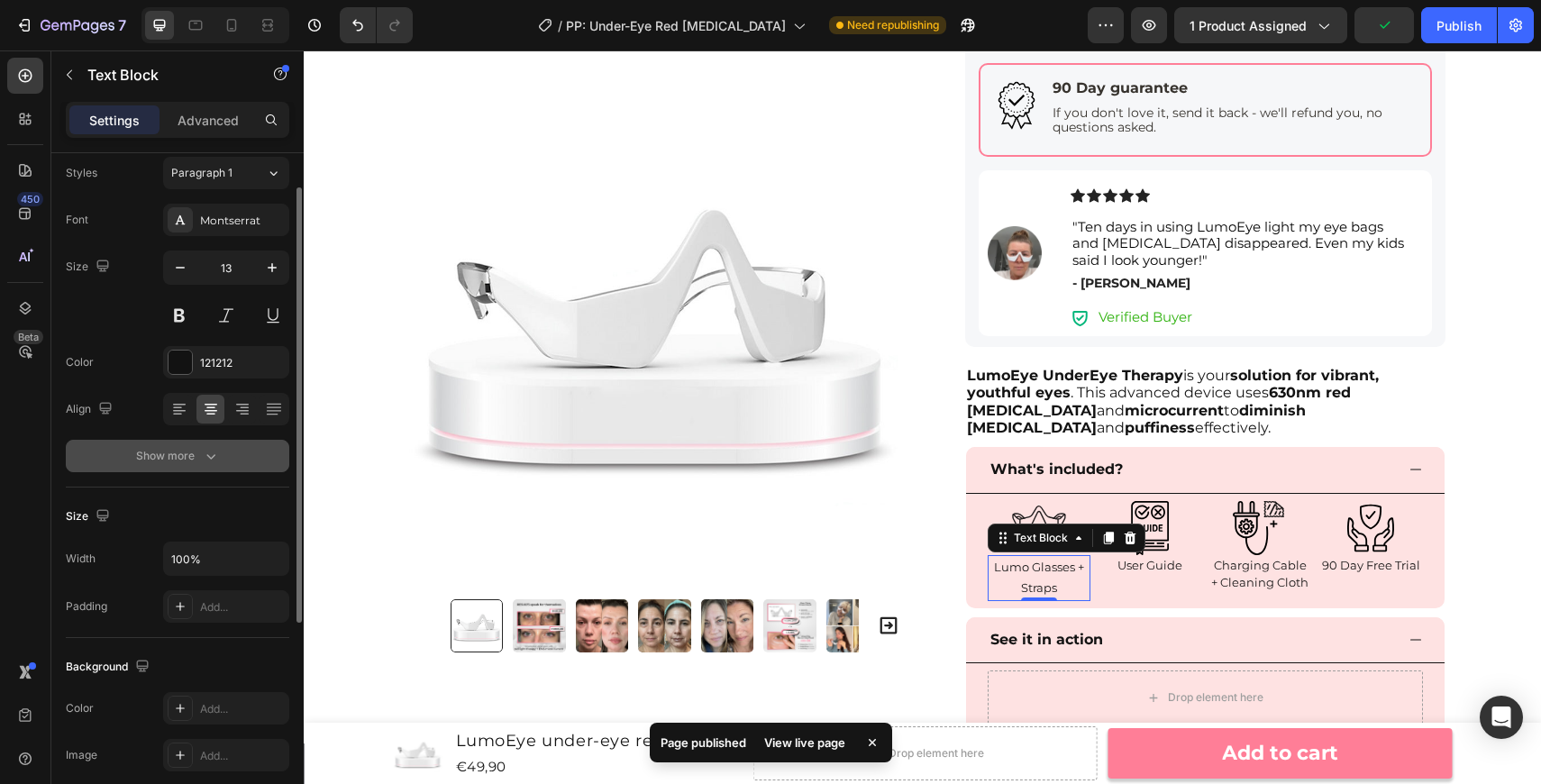
click at [224, 460] on button "Show more" at bounding box center [178, 455] width 224 height 32
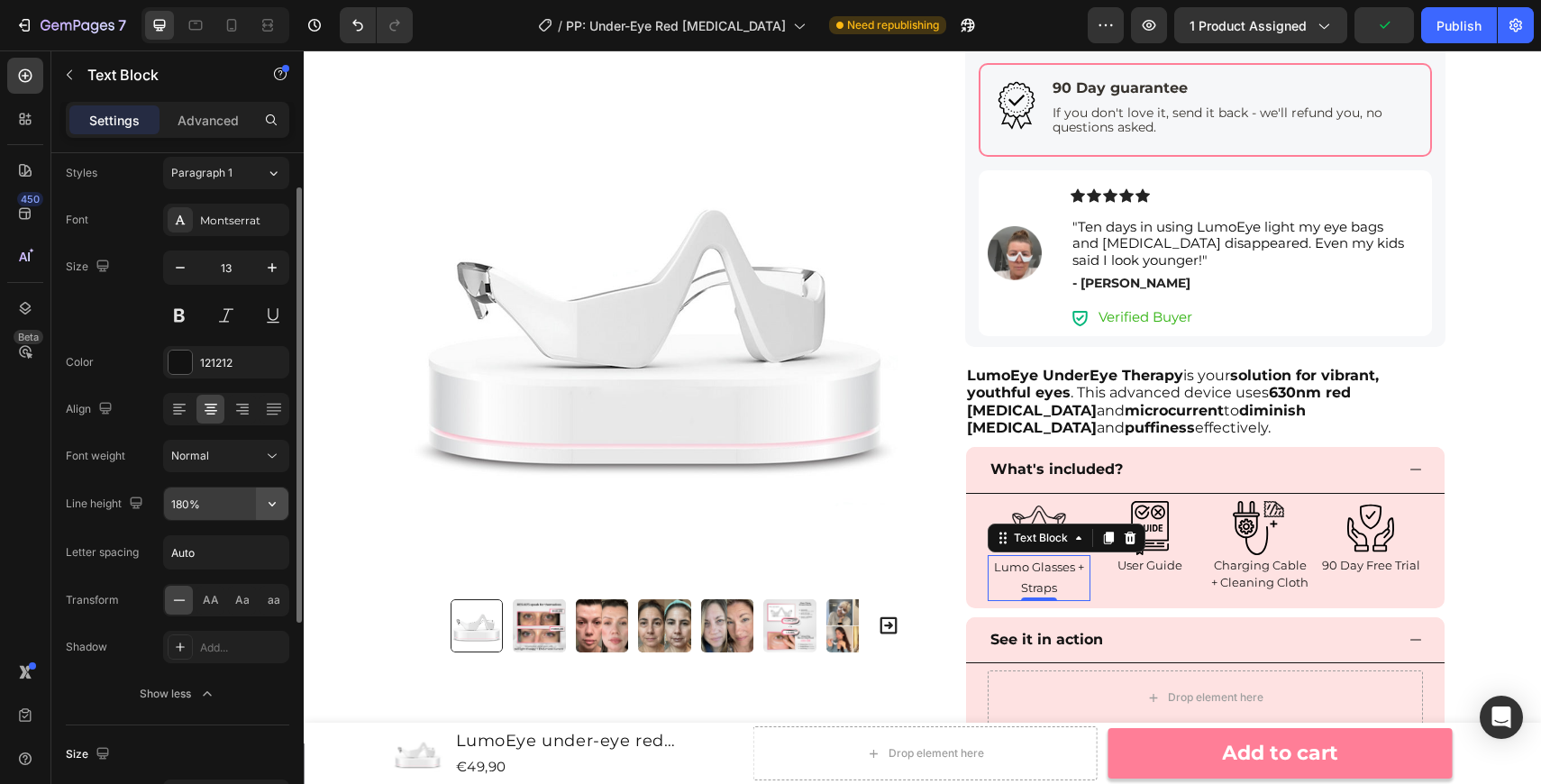
click at [276, 510] on icon "button" at bounding box center [272, 503] width 18 height 18
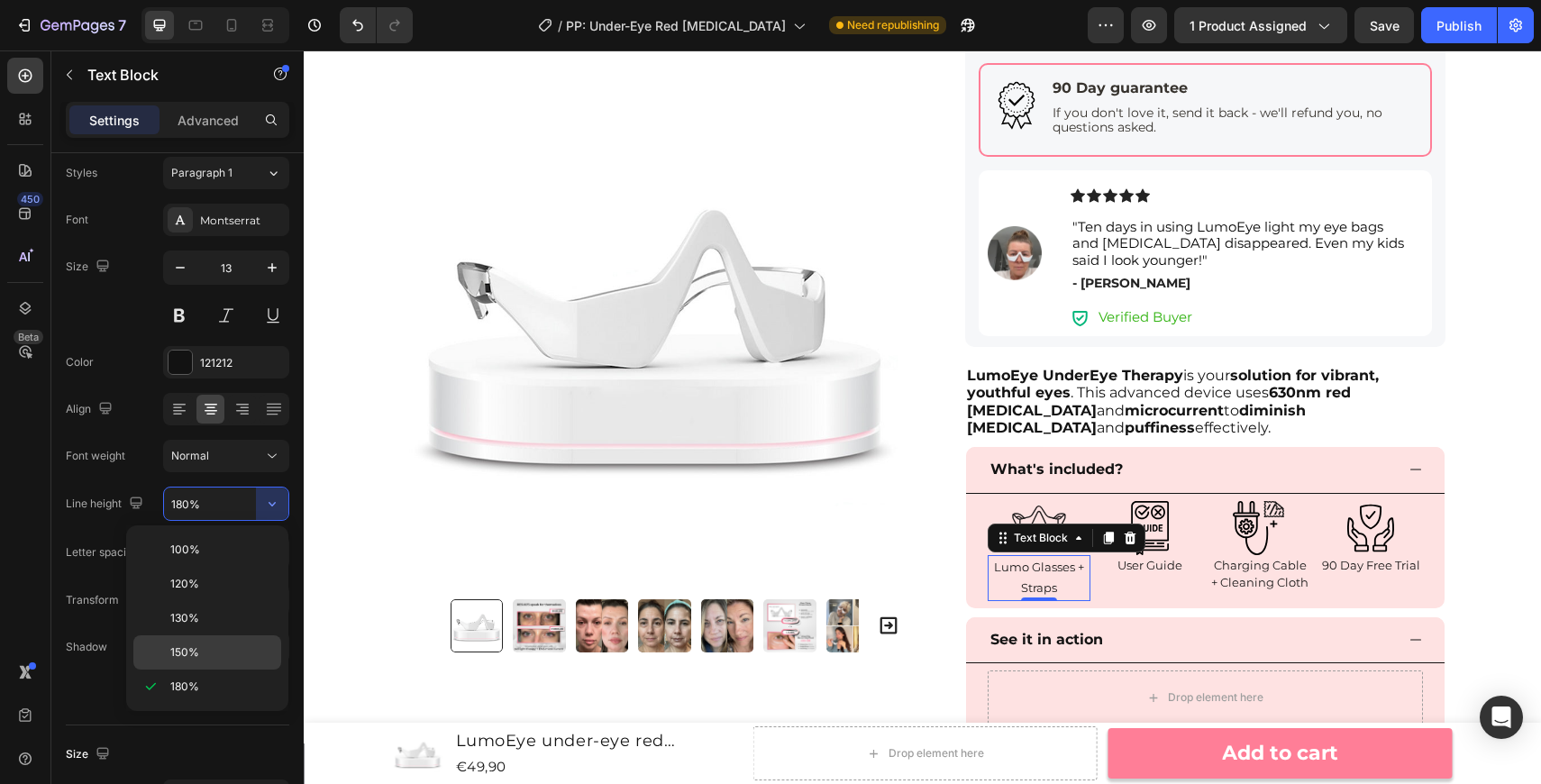
click at [239, 647] on p "150%" at bounding box center [222, 652] width 103 height 17
type input "150%"
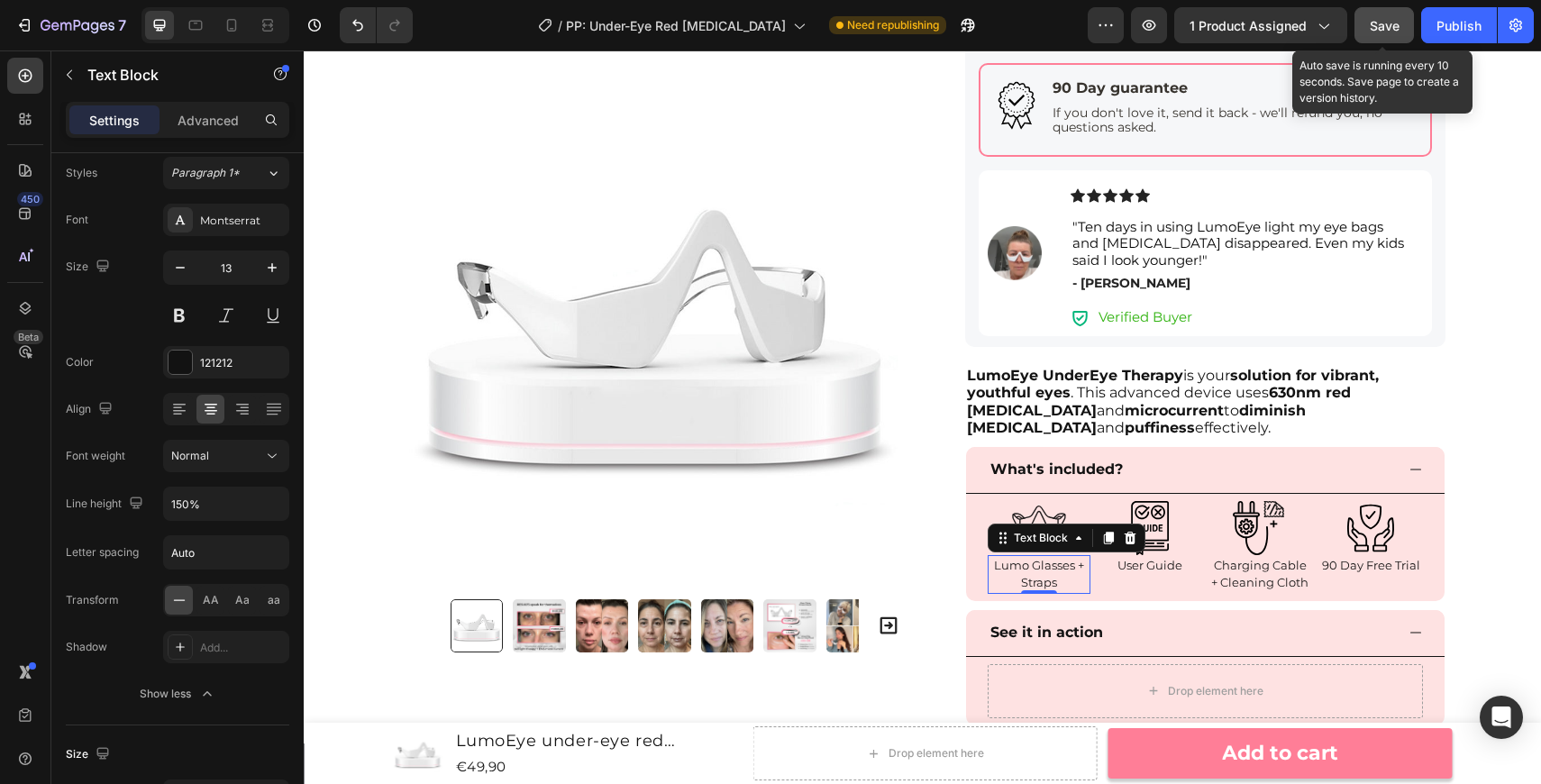
click at [1372, 38] on button "Save" at bounding box center [1384, 25] width 60 height 36
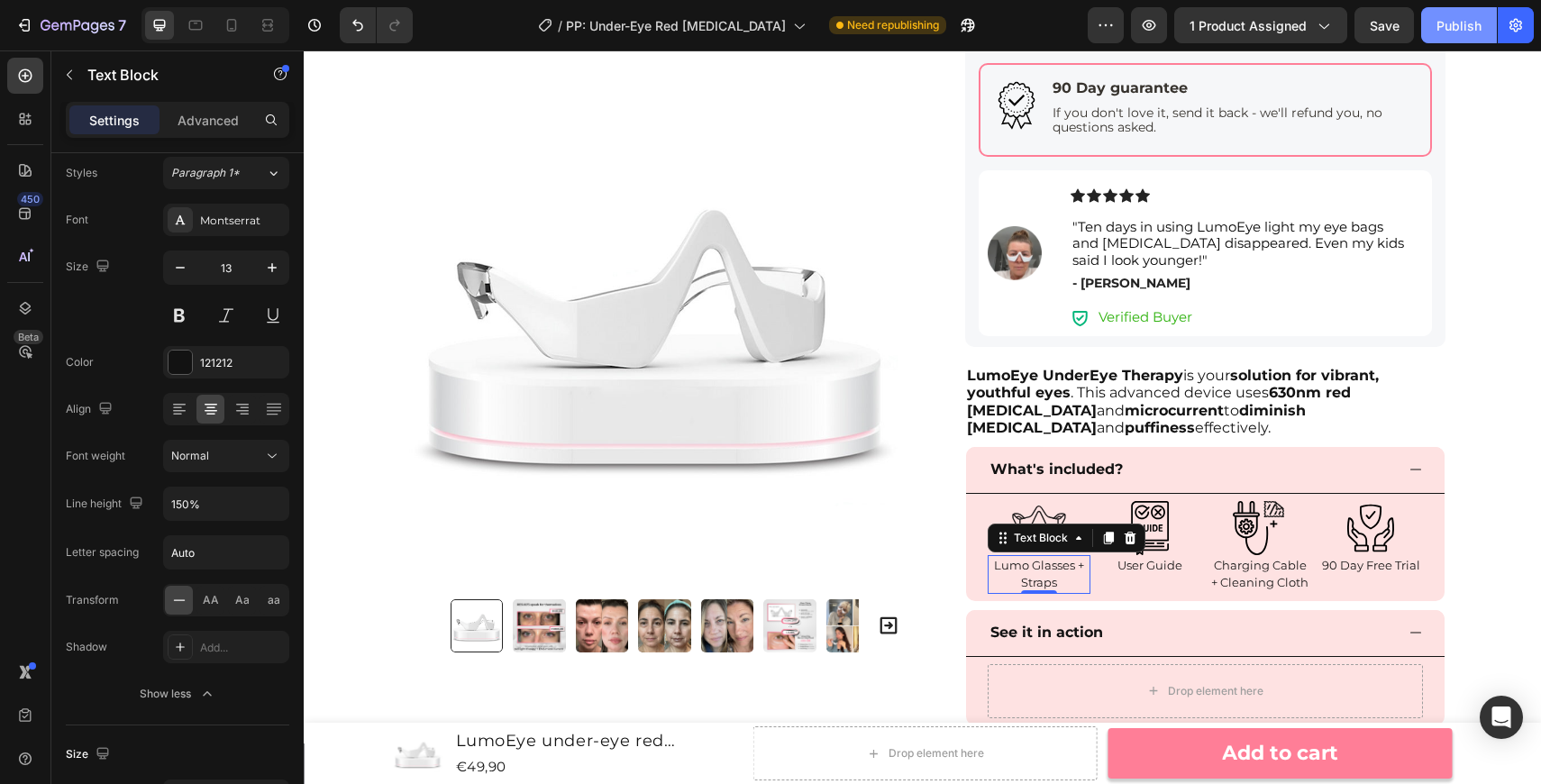
click at [1459, 40] on button "Publish" at bounding box center [1458, 25] width 76 height 36
click at [26, 77] on icon at bounding box center [26, 76] width 18 height 18
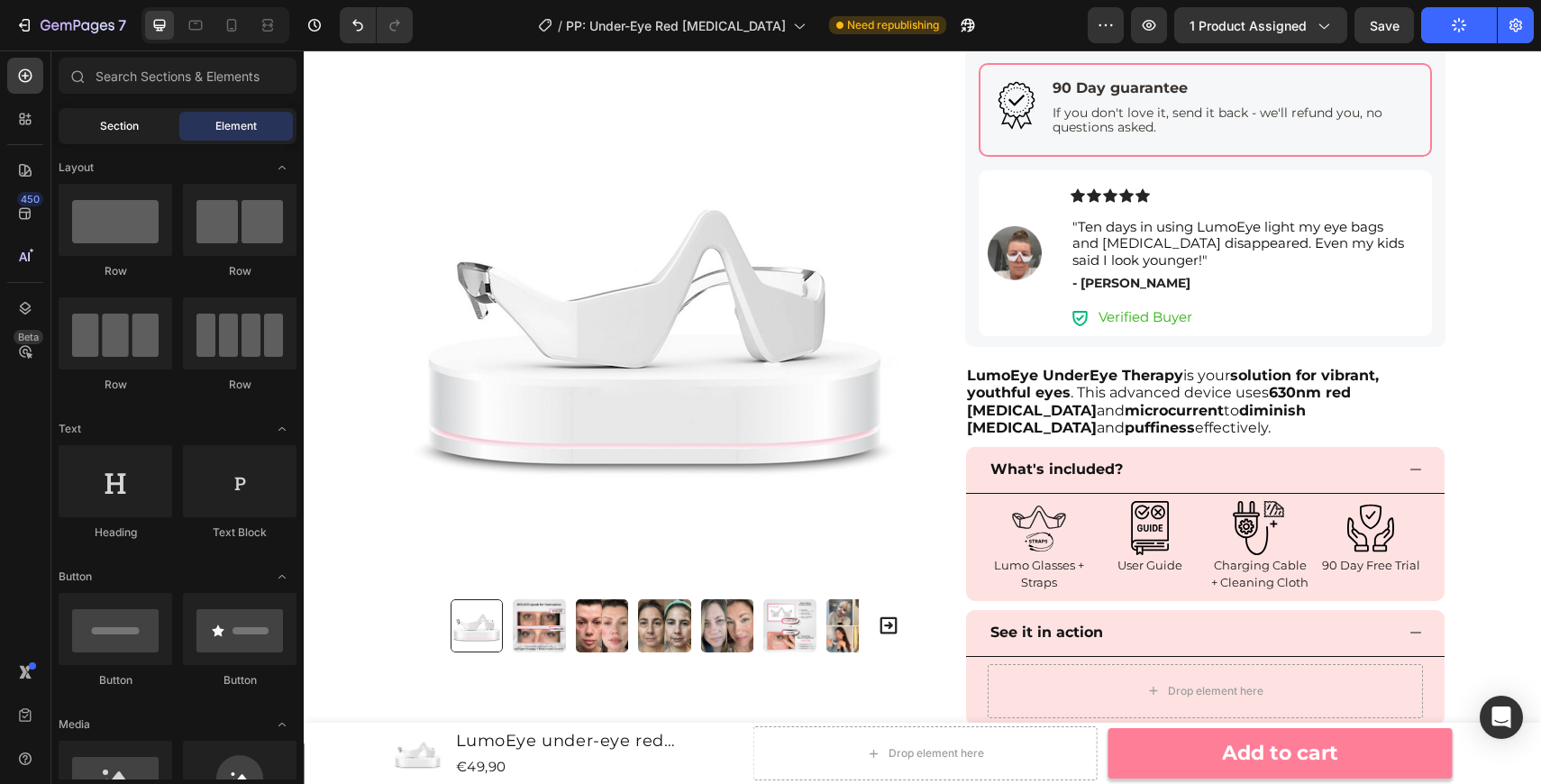
click at [131, 120] on span "Section" at bounding box center [119, 127] width 39 height 17
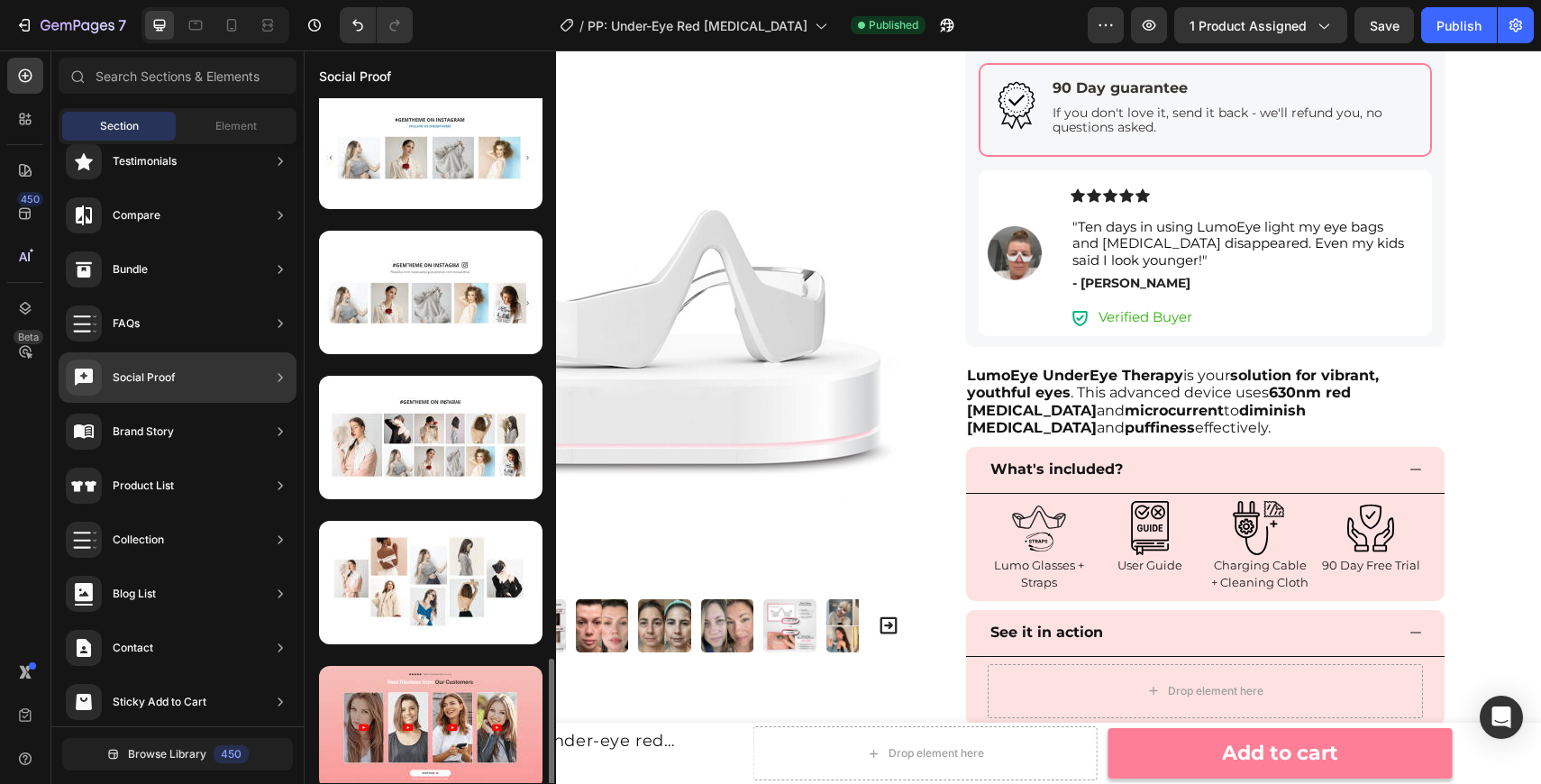
scroll to position [1697, 0]
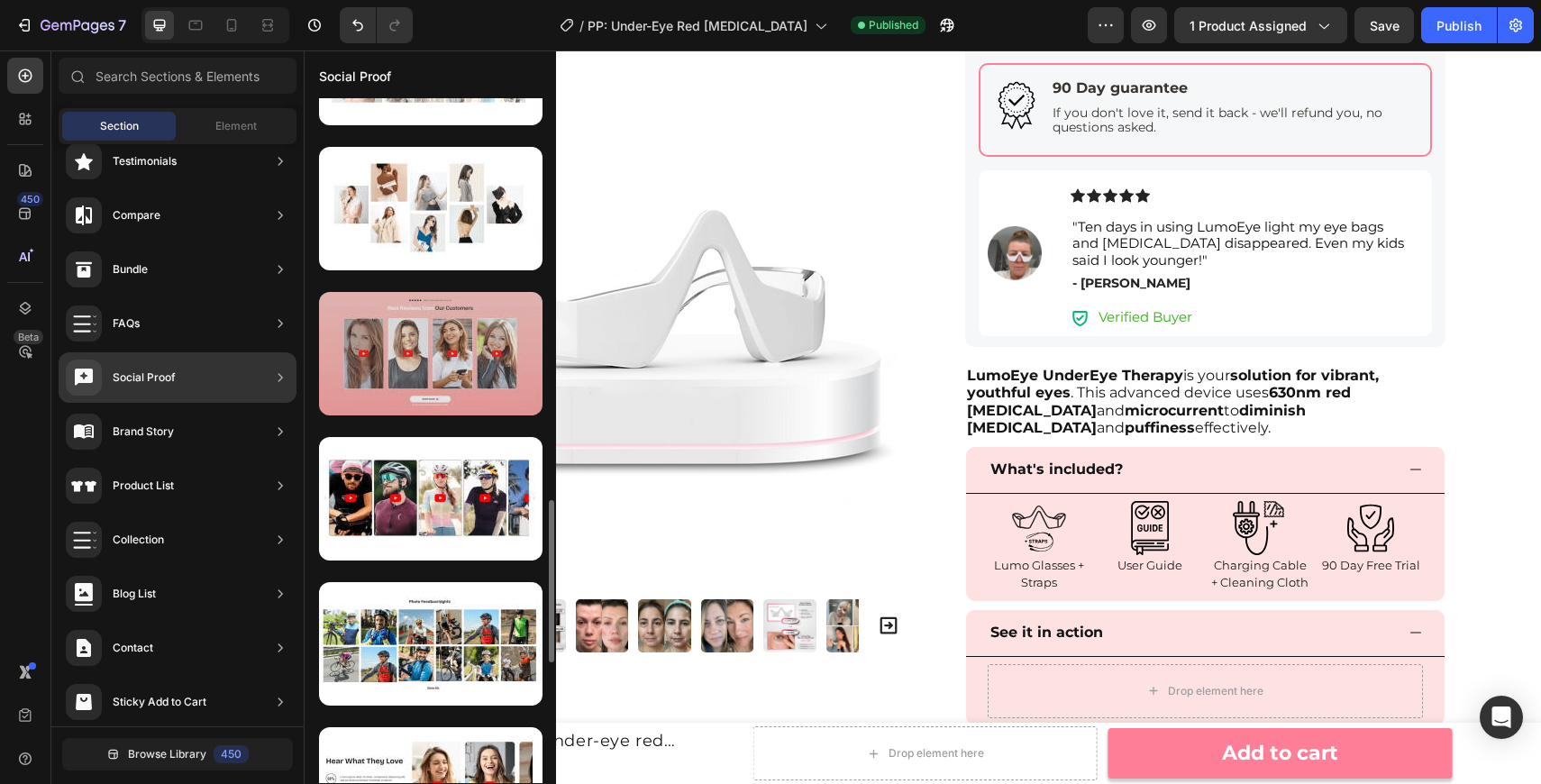
click at [450, 370] on div at bounding box center [431, 353] width 224 height 124
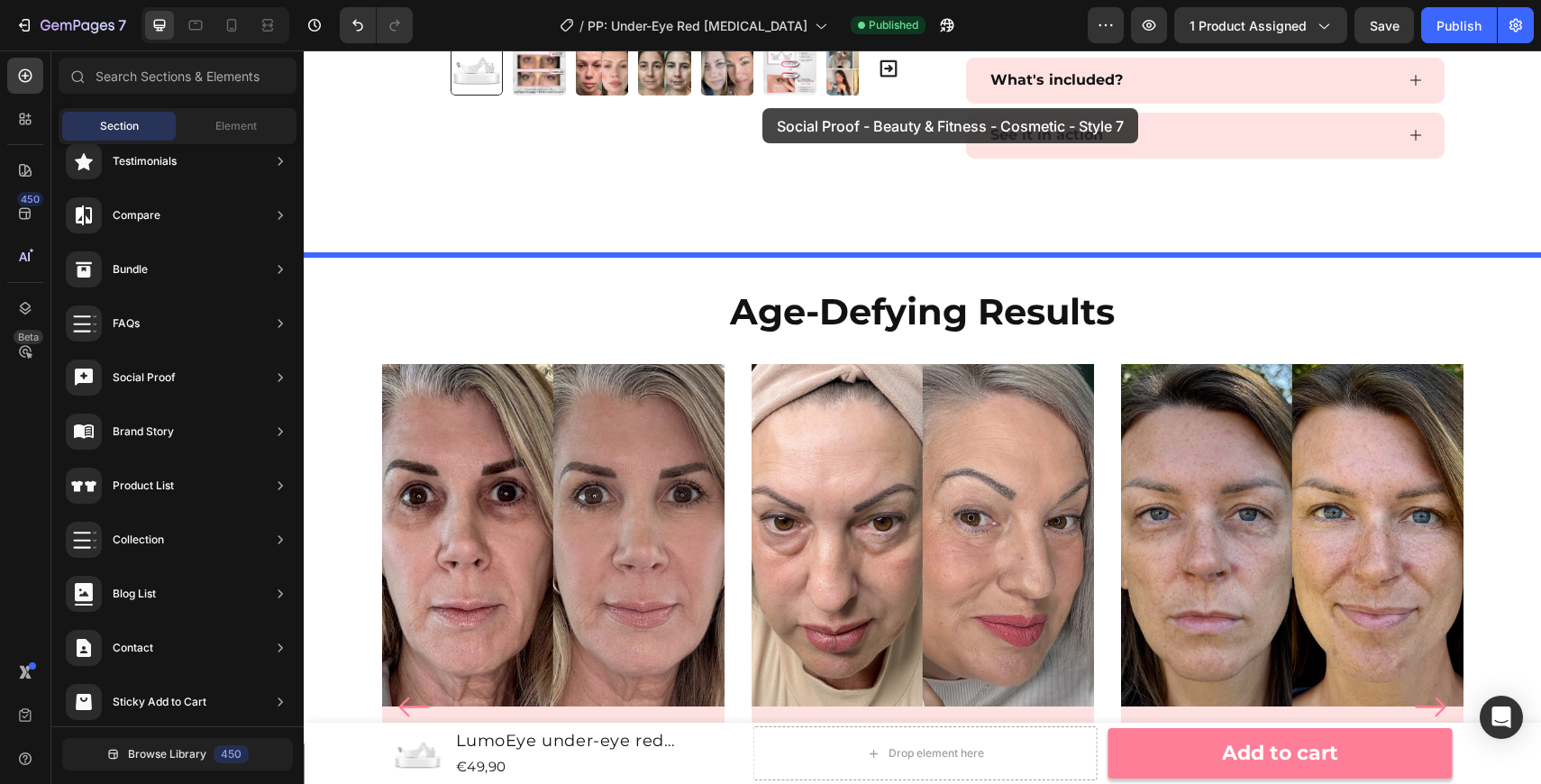
scroll to position [1230, 0]
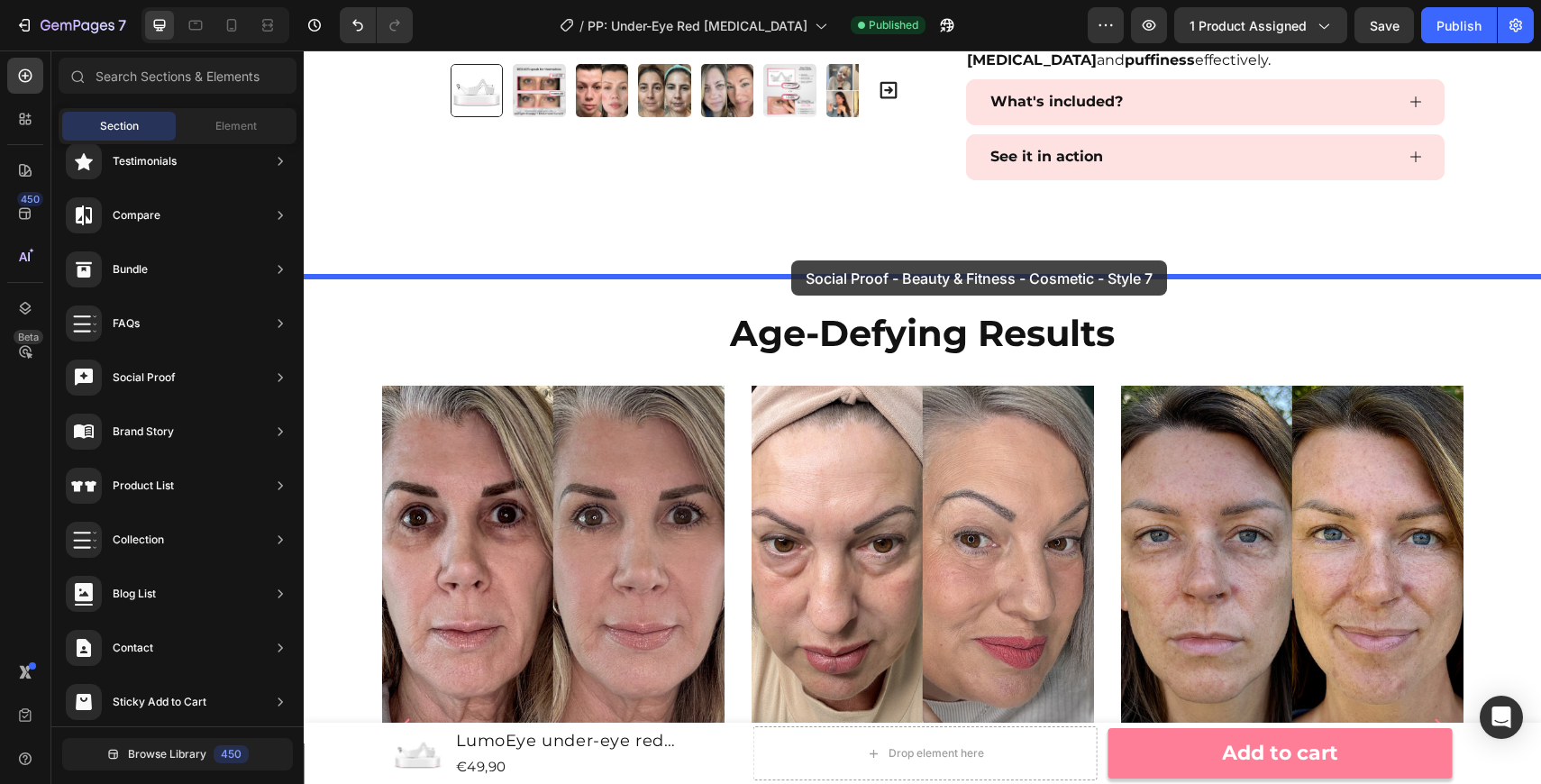
drag, startPoint x: 758, startPoint y: 386, endPoint x: 792, endPoint y: 260, distance: 130.5
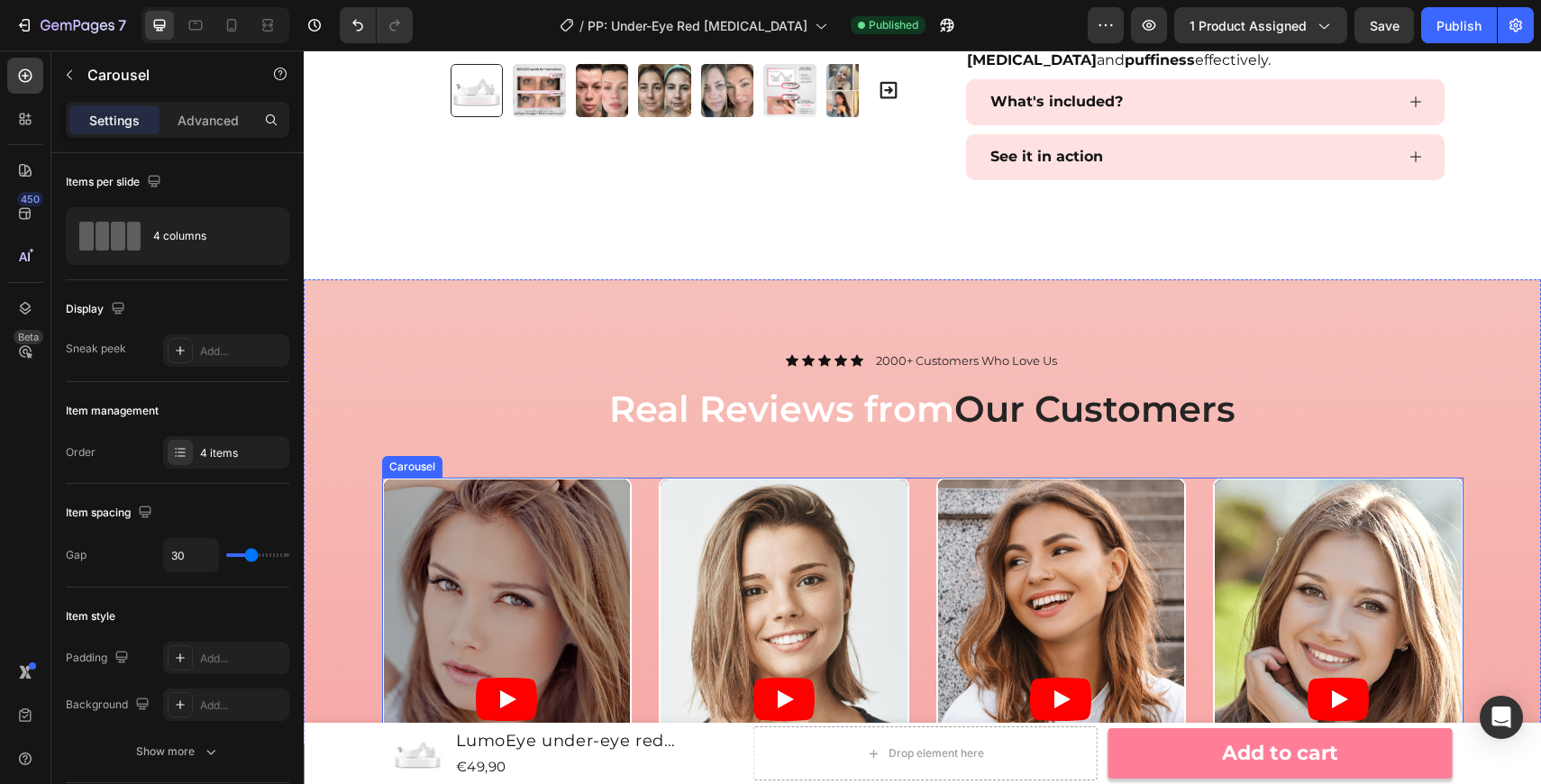
click at [640, 530] on div "Video Video Video Video" at bounding box center [923, 698] width 1081 height 441
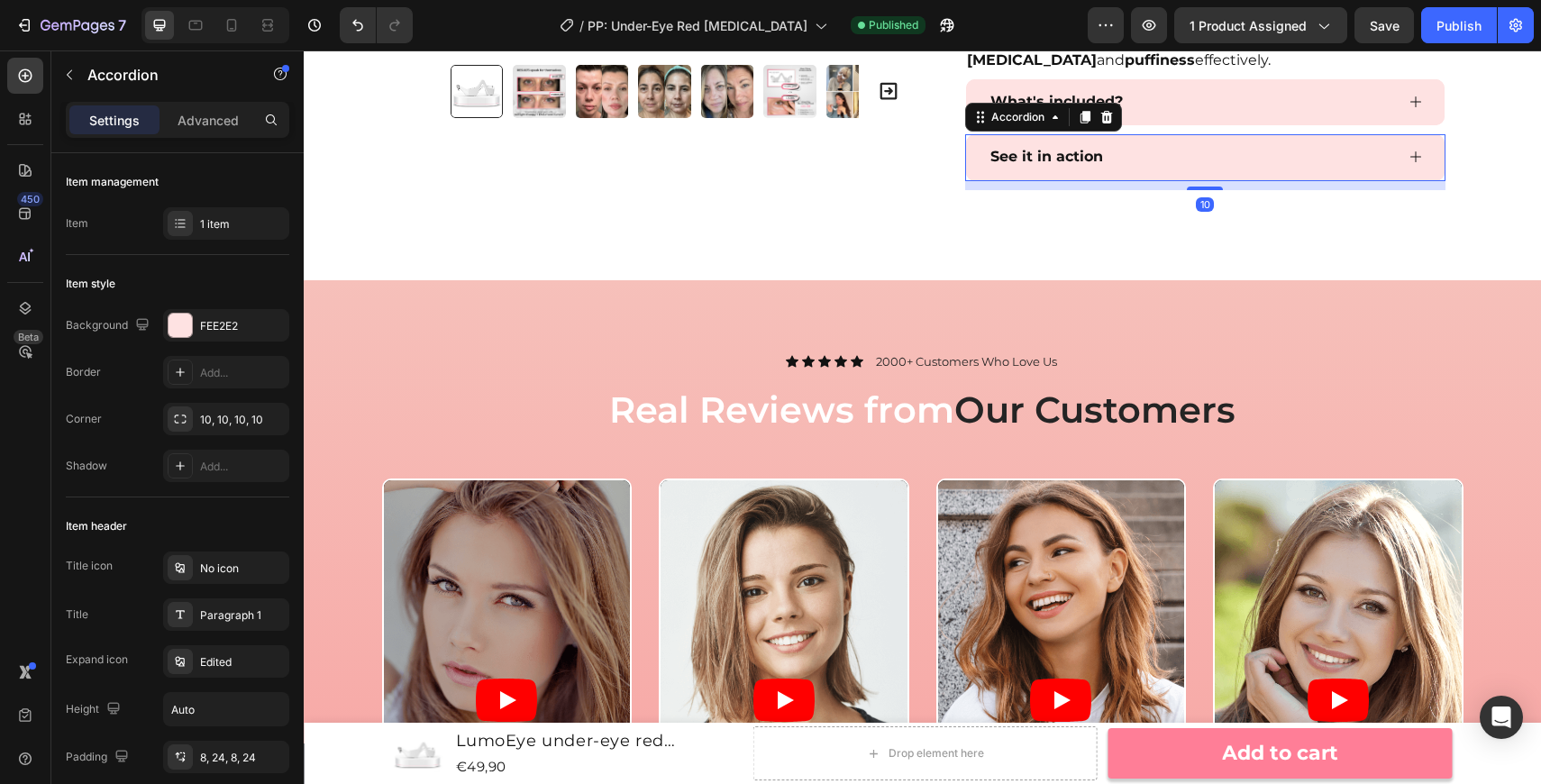
click at [1186, 147] on div "See it in action" at bounding box center [1191, 157] width 406 height 31
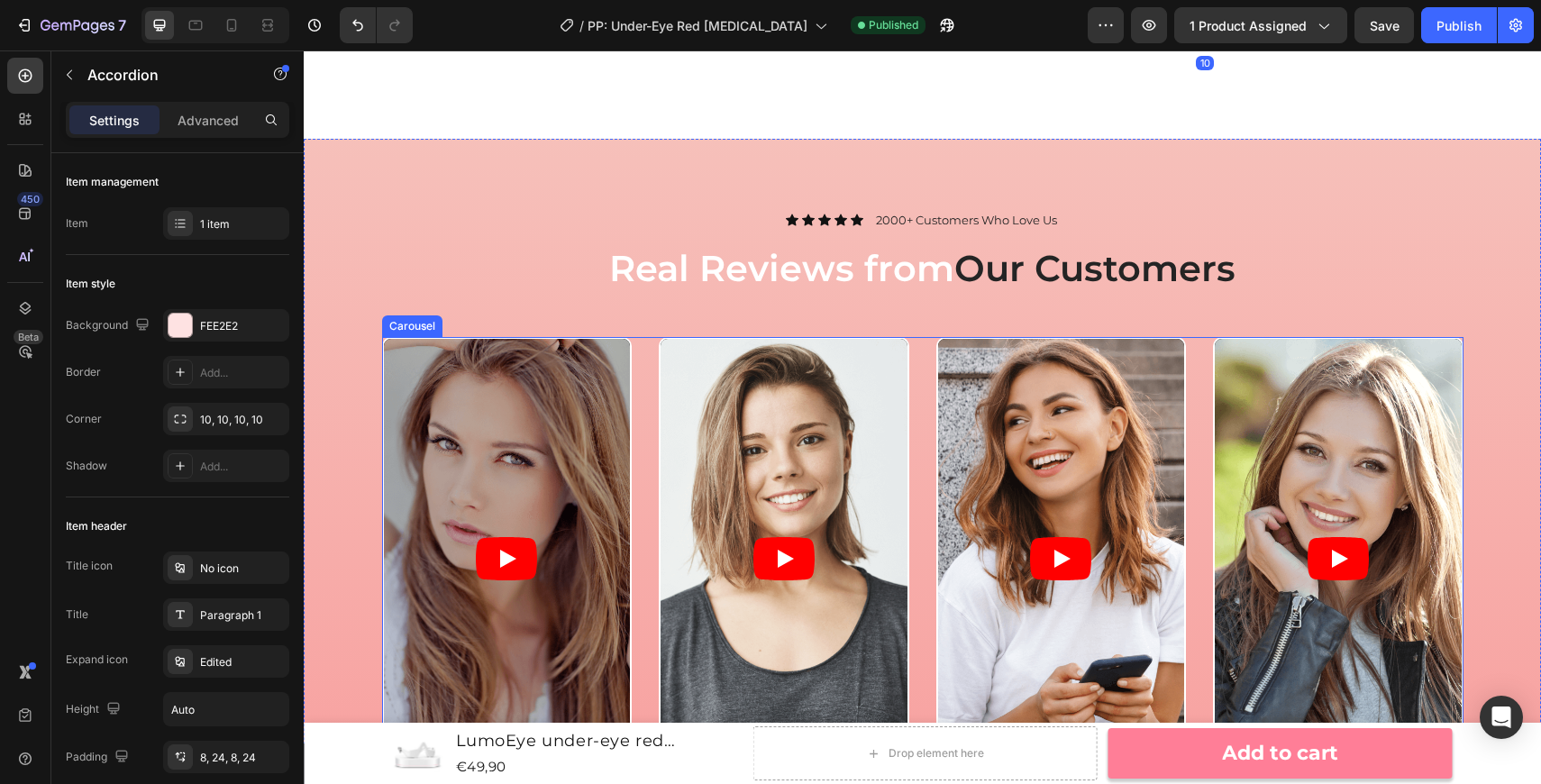
click at [648, 433] on div "Video Video Video Video" at bounding box center [923, 557] width 1081 height 441
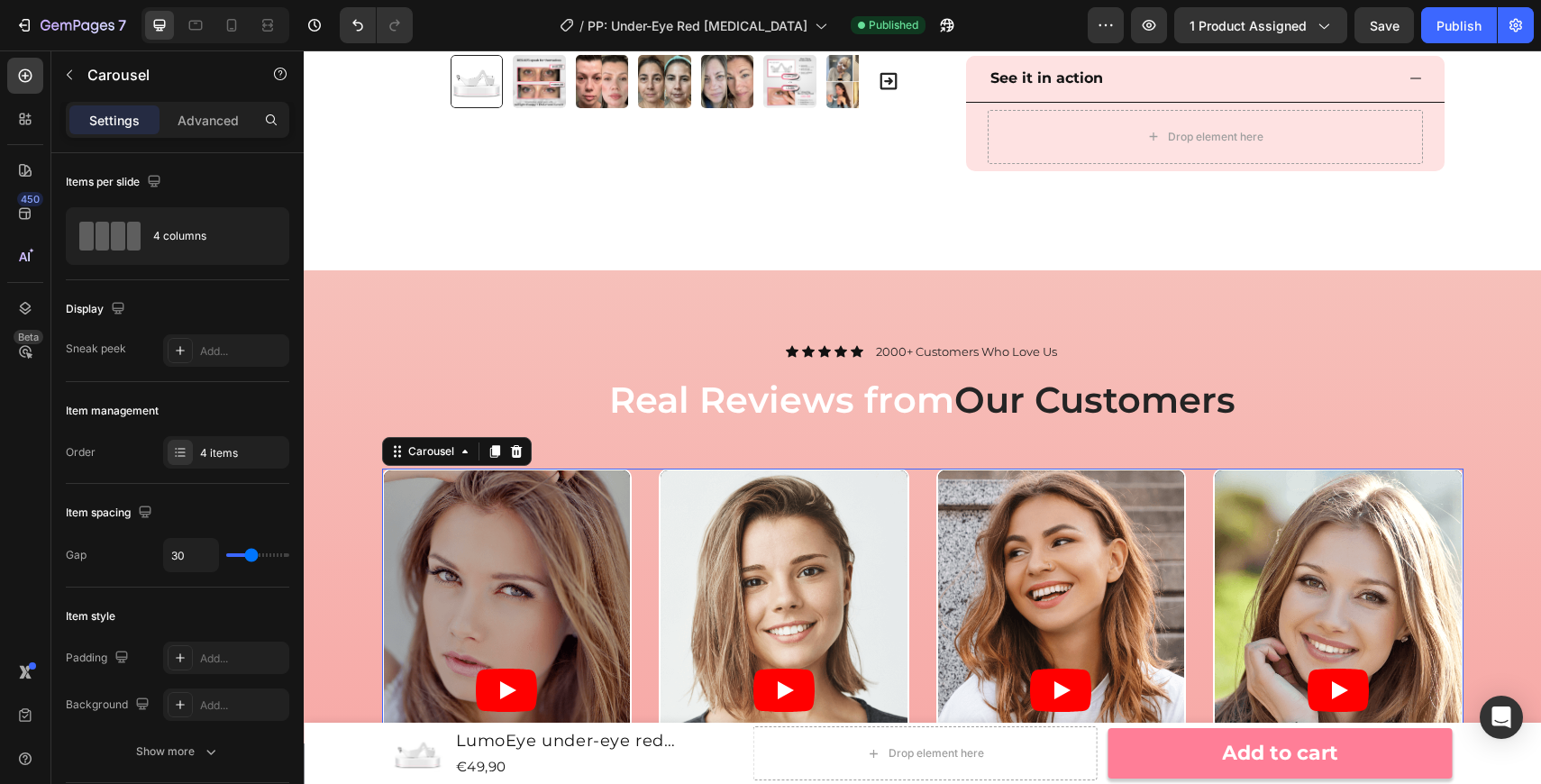
scroll to position [1305, 0]
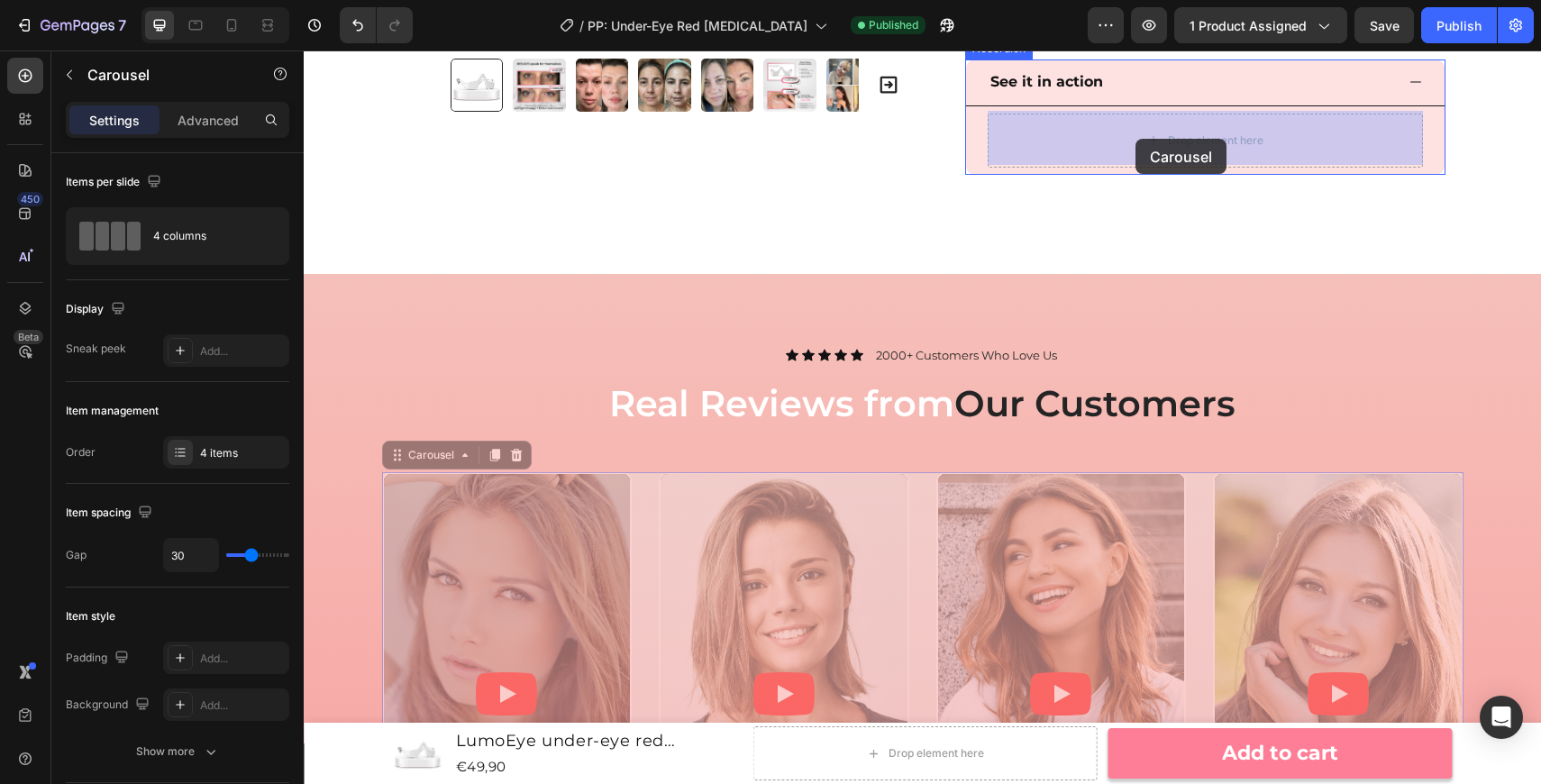
drag, startPoint x: 400, startPoint y: 458, endPoint x: 1136, endPoint y: 139, distance: 802.2
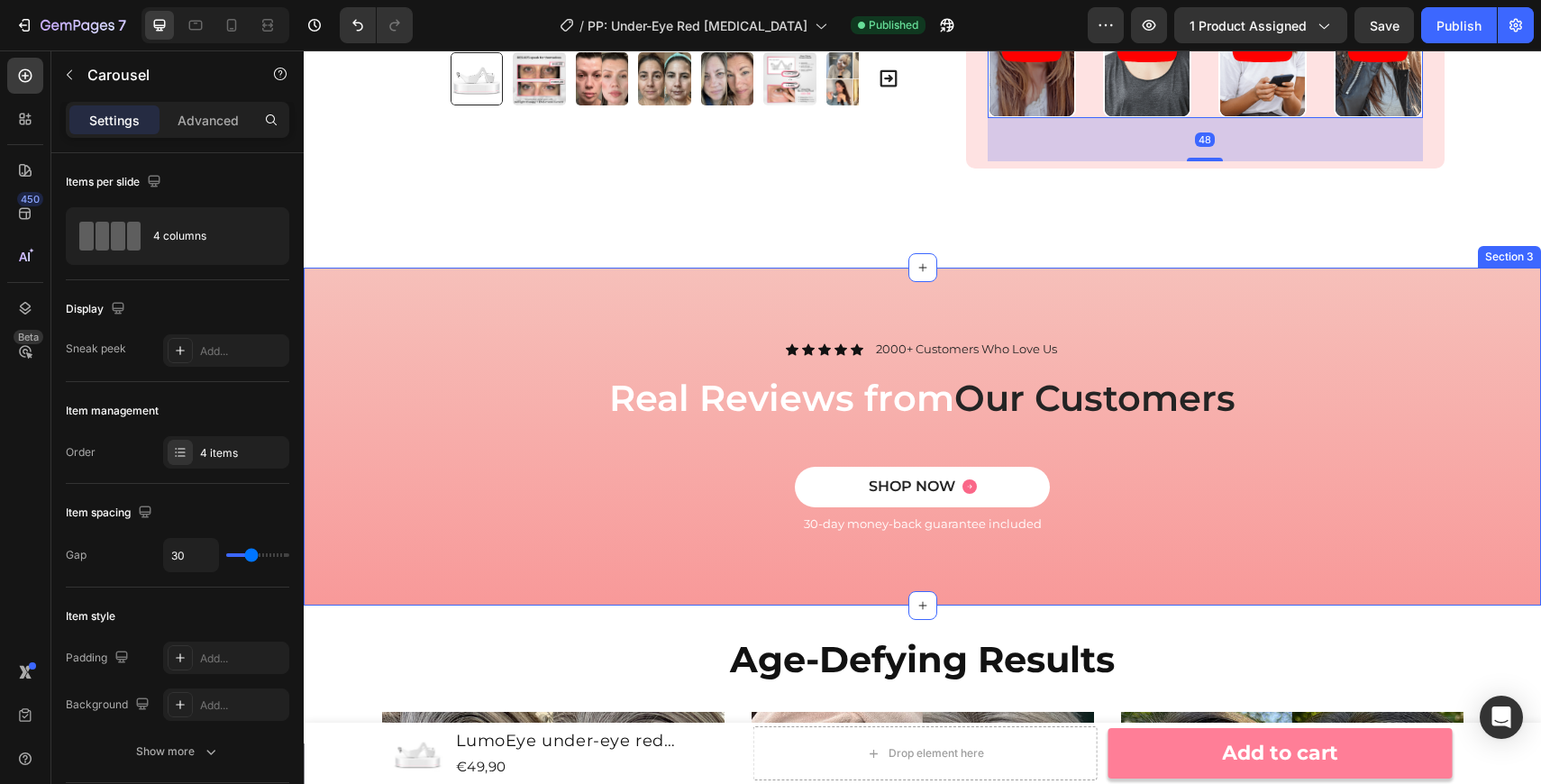
scroll to position [1474, 0]
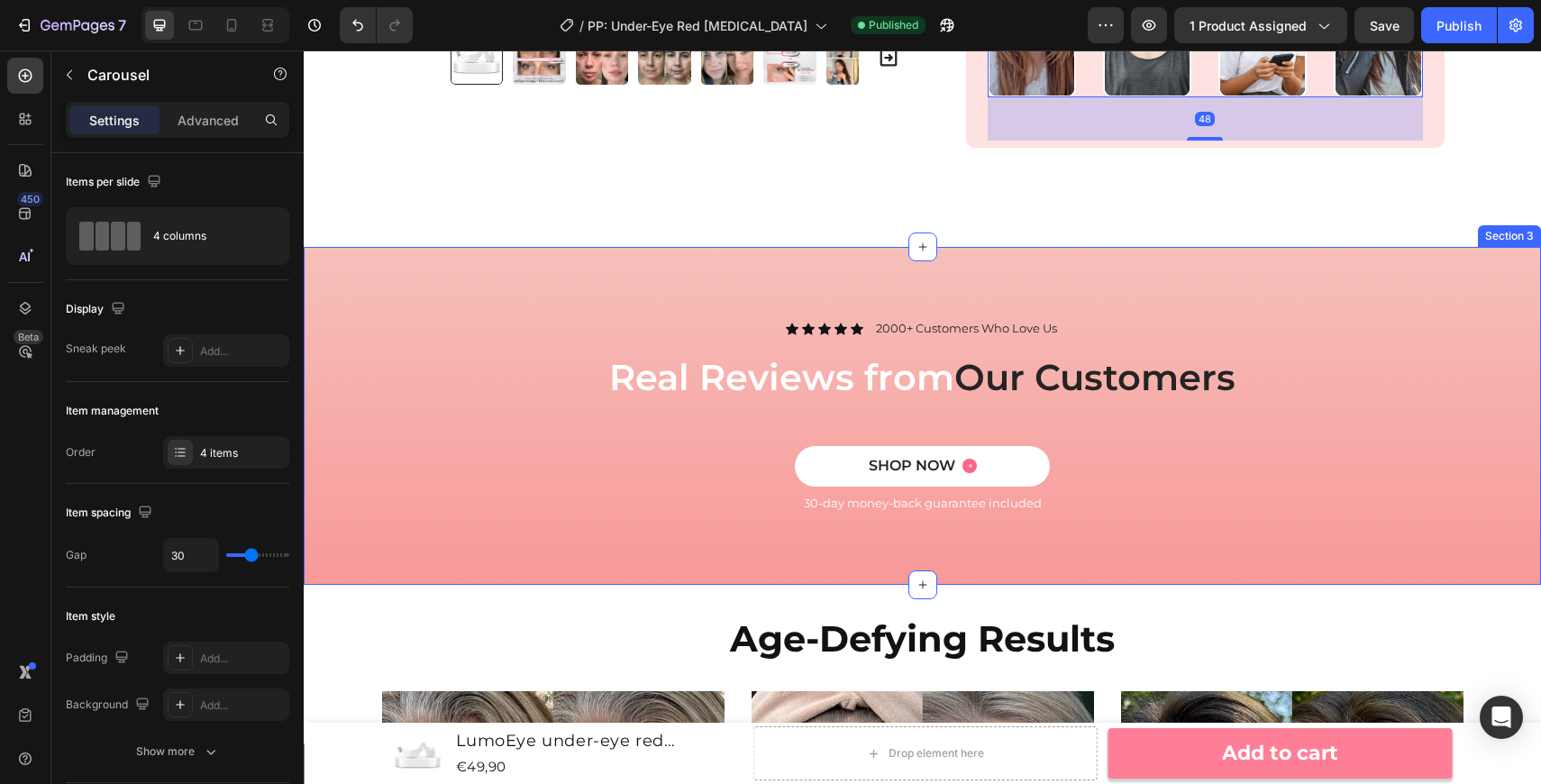
click at [491, 422] on div "Icon Icon Icon Icon Icon Icon List 2000+ Customers Who Love Us Text Block Row R…" at bounding box center [922, 430] width 1210 height 223
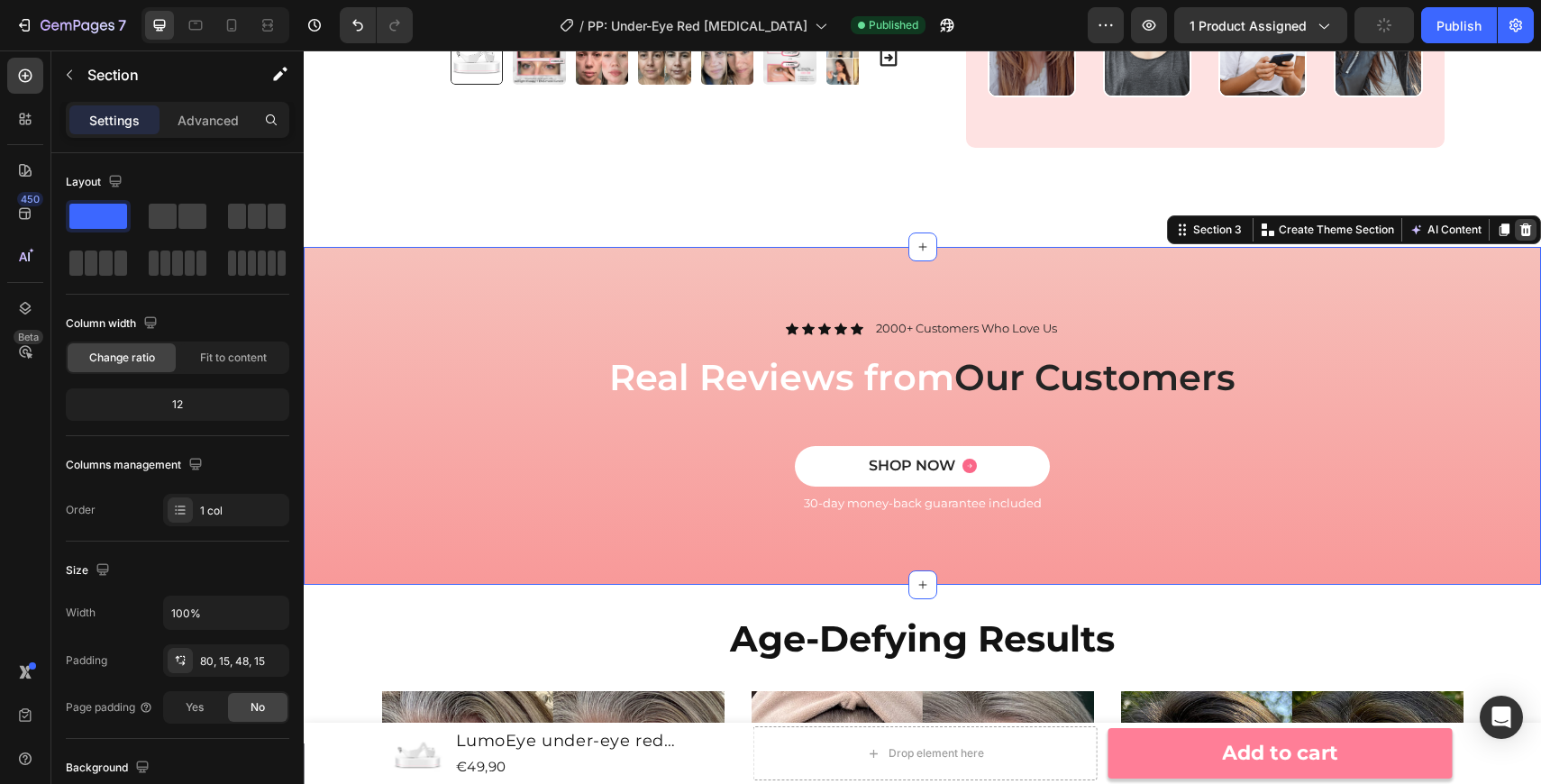
click at [1528, 230] on icon at bounding box center [1525, 230] width 12 height 13
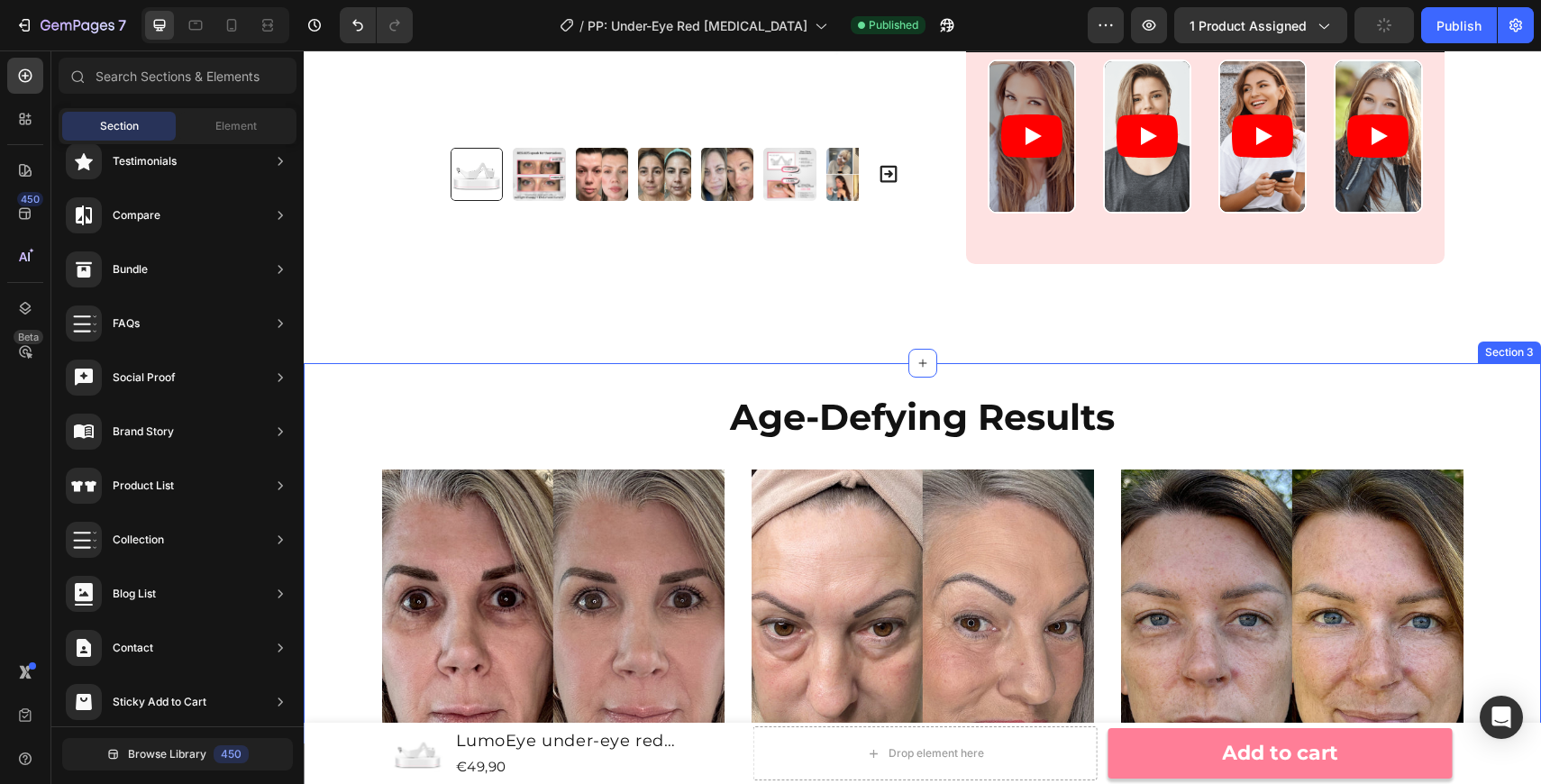
scroll to position [1226, 0]
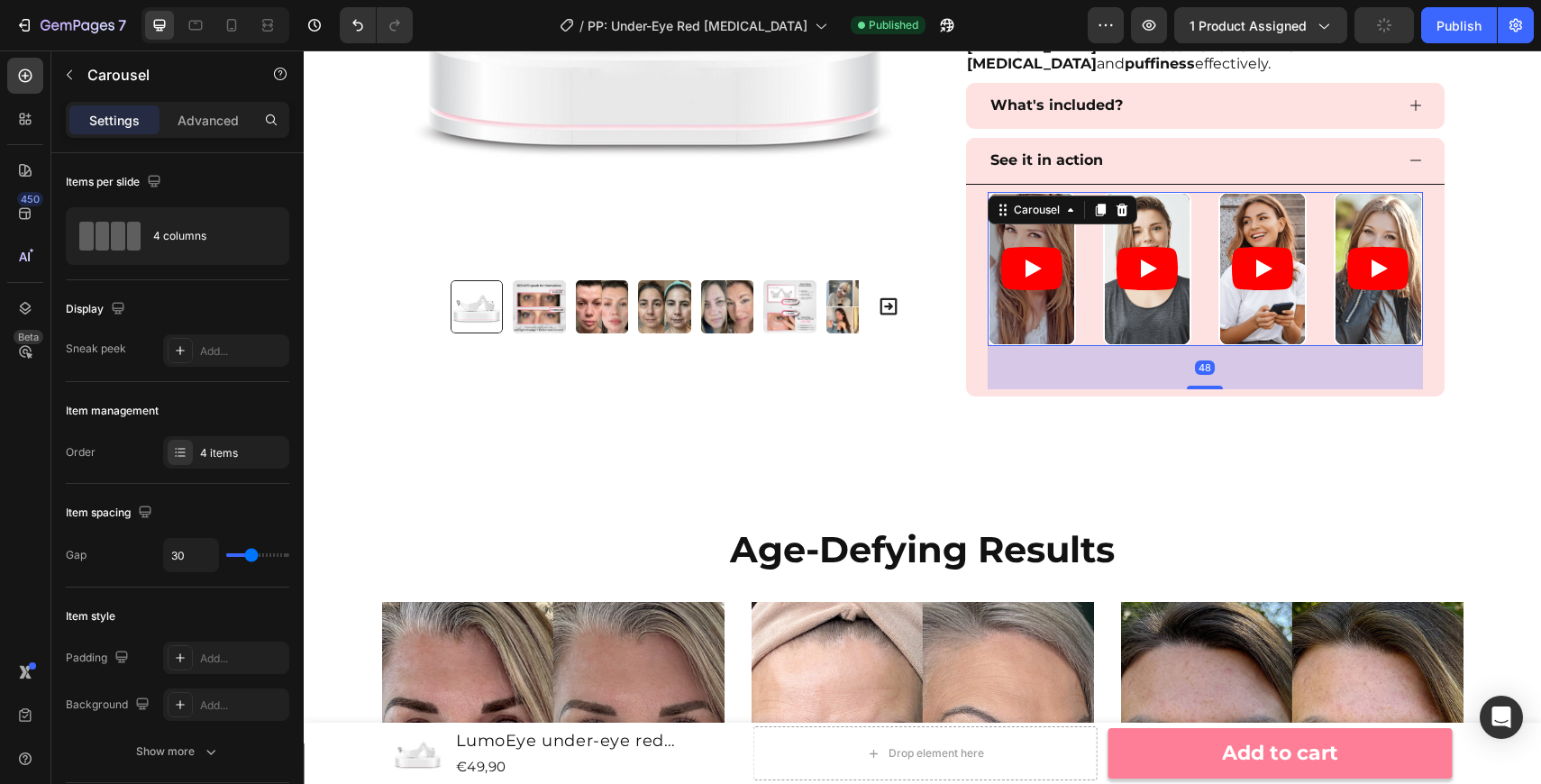
click at [1206, 332] on div "Video Video Video Video" at bounding box center [1205, 269] width 436 height 155
click at [217, 118] on p "Advanced" at bounding box center [208, 120] width 61 height 19
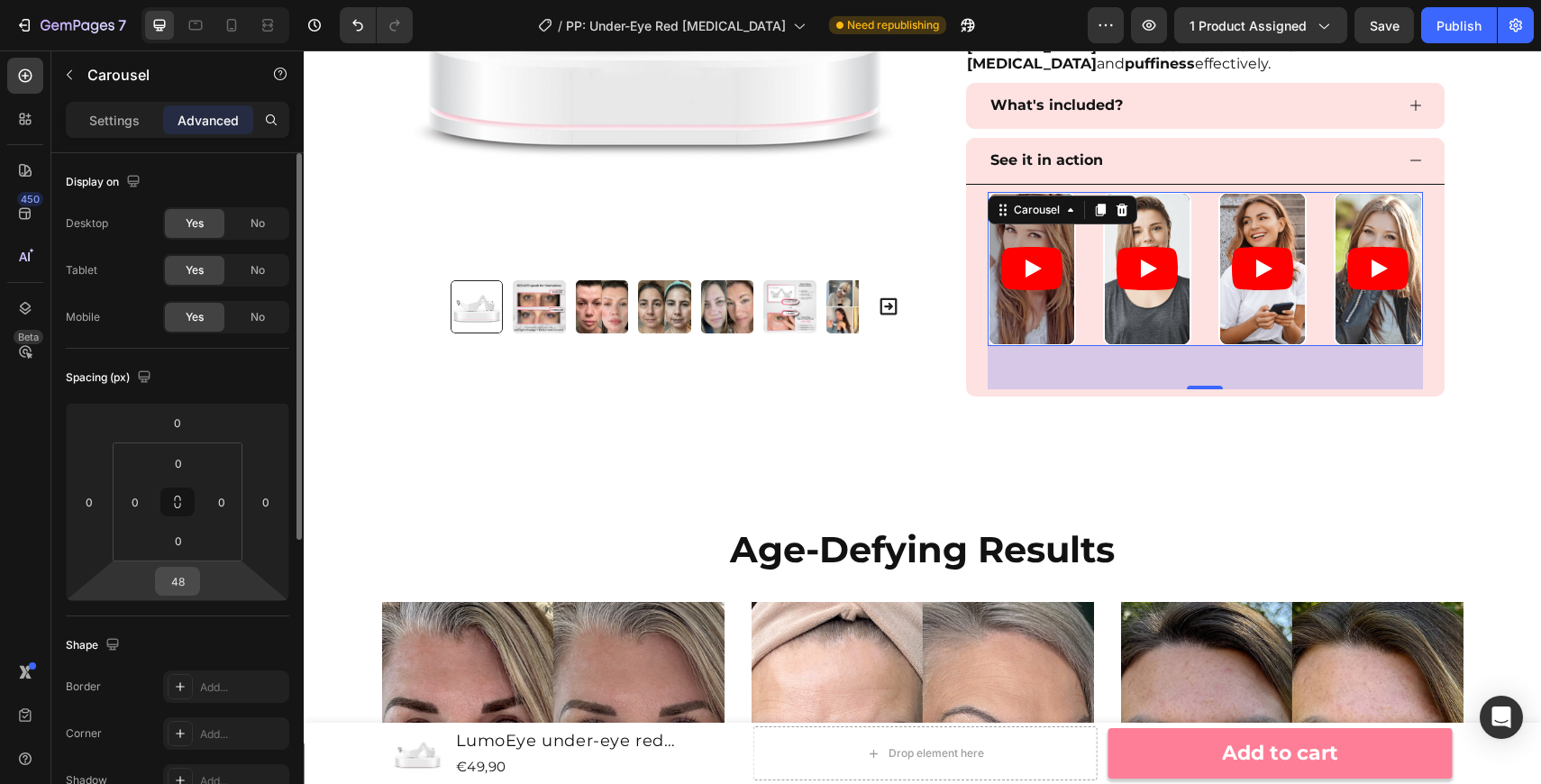
click at [180, 574] on input "48" at bounding box center [177, 580] width 36 height 27
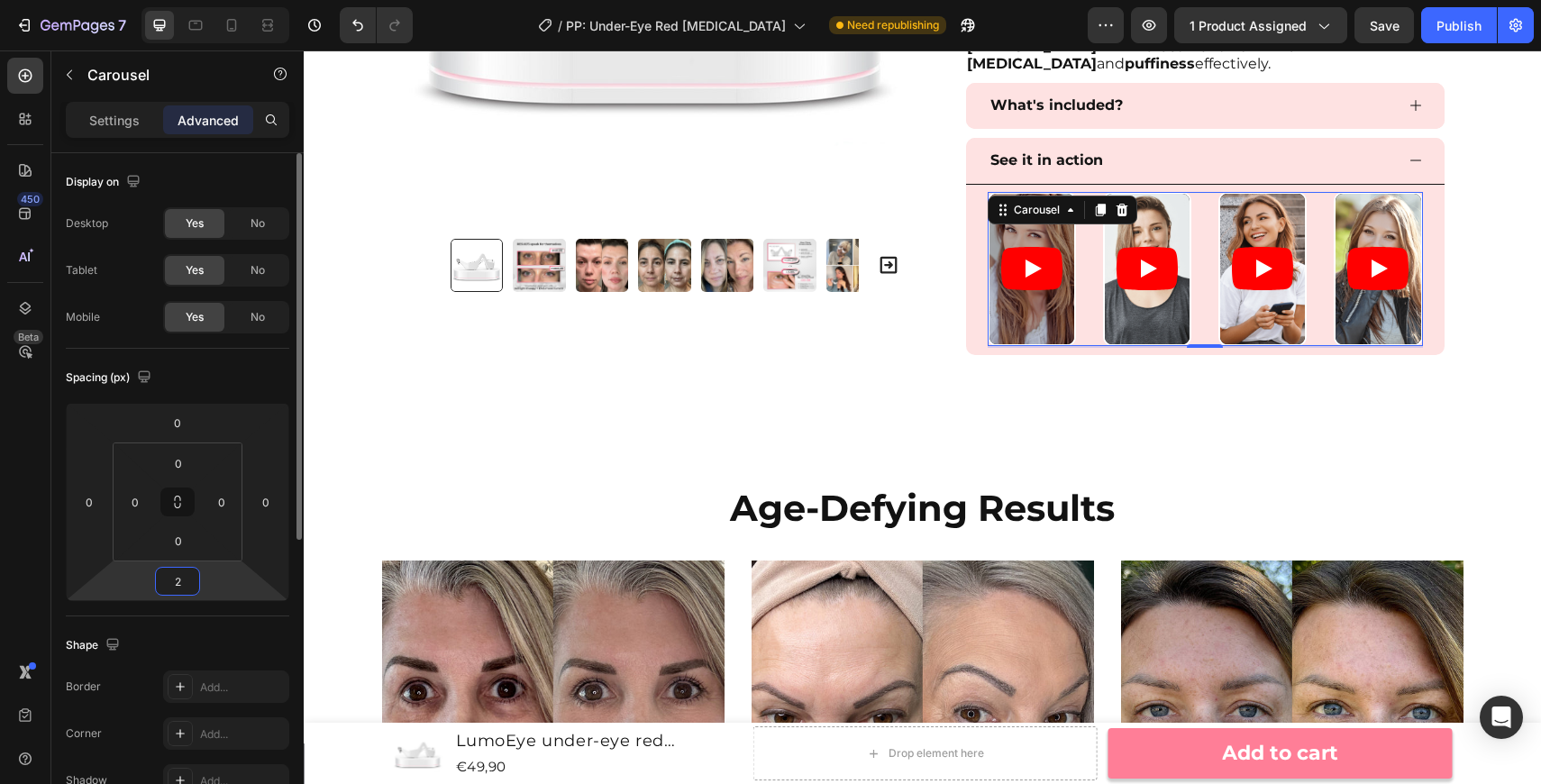
type input "20"
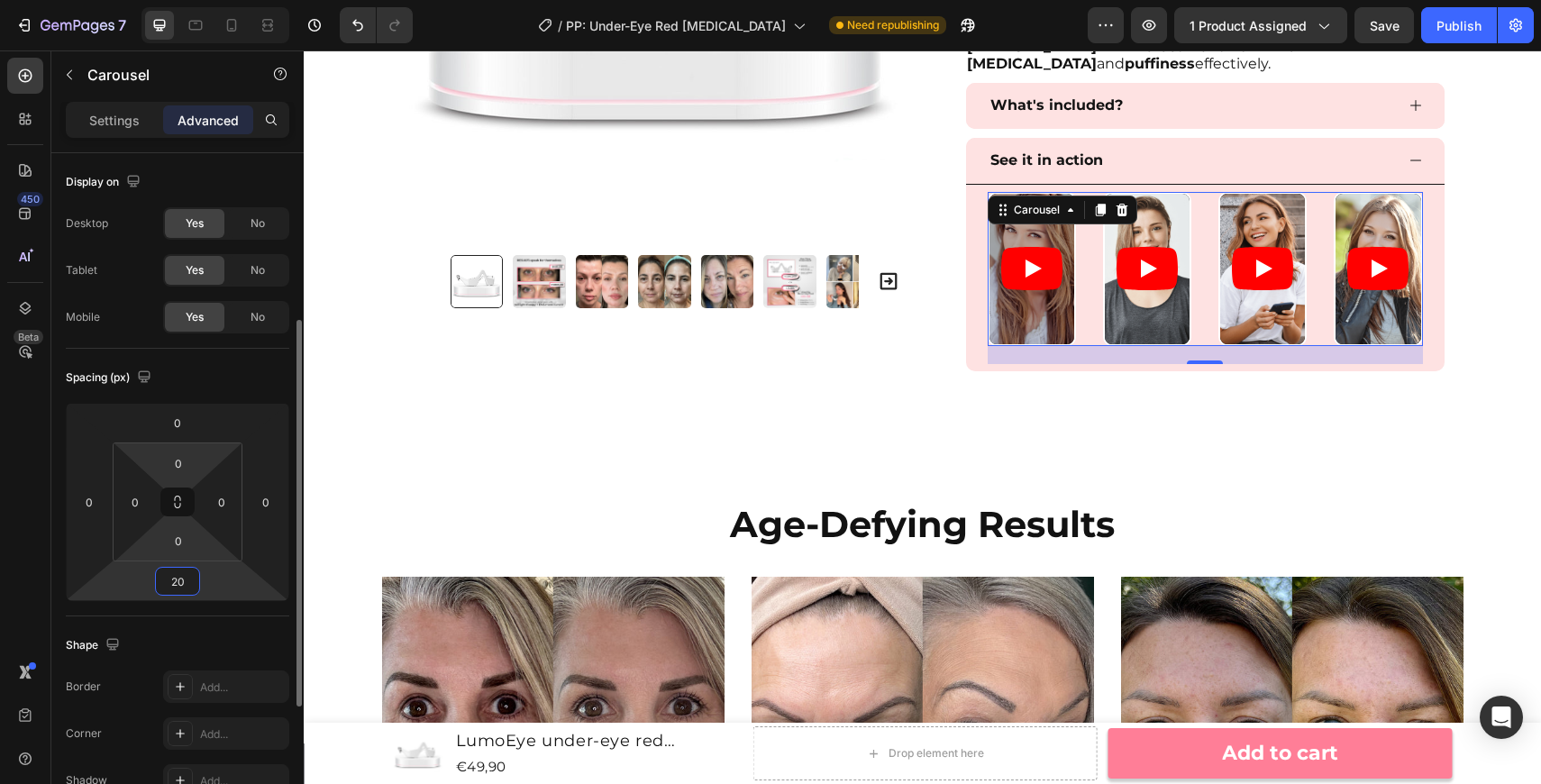
scroll to position [187, 0]
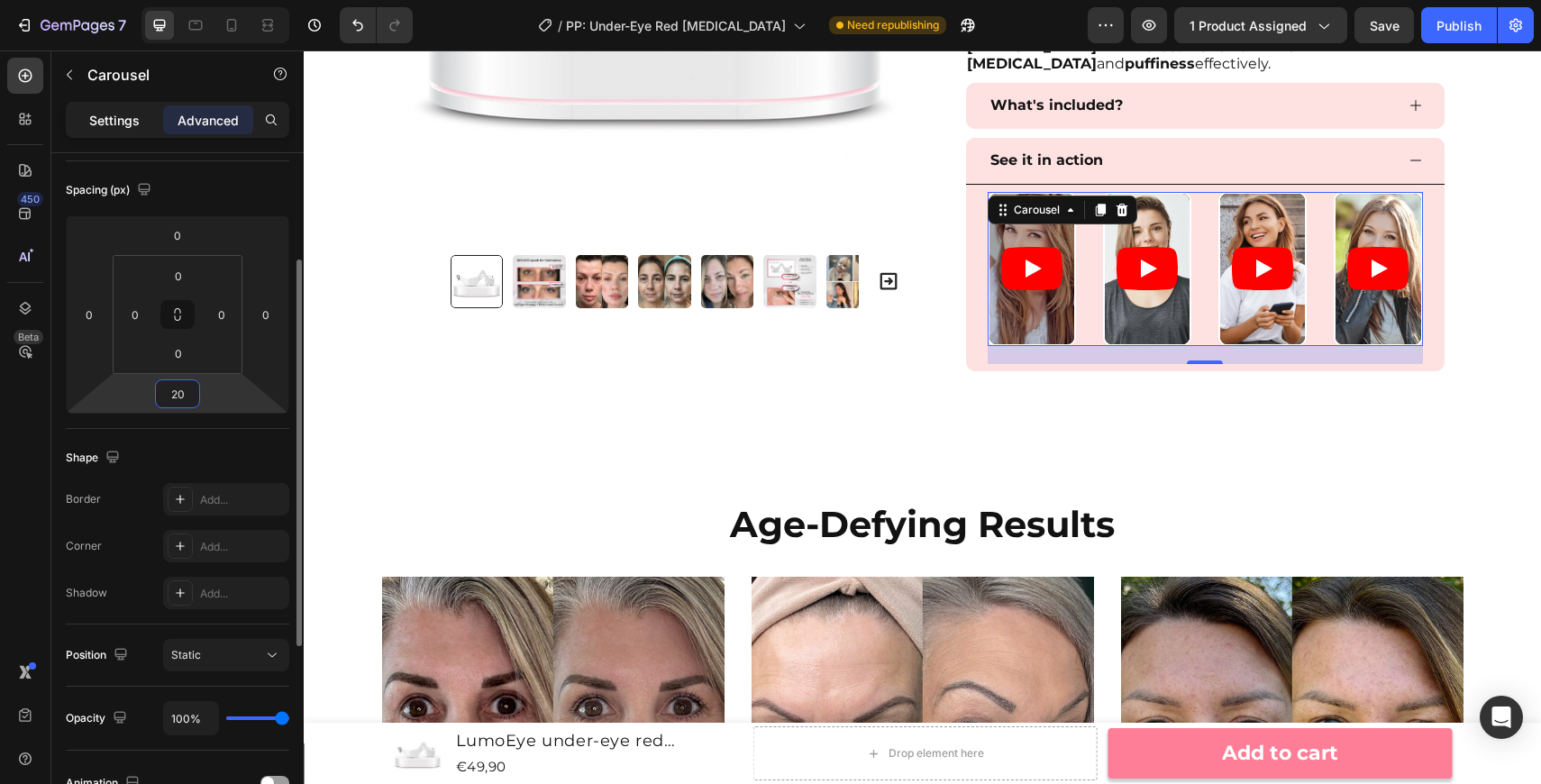
click at [137, 120] on p "Settings" at bounding box center [114, 120] width 50 height 19
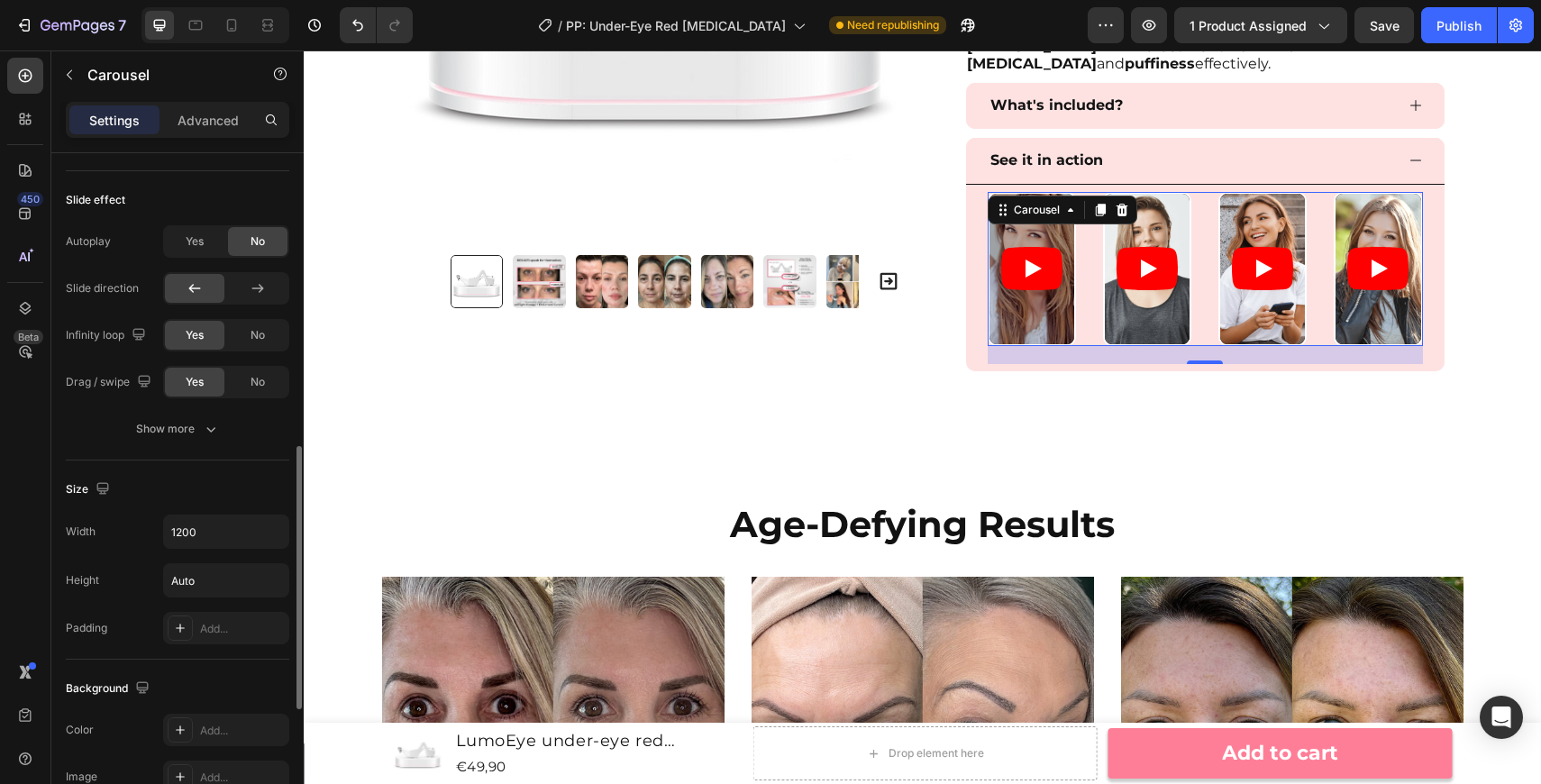
scroll to position [745, 0]
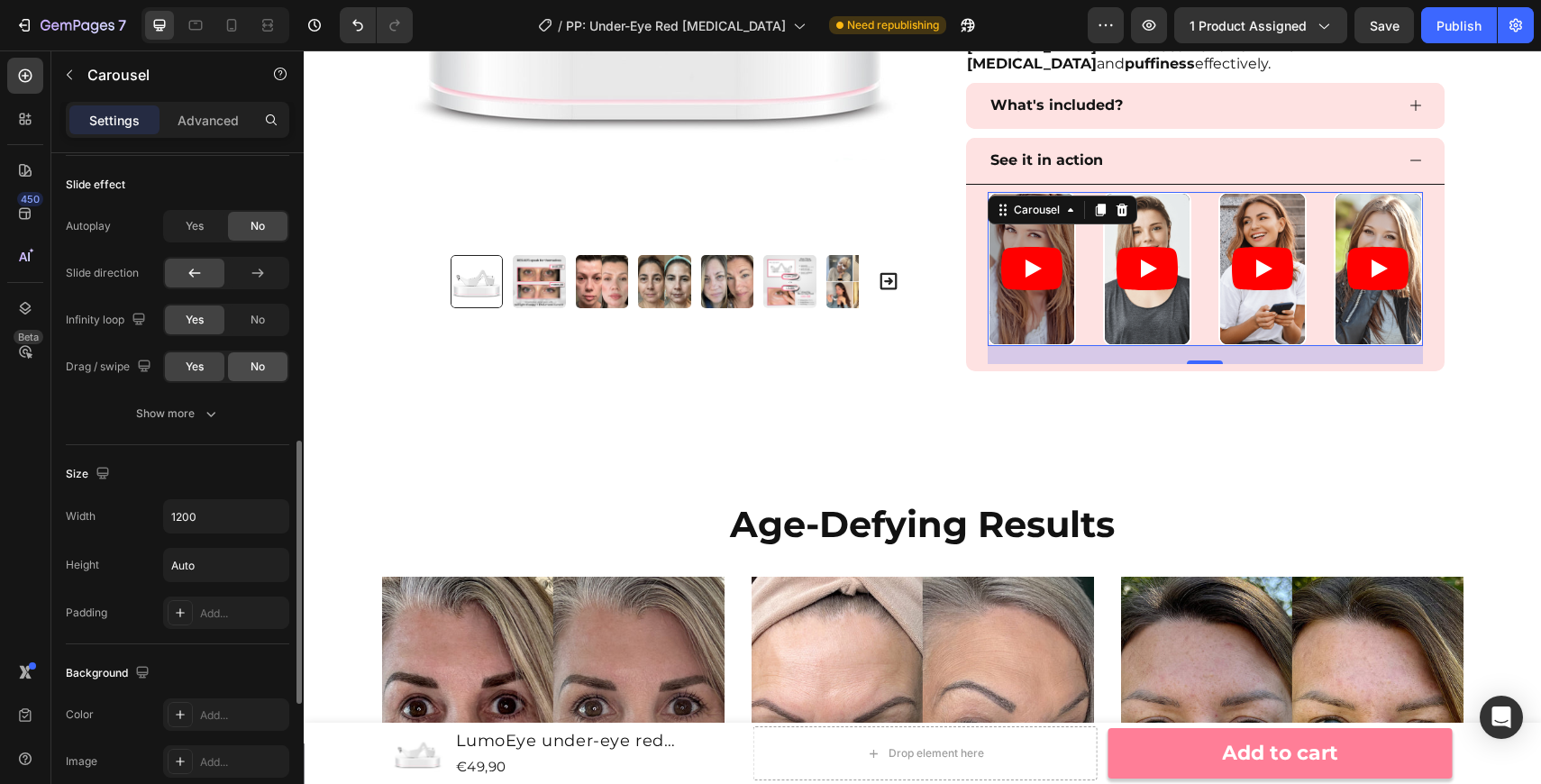
click at [250, 372] on span "No" at bounding box center [258, 367] width 15 height 17
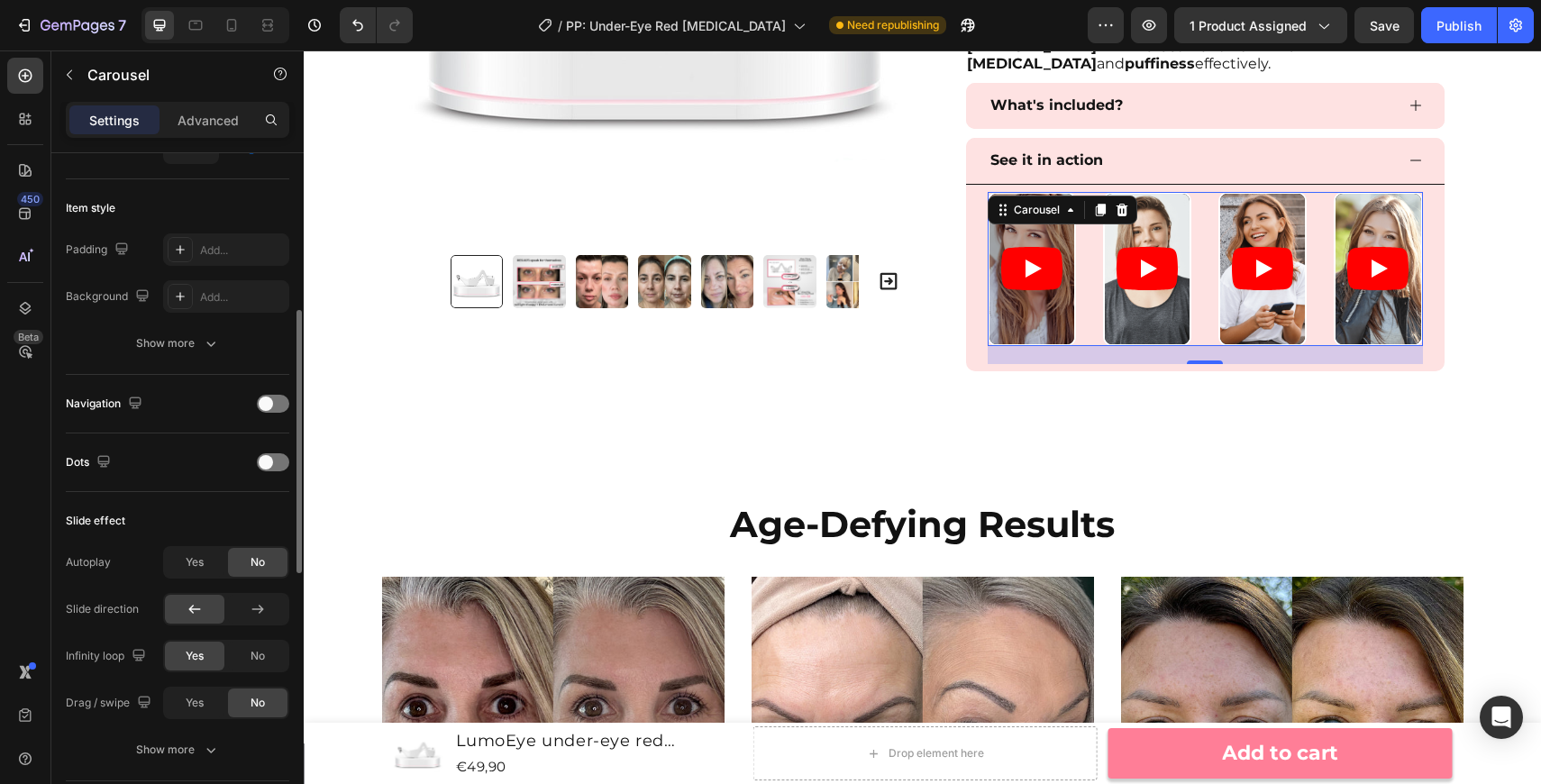
scroll to position [407, 0]
click at [275, 403] on div at bounding box center [272, 404] width 32 height 18
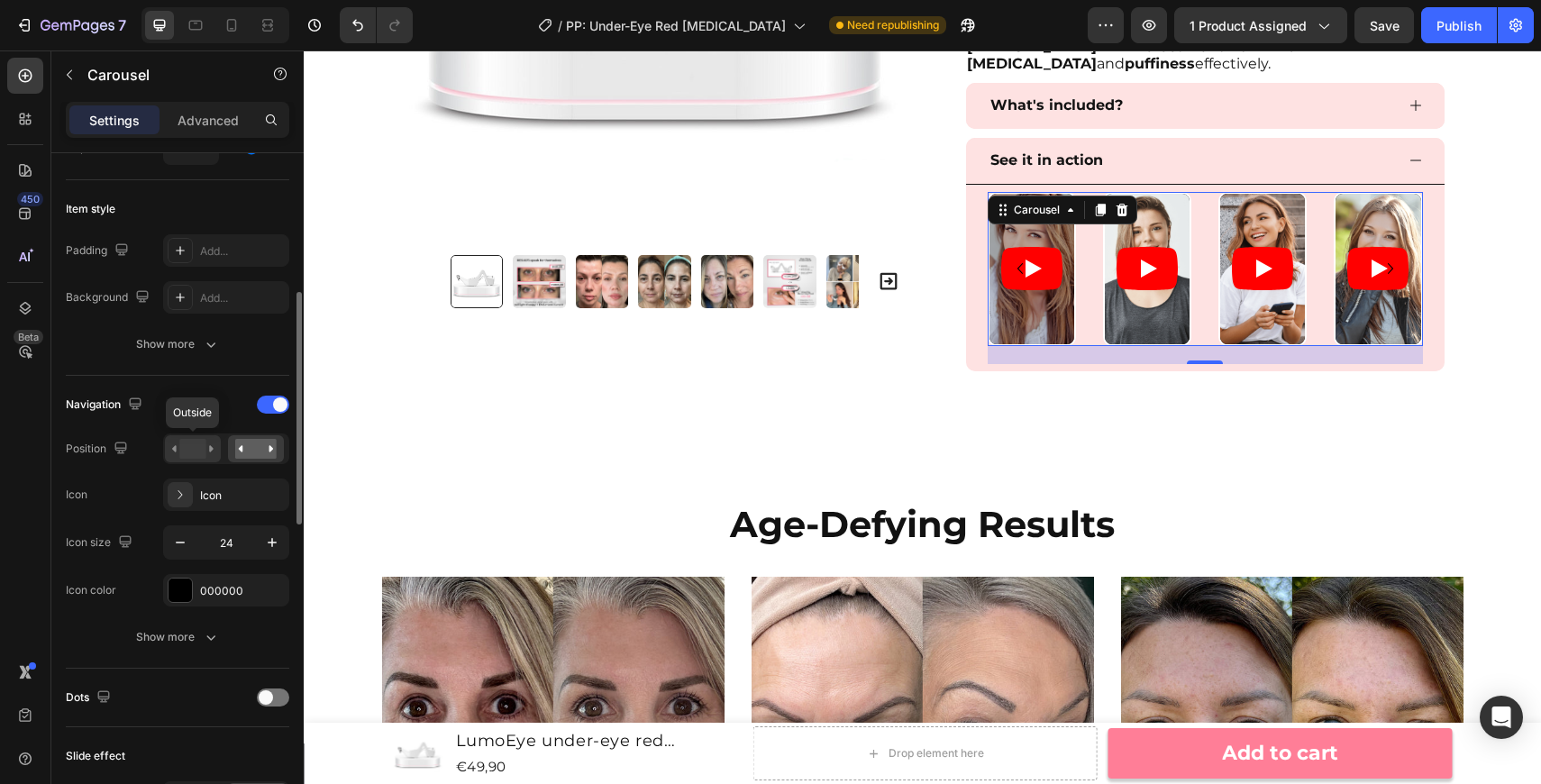
click at [201, 447] on rect at bounding box center [193, 448] width 26 height 20
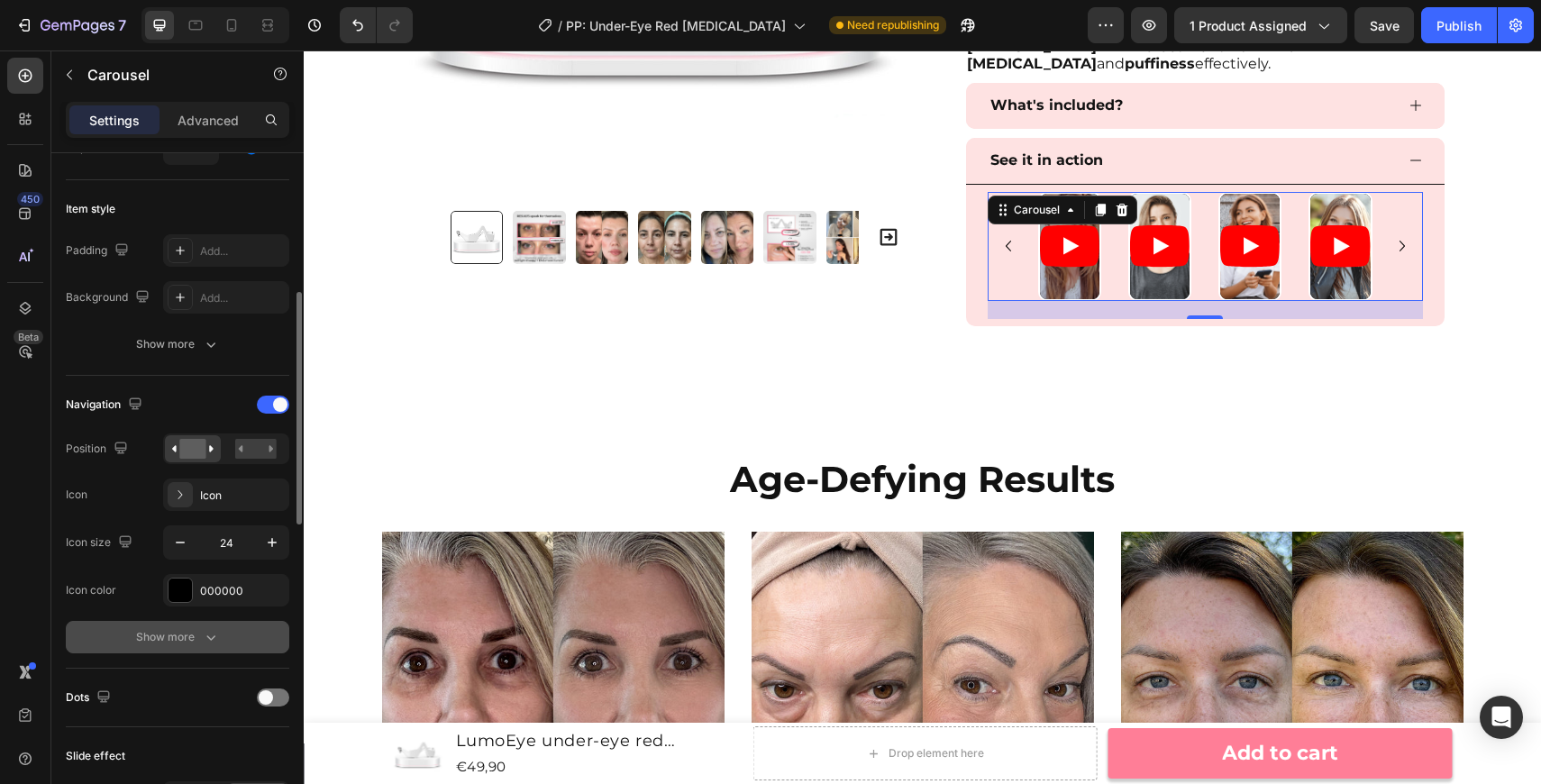
click at [187, 633] on div "Show more" at bounding box center [177, 637] width 83 height 18
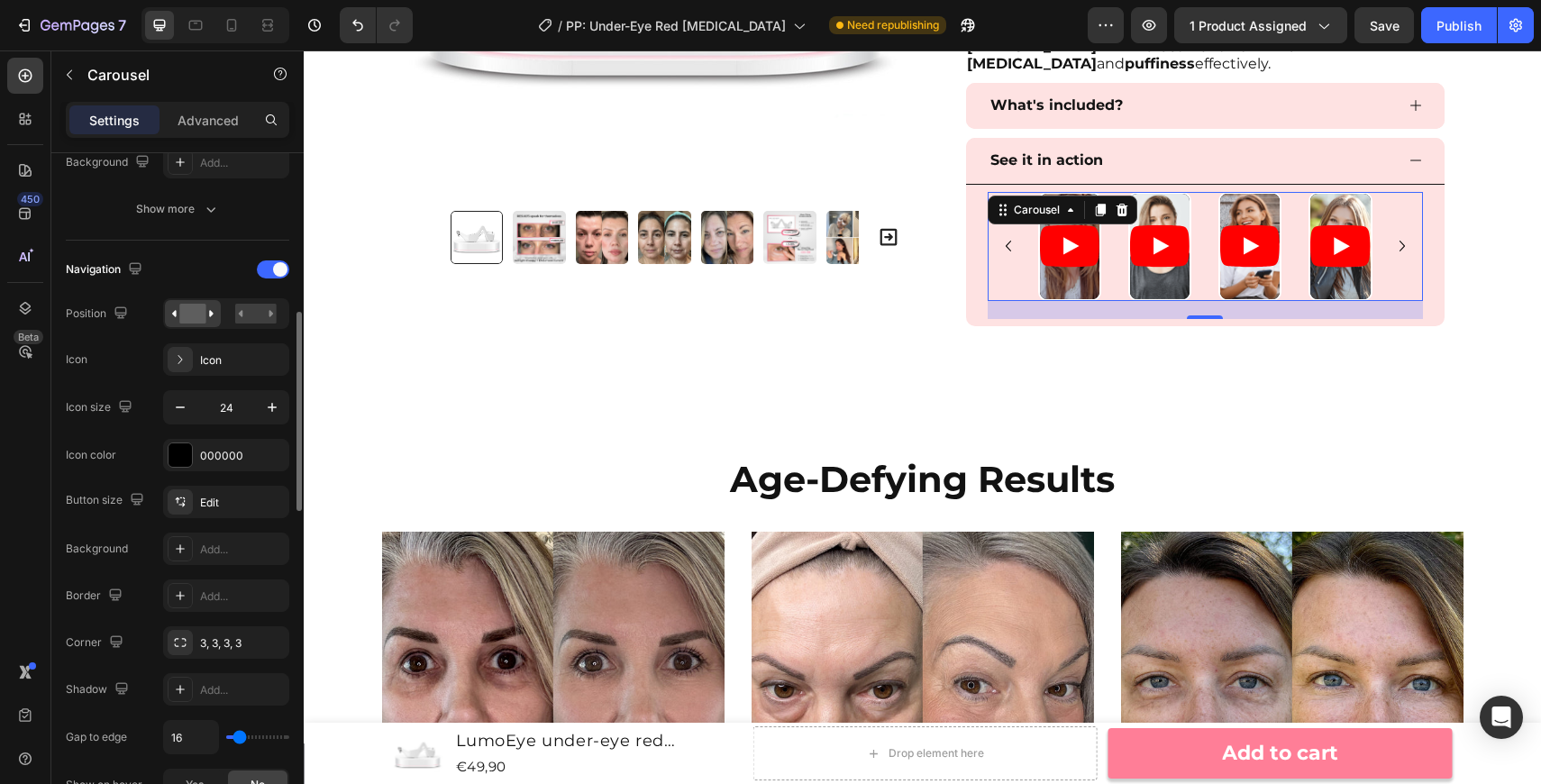
scroll to position [546, 0]
click at [226, 500] on div "Edit" at bounding box center [242, 499] width 84 height 17
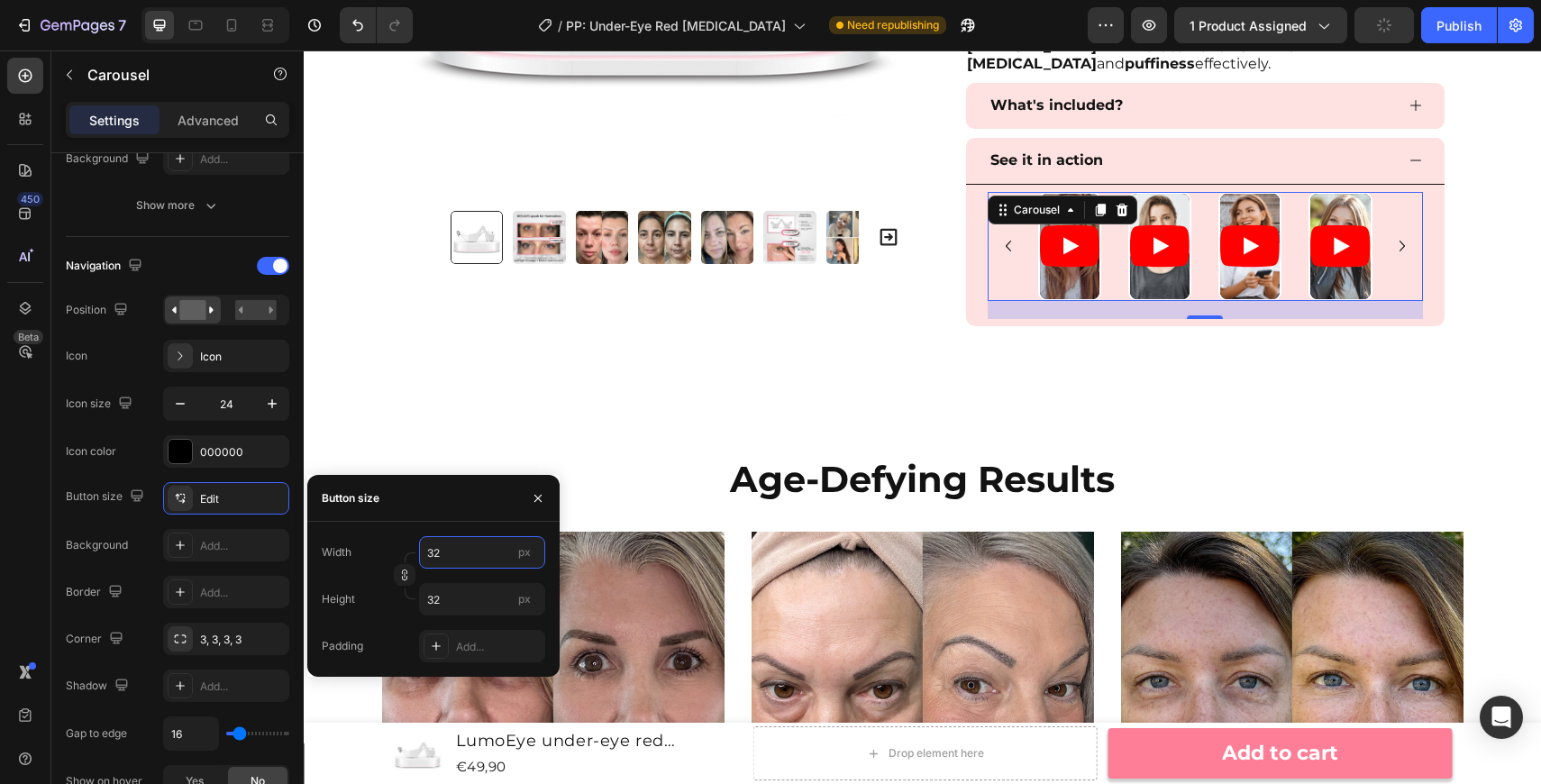
click at [458, 546] on input "32" at bounding box center [482, 552] width 127 height 32
type input "2"
type input "20"
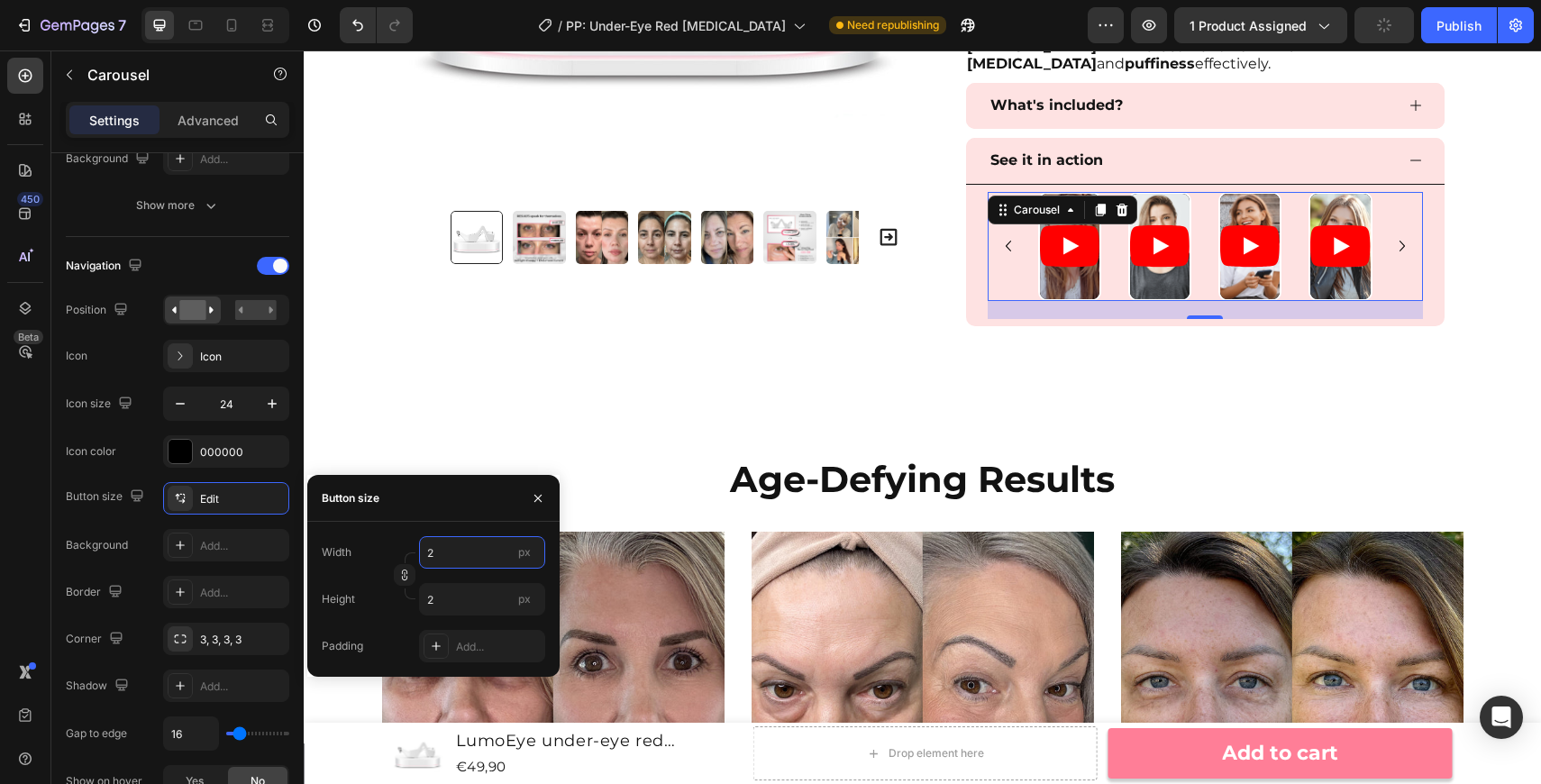
type input "20"
type input "32"
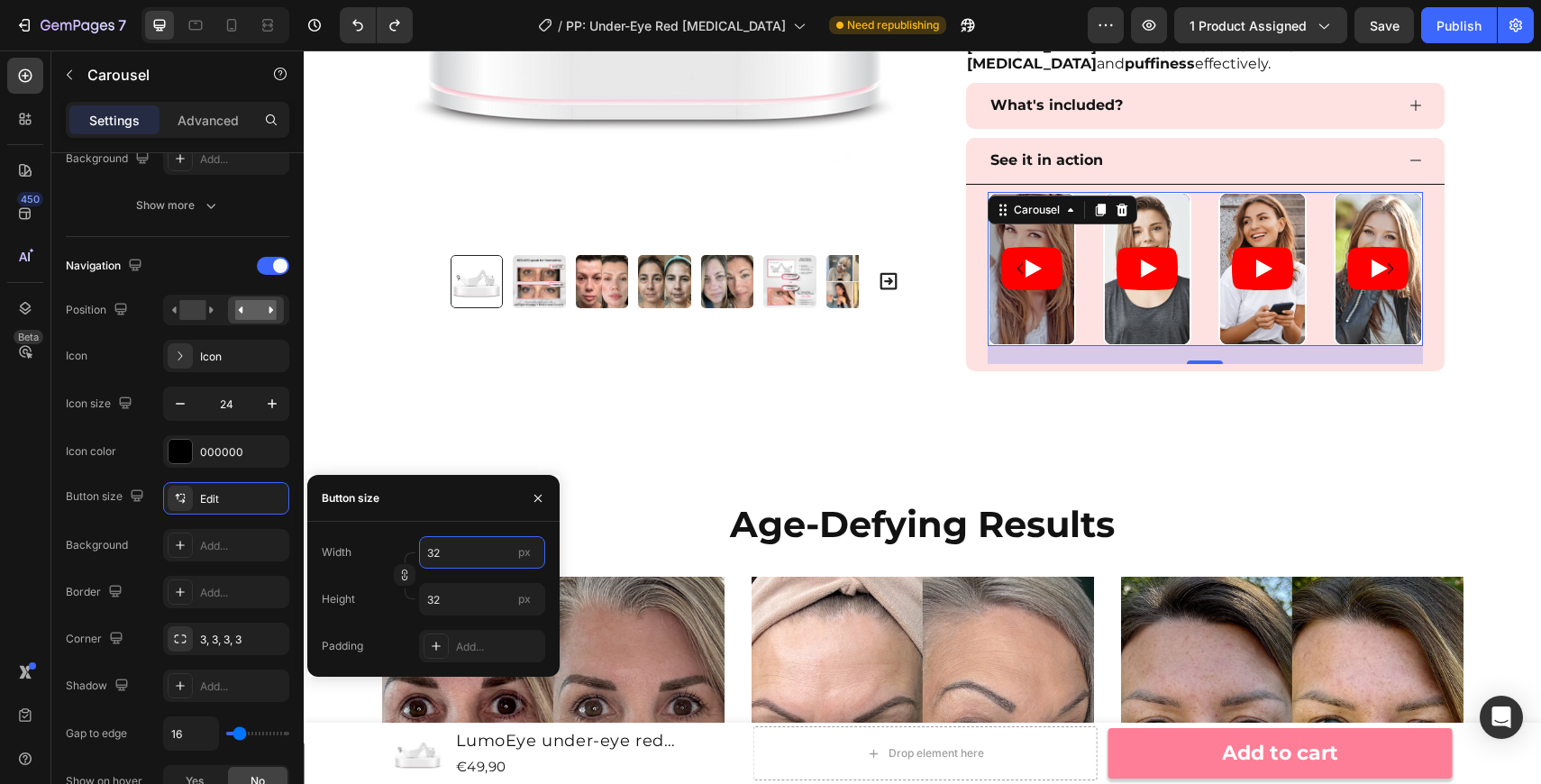
click at [472, 553] on input "32" at bounding box center [482, 552] width 127 height 32
type input "2"
type input "20"
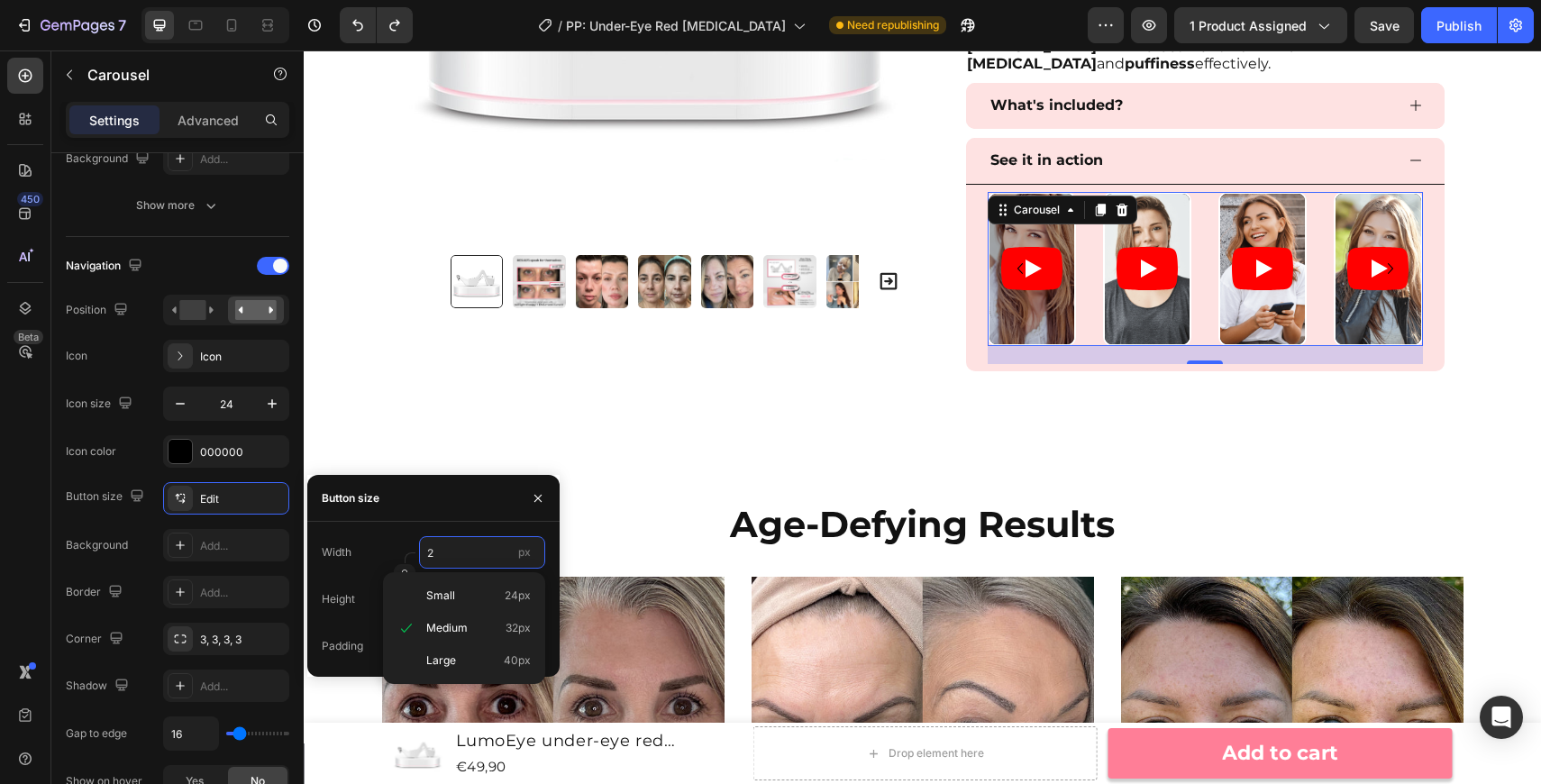
type input "20"
type input "32"
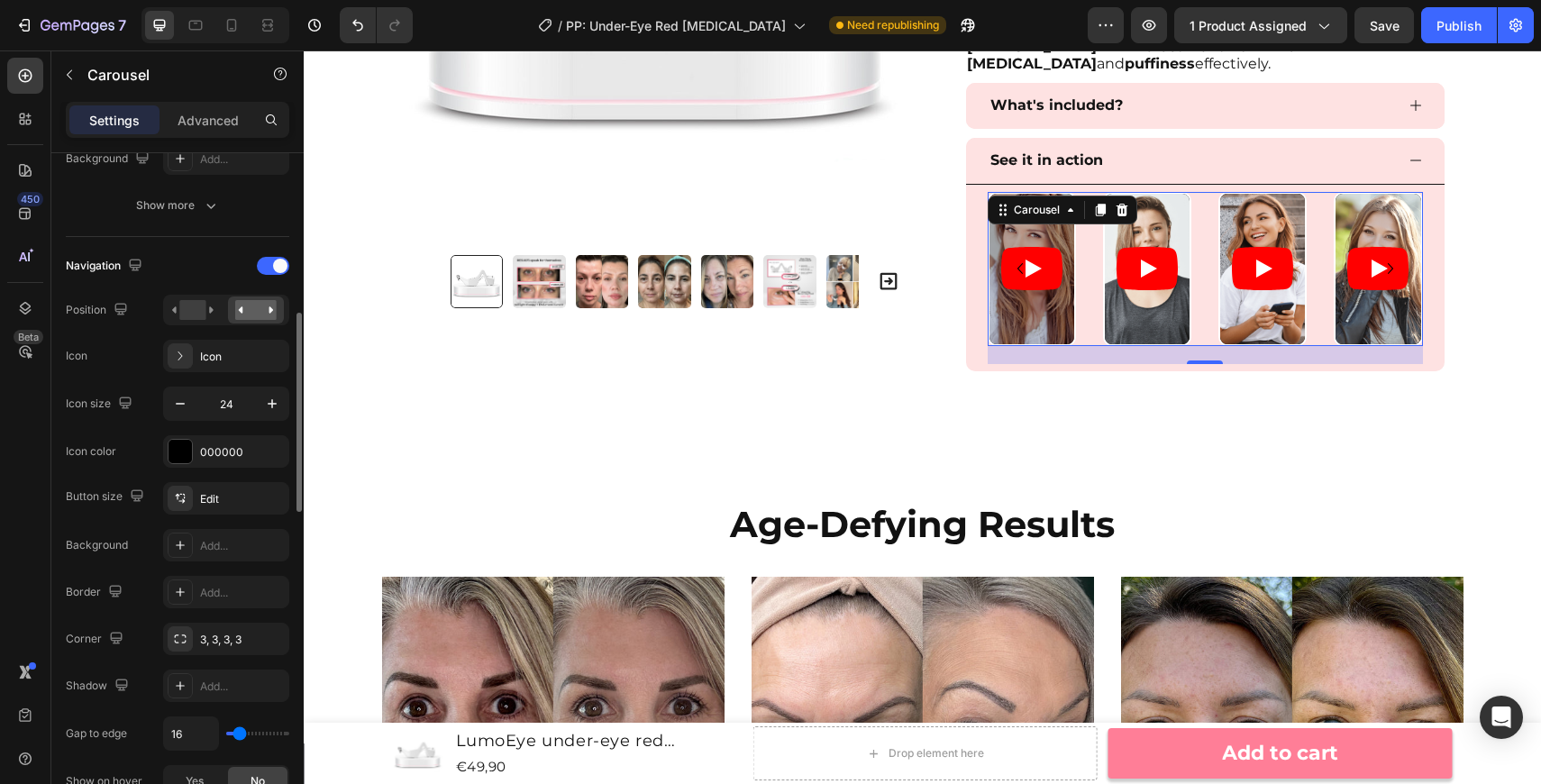
click at [105, 576] on div "Border Add..." at bounding box center [178, 591] width 224 height 32
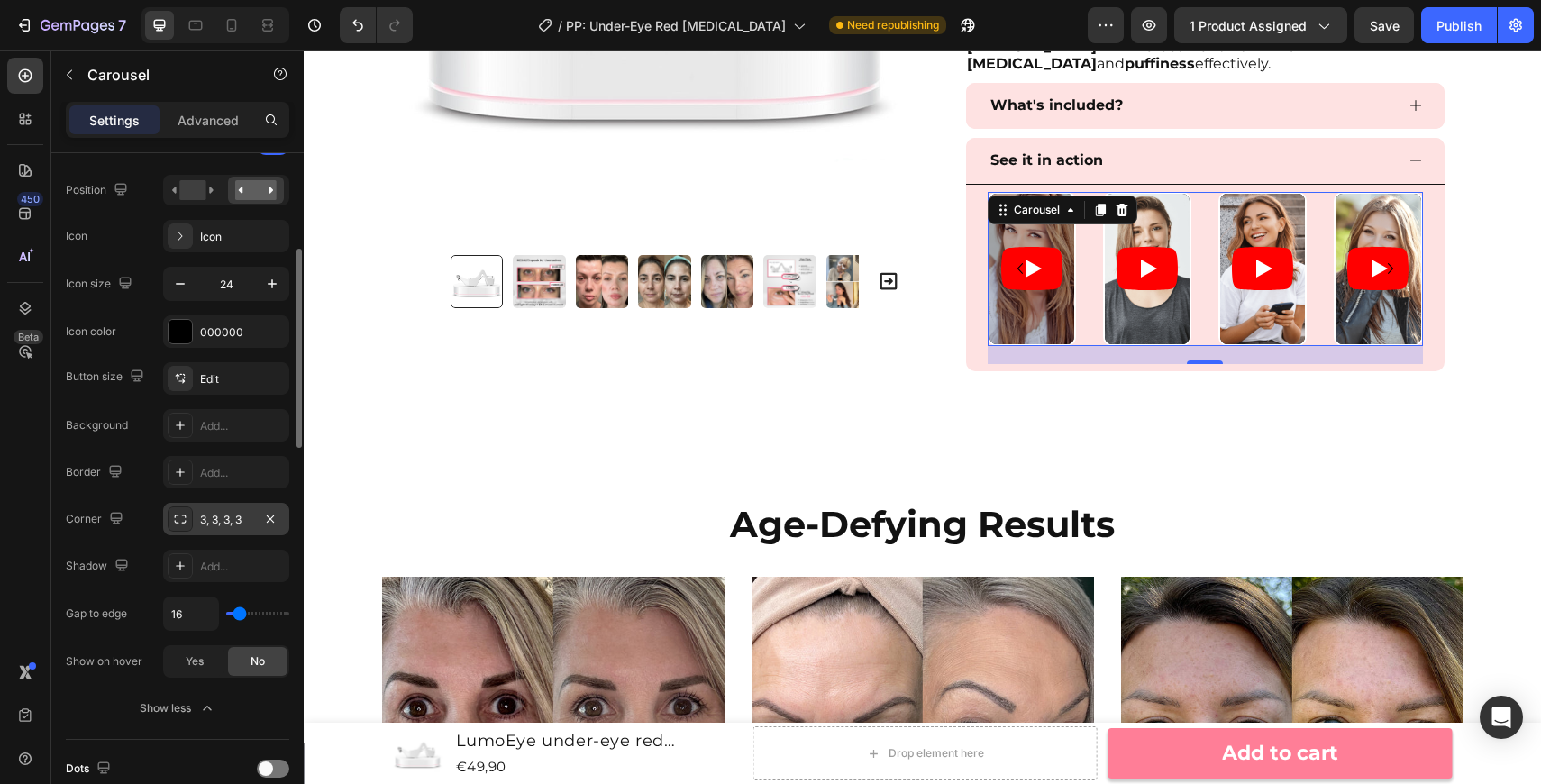
scroll to position [667, 0]
click at [257, 522] on div "3, 3, 3, 3" at bounding box center [227, 517] width 127 height 32
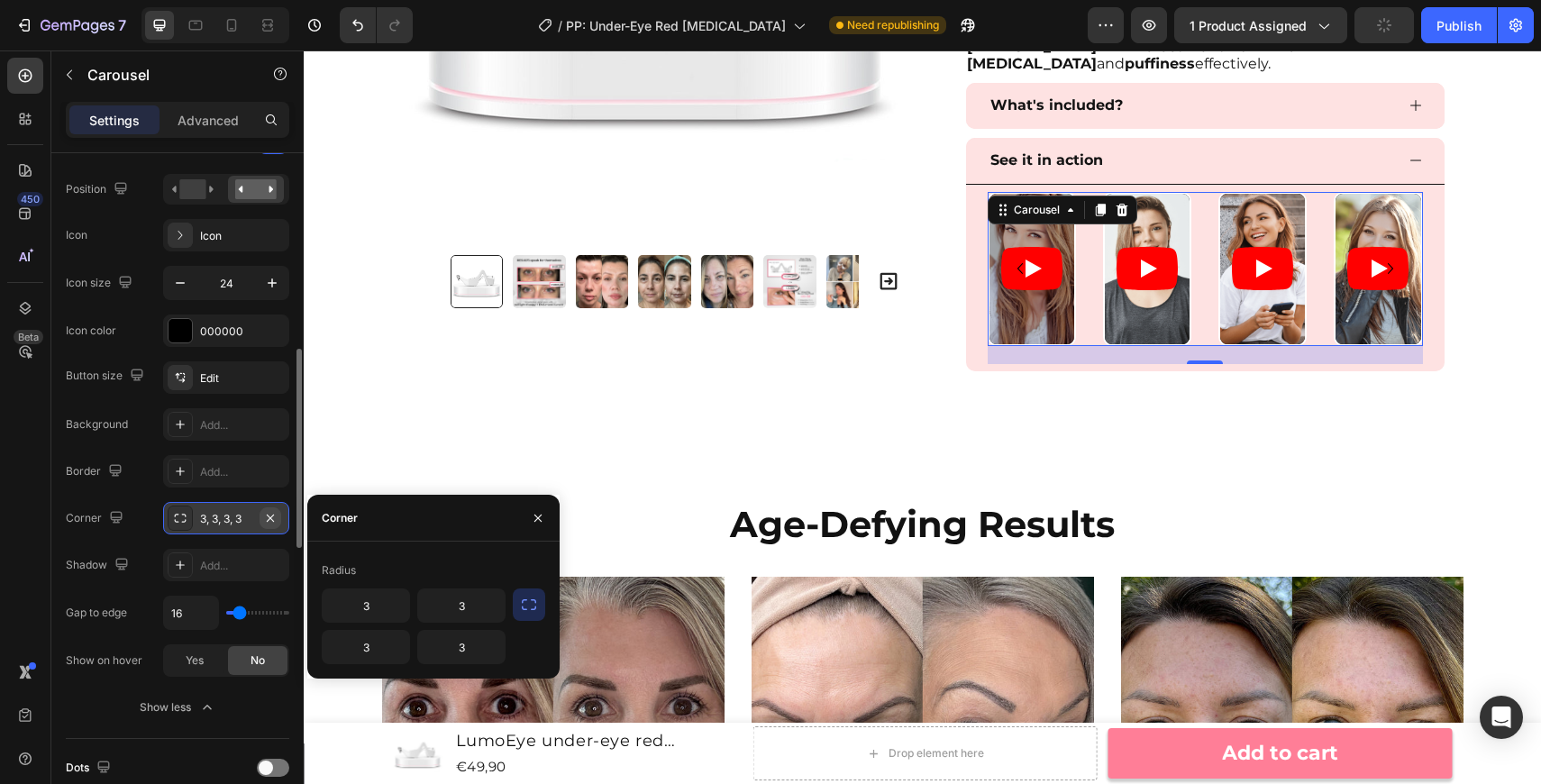
click at [276, 518] on icon "button" at bounding box center [271, 518] width 15 height 15
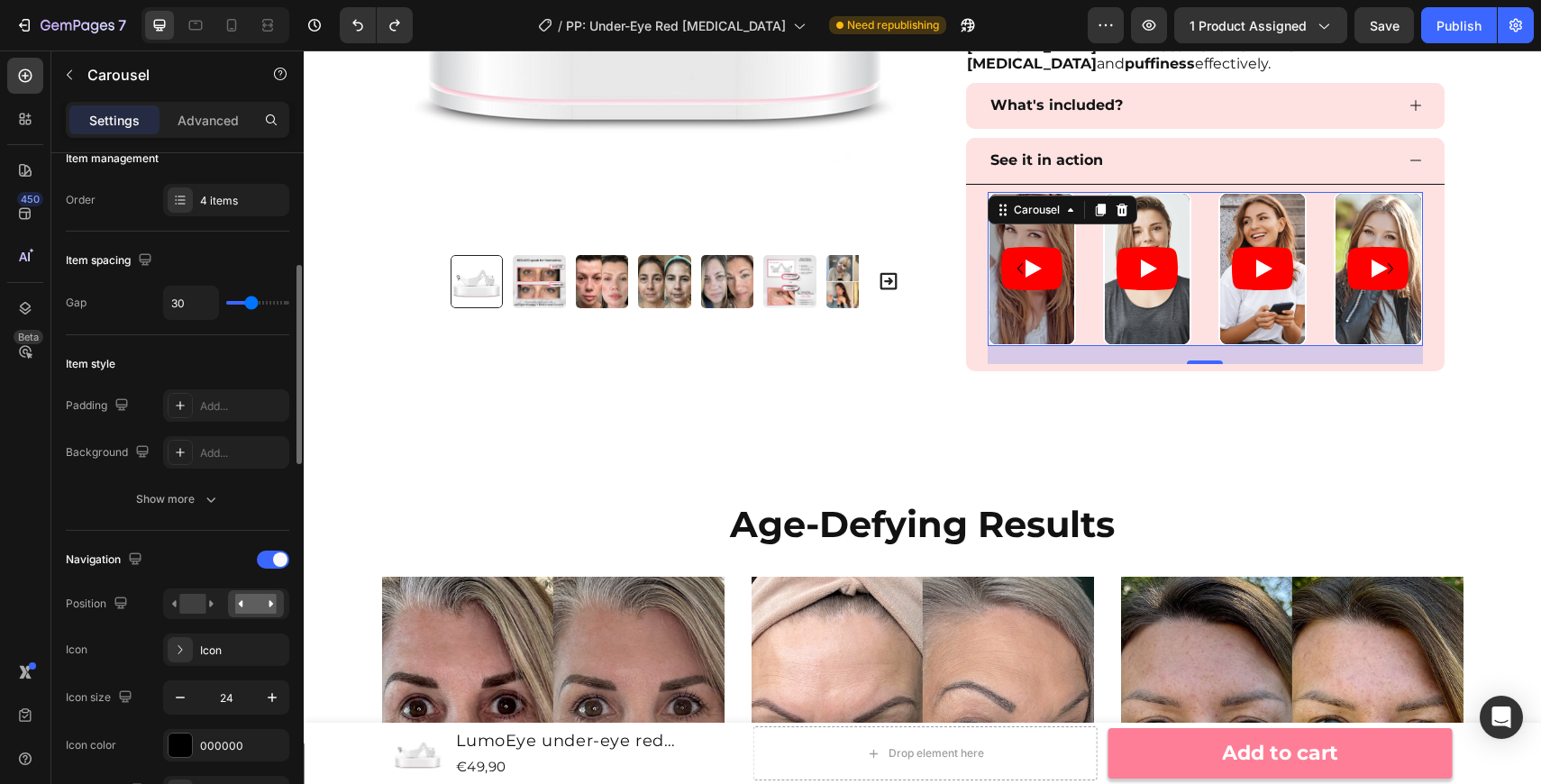
scroll to position [171, 0]
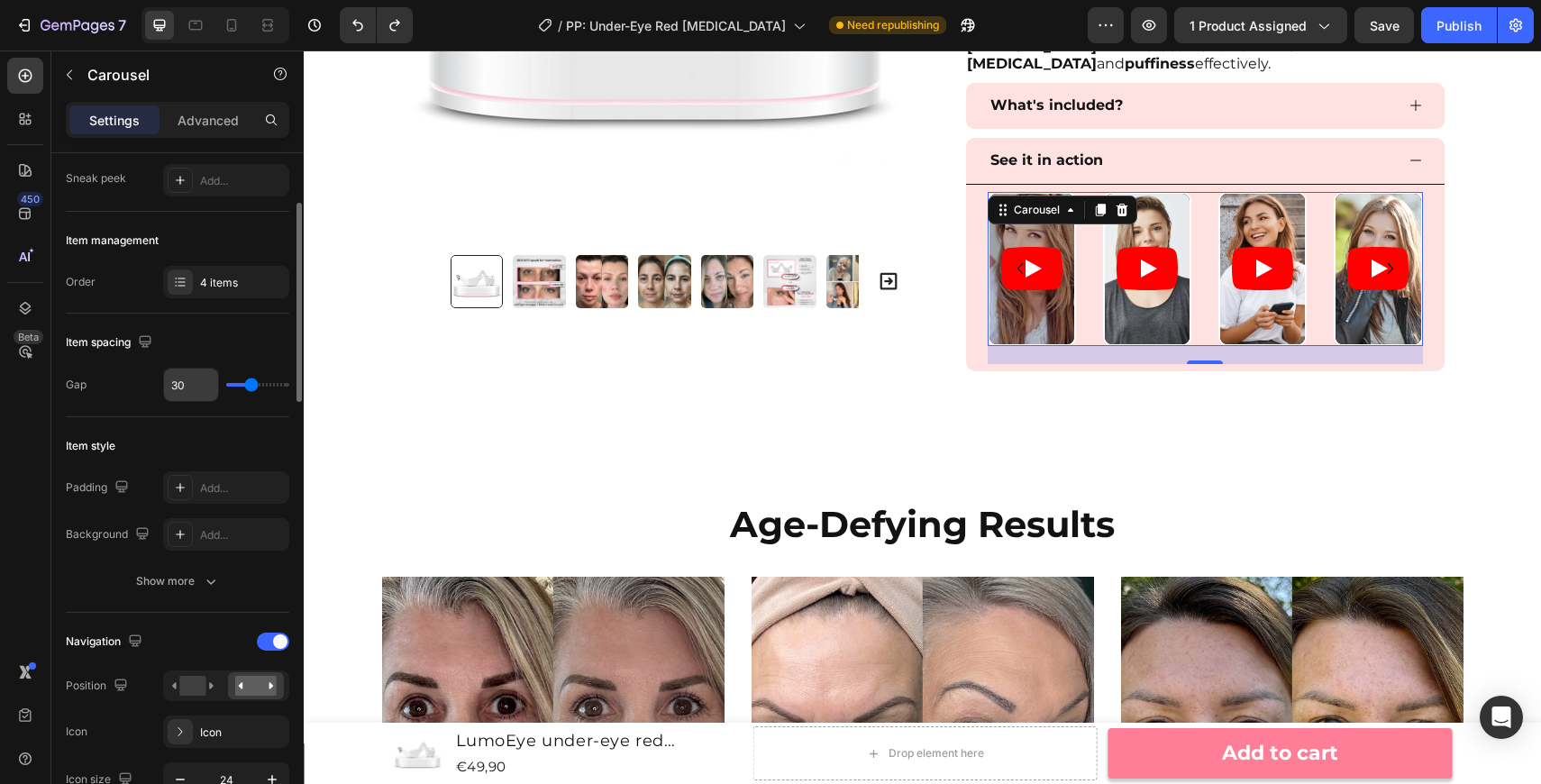
click at [198, 384] on input "30" at bounding box center [191, 384] width 54 height 32
type input "1"
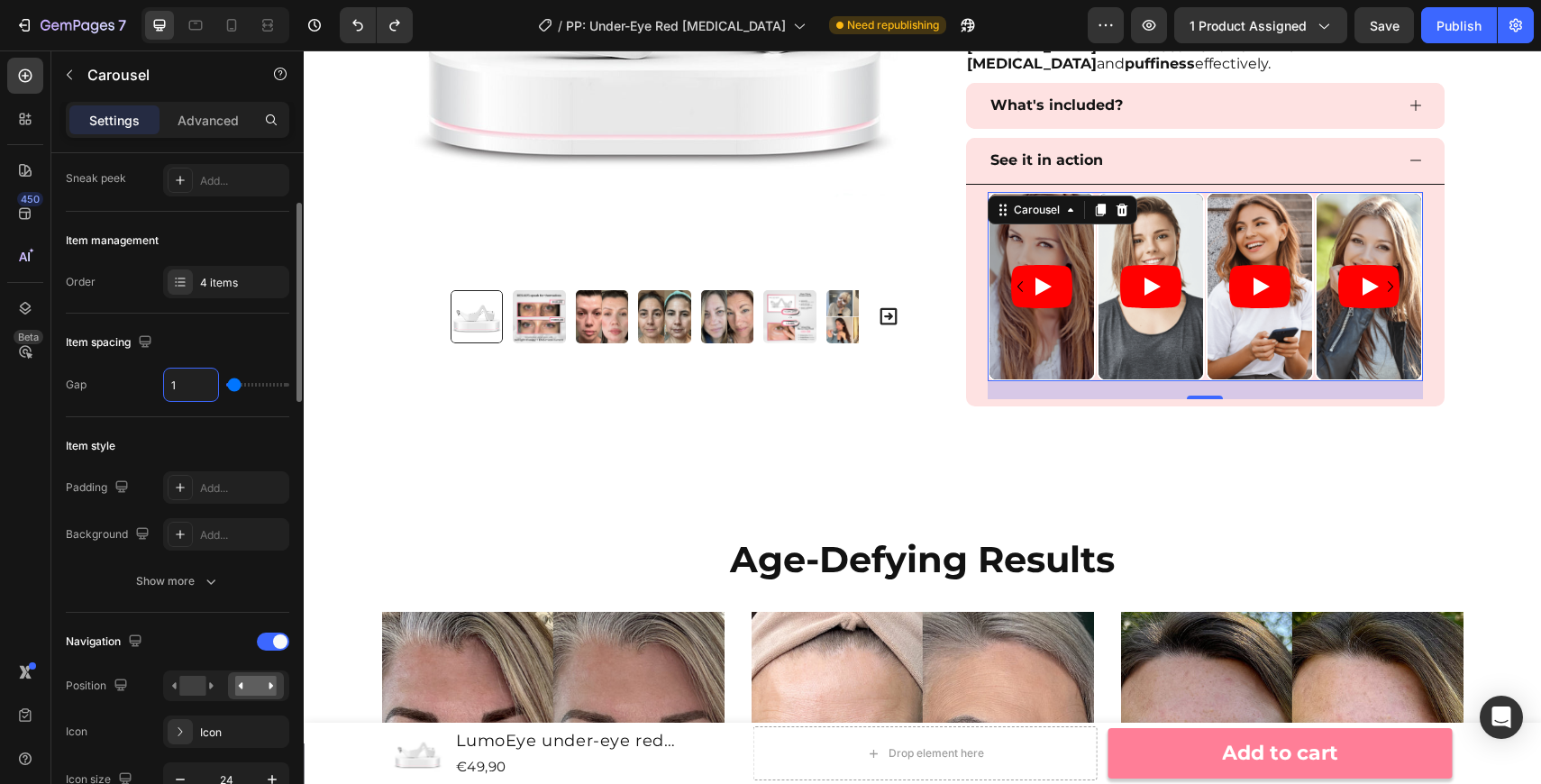
type input "10"
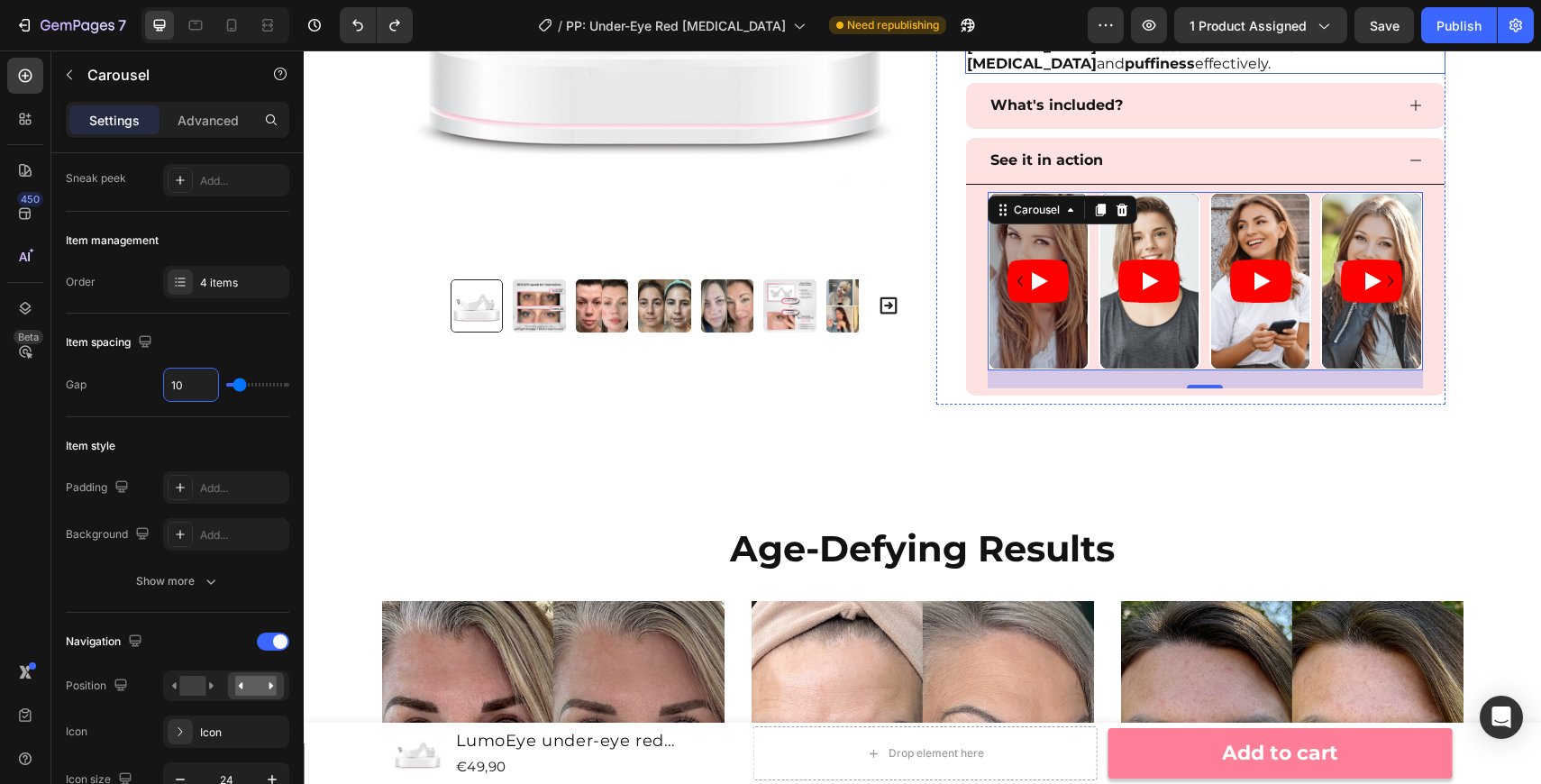
type input "10"
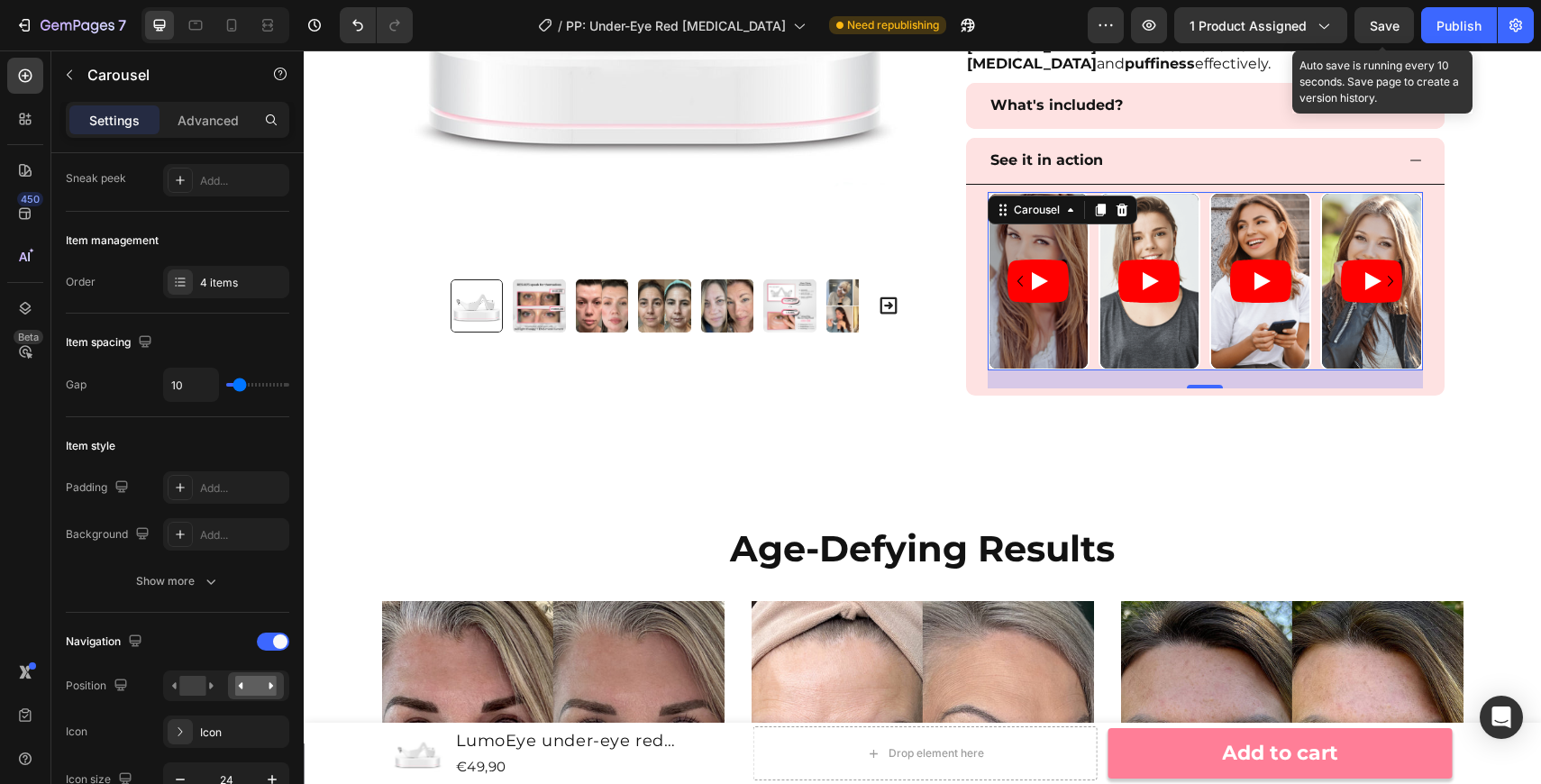
click at [1389, 28] on span "Save" at bounding box center [1384, 26] width 29 height 16
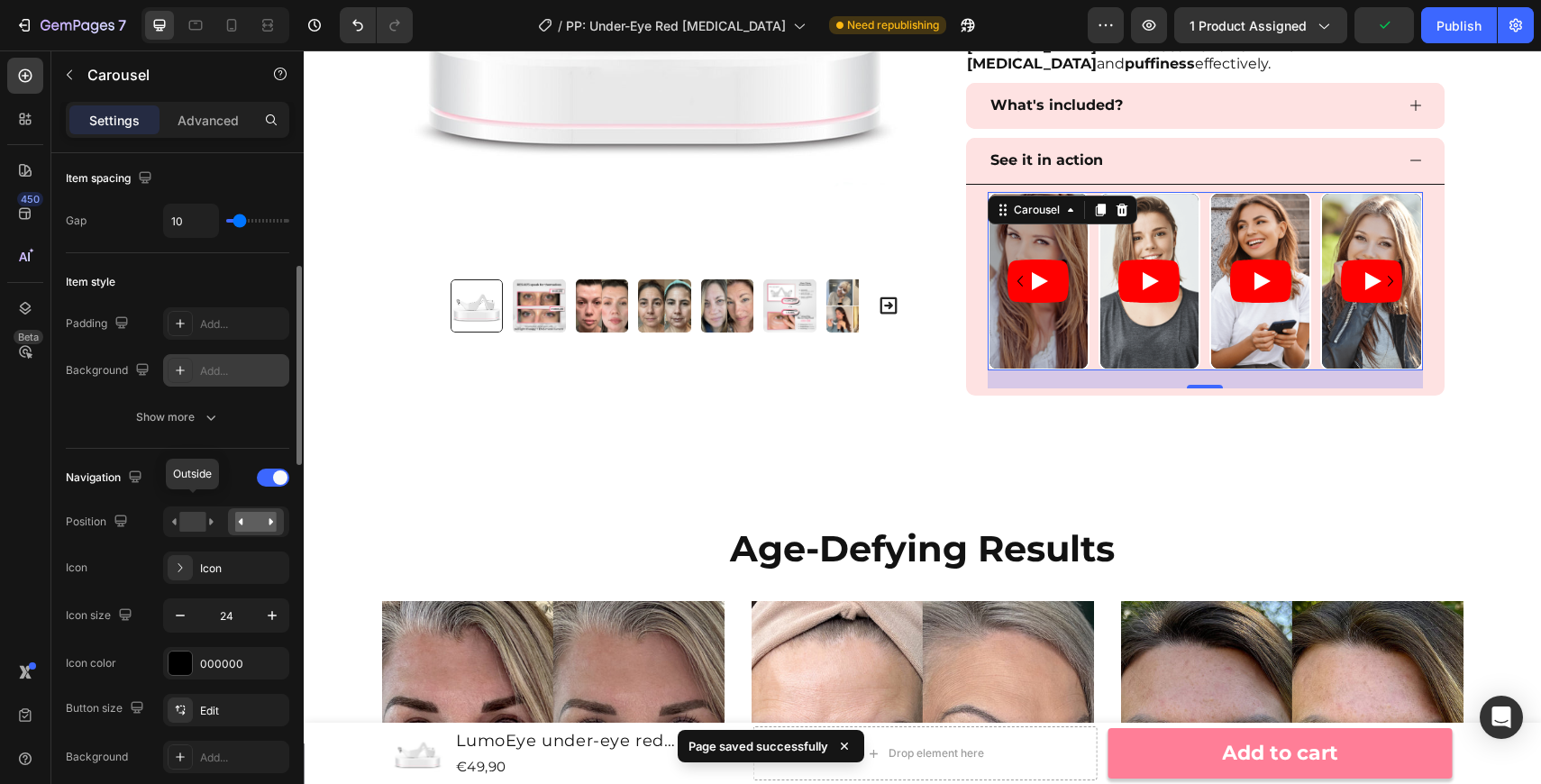
scroll to position [355, 0]
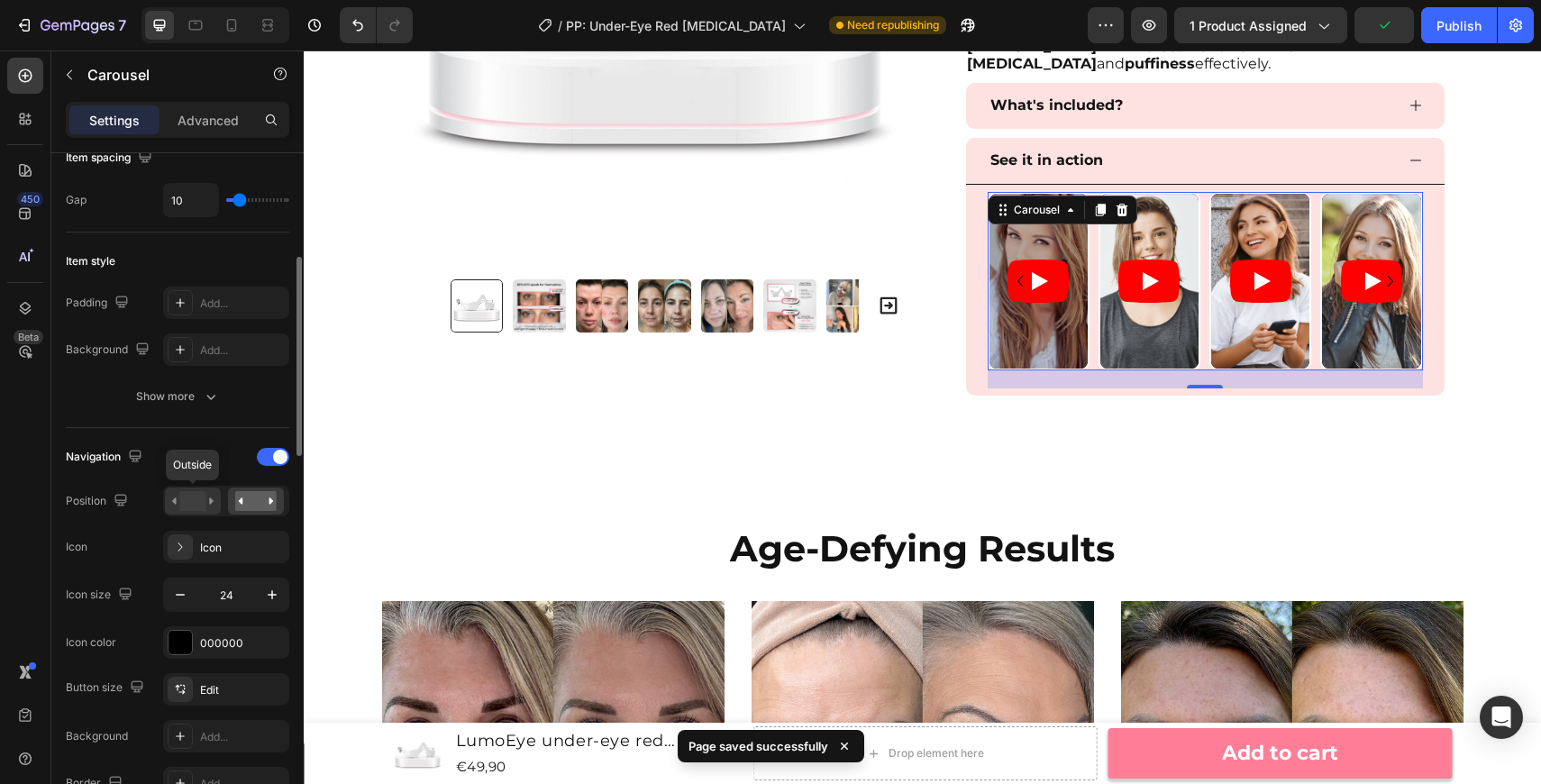
click at [206, 487] on div "Outside" at bounding box center [227, 501] width 127 height 30
click at [202, 505] on rect at bounding box center [193, 501] width 26 height 20
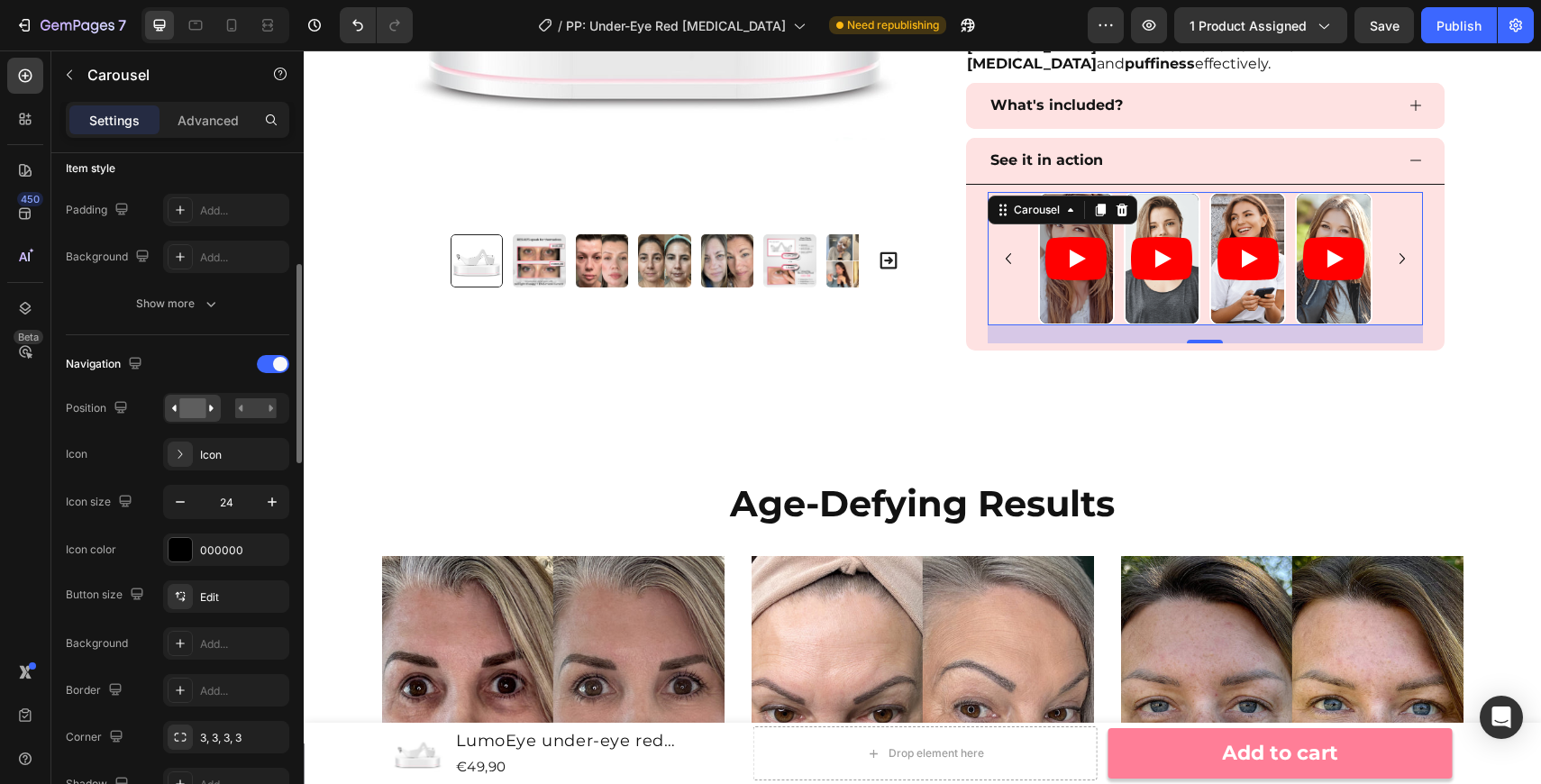
scroll to position [452, 0]
click at [238, 457] on div "Icon" at bounding box center [242, 450] width 84 height 17
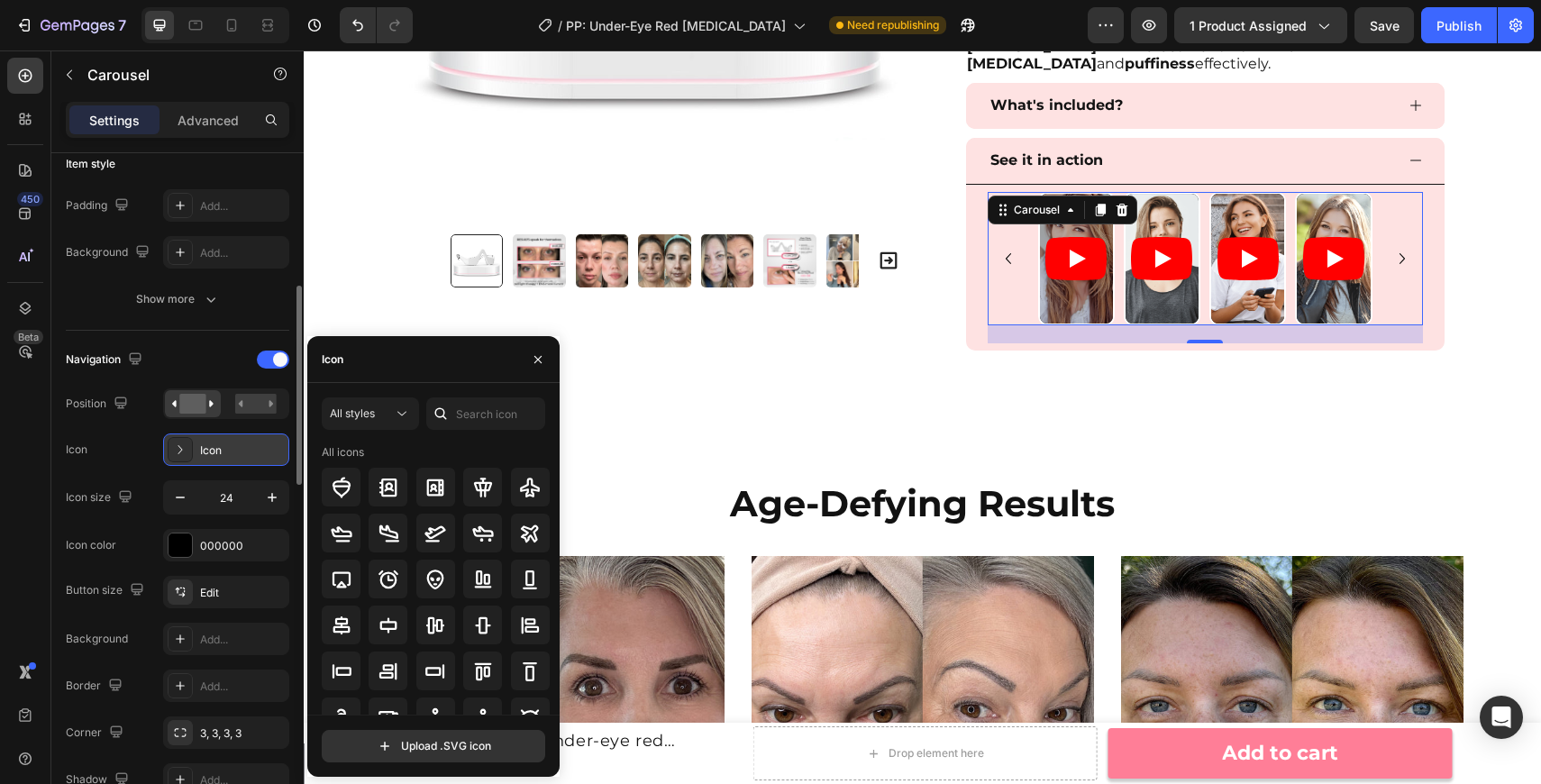
click at [238, 457] on div "Icon" at bounding box center [242, 450] width 84 height 17
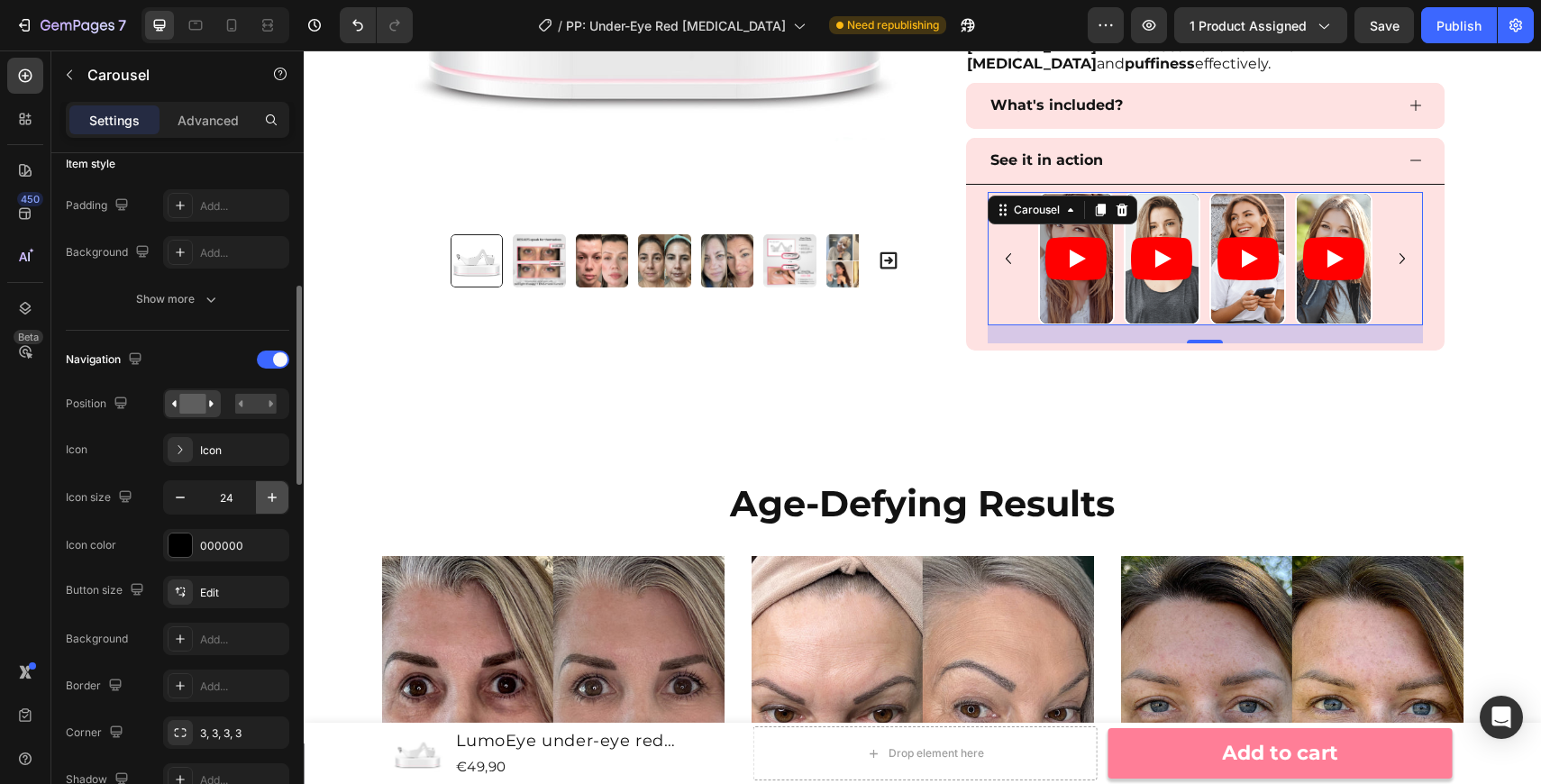
click at [271, 496] on icon "button" at bounding box center [272, 497] width 18 height 18
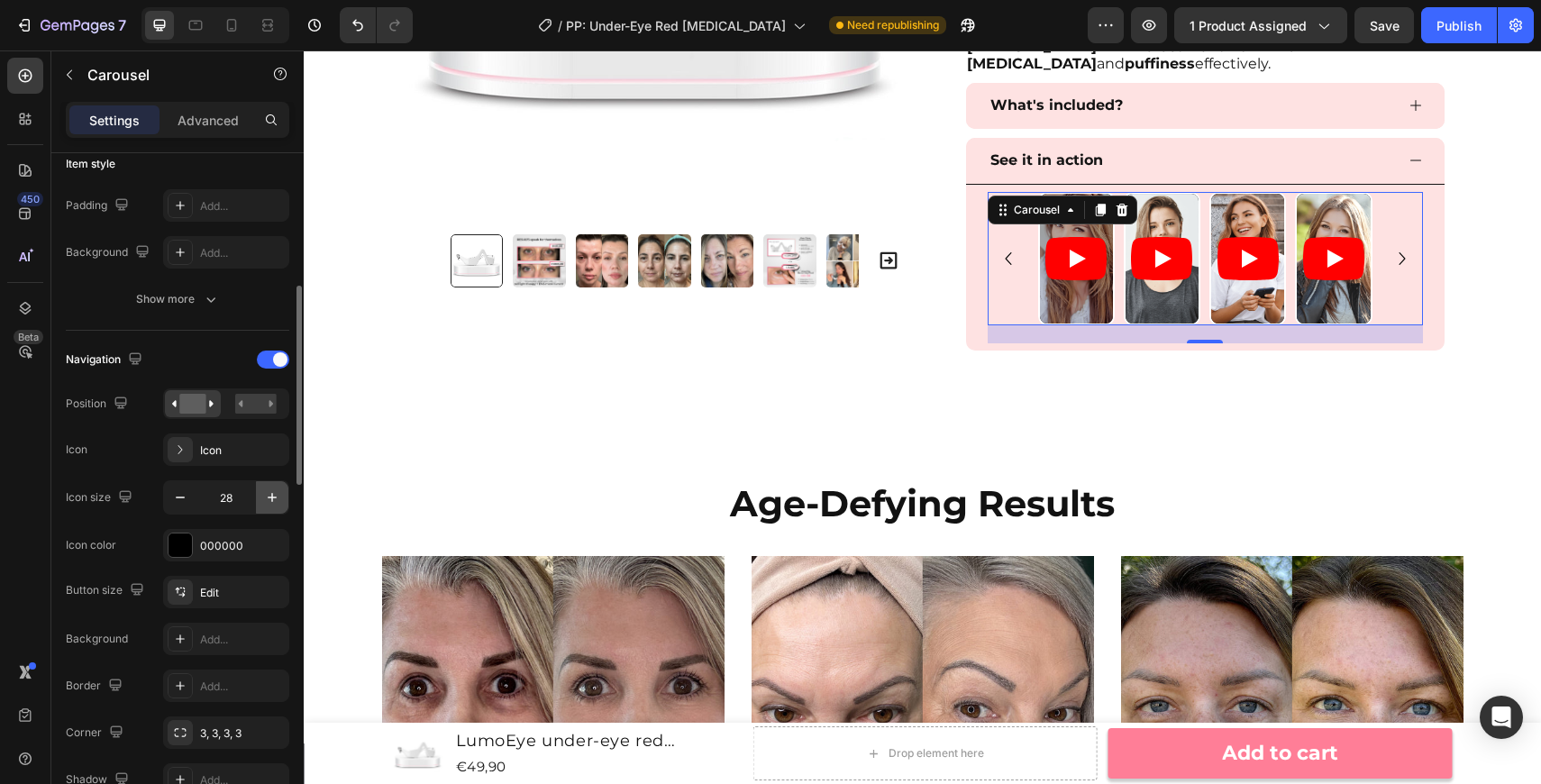
type input "29"
click at [33, 532] on div "450 Beta" at bounding box center [25, 356] width 36 height 596
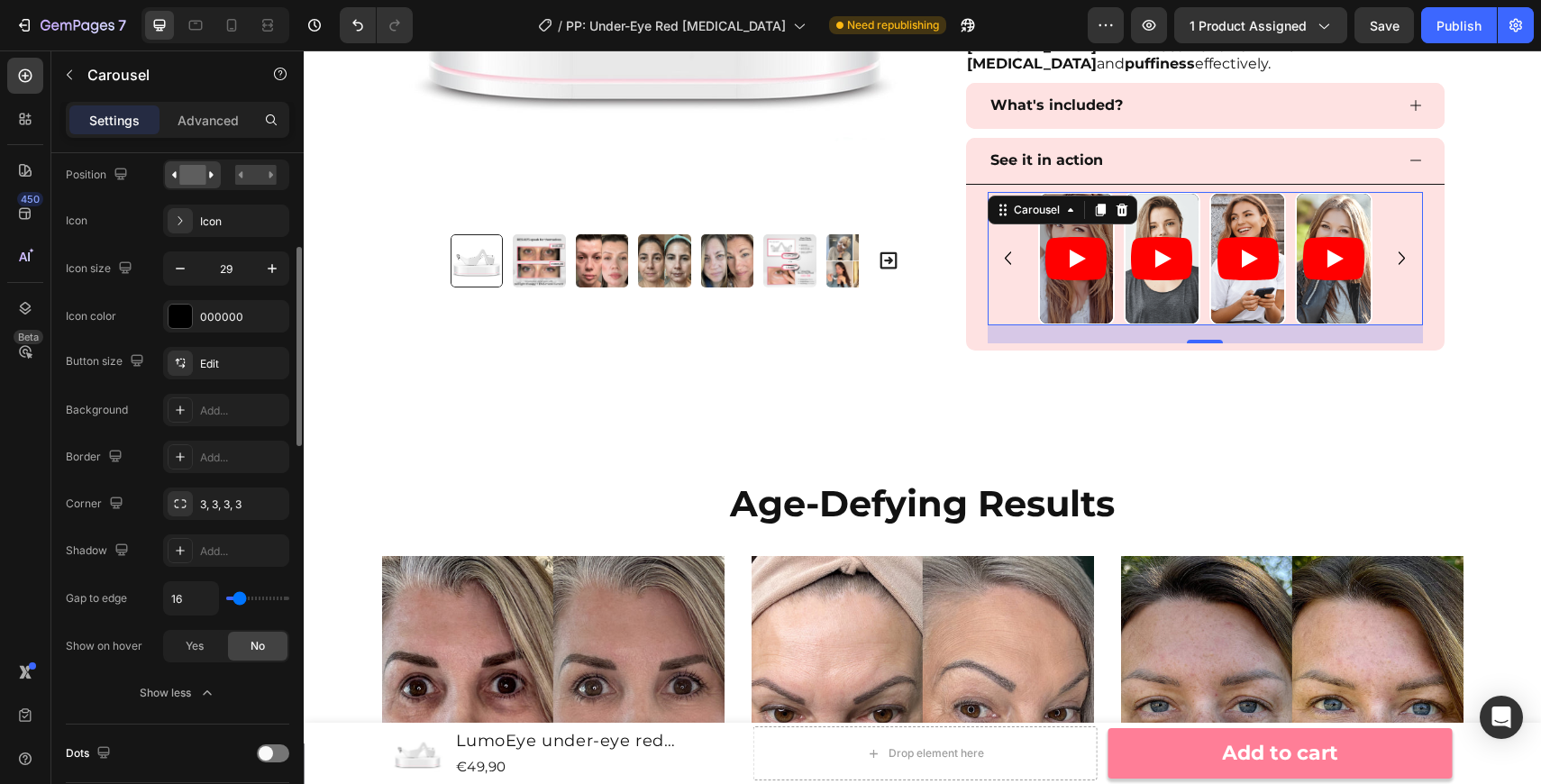
scroll to position [690, 0]
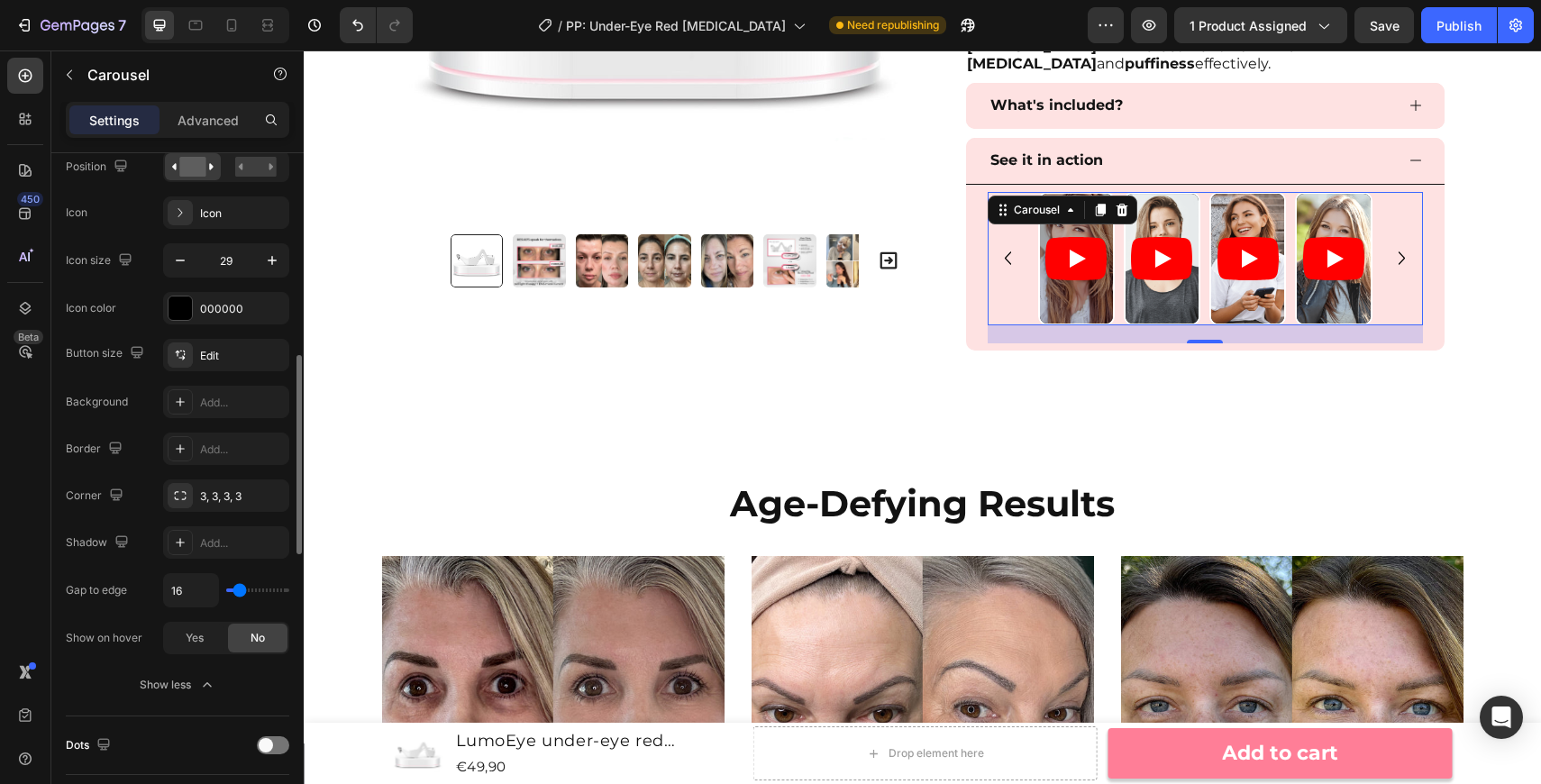
type input "13"
type input "12"
type input "11"
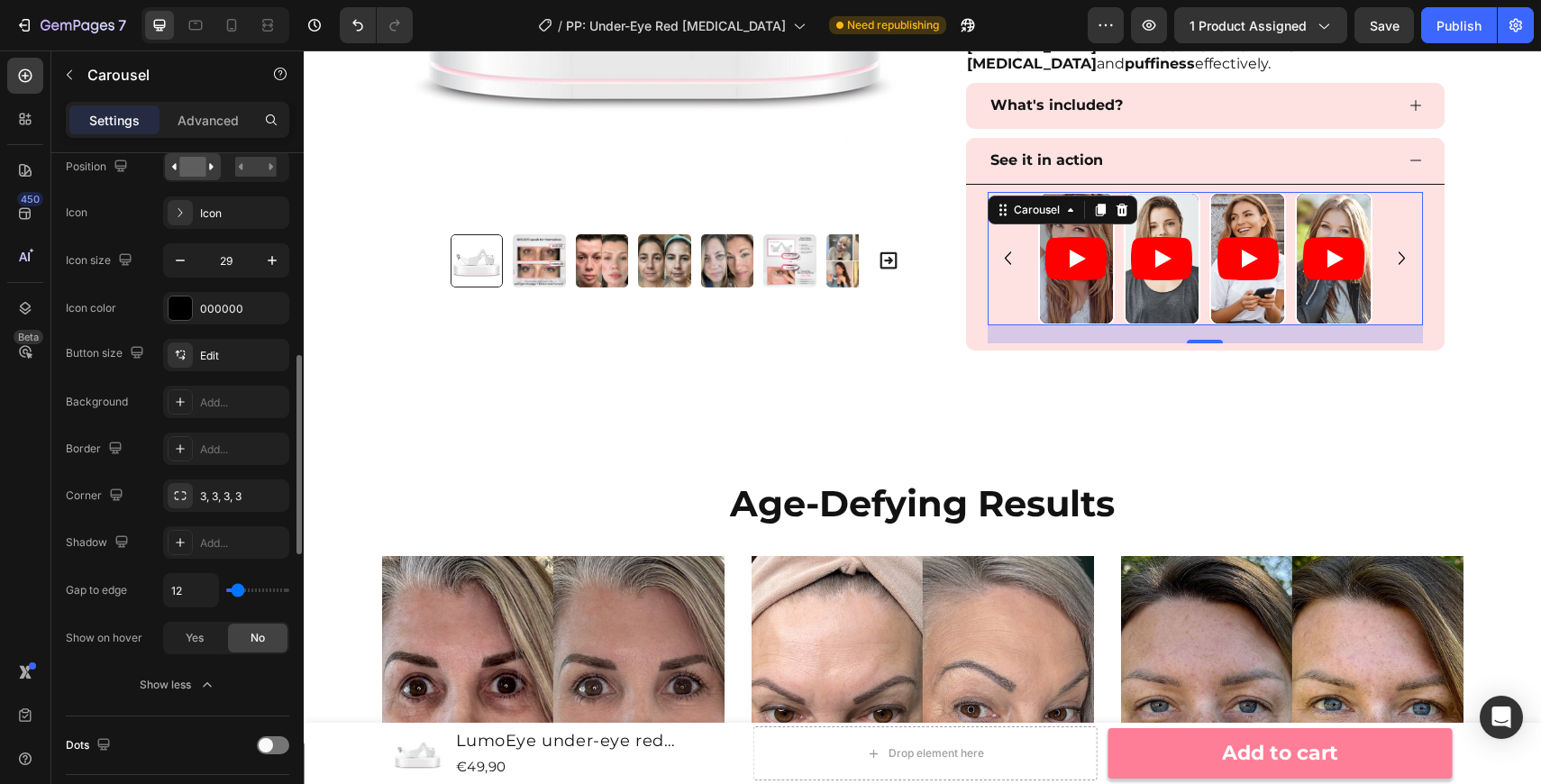
type input "11"
type input "9"
type input "8"
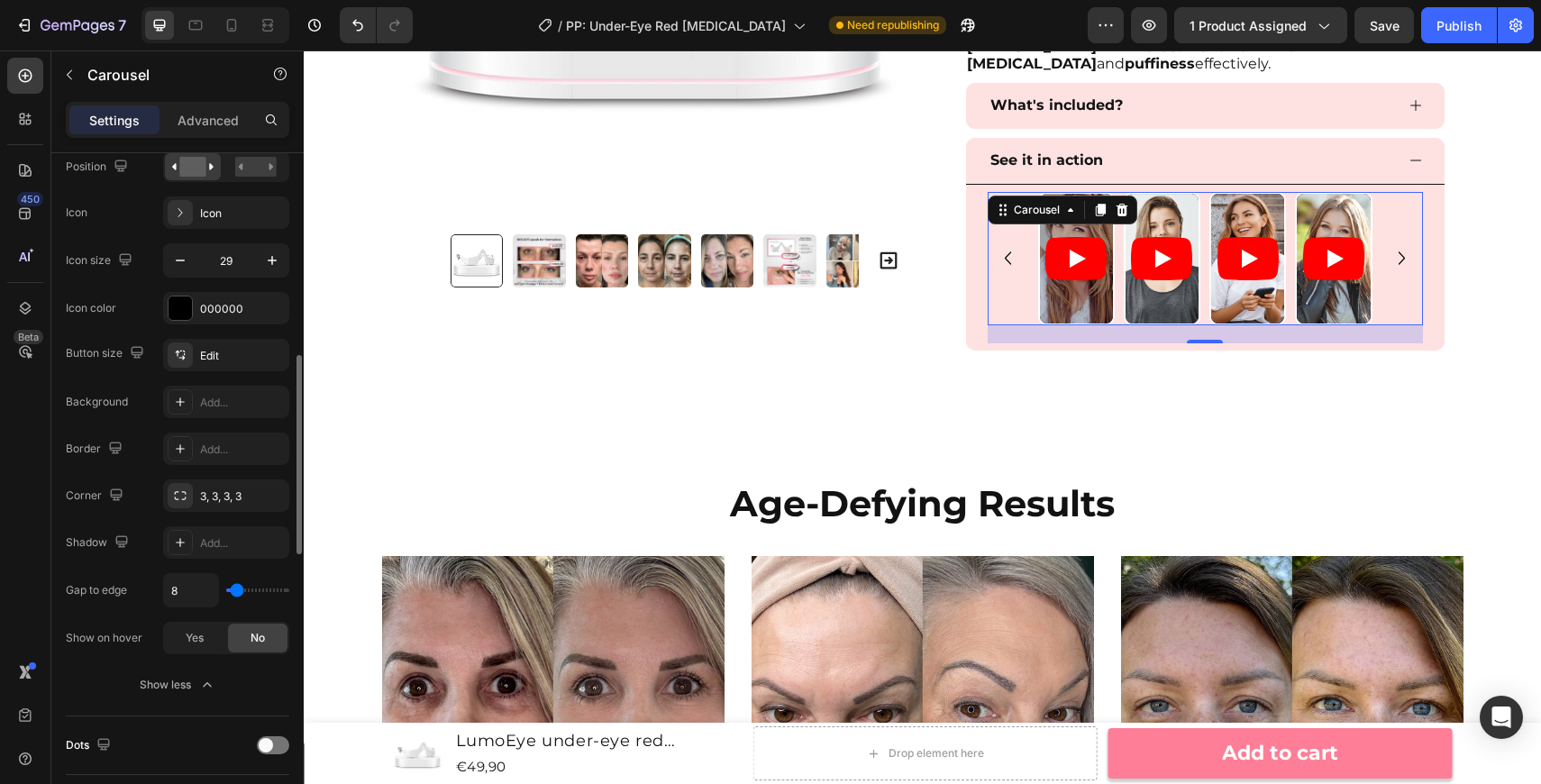
type input "7"
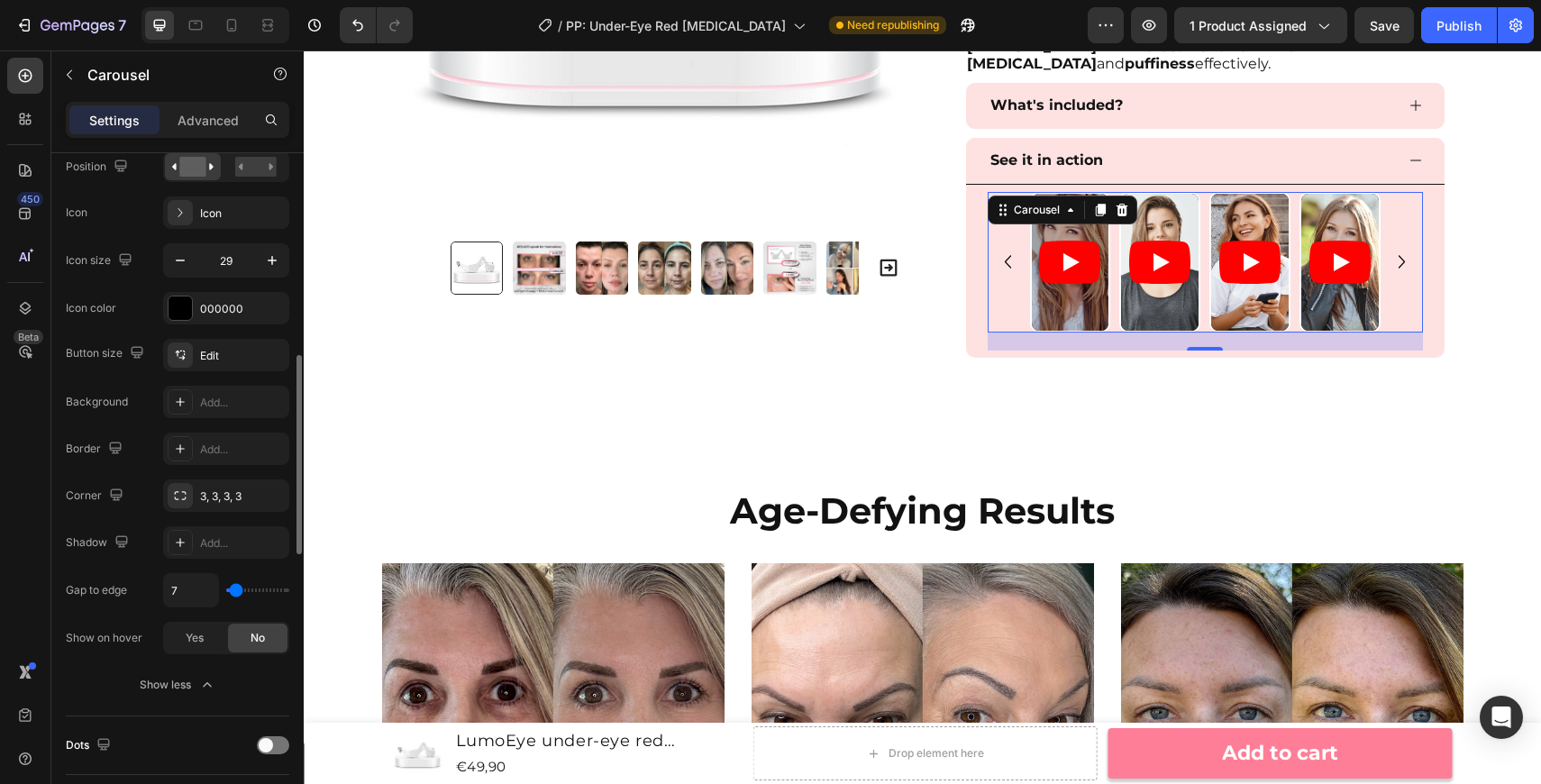
type input "6"
type input "5"
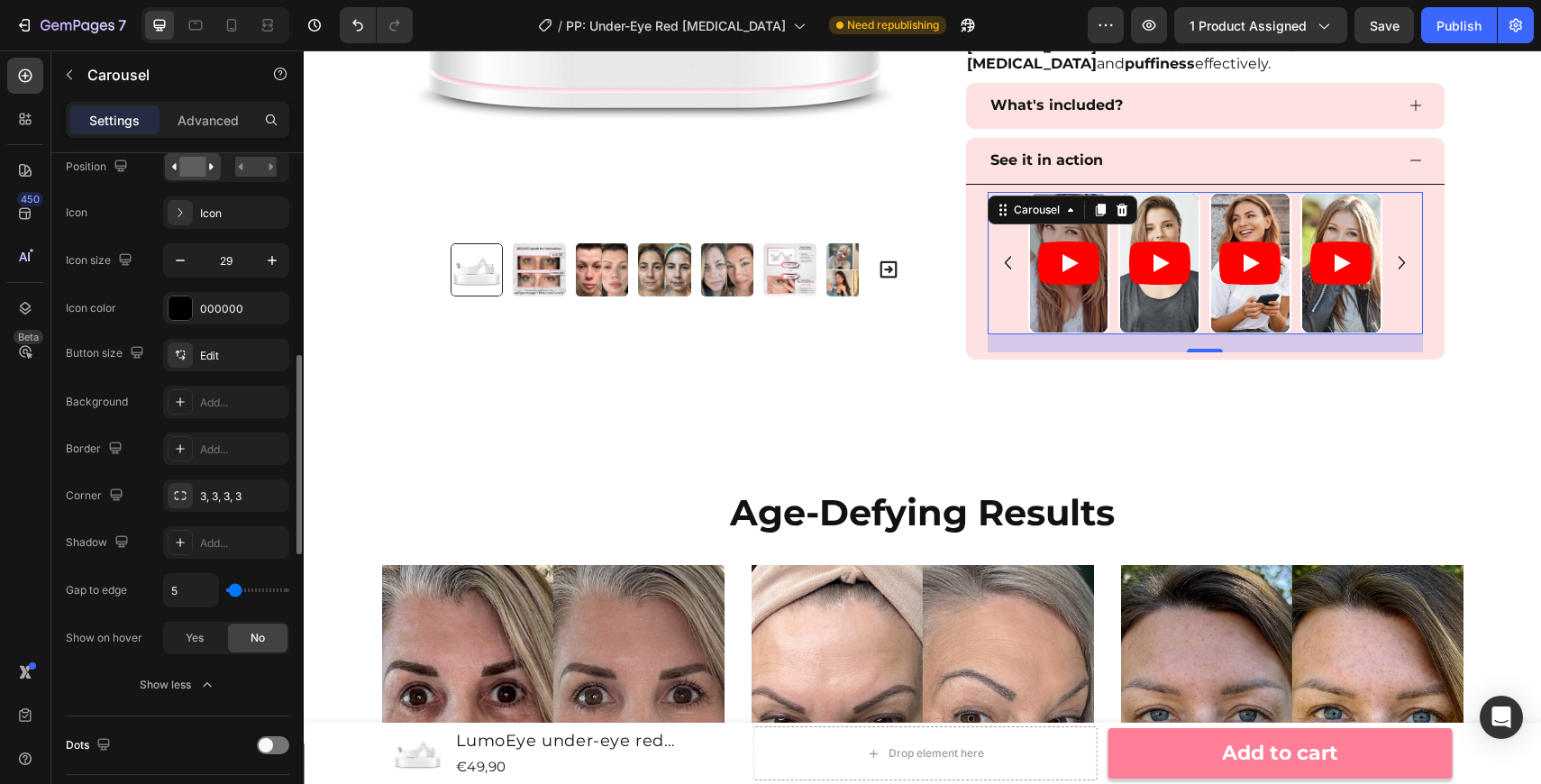
type input "4"
type input "3"
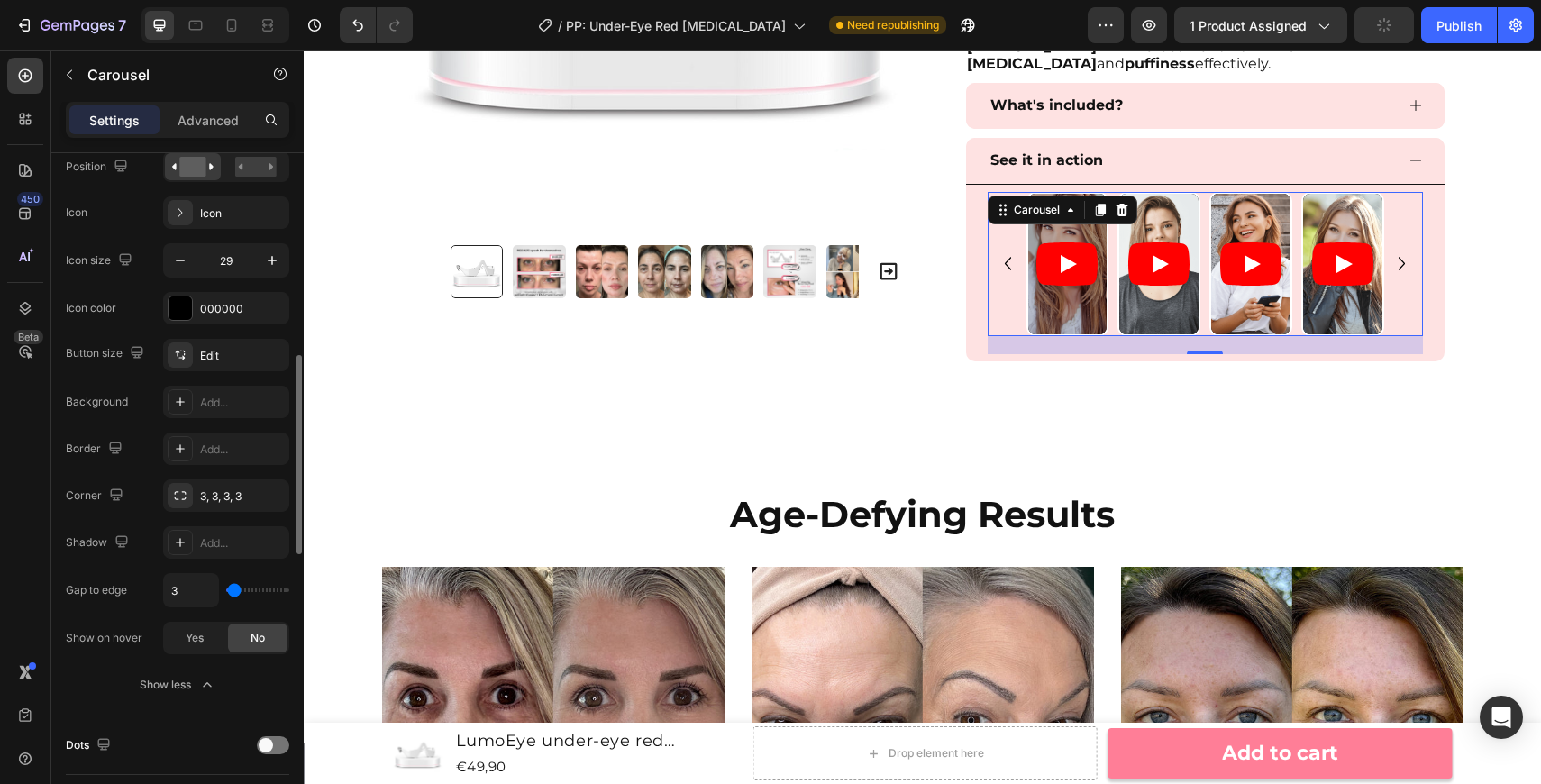
type input "2"
type input "1"
type input "0"
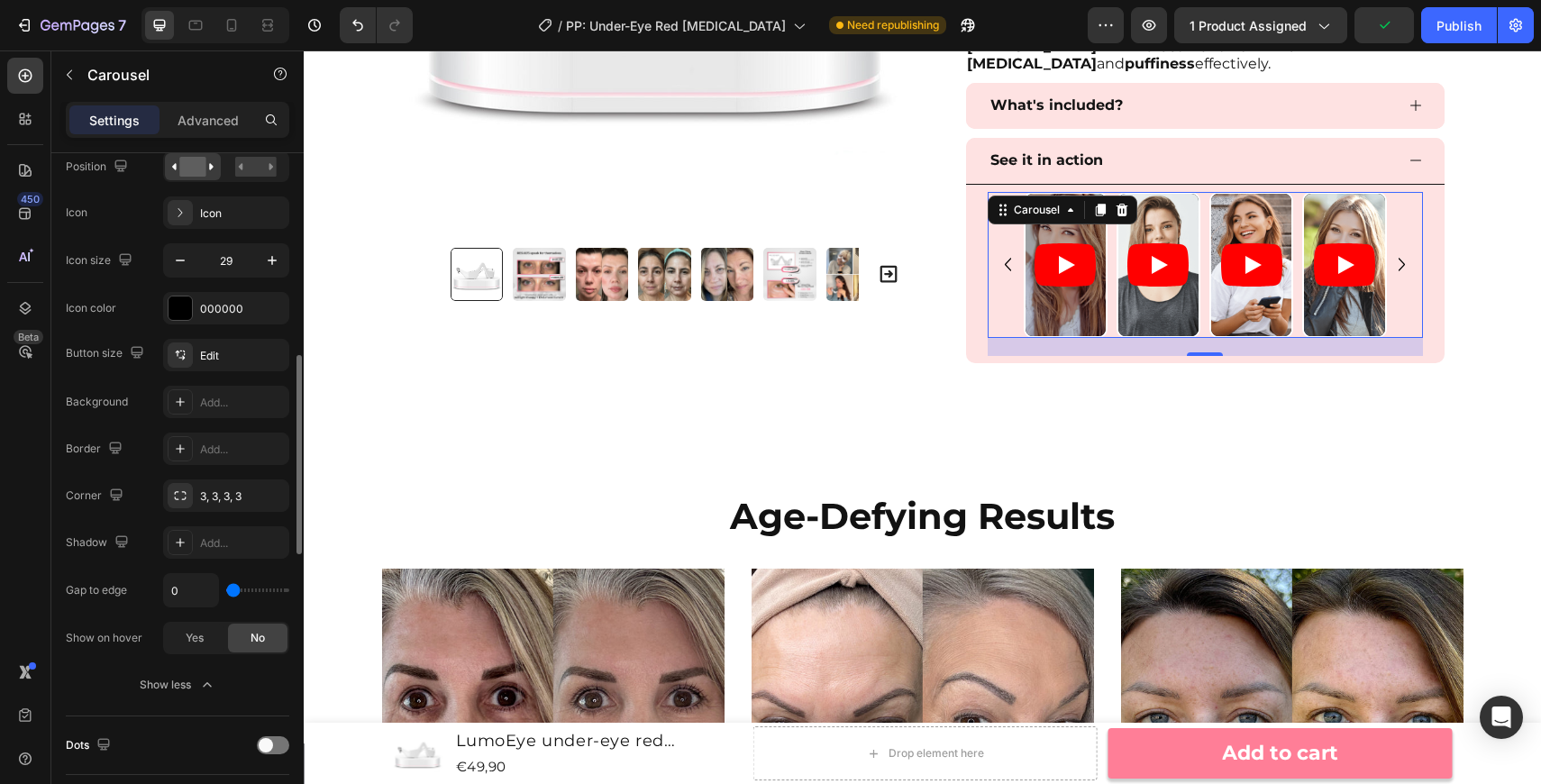
type input "0"
click at [233, 589] on input "range" at bounding box center [258, 591] width 63 height 4
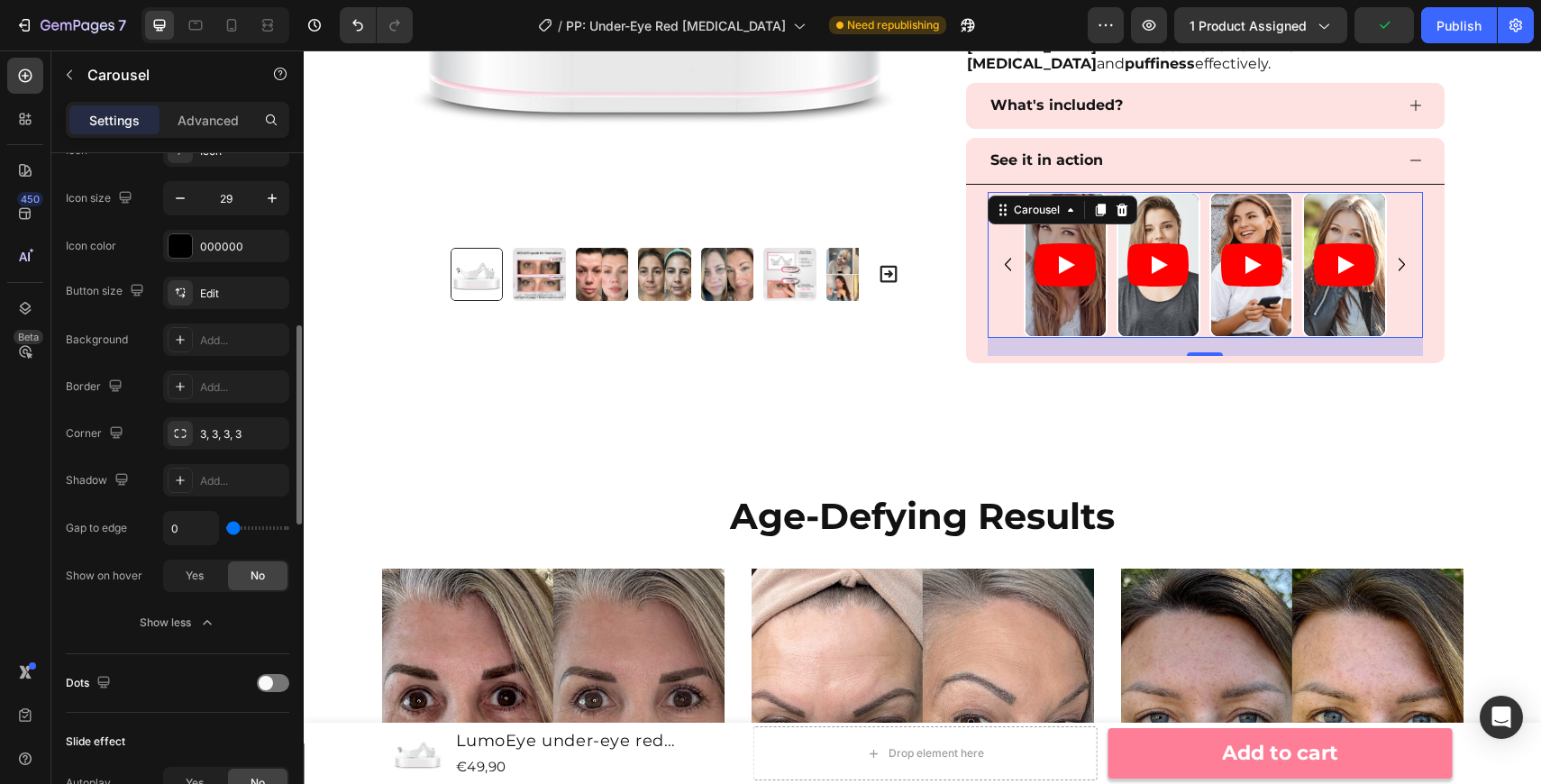
scroll to position [774, 0]
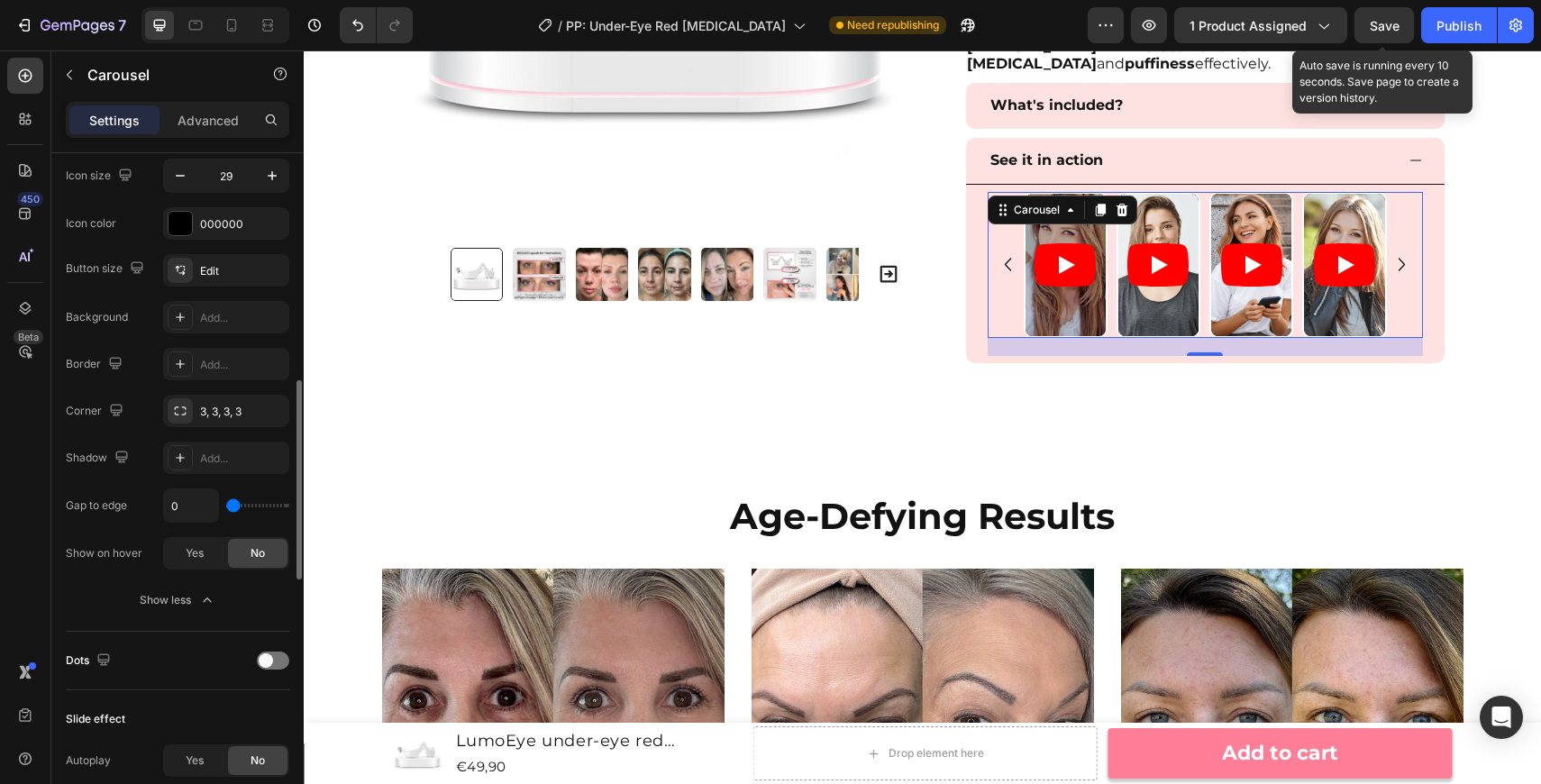
click at [1383, 17] on div "Save" at bounding box center [1384, 26] width 29 height 19
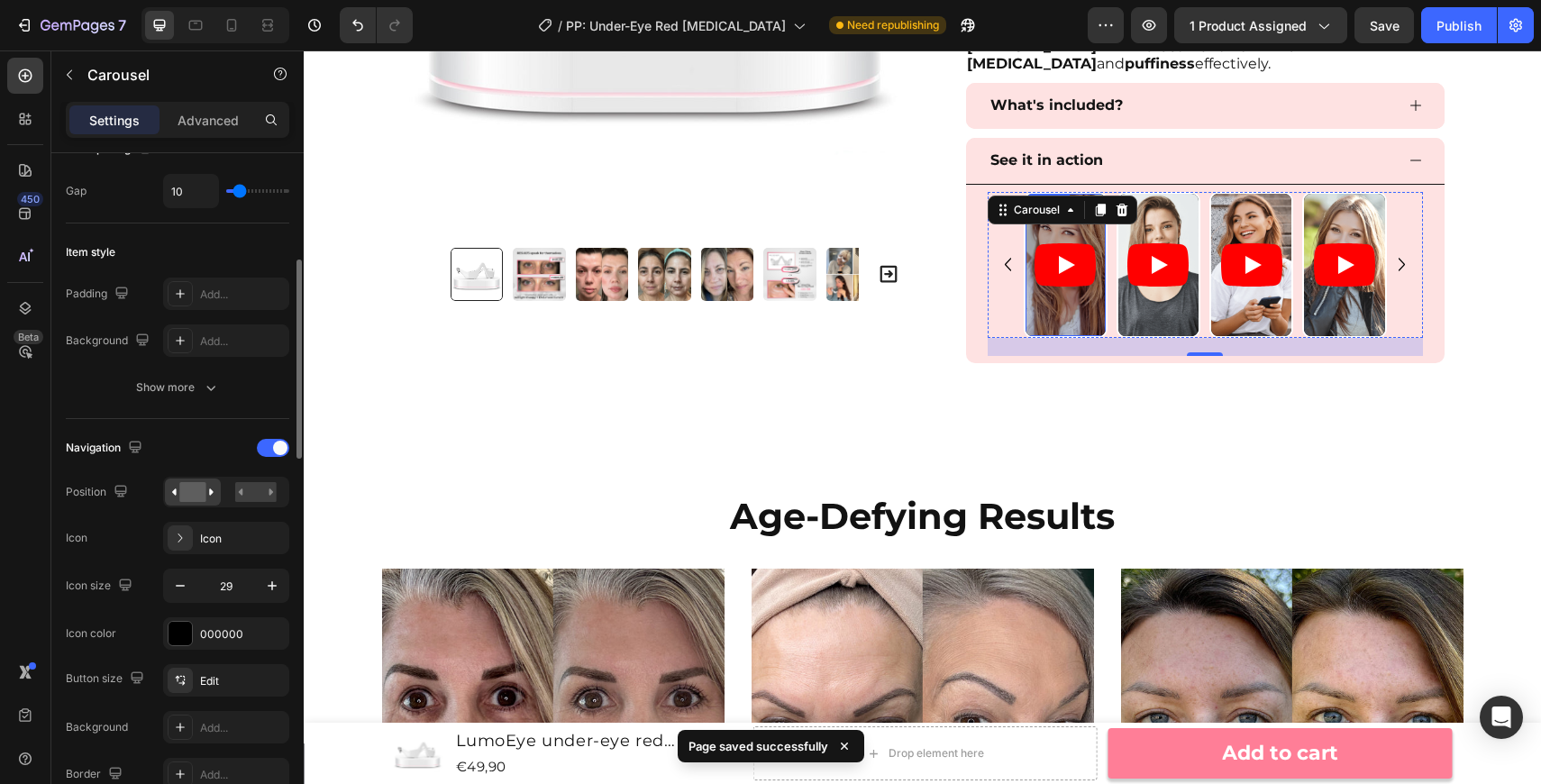
scroll to position [223, 0]
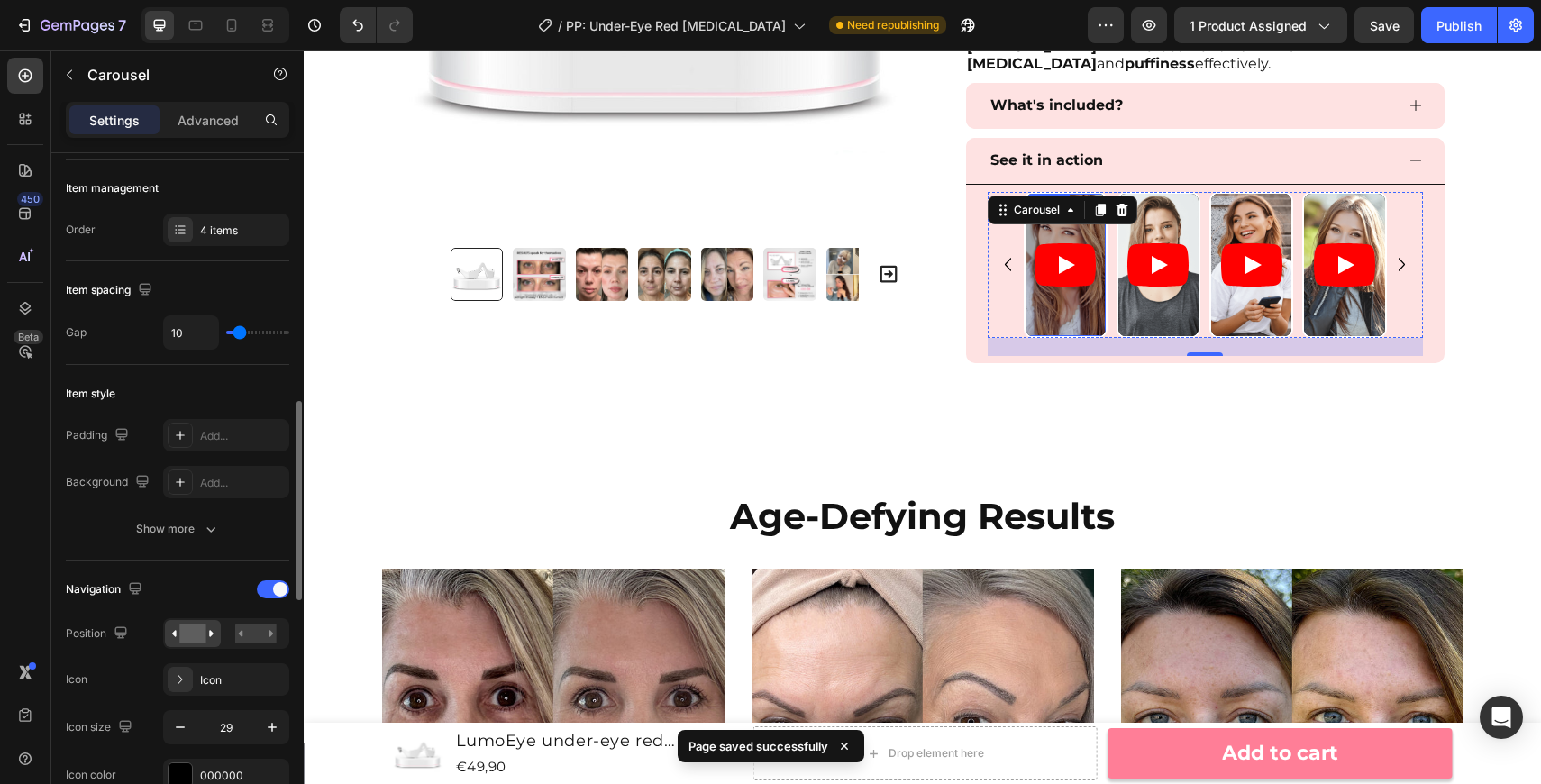
click at [1081, 294] on article at bounding box center [1065, 265] width 80 height 143
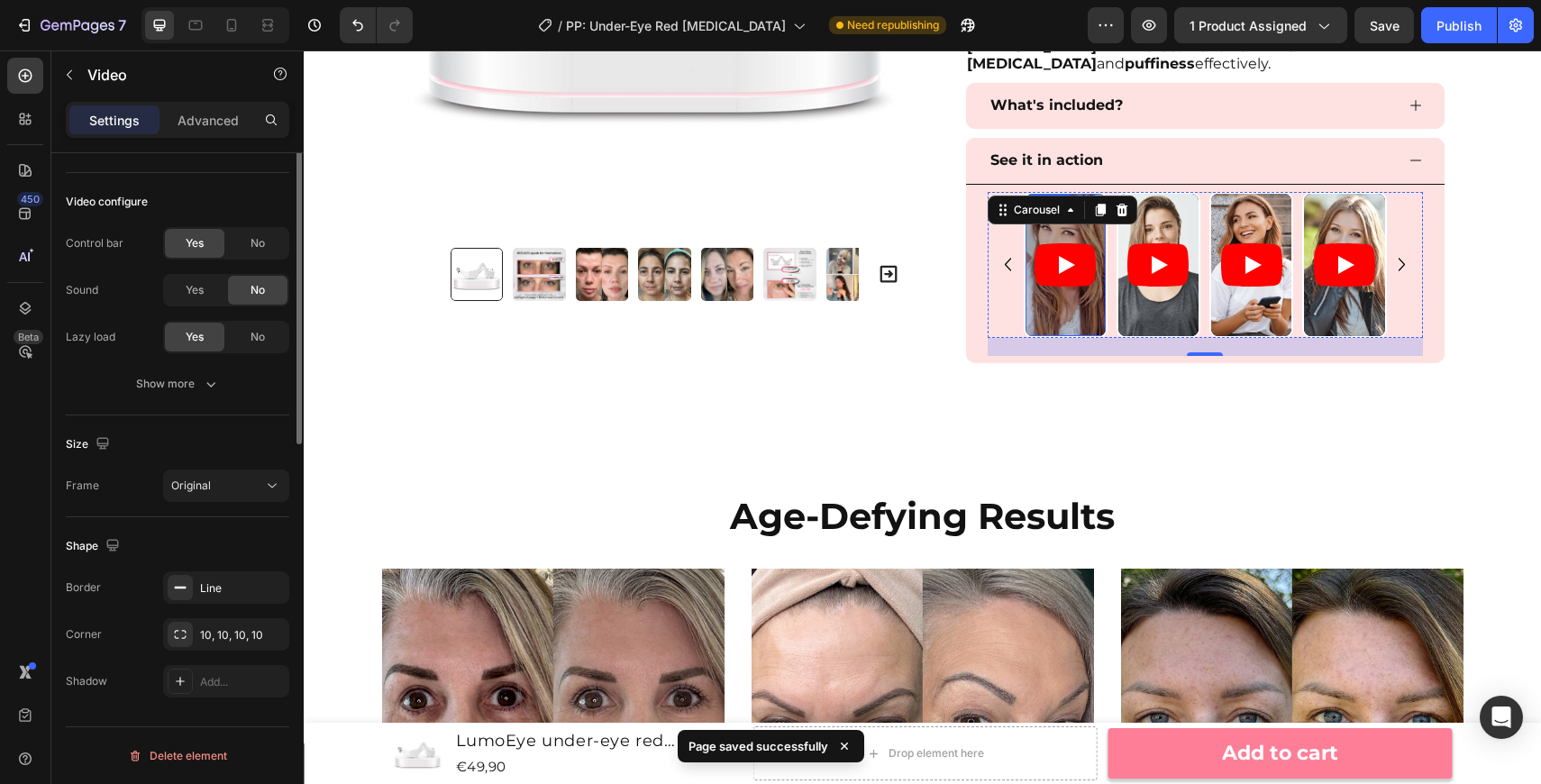
scroll to position [0, 0]
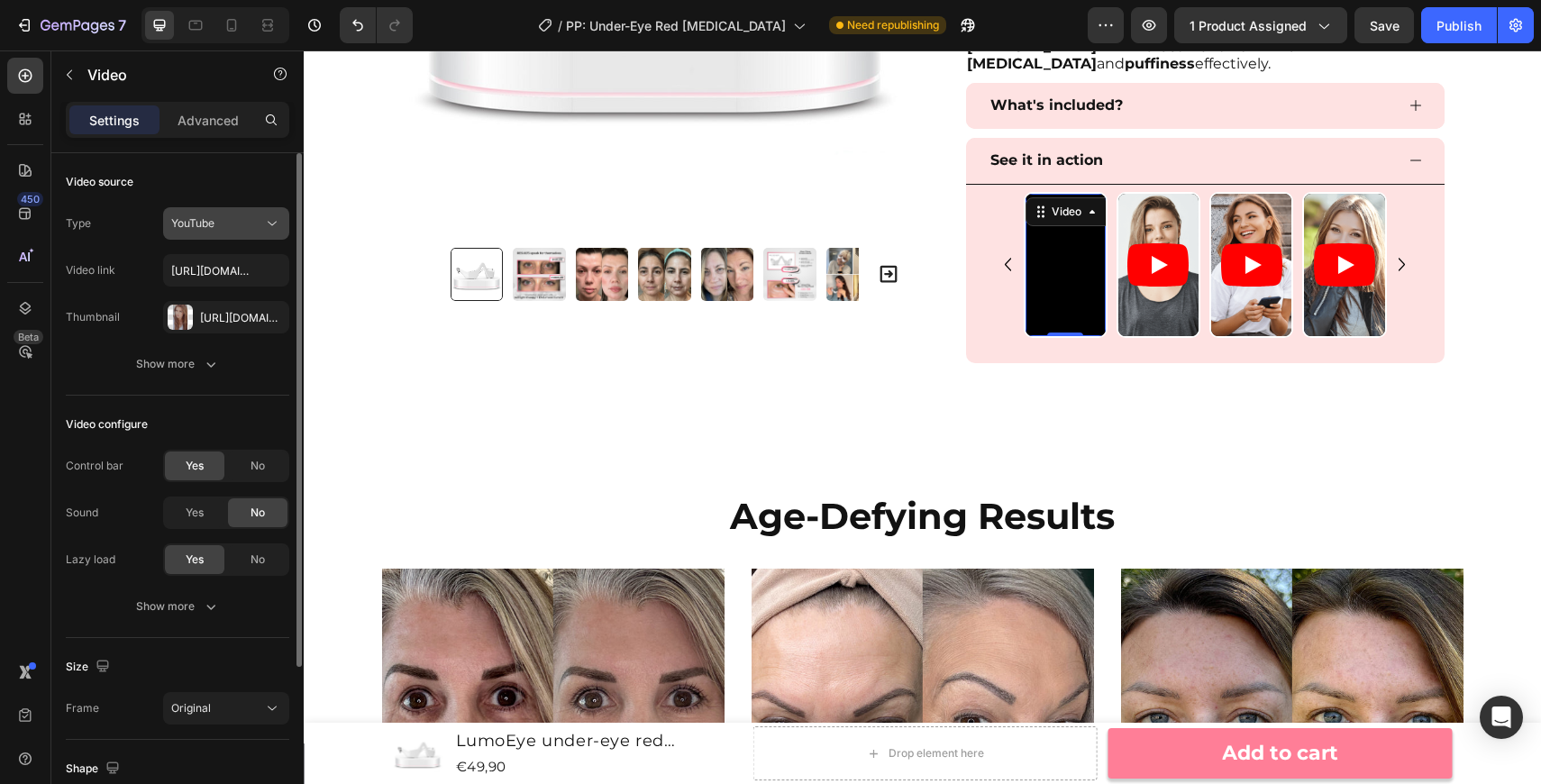
click at [258, 223] on div "YouTube" at bounding box center [217, 224] width 92 height 17
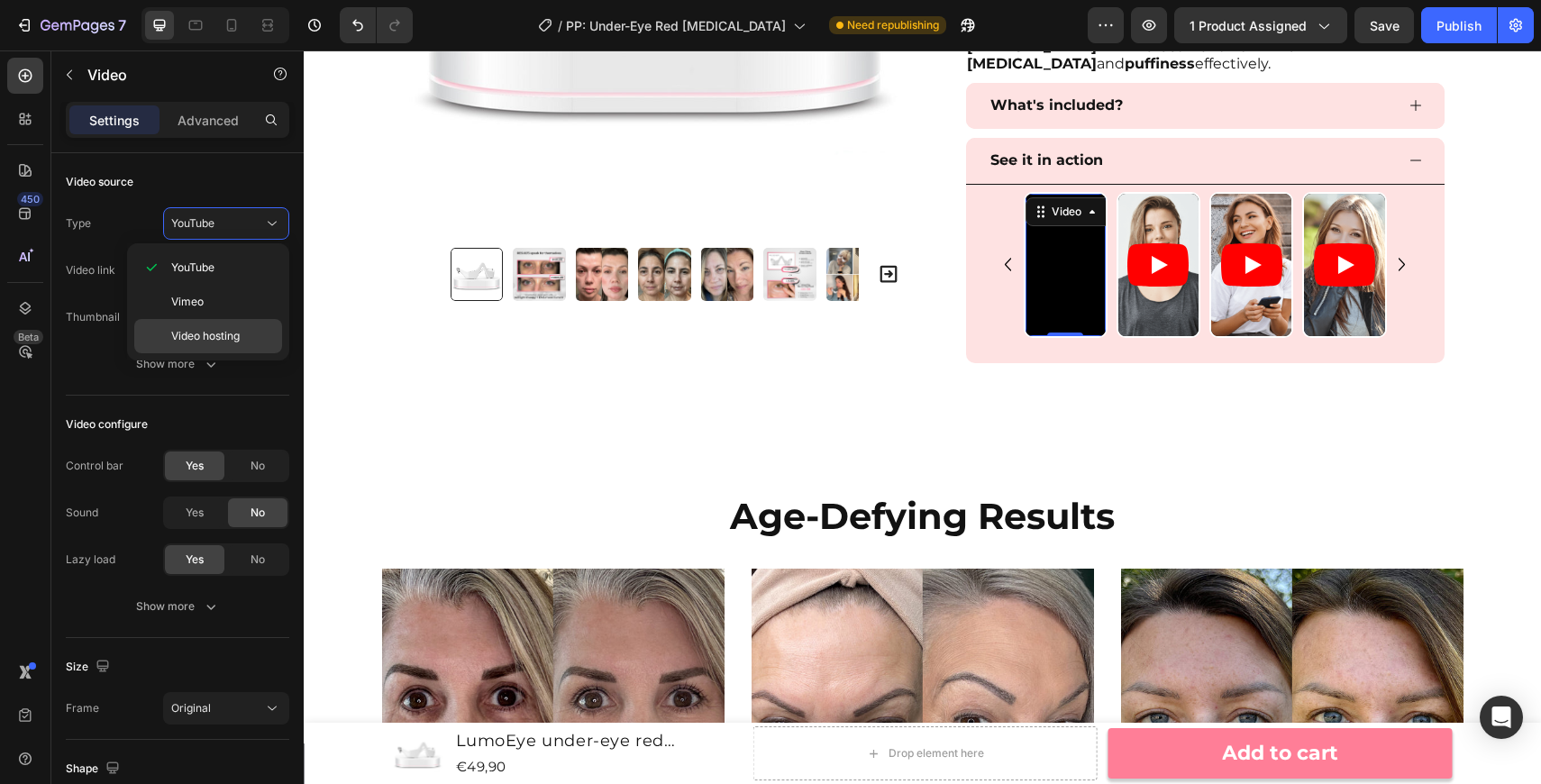
click at [246, 332] on p "Video hosting" at bounding box center [223, 337] width 103 height 17
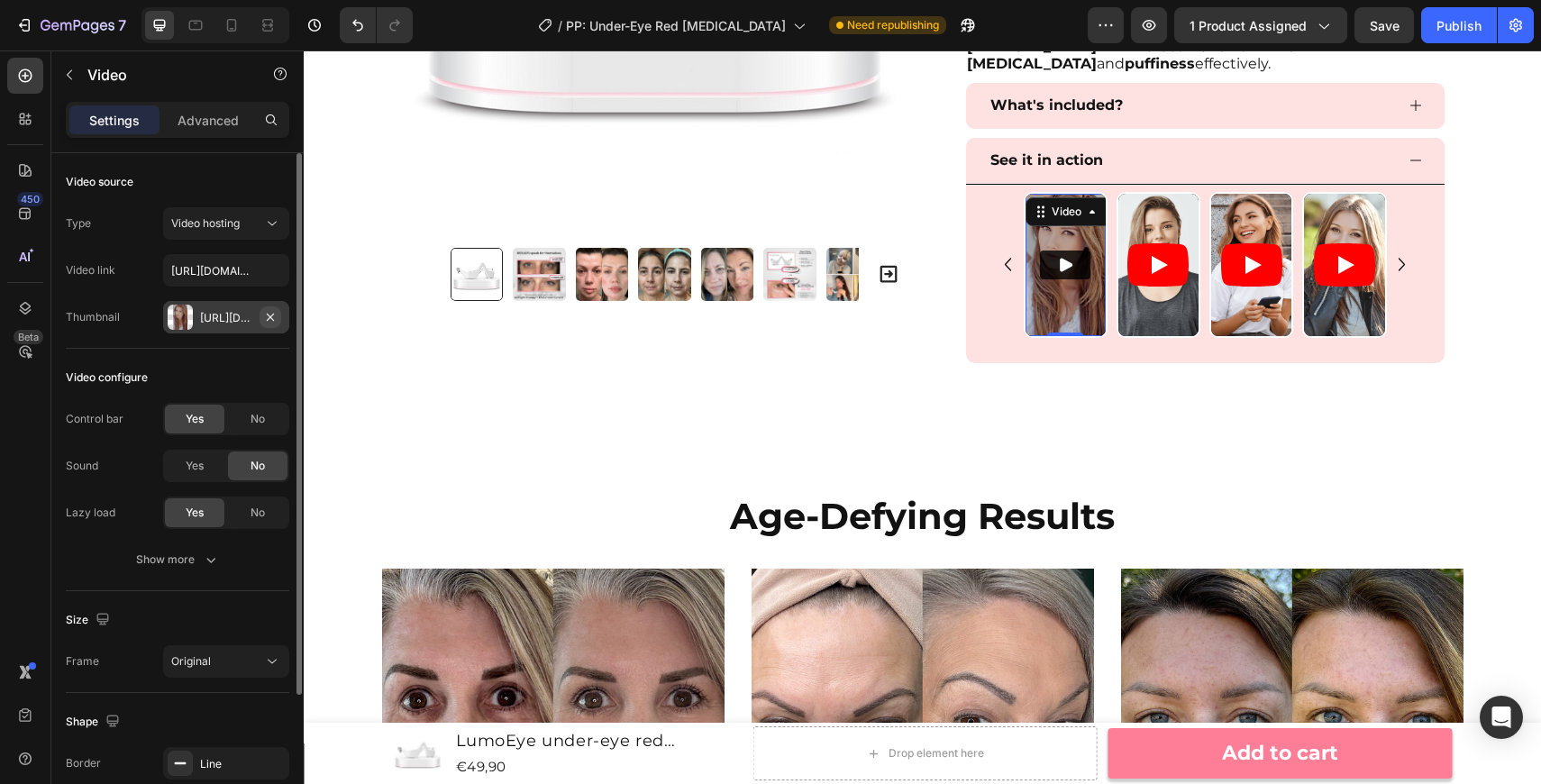
click at [272, 314] on icon "button" at bounding box center [271, 316] width 7 height 7
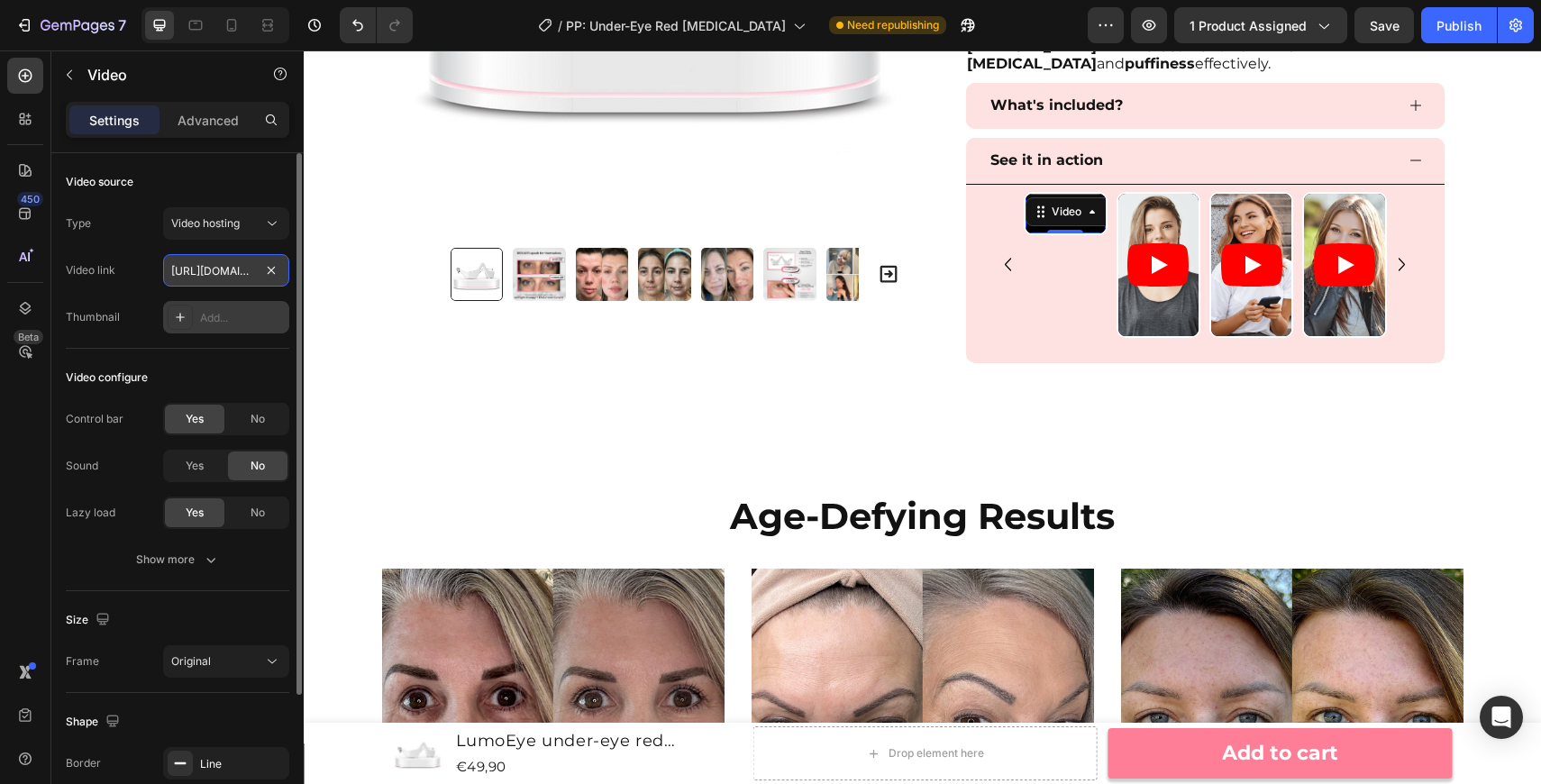
click at [243, 269] on input "https://media.w3.org/2010/05/sintel/trailer.mp4" at bounding box center [227, 270] width 127 height 32
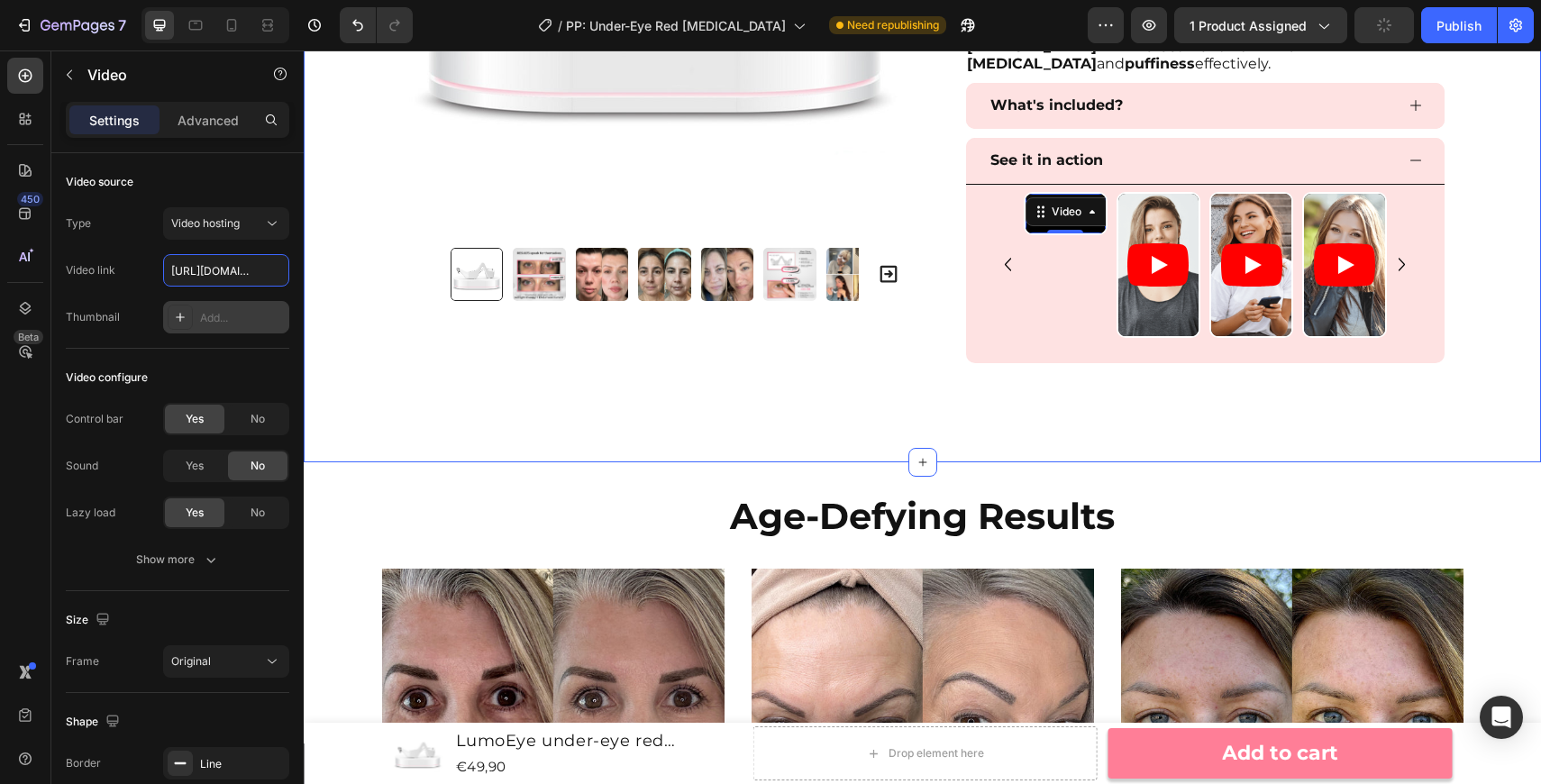
paste input "cdn.shopify.com/videos/c/o/v/54ae58efa19d4acca73960885a5fd3ff"
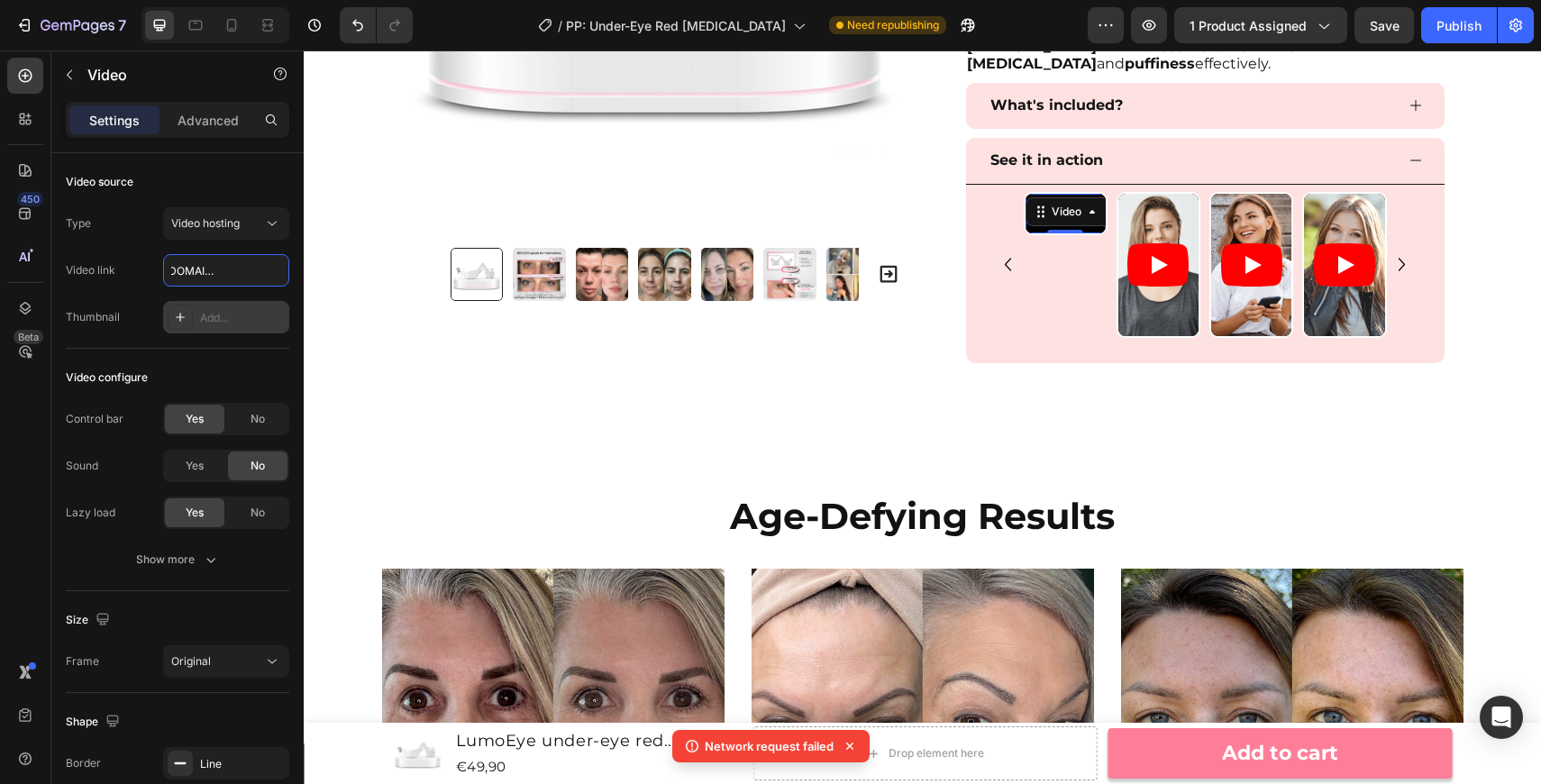
type input "https://cdn.shopify.com/videos/c/o/v/54ae58efa19d4acca73960885a5fd3ff.mp4"
click at [1064, 234] on video at bounding box center [1065, 214] width 80 height 40
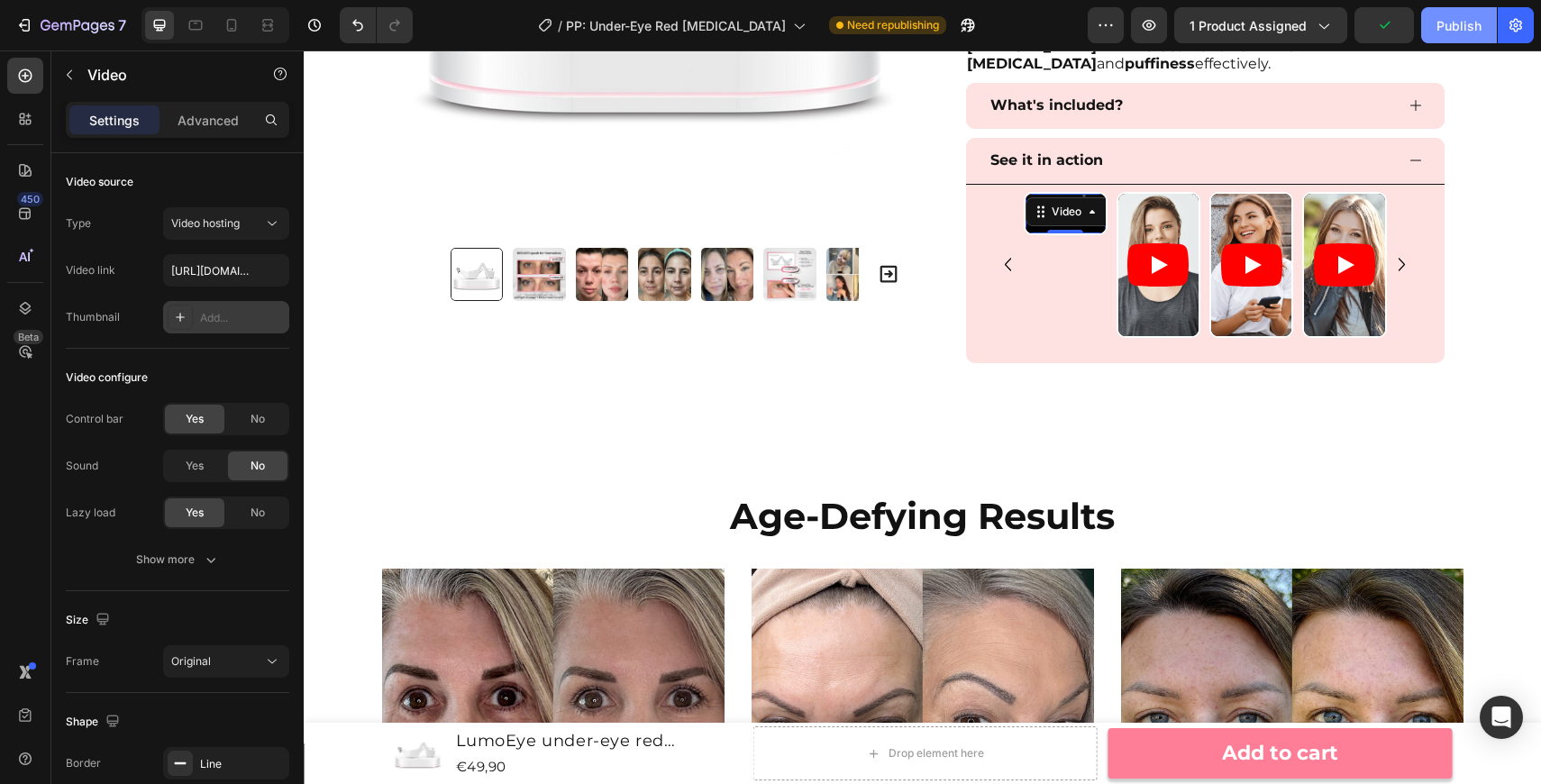
click at [1452, 30] on div "Publish" at bounding box center [1458, 26] width 45 height 19
click at [1173, 306] on article at bounding box center [1158, 265] width 80 height 143
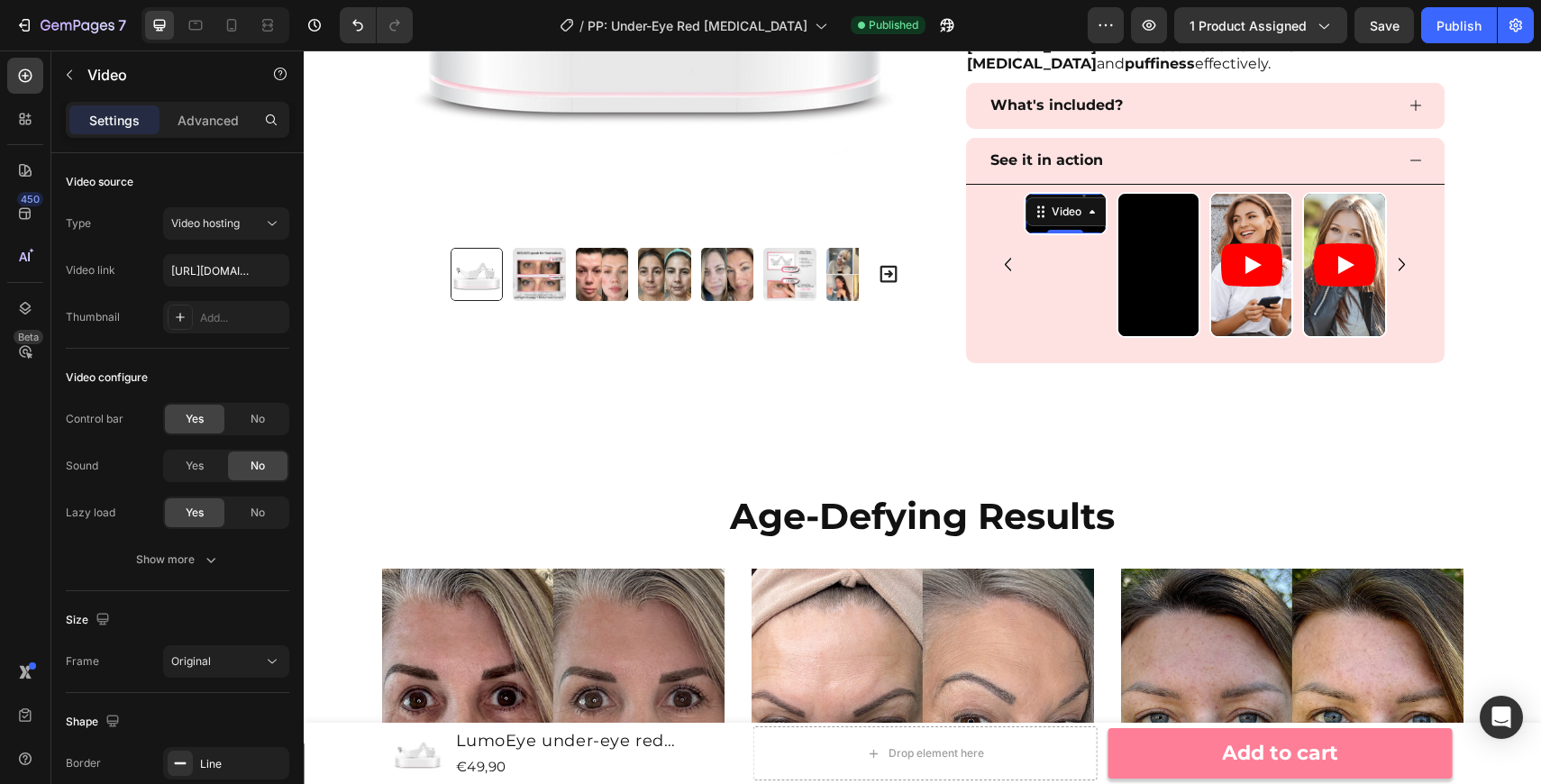
click at [1074, 234] on video at bounding box center [1065, 214] width 80 height 40
click at [32, 302] on icon at bounding box center [26, 308] width 18 height 18
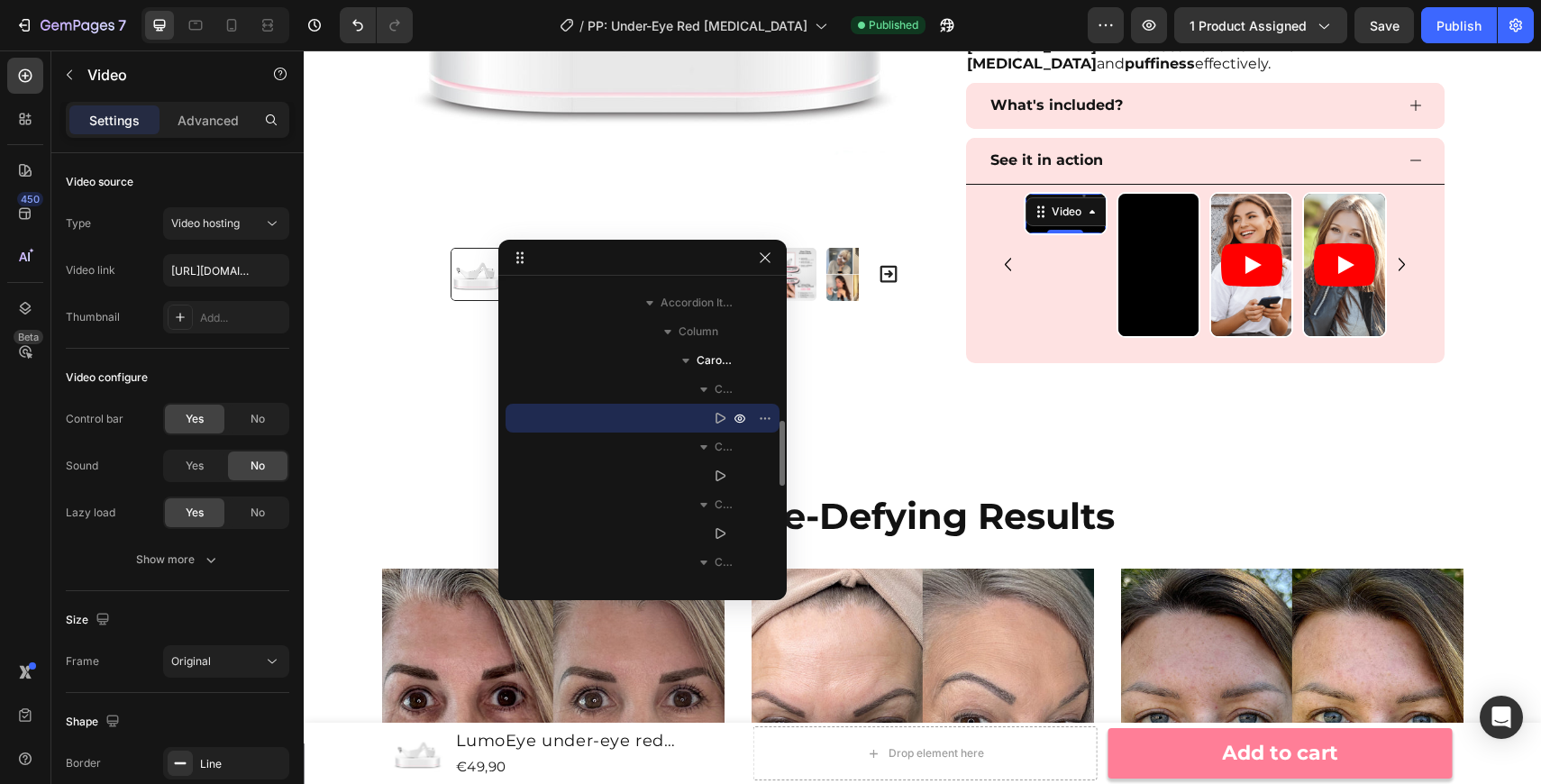
scroll to position [624, 0]
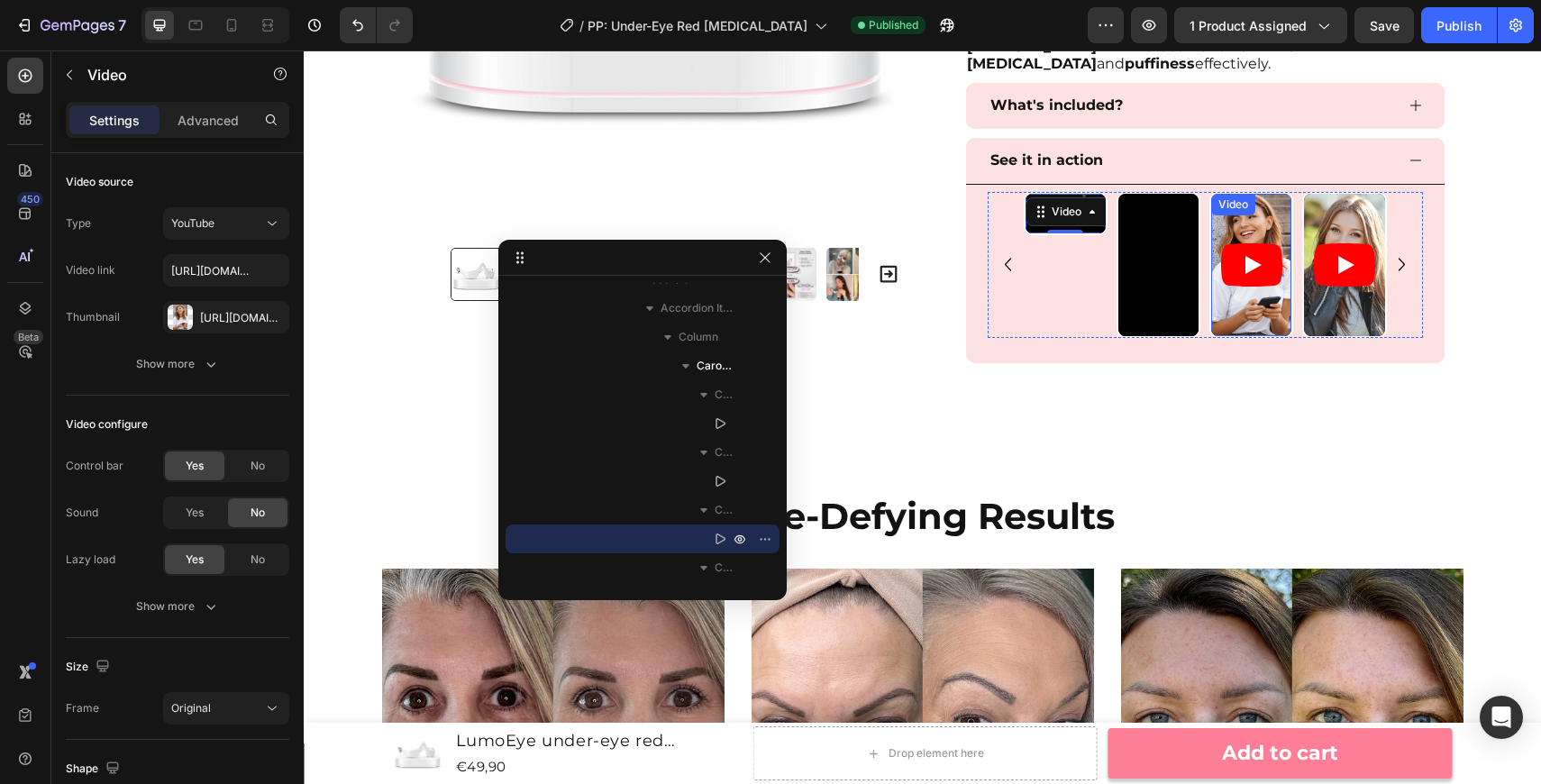
click at [1221, 319] on article at bounding box center [1250, 265] width 80 height 143
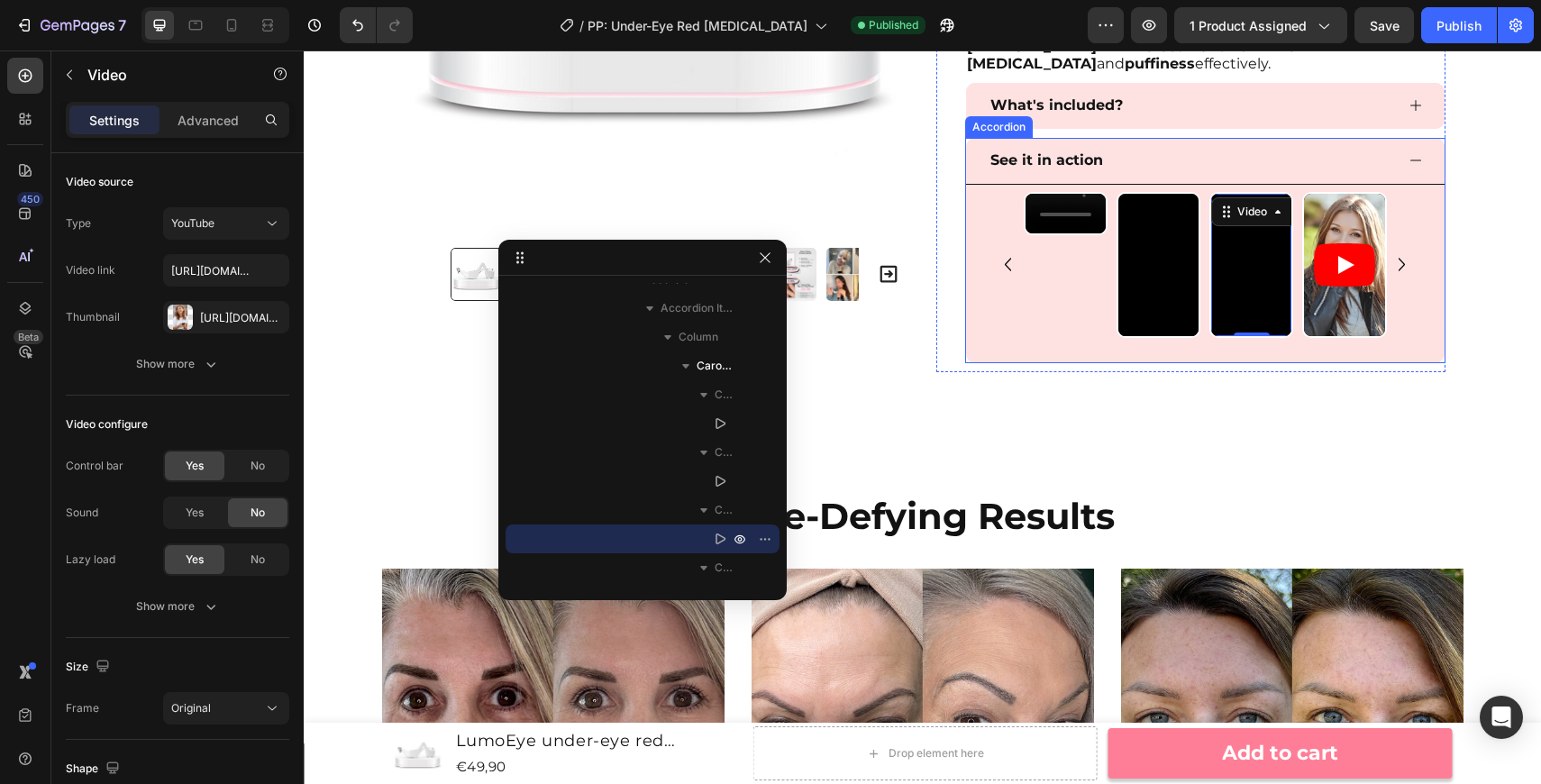
click at [1099, 345] on div "Video Video Video 0 Video Carousel" at bounding box center [1205, 274] width 436 height 165
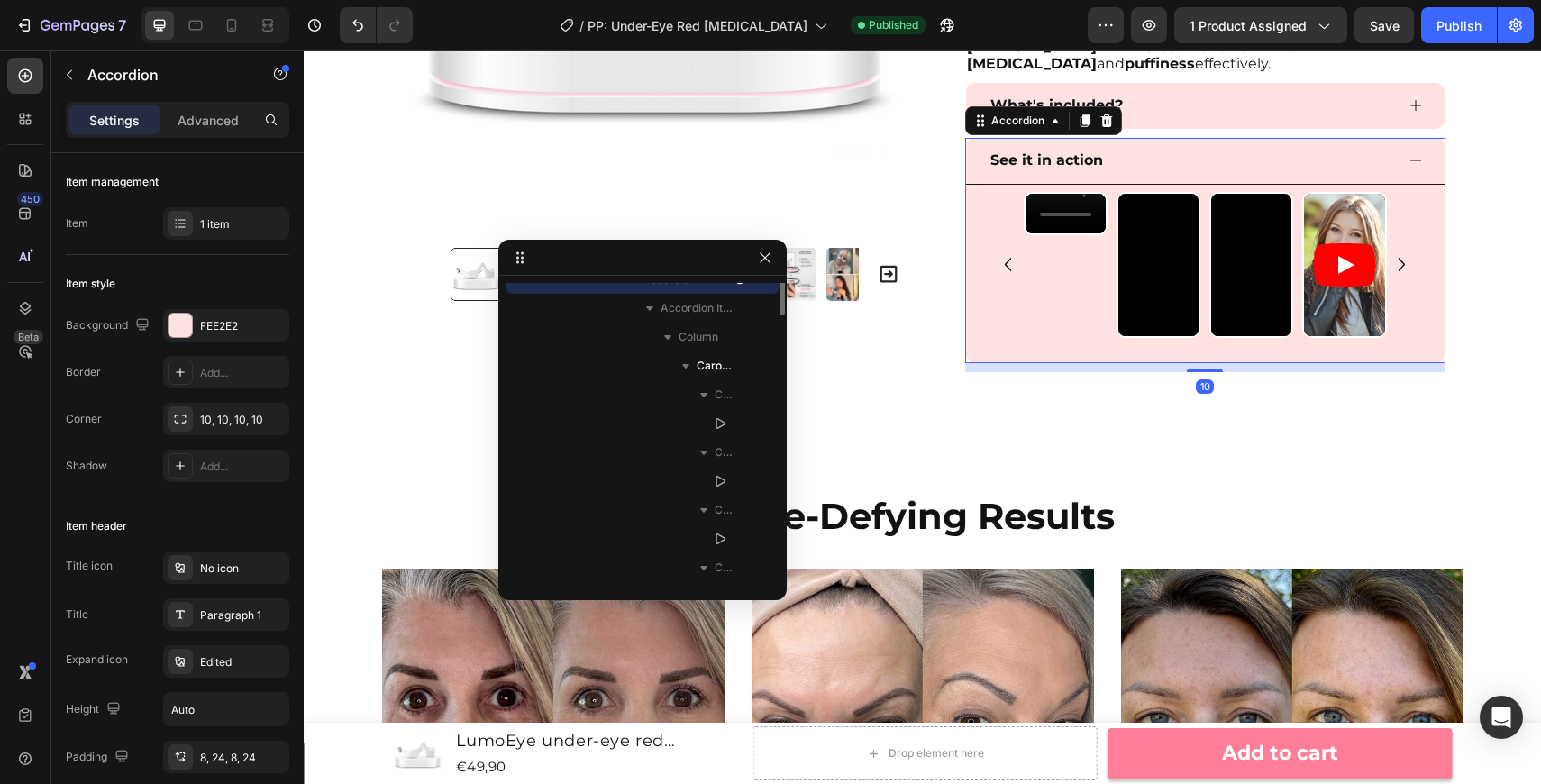
scroll to position [485, 0]
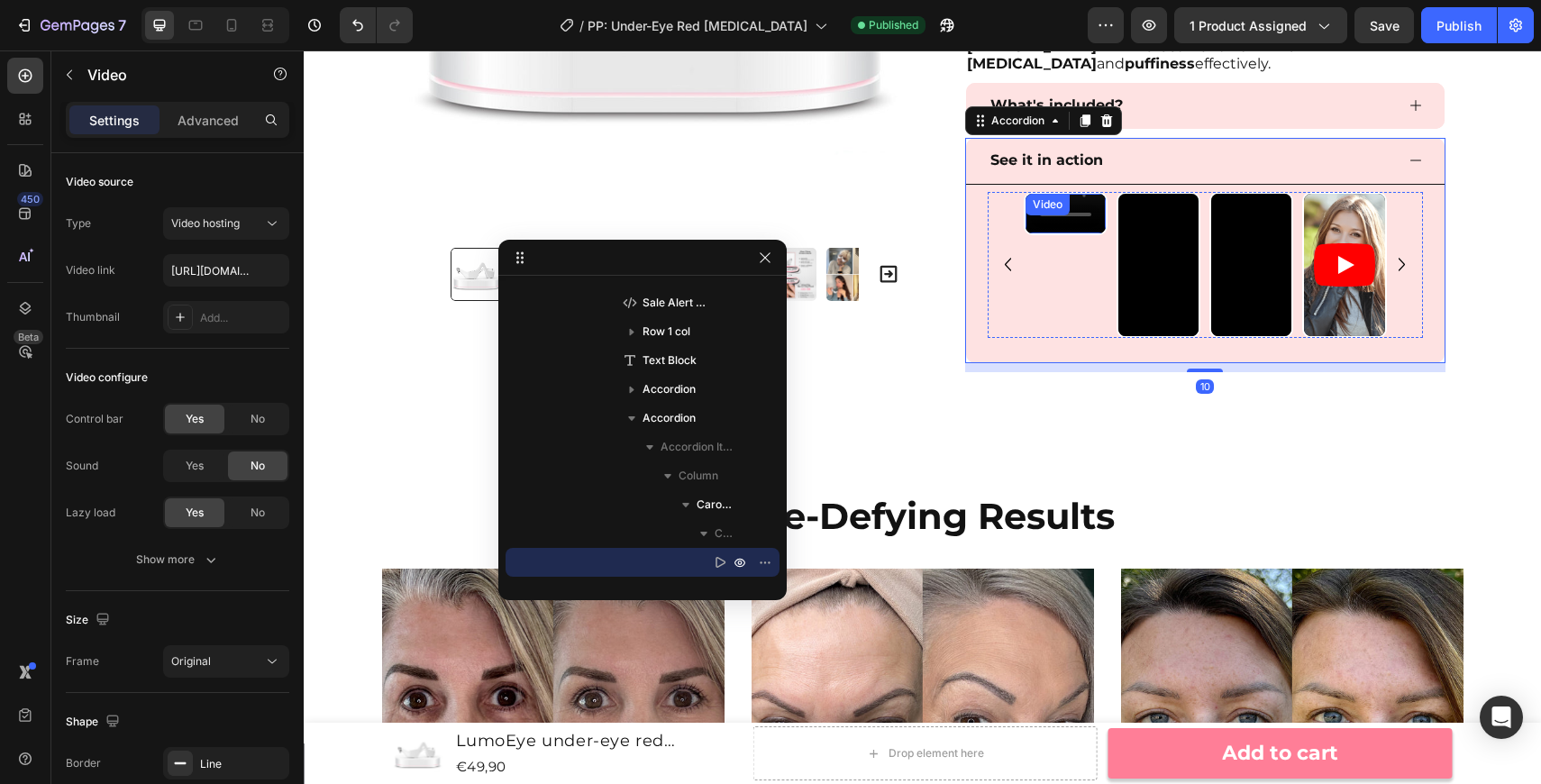
click at [1070, 234] on video at bounding box center [1065, 214] width 80 height 40
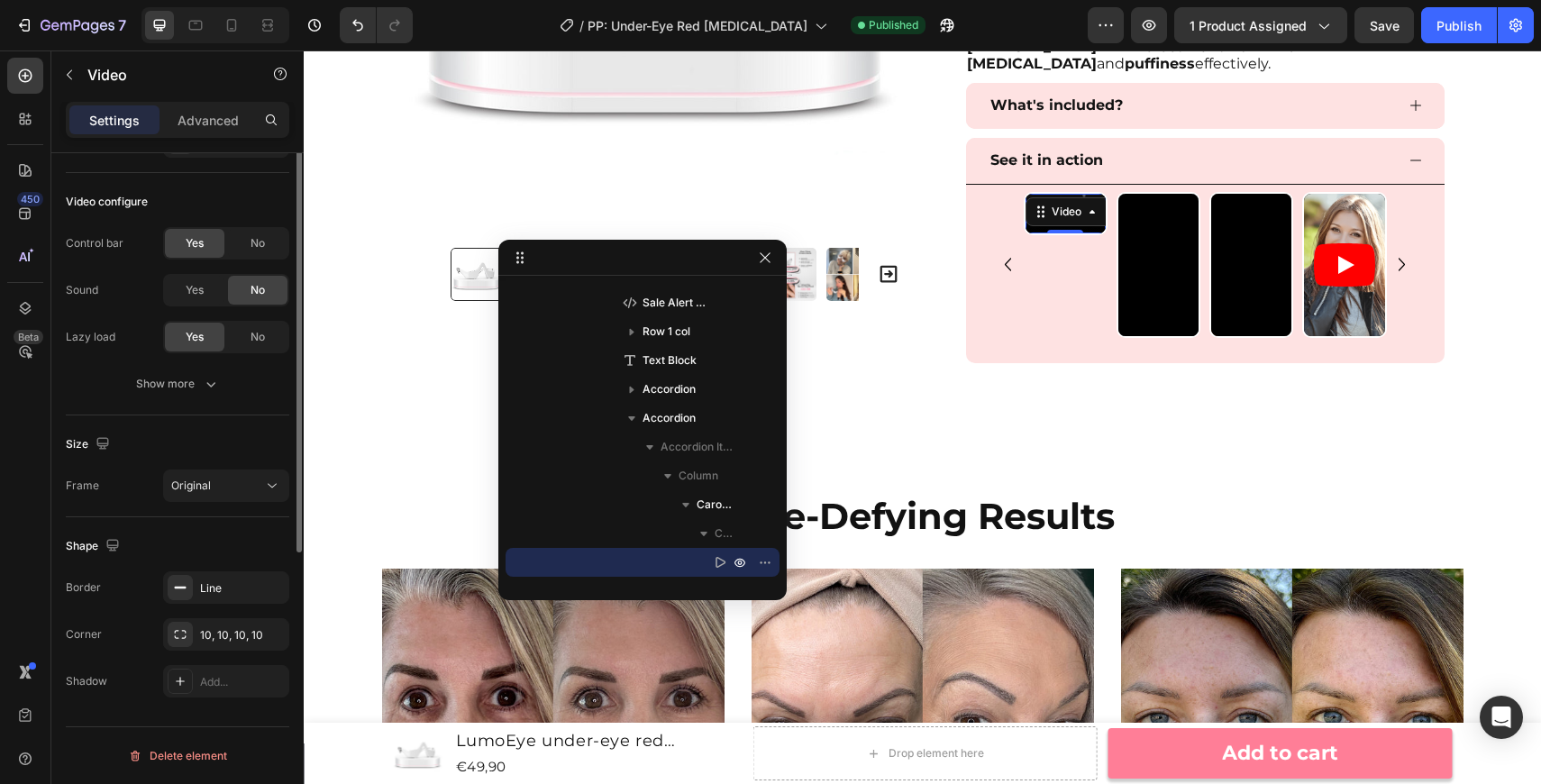
scroll to position [0, 0]
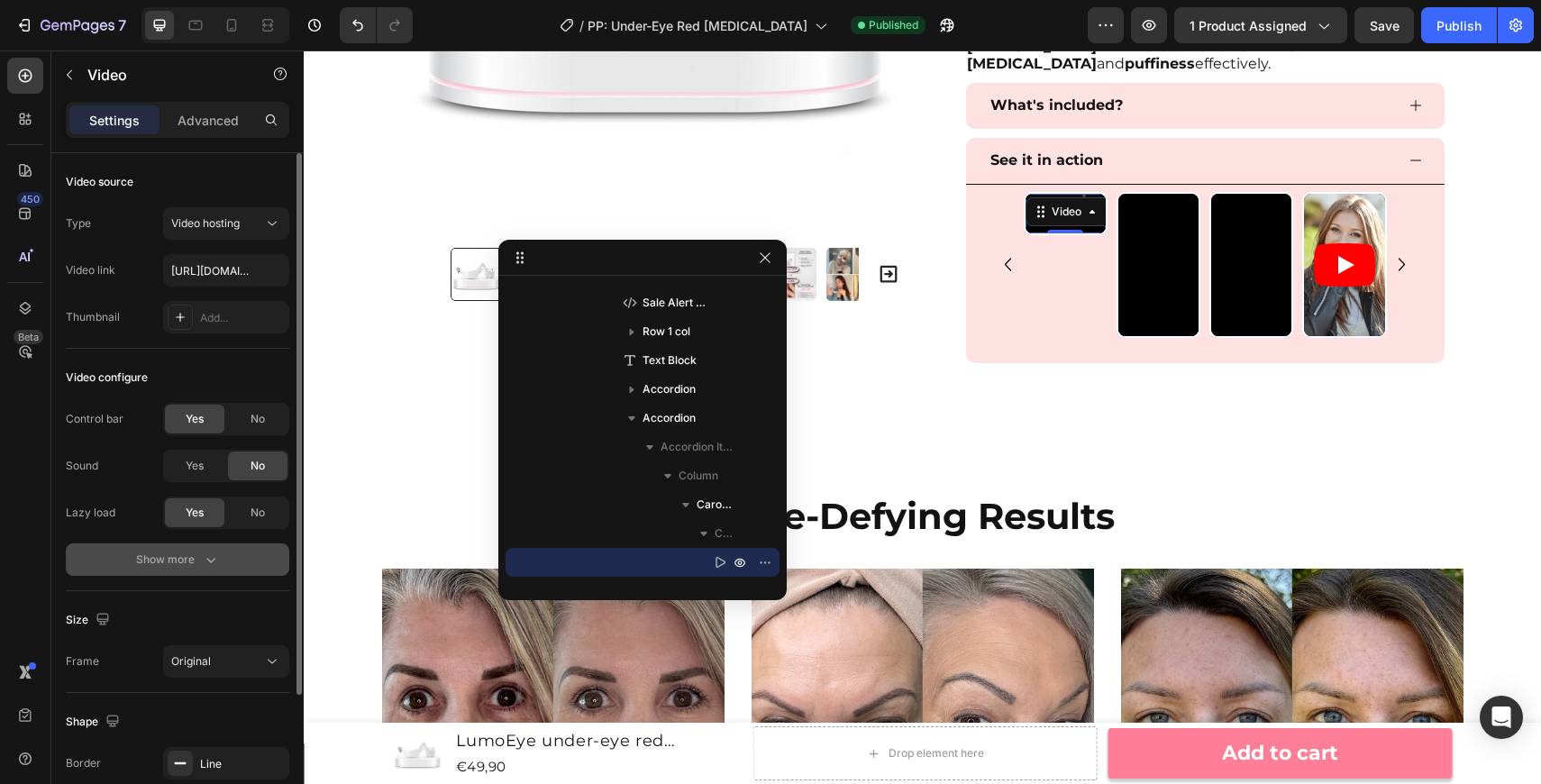
click at [211, 551] on icon "button" at bounding box center [211, 559] width 18 height 18
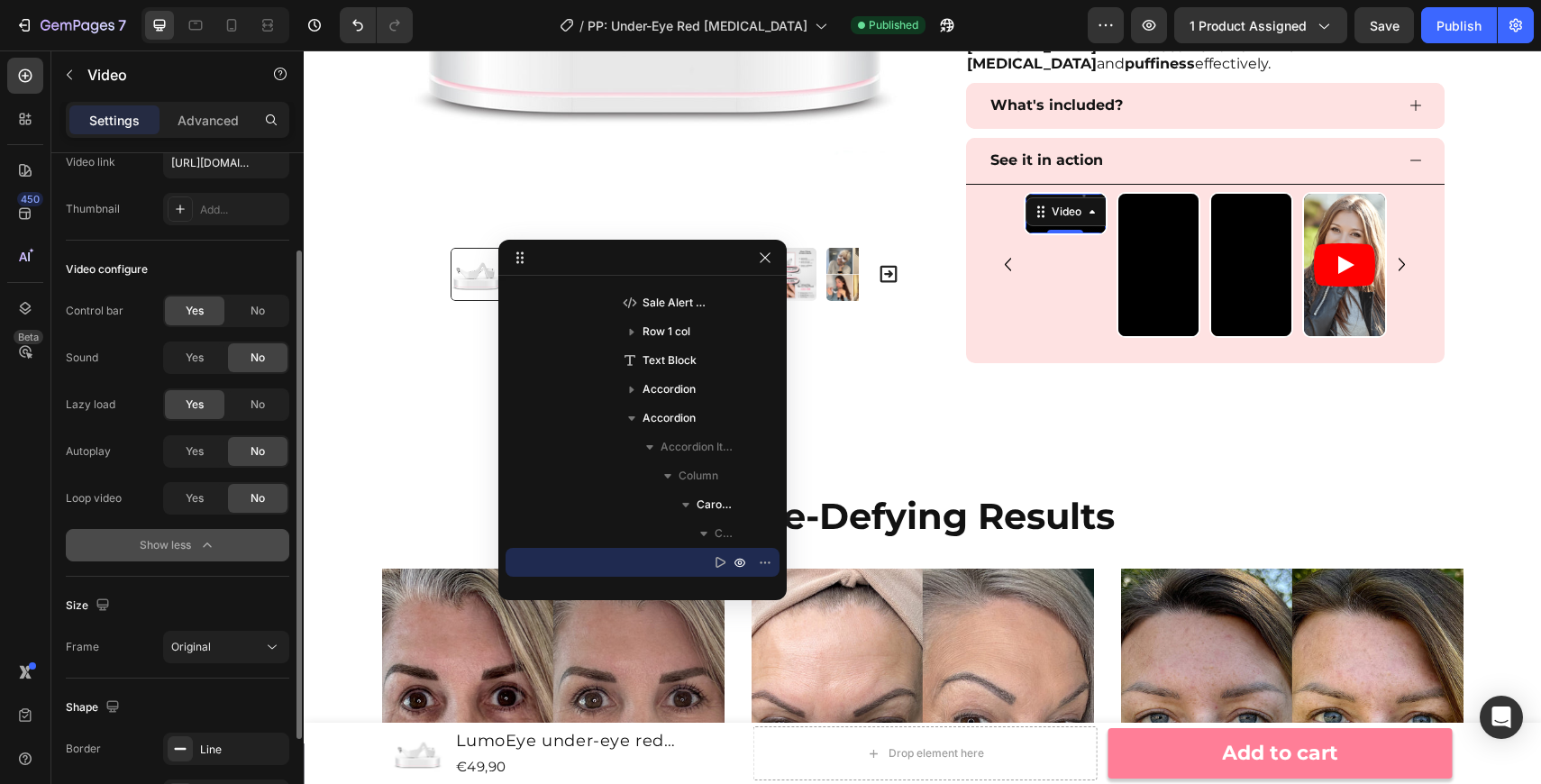
scroll to position [141, 0]
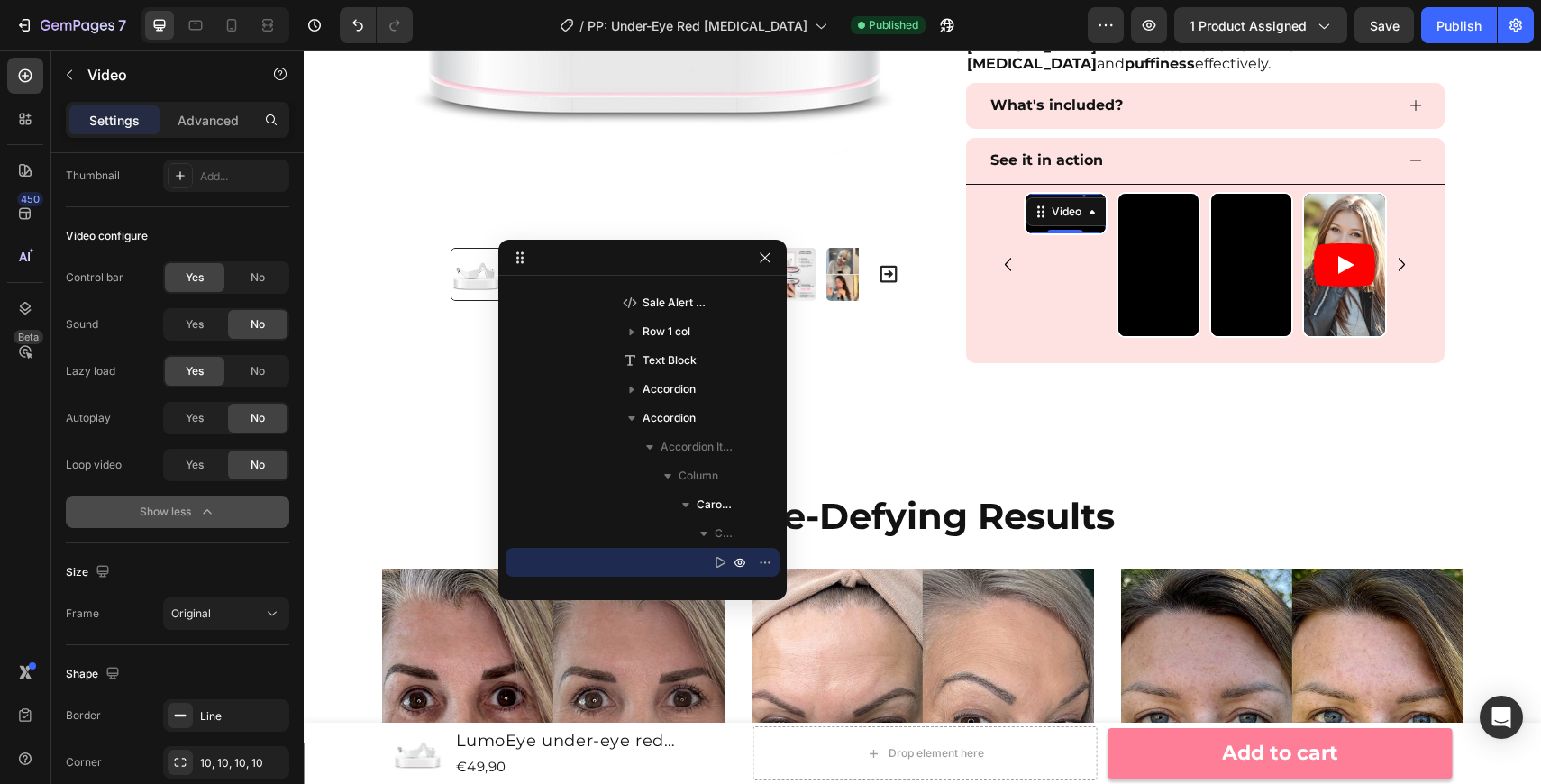
click at [1067, 234] on video at bounding box center [1065, 214] width 80 height 40
click at [26, 313] on icon at bounding box center [26, 308] width 12 height 13
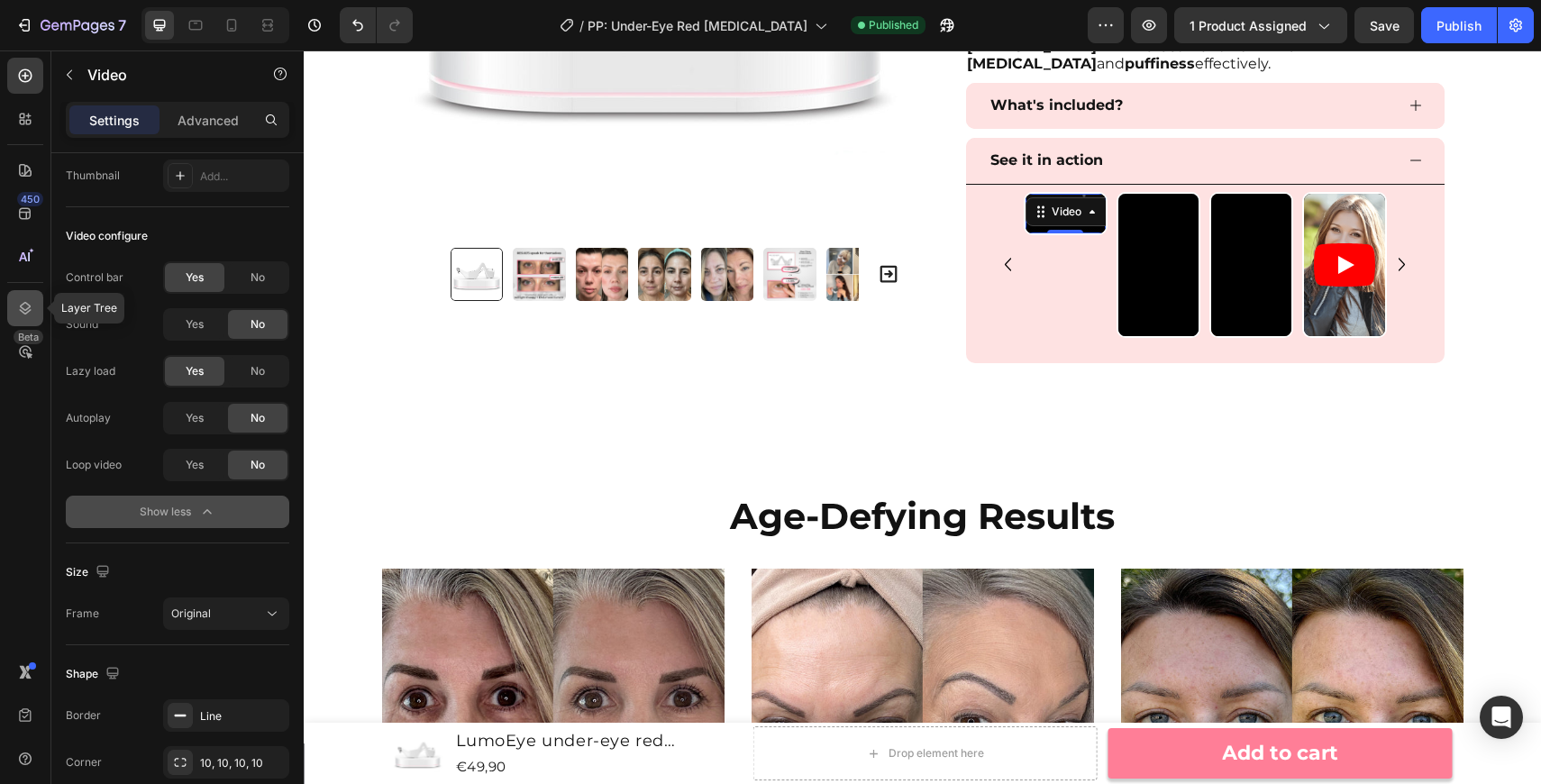
click at [29, 307] on icon at bounding box center [26, 308] width 18 height 18
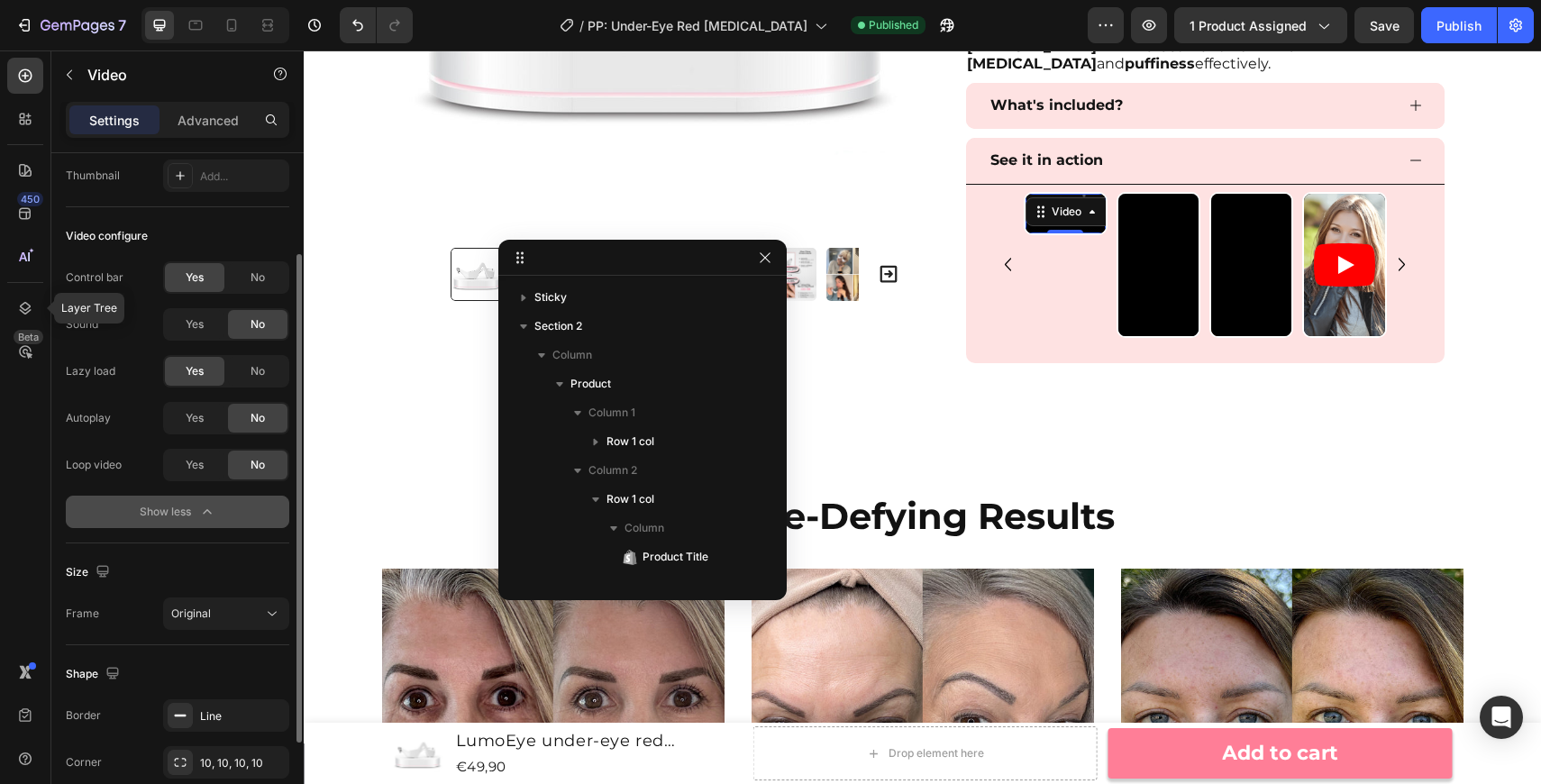
scroll to position [629, 0]
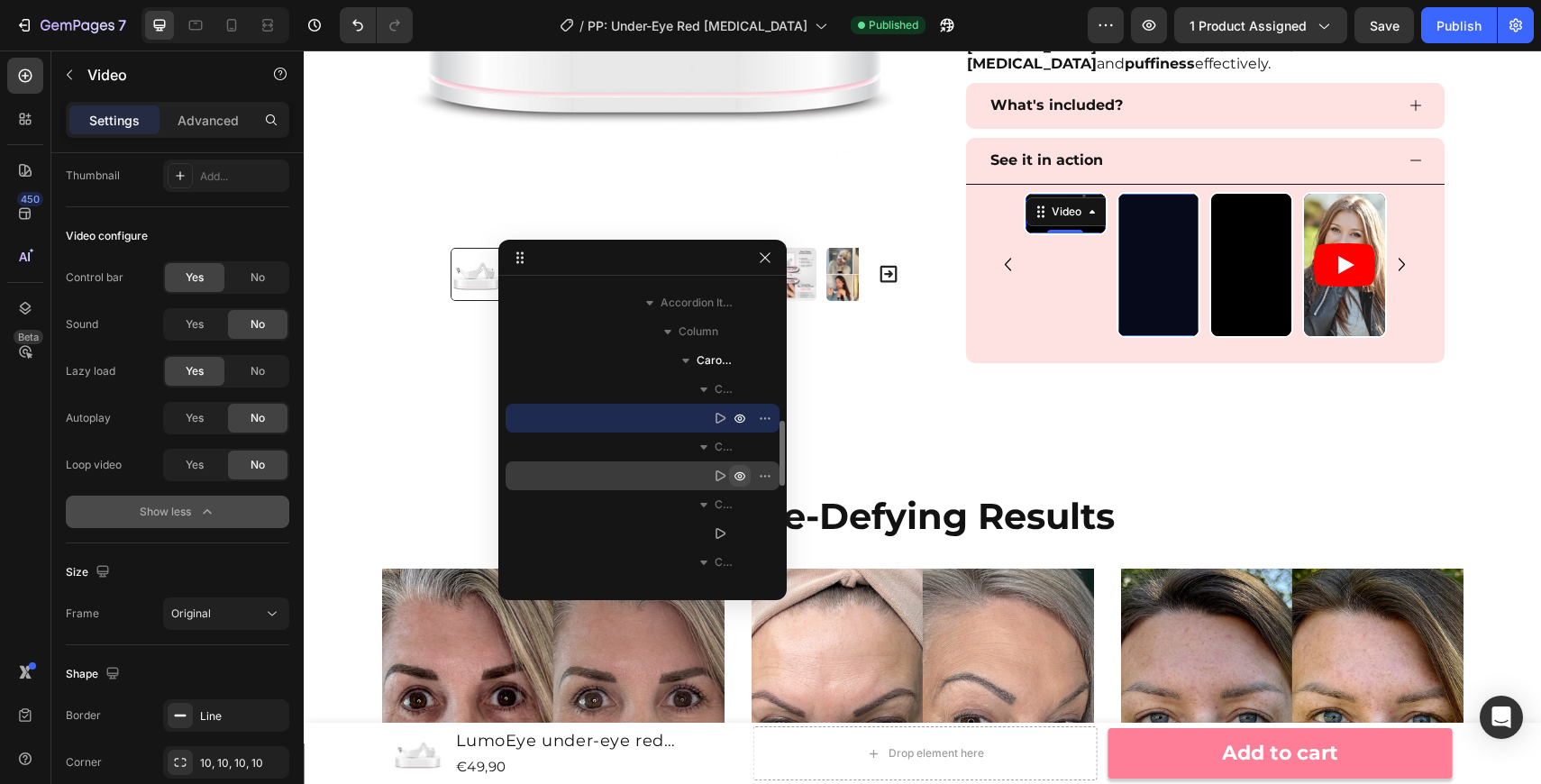
click at [737, 476] on icon "button" at bounding box center [740, 476] width 15 height 15
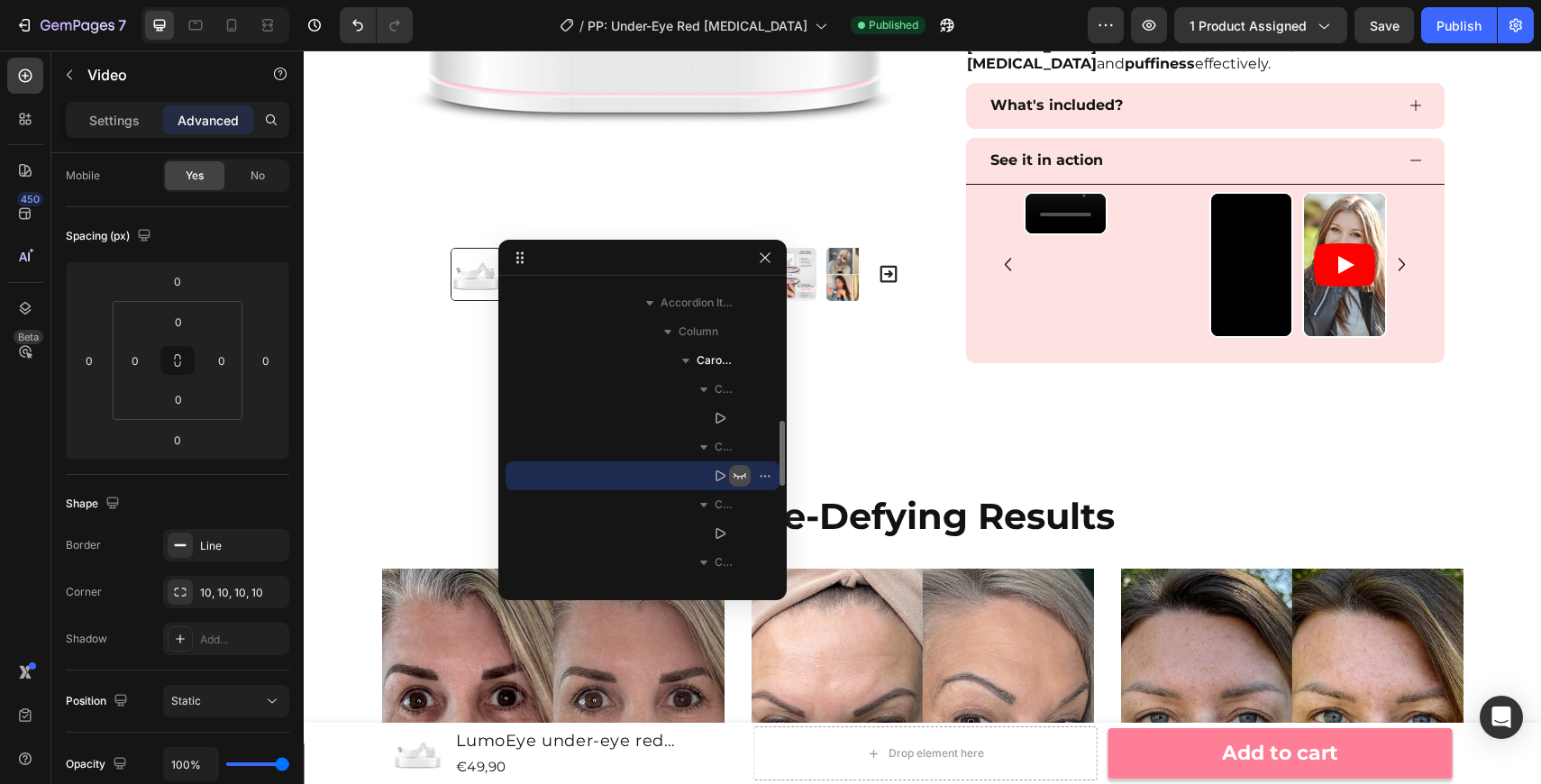
click at [737, 476] on icon "button" at bounding box center [740, 476] width 13 height 6
click at [748, 486] on div at bounding box center [752, 475] width 47 height 28
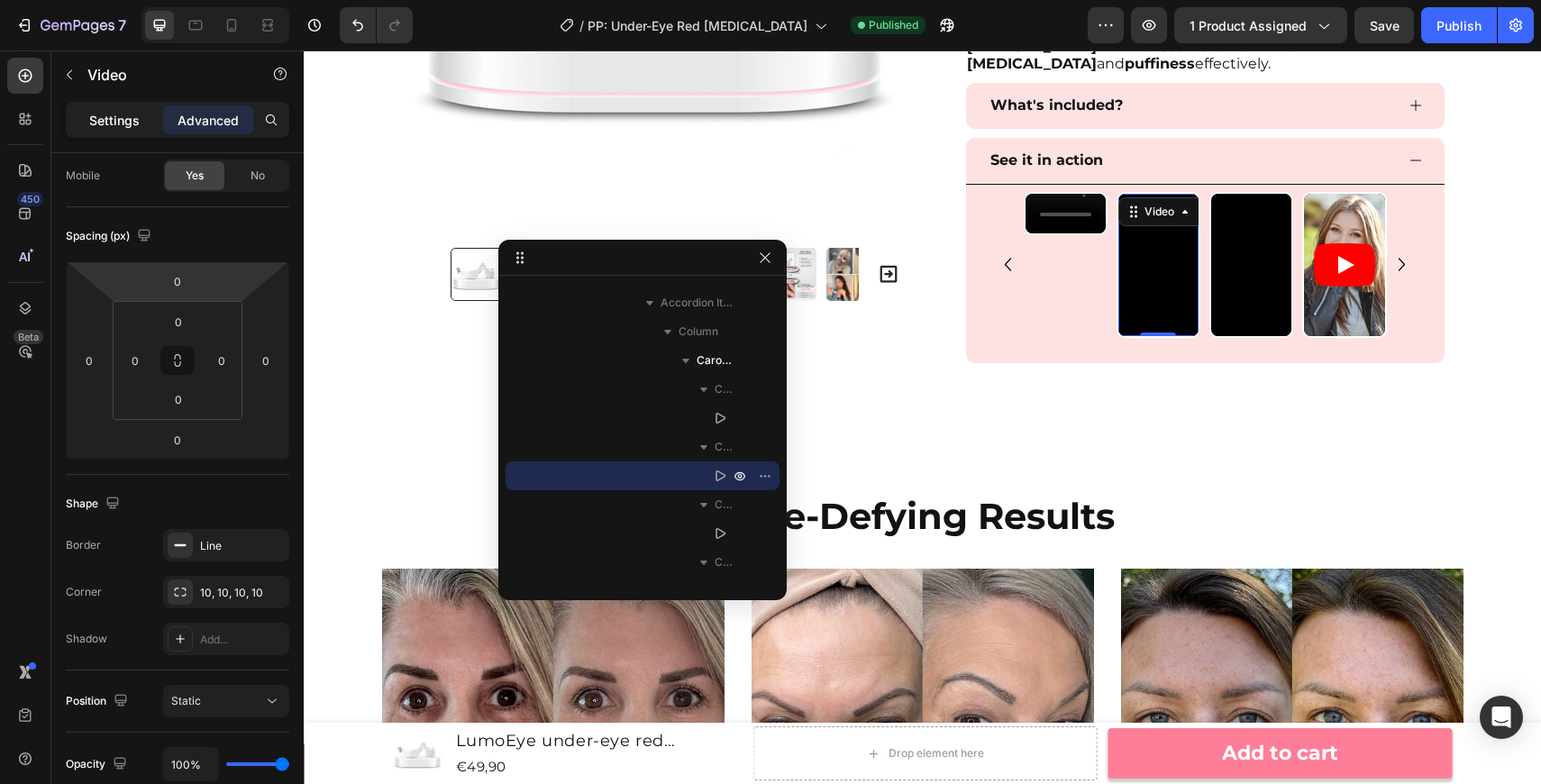
click at [128, 121] on p "Settings" at bounding box center [114, 120] width 50 height 19
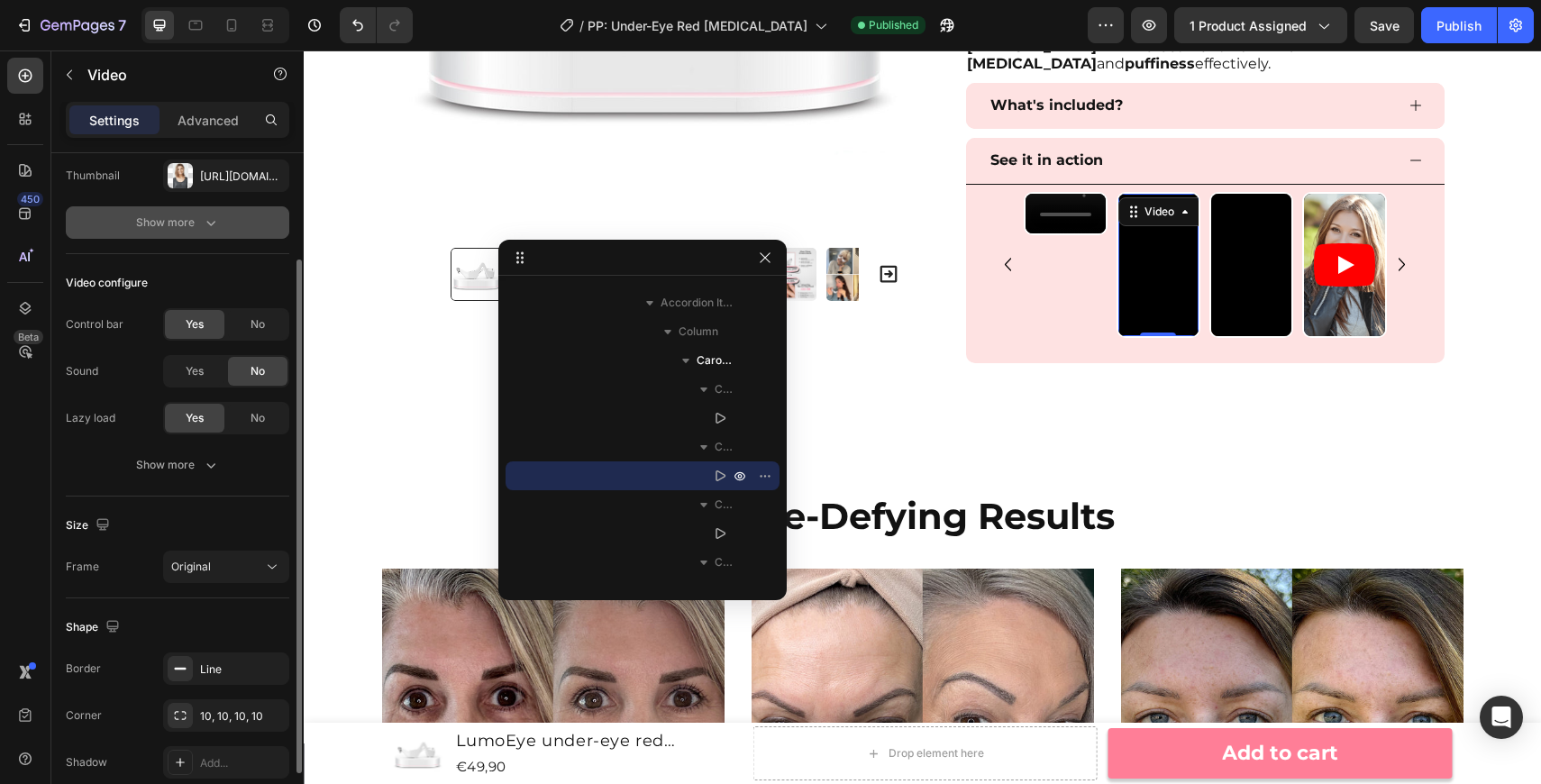
scroll to position [0, 0]
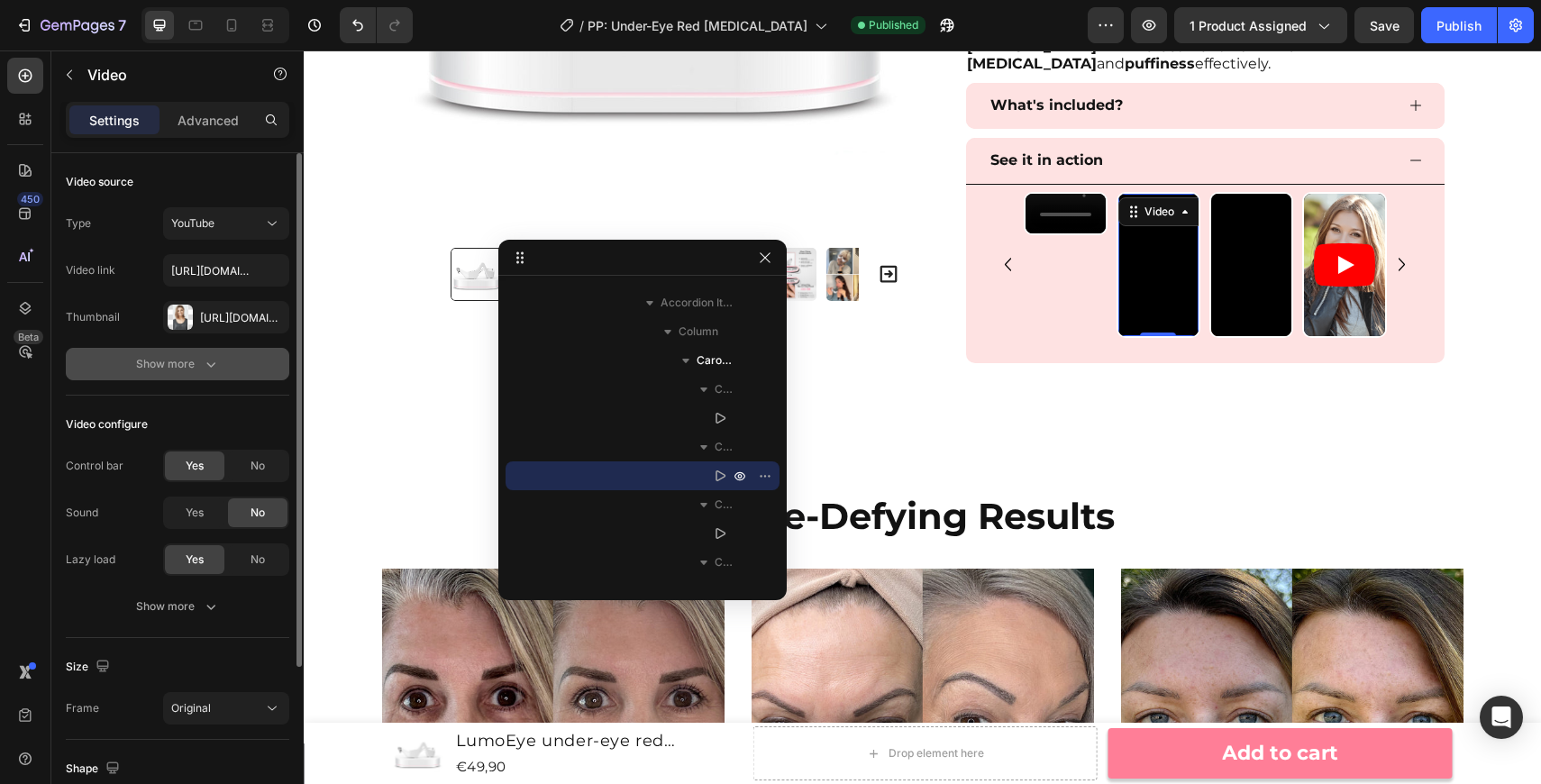
click at [232, 217] on div "YouTube" at bounding box center [217, 224] width 92 height 17
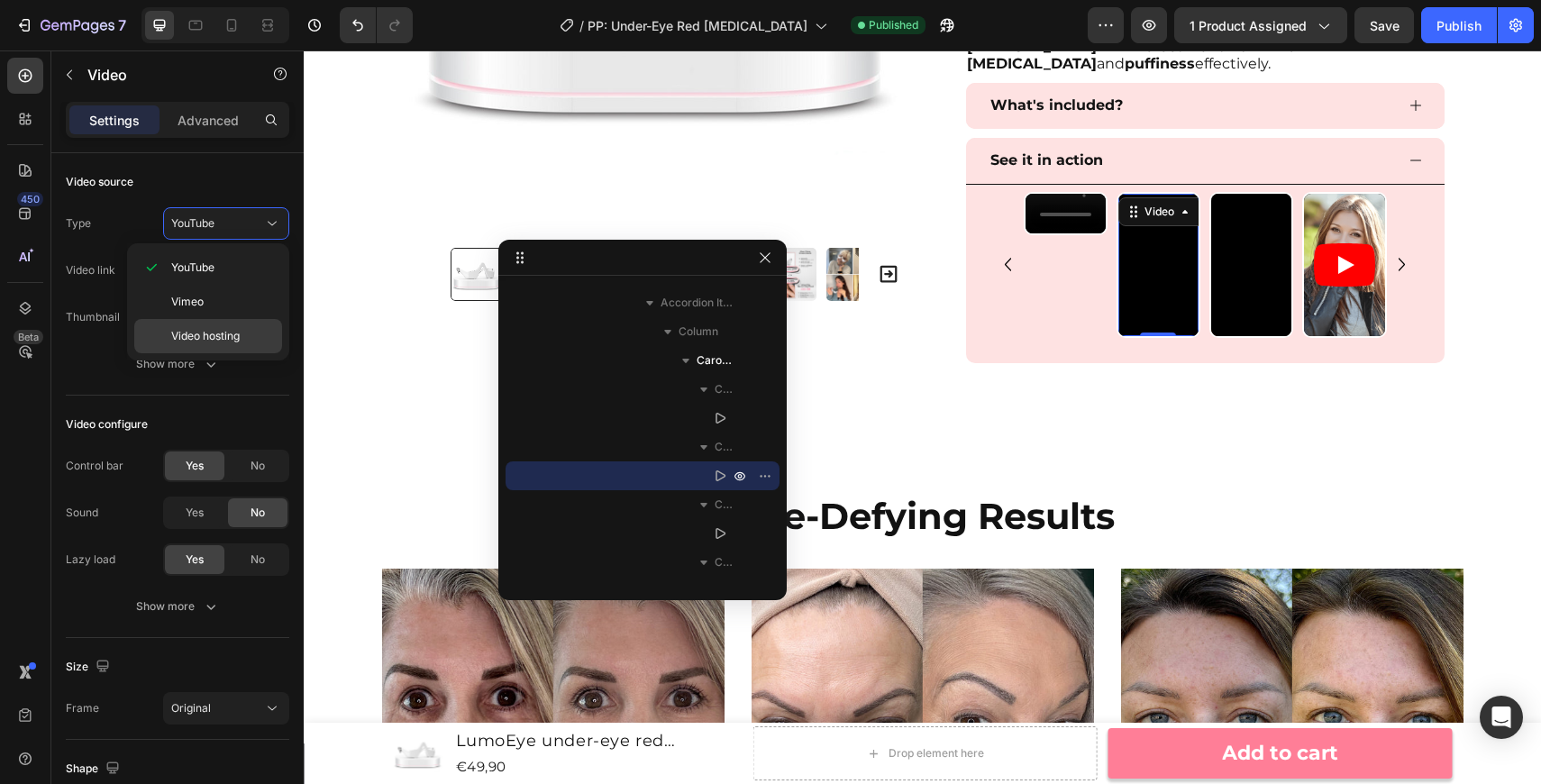
click at [244, 340] on p "Video hosting" at bounding box center [223, 337] width 103 height 17
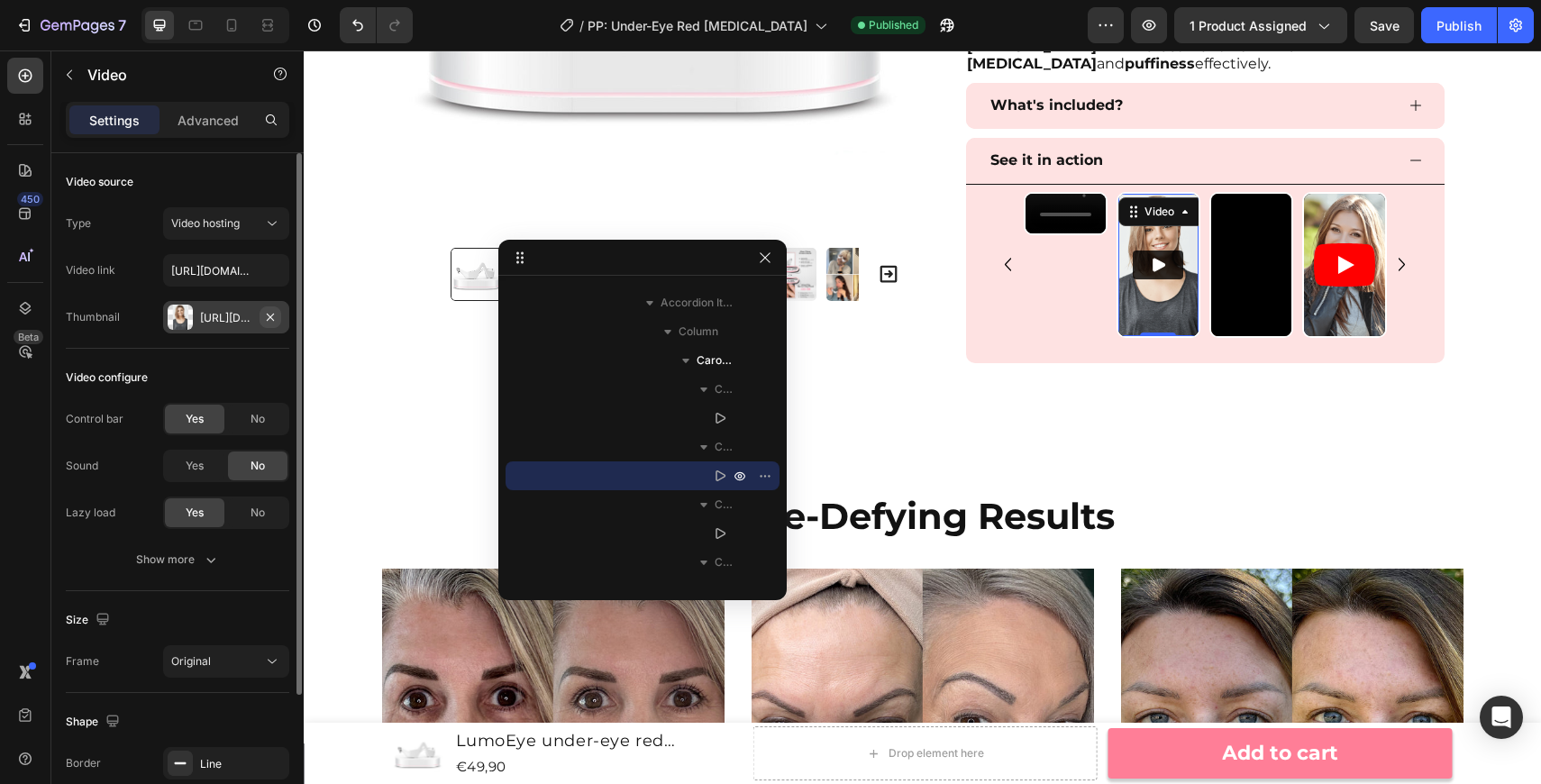
click at [271, 317] on icon "button" at bounding box center [271, 316] width 7 height 7
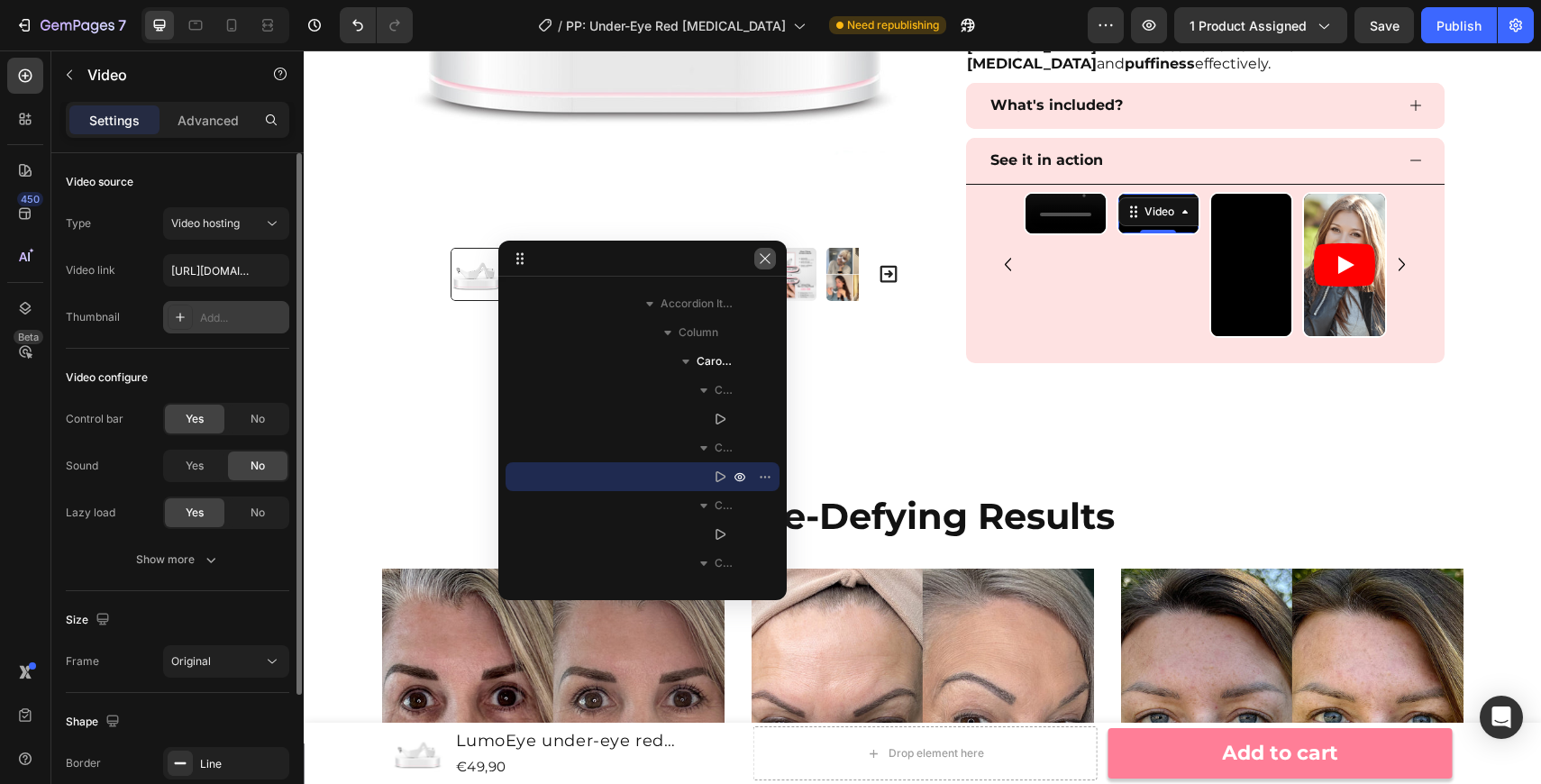
click at [763, 252] on icon "button" at bounding box center [765, 259] width 15 height 15
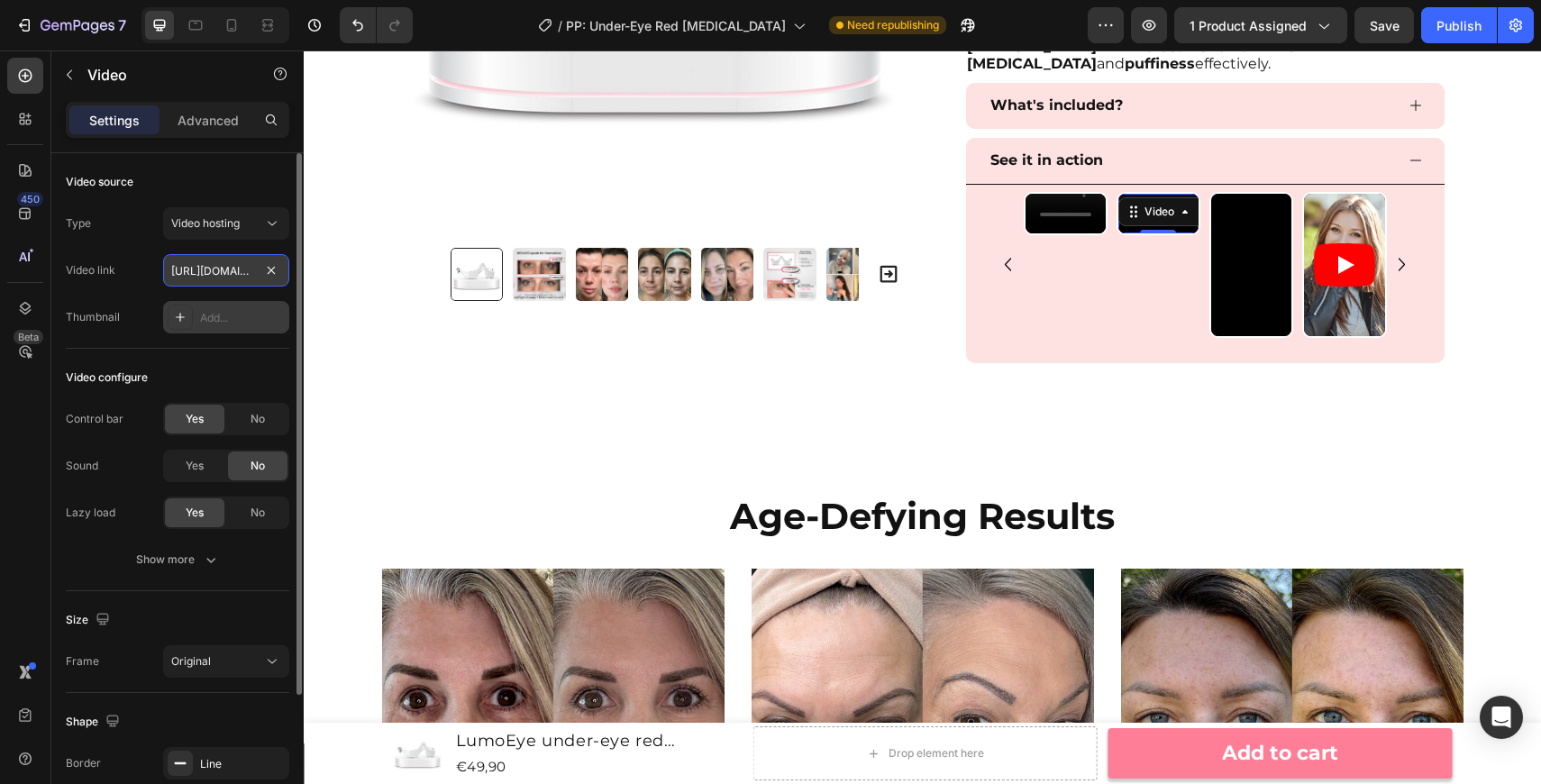
click at [213, 279] on input "https://media.w3.org/2010/05/sintel/trailer.mp4" at bounding box center [227, 270] width 127 height 32
paste input "cdn.shopify.com/videos/c/o/v/446d20cdc5994d89a405cc4e8824c4f5"
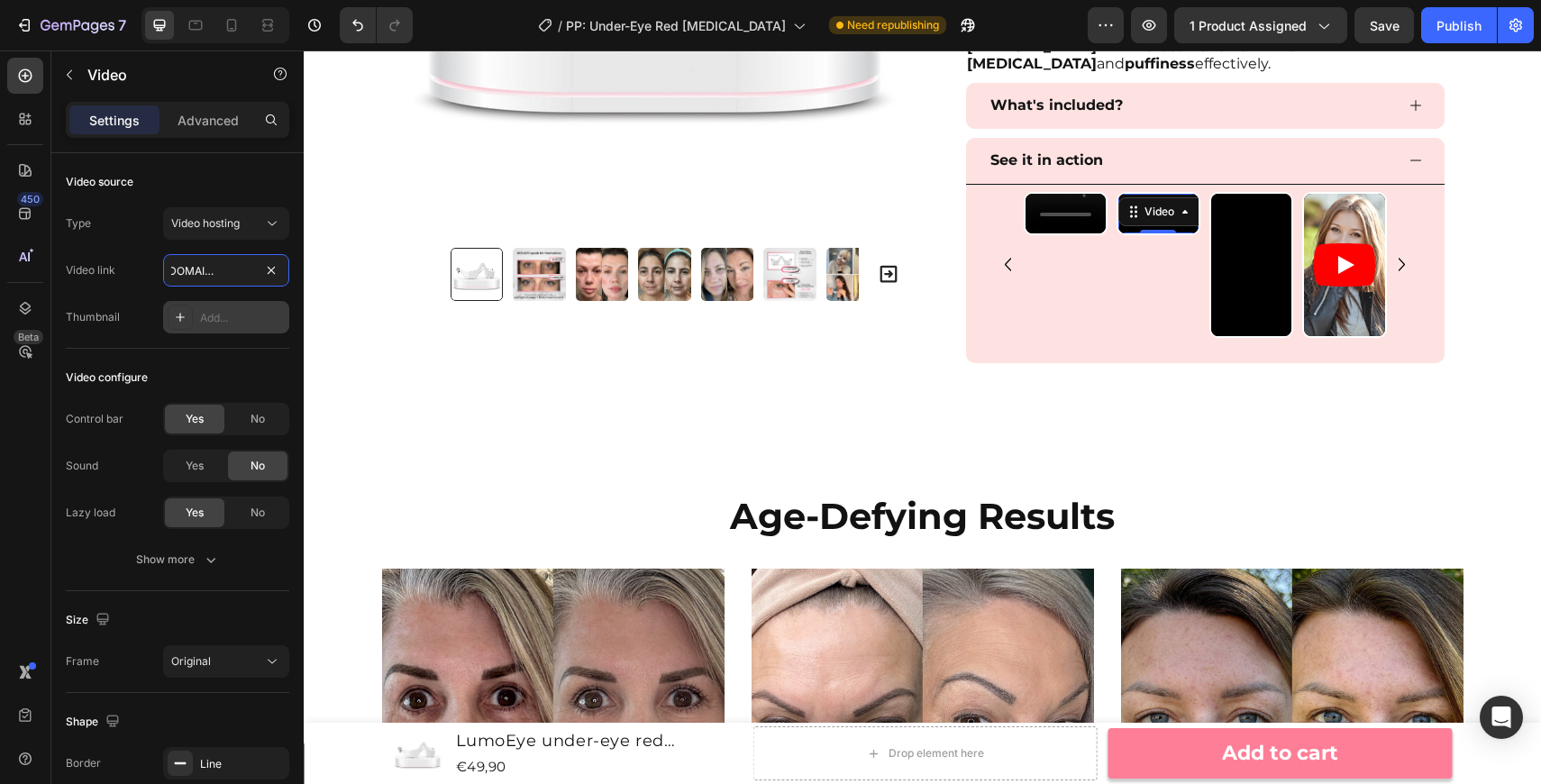
type input "https://cdn.shopify.com/videos/c/o/v/446d20cdc5994d89a405cc4e8824c4f5.mp4"
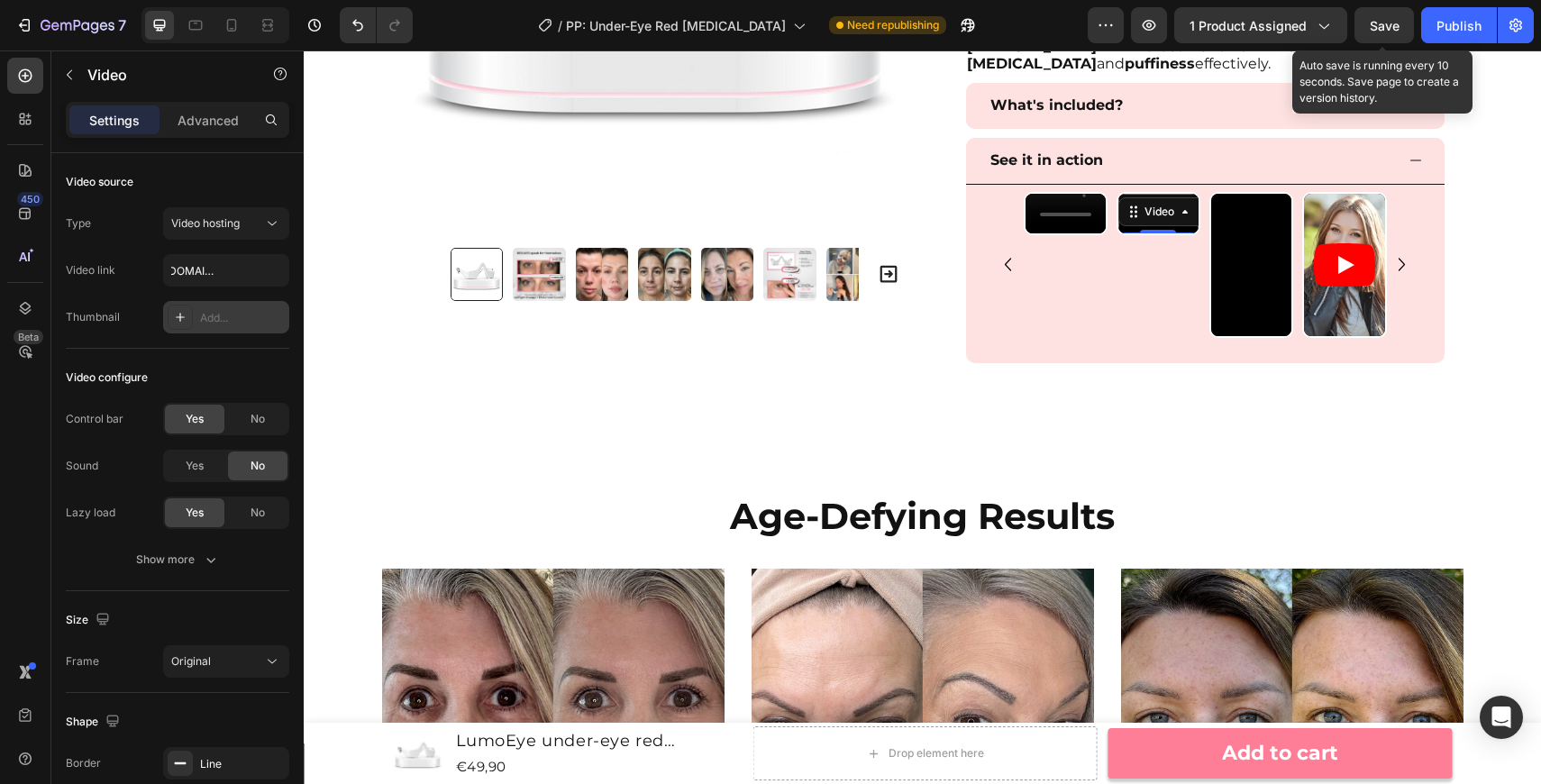
click at [1369, 22] on span "Save" at bounding box center [1384, 26] width 29 height 16
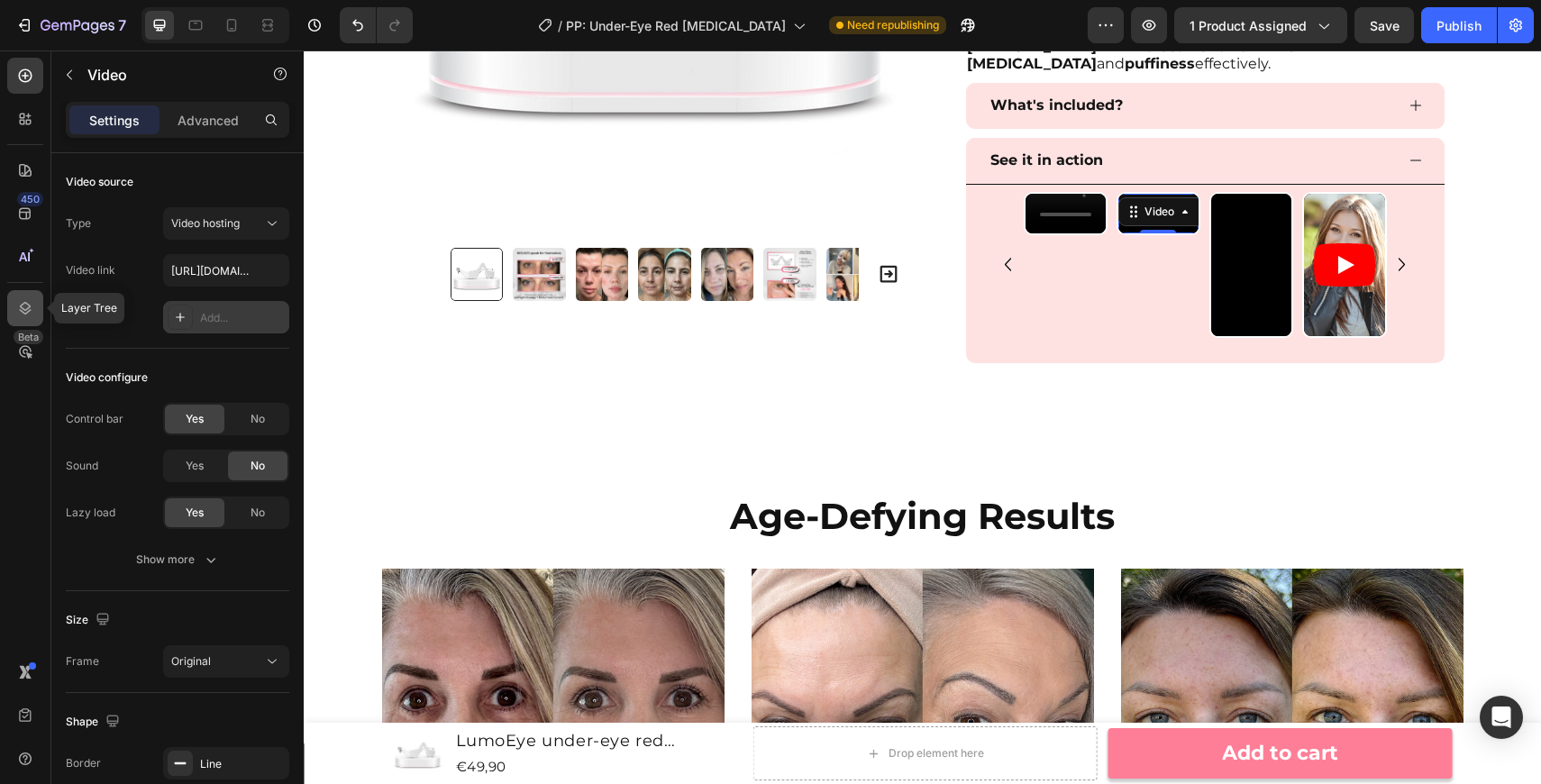
click at [29, 308] on icon at bounding box center [26, 308] width 18 height 18
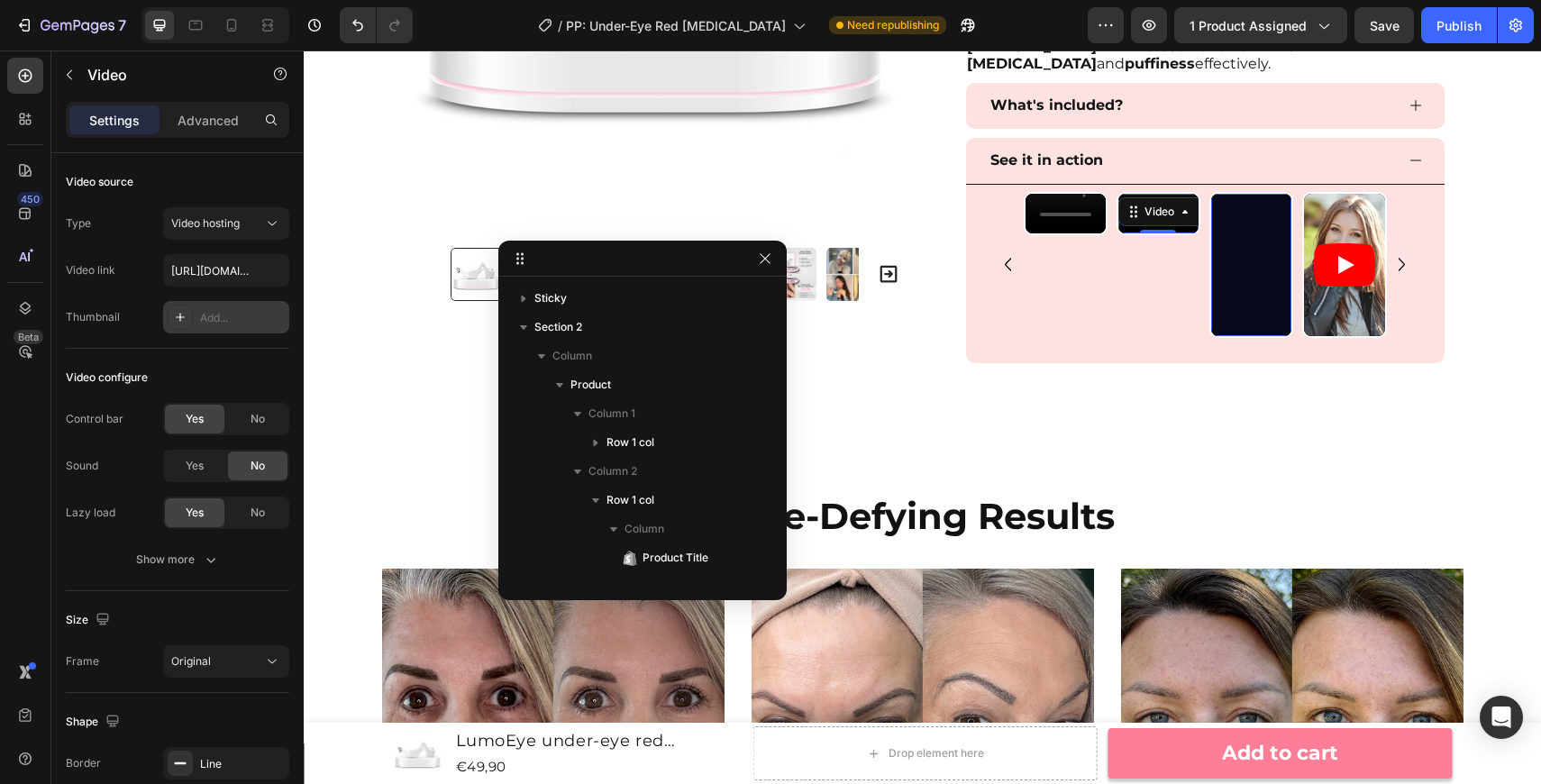
scroll to position [688, 0]
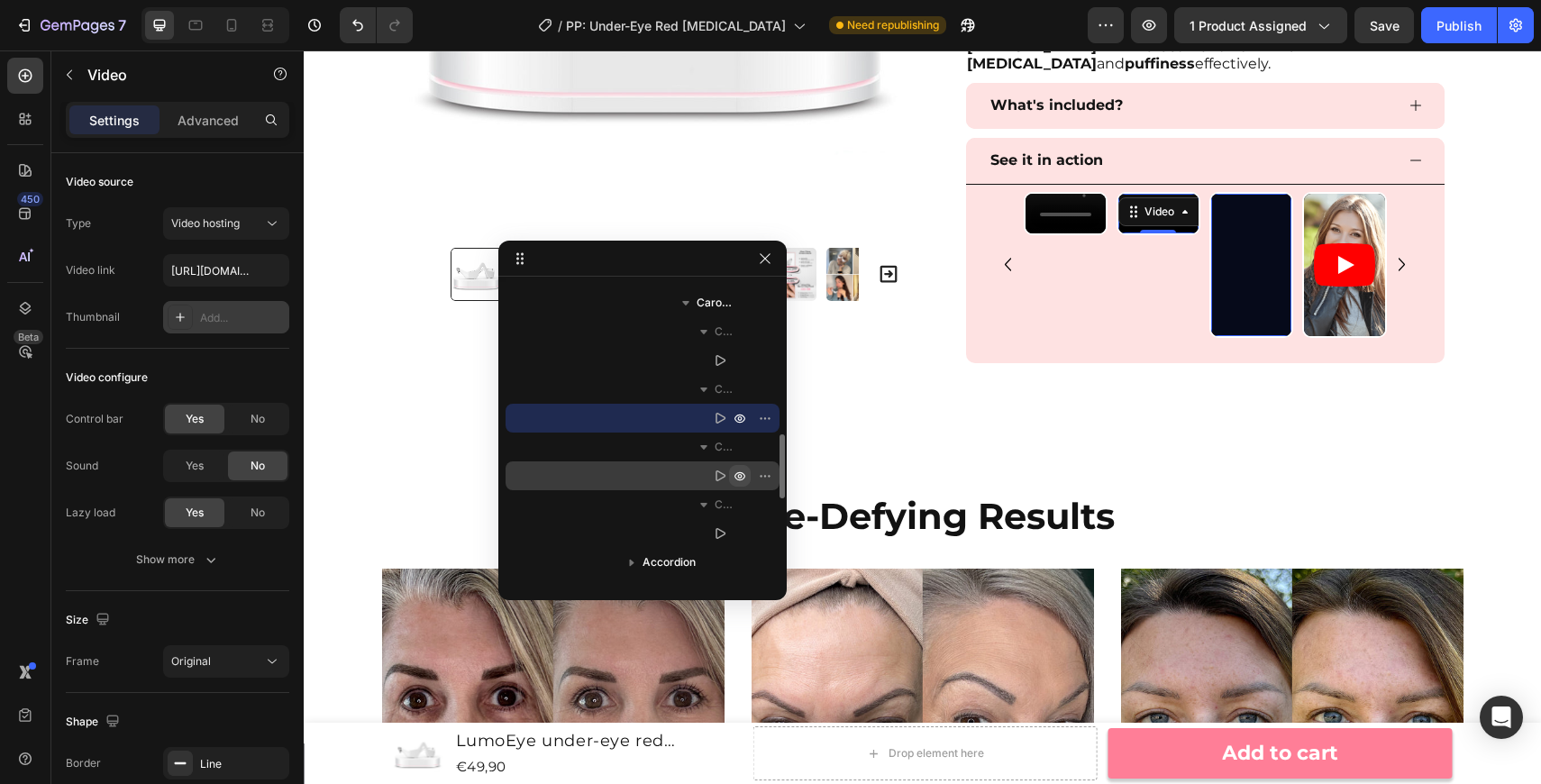
click at [732, 478] on button "button" at bounding box center [740, 476] width 22 height 22
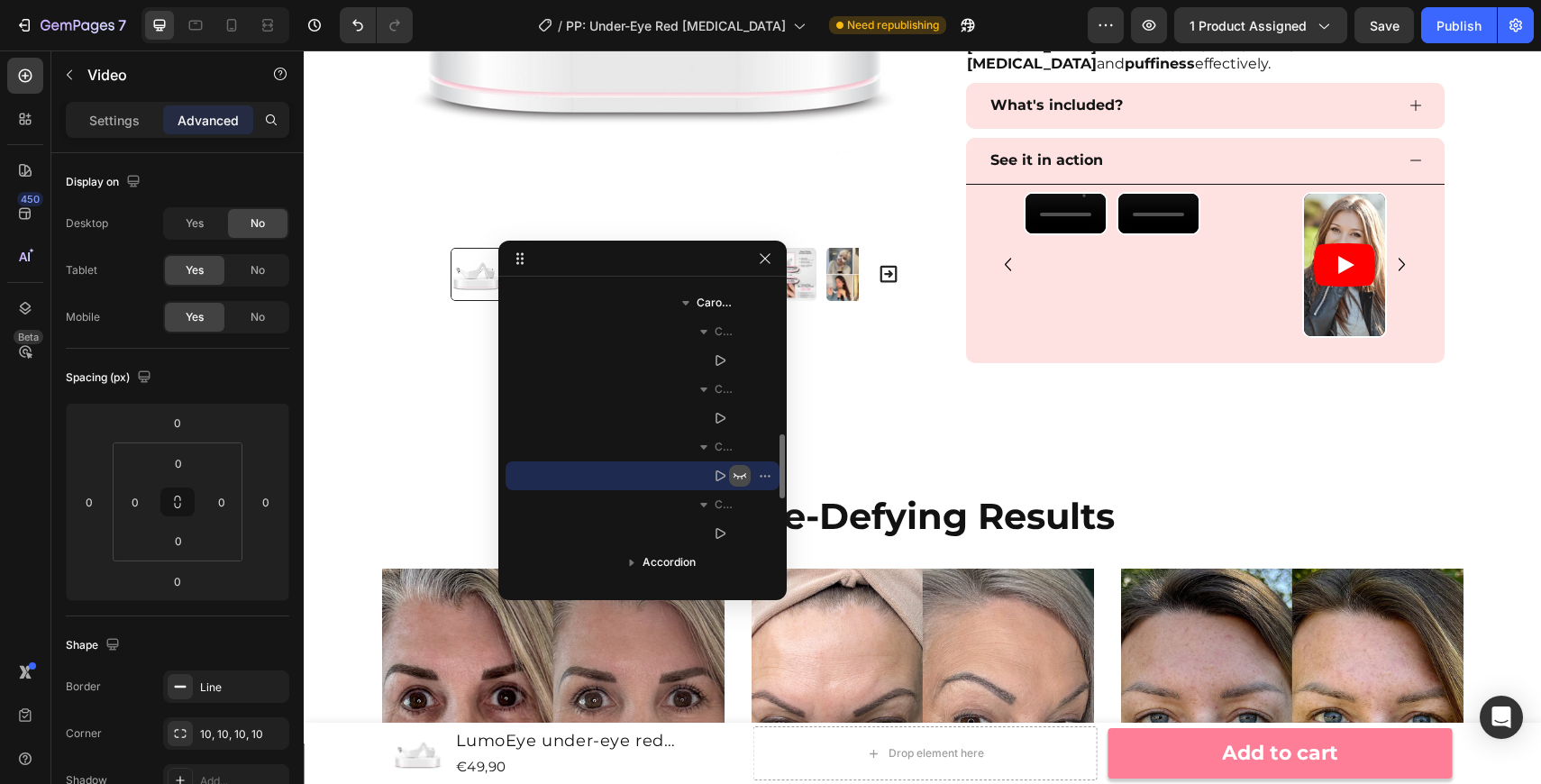
click at [732, 478] on button "button" at bounding box center [740, 476] width 22 height 22
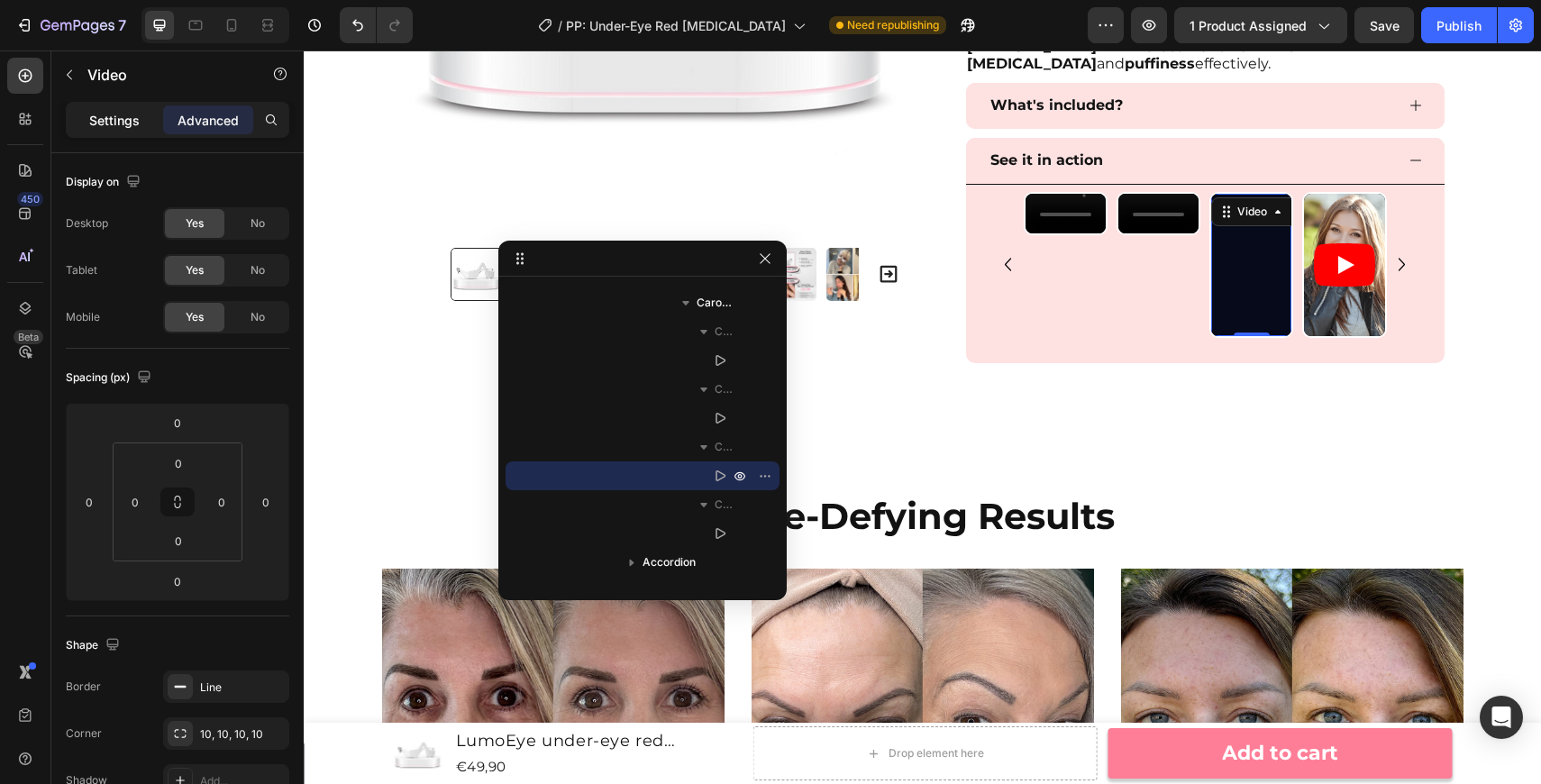
click at [105, 123] on p "Settings" at bounding box center [114, 120] width 50 height 19
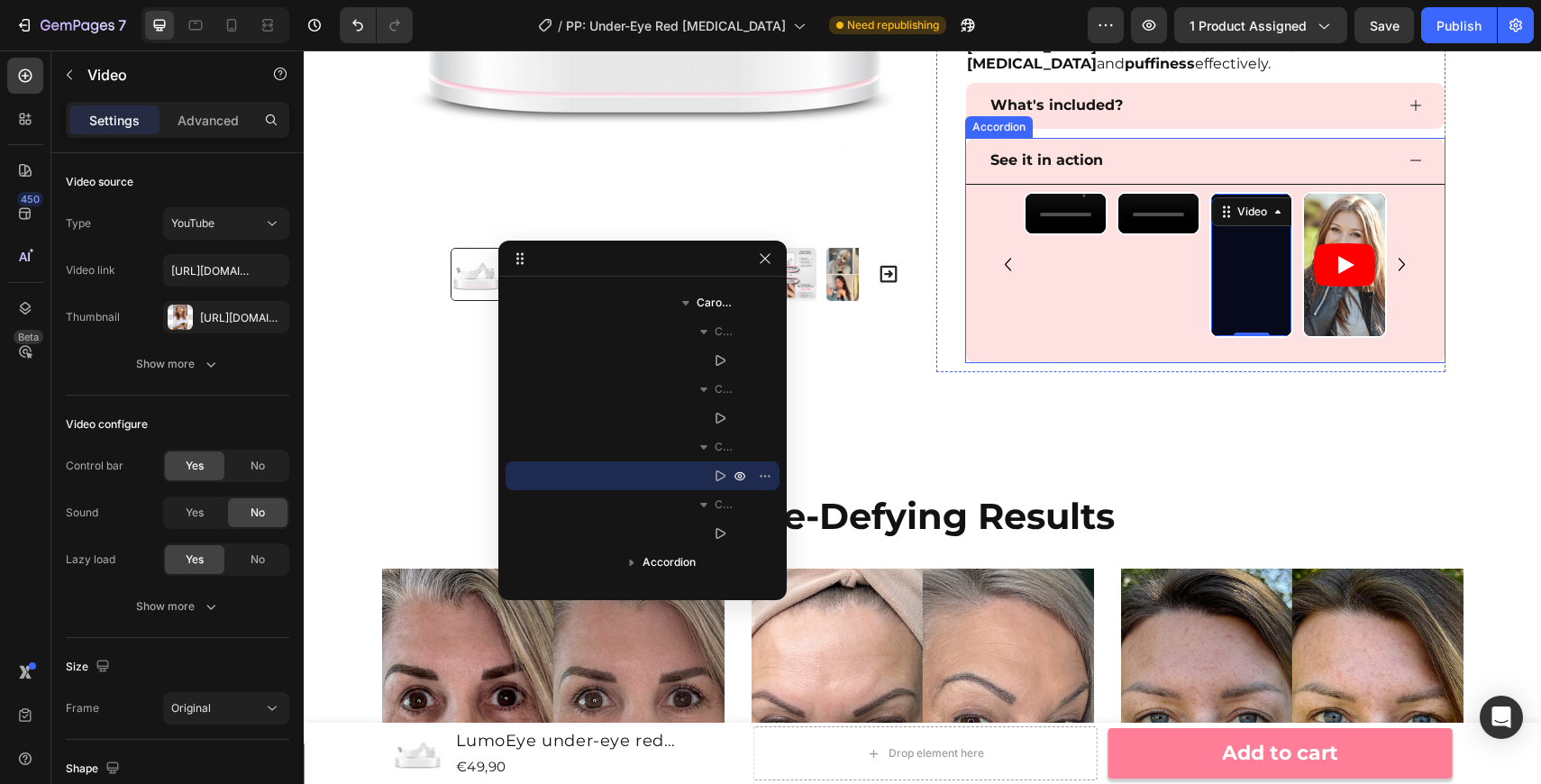
click at [1060, 155] on strong "See it in action" at bounding box center [1047, 160] width 113 height 17
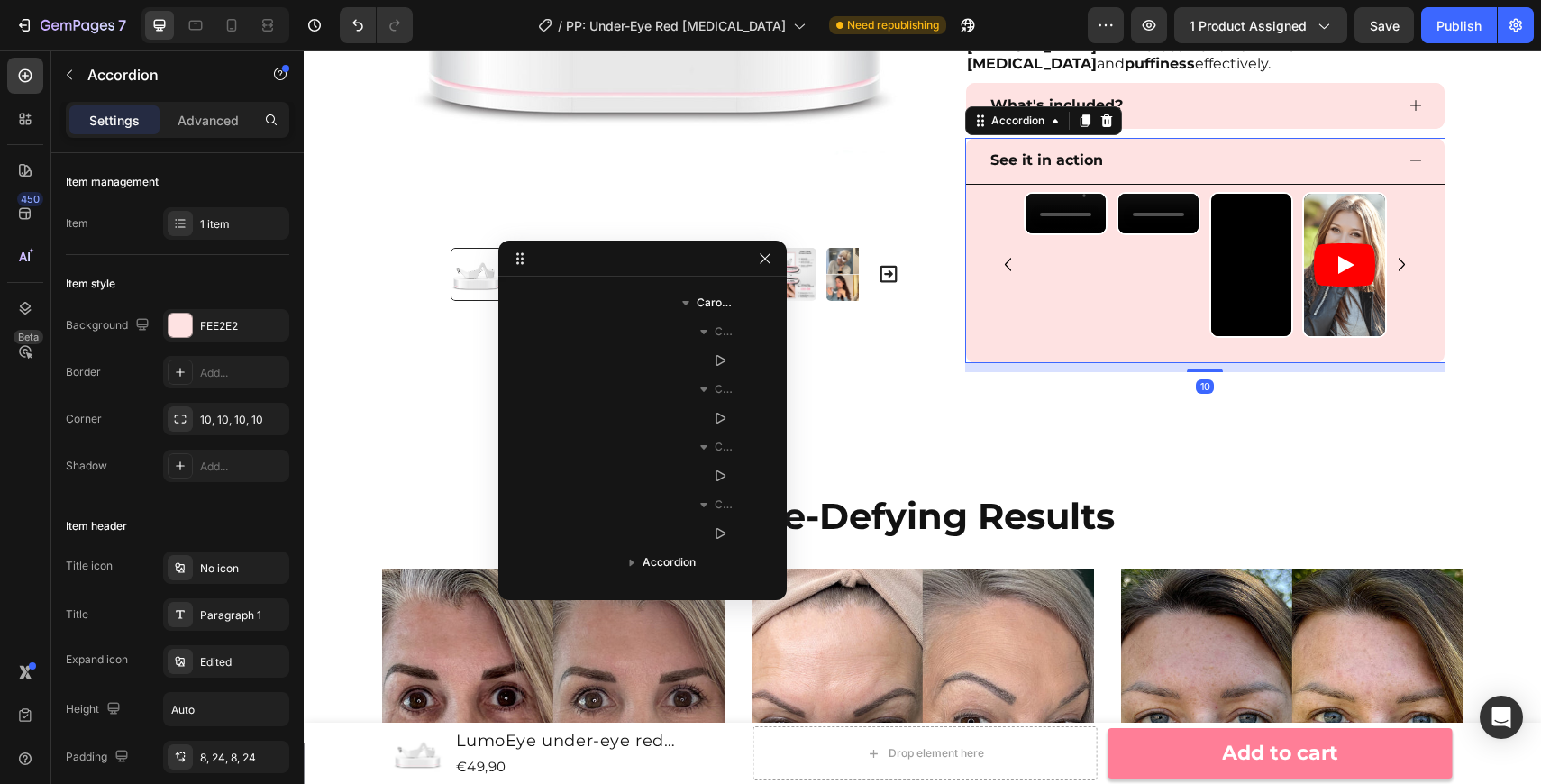
scroll to position [486, 0]
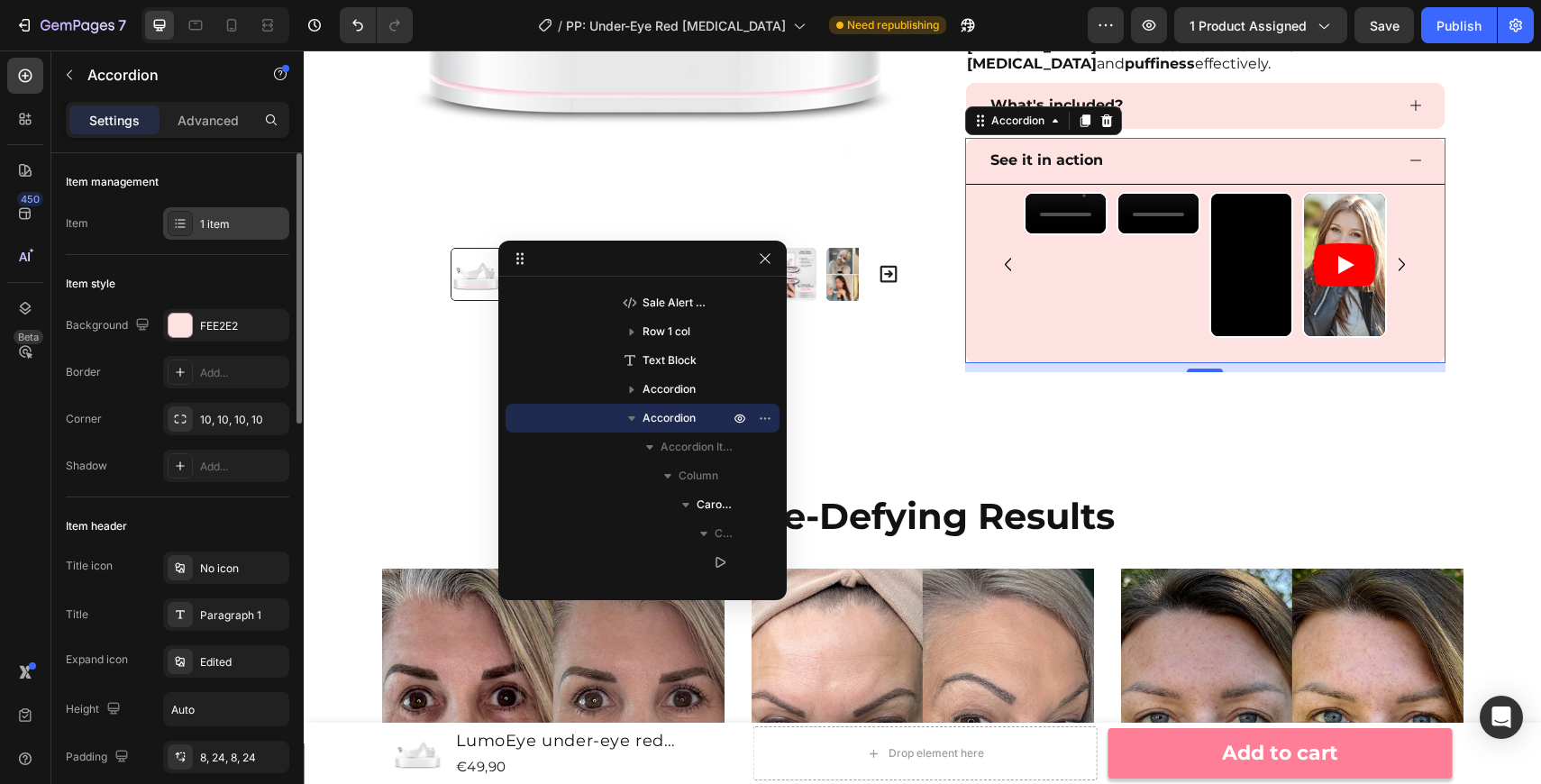
click at [239, 231] on div "1 item" at bounding box center [242, 225] width 84 height 17
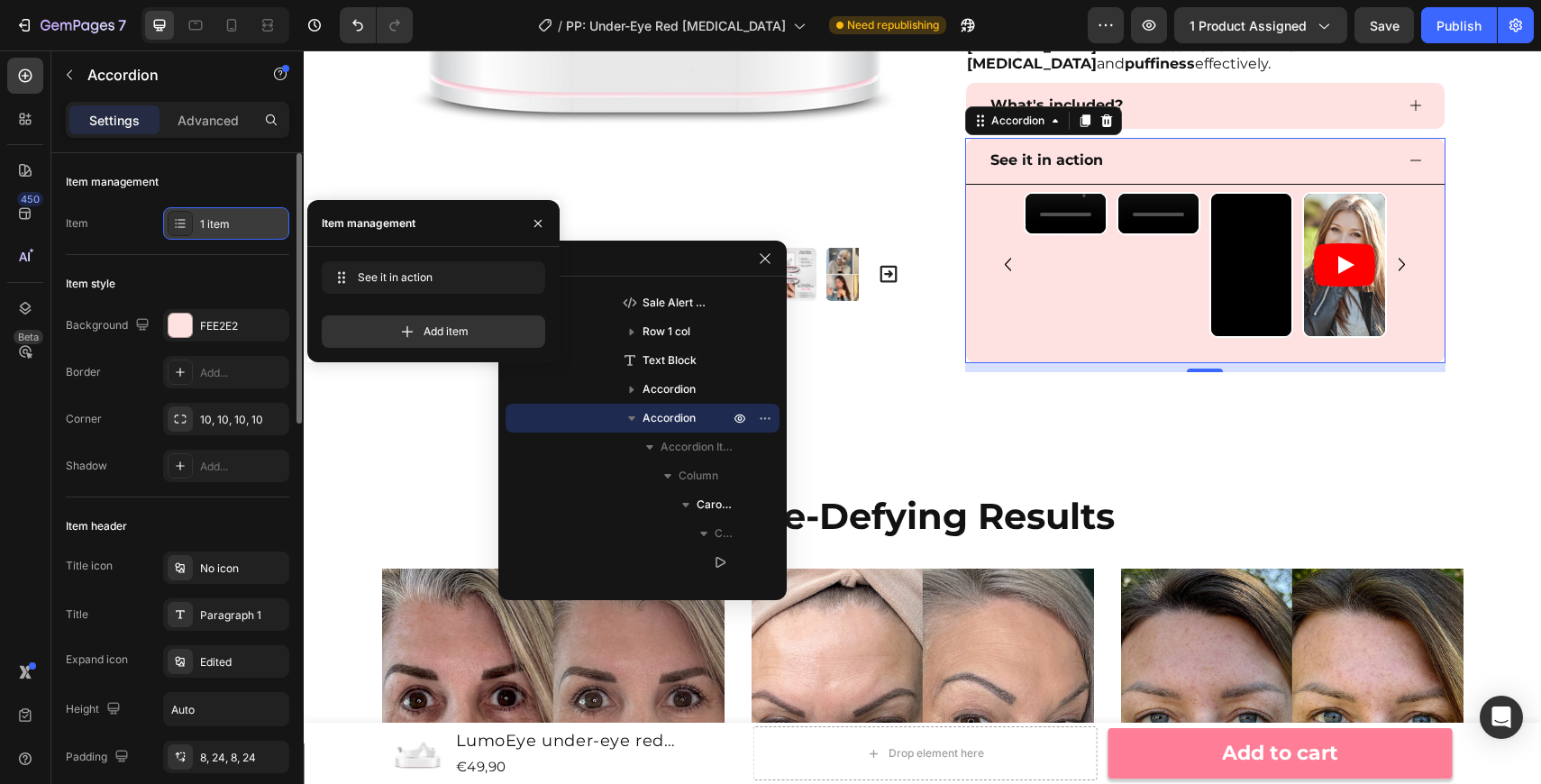
click at [238, 231] on div "1 item" at bounding box center [242, 225] width 84 height 17
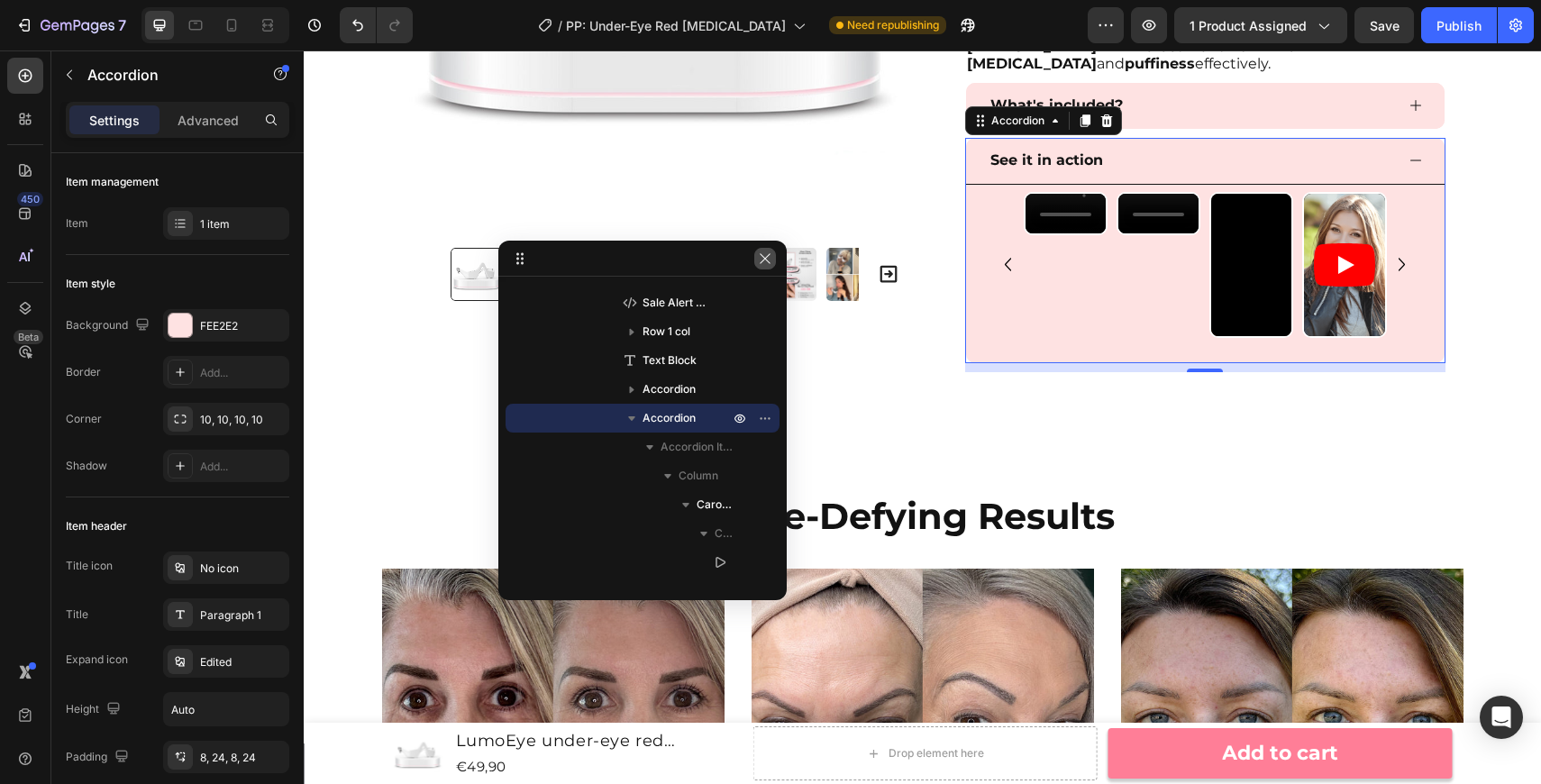
click at [770, 262] on icon "button" at bounding box center [765, 259] width 15 height 15
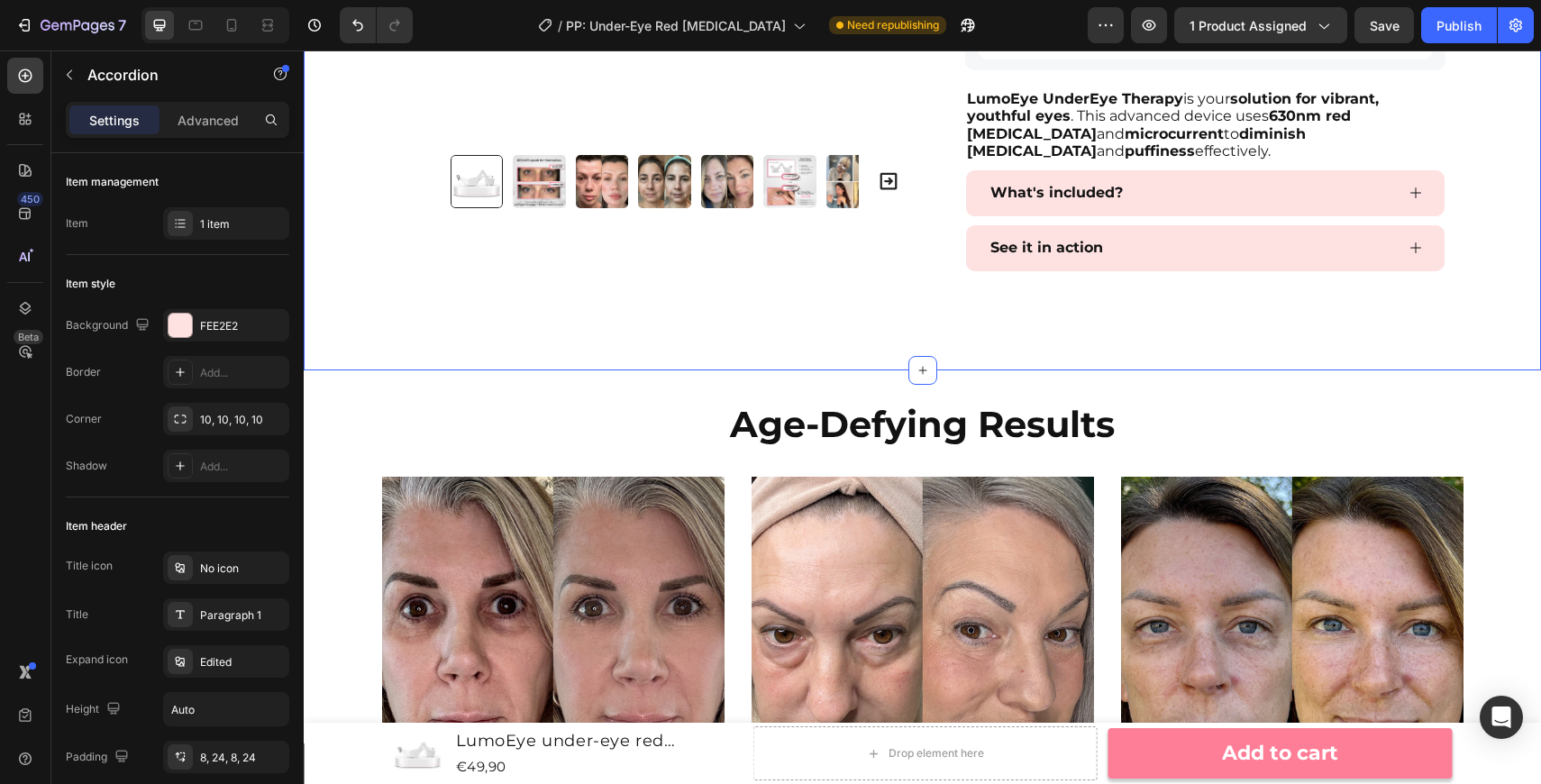
scroll to position [1095, 0]
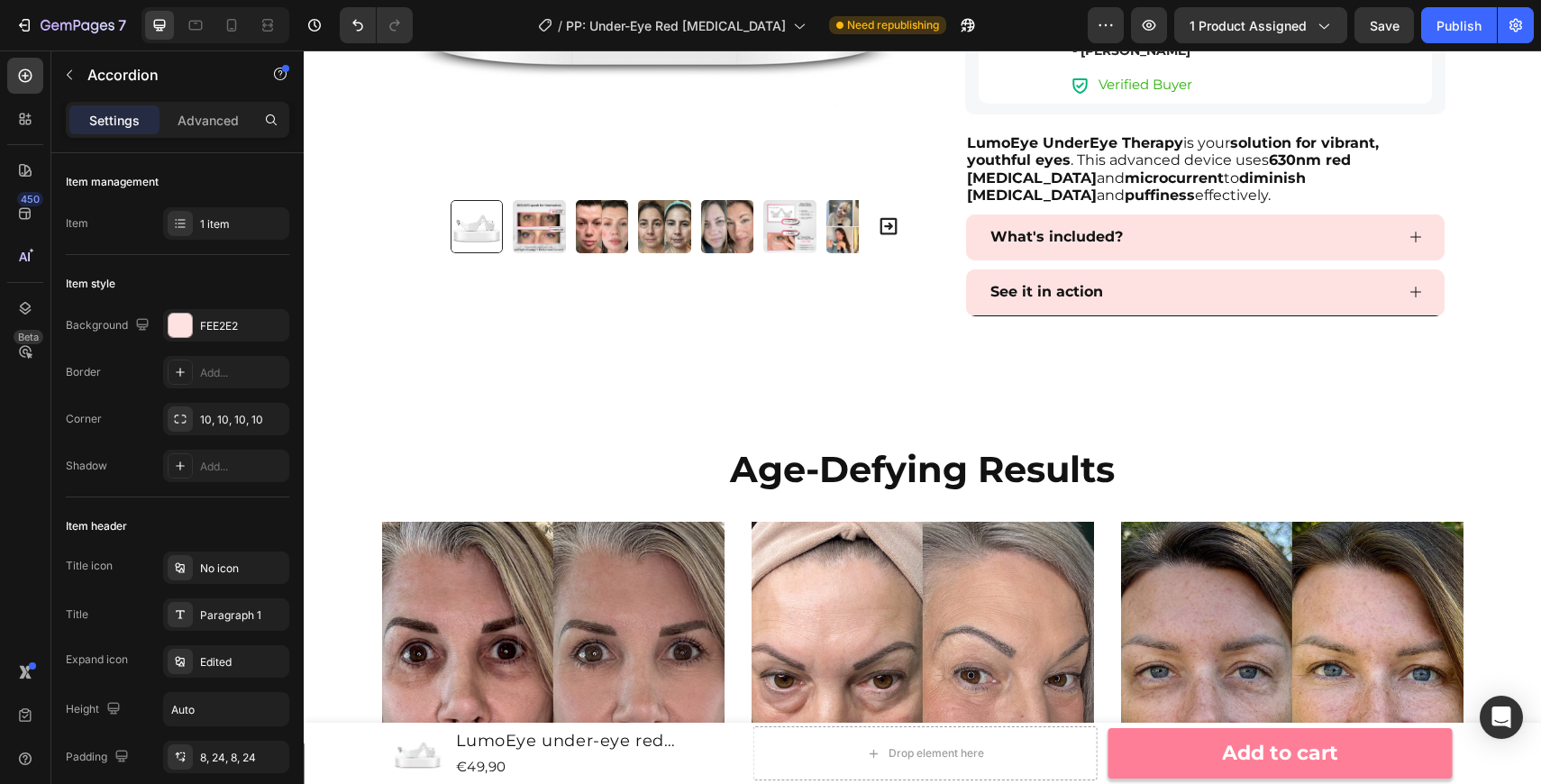
click at [1226, 295] on div "See it in action" at bounding box center [1191, 293] width 406 height 31
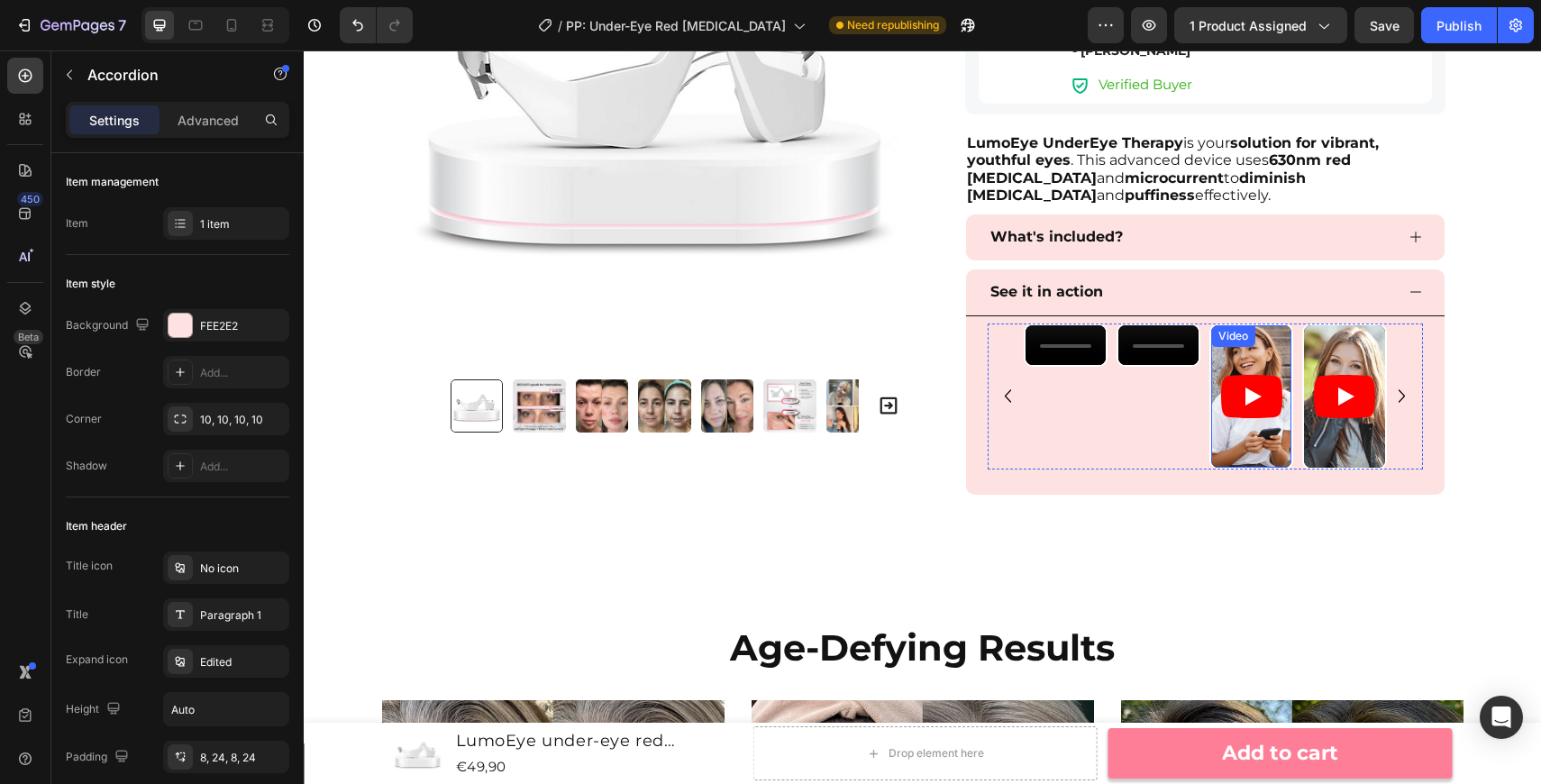
click at [1226, 435] on article at bounding box center [1250, 397] width 80 height 143
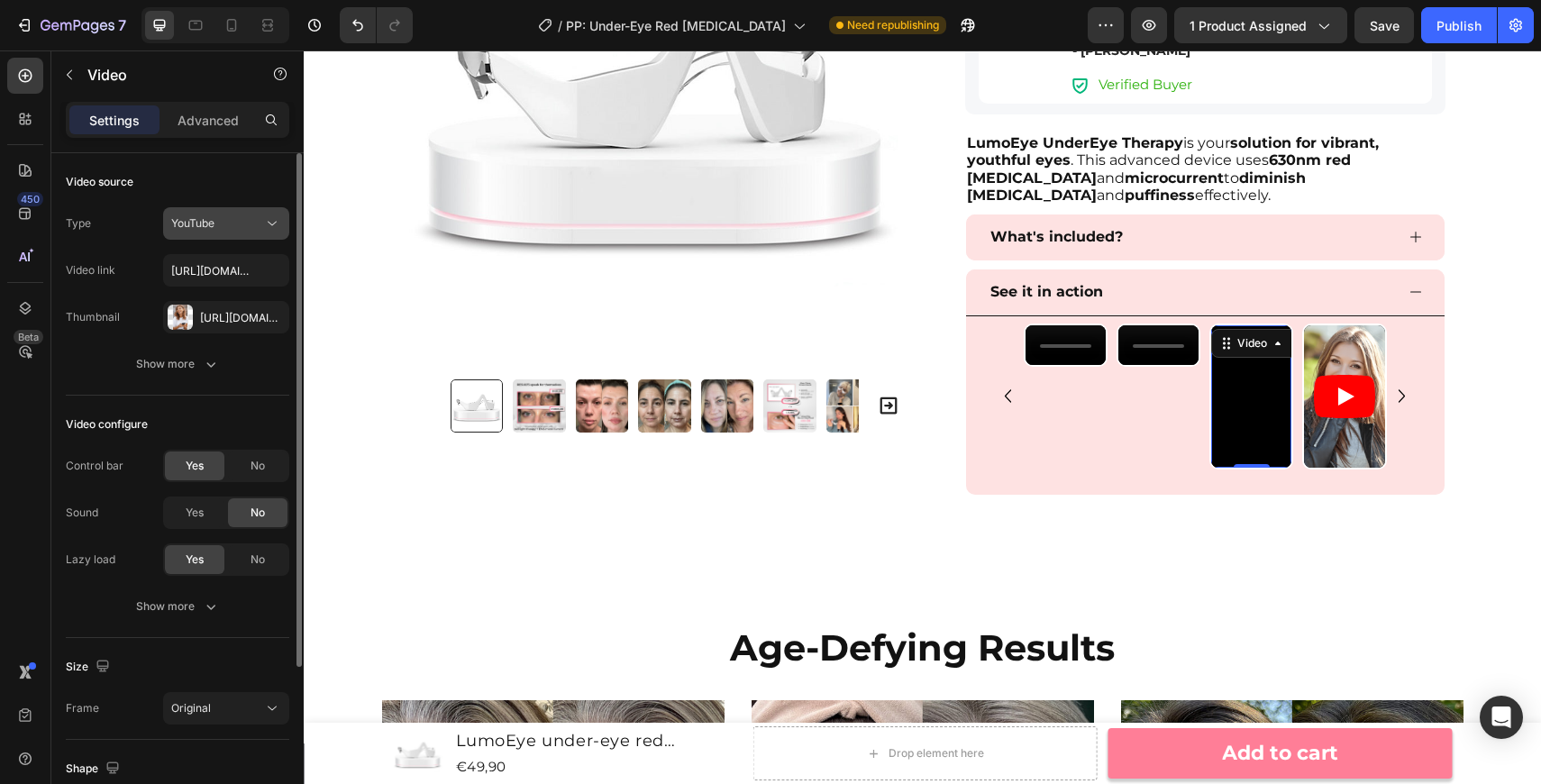
click at [268, 235] on button "YouTube" at bounding box center [227, 223] width 127 height 32
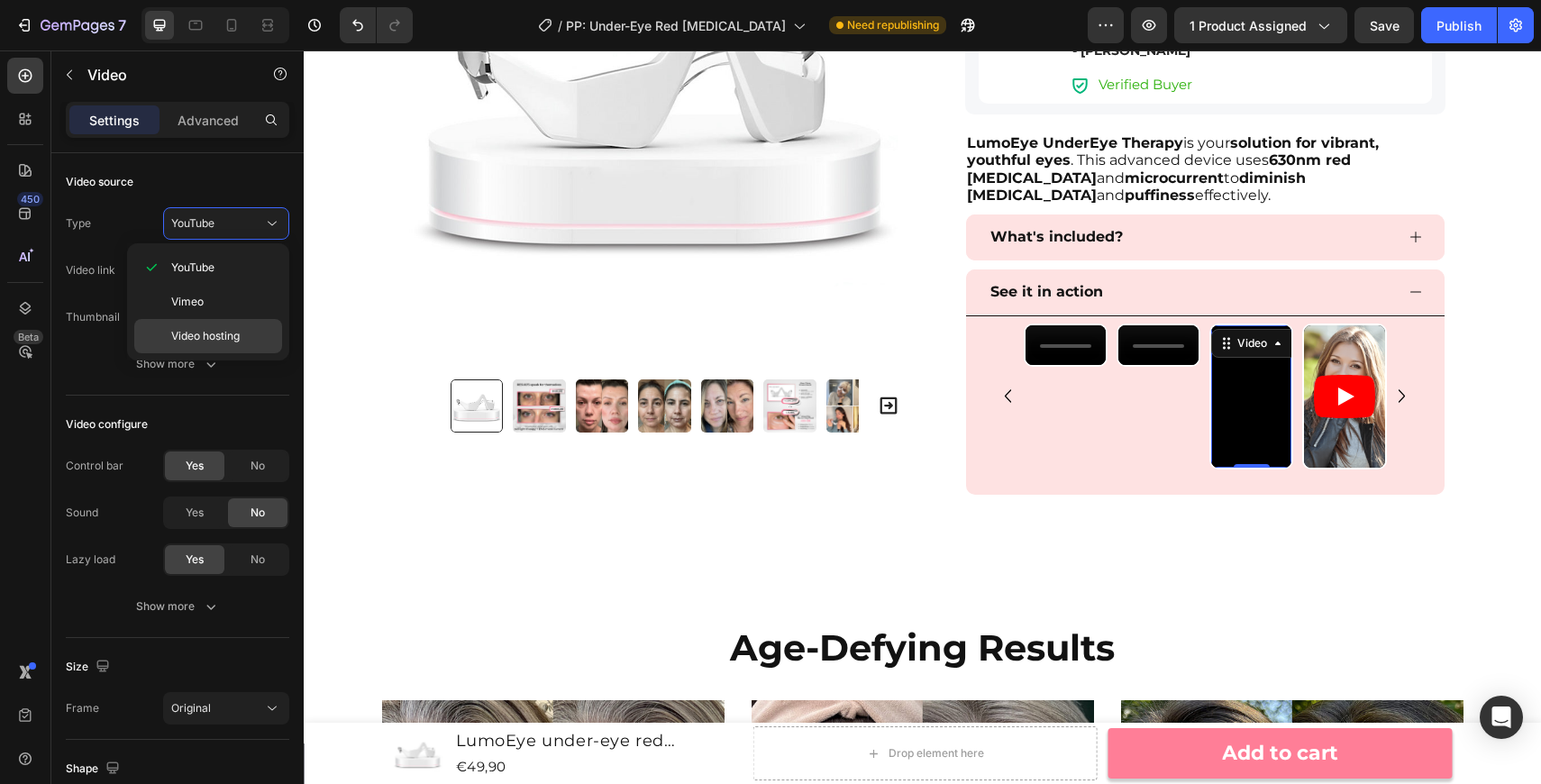
click at [252, 326] on div "Video hosting" at bounding box center [207, 336] width 148 height 34
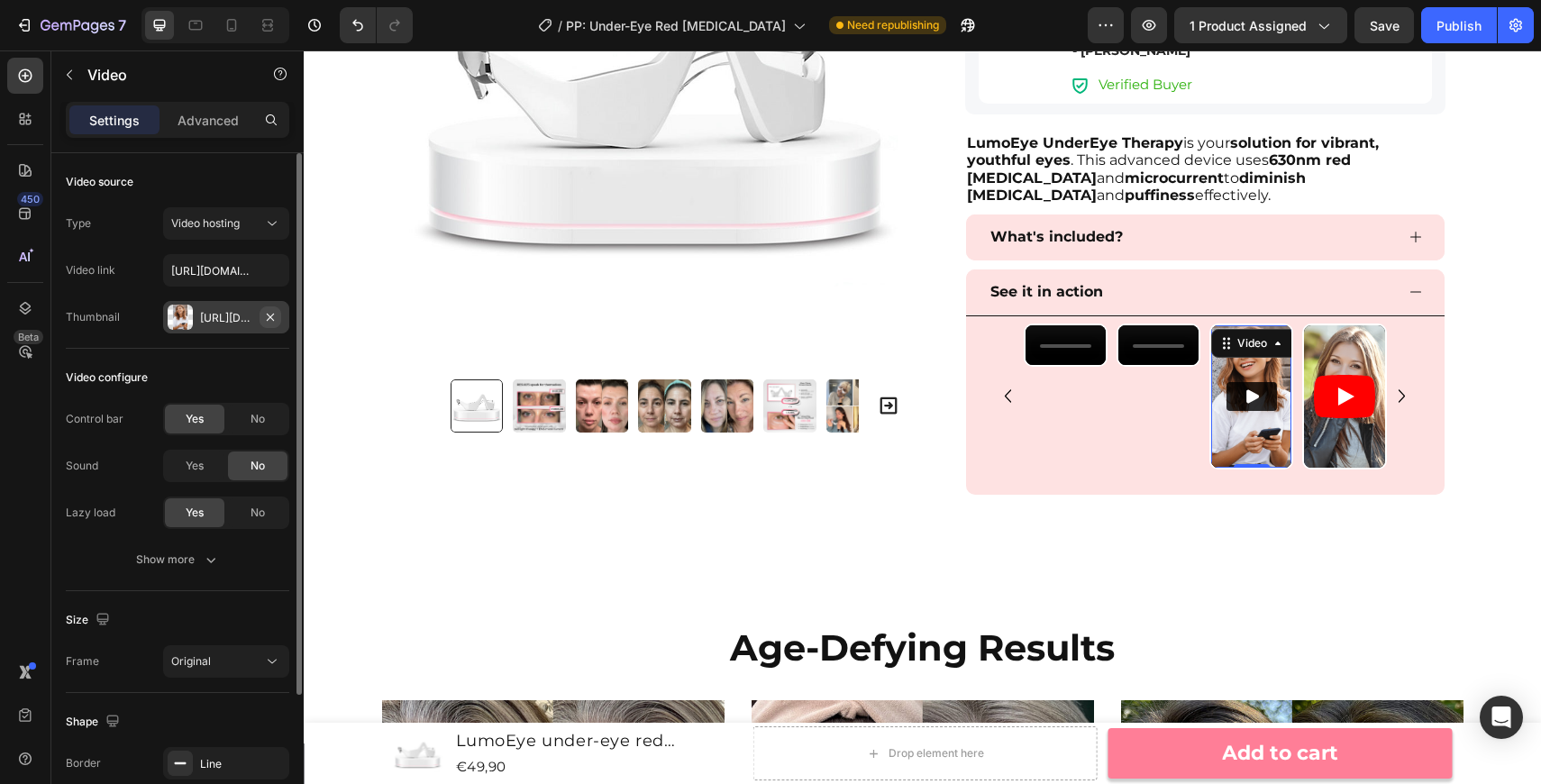
click at [273, 316] on icon "button" at bounding box center [271, 317] width 15 height 15
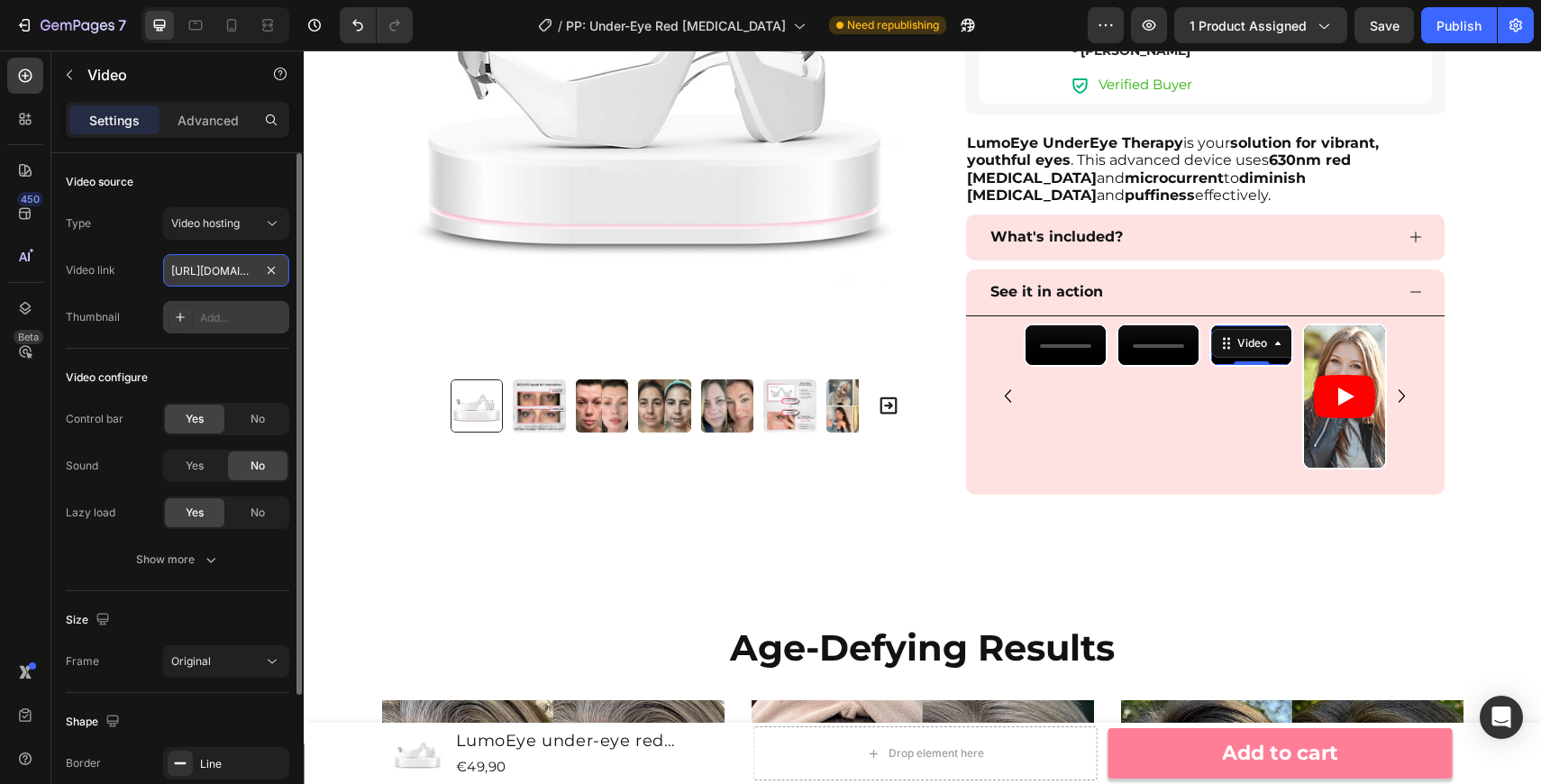
click at [222, 260] on input "https://media.w3.org/2010/05/sintel/trailer.mp4" at bounding box center [227, 270] width 127 height 32
paste input "cdn.shopify.com/videos/c/o/v/0815d757369b44079903e7976c30077a"
type input "https://cdn.shopify.com/videos/c/o/v/0815d757369b44079903e7976c30077a.mp4"
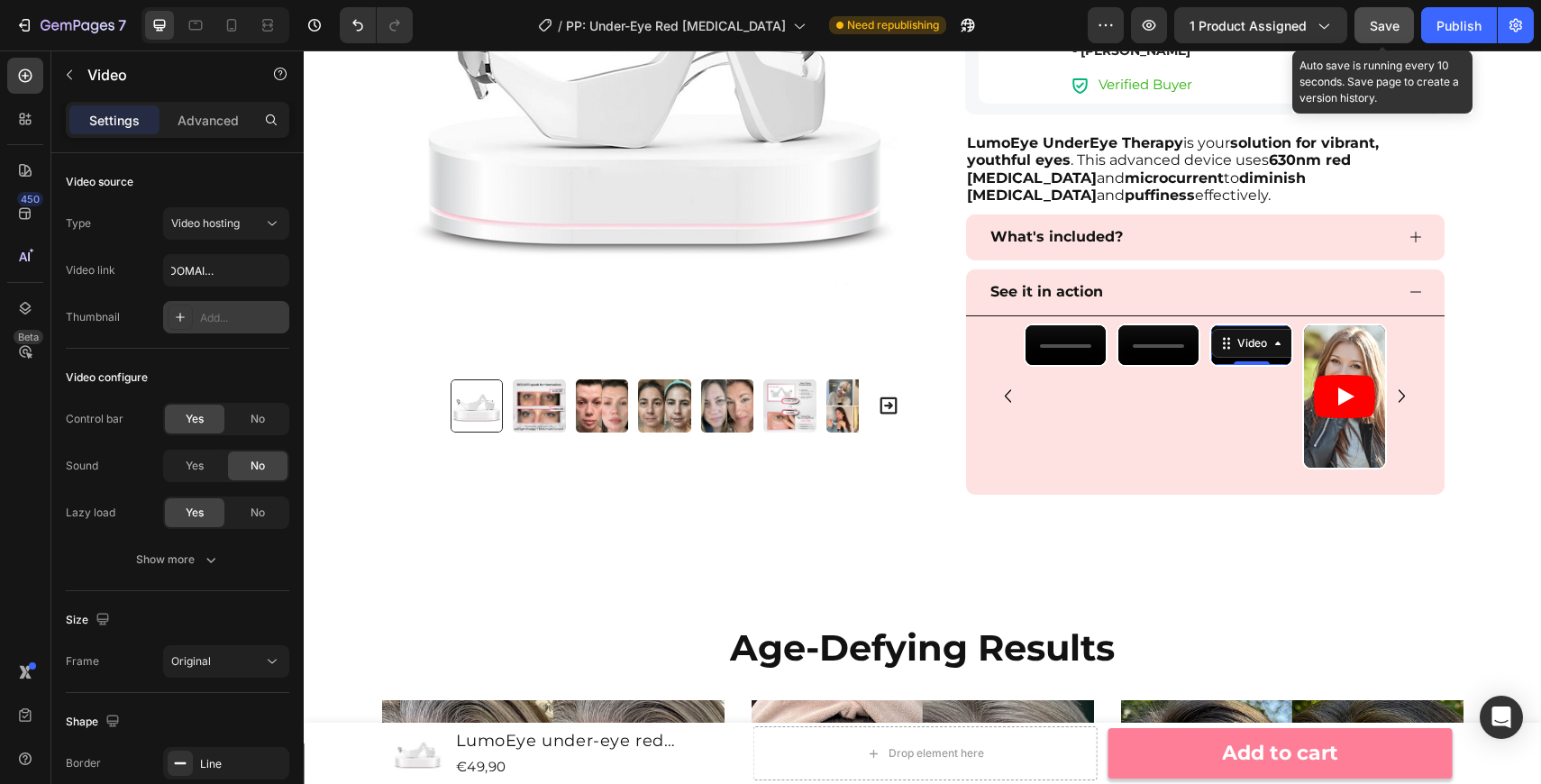
click at [1394, 37] on button "Save" at bounding box center [1384, 25] width 60 height 36
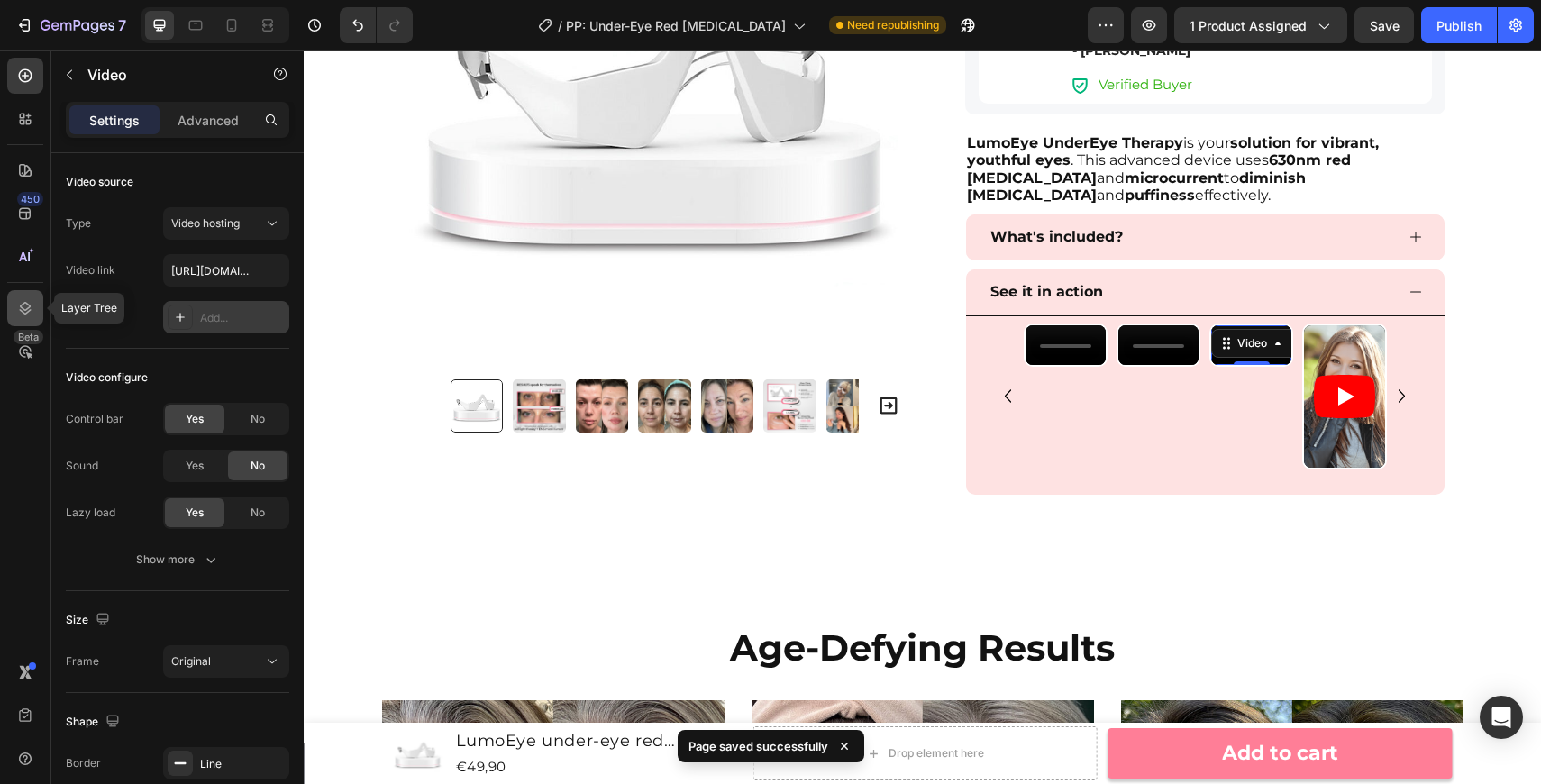
click at [26, 306] on icon at bounding box center [26, 308] width 18 height 18
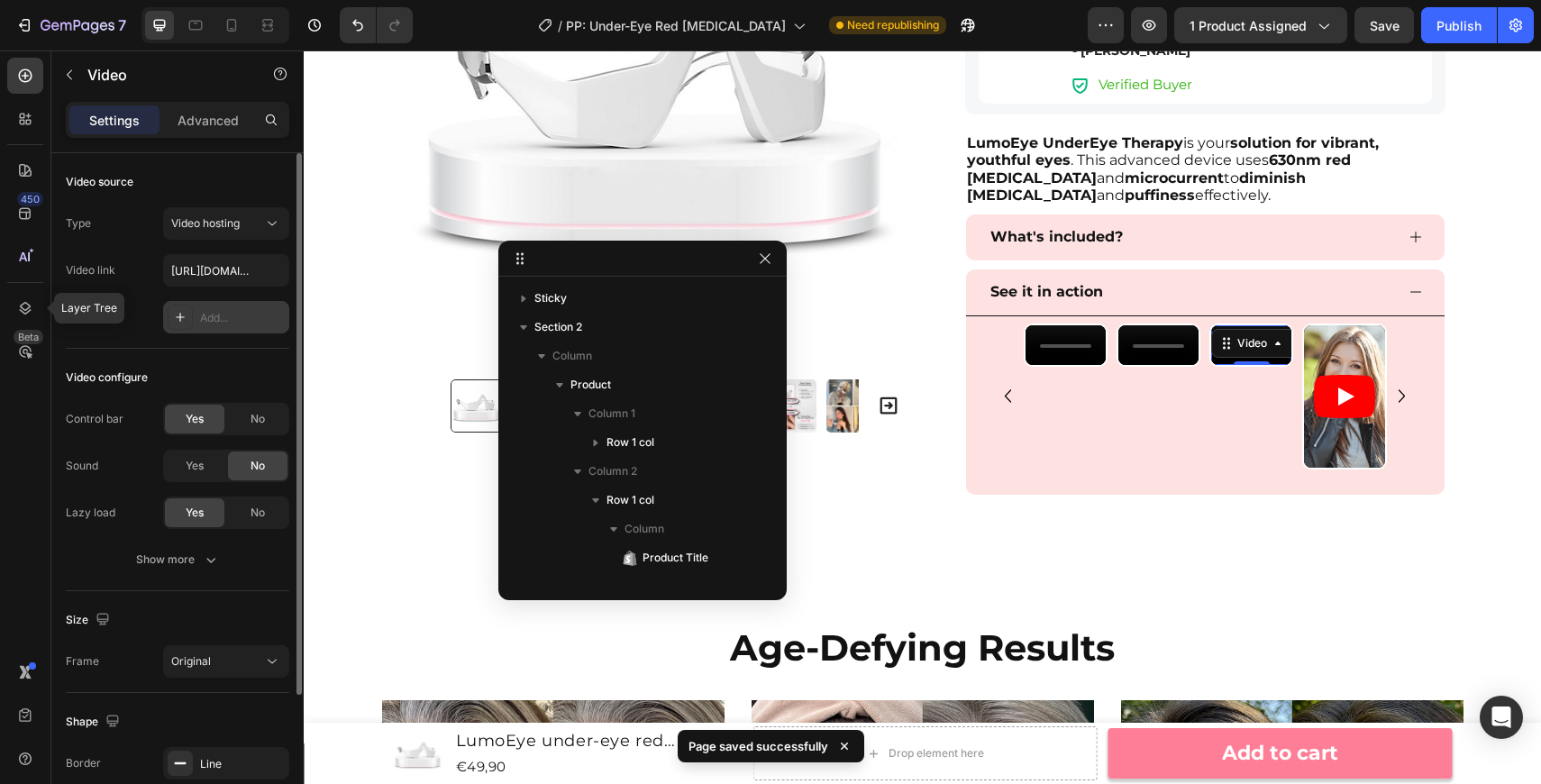
scroll to position [745, 0]
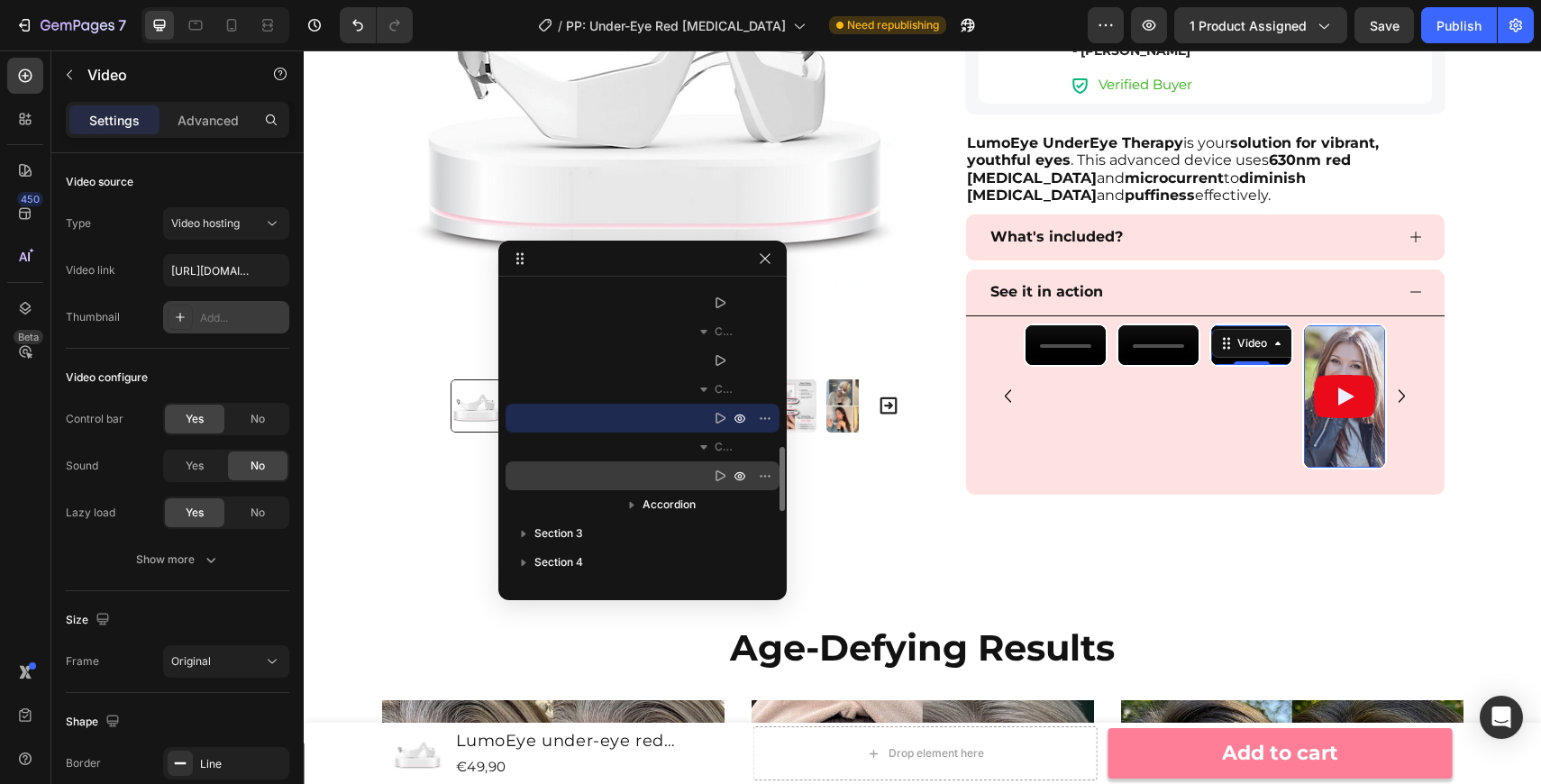
click at [718, 482] on icon at bounding box center [720, 476] width 18 height 18
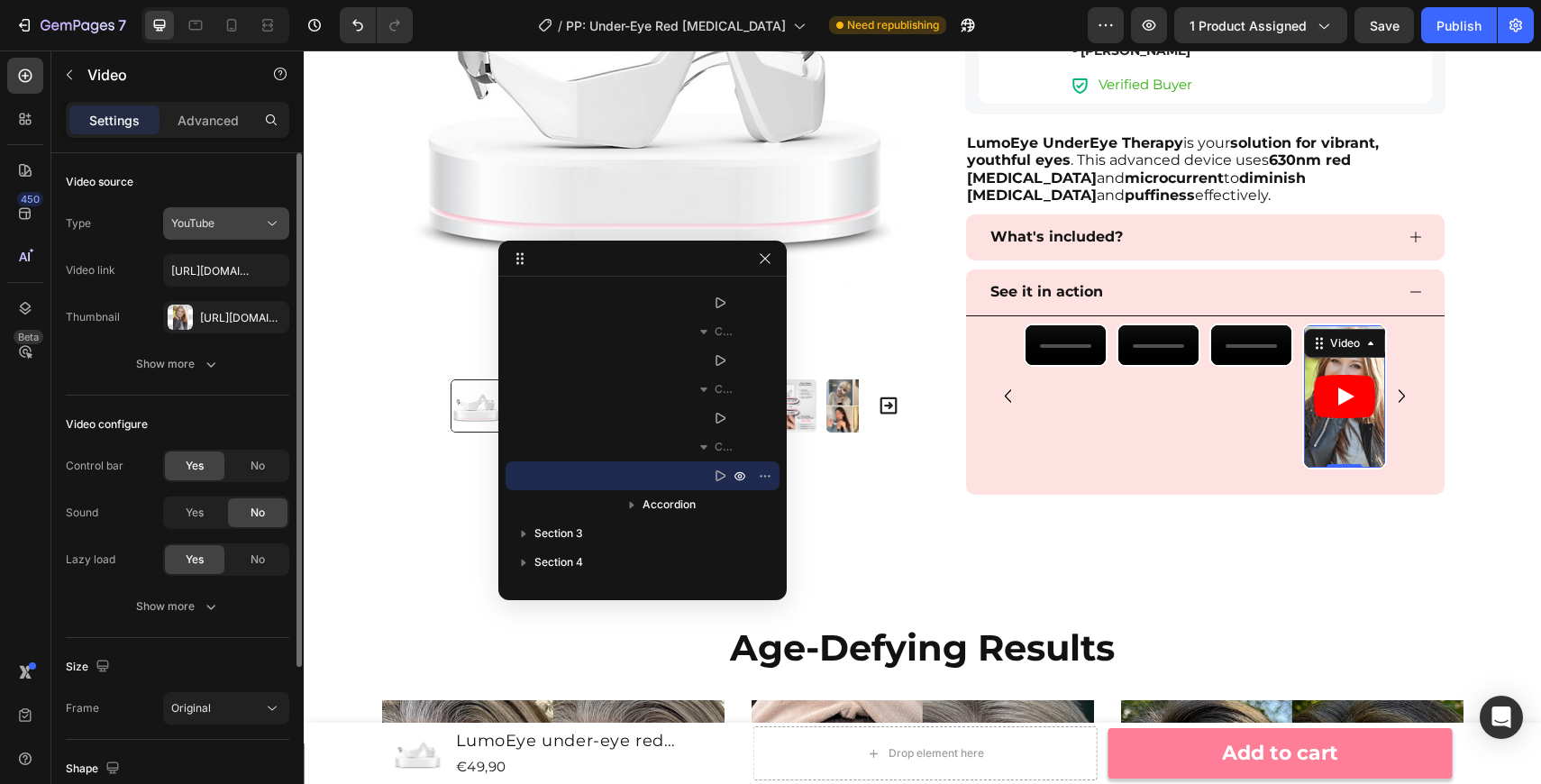
click at [261, 230] on div "YouTube" at bounding box center [217, 224] width 92 height 17
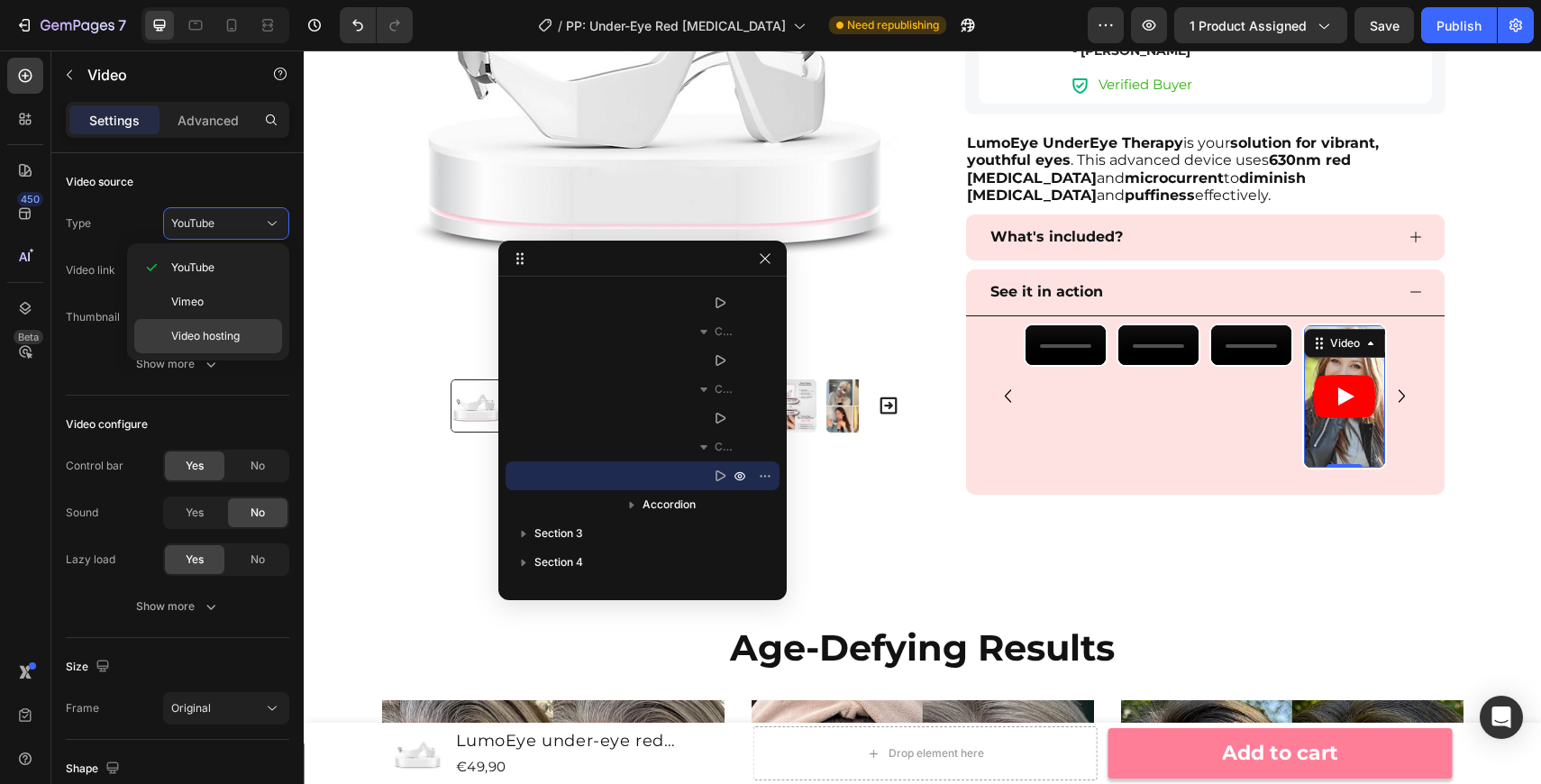
click at [255, 330] on p "Video hosting" at bounding box center [223, 337] width 103 height 17
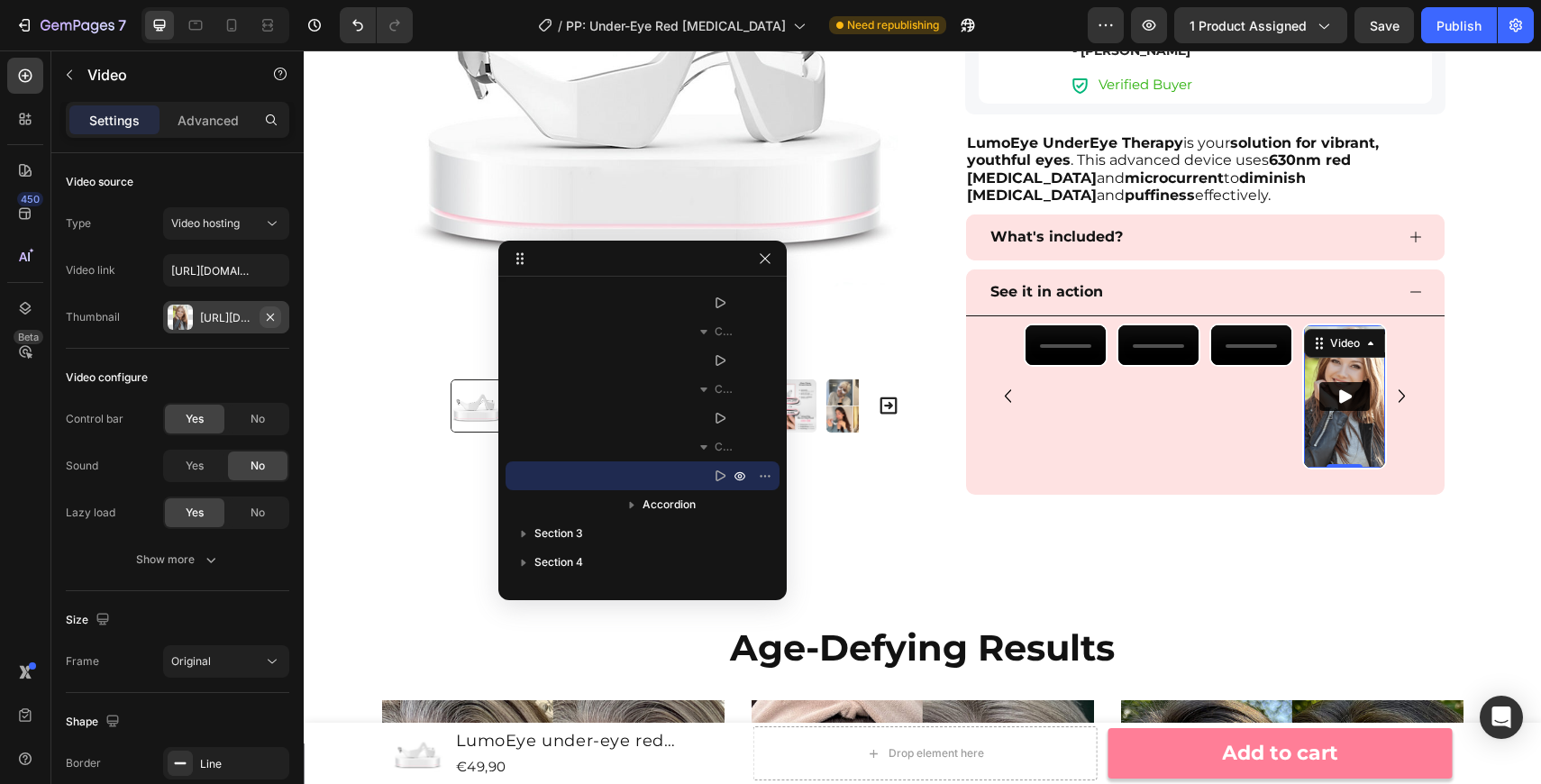
click at [277, 318] on icon "button" at bounding box center [271, 317] width 15 height 15
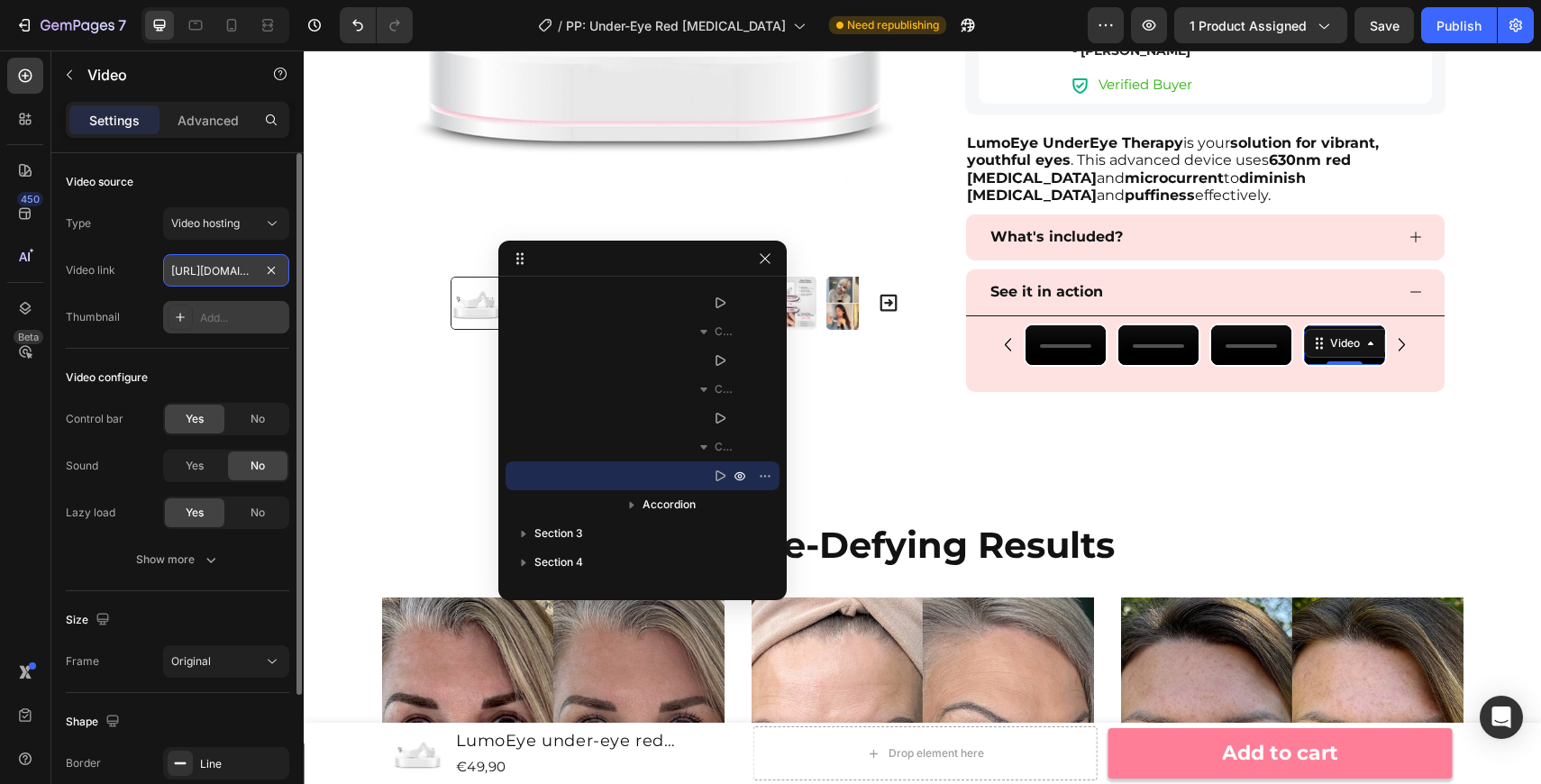
click at [235, 273] on input "https://media.w3.org/2010/05/sintel/trailer.mp4" at bounding box center [227, 270] width 127 height 32
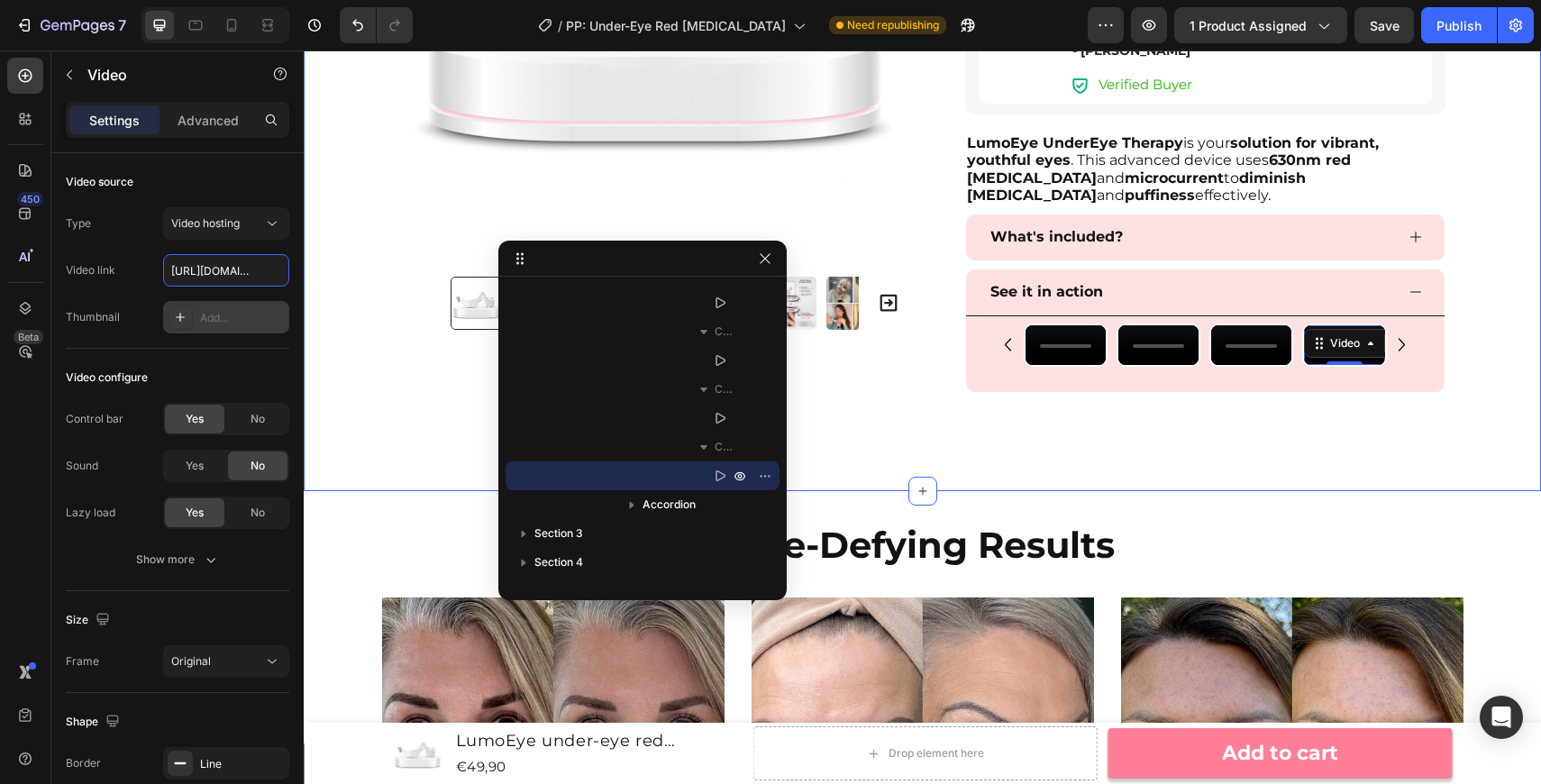
paste input "cdn.shopify.com/videos/c/o/v/05e9f0cfd36343b18e72ff0791fc2235"
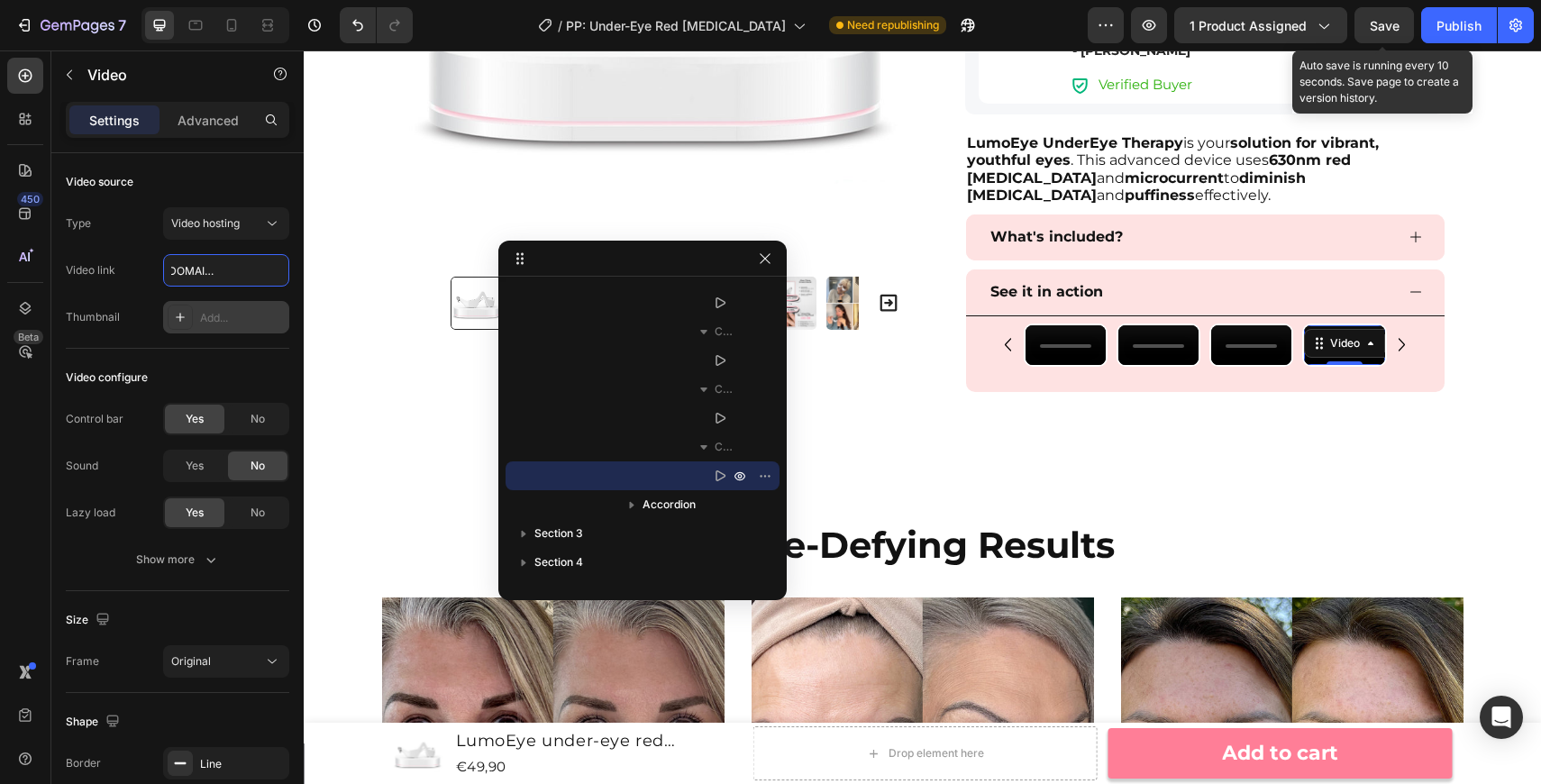
type input "[URL][DOMAIN_NAME]"
click at [1396, 24] on span "Save" at bounding box center [1384, 26] width 29 height 16
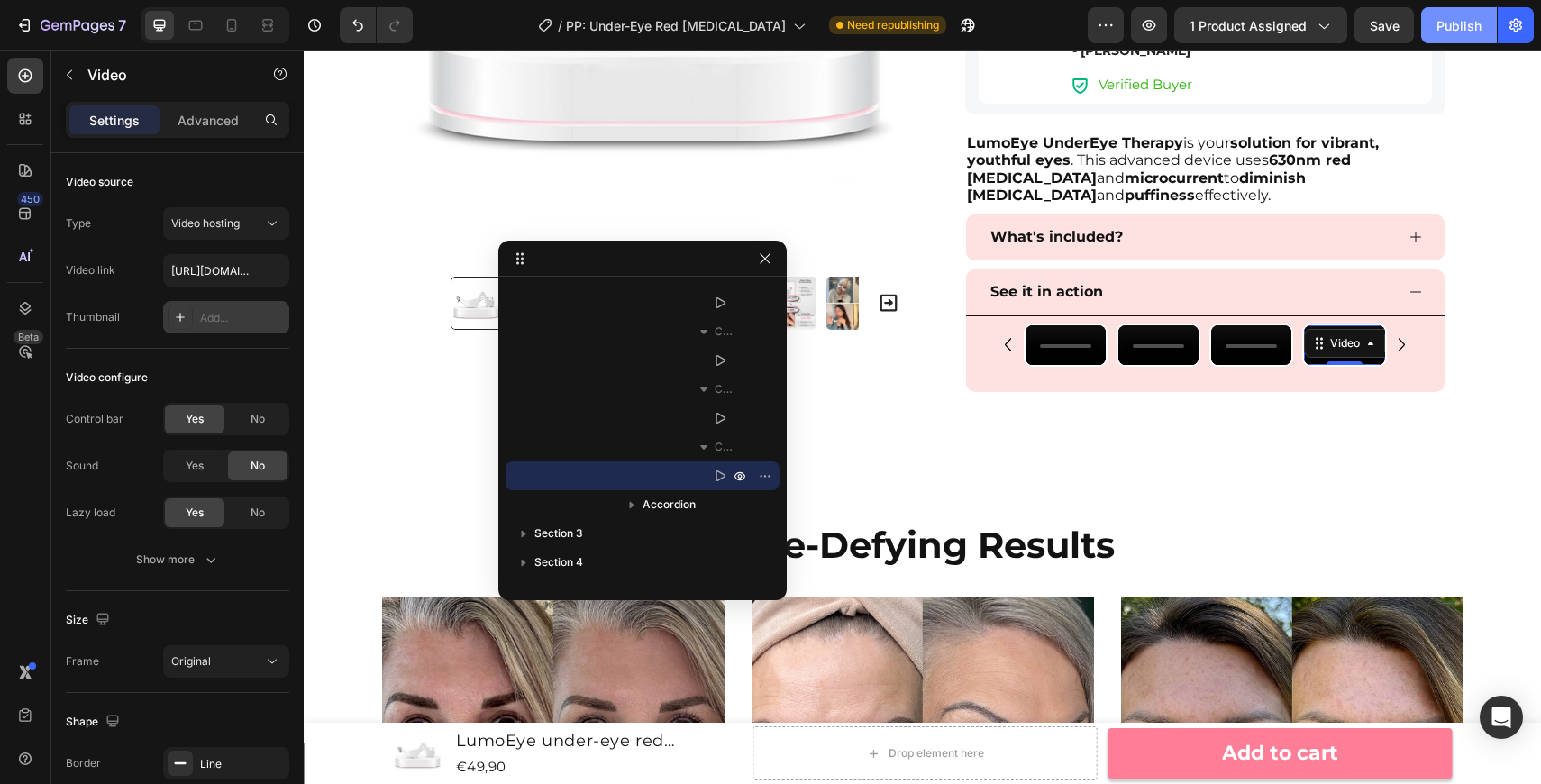
click at [1437, 27] on div "Publish" at bounding box center [1458, 26] width 45 height 19
click at [16, 314] on div at bounding box center [25, 307] width 36 height 36
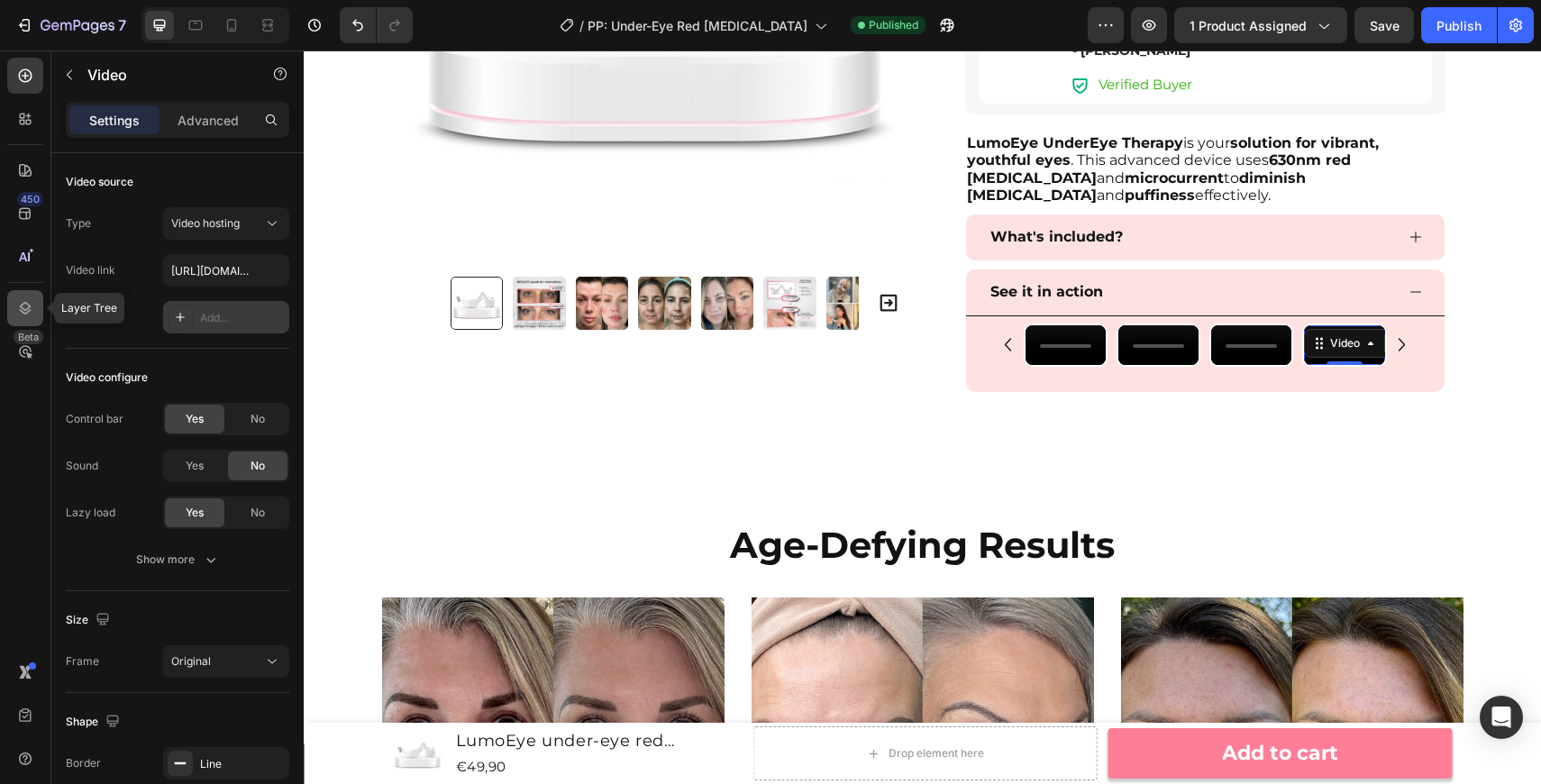
click at [26, 310] on icon at bounding box center [26, 308] width 18 height 18
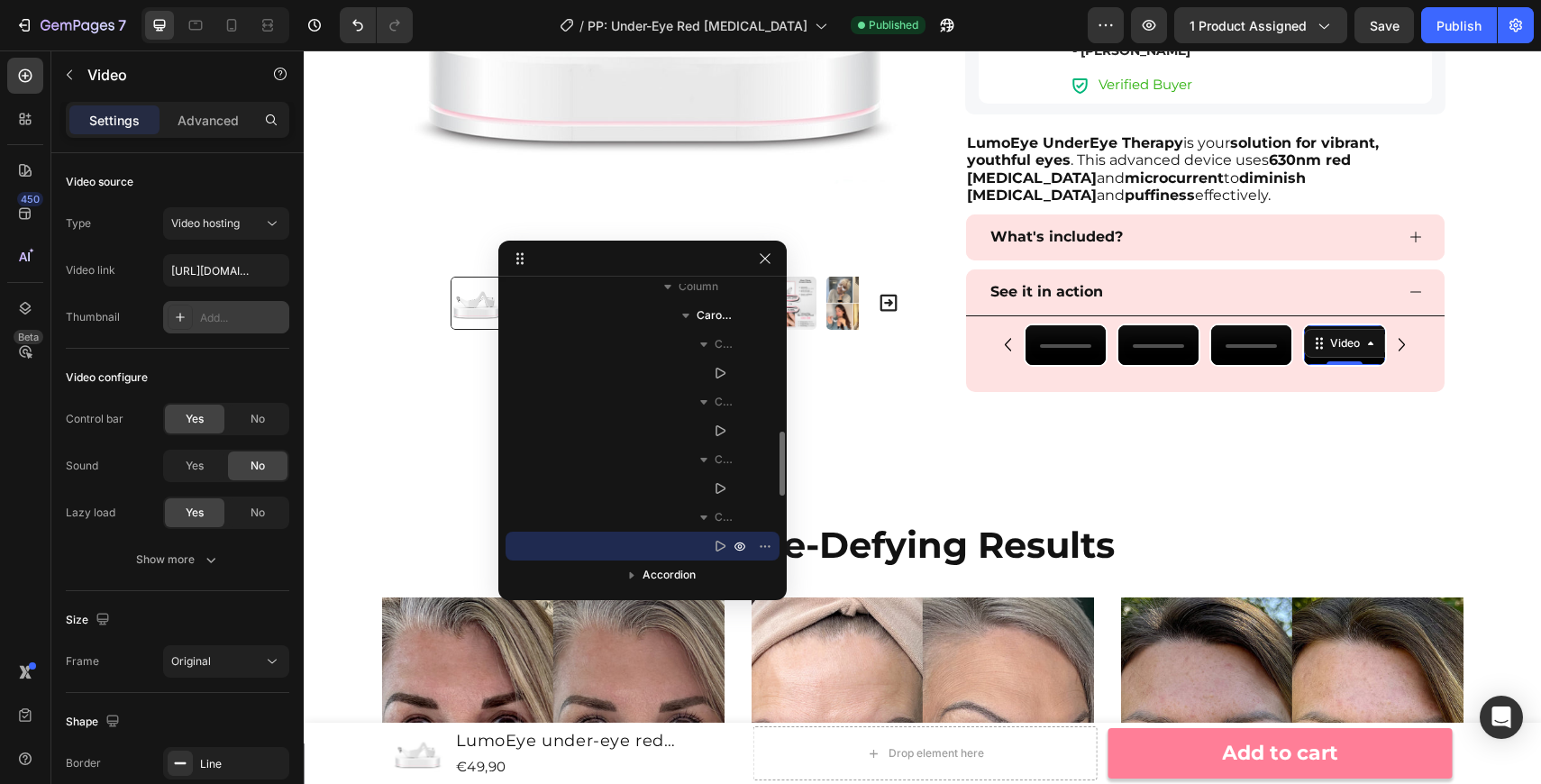
scroll to position [618, 0]
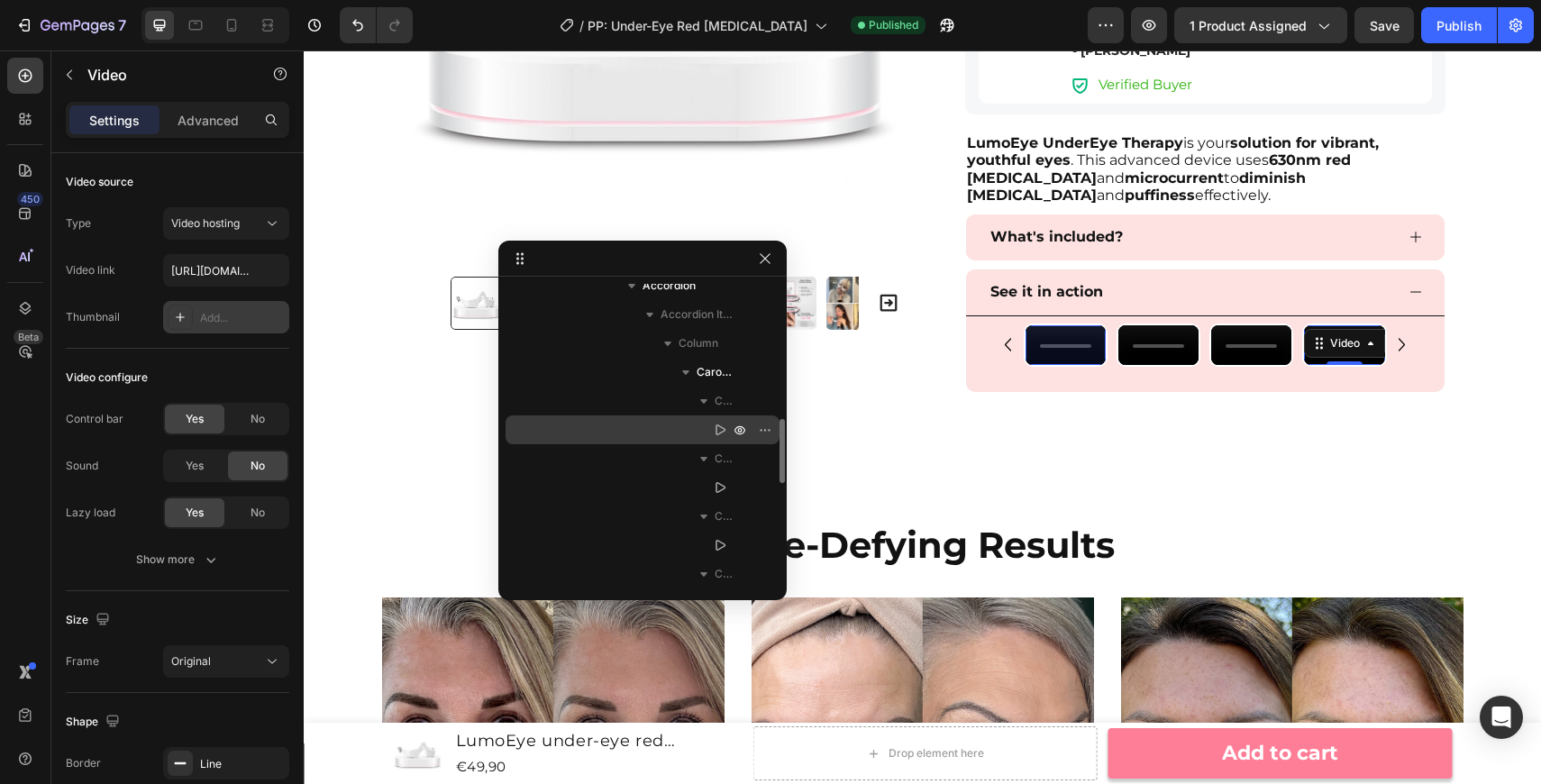
click at [704, 425] on div "Video" at bounding box center [642, 429] width 260 height 28
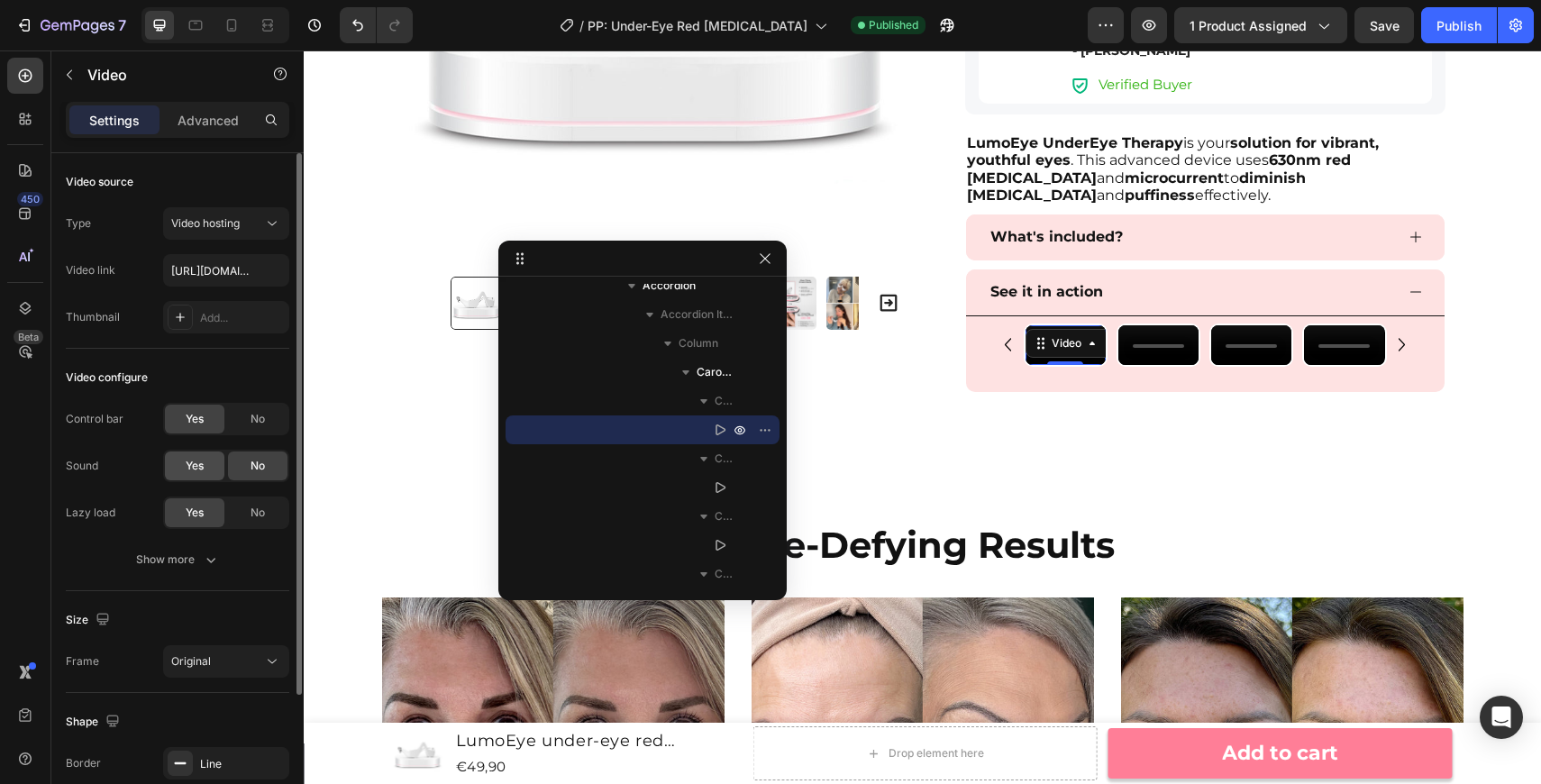
click at [179, 456] on div "Yes" at bounding box center [194, 465] width 60 height 28
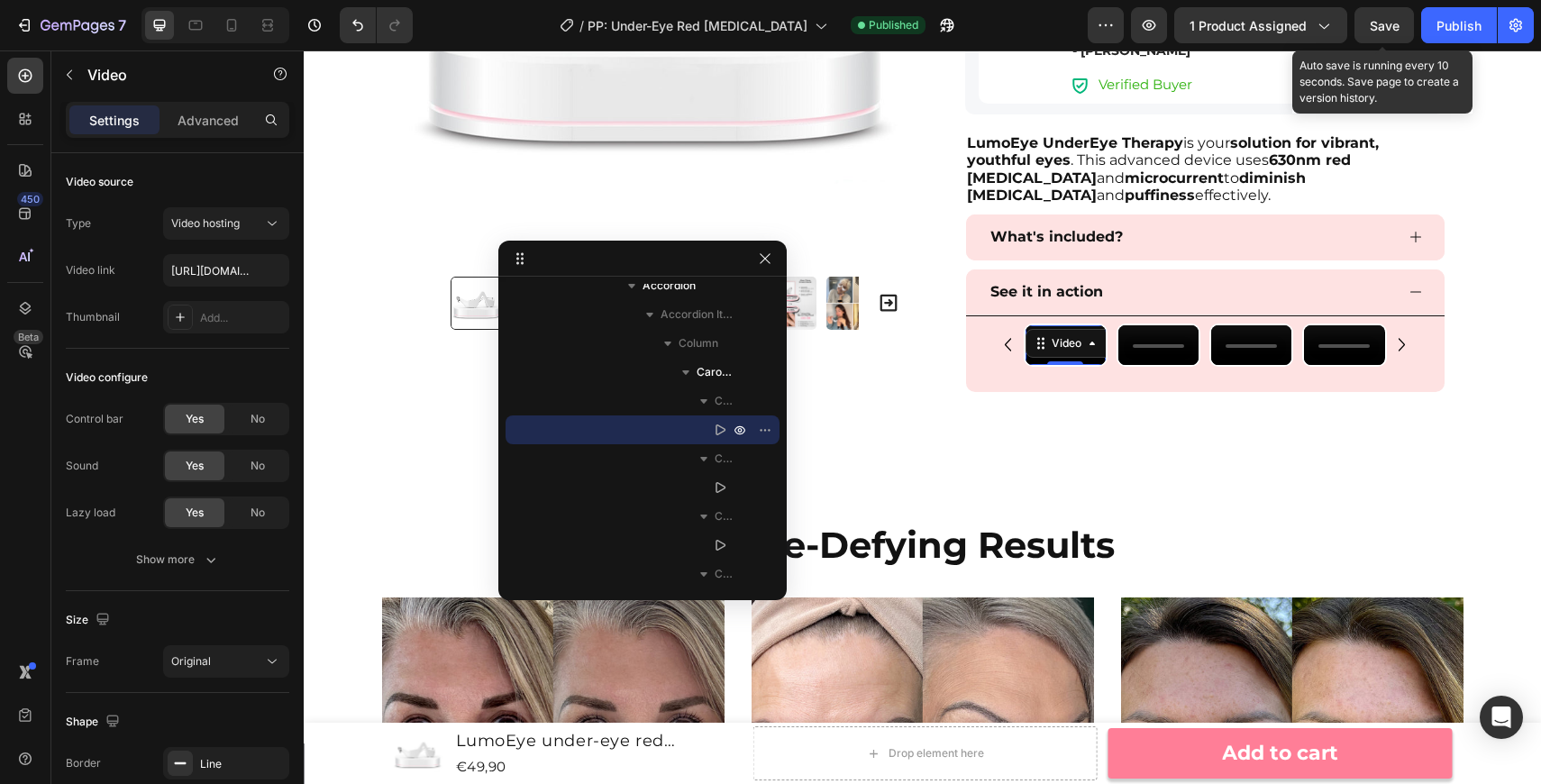
click at [1389, 32] on span "Save" at bounding box center [1384, 26] width 29 height 16
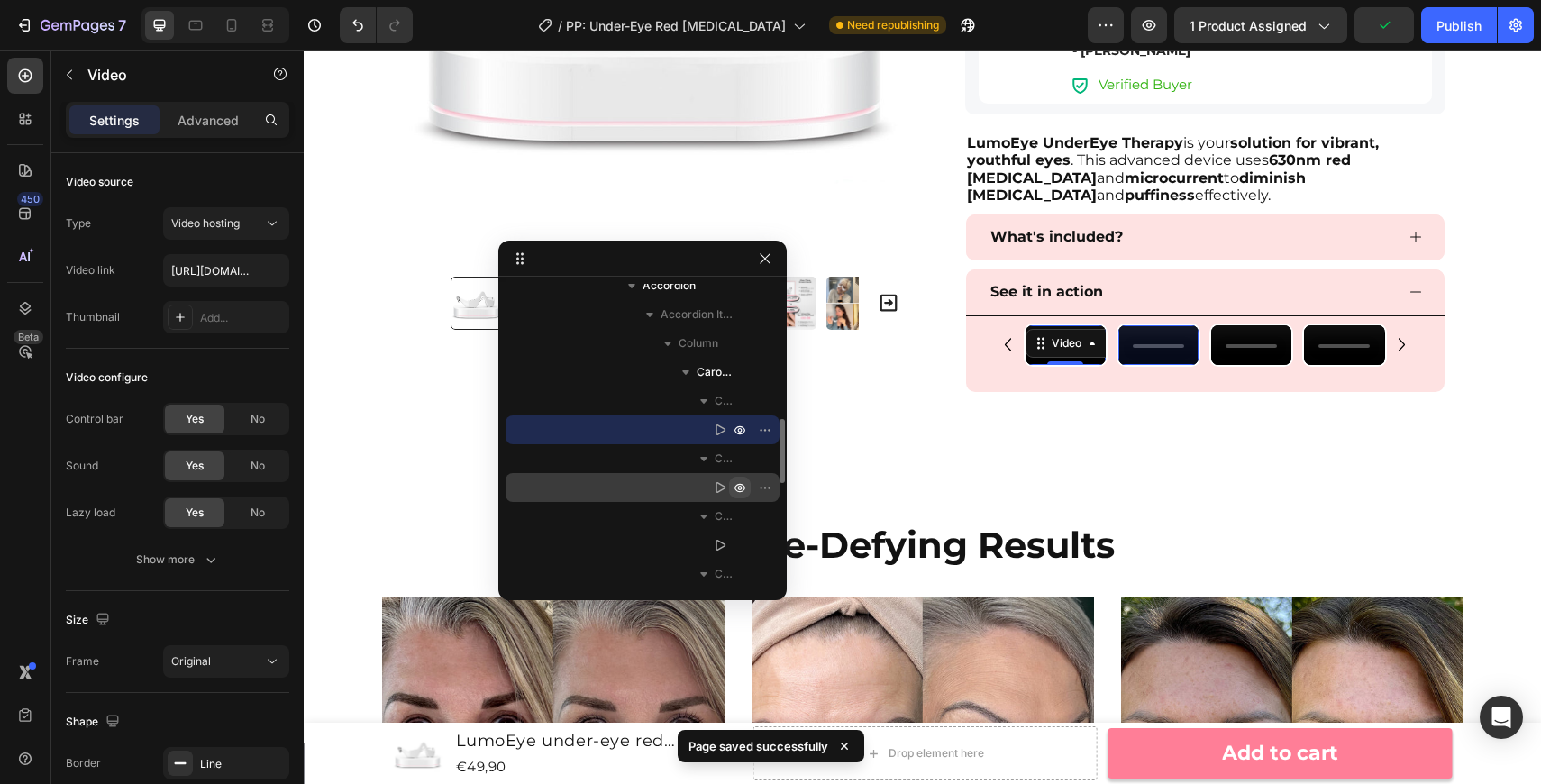
click at [768, 488] on icon "button" at bounding box center [769, 488] width 2 height 2
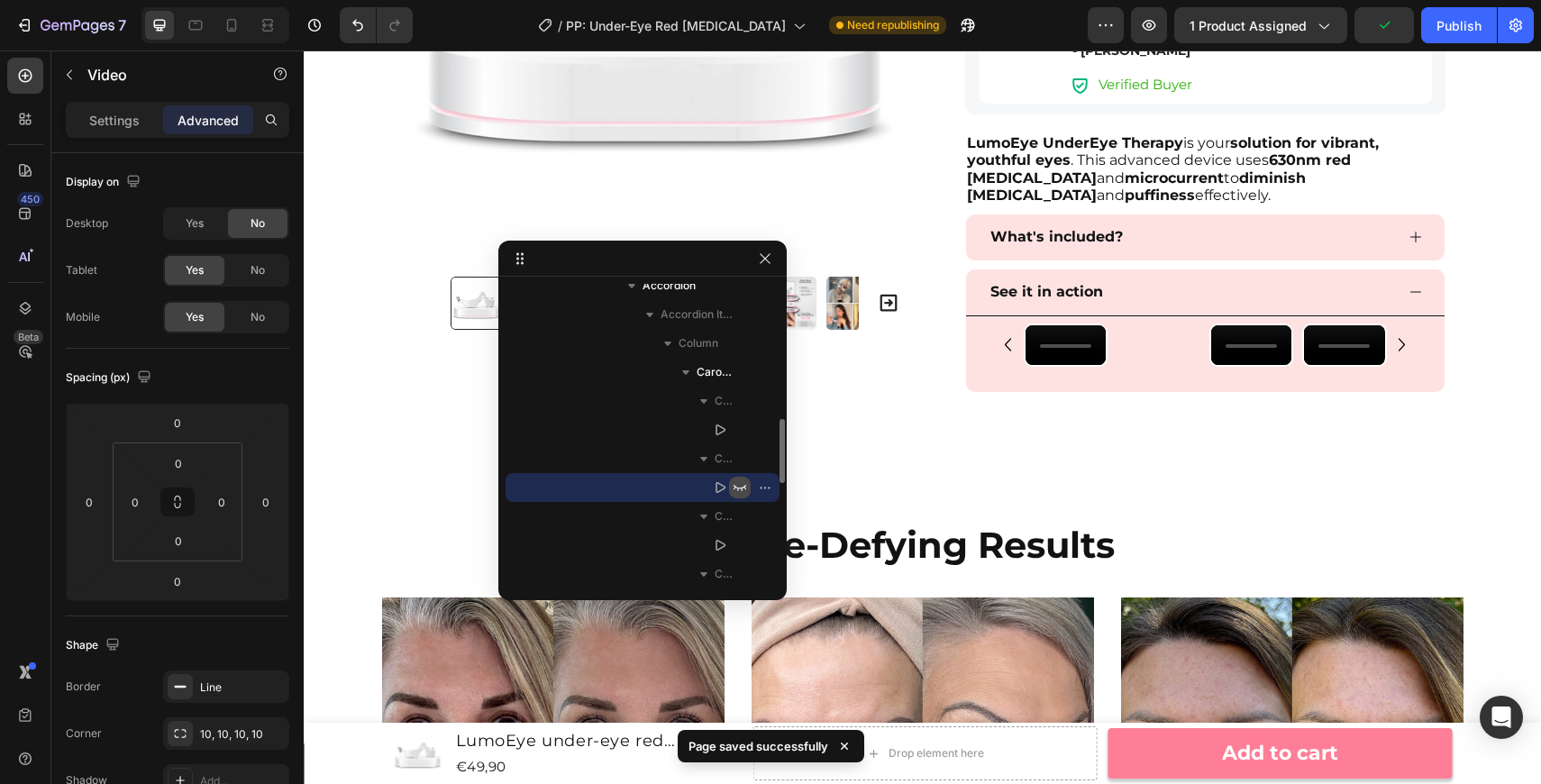
click at [736, 488] on icon "button" at bounding box center [740, 488] width 15 height 15
click at [715, 488] on icon at bounding box center [720, 488] width 10 height 11
click at [123, 123] on p "Settings" at bounding box center [114, 120] width 50 height 19
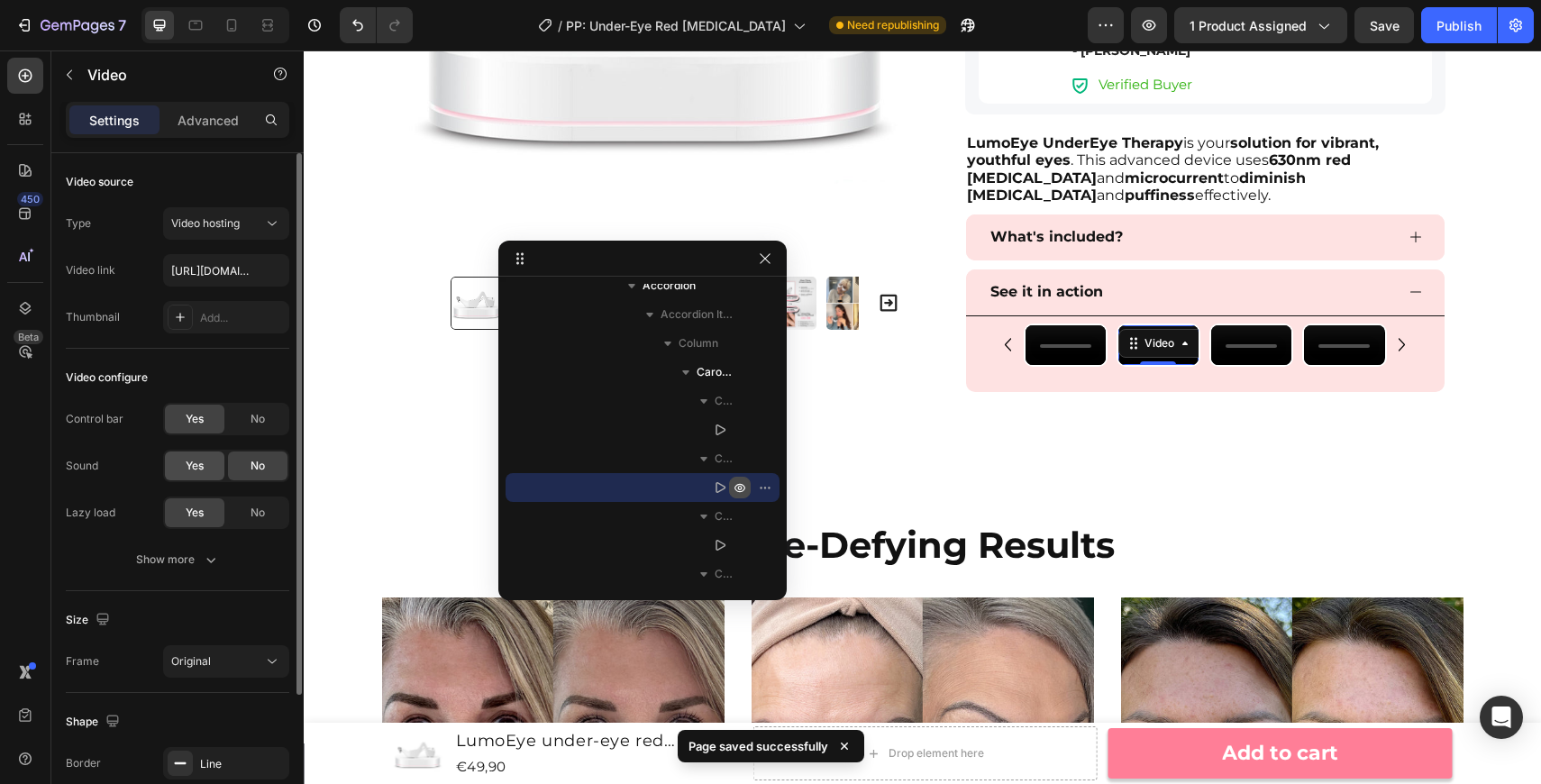
click at [192, 456] on div "Yes" at bounding box center [194, 465] width 60 height 28
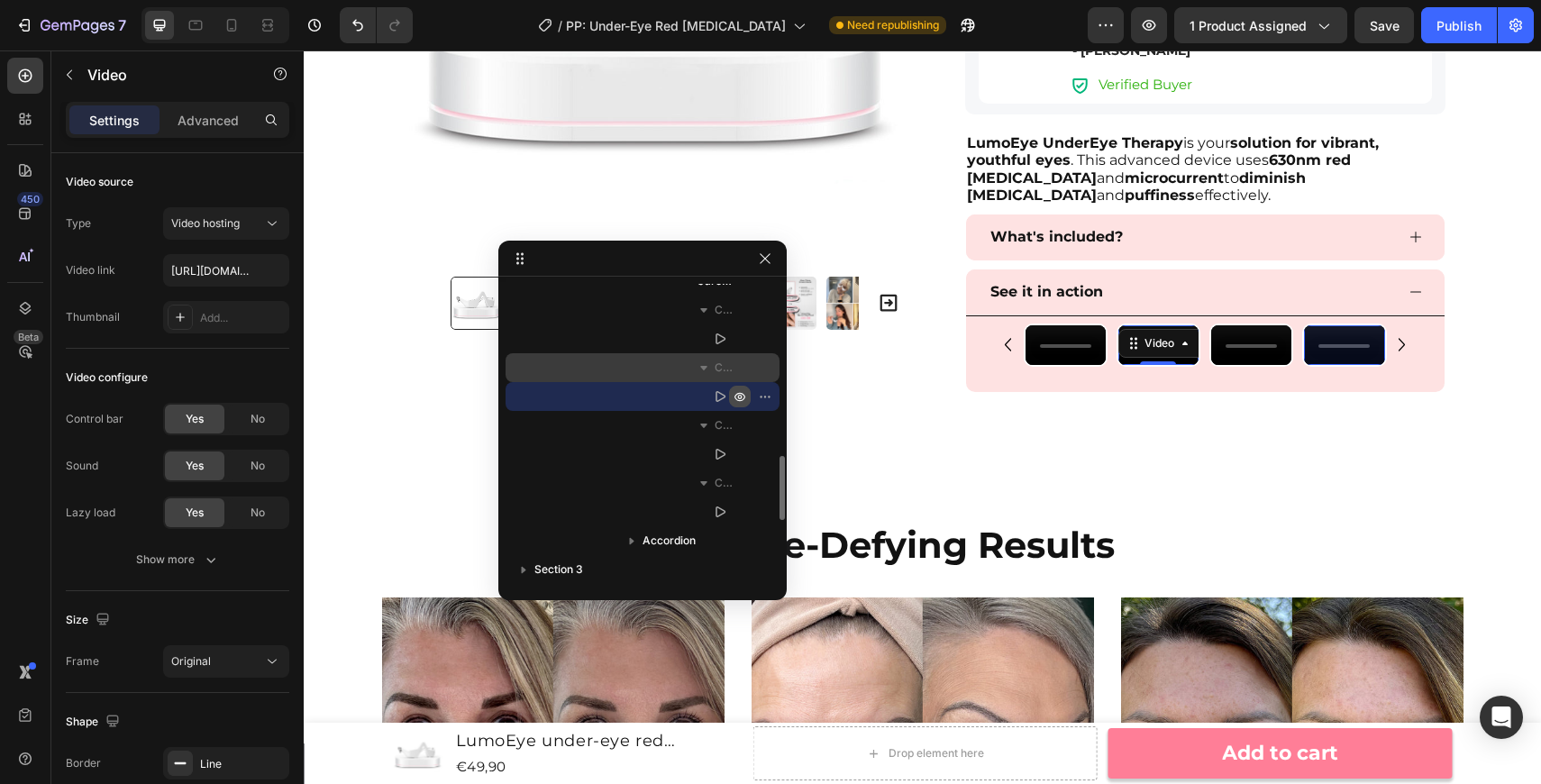
scroll to position [743, 0]
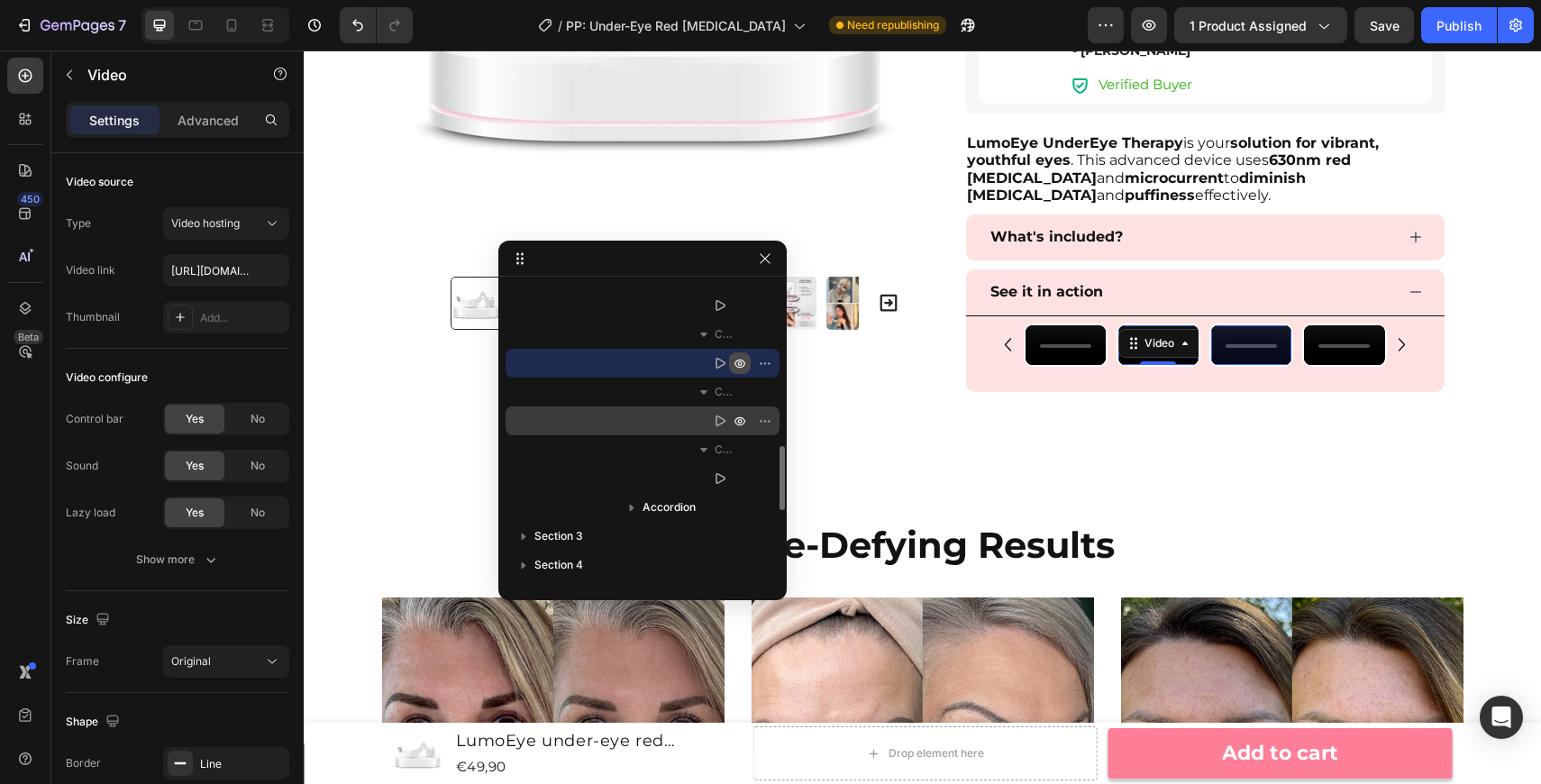
click at [720, 425] on icon at bounding box center [720, 421] width 18 height 18
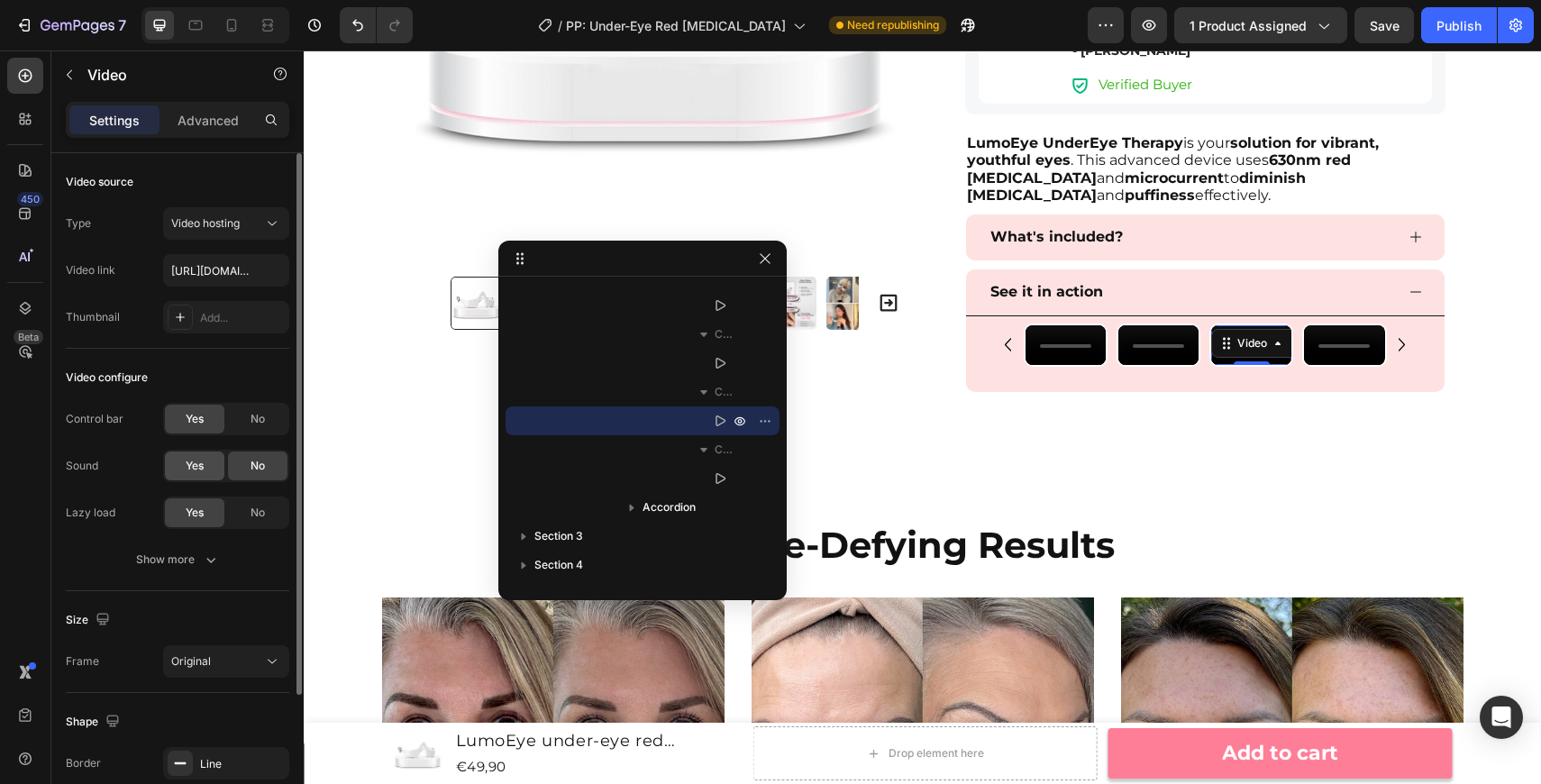
click at [213, 457] on div "Yes" at bounding box center [194, 465] width 60 height 28
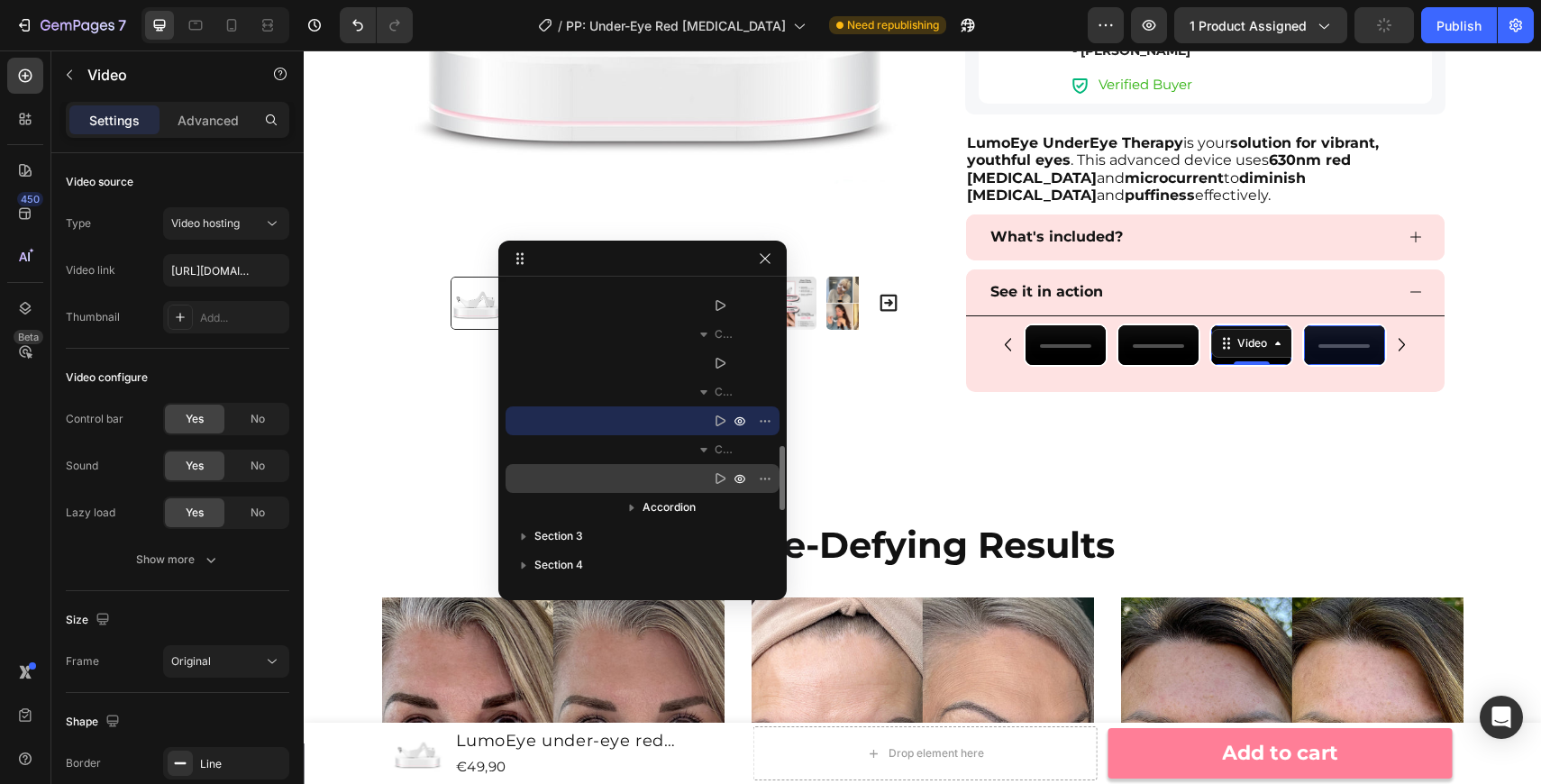
click at [705, 477] on div "Video" at bounding box center [642, 478] width 260 height 28
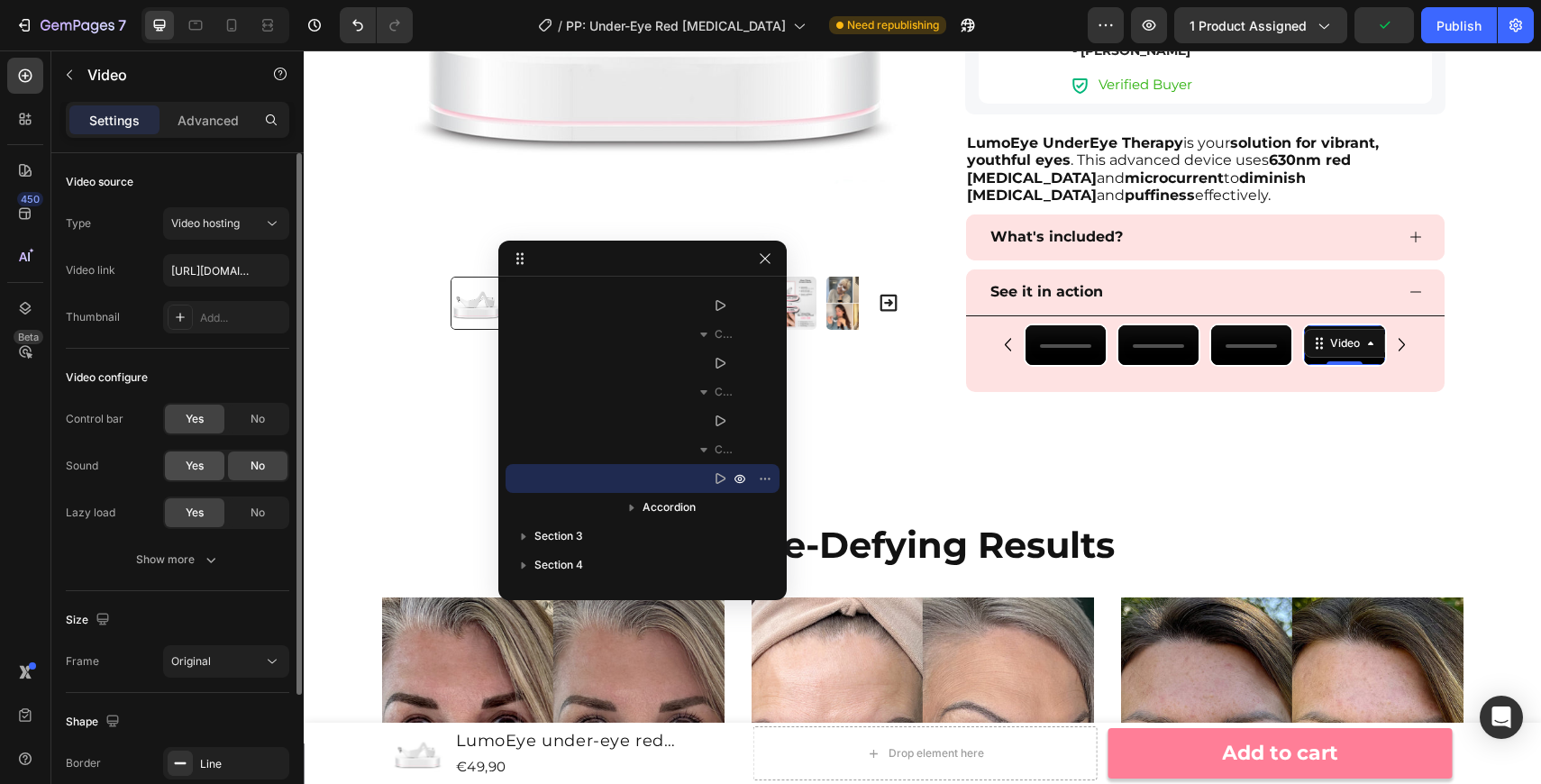
click at [199, 472] on span "Yes" at bounding box center [194, 466] width 18 height 17
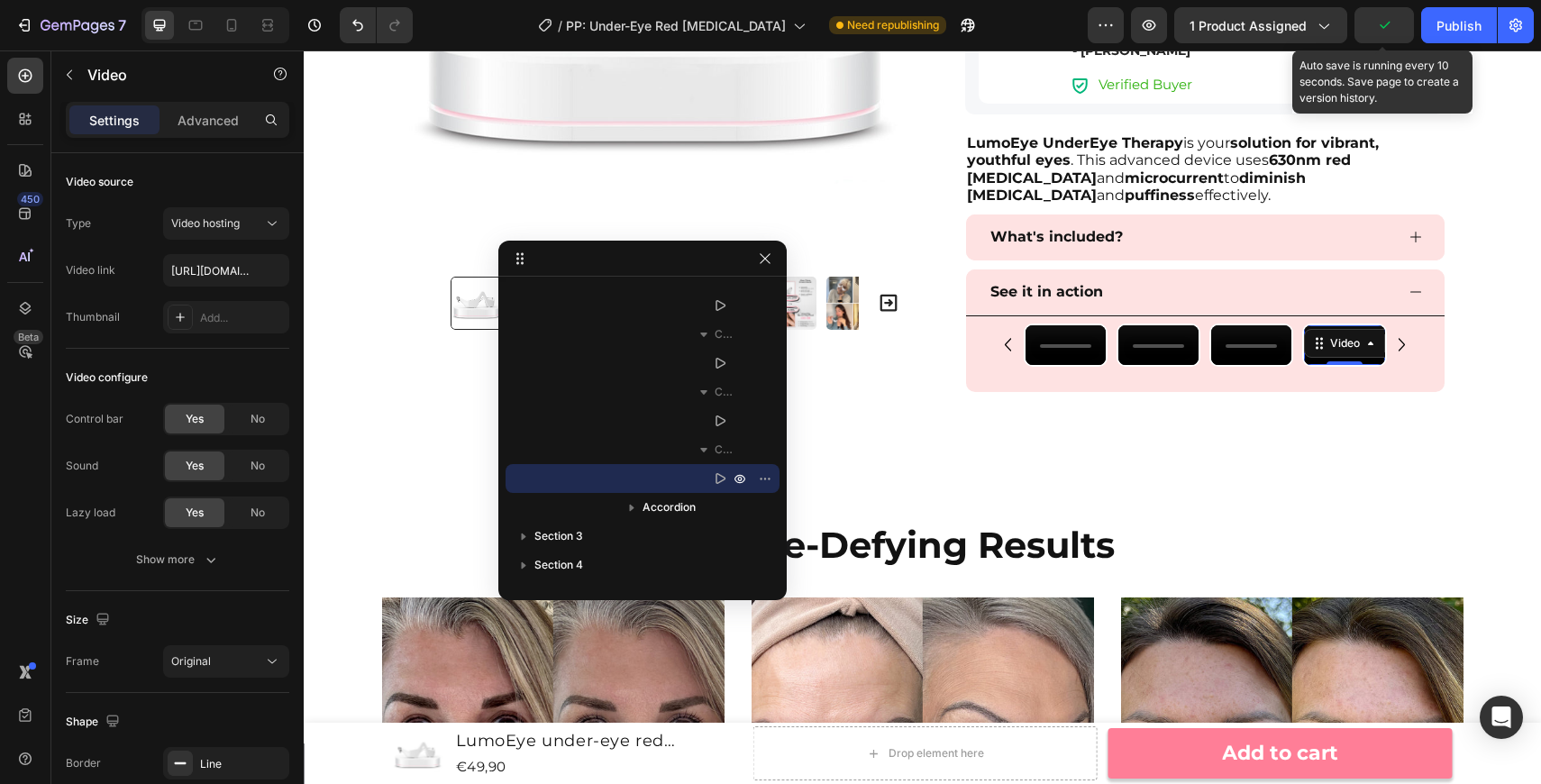
click at [1389, 20] on icon "button" at bounding box center [1384, 26] width 18 height 18
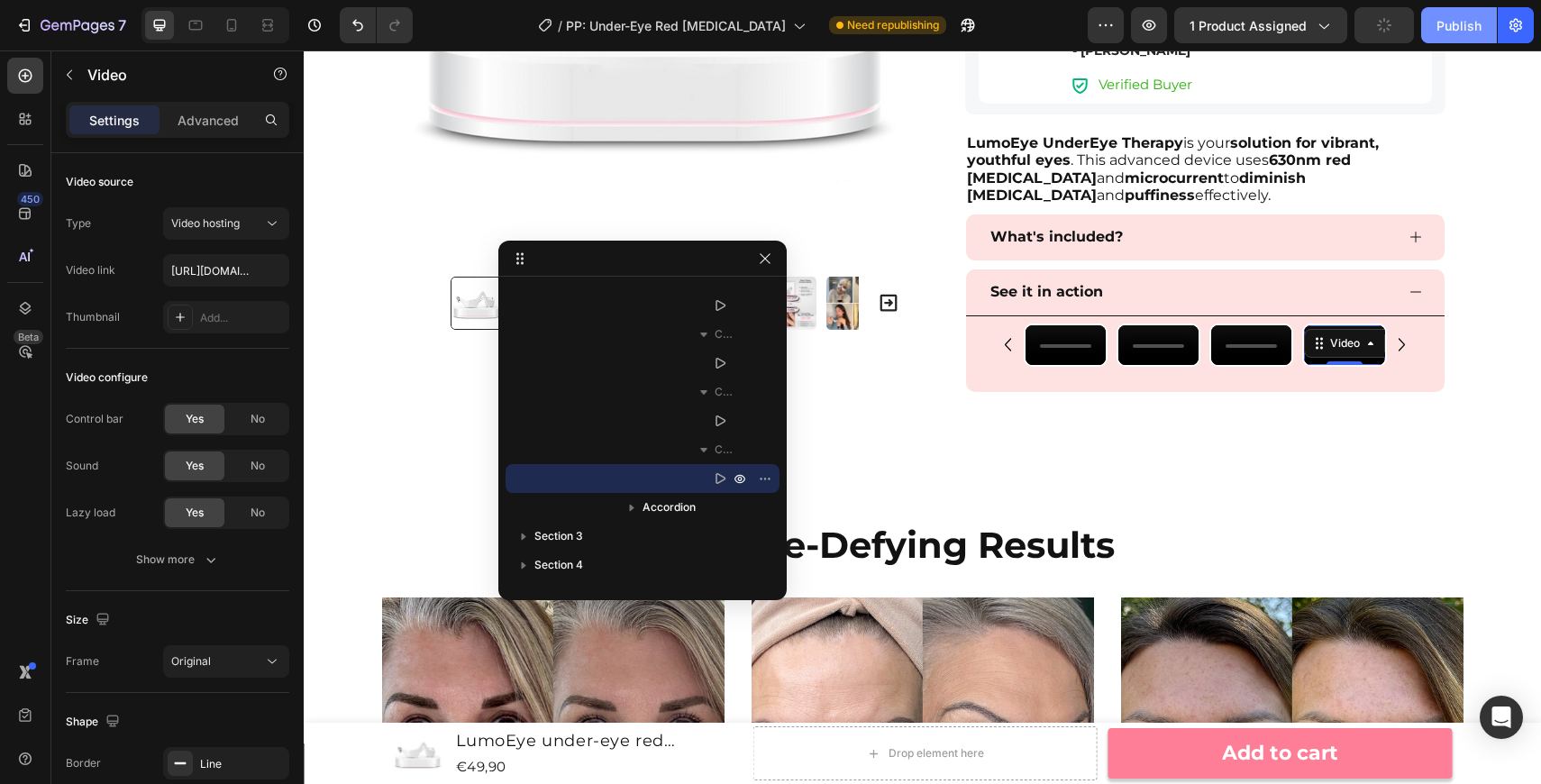
click at [1458, 34] on div "Publish" at bounding box center [1458, 26] width 45 height 19
click at [228, 26] on icon at bounding box center [232, 26] width 10 height 13
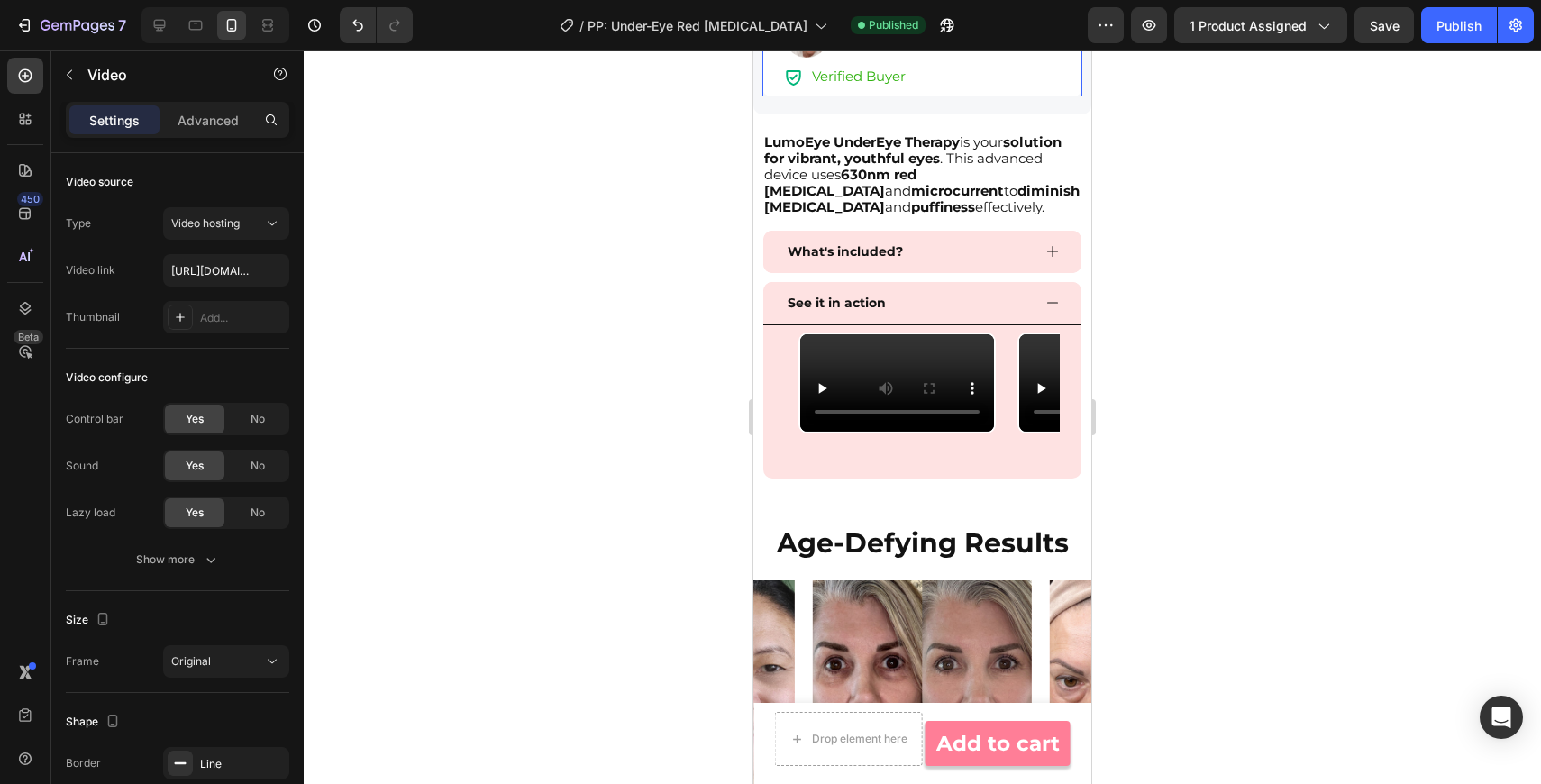
scroll to position [1861, 0]
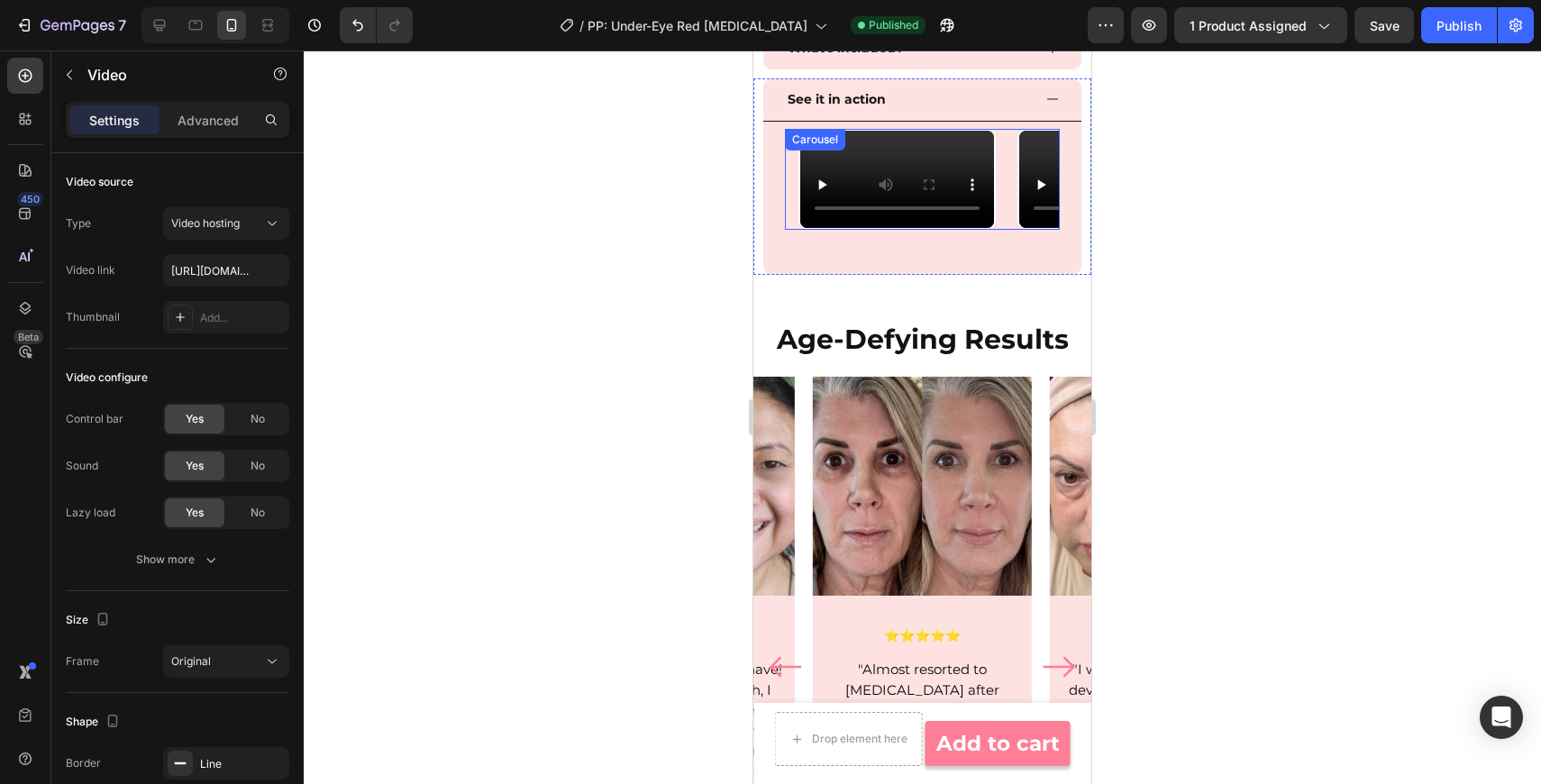
click at [1002, 230] on div "Video Video Video Video 0" at bounding box center [928, 179] width 261 height 101
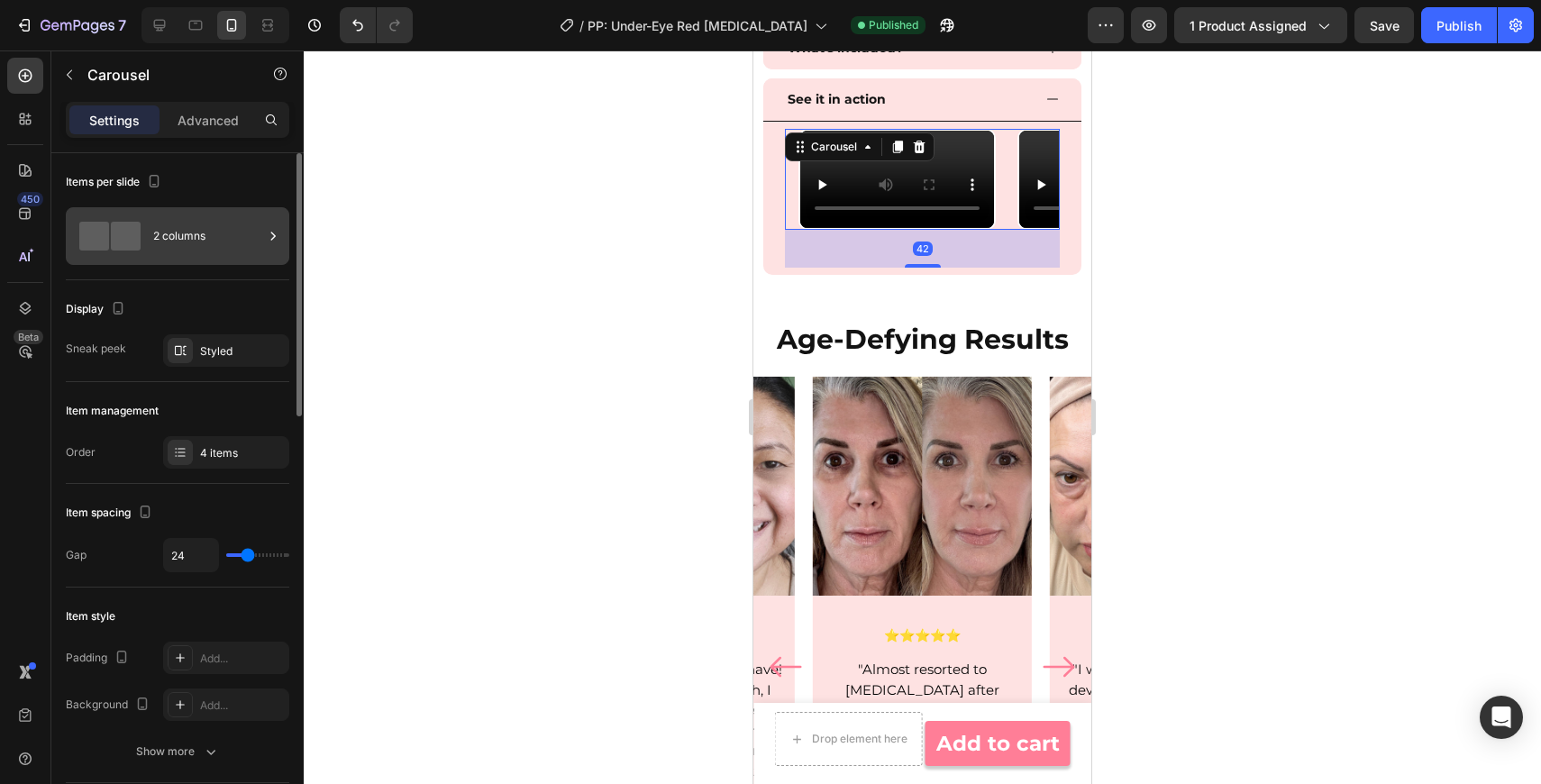
click at [219, 219] on div "2 columns" at bounding box center [208, 236] width 110 height 41
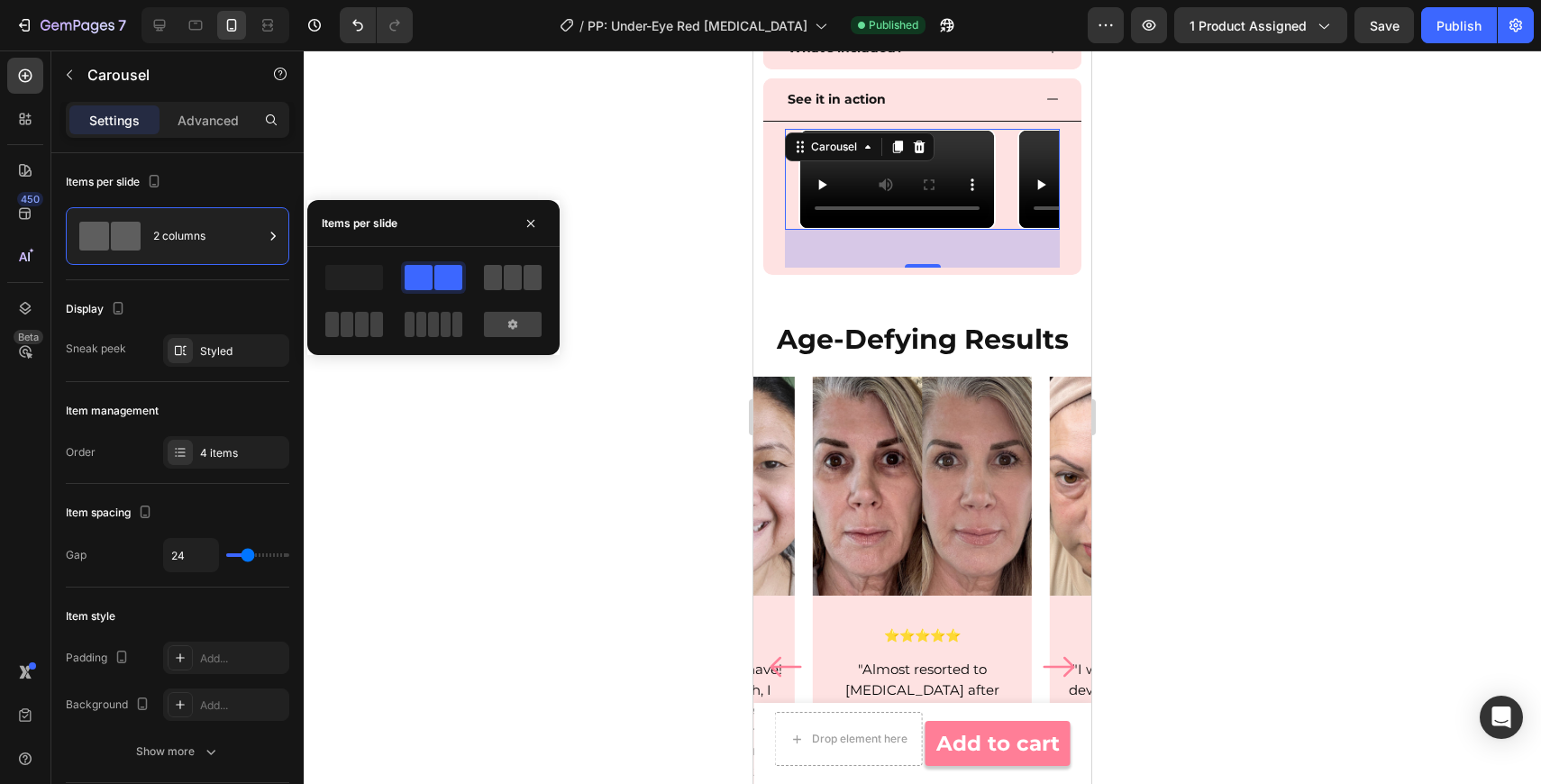
click at [521, 276] on span at bounding box center [513, 278] width 18 height 26
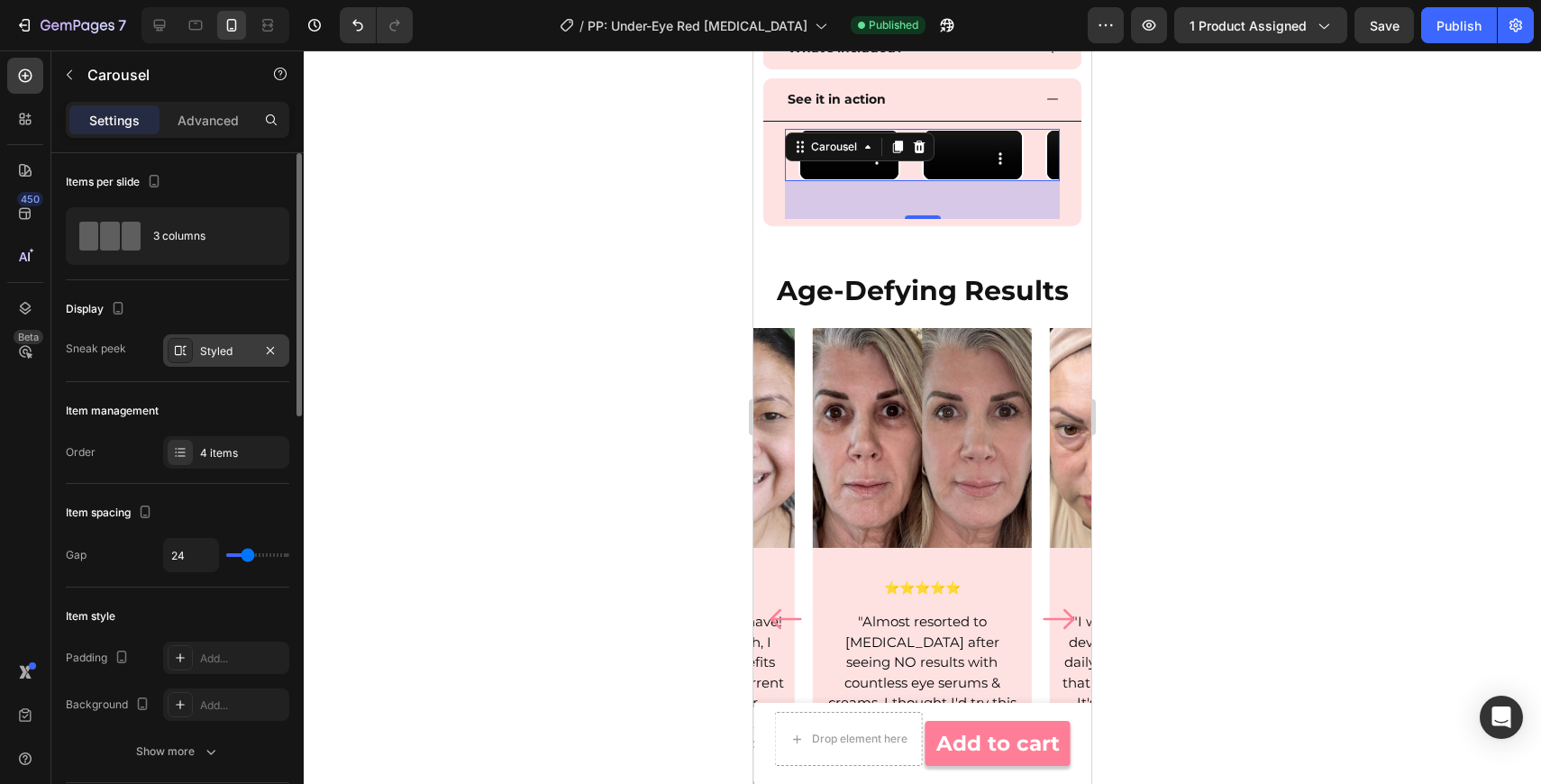
click at [241, 353] on div "Styled" at bounding box center [226, 351] width 52 height 17
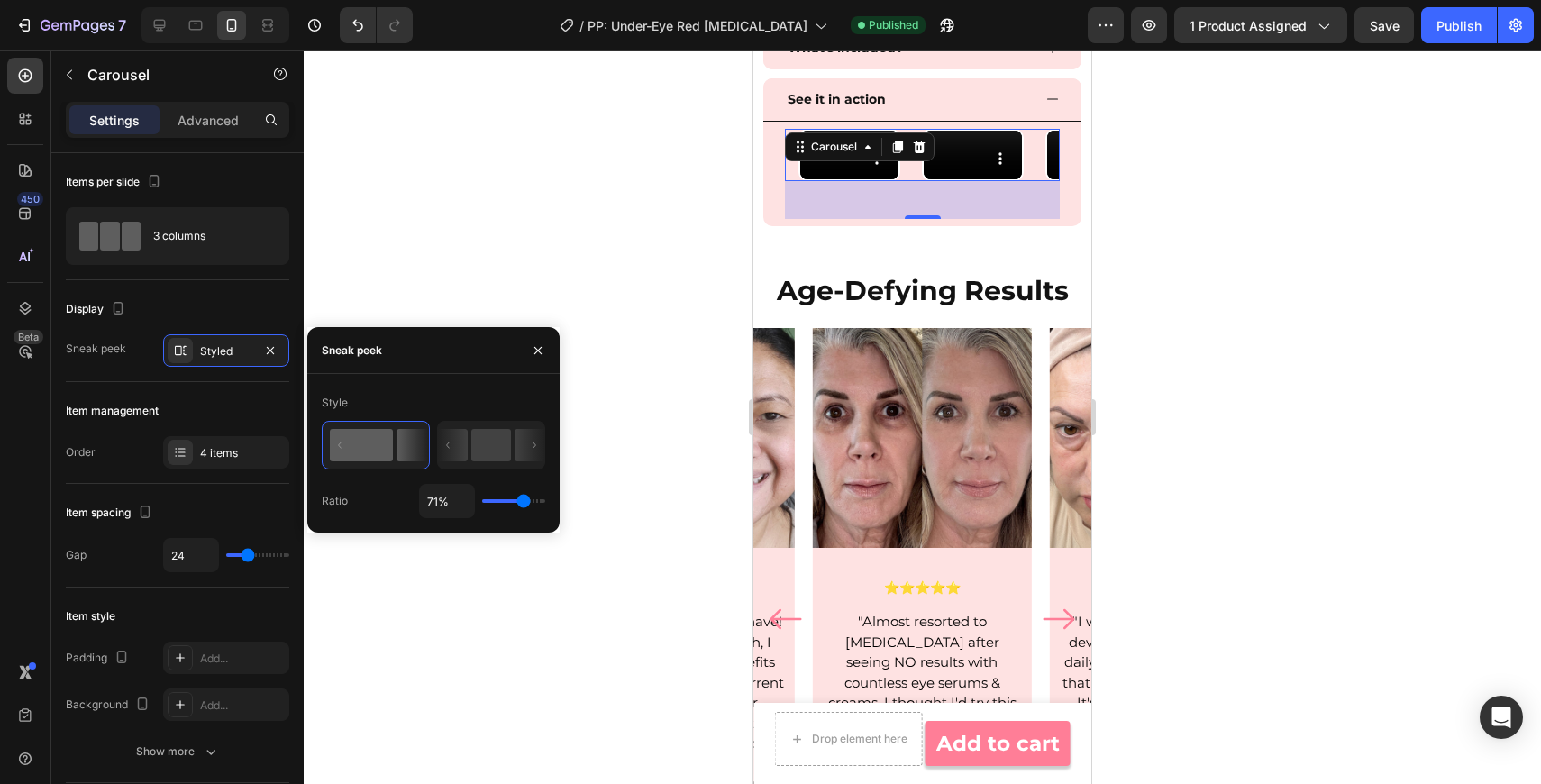
click at [343, 447] on rect at bounding box center [361, 445] width 63 height 32
click at [271, 354] on icon "button" at bounding box center [271, 350] width 15 height 15
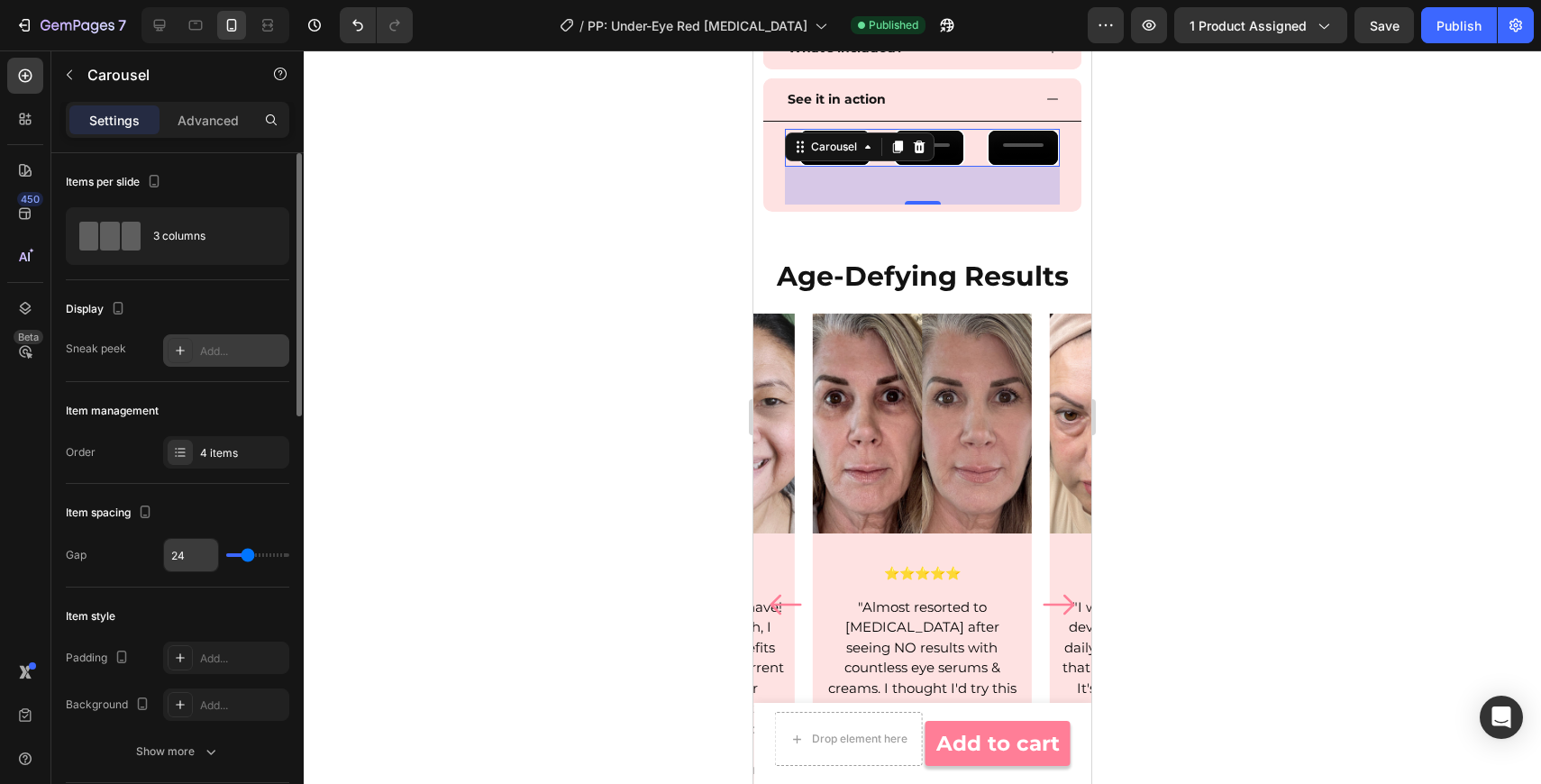
click at [192, 564] on input "24" at bounding box center [191, 555] width 54 height 32
type input "5"
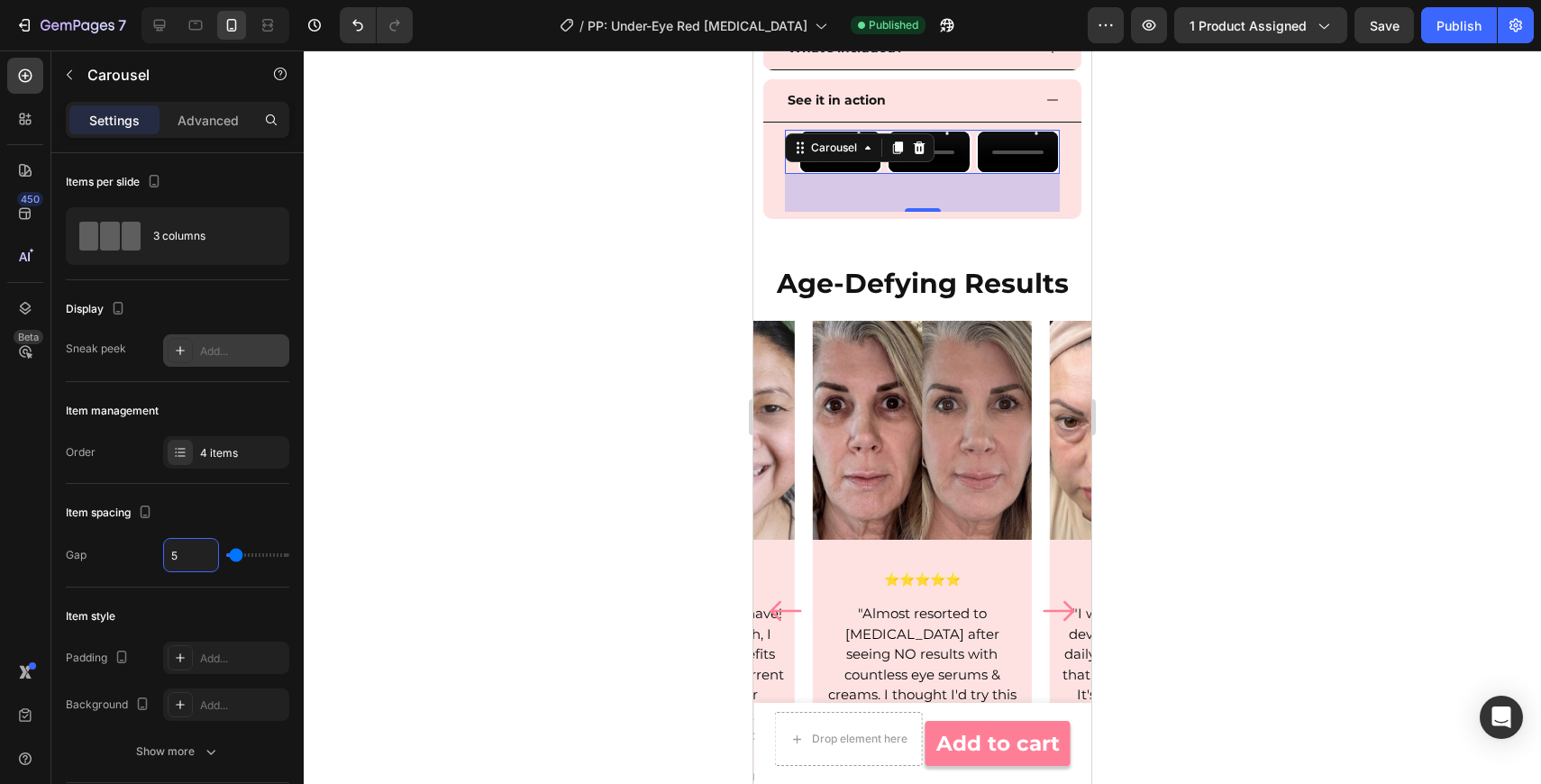
type input "5"
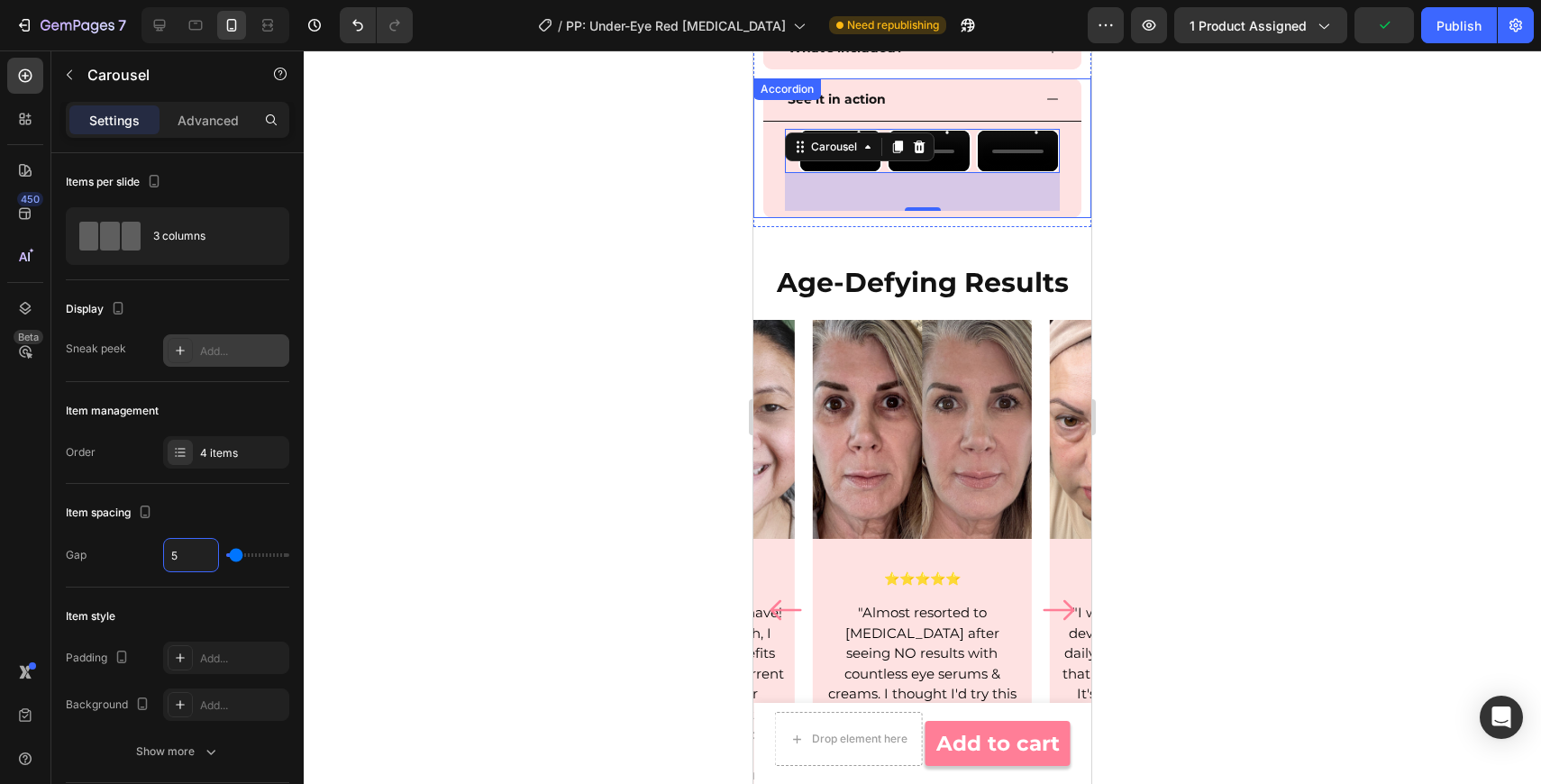
click at [776, 157] on div "Video Video Video Video Carousel 42" at bounding box center [922, 170] width 318 height 96
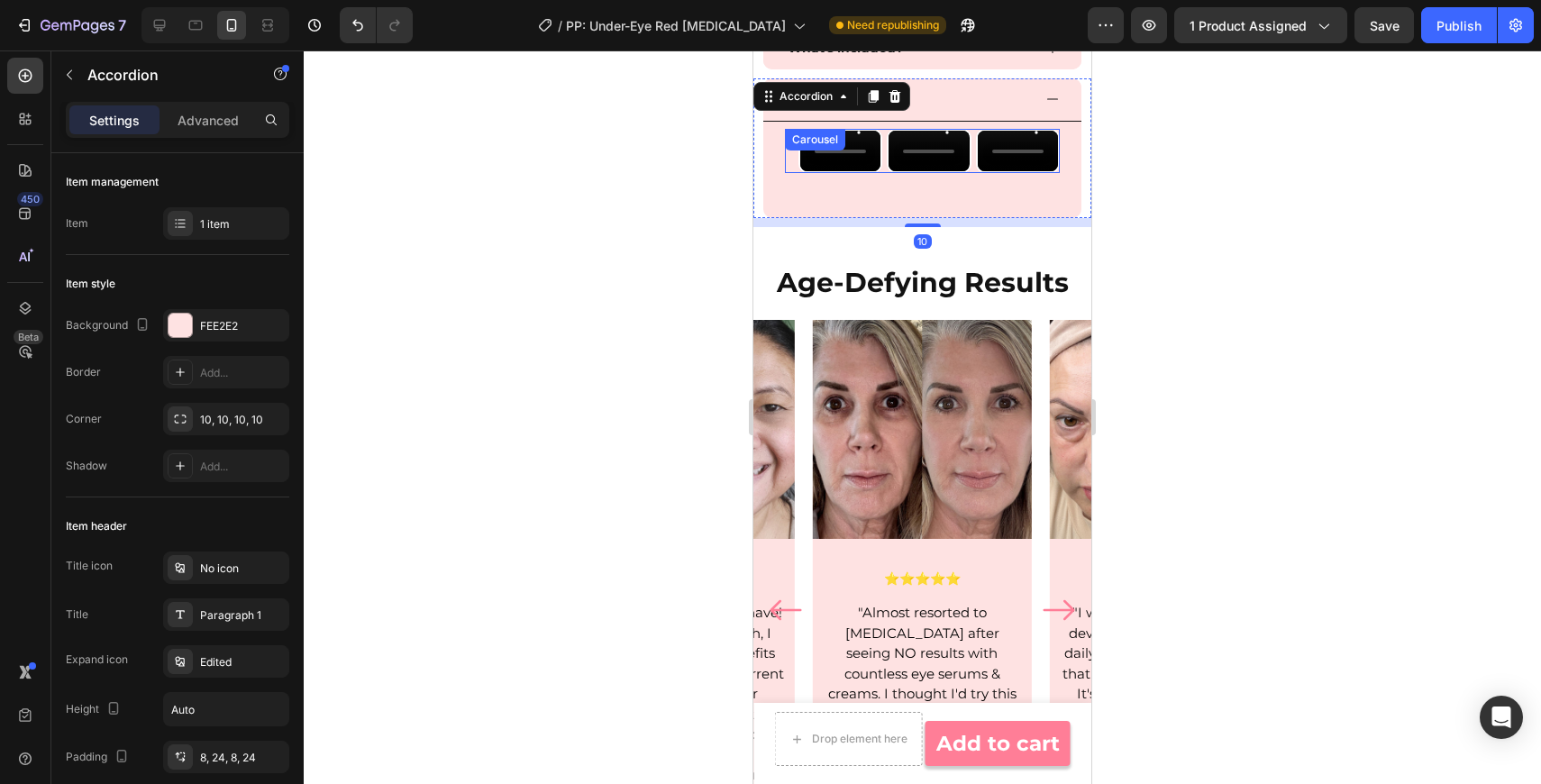
click at [786, 173] on div "Video Video Video Video Carousel" at bounding box center [923, 150] width 275 height 44
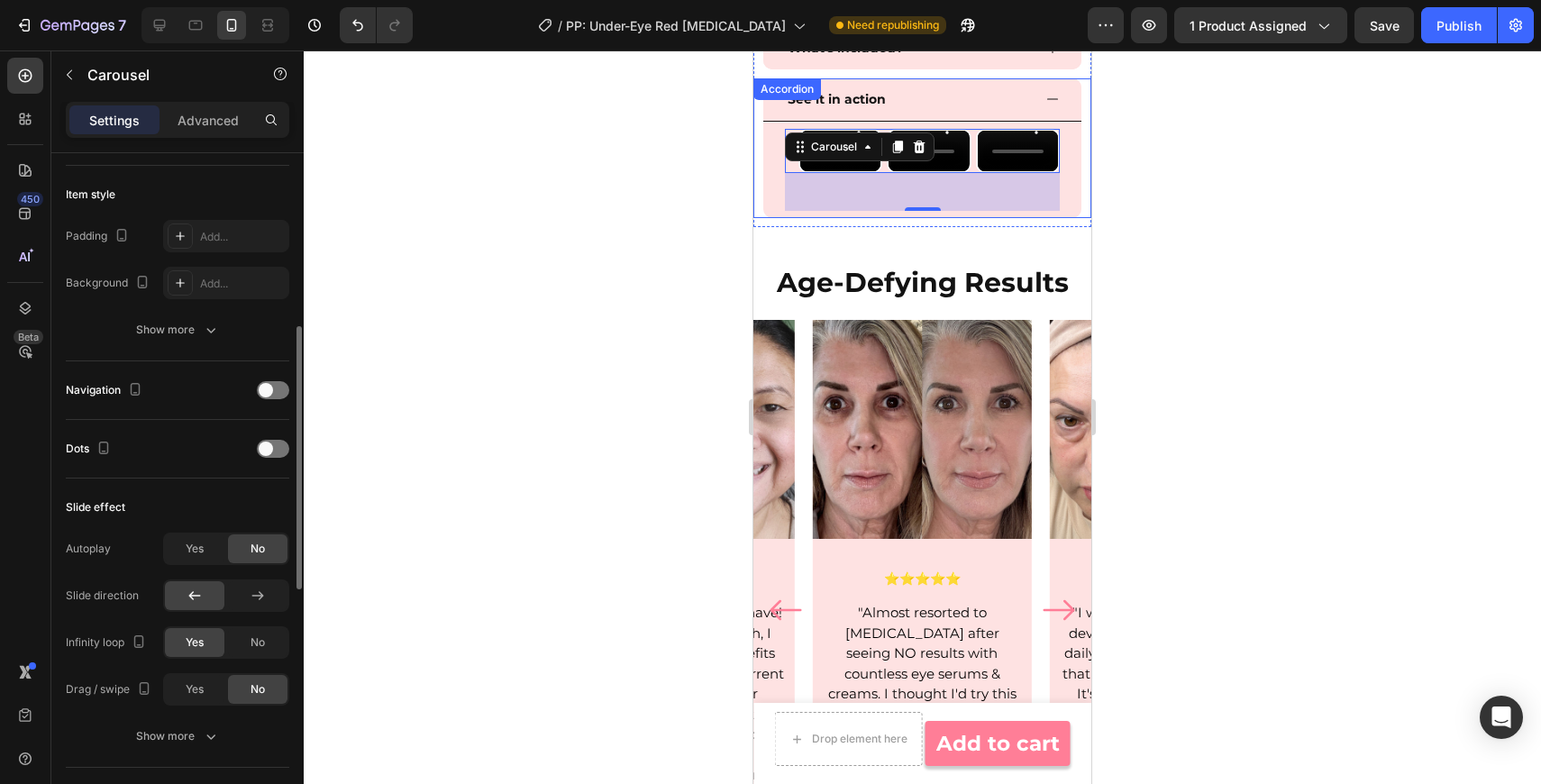
scroll to position [429, 0]
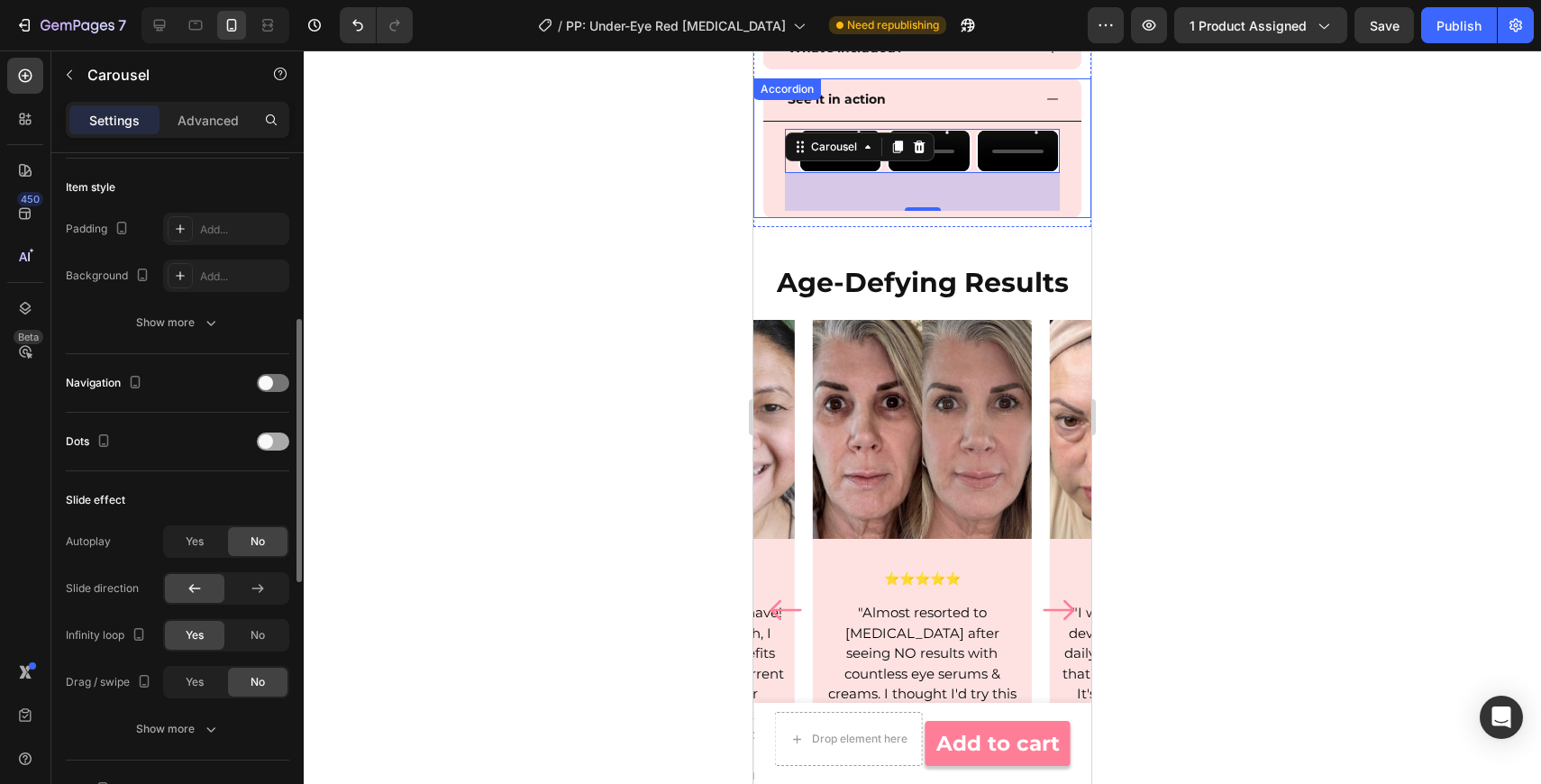
click at [272, 442] on span at bounding box center [266, 442] width 15 height 15
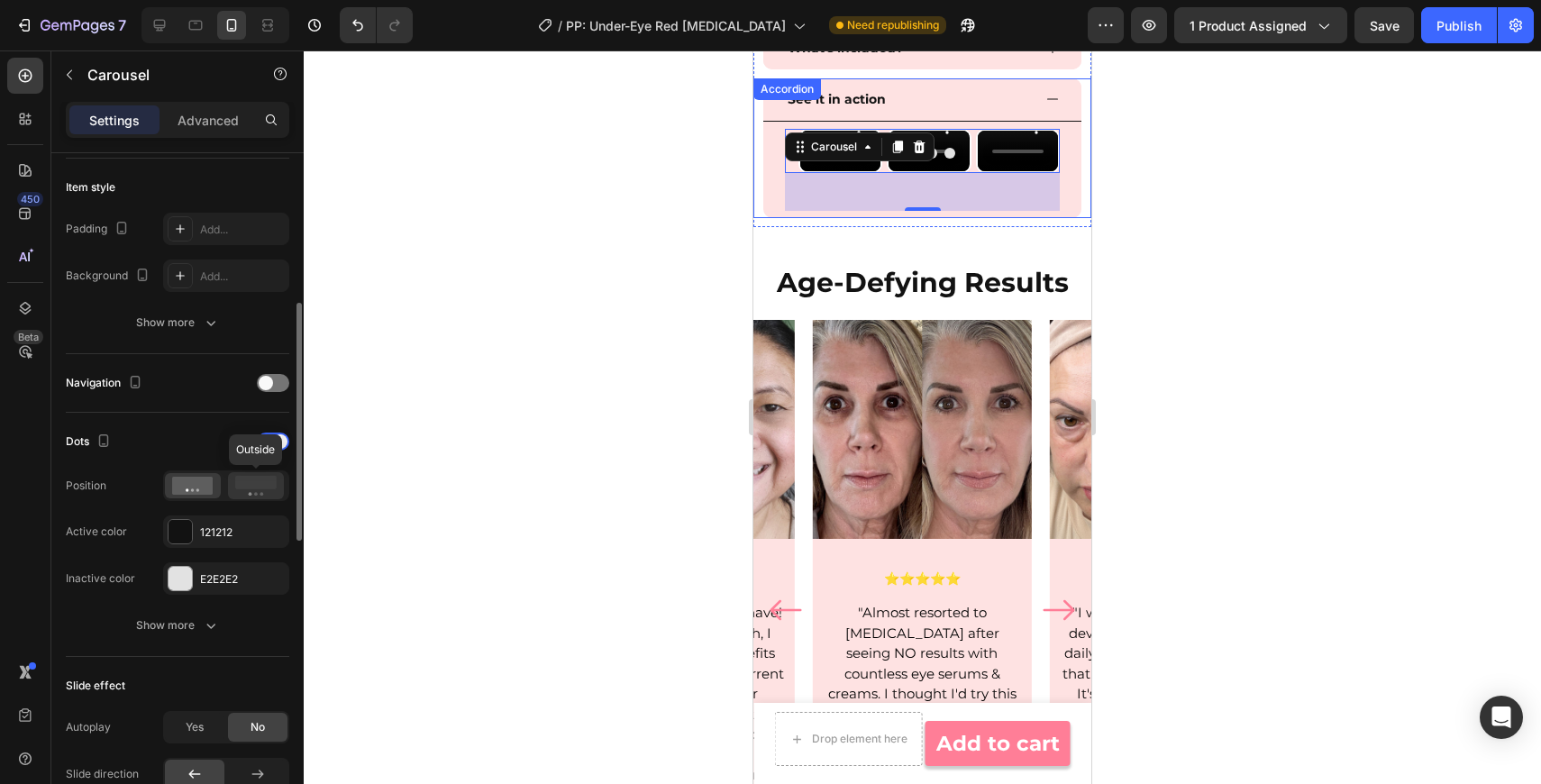
click at [247, 495] on div at bounding box center [256, 485] width 56 height 27
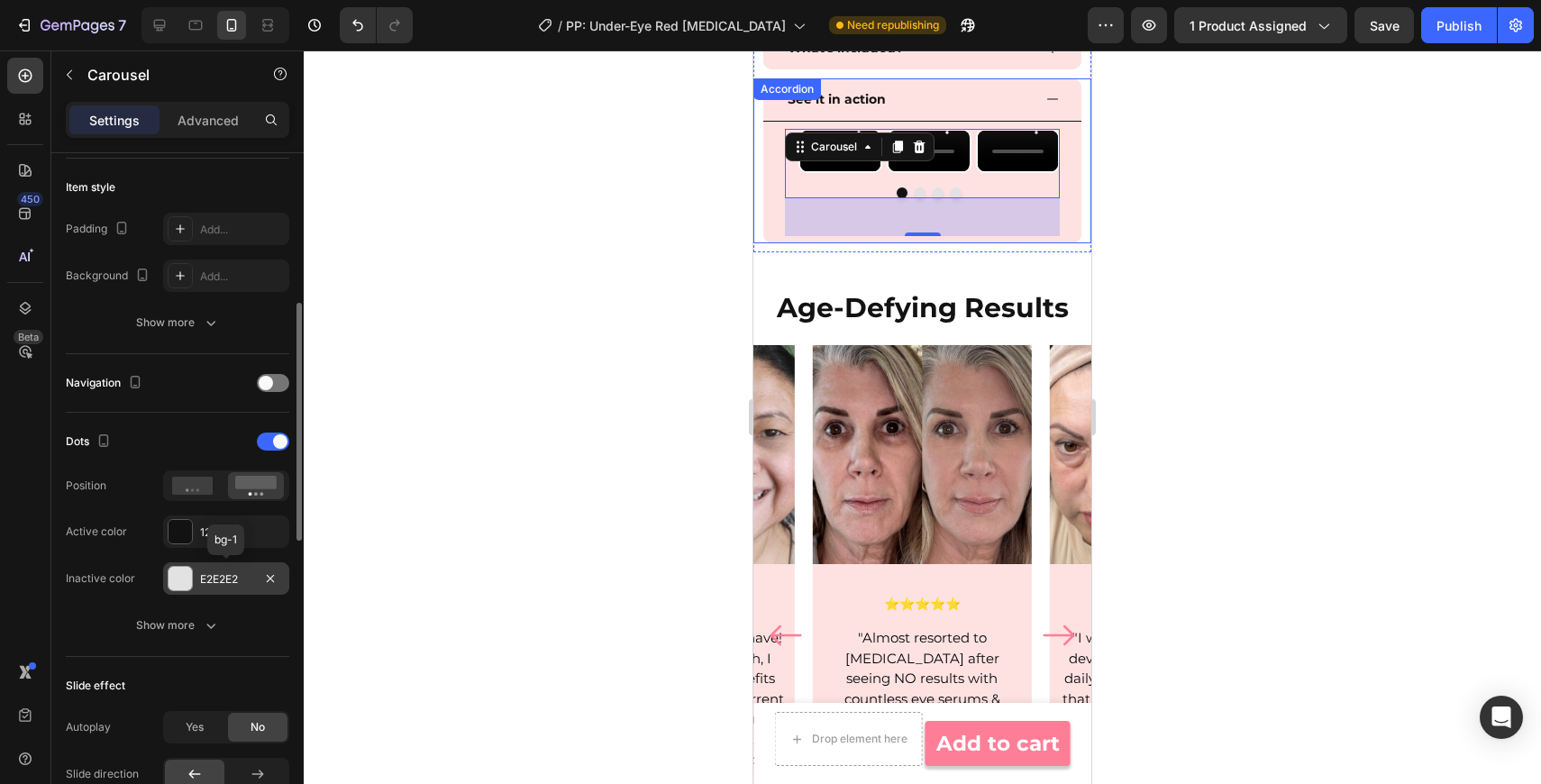
click at [177, 580] on div at bounding box center [181, 579] width 24 height 24
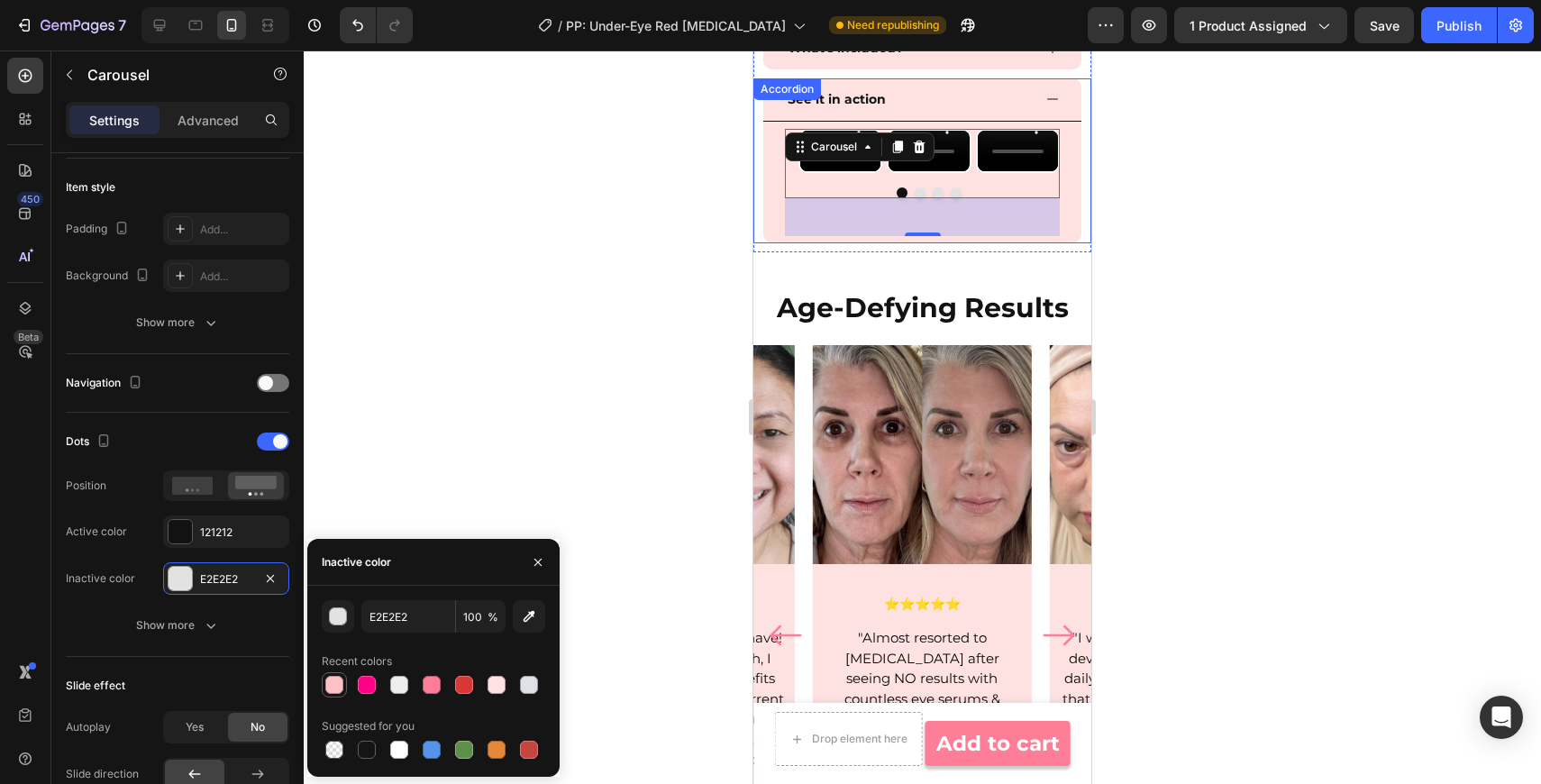
click at [332, 687] on div at bounding box center [335, 685] width 18 height 18
type input "FEC2C6"
click at [220, 635] on button "Show more" at bounding box center [178, 624] width 224 height 32
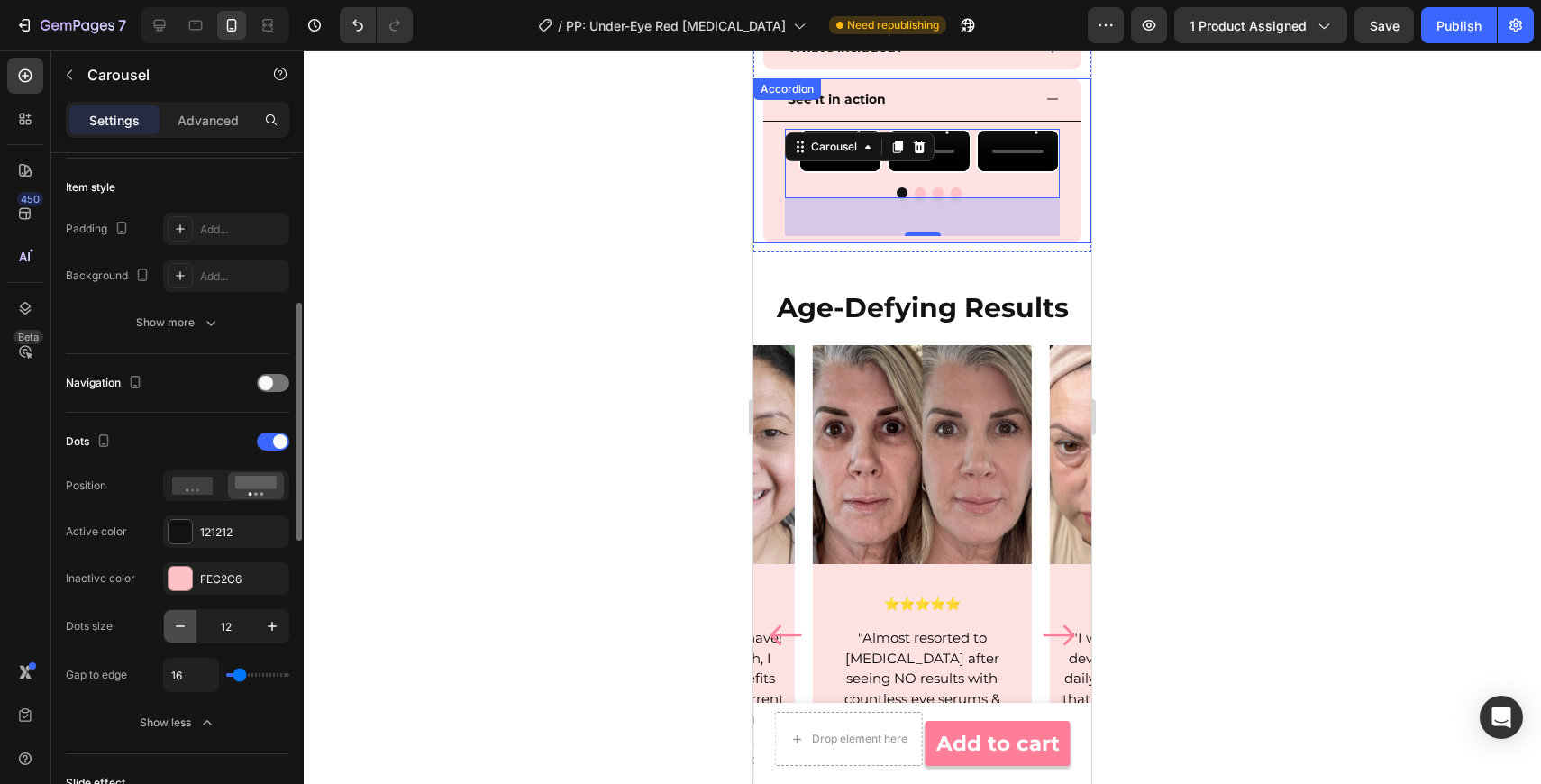
click at [183, 623] on icon "button" at bounding box center [181, 626] width 18 height 18
type input "9"
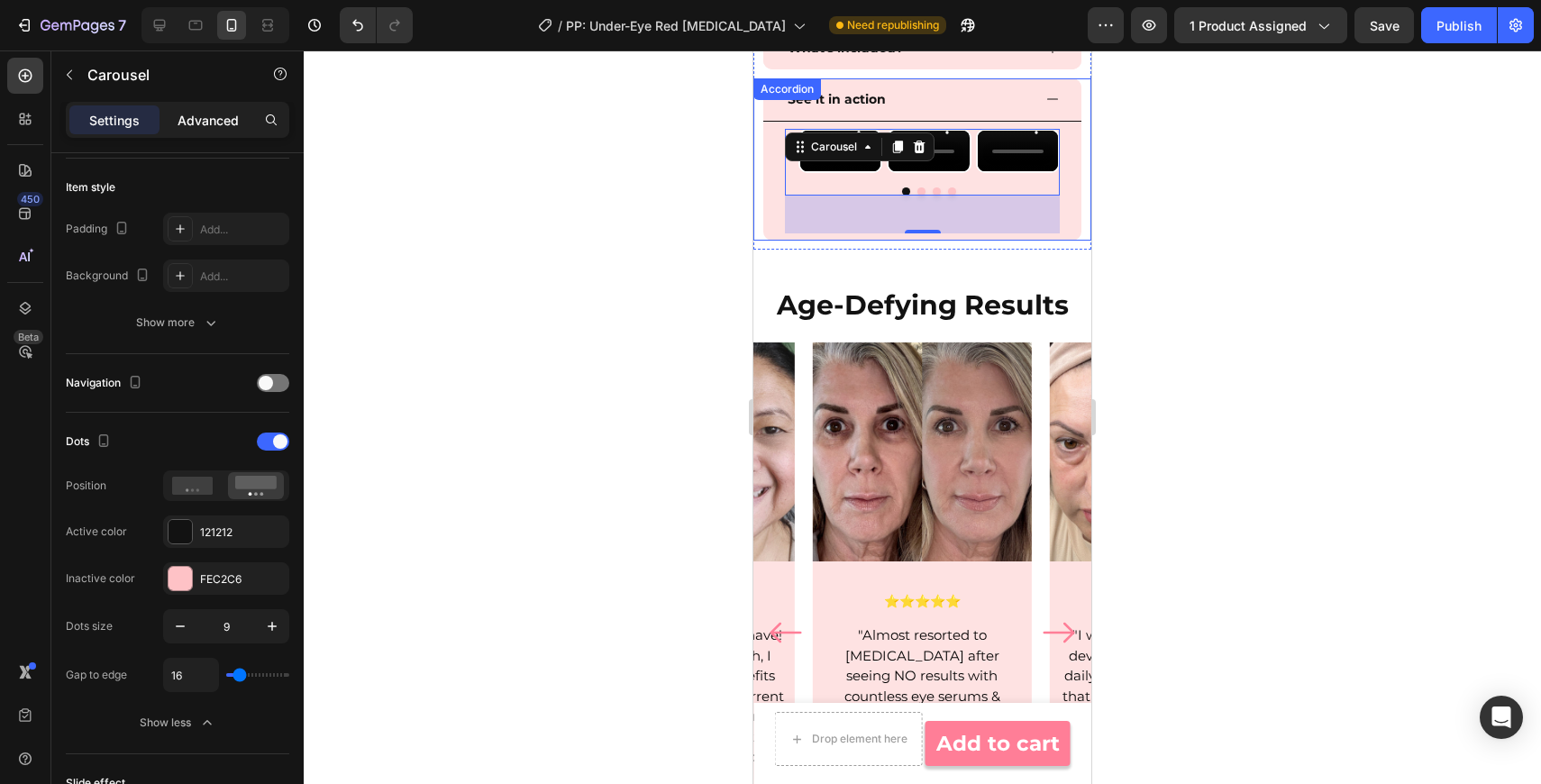
click at [216, 120] on p "Advanced" at bounding box center [208, 120] width 61 height 19
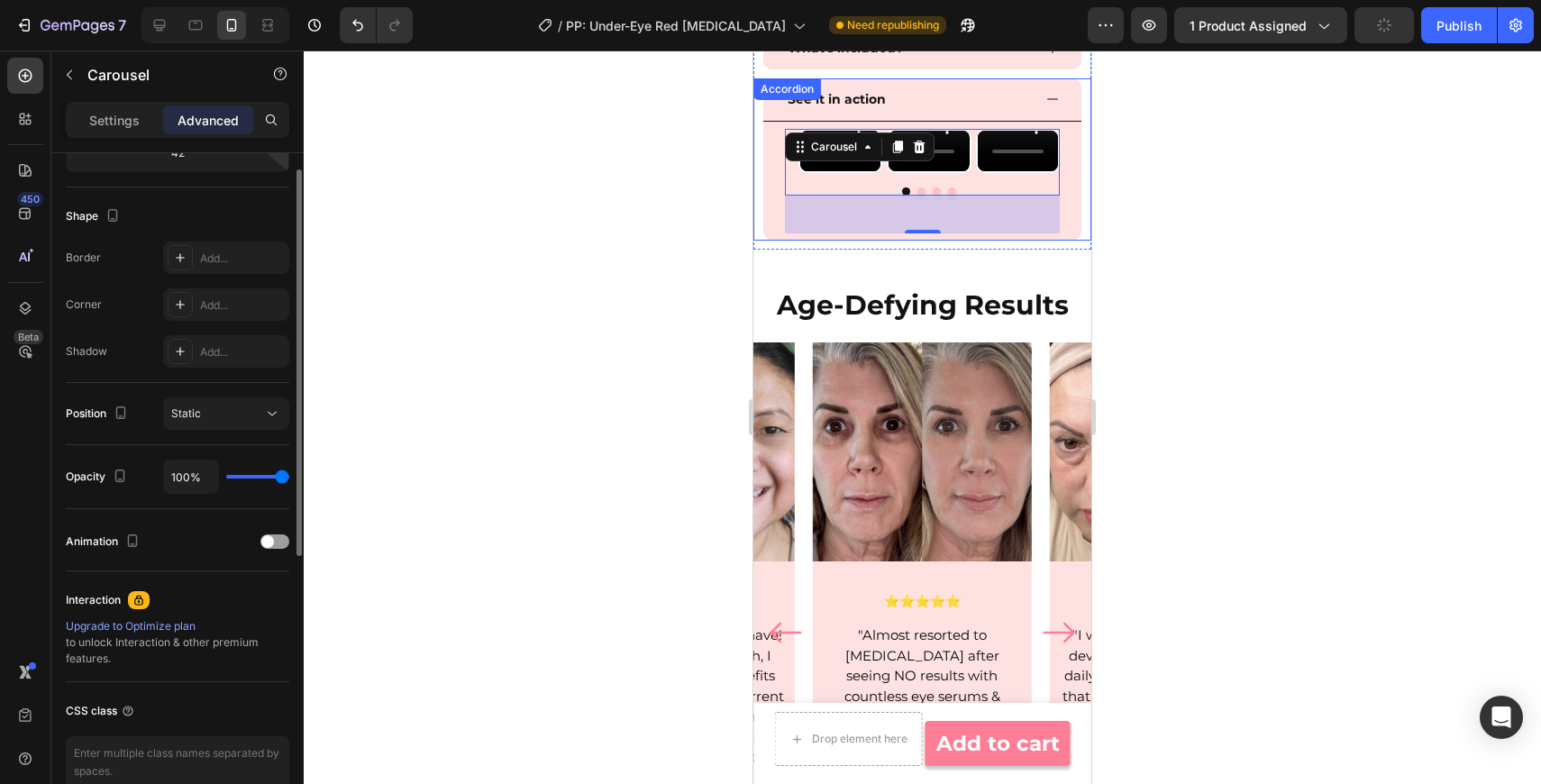
scroll to position [0, 0]
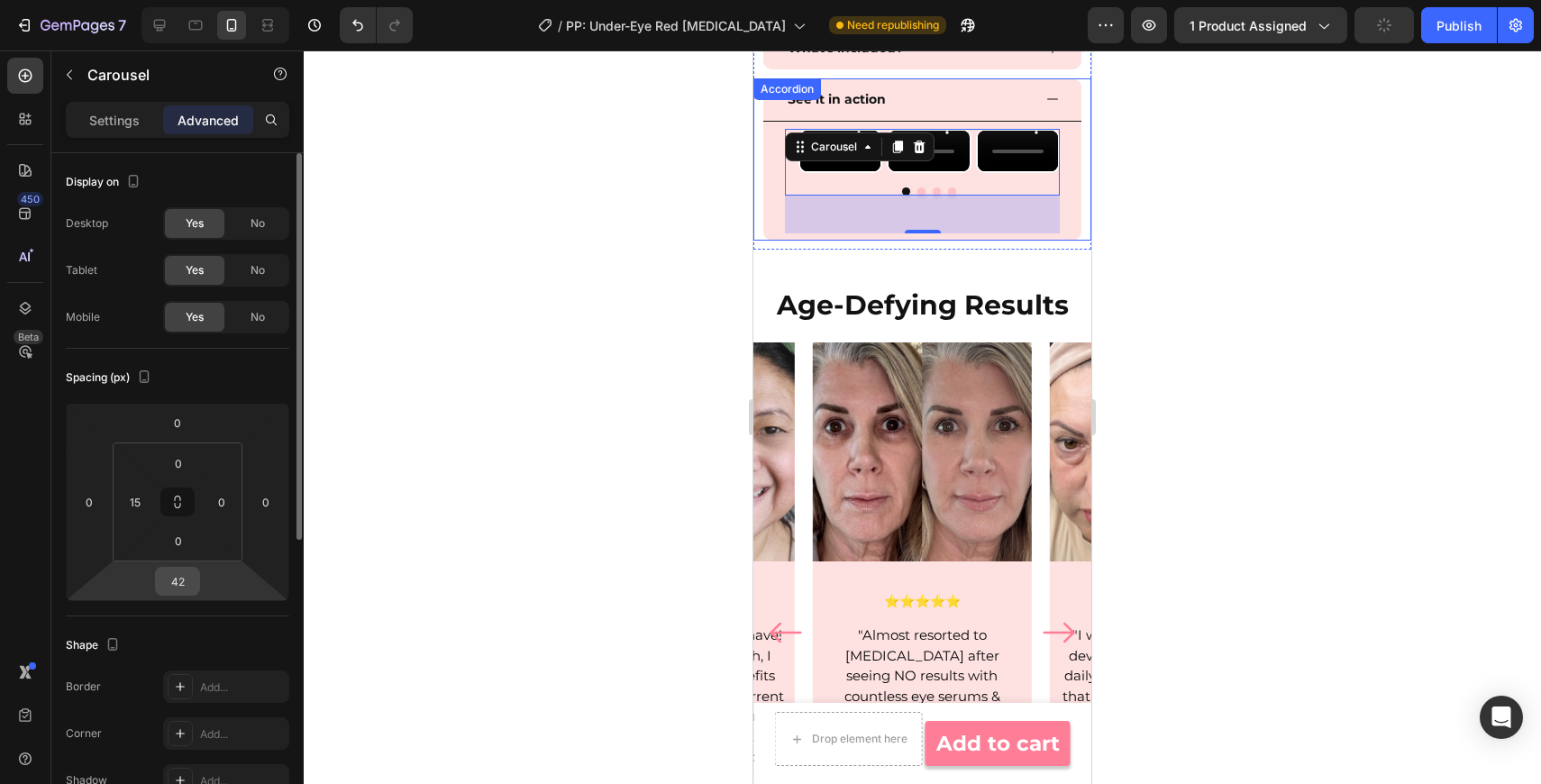
click at [185, 580] on input "42" at bounding box center [177, 580] width 36 height 27
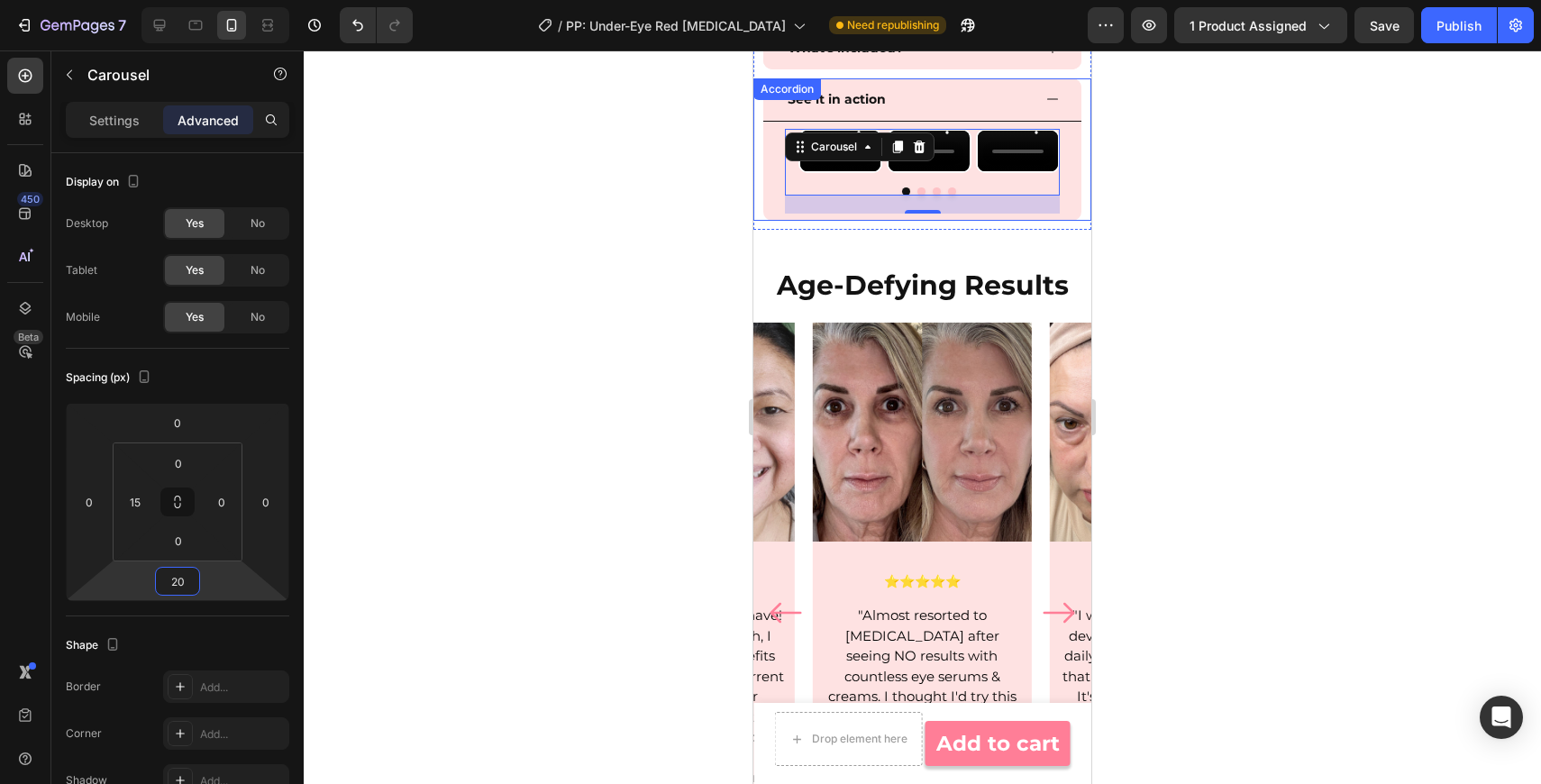
type input "2"
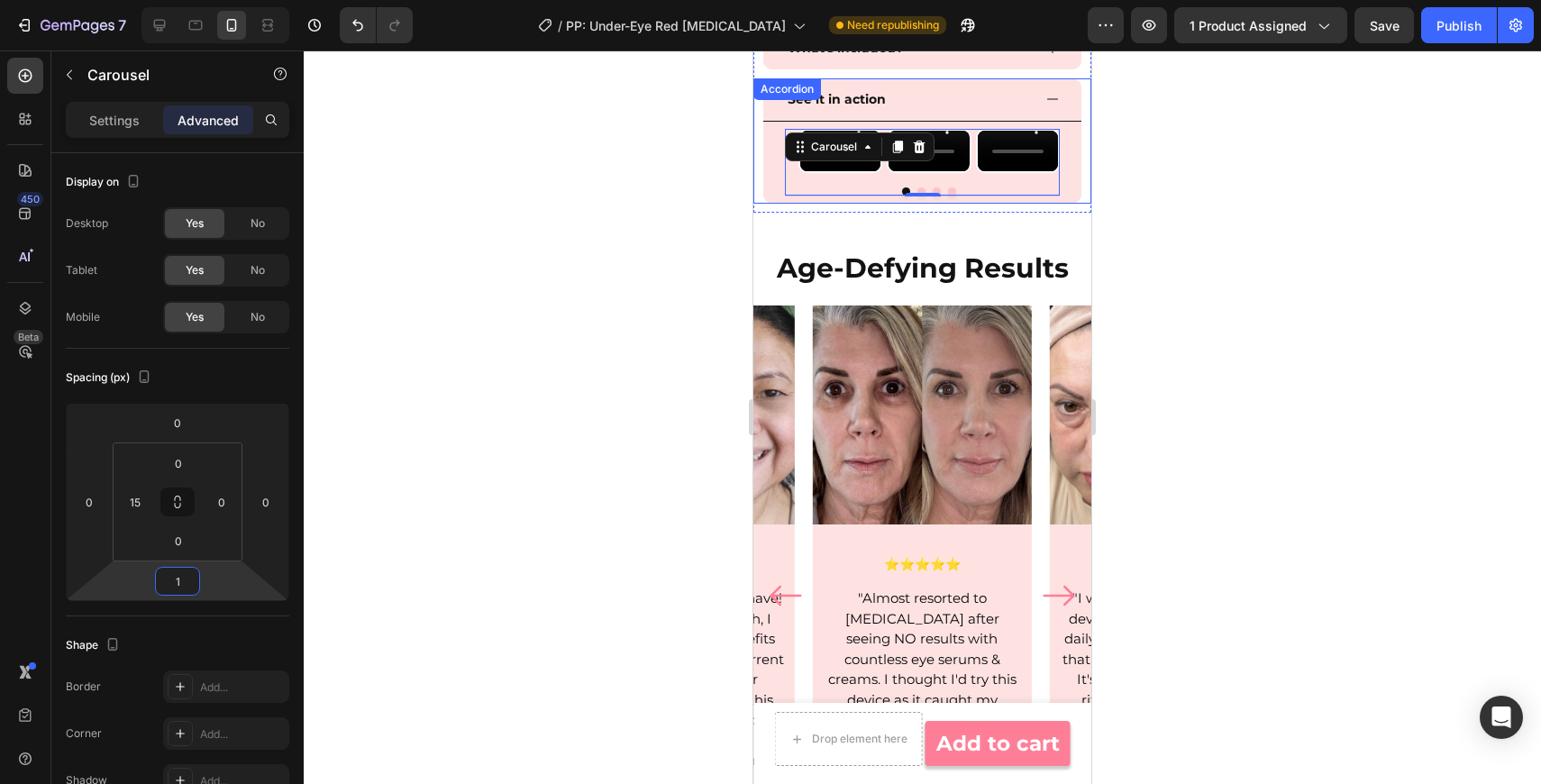
type input "10"
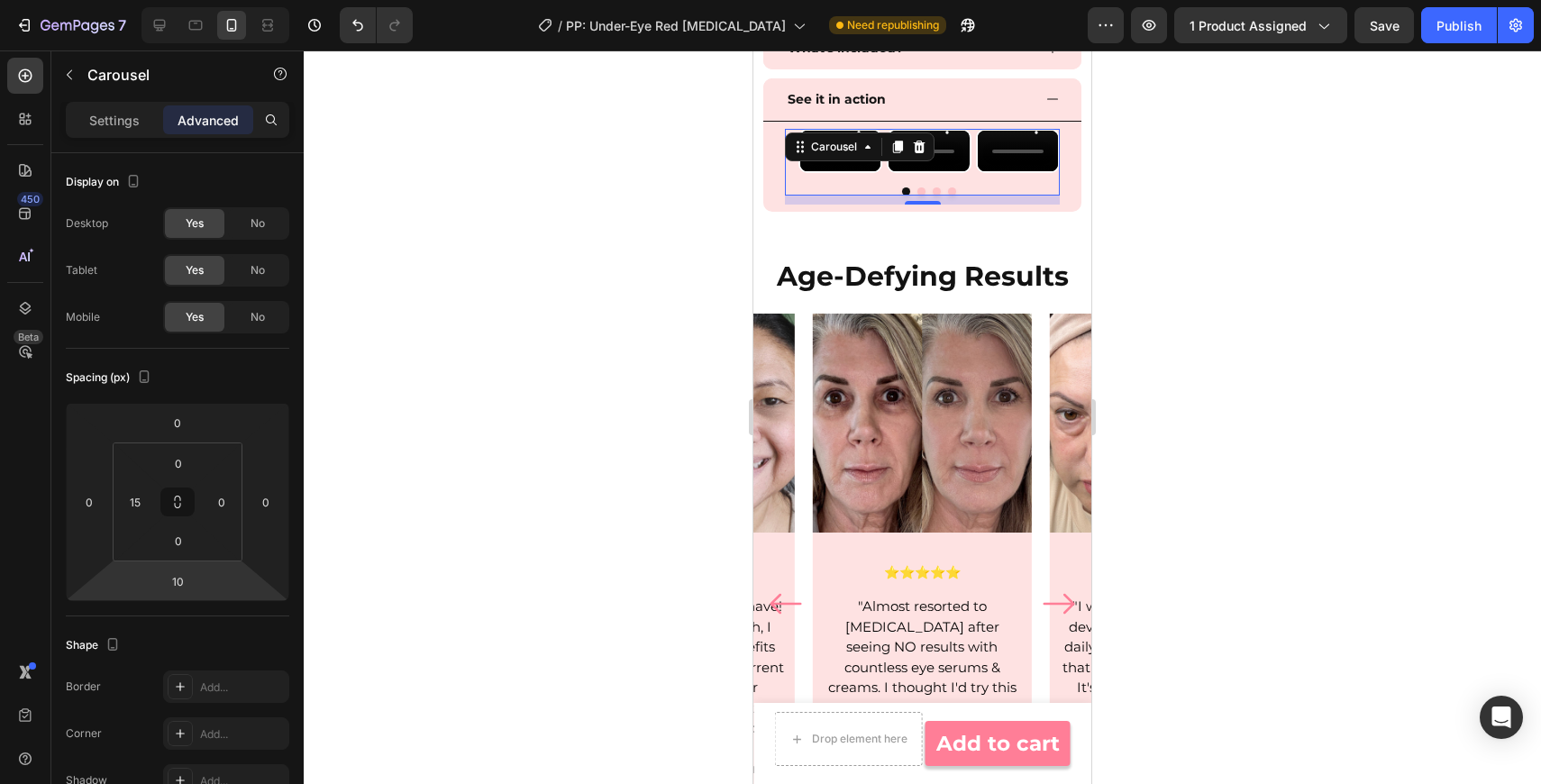
click at [1206, 339] on div at bounding box center [922, 417] width 1237 height 734
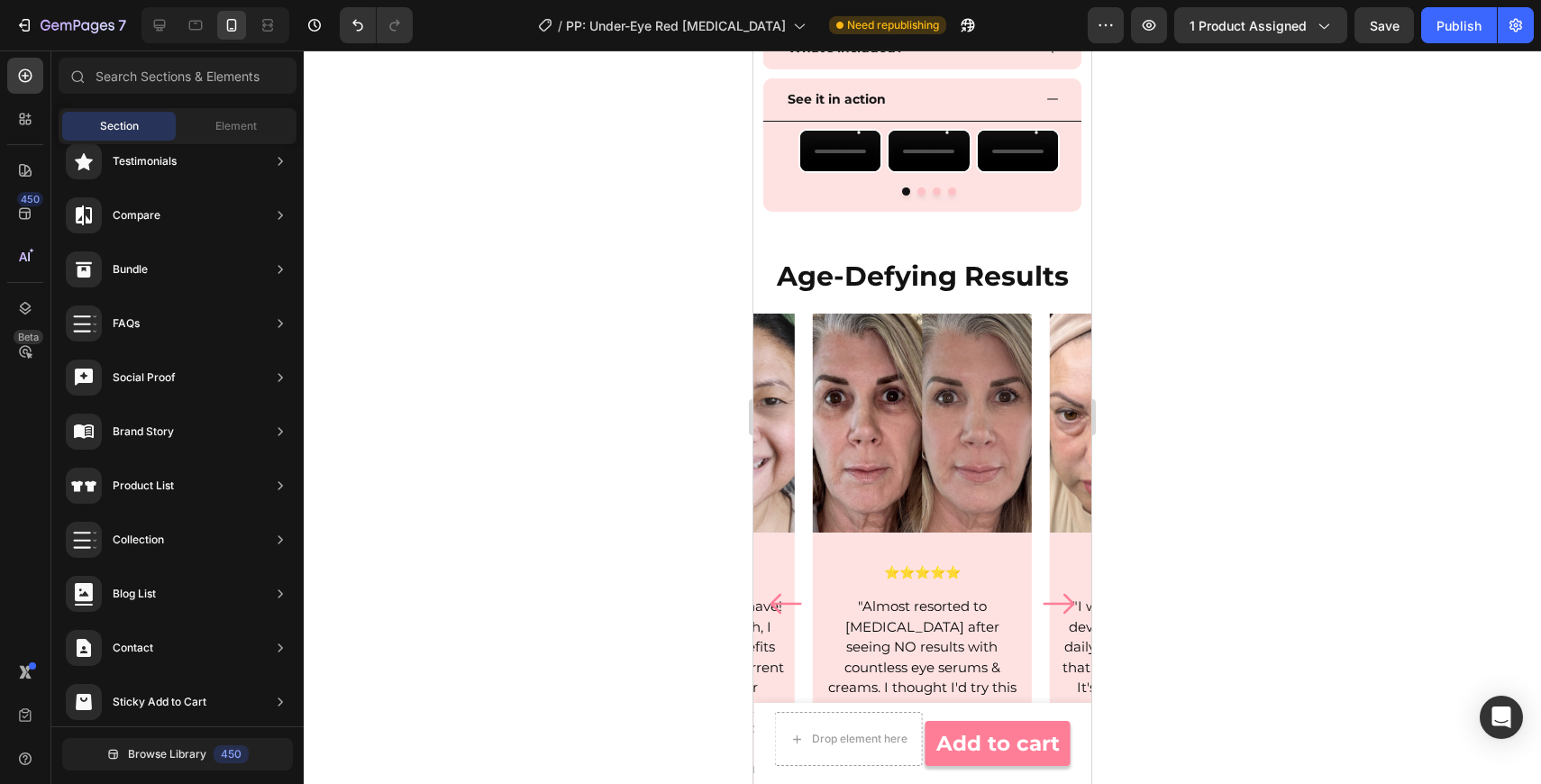
click at [1390, 33] on div "Save" at bounding box center [1384, 26] width 29 height 19
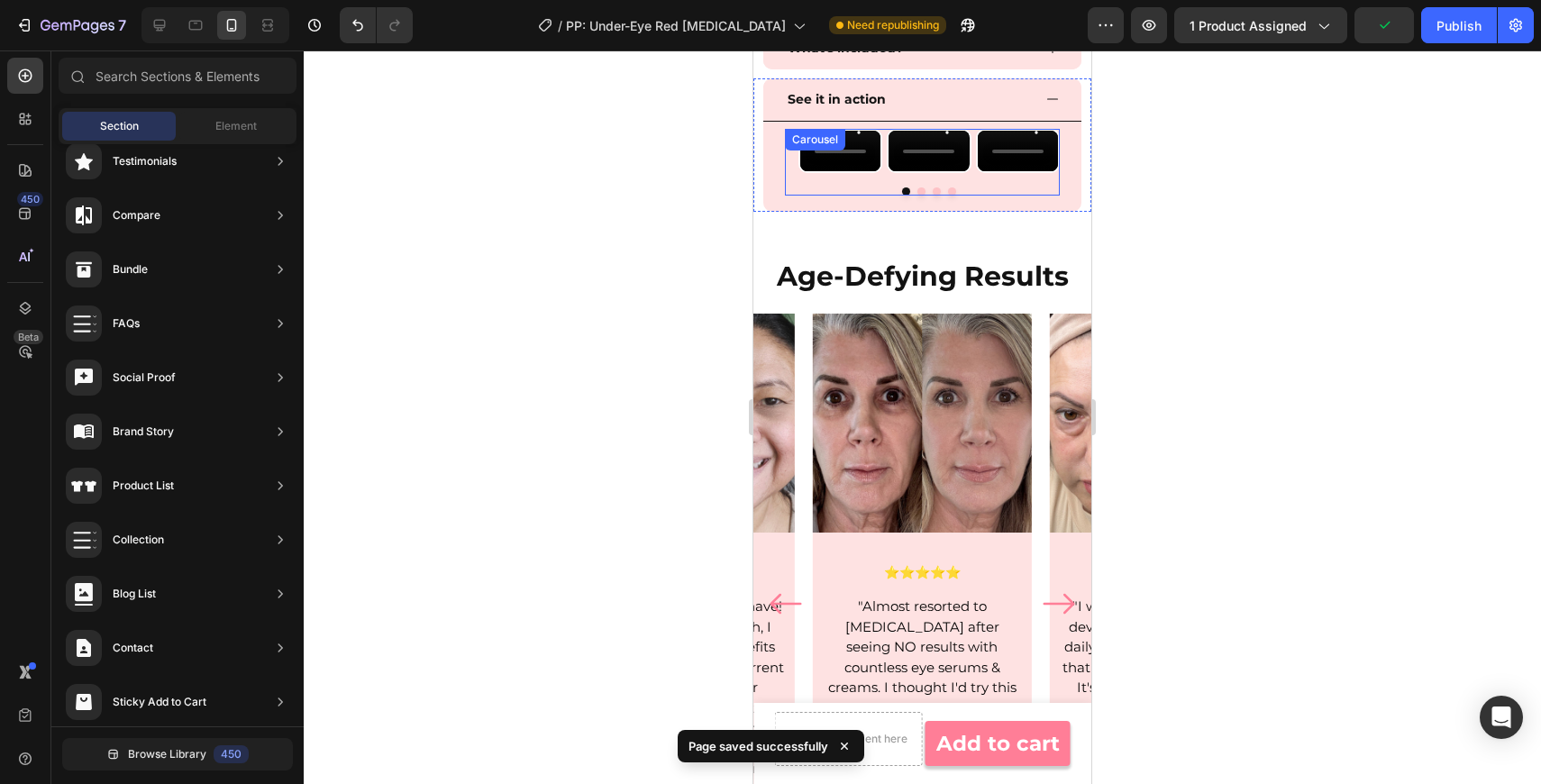
click at [789, 195] on div "Video Video Video Video Carousel" at bounding box center [923, 161] width 275 height 67
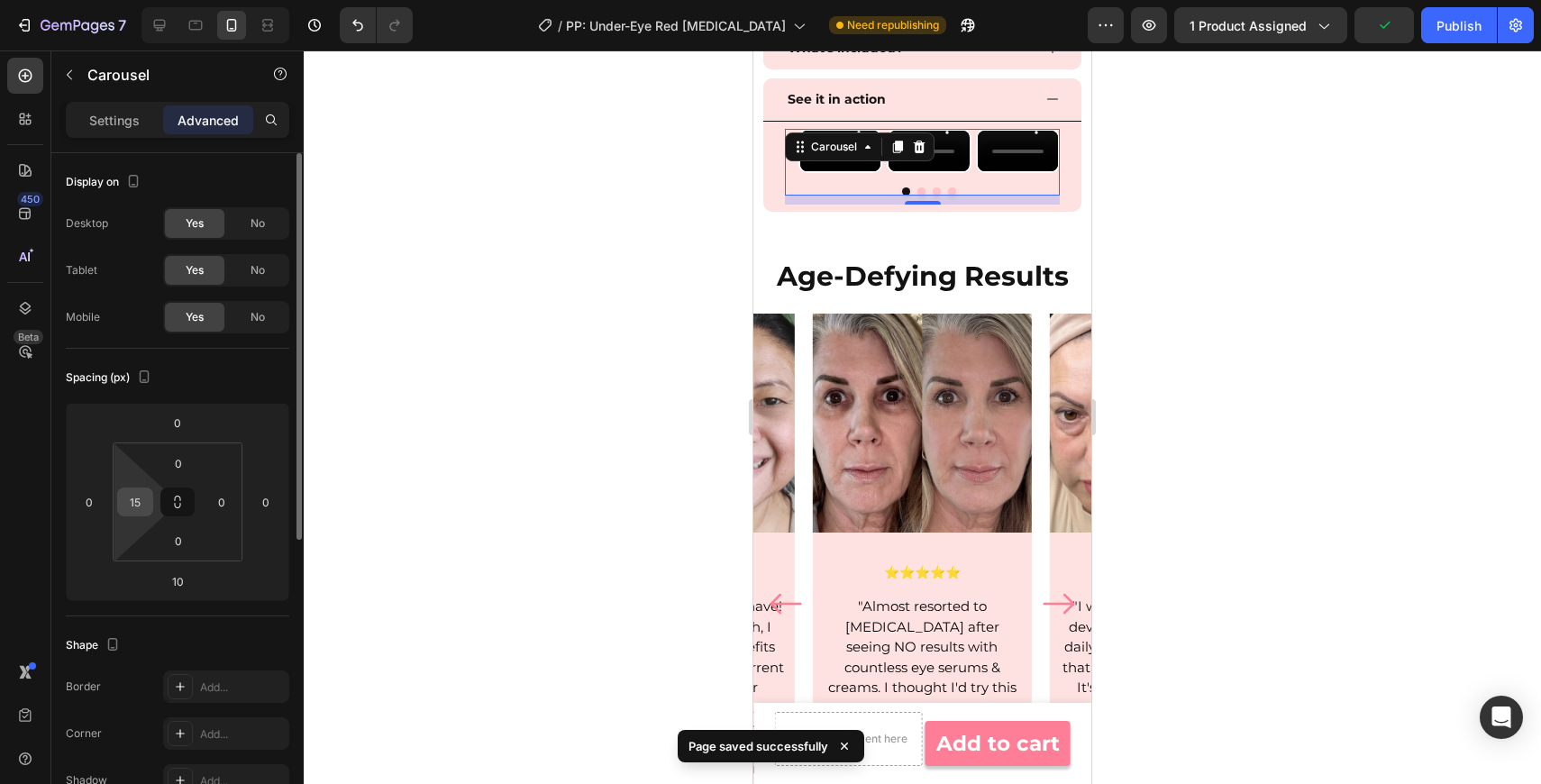
click at [144, 505] on input "15" at bounding box center [135, 501] width 27 height 27
type input "15"
click at [61, 522] on div "Display on Desktop Yes No Tablet Yes No Mobile Yes No Spacing (px) 0 0 10 0 0 1…" at bounding box center [177, 754] width 252 height 1202
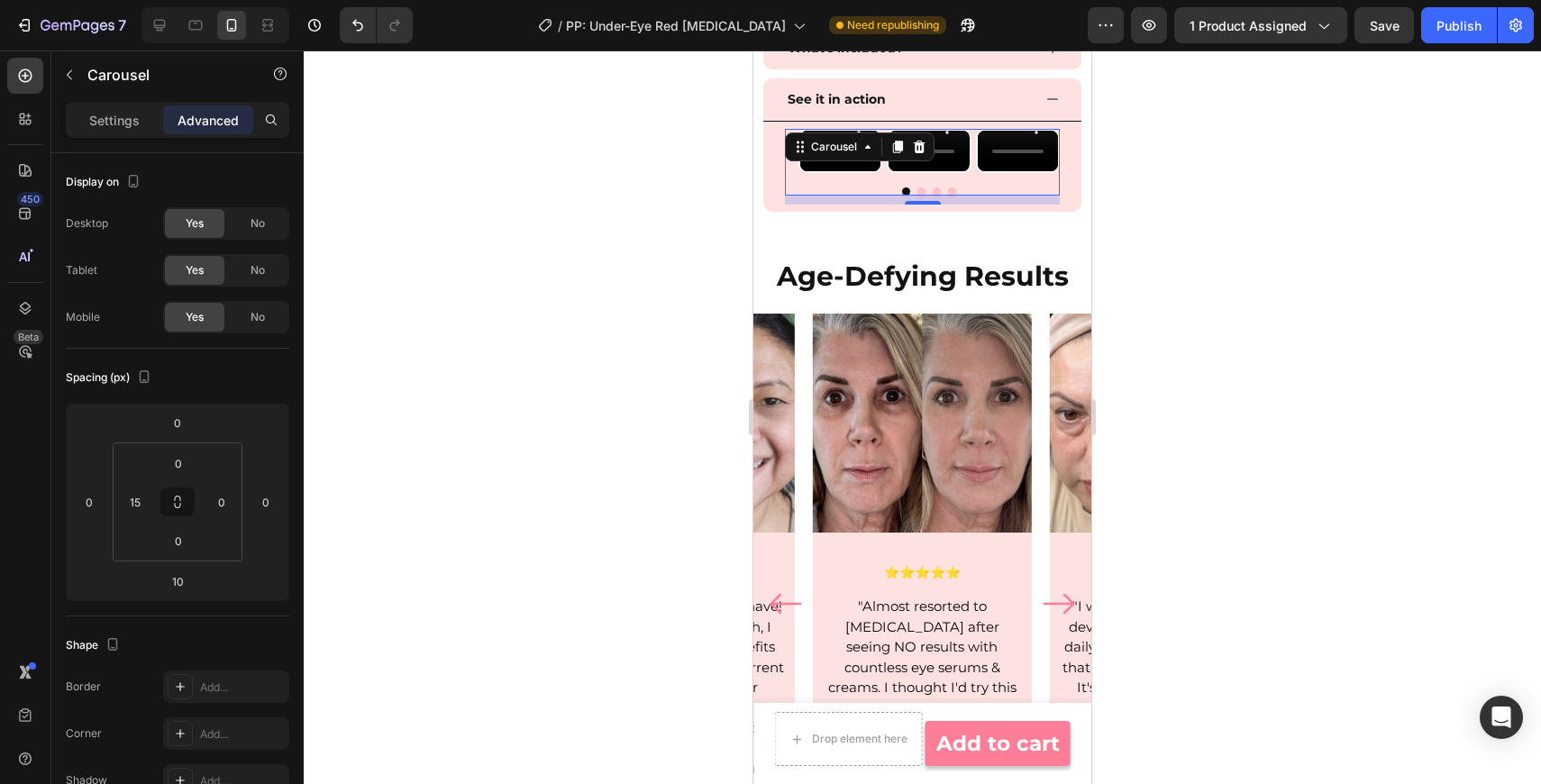
click at [824, 195] on div "Video Video Video Video Carousel 10" at bounding box center [923, 161] width 275 height 67
click at [126, 118] on p "Settings" at bounding box center [114, 120] width 50 height 19
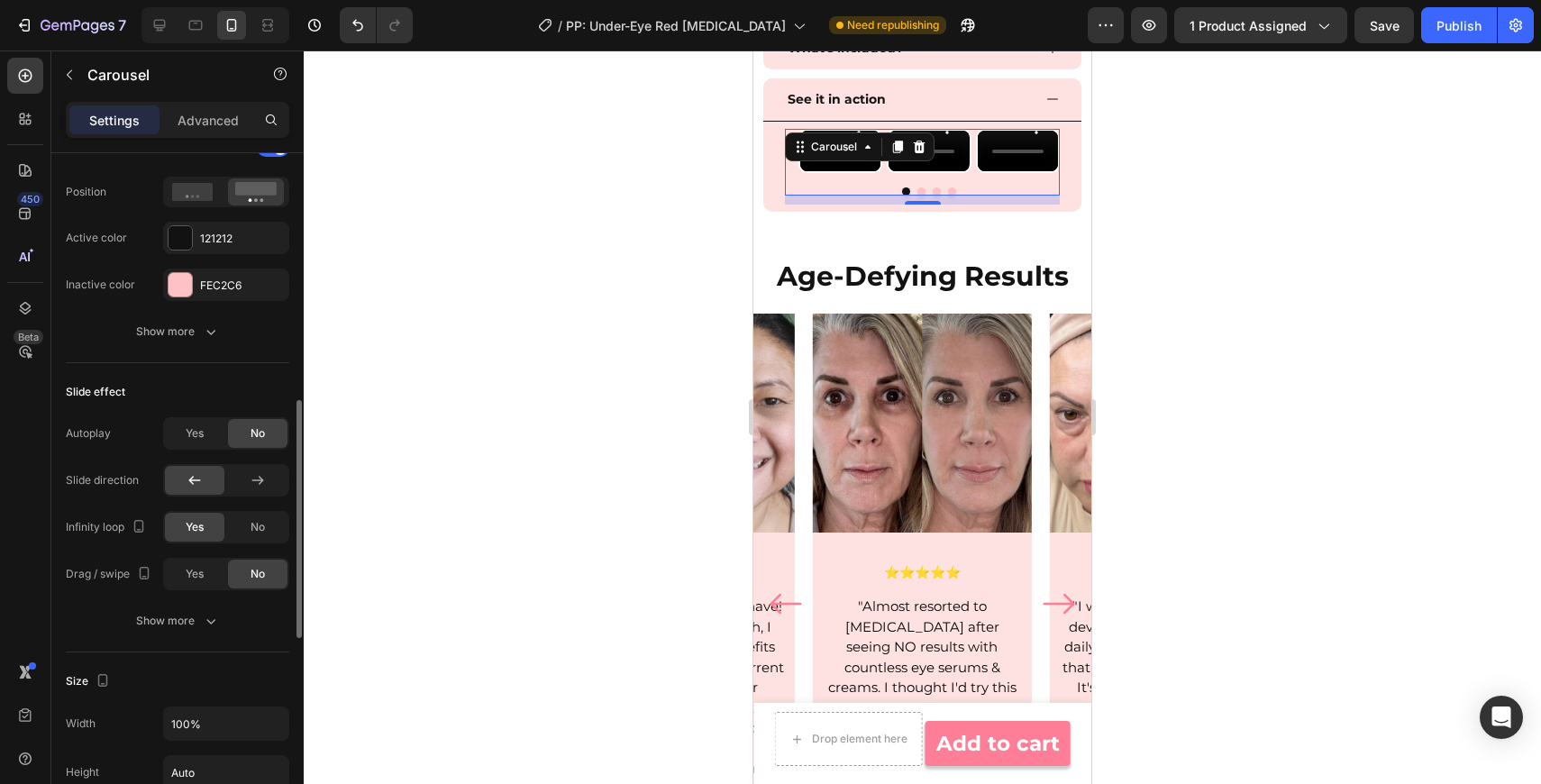
scroll to position [787, 0]
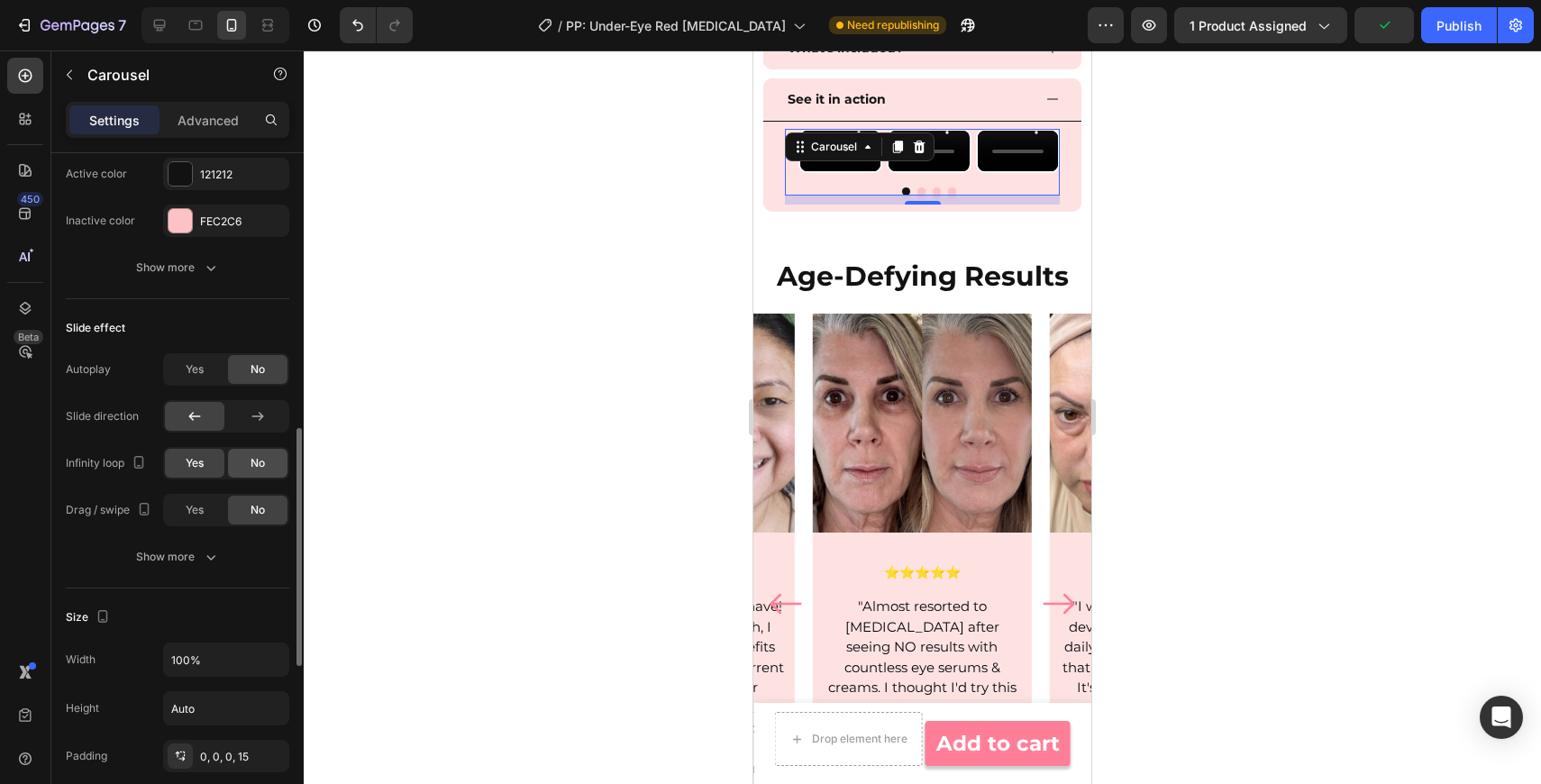
click at [271, 463] on div "No" at bounding box center [258, 462] width 60 height 28
click at [204, 513] on span "Yes" at bounding box center [194, 510] width 18 height 17
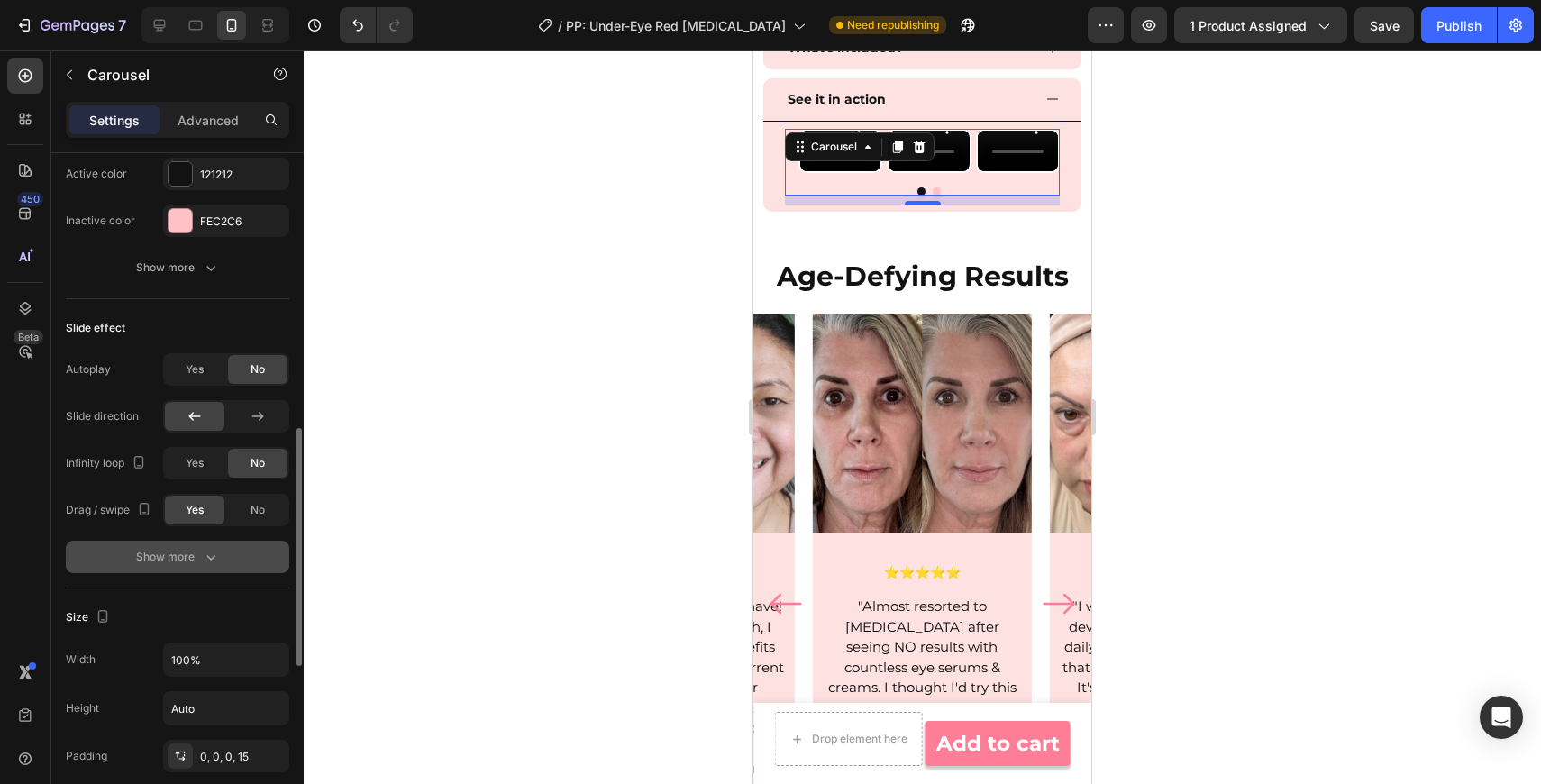
click at [237, 559] on button "Show more" at bounding box center [178, 556] width 224 height 32
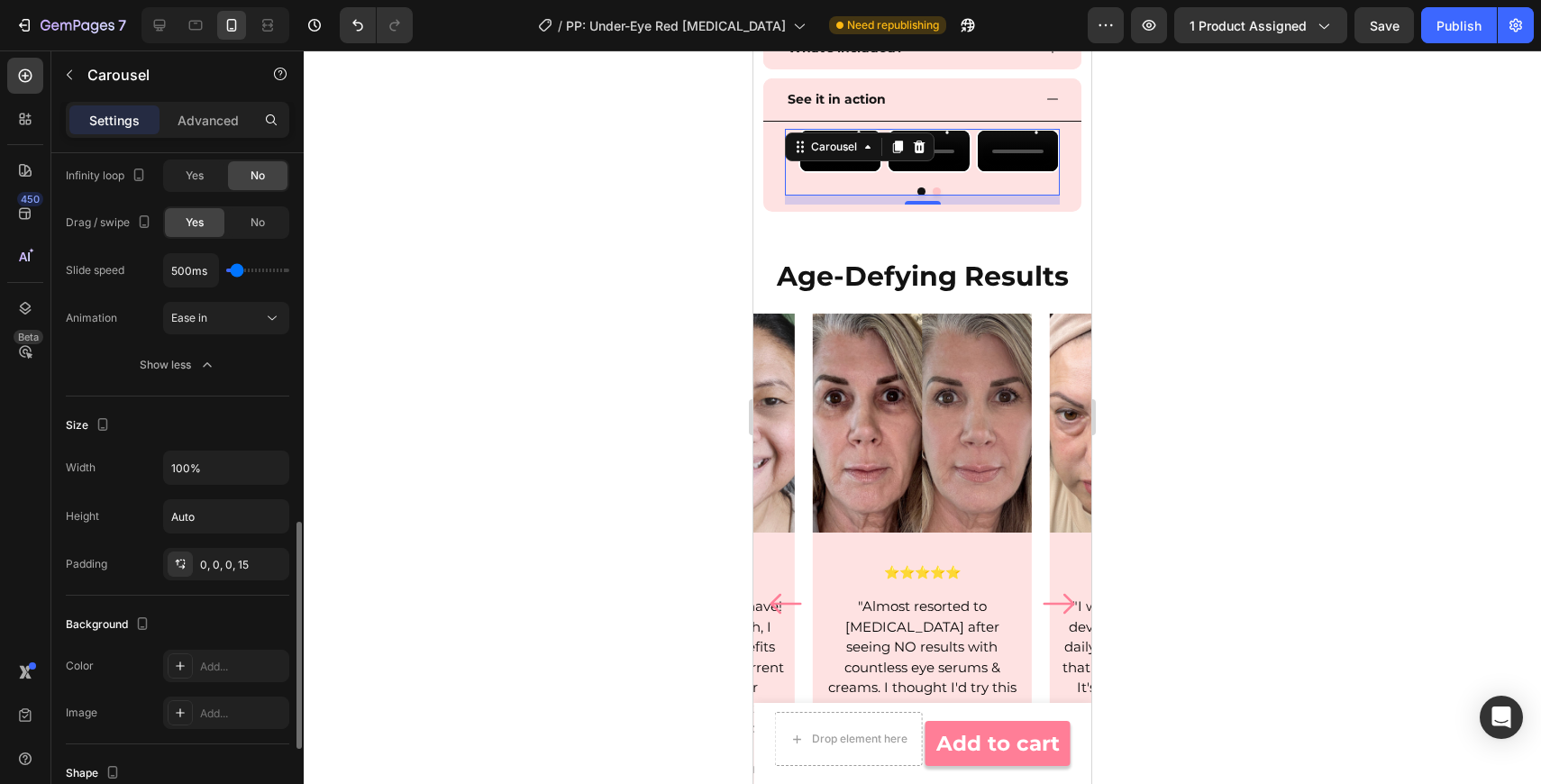
scroll to position [1082, 0]
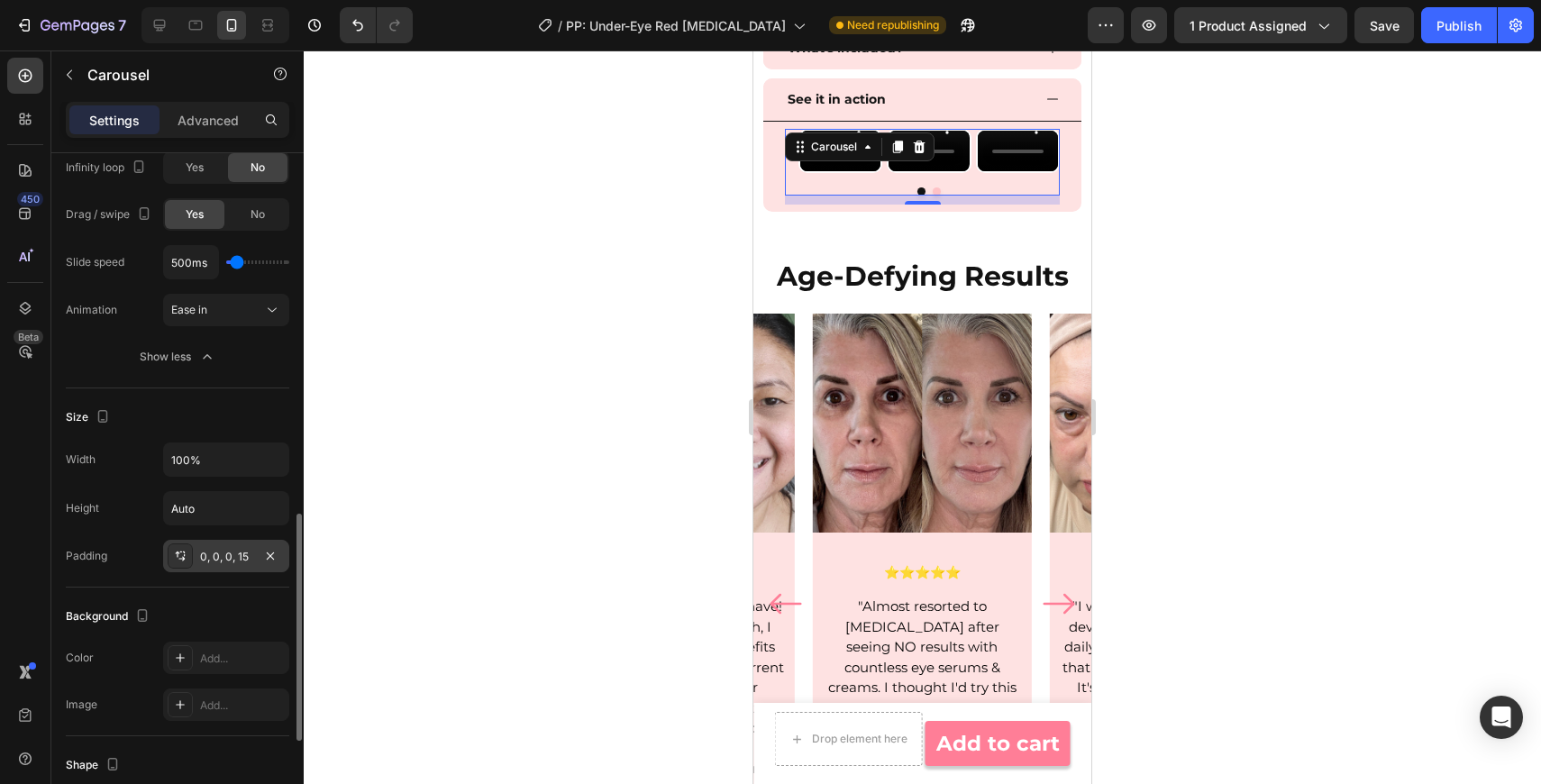
click at [230, 571] on div "0, 0, 0, 15" at bounding box center [227, 555] width 127 height 32
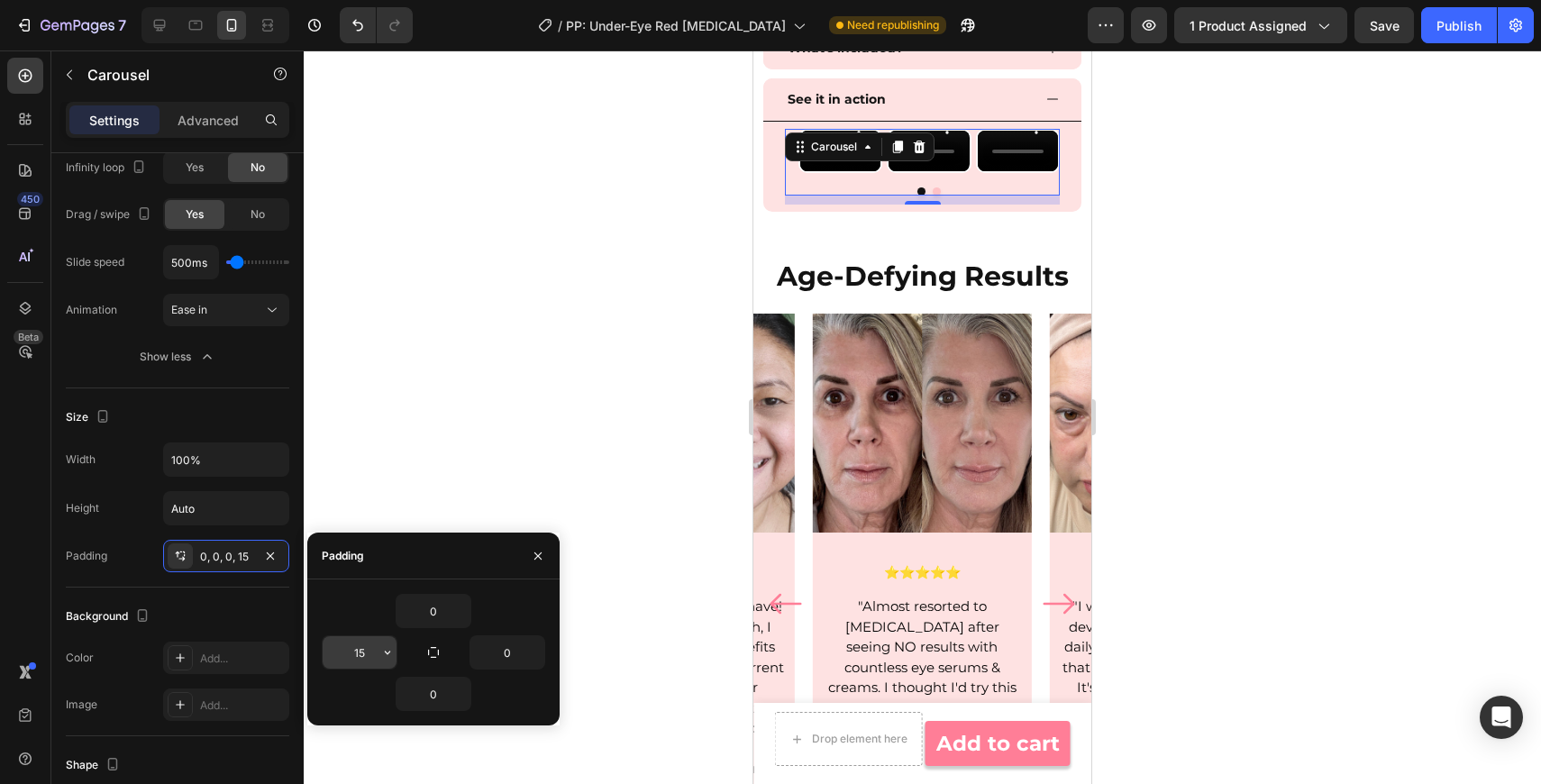
click at [375, 648] on input "15" at bounding box center [360, 652] width 74 height 32
type input "0"
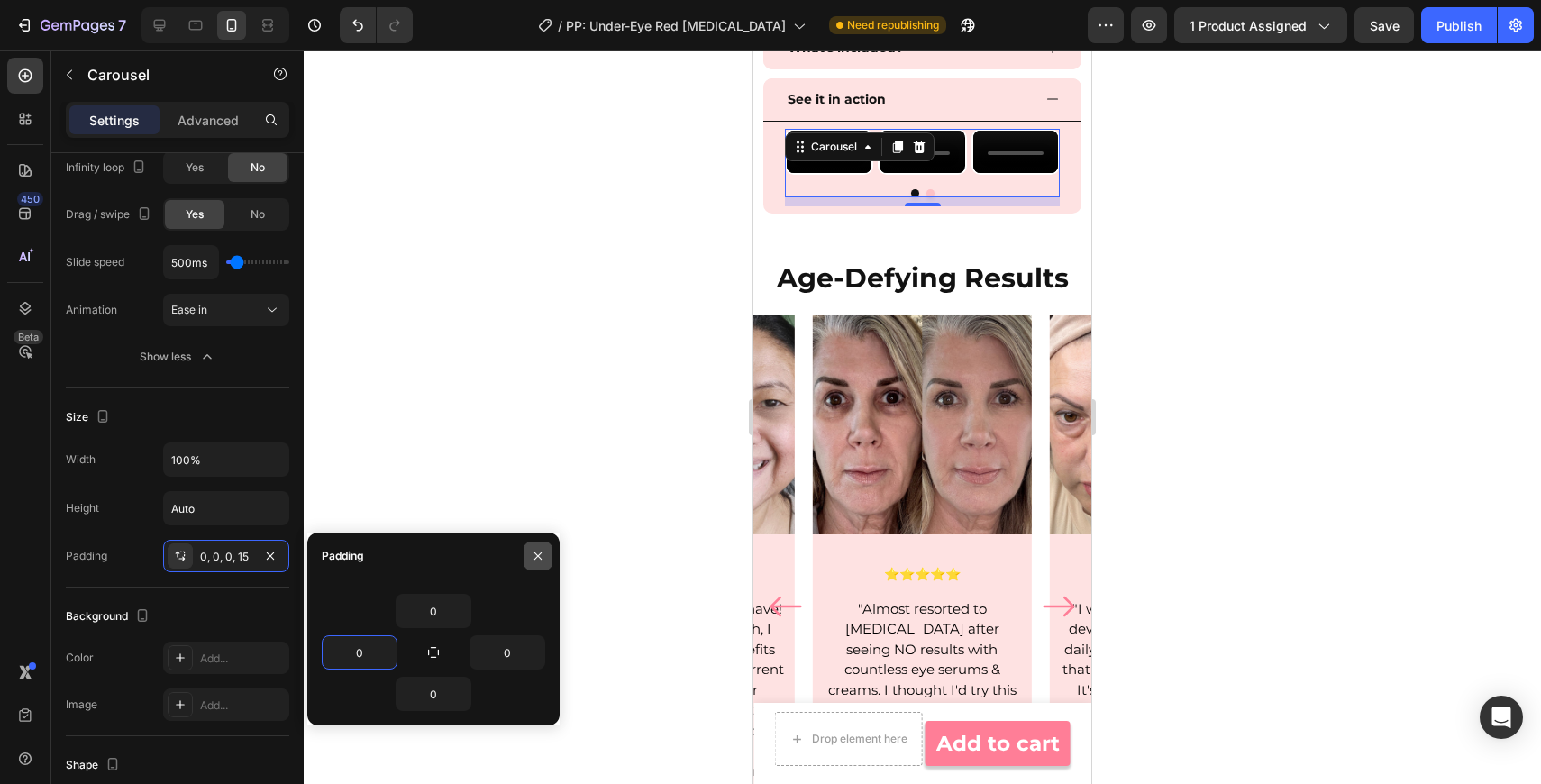
click at [543, 554] on icon "button" at bounding box center [538, 556] width 15 height 15
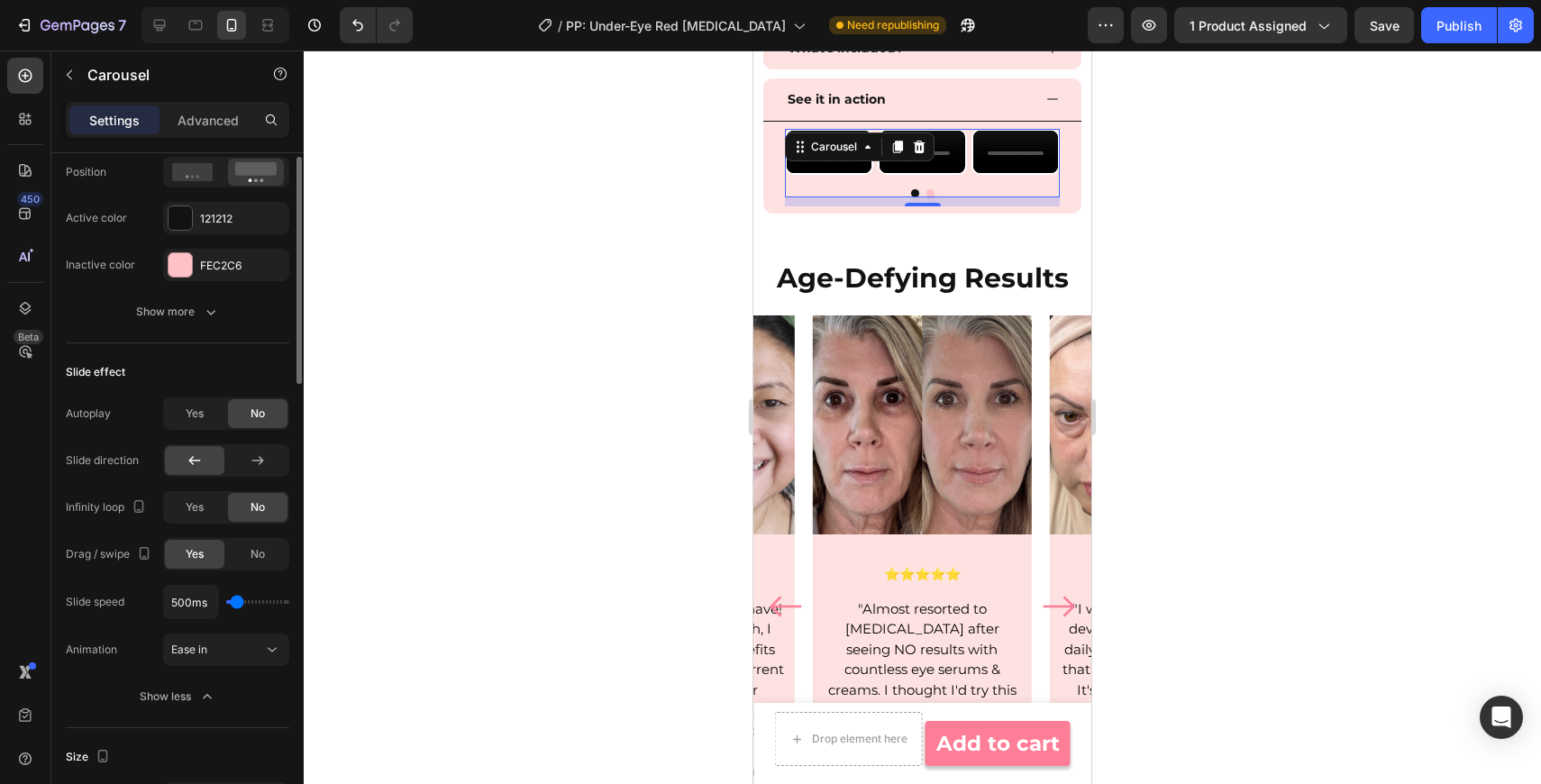
scroll to position [907, 0]
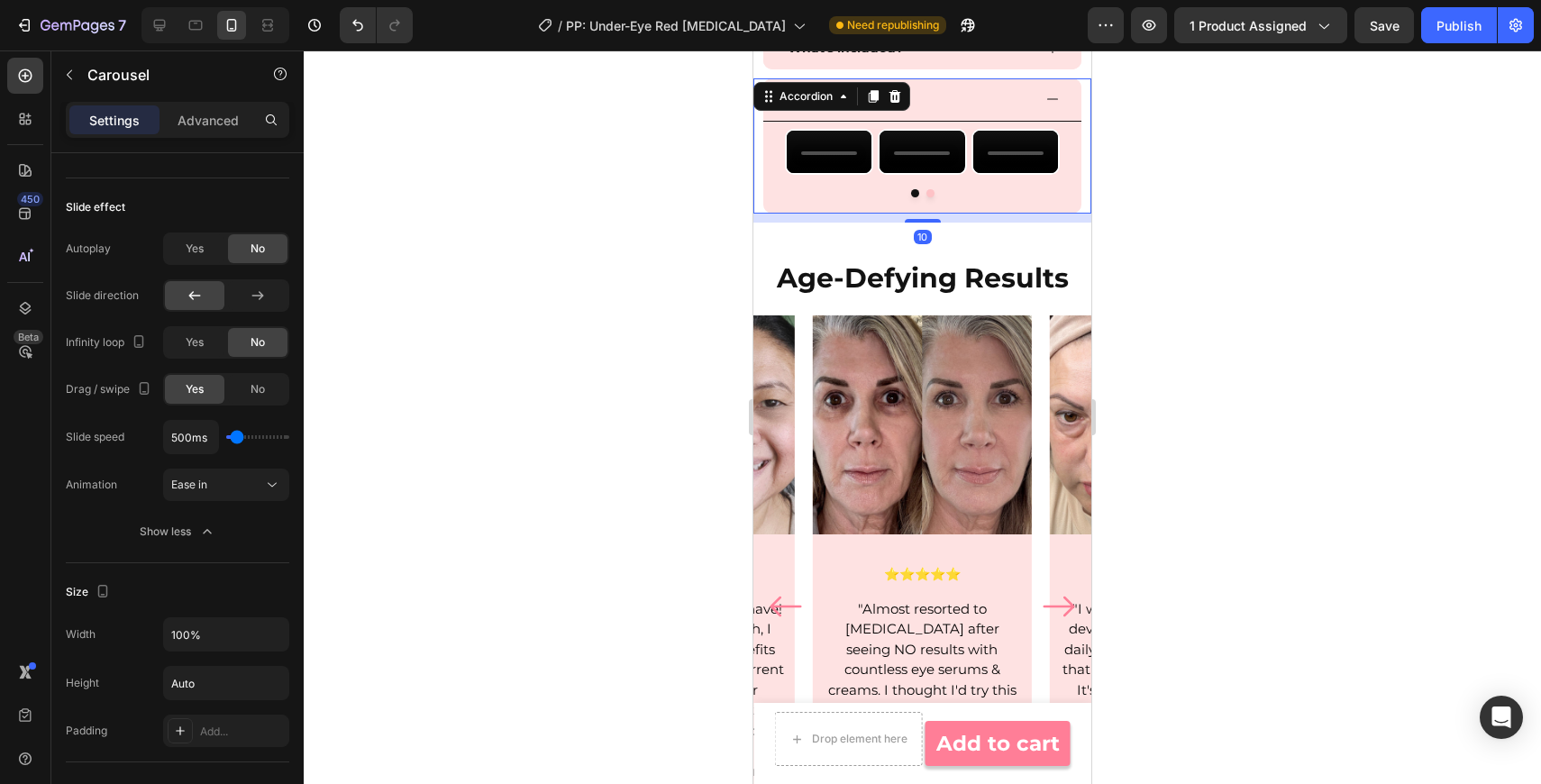
click at [776, 167] on div "Video Video Video Video Carousel" at bounding box center [922, 168] width 318 height 92
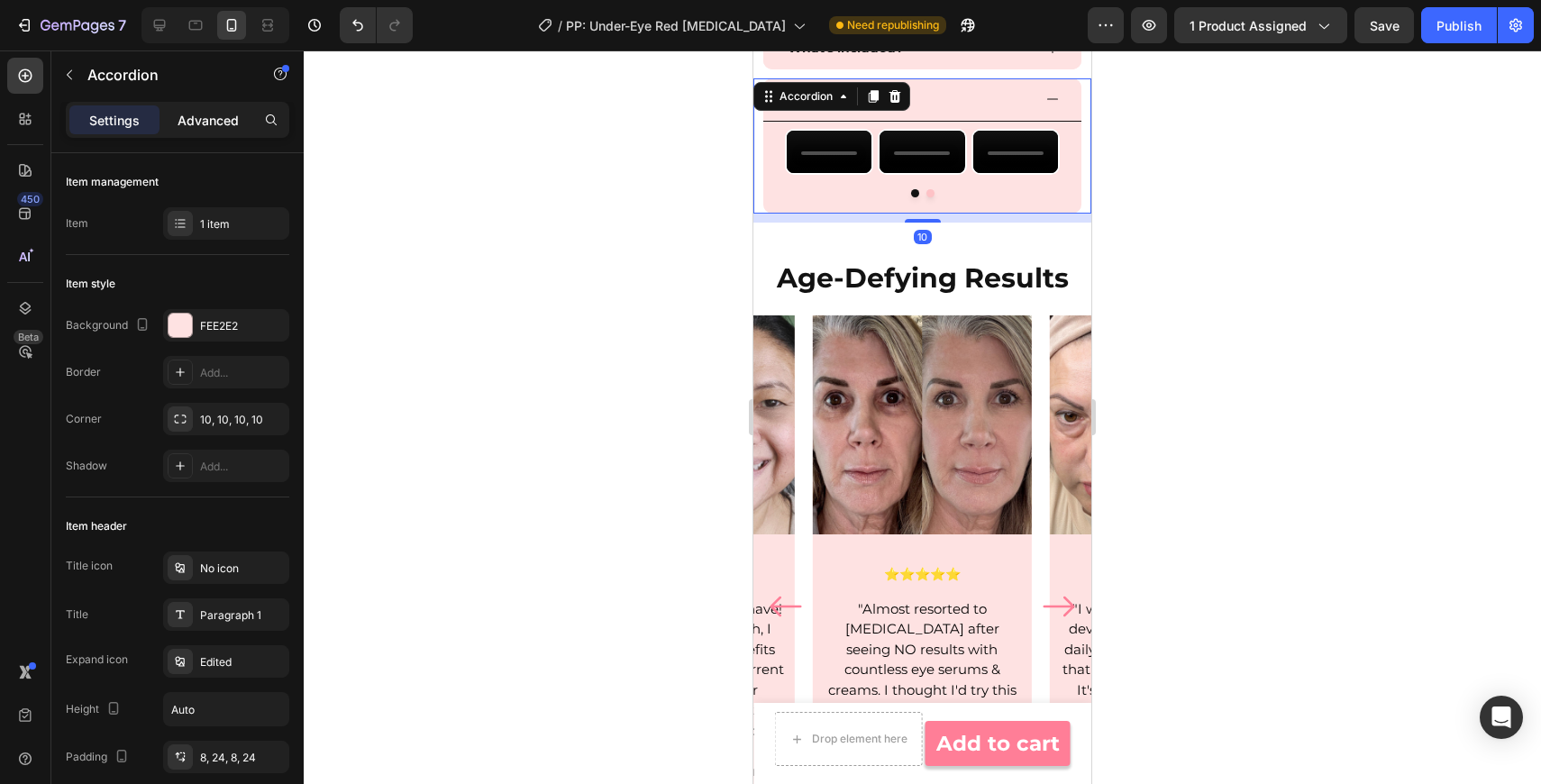
click at [236, 117] on p "Advanced" at bounding box center [208, 120] width 61 height 19
type input "100%"
type input "100"
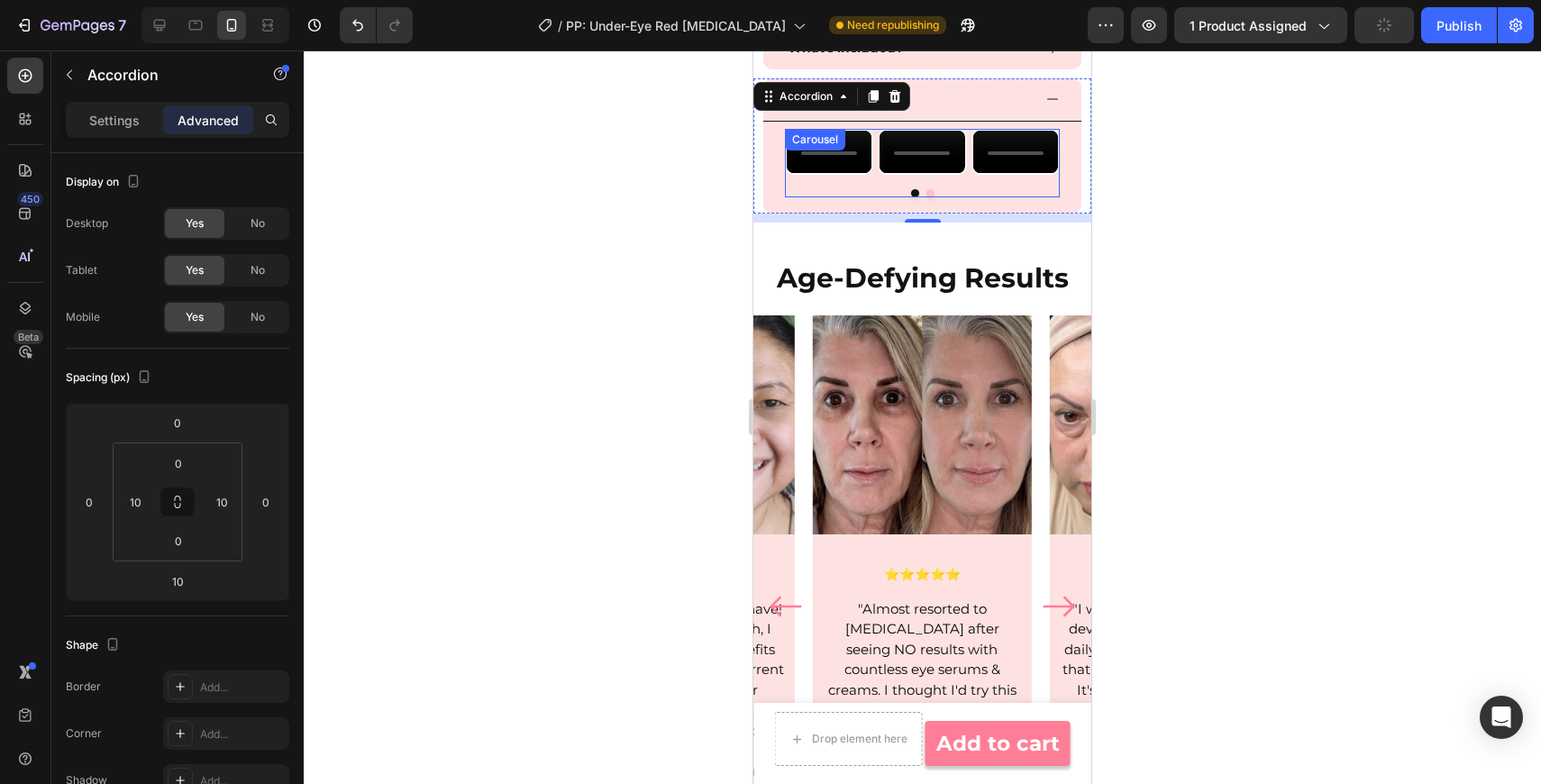
click at [815, 197] on div "Video Video Video Video Carousel" at bounding box center [923, 162] width 275 height 69
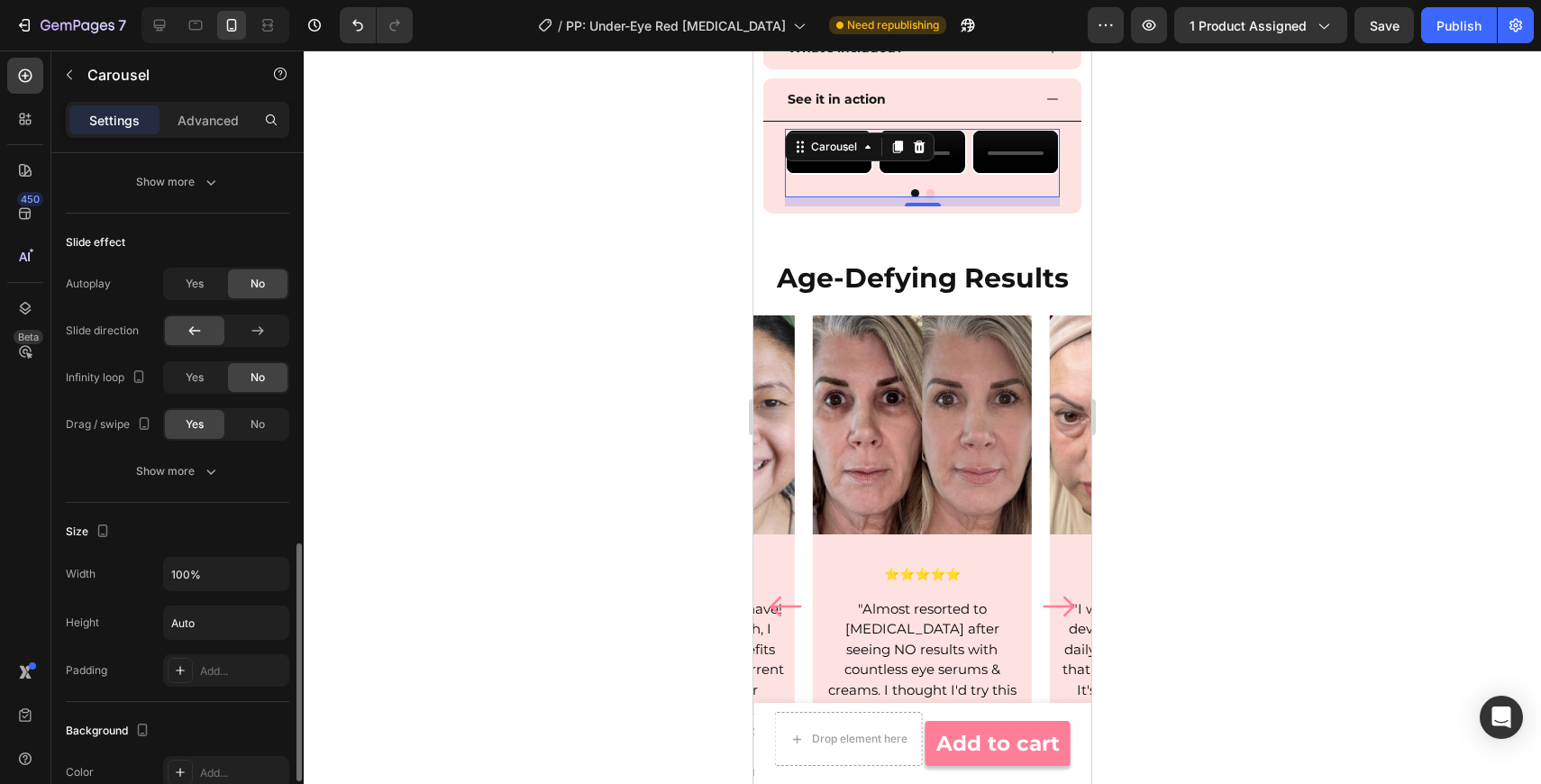
scroll to position [982, 0]
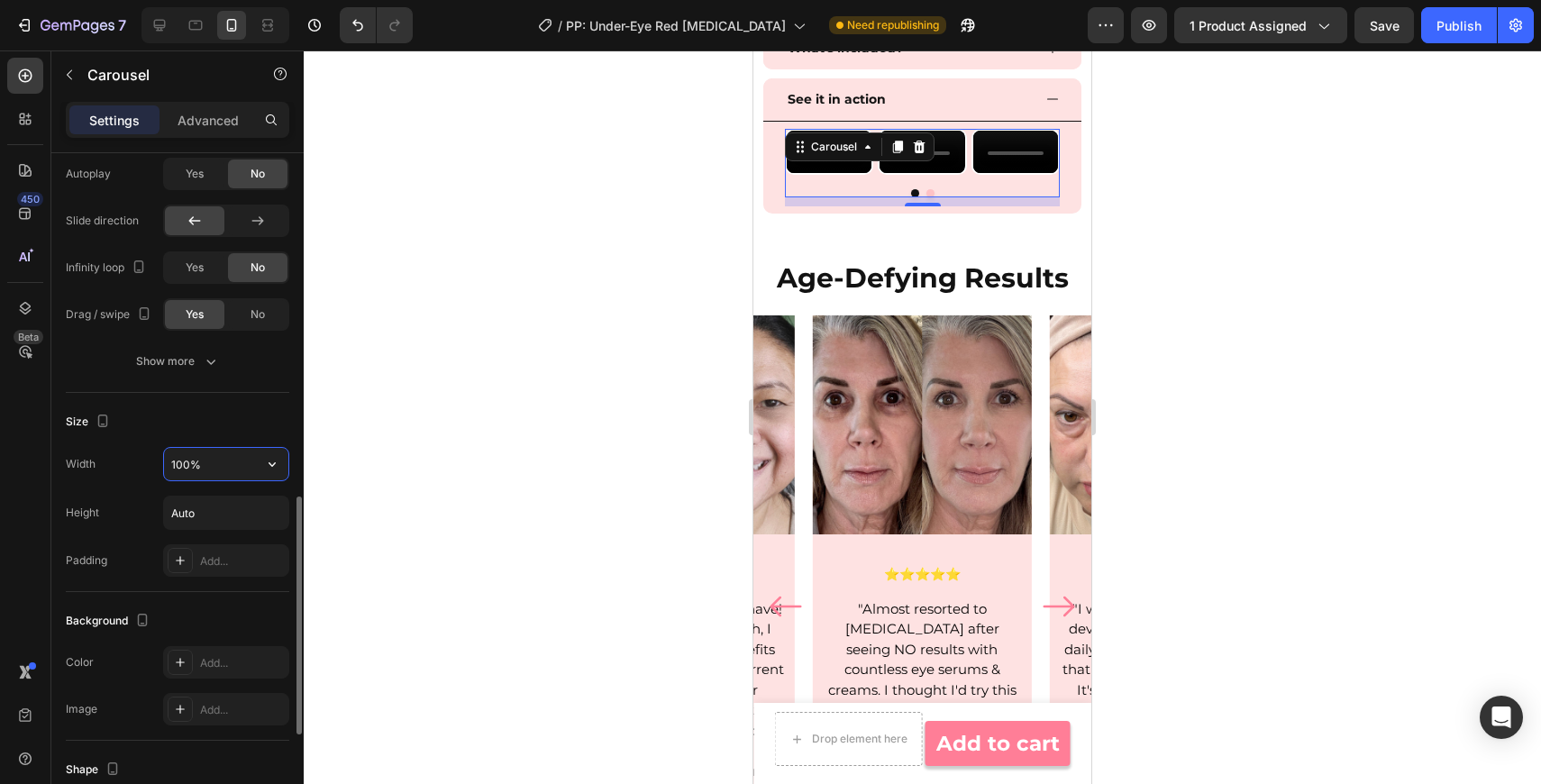
click at [237, 469] on input "100%" at bounding box center [227, 463] width 125 height 32
click at [283, 469] on button "button" at bounding box center [272, 463] width 32 height 32
click at [127, 436] on div "Size Width 100% Height Auto Padding Add..." at bounding box center [178, 491] width 224 height 199
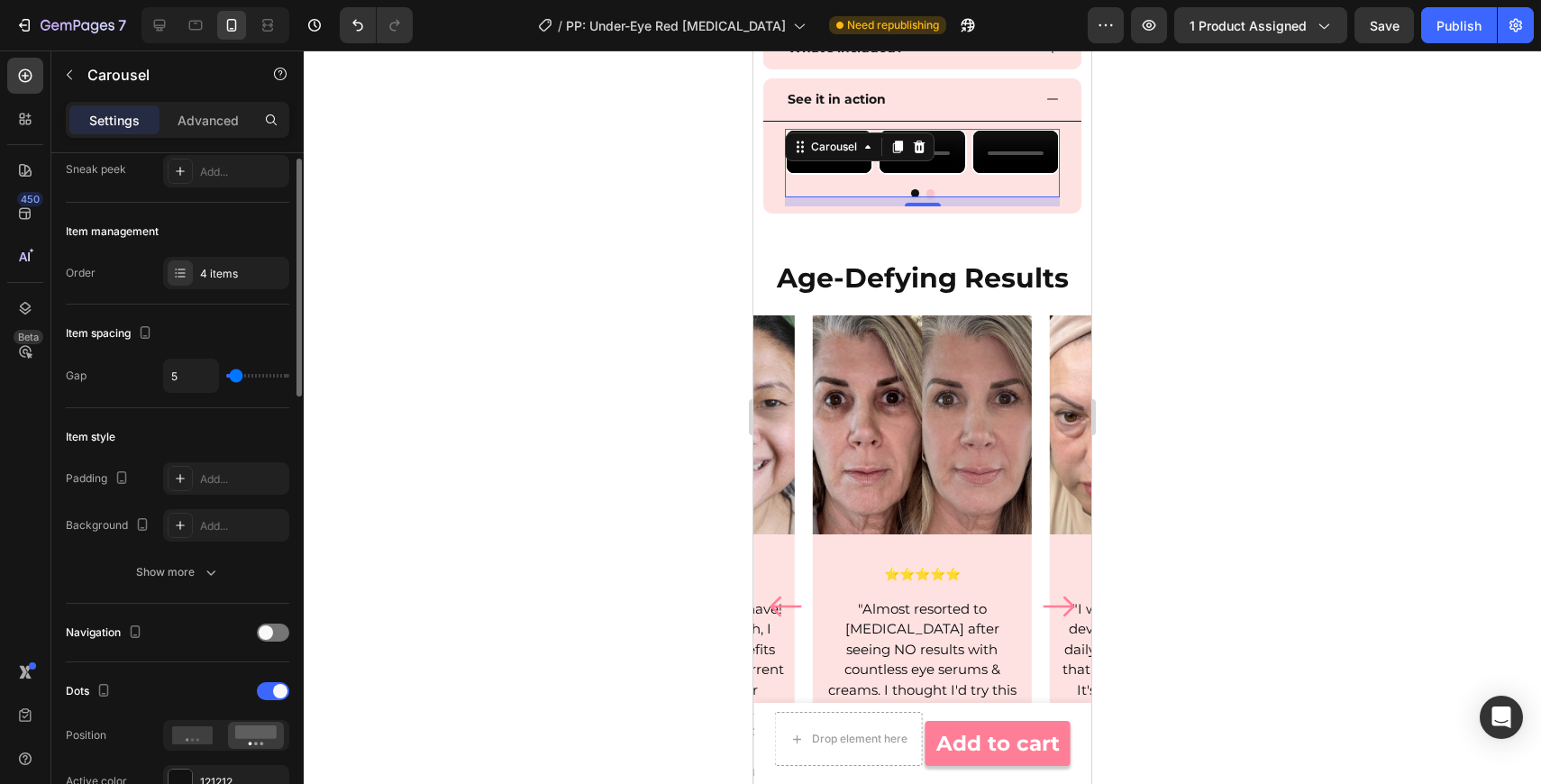
scroll to position [0, 0]
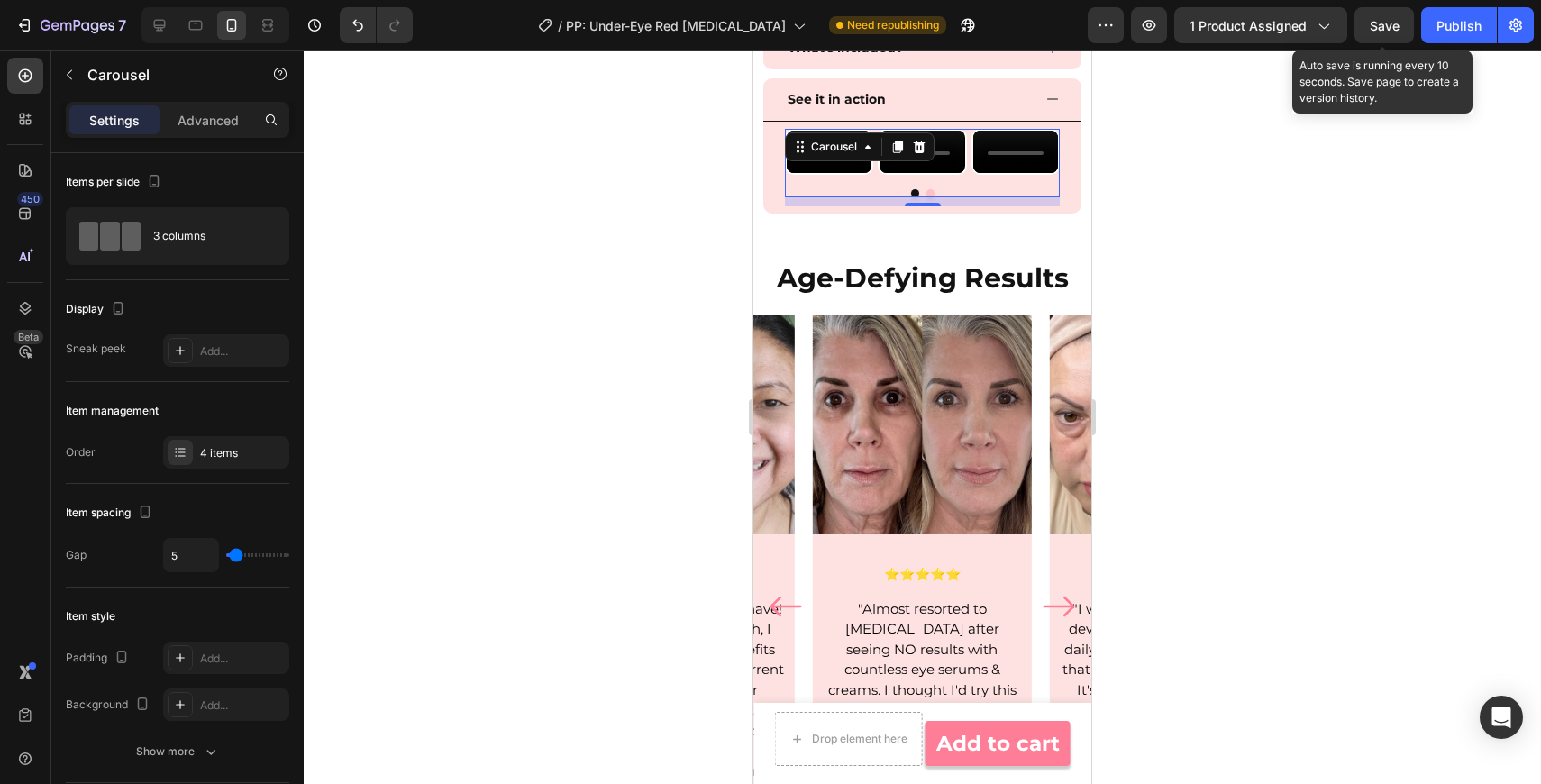
click at [1395, 30] on span "Save" at bounding box center [1384, 26] width 29 height 16
click at [1409, 32] on button "Save" at bounding box center [1384, 25] width 60 height 36
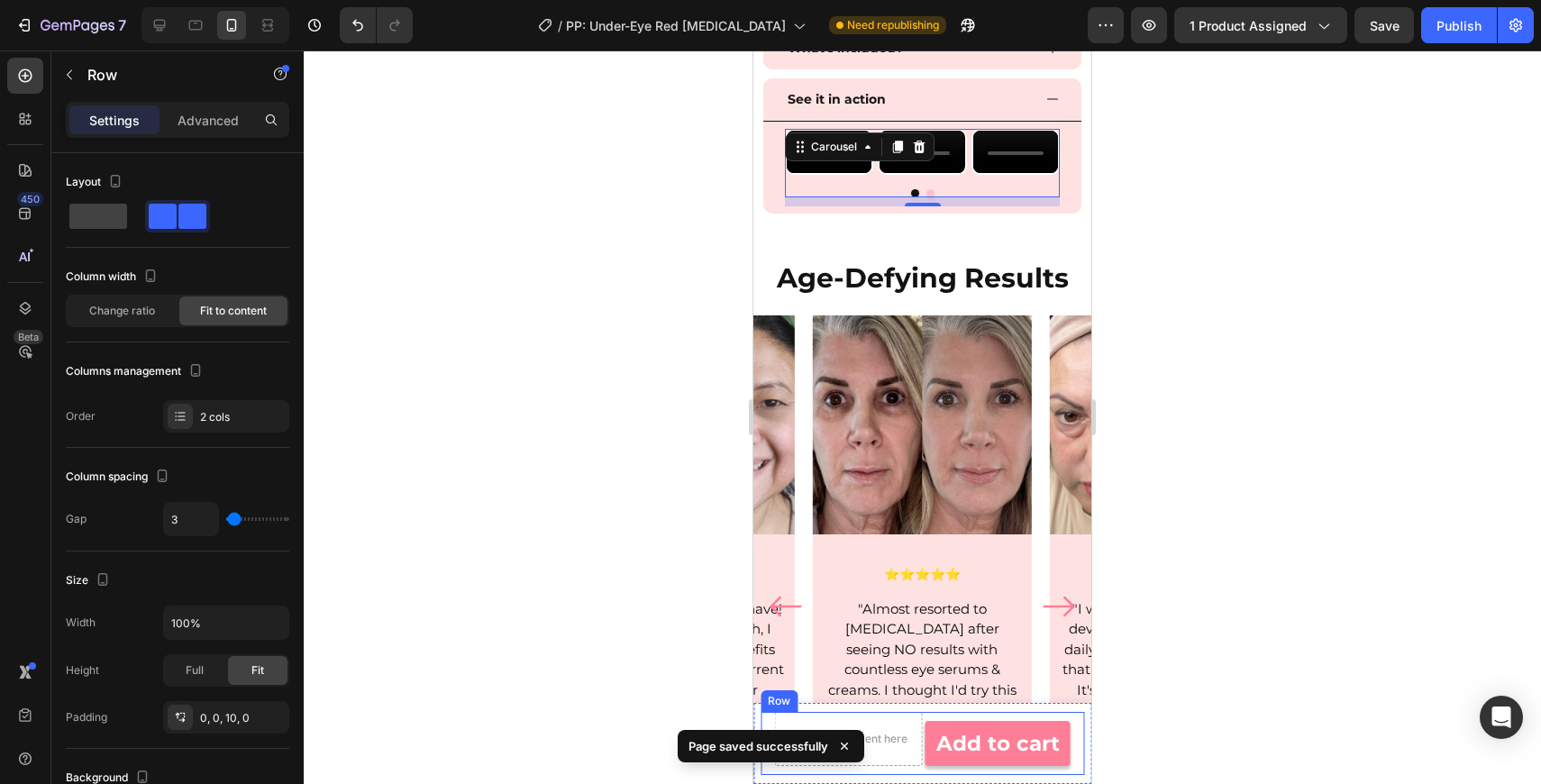
click at [915, 768] on div "Drop element here Add to cart Product Cart Button Row" at bounding box center [922, 743] width 324 height 63
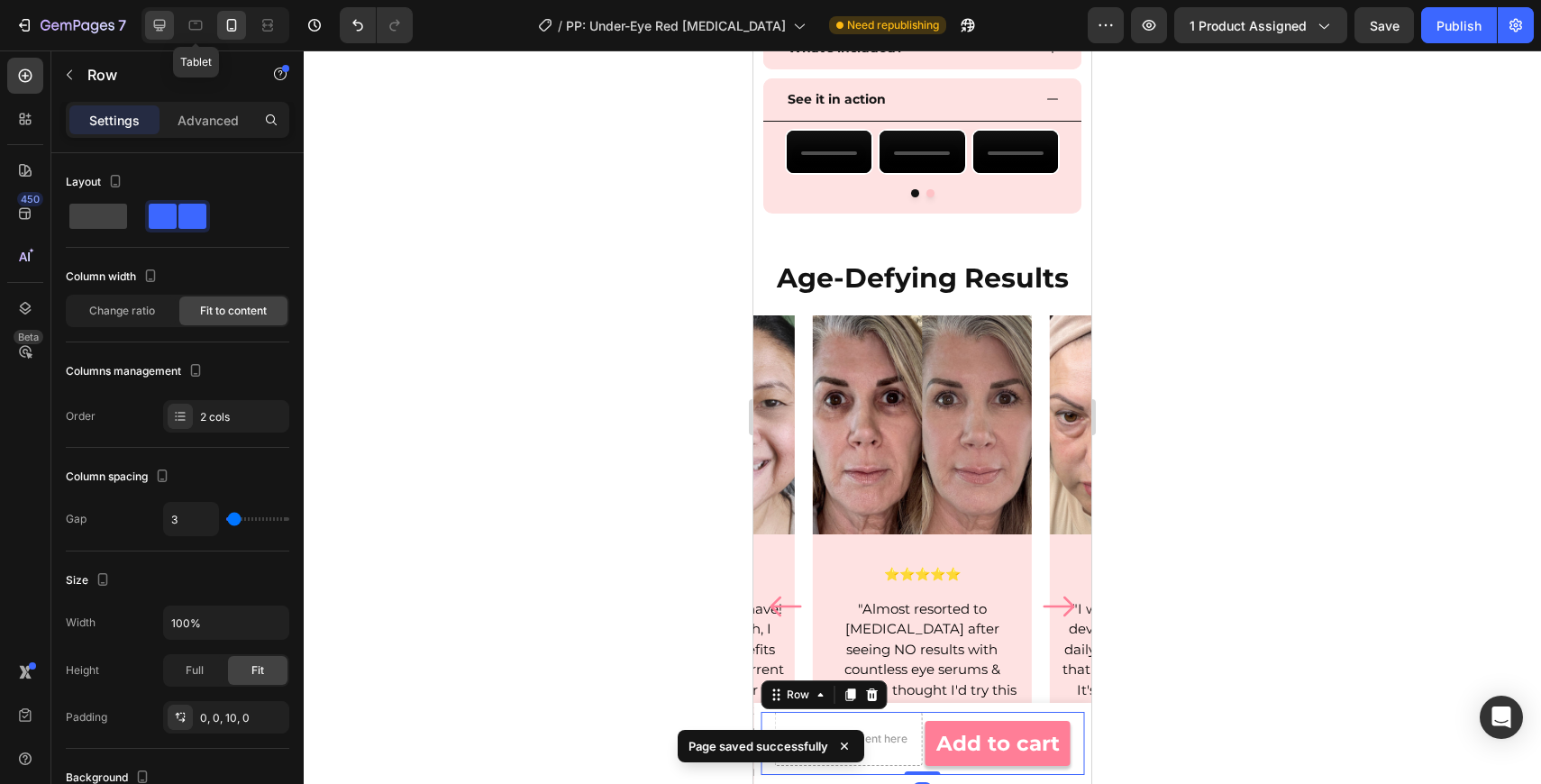
click at [171, 25] on div at bounding box center [159, 25] width 28 height 28
type input "12"
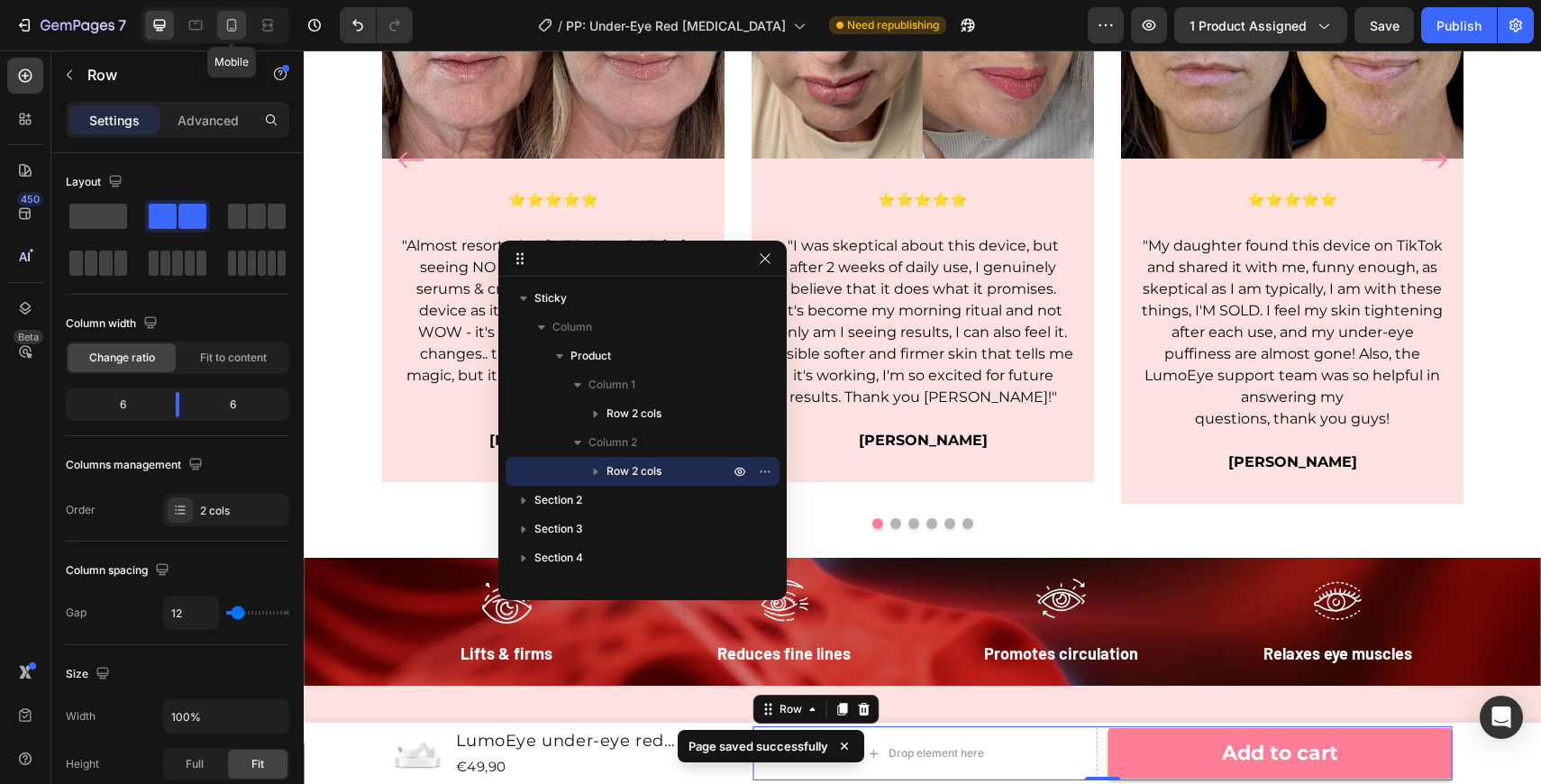
scroll to position [2298, 0]
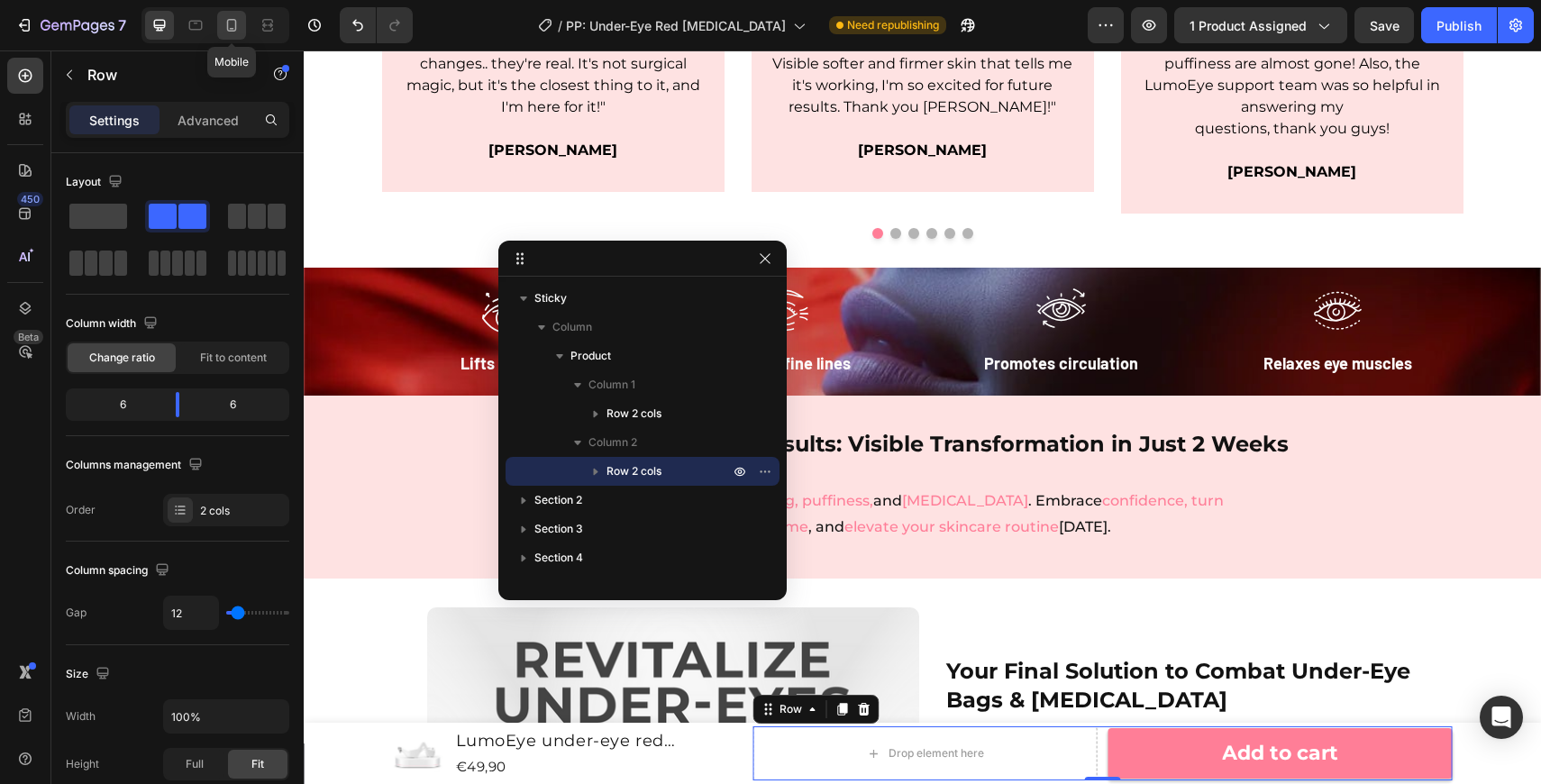
click at [233, 26] on icon at bounding box center [232, 26] width 18 height 18
type input "3"
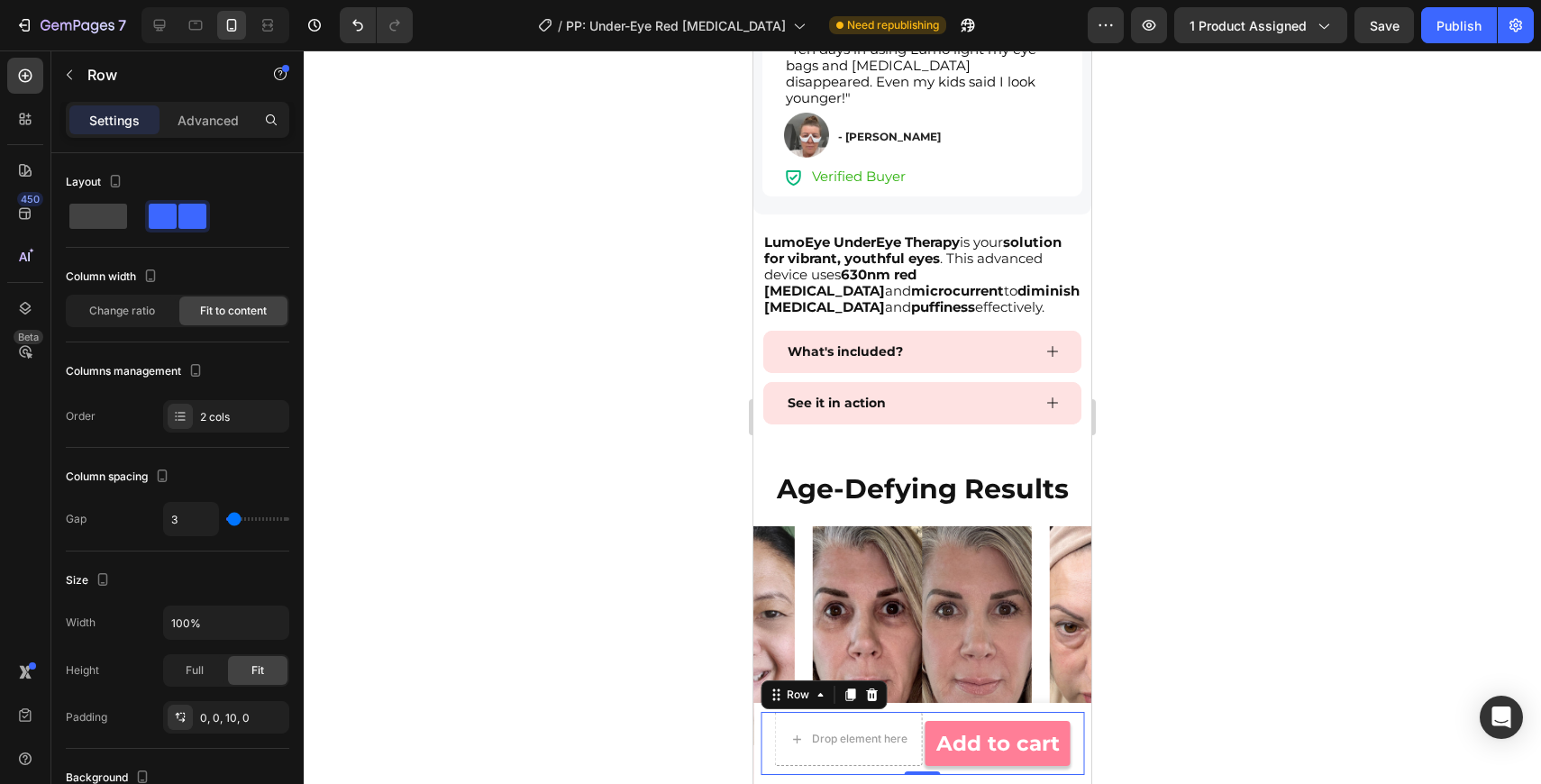
scroll to position [1576, 0]
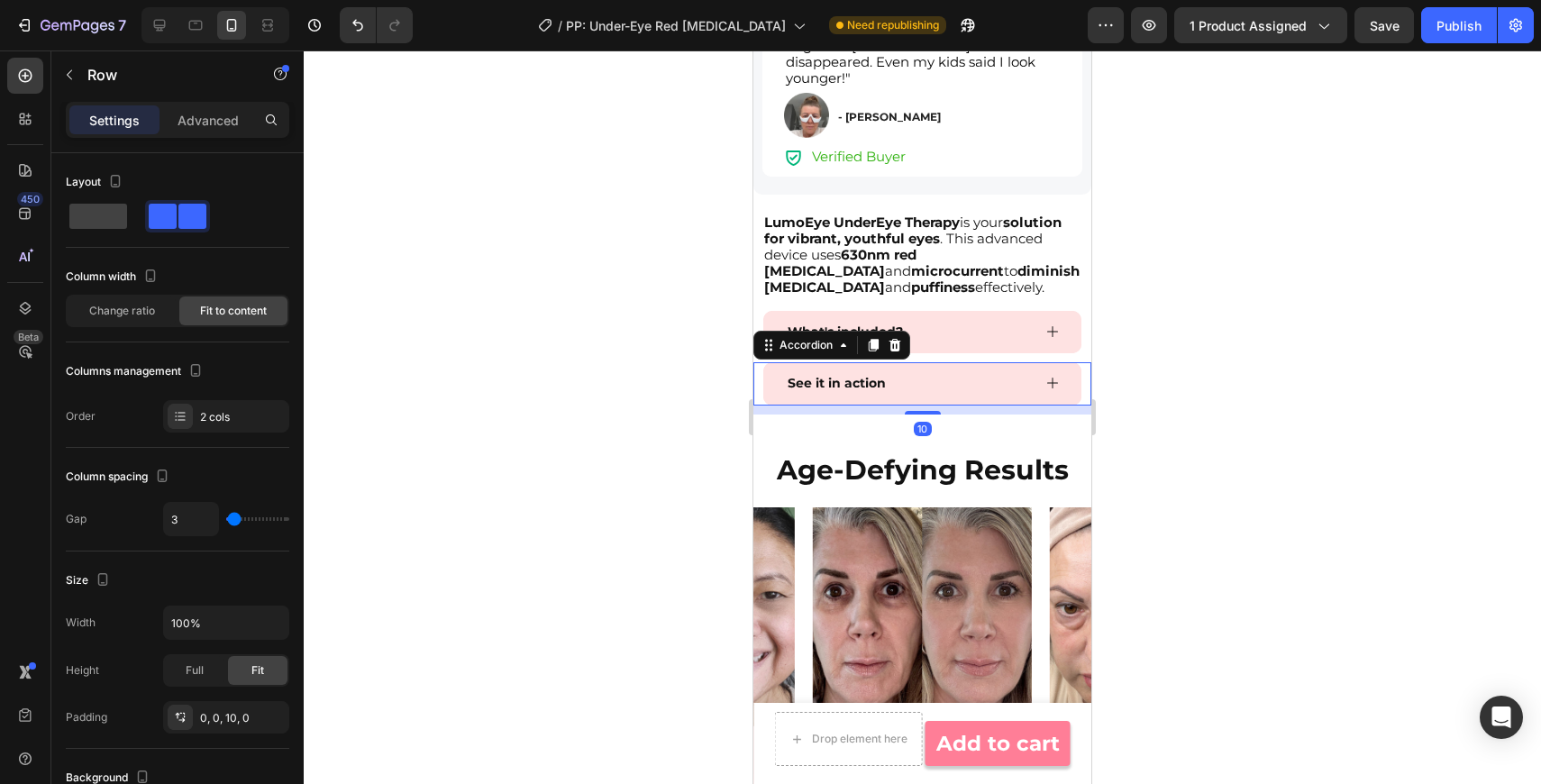
click at [1042, 362] on div "See it in action" at bounding box center [922, 383] width 318 height 43
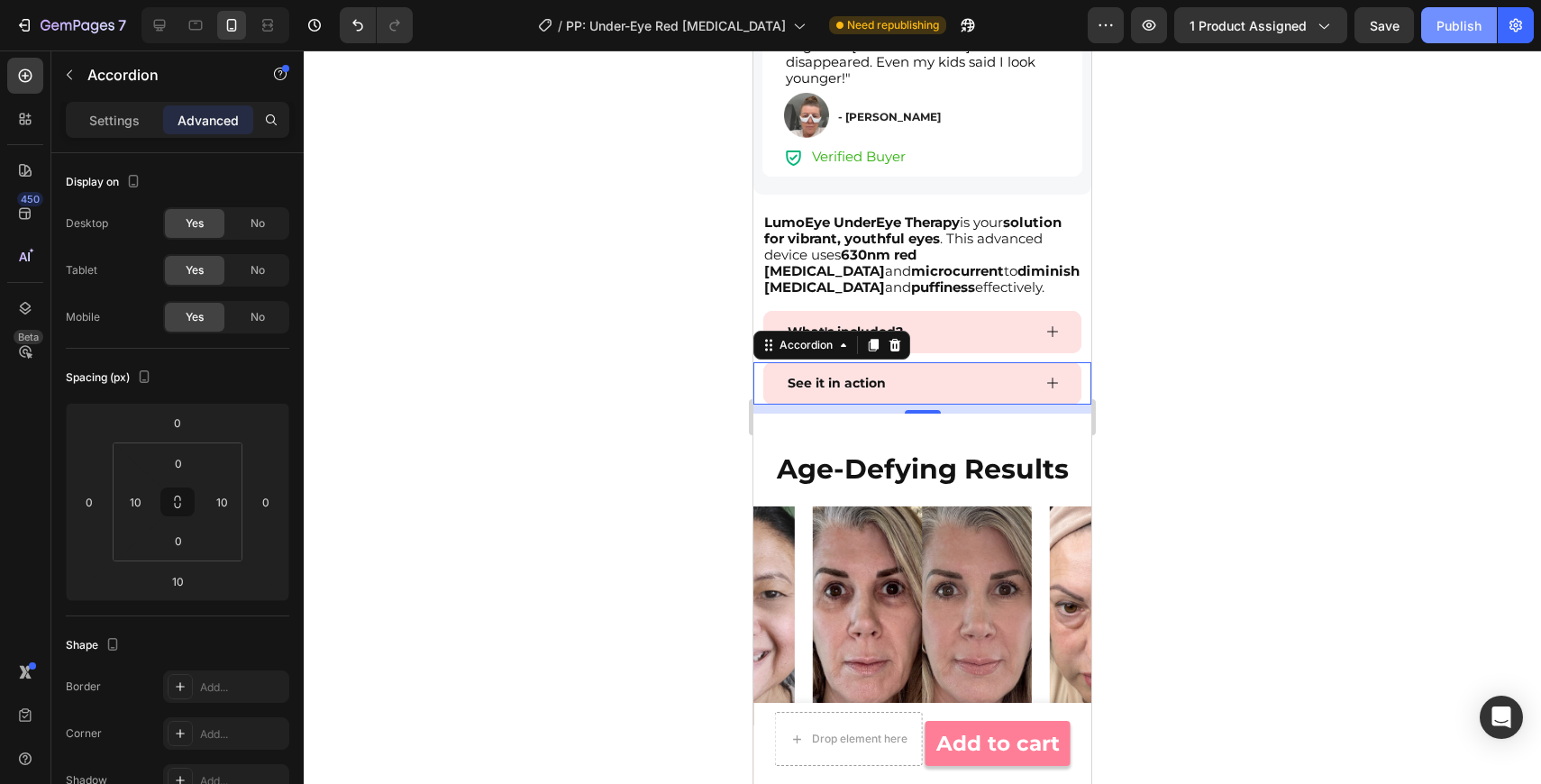
click at [1443, 26] on div "Publish" at bounding box center [1458, 26] width 45 height 19
click at [161, 25] on icon at bounding box center [160, 26] width 12 height 12
type input "0"
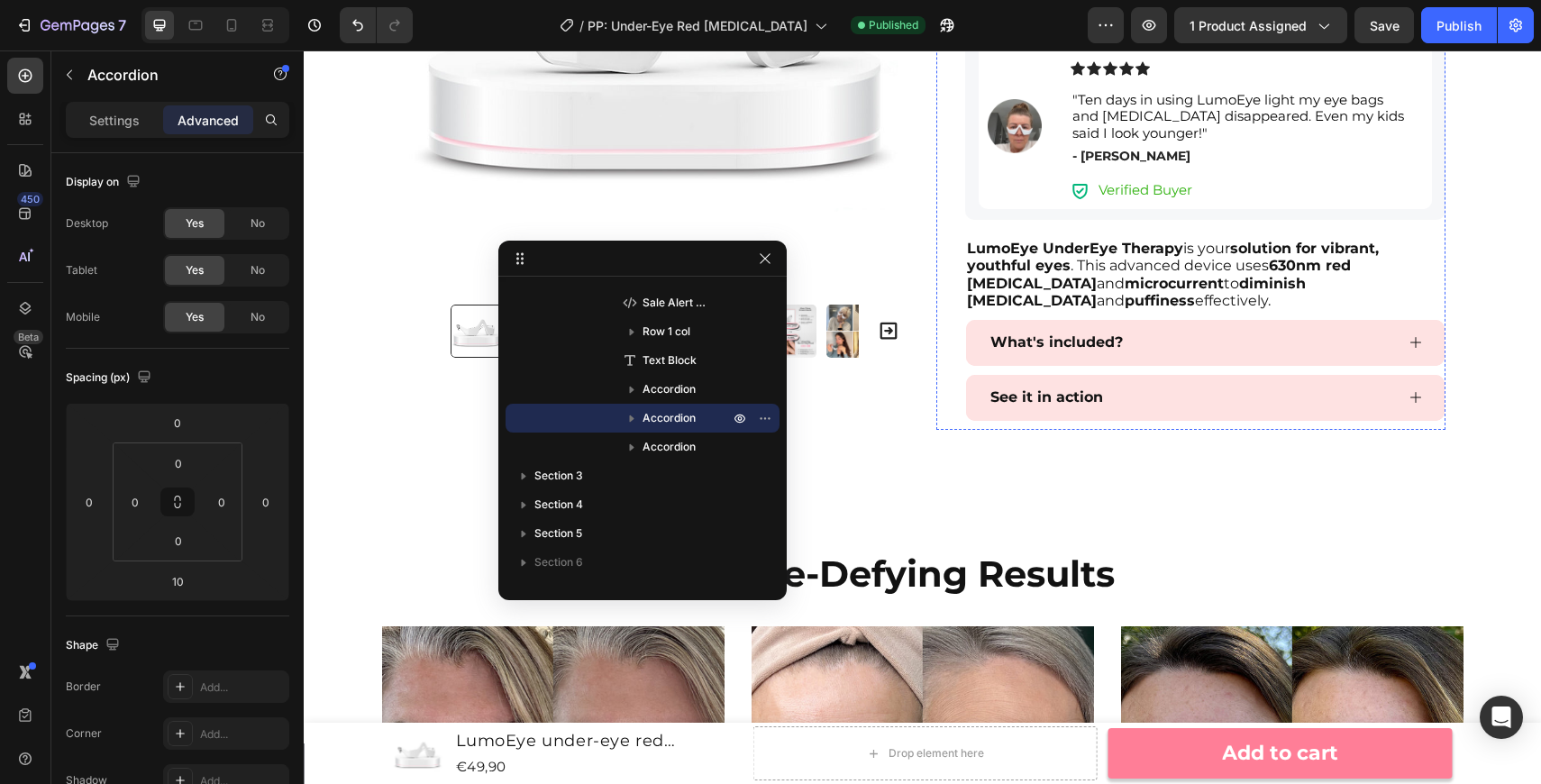
scroll to position [991, 0]
click at [1136, 387] on div "See it in action" at bounding box center [1191, 396] width 406 height 31
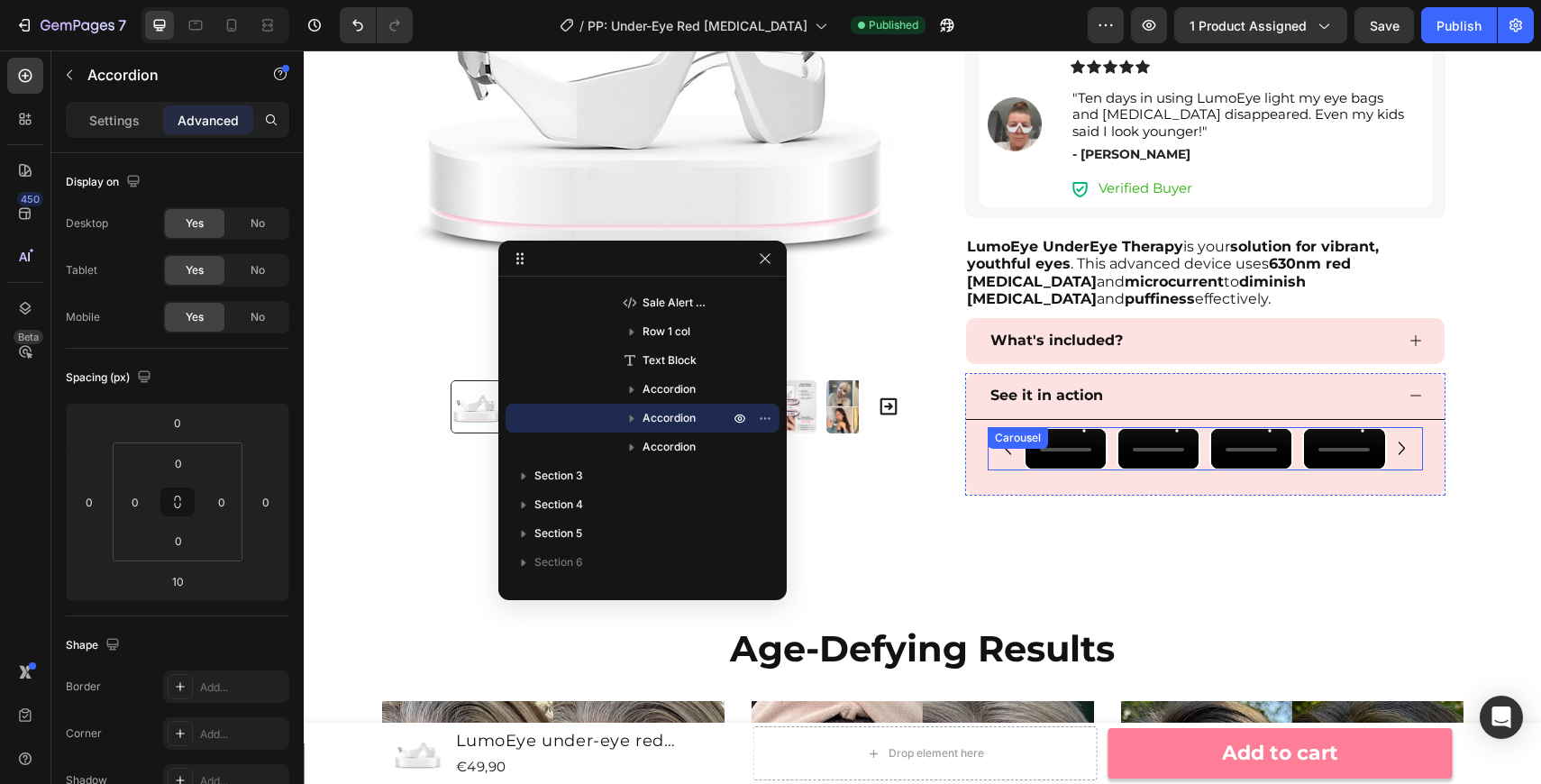
click at [1002, 471] on div "Video Video Video Video" at bounding box center [1205, 449] width 436 height 44
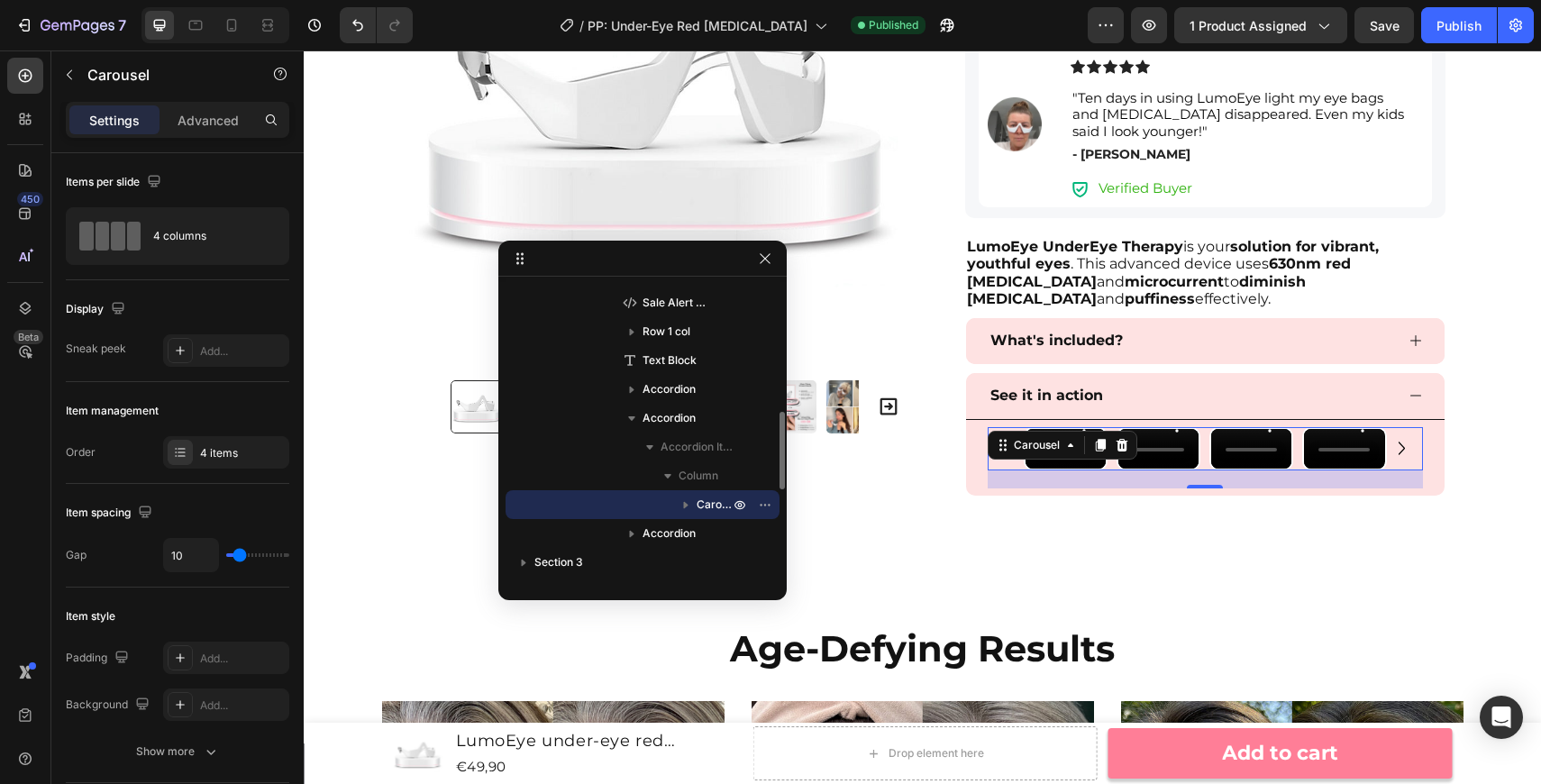
click at [690, 503] on icon "button" at bounding box center [686, 504] width 18 height 18
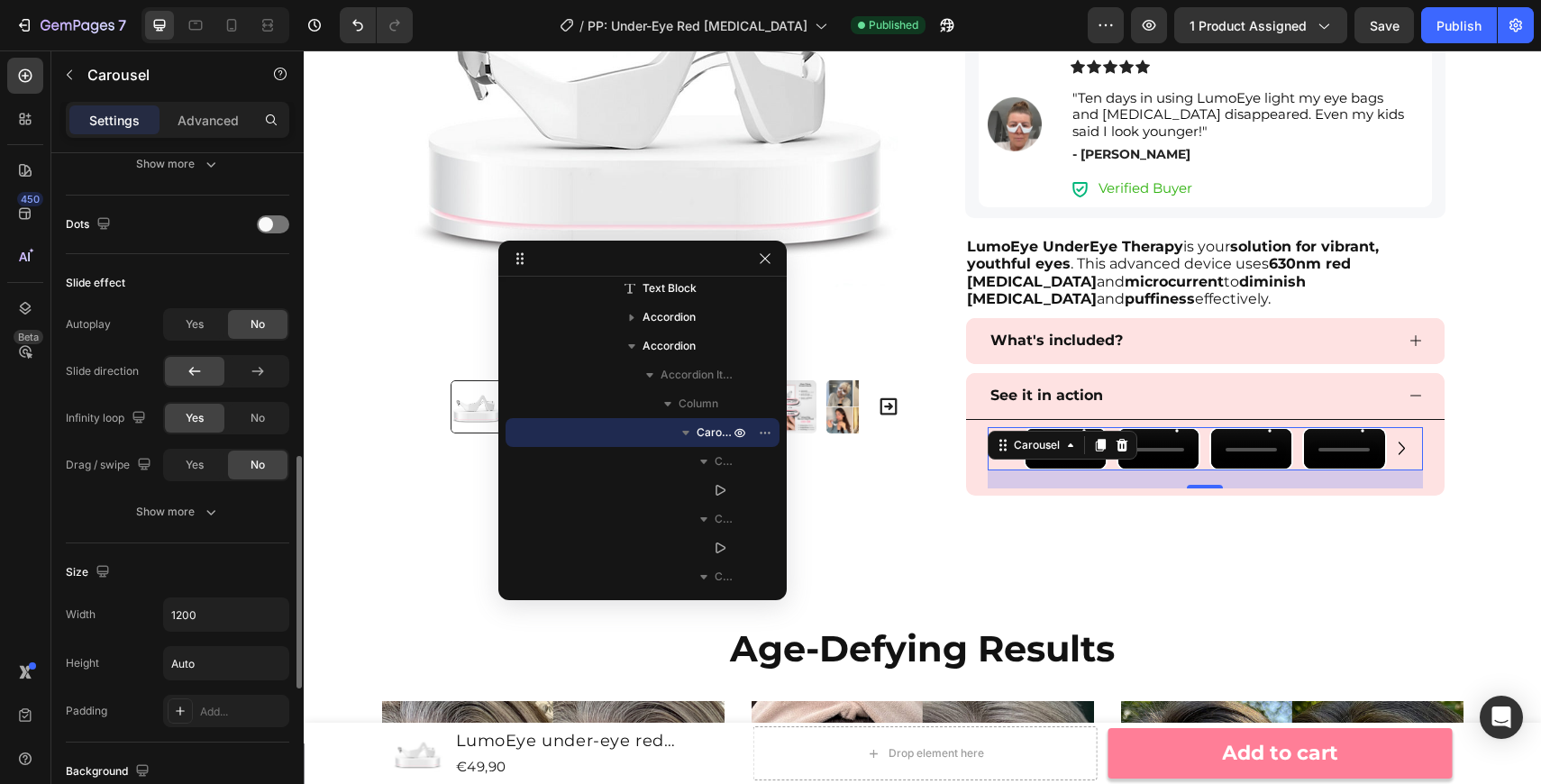
scroll to position [882, 0]
click at [260, 420] on span "No" at bounding box center [258, 416] width 15 height 17
click at [199, 516] on div "Show more" at bounding box center [177, 510] width 83 height 18
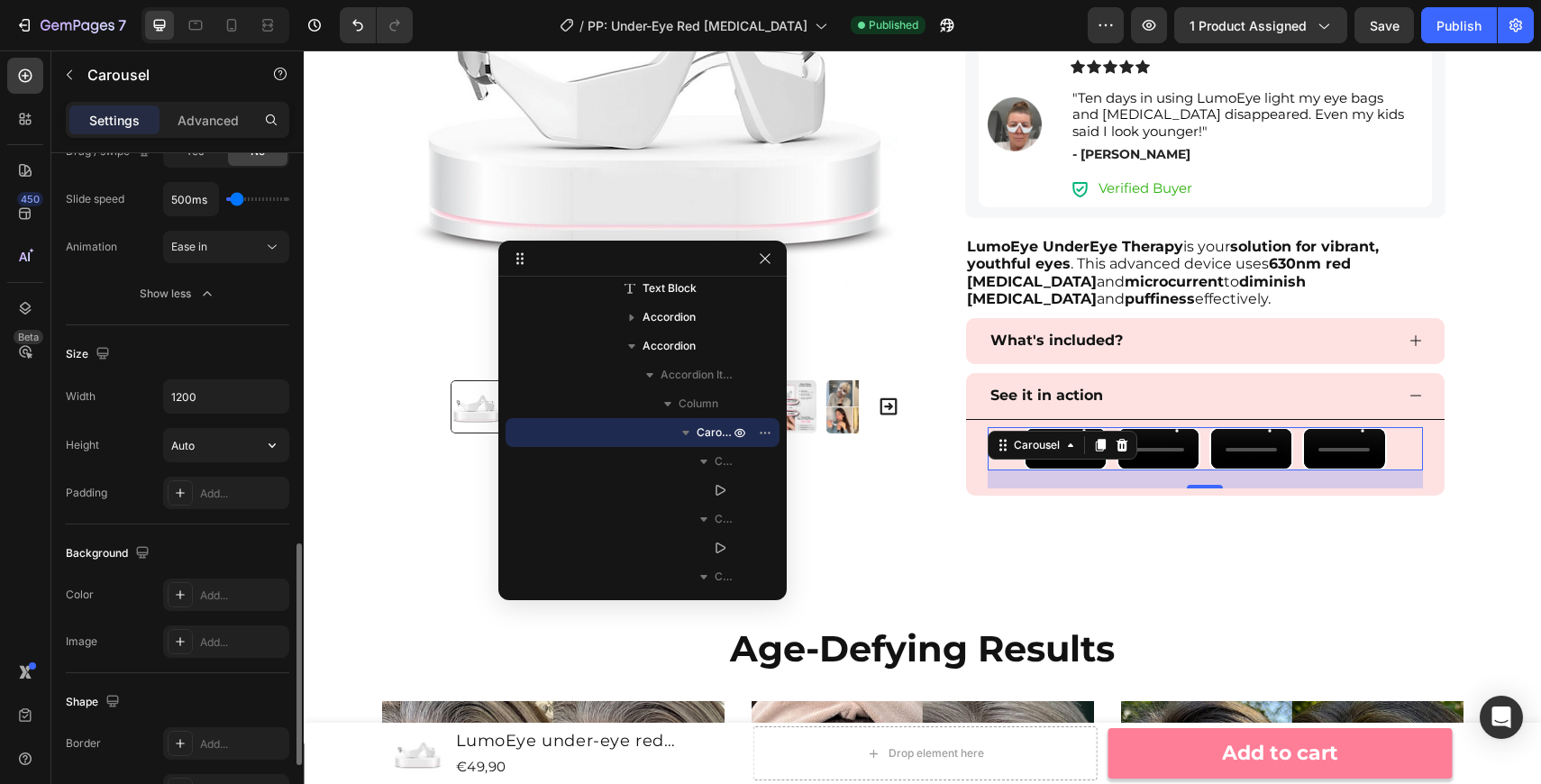
scroll to position [1195, 0]
click at [273, 447] on icon "button" at bounding box center [272, 445] width 18 height 18
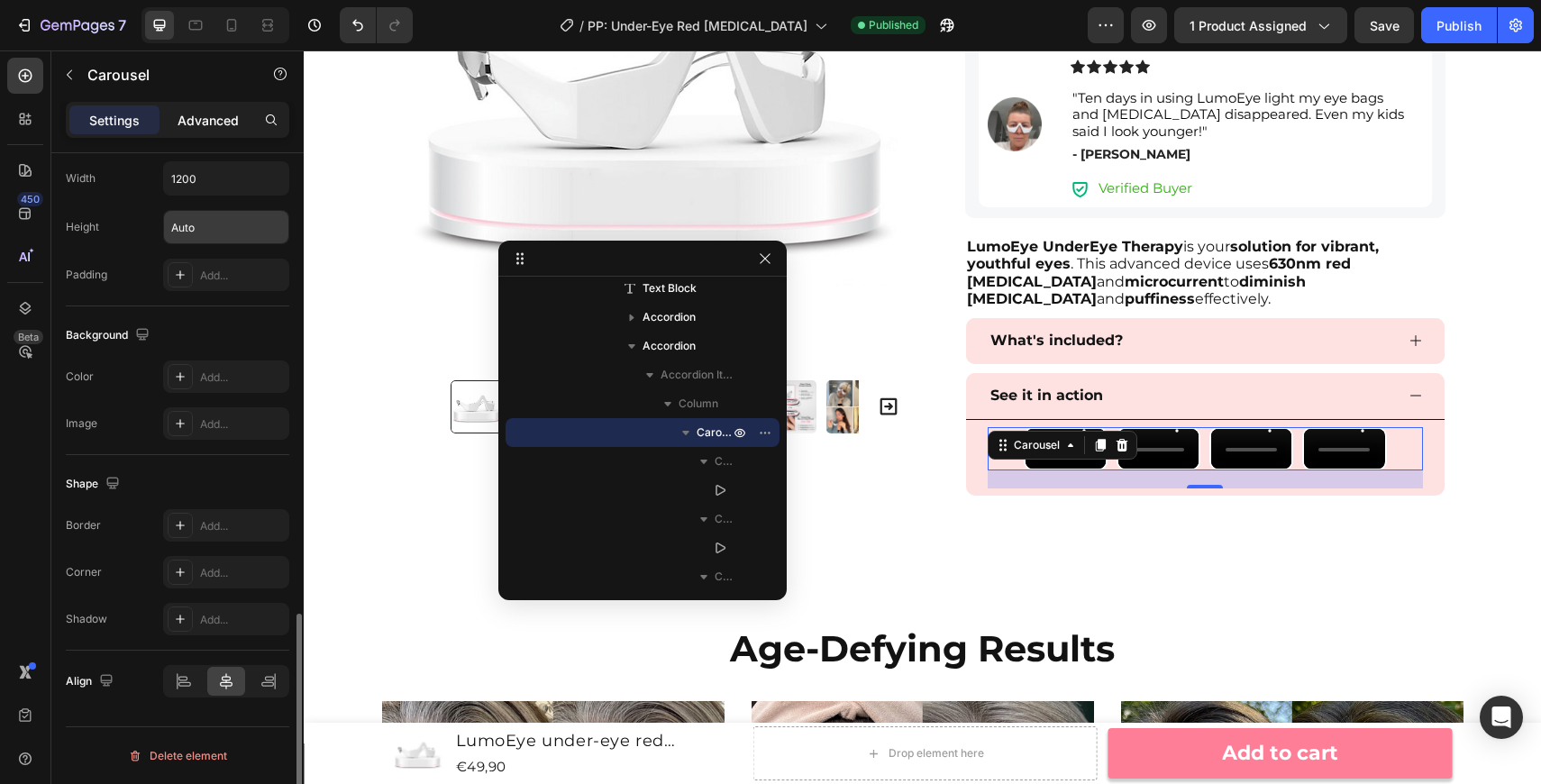
click at [203, 122] on p "Advanced" at bounding box center [208, 120] width 61 height 19
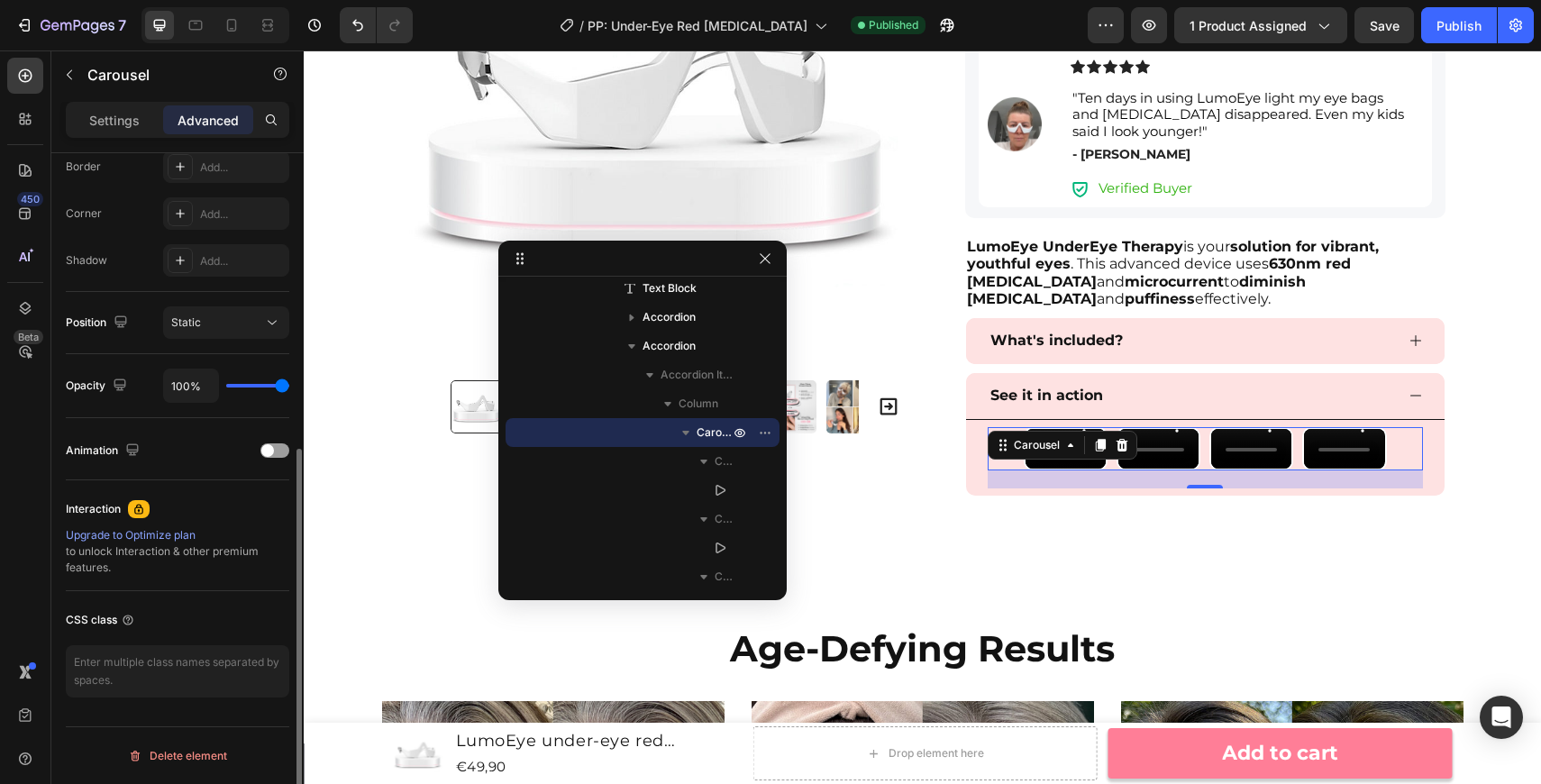
scroll to position [0, 0]
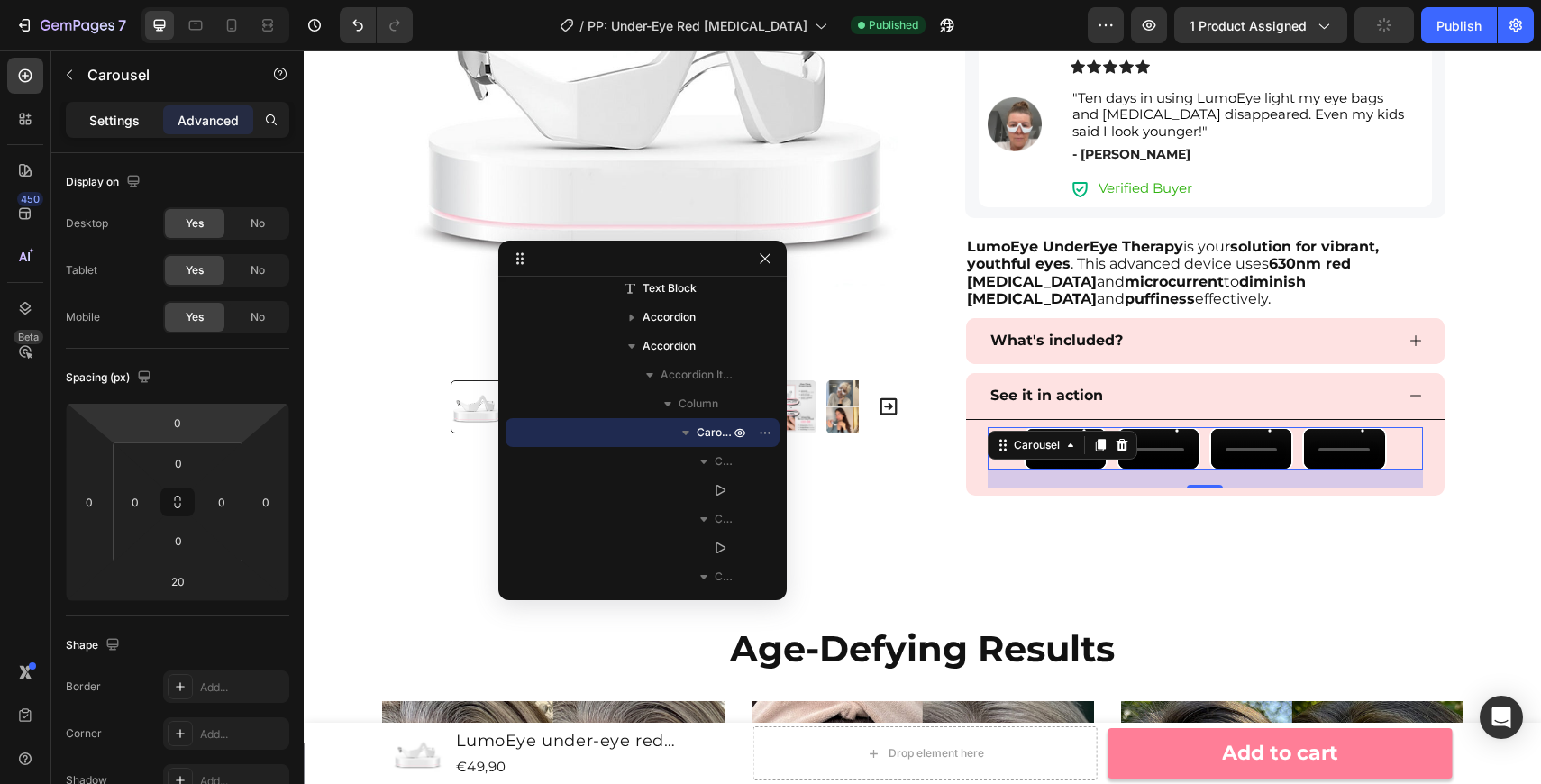
click at [116, 128] on p "Settings" at bounding box center [114, 120] width 50 height 19
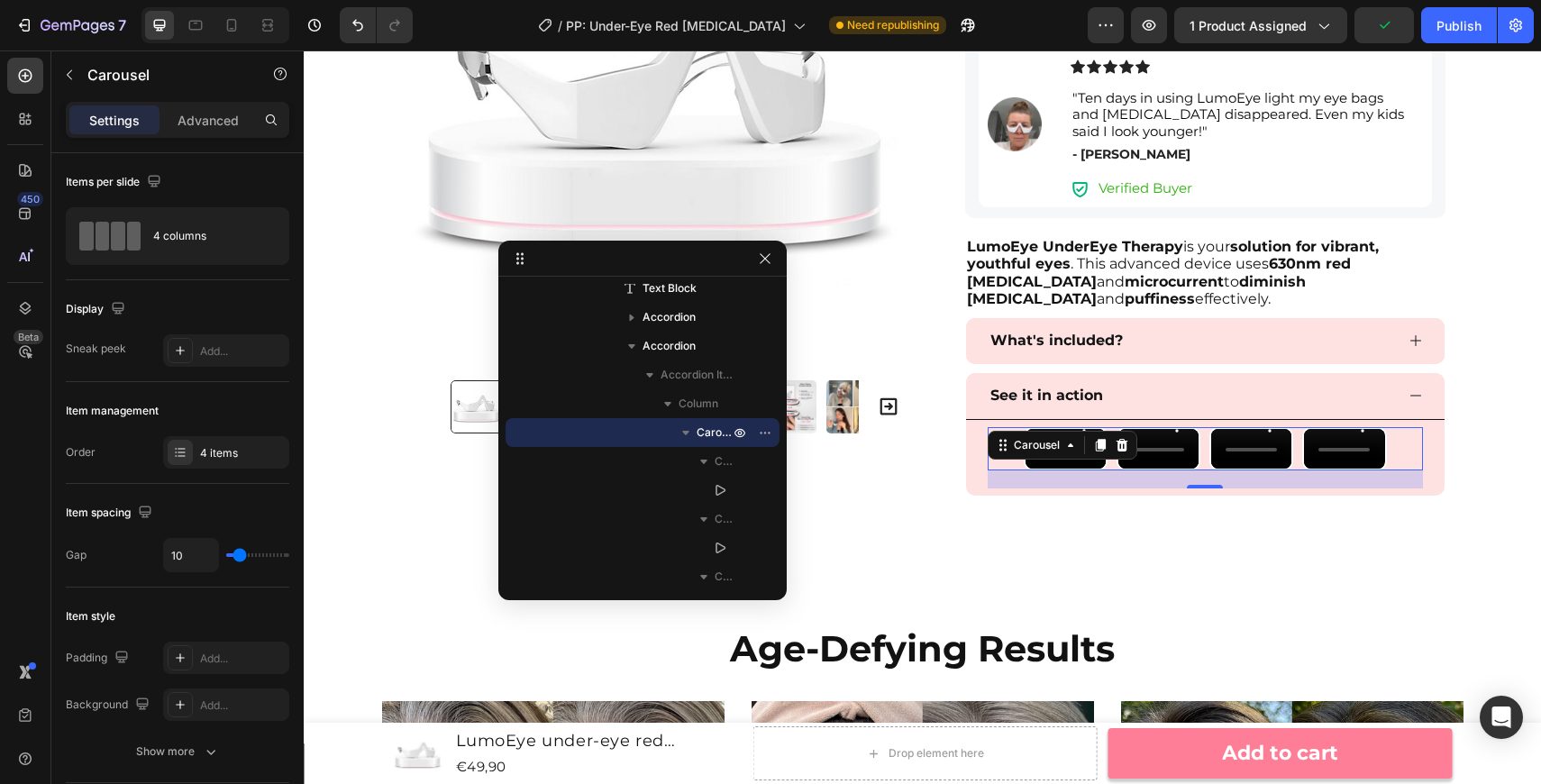
click at [1002, 471] on div "Video Video Video Video" at bounding box center [1205, 449] width 436 height 44
click at [24, 311] on icon at bounding box center [26, 308] width 18 height 18
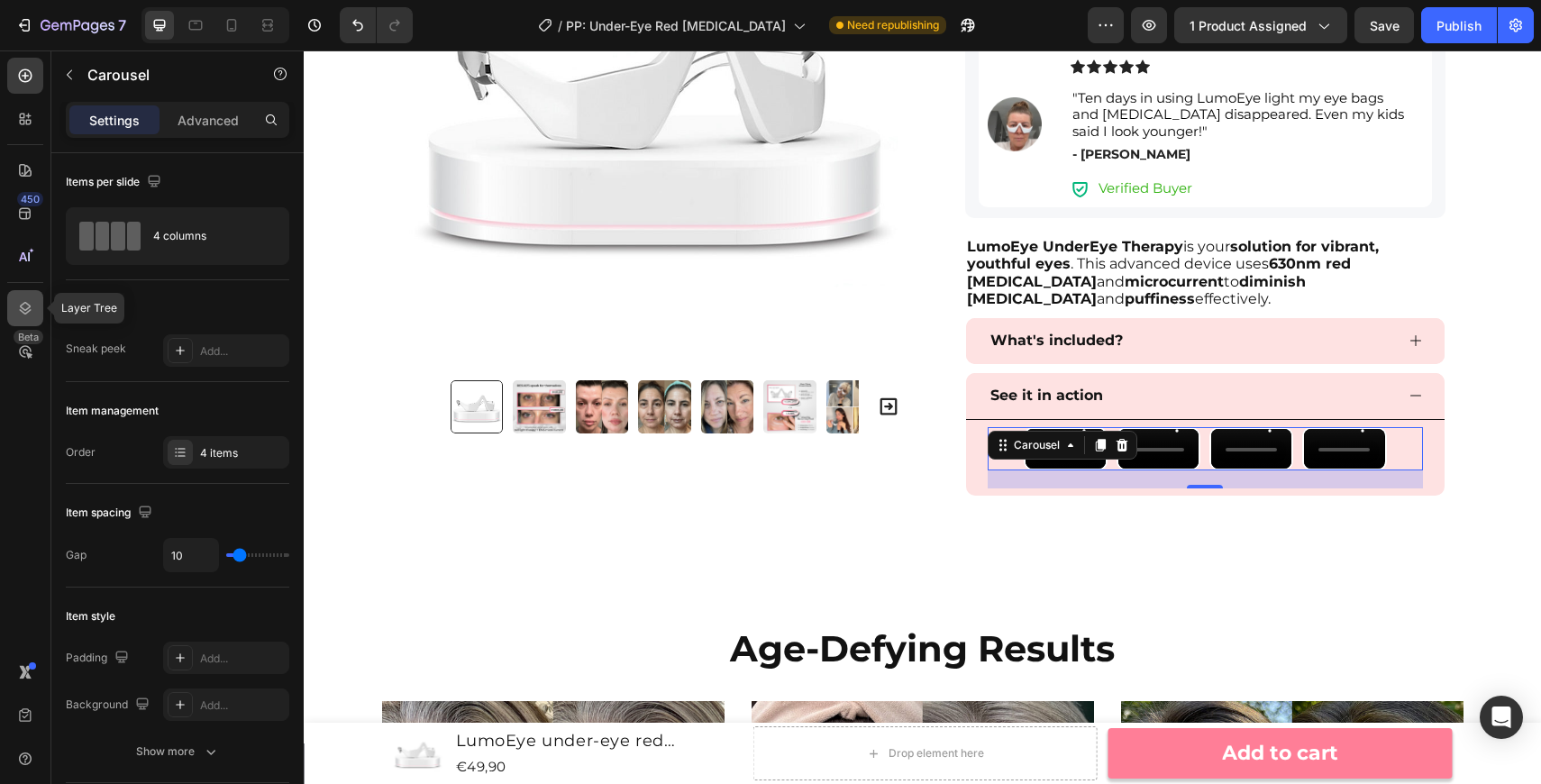
click at [24, 311] on icon at bounding box center [26, 308] width 18 height 18
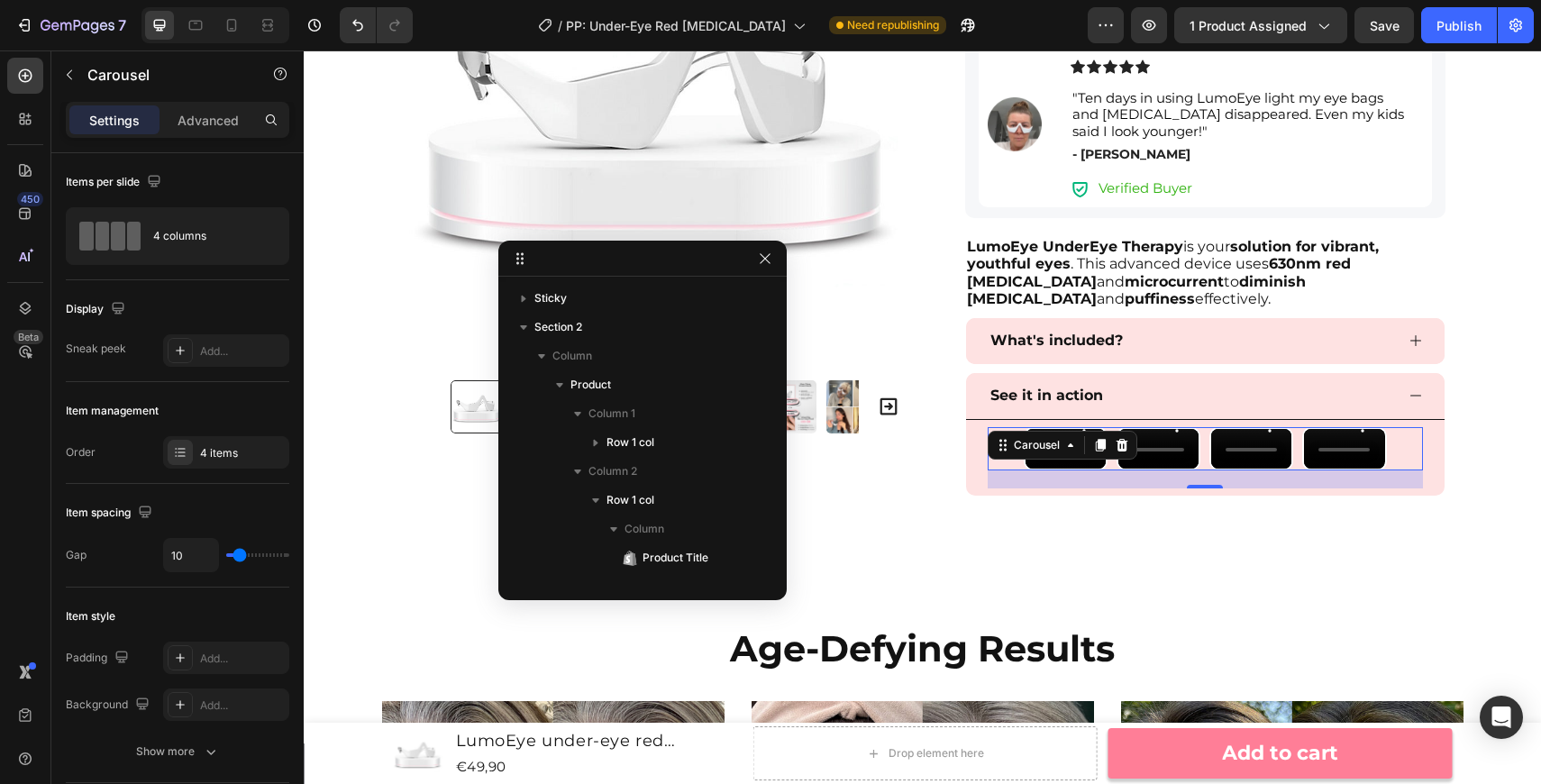
scroll to position [572, 0]
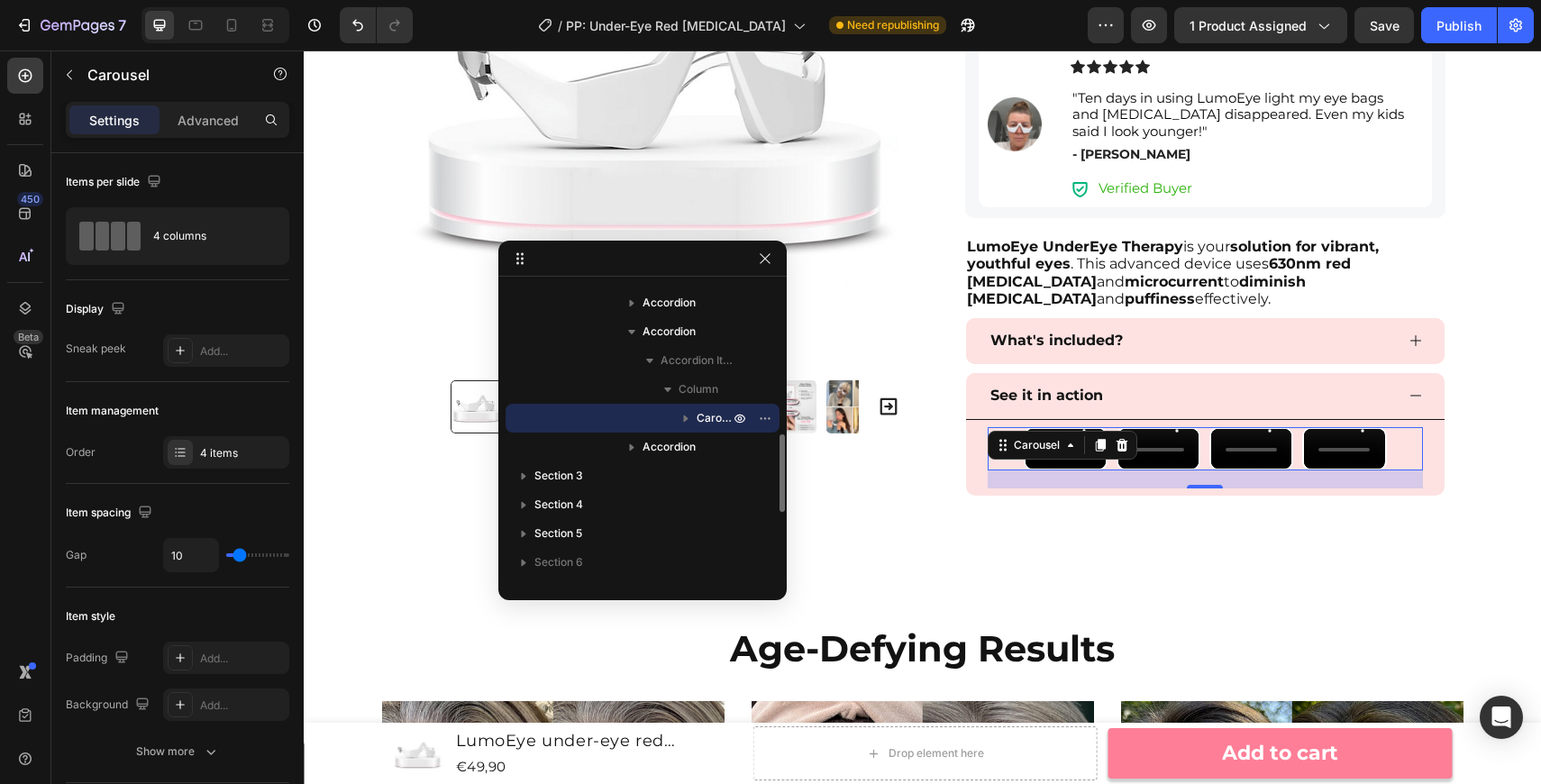
click at [680, 415] on icon "button" at bounding box center [686, 418] width 18 height 18
click at [723, 469] on icon at bounding box center [720, 476] width 18 height 18
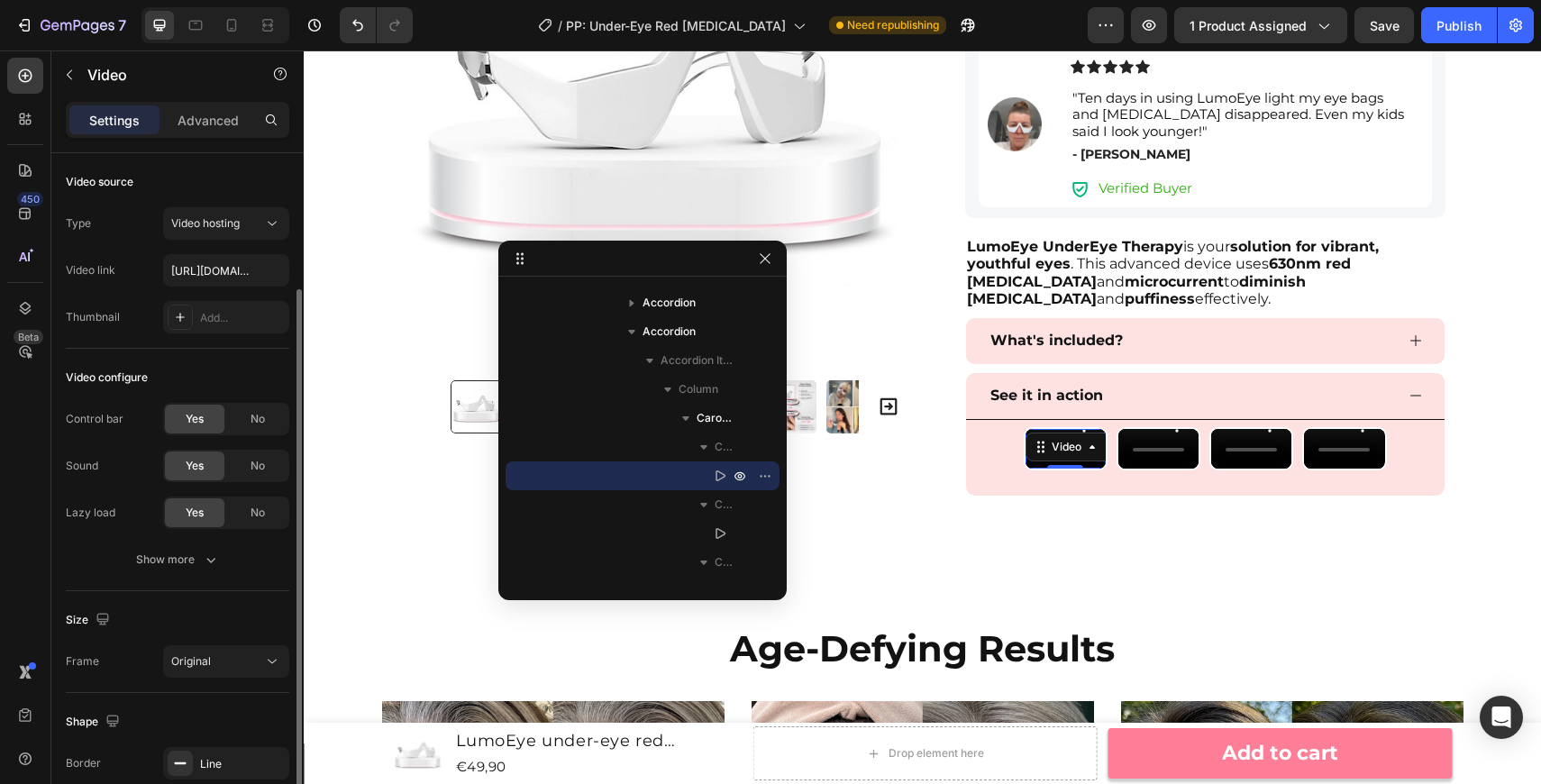
scroll to position [176, 0]
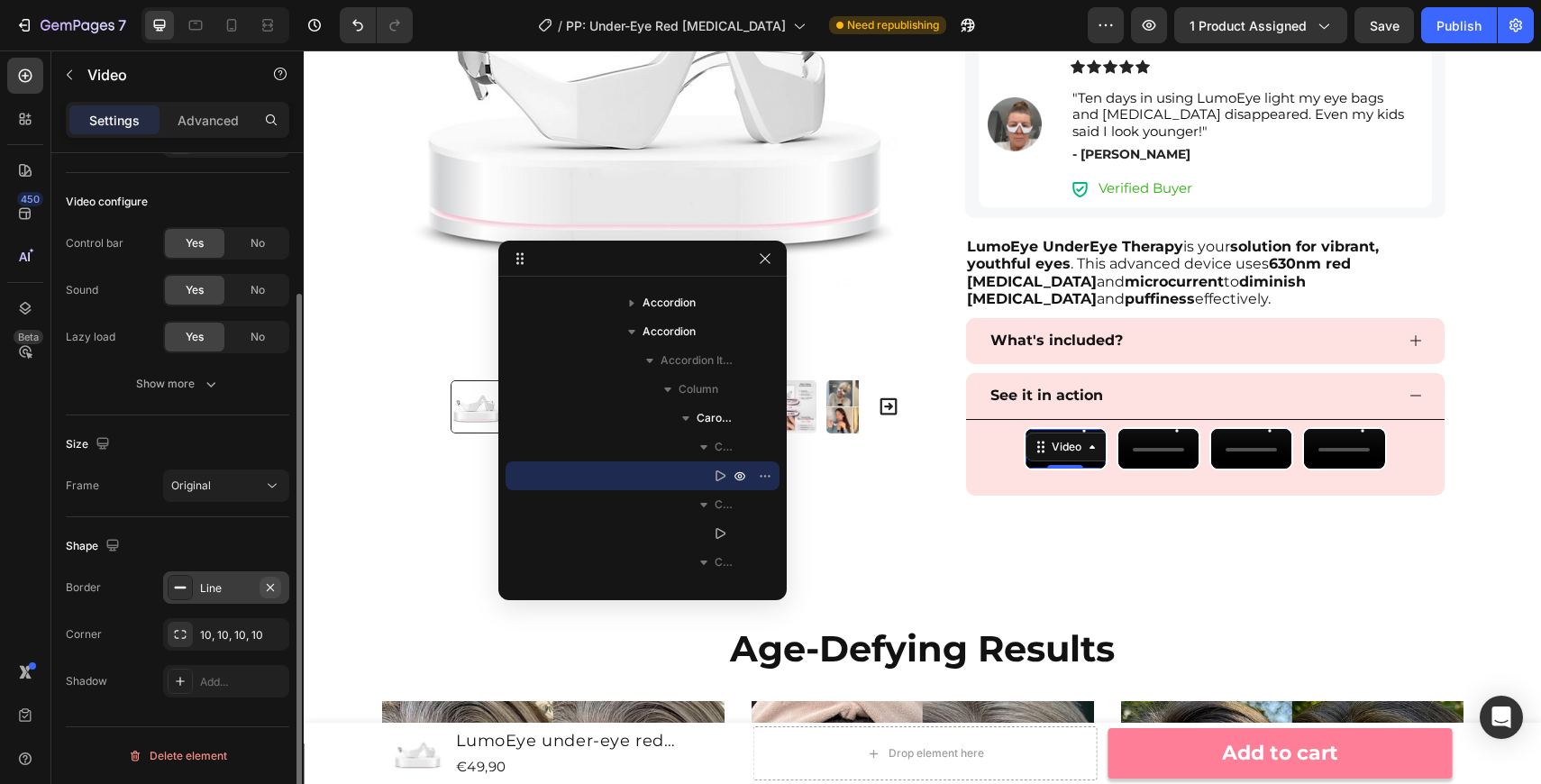
click at [271, 586] on icon "button" at bounding box center [271, 588] width 15 height 15
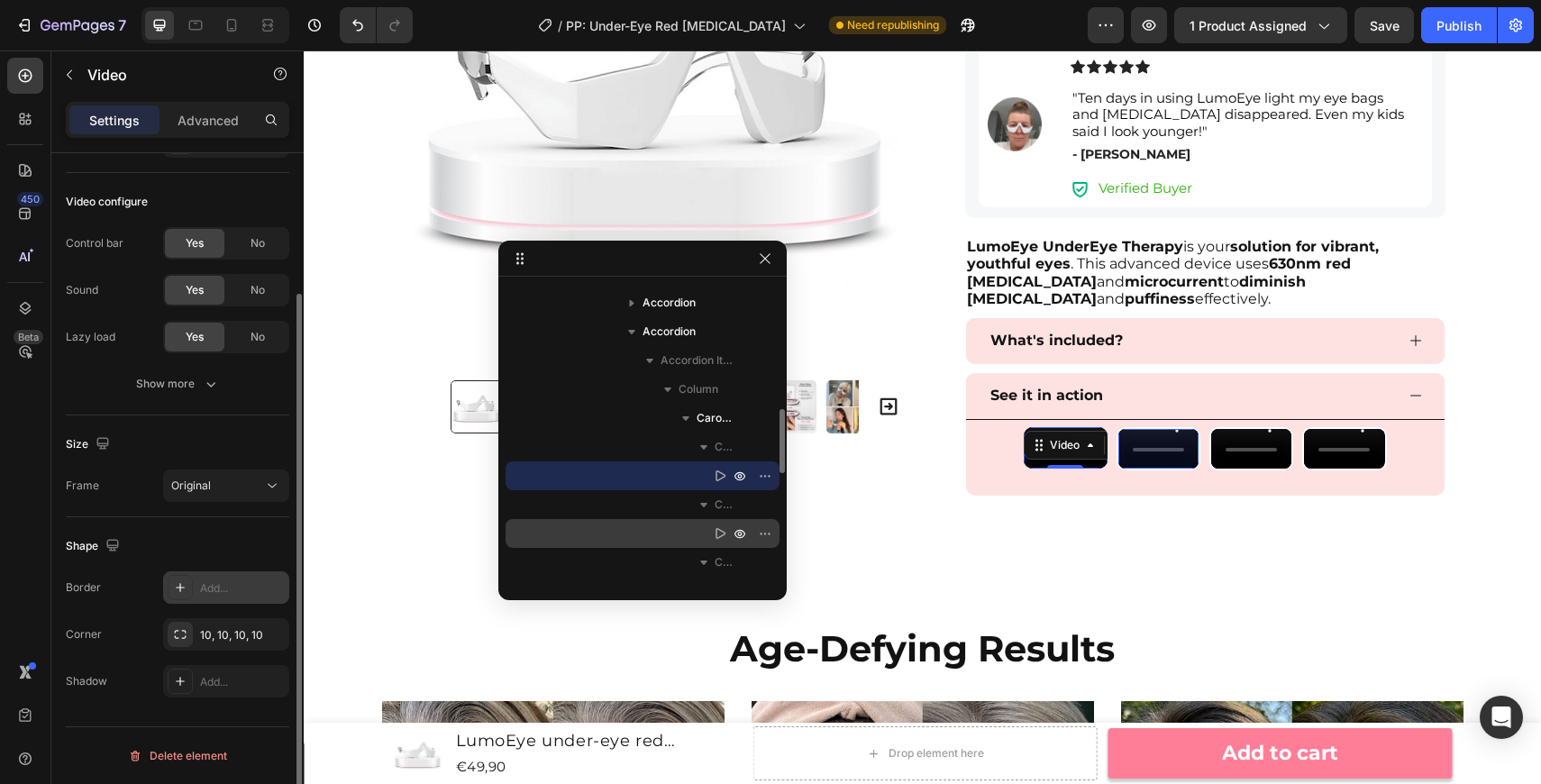
click at [716, 535] on icon at bounding box center [720, 534] width 10 height 11
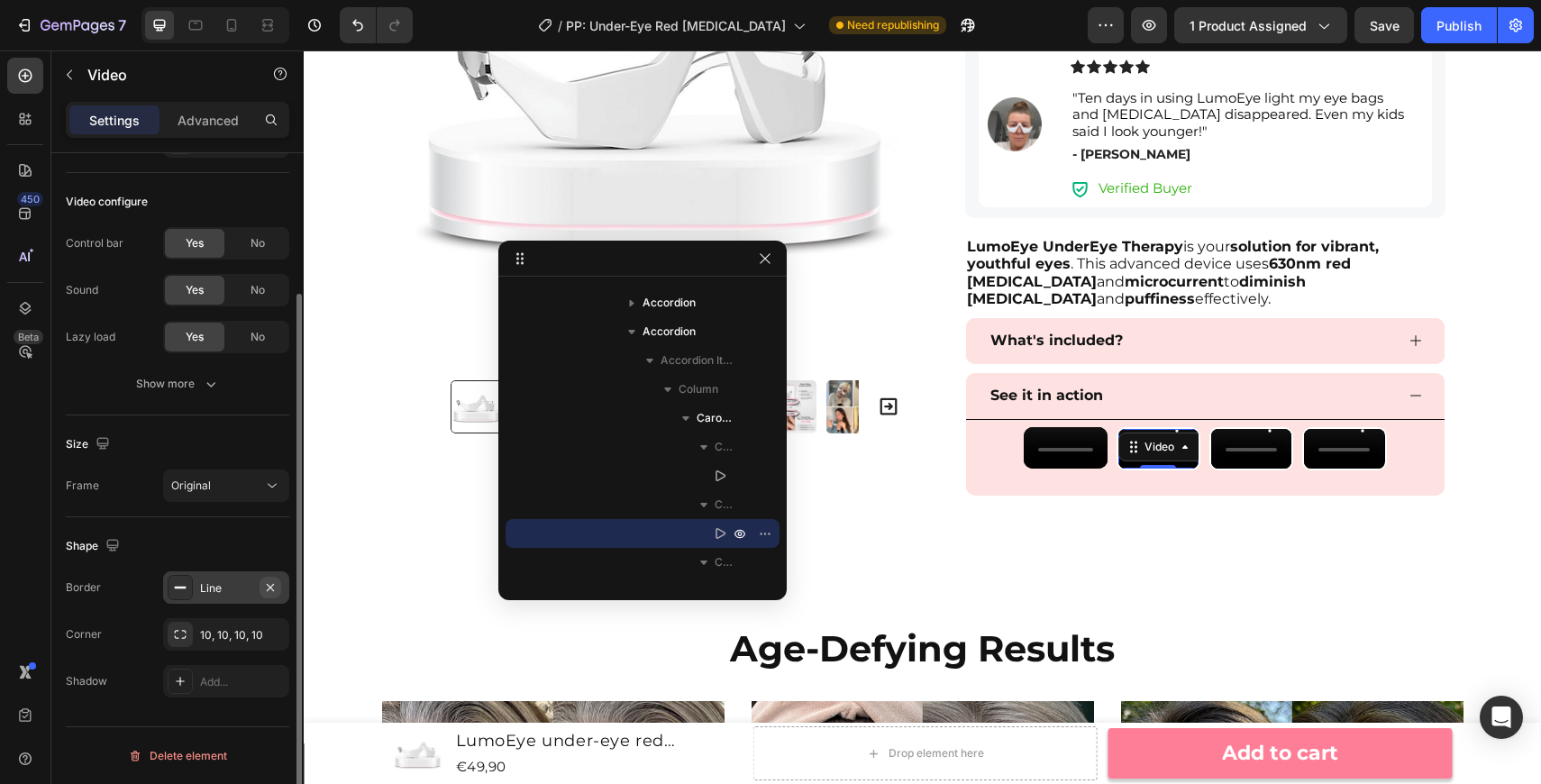
click at [270, 590] on icon "button" at bounding box center [271, 588] width 15 height 15
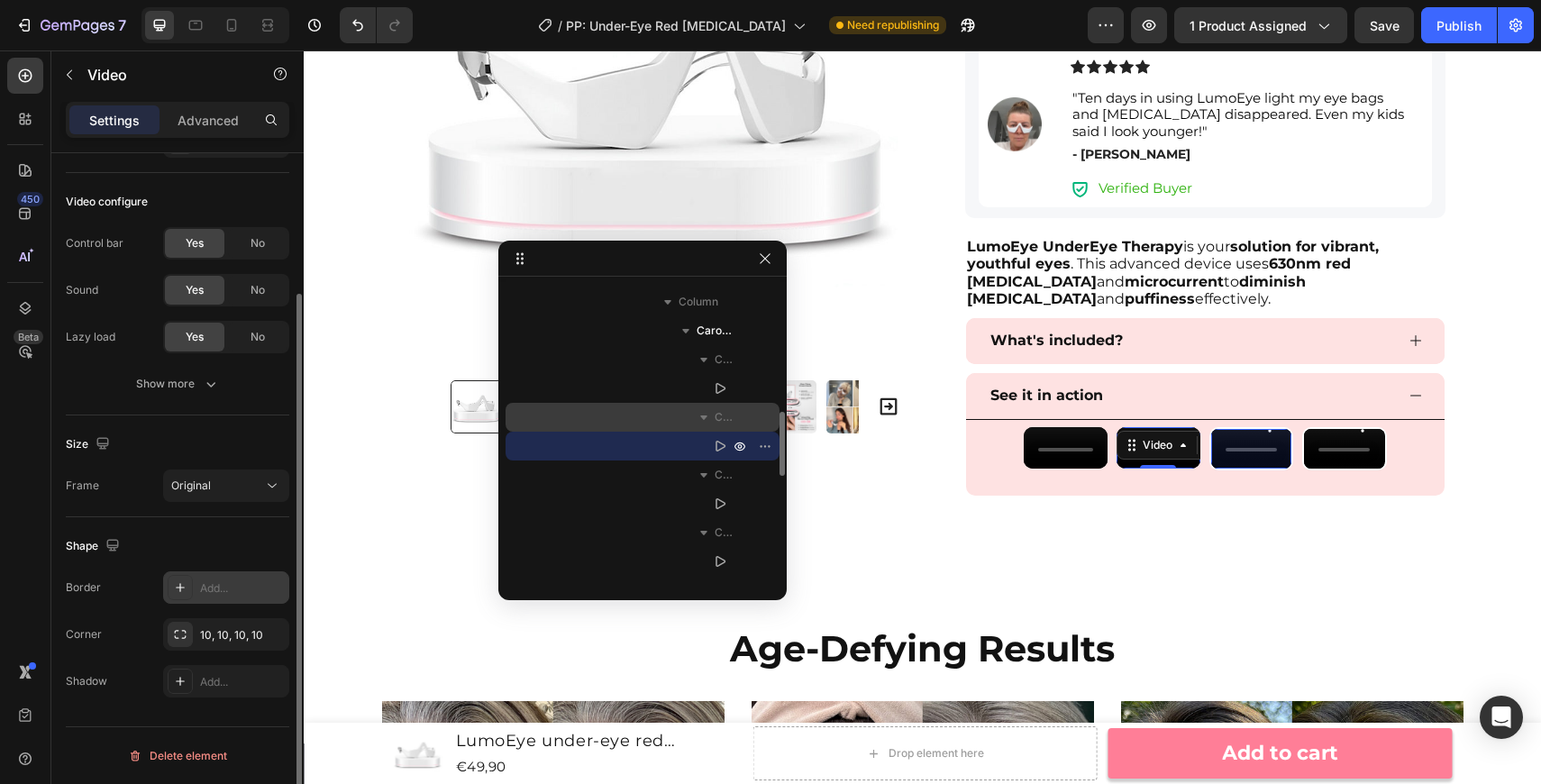
scroll to position [685, 0]
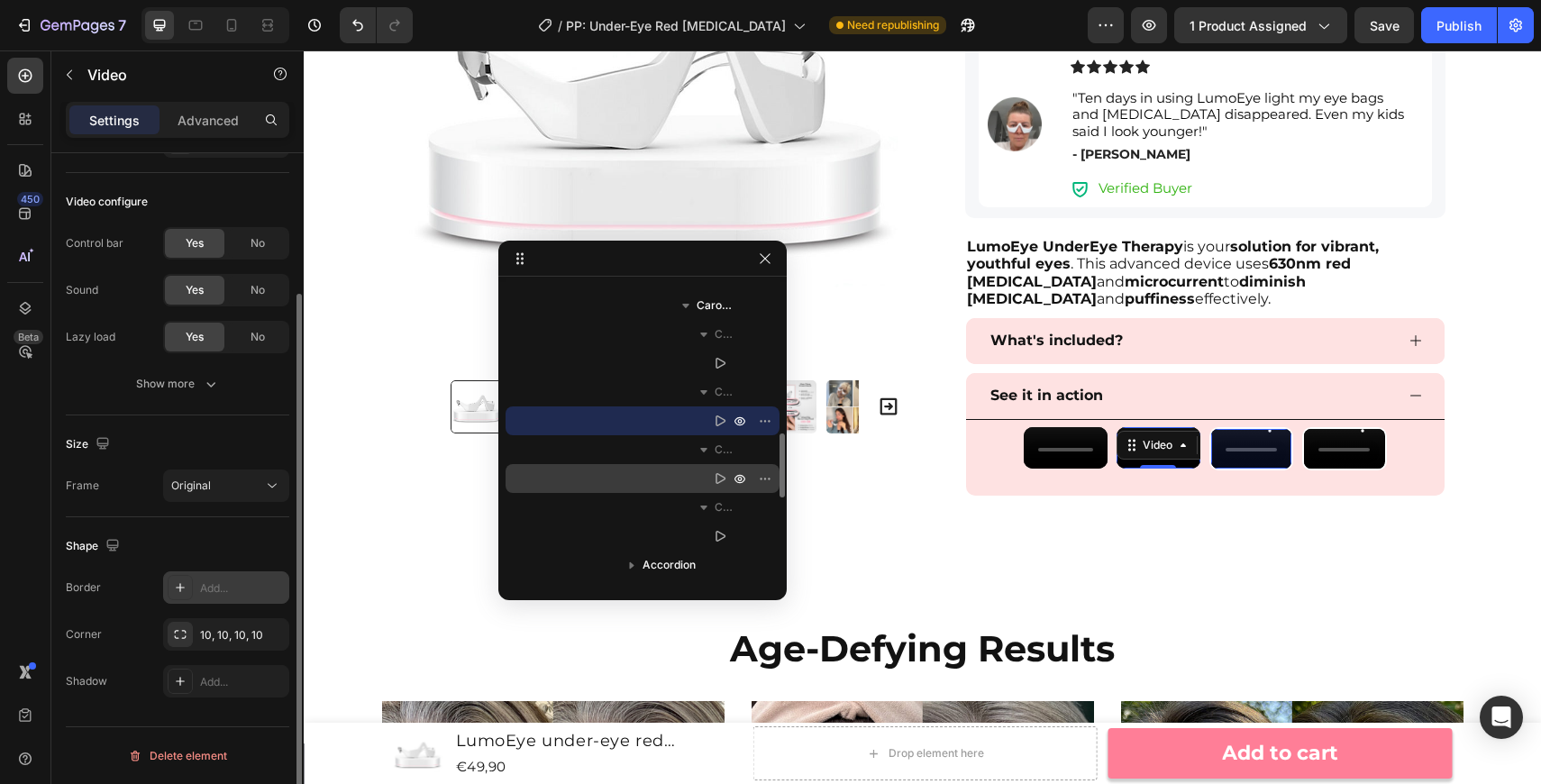
click at [727, 482] on icon at bounding box center [720, 479] width 18 height 18
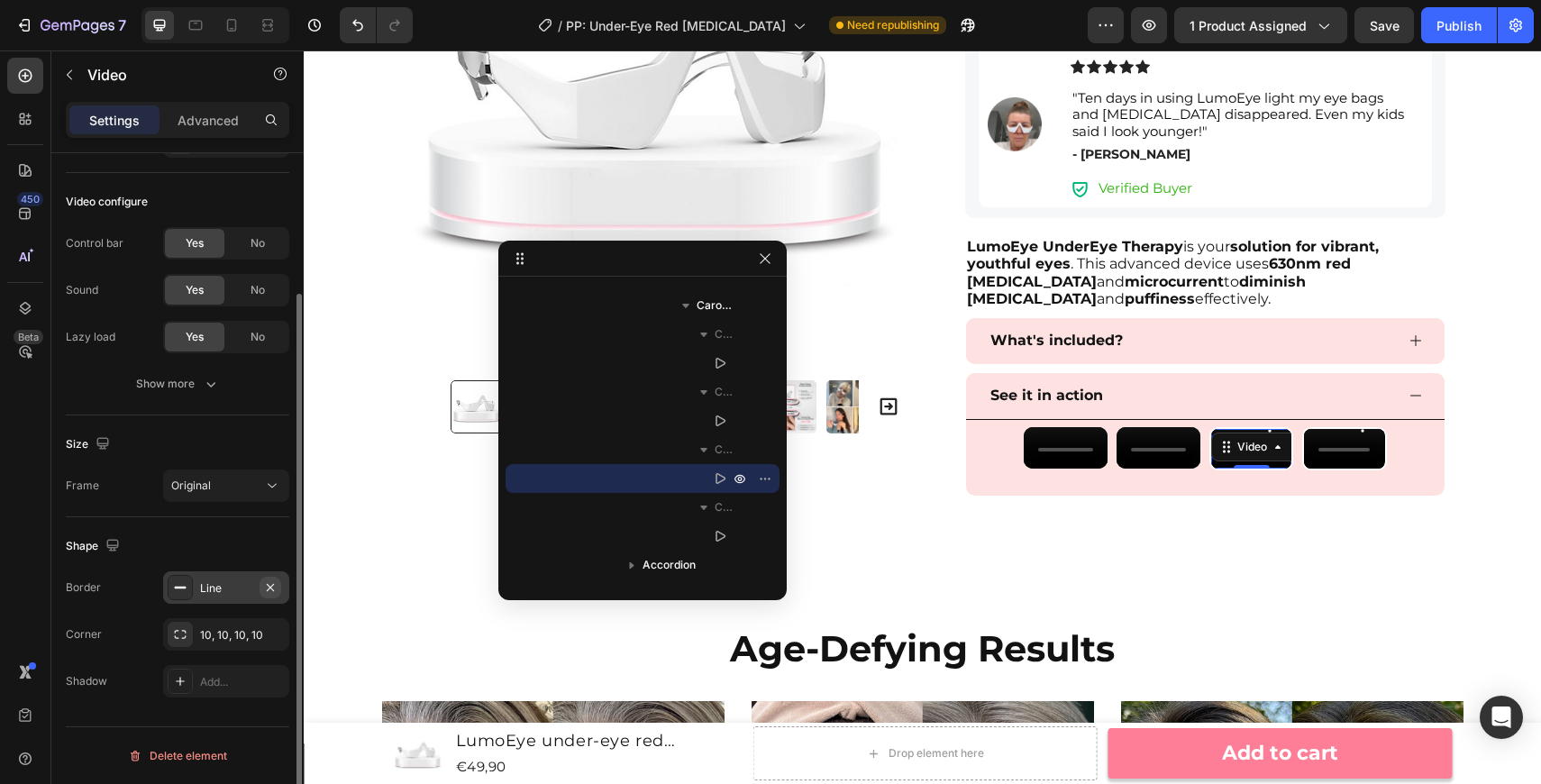
click at [272, 588] on icon "button" at bounding box center [271, 588] width 15 height 15
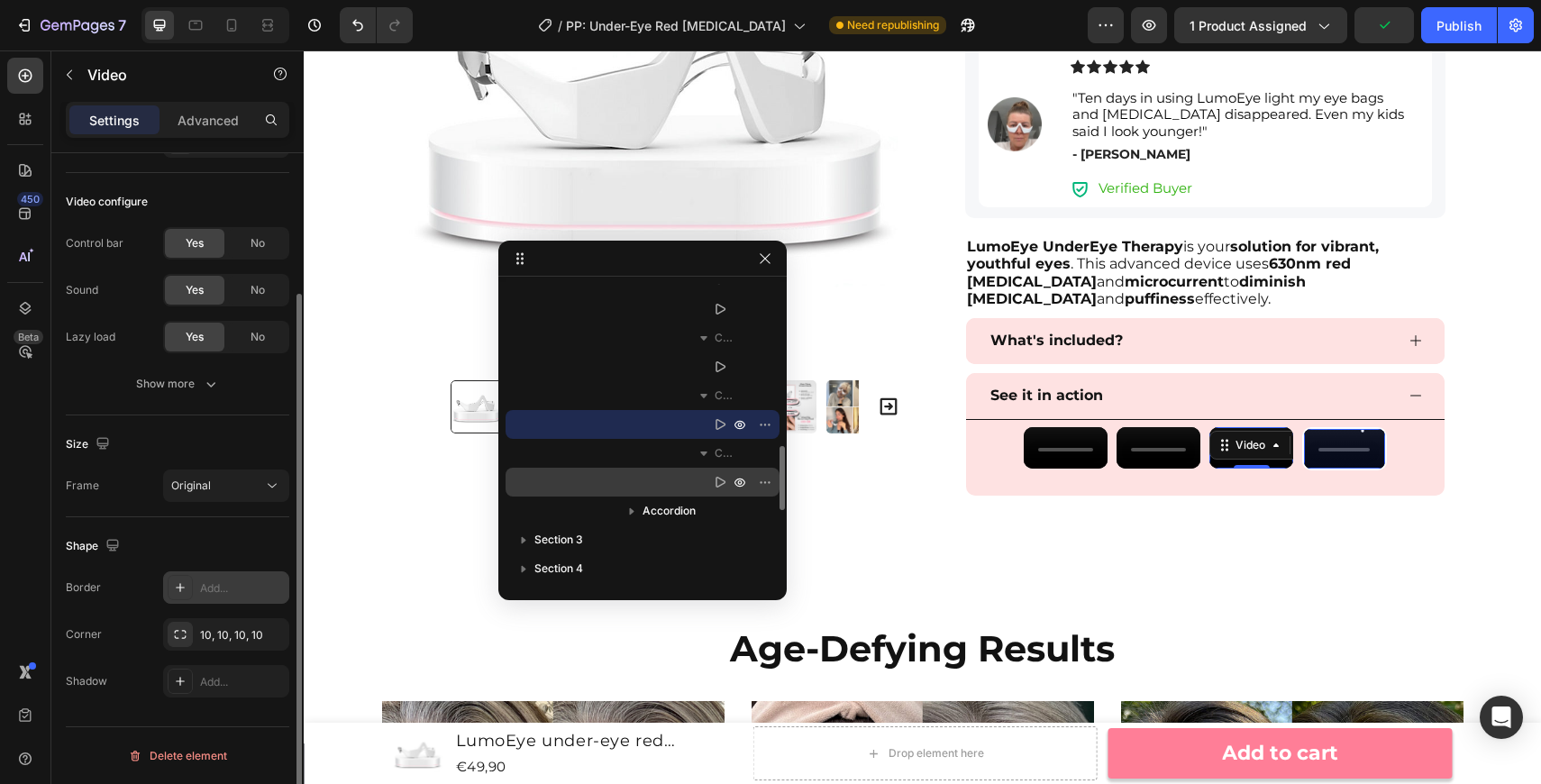
click at [693, 482] on div "Video" at bounding box center [642, 481] width 260 height 28
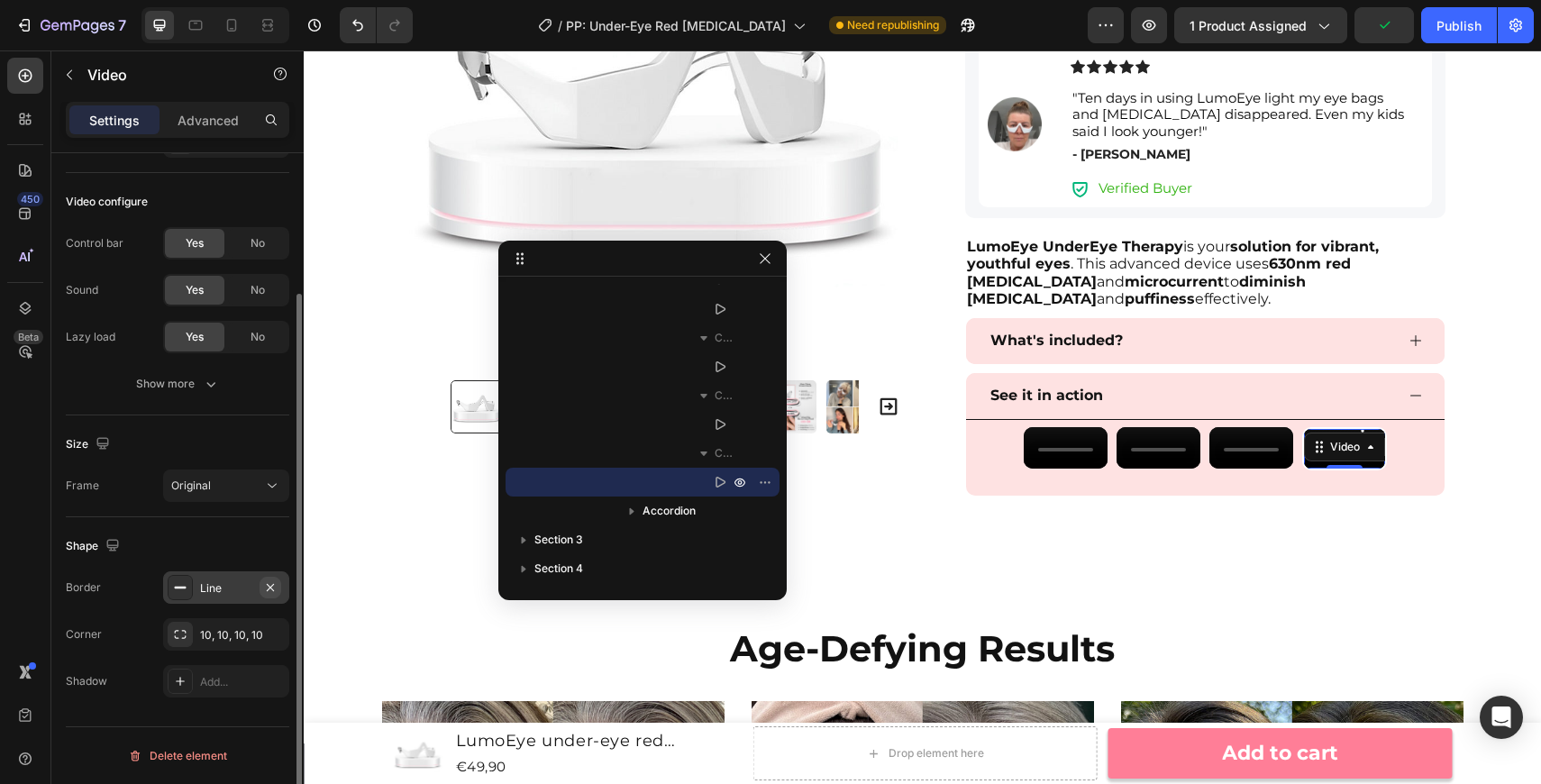
click at [273, 582] on icon "button" at bounding box center [271, 588] width 15 height 15
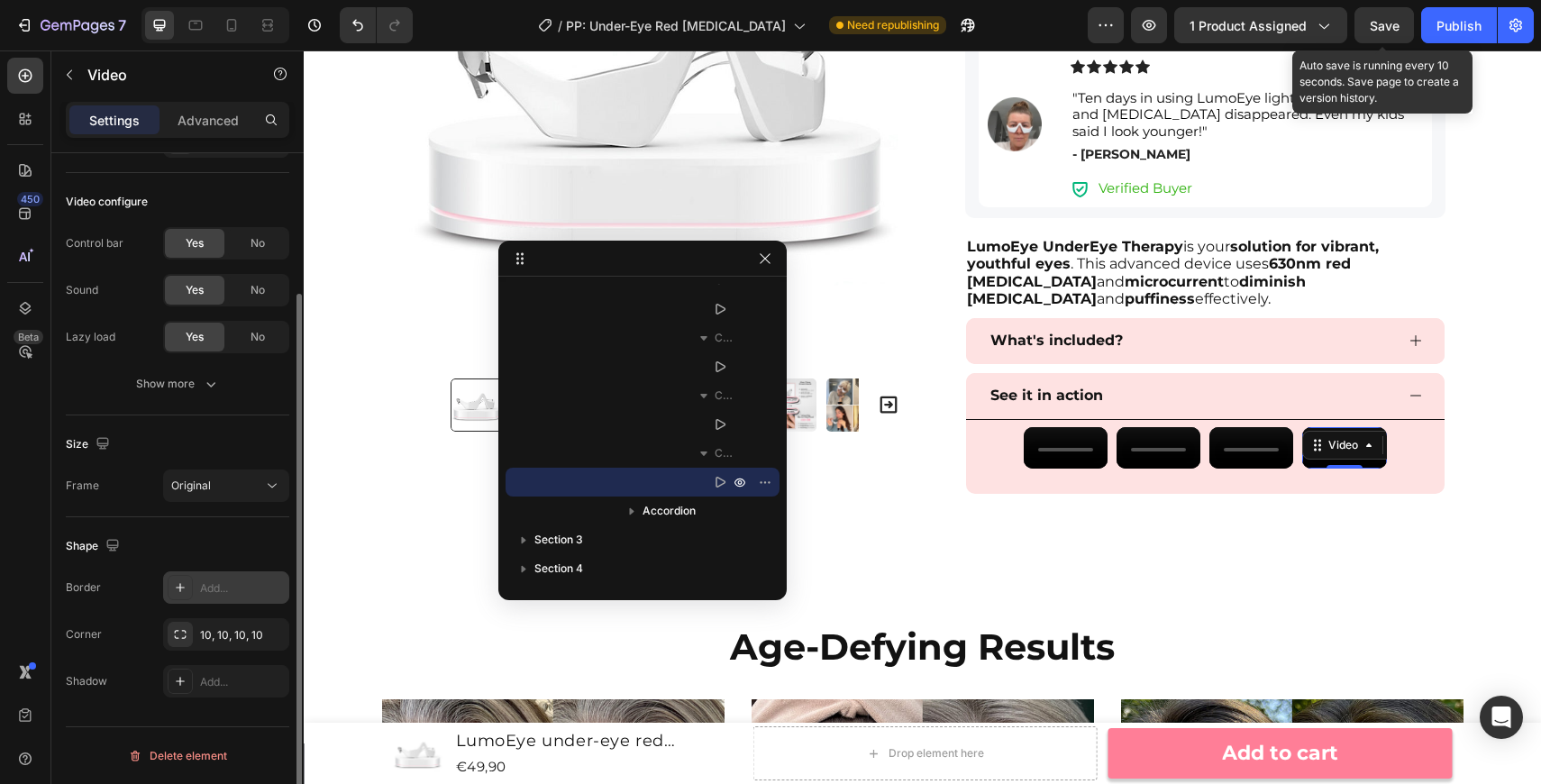
click at [1386, 23] on span "Save" at bounding box center [1384, 26] width 29 height 16
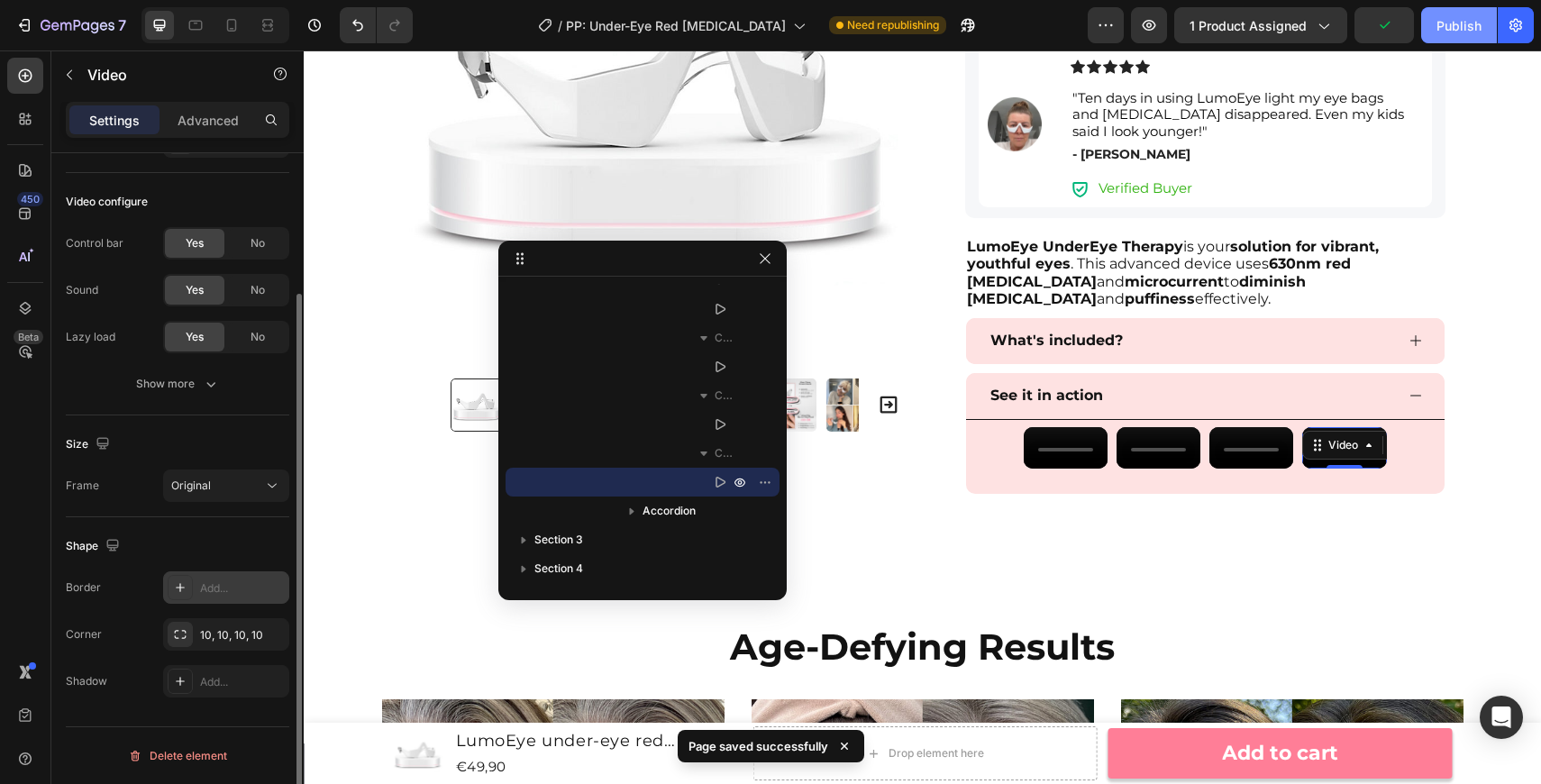
click at [1459, 36] on button "Publish" at bounding box center [1458, 25] width 76 height 36
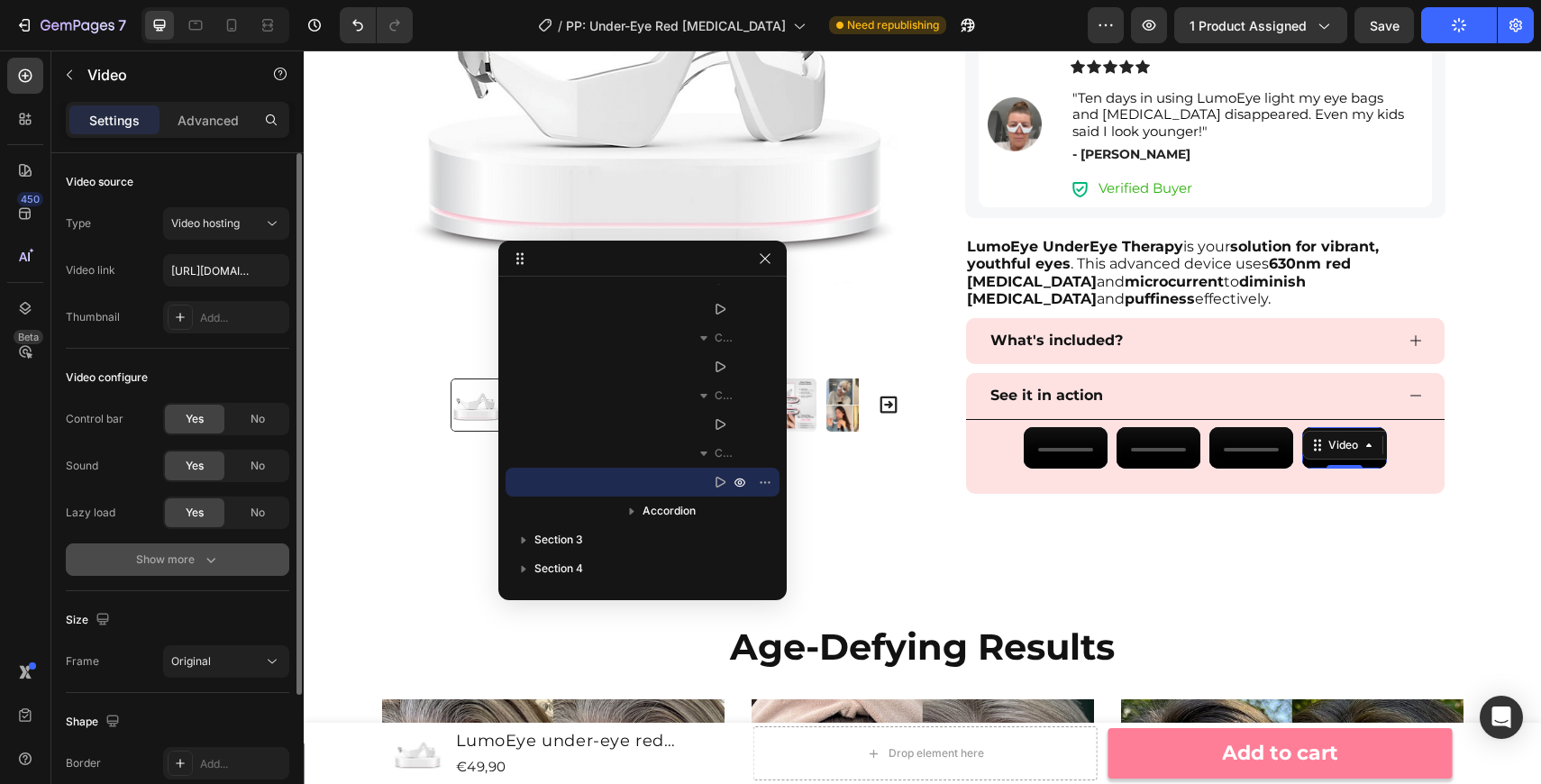
click at [203, 562] on icon "button" at bounding box center [211, 559] width 18 height 18
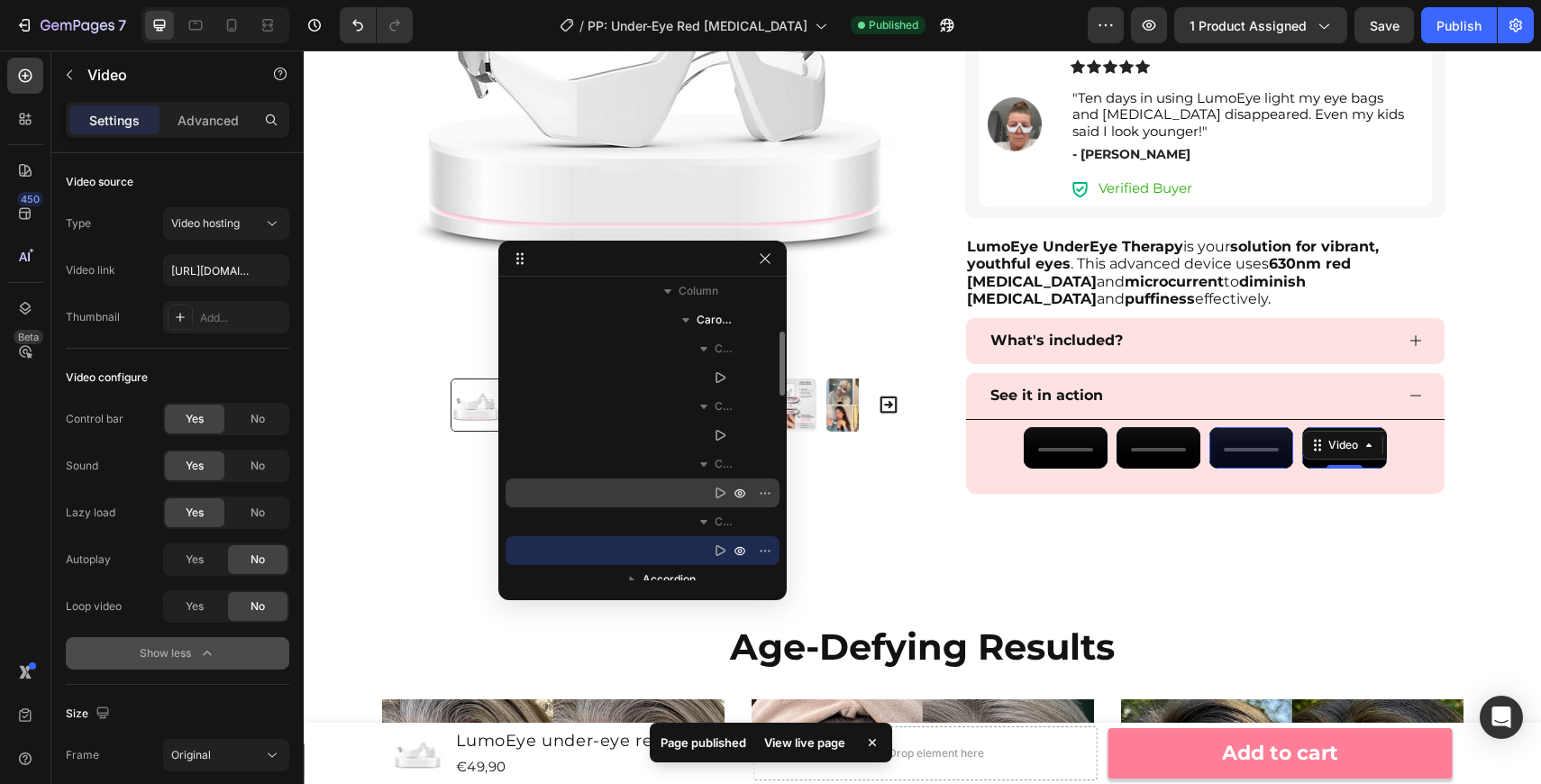
scroll to position [570, 0]
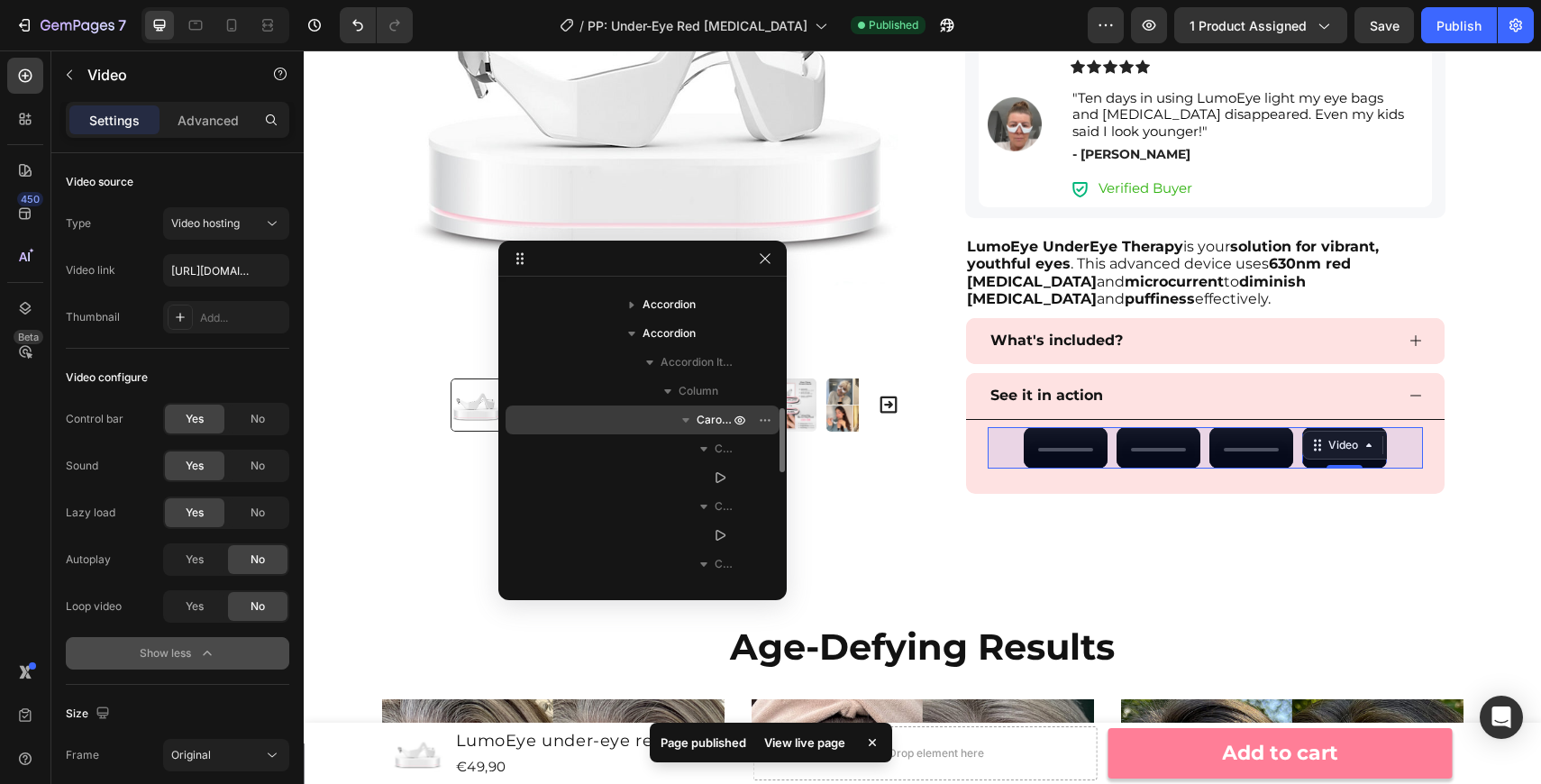
click at [718, 425] on span "Carousel" at bounding box center [714, 420] width 36 height 18
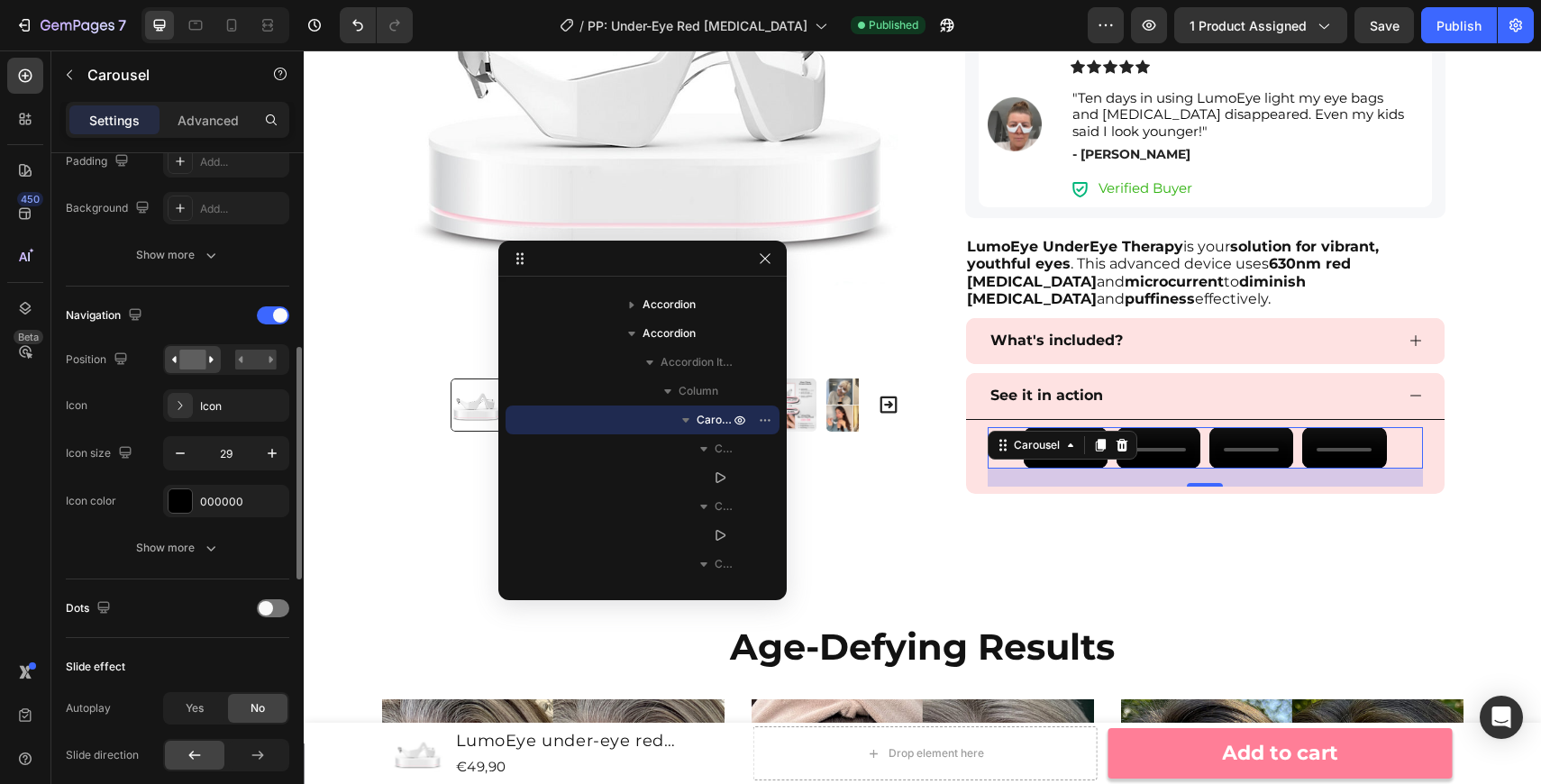
scroll to position [516, 0]
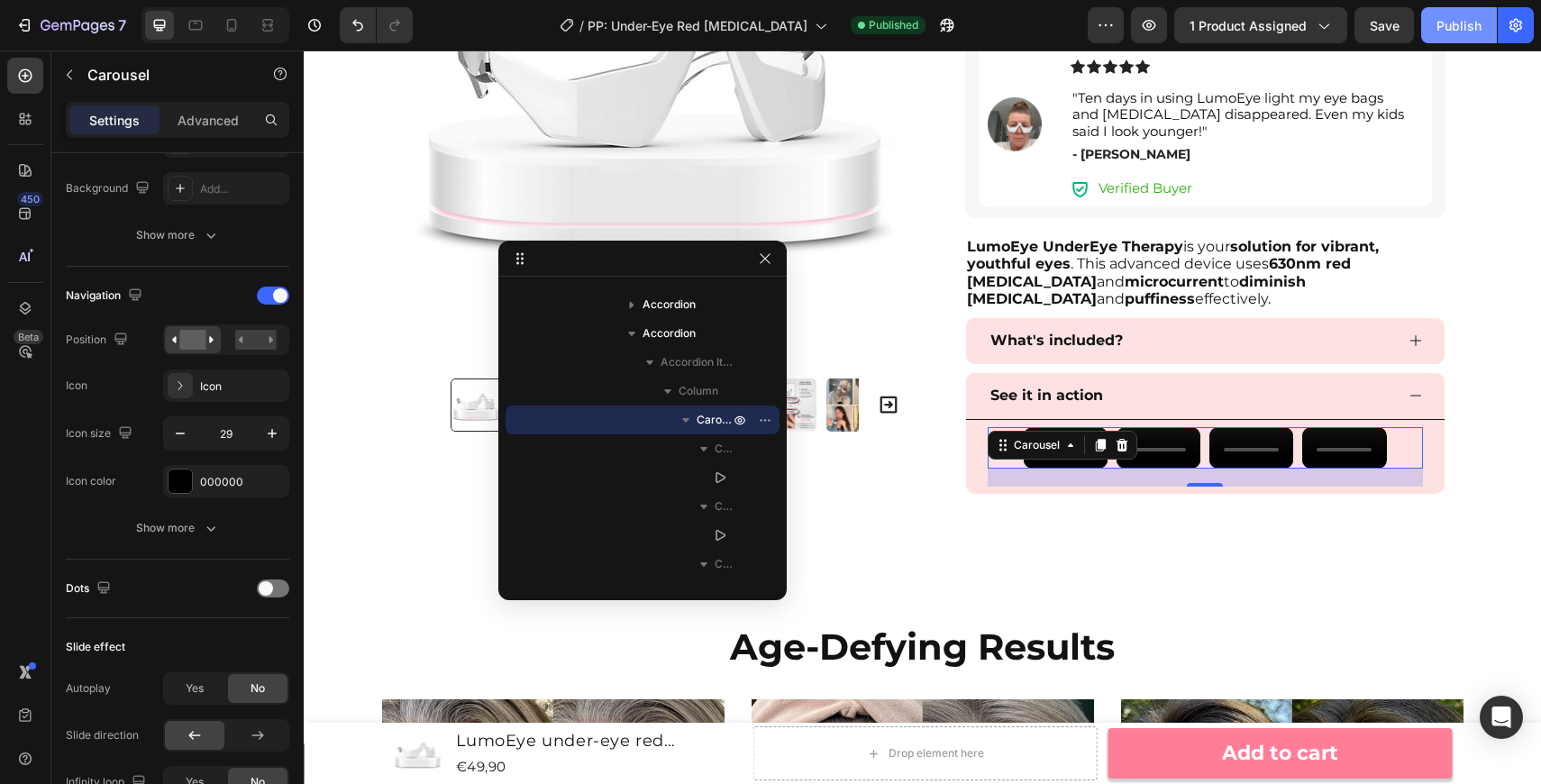
click at [1449, 29] on div "Publish" at bounding box center [1458, 26] width 45 height 19
